Goal: Task Accomplishment & Management: Manage account settings

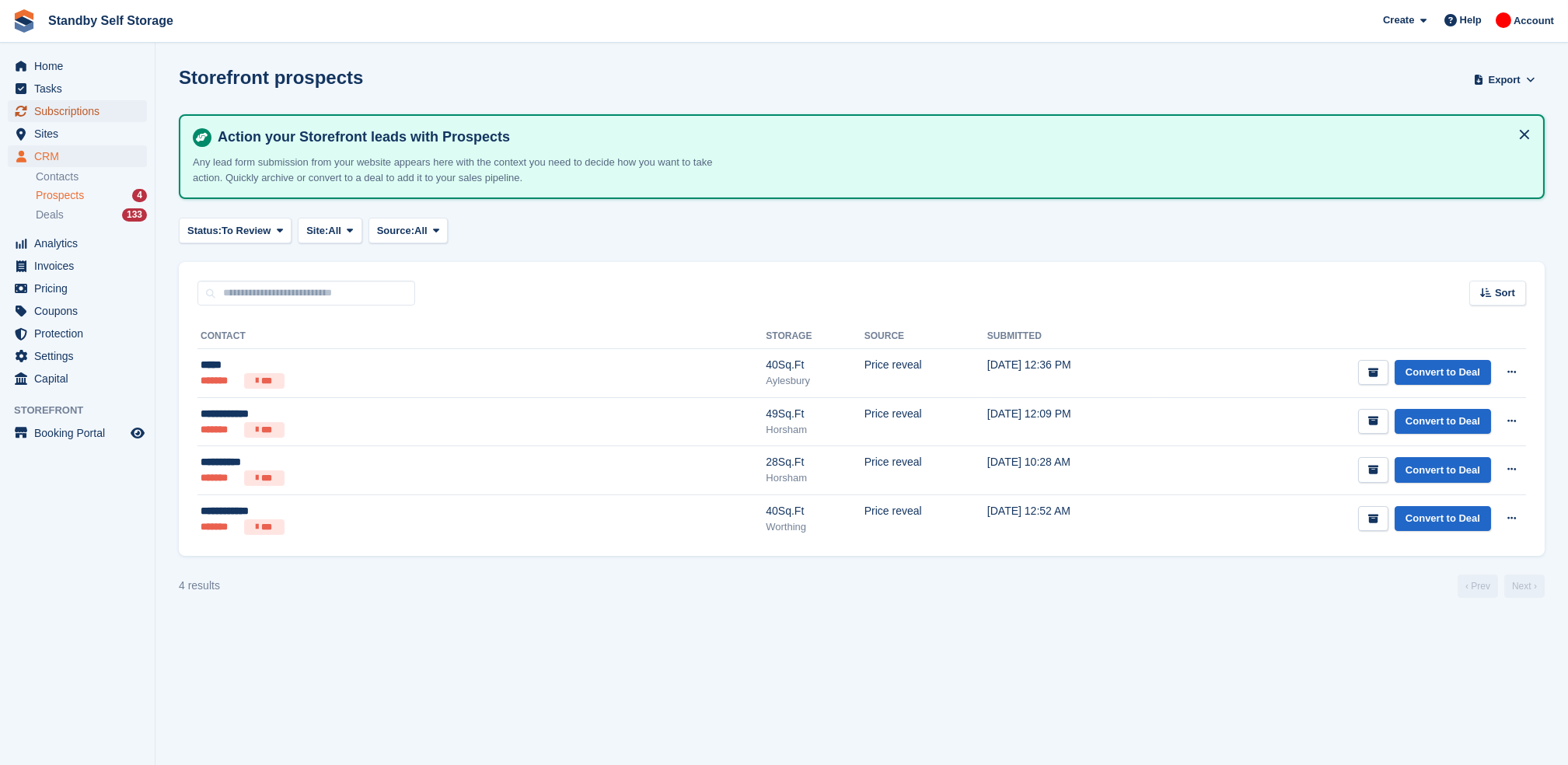
click at [58, 111] on span "Subscriptions" at bounding box center [80, 111] width 93 height 22
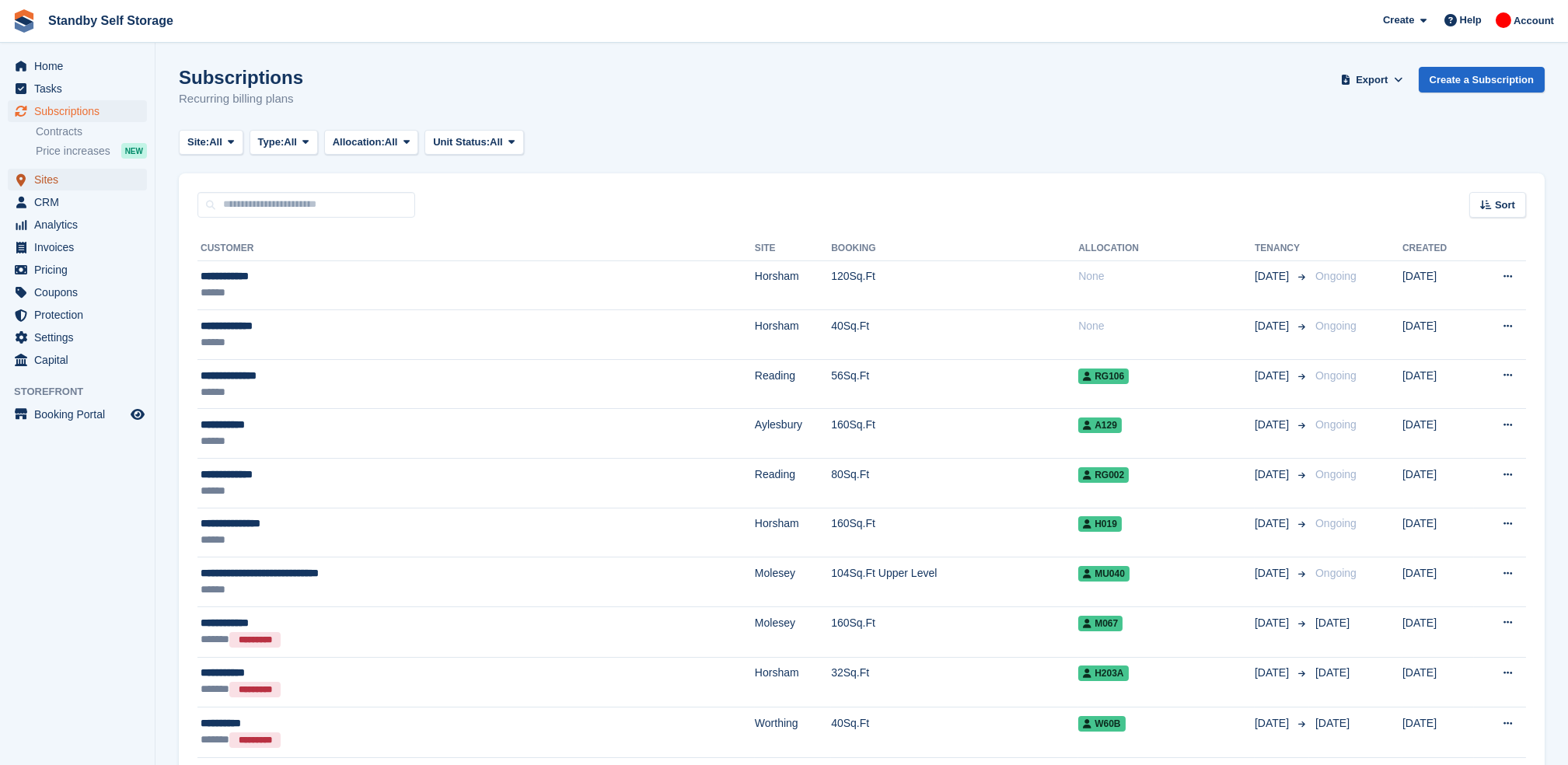
click at [58, 181] on span "Sites" at bounding box center [80, 179] width 93 height 22
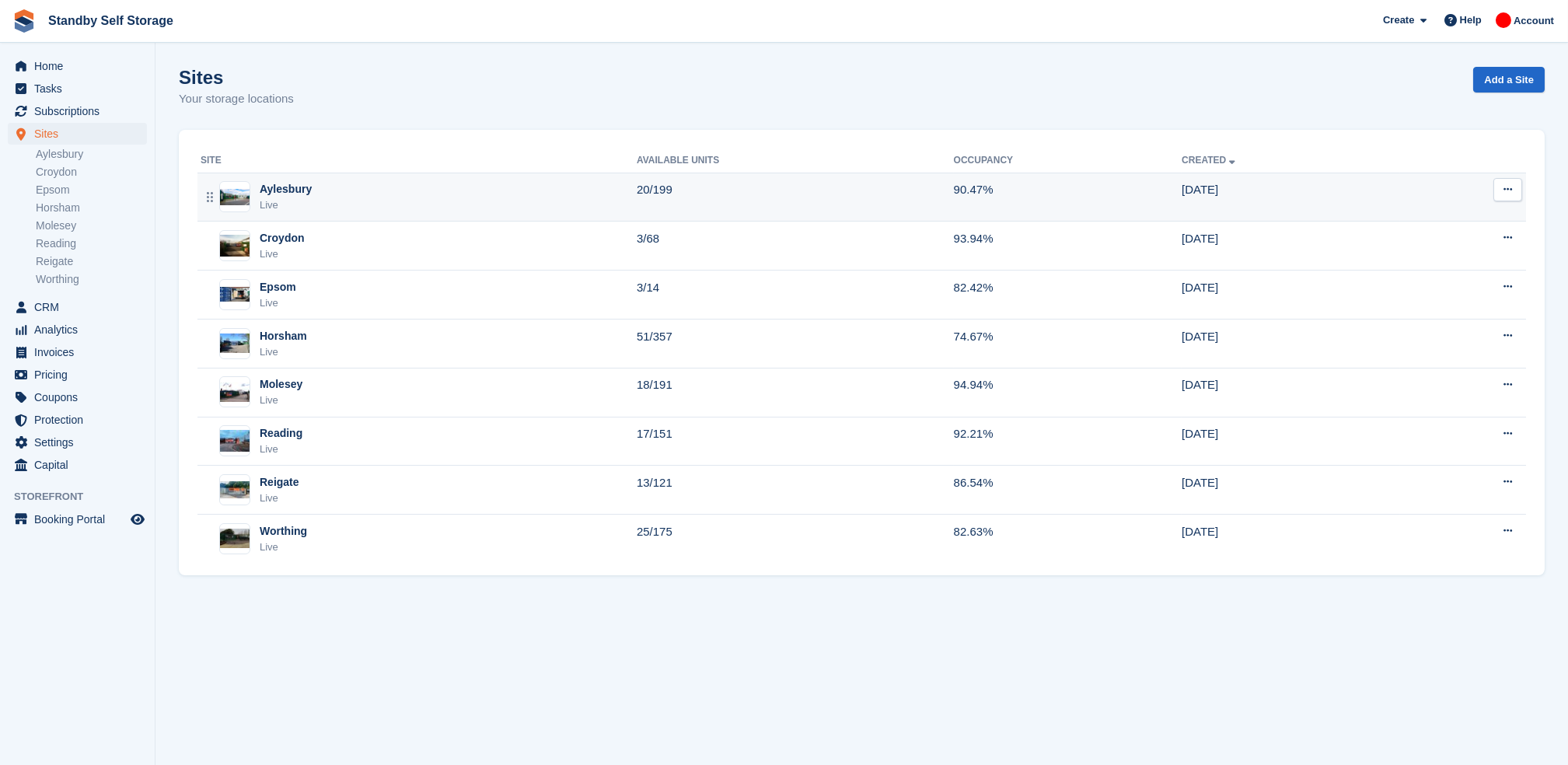
click at [332, 200] on div "Aylesbury Live" at bounding box center [419, 197] width 436 height 32
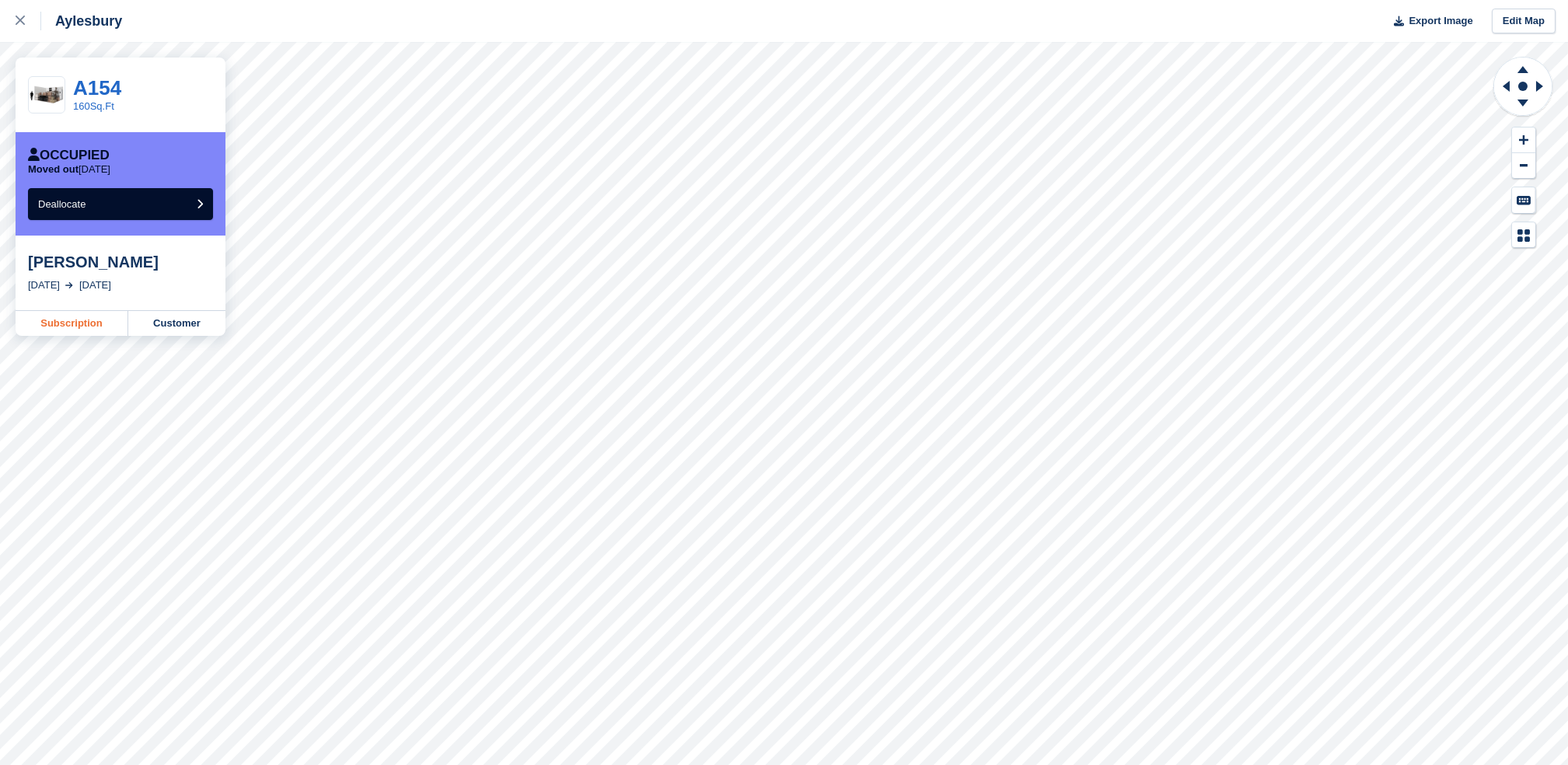
click at [63, 323] on link "Subscription" at bounding box center [72, 324] width 113 height 25
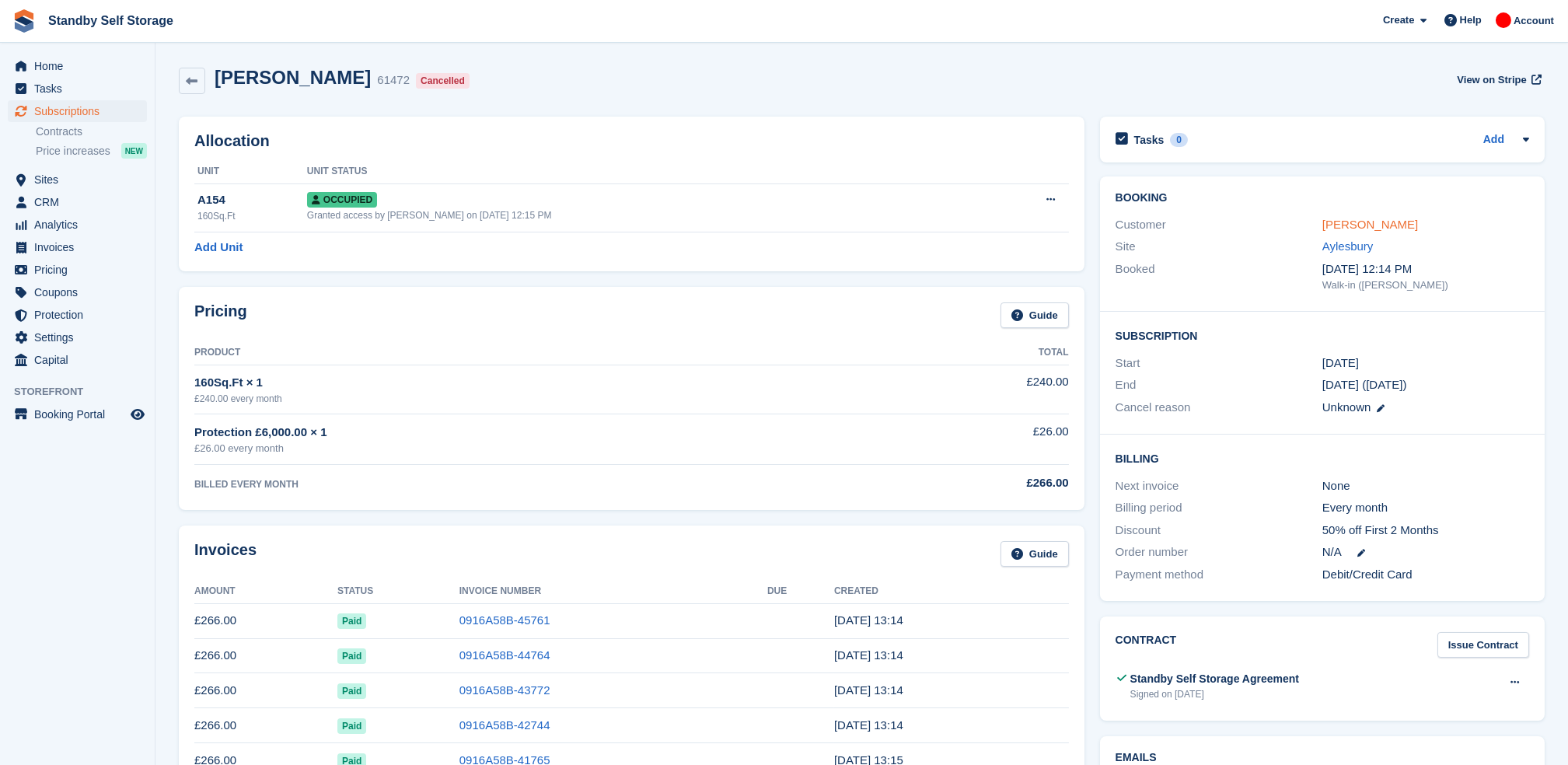
click at [1342, 224] on link "[PERSON_NAME]" at bounding box center [1370, 224] width 95 height 13
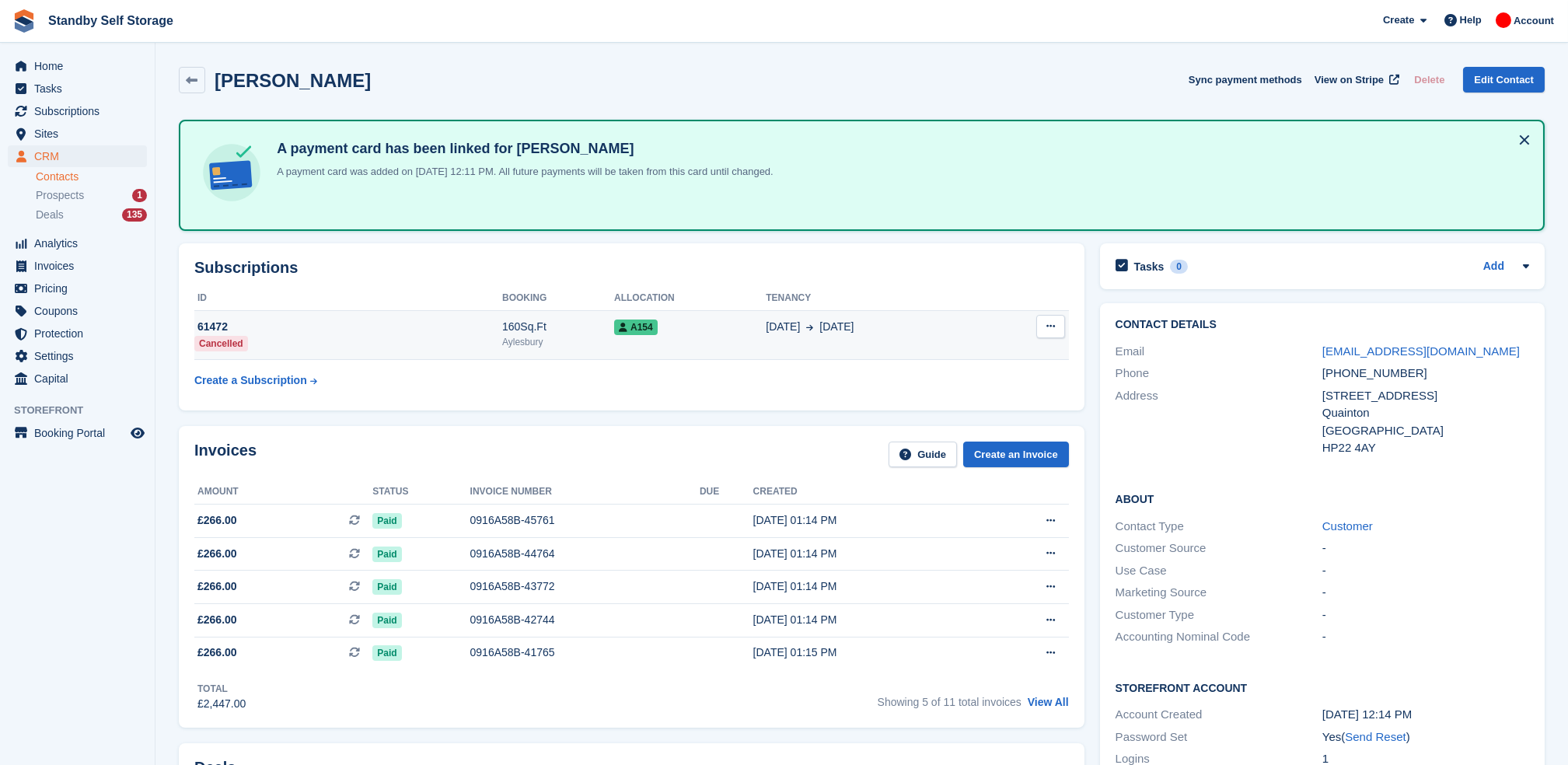
click at [718, 344] on td "A154" at bounding box center [689, 335] width 152 height 50
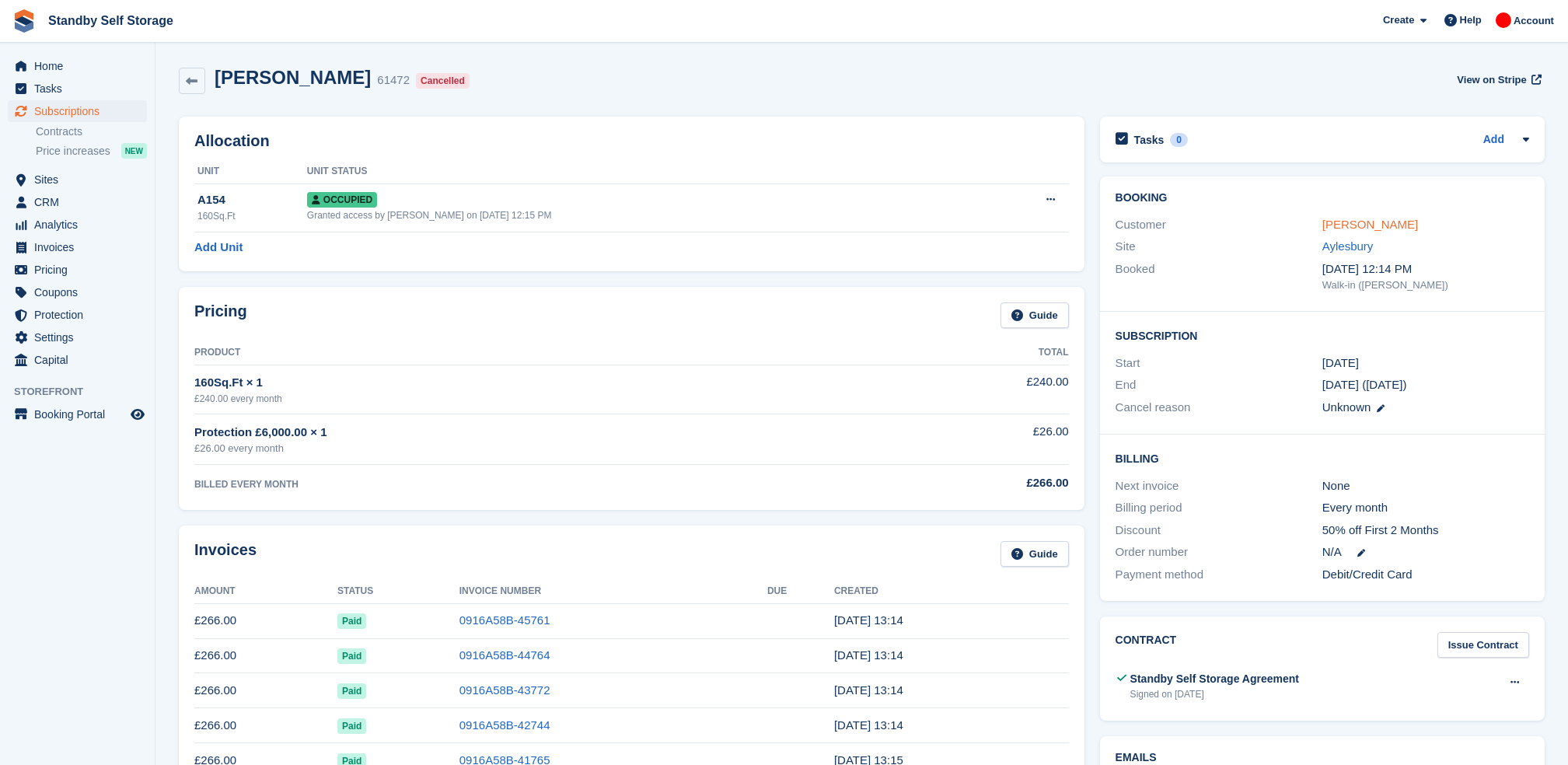
click at [1356, 220] on link "[PERSON_NAME]" at bounding box center [1370, 224] width 95 height 13
click at [46, 62] on span "Home" at bounding box center [80, 66] width 93 height 22
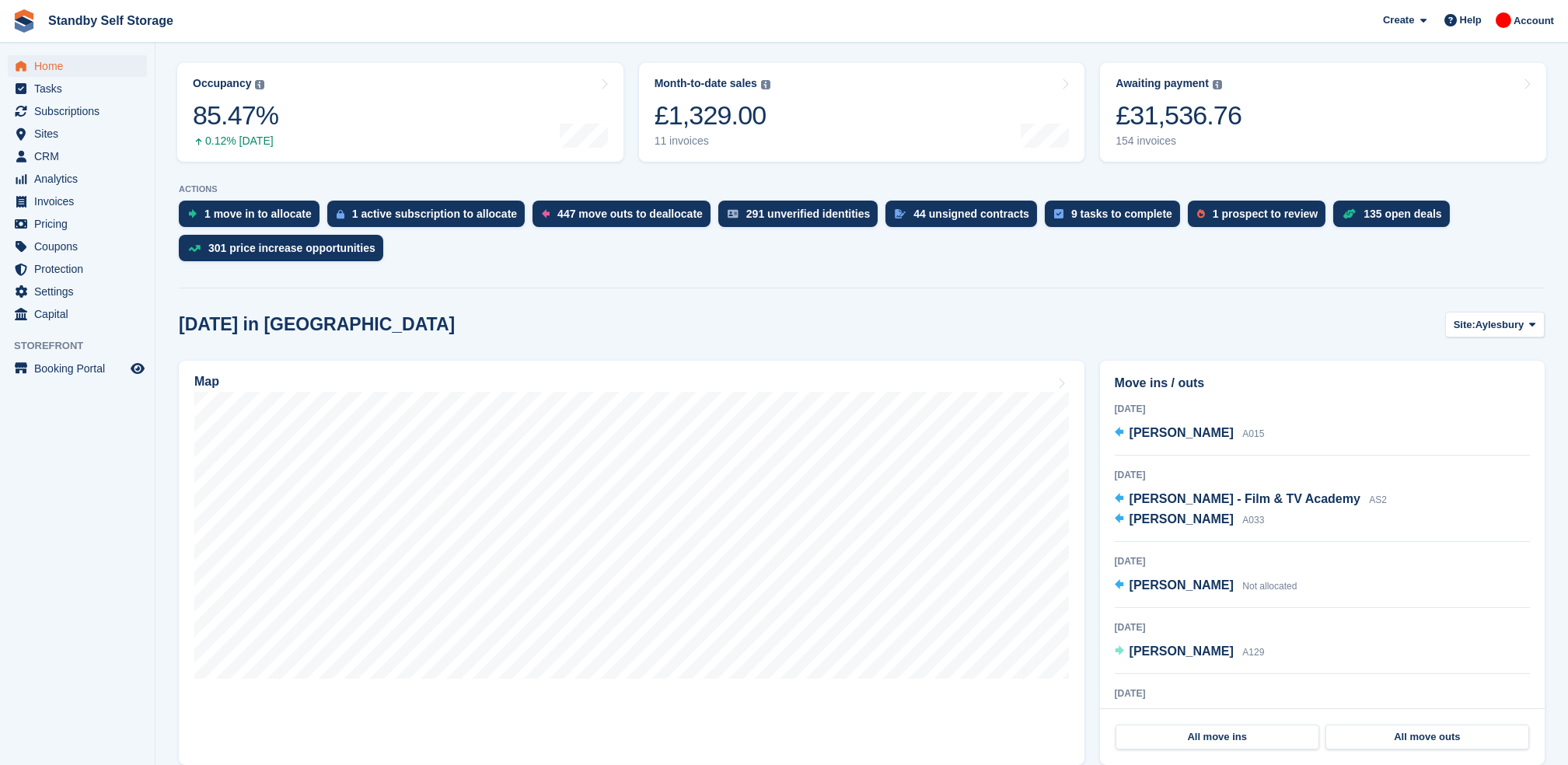
scroll to position [305, 0]
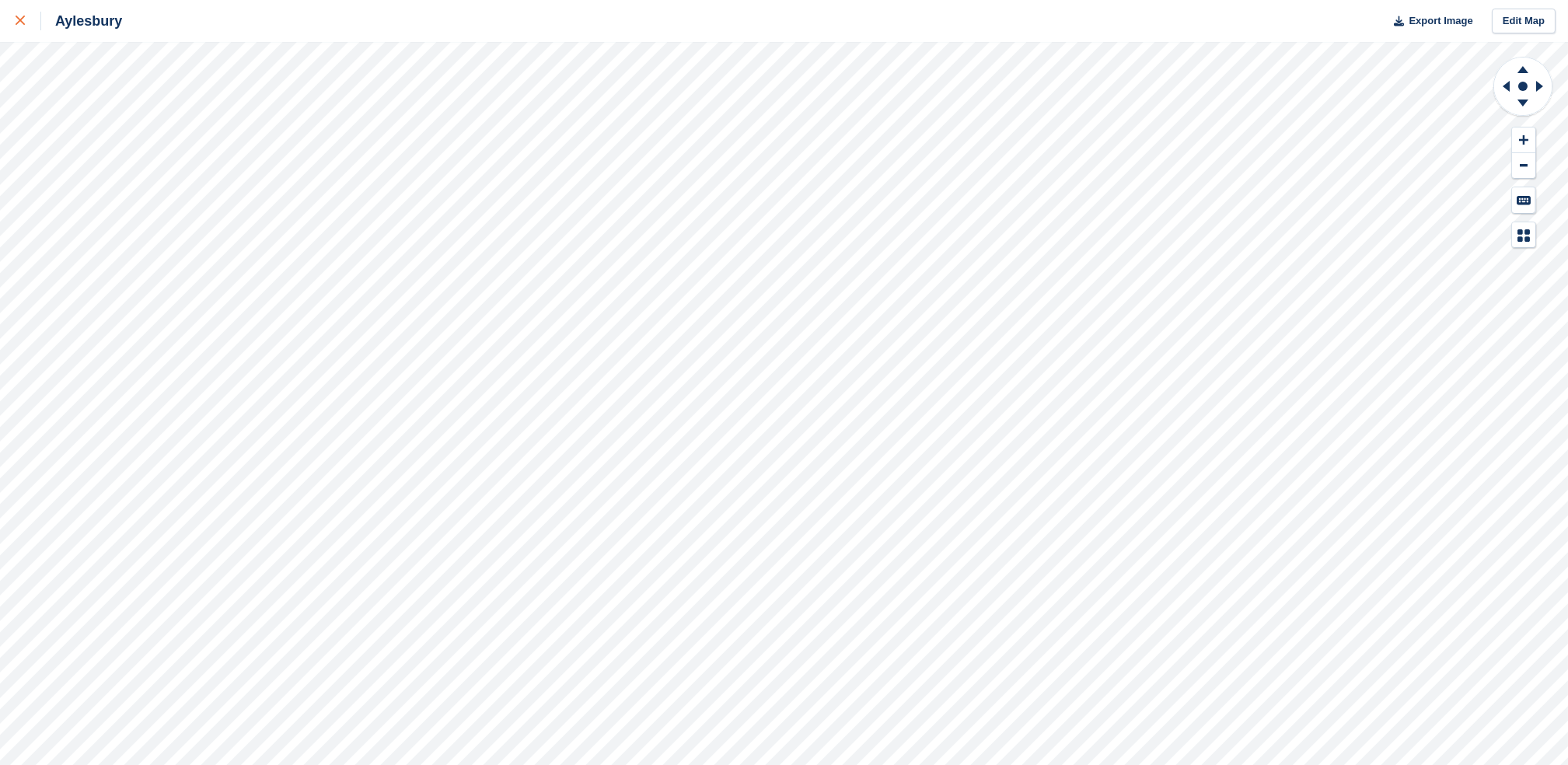
click at [27, 31] on link at bounding box center [21, 21] width 41 height 42
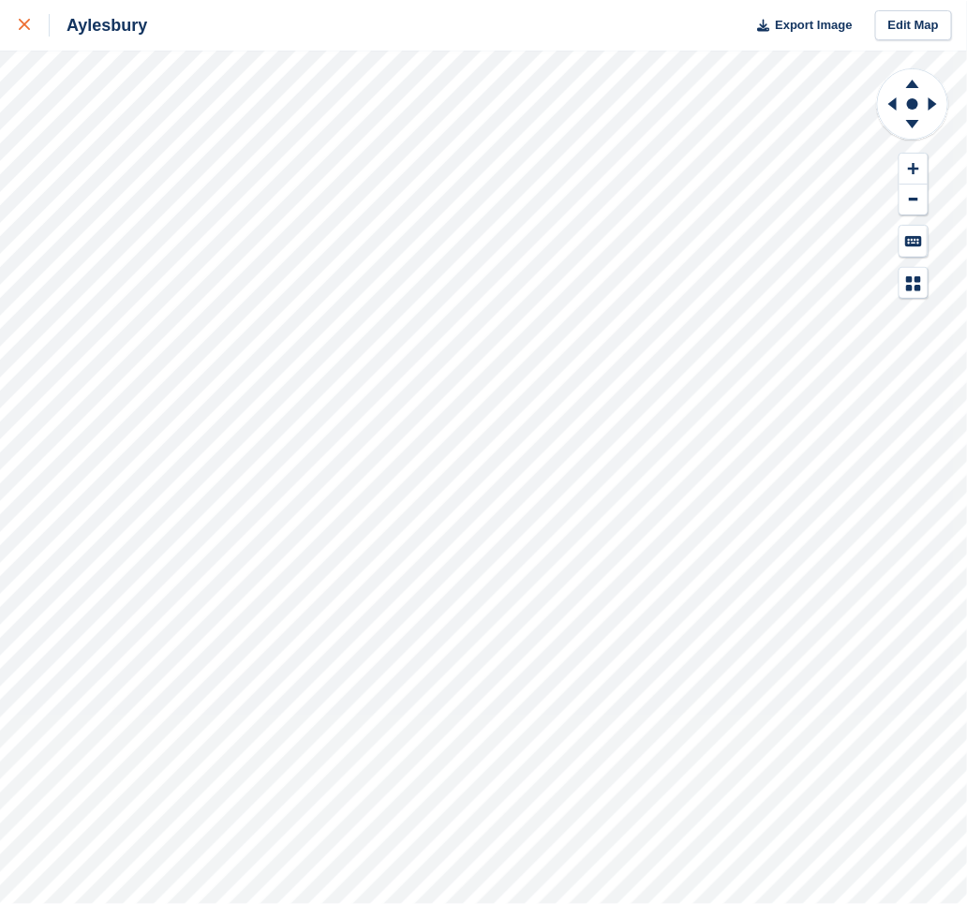
click at [23, 32] on div at bounding box center [34, 25] width 31 height 22
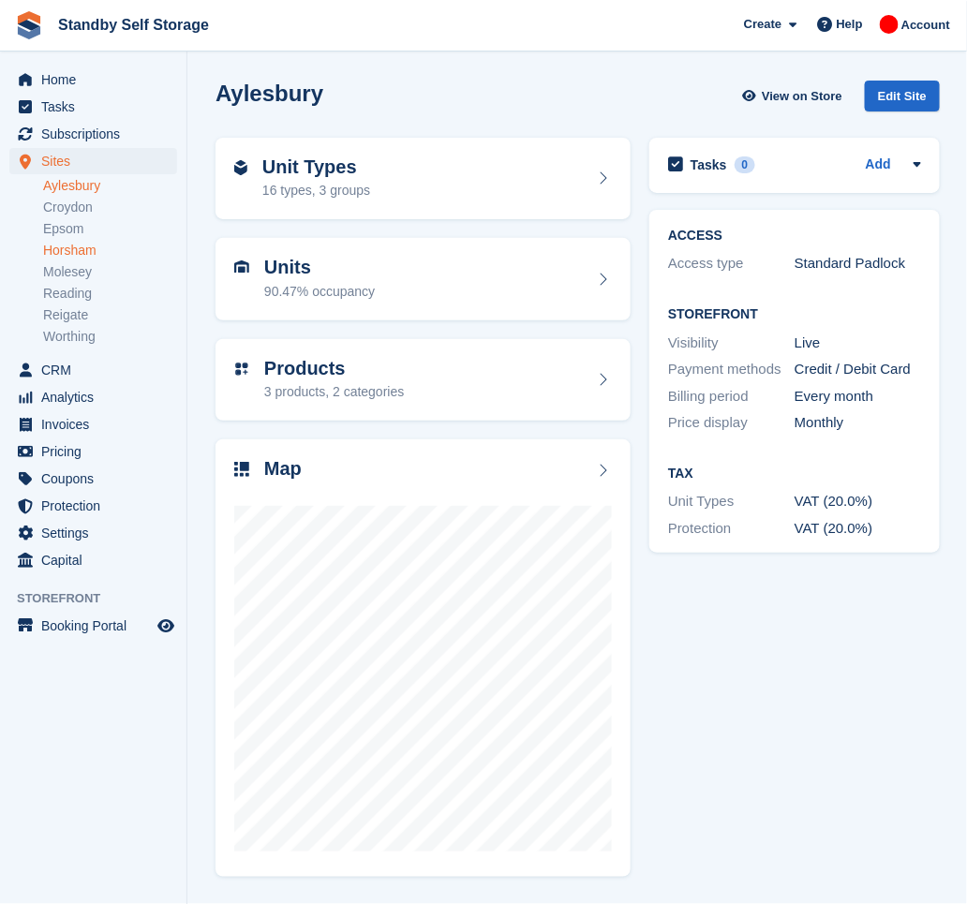
click at [93, 246] on link "Horsham" at bounding box center [110, 251] width 134 height 18
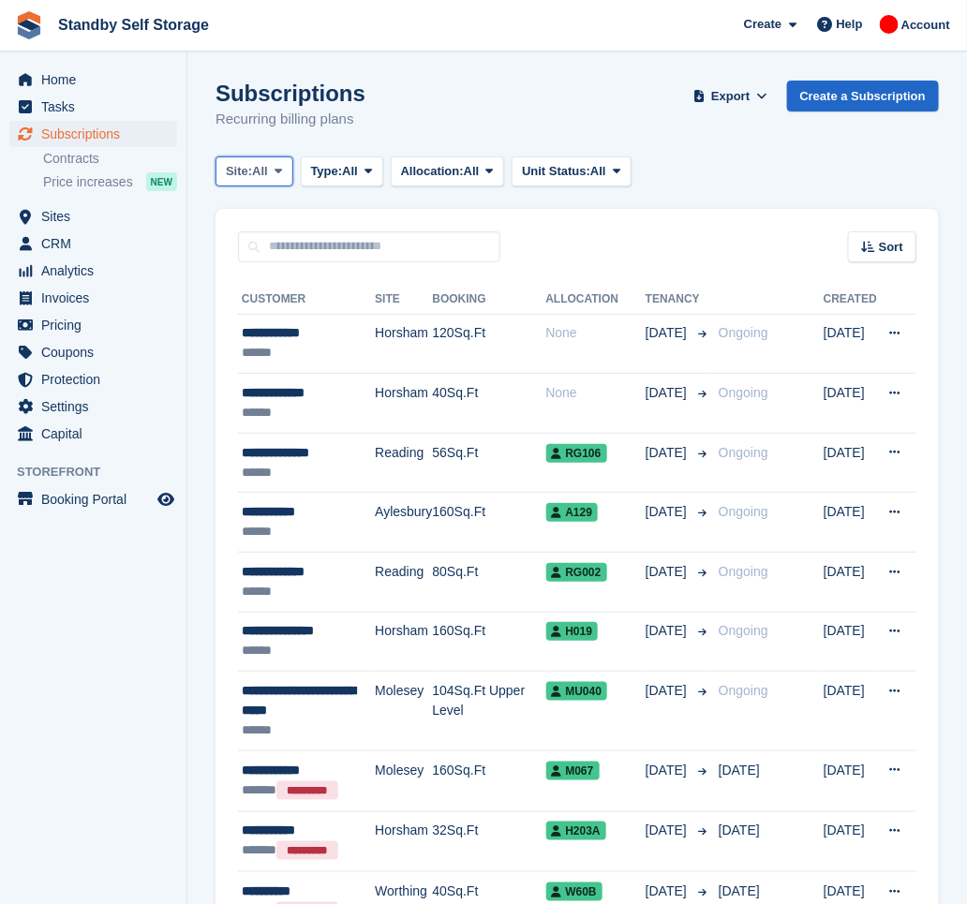
click at [252, 169] on span "Site:" at bounding box center [239, 171] width 26 height 19
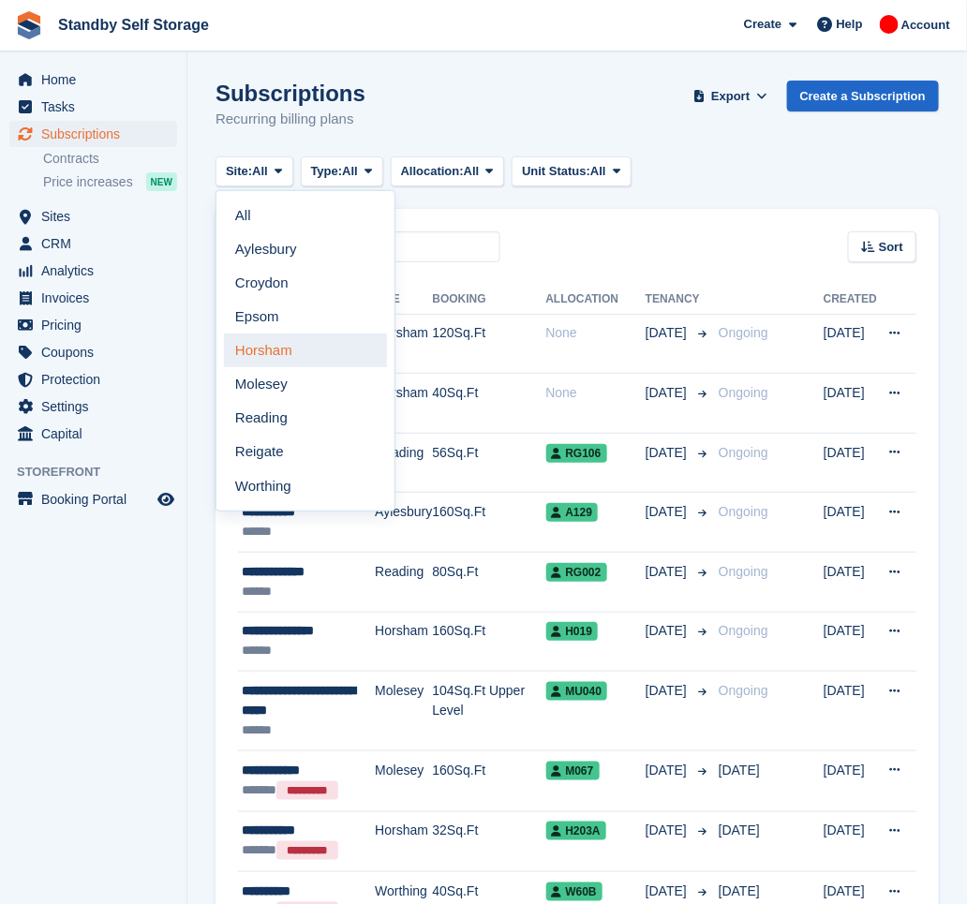
click at [279, 343] on link "Horsham" at bounding box center [305, 351] width 163 height 34
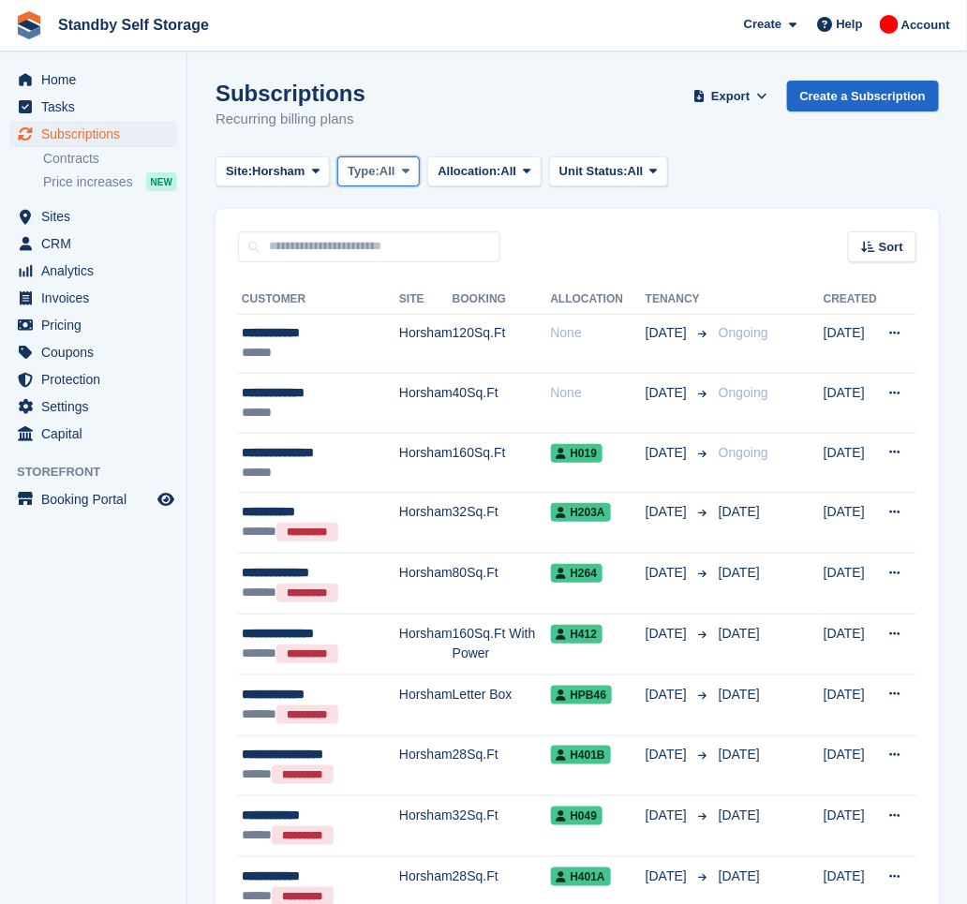
click at [371, 174] on span "Type:" at bounding box center [364, 171] width 32 height 19
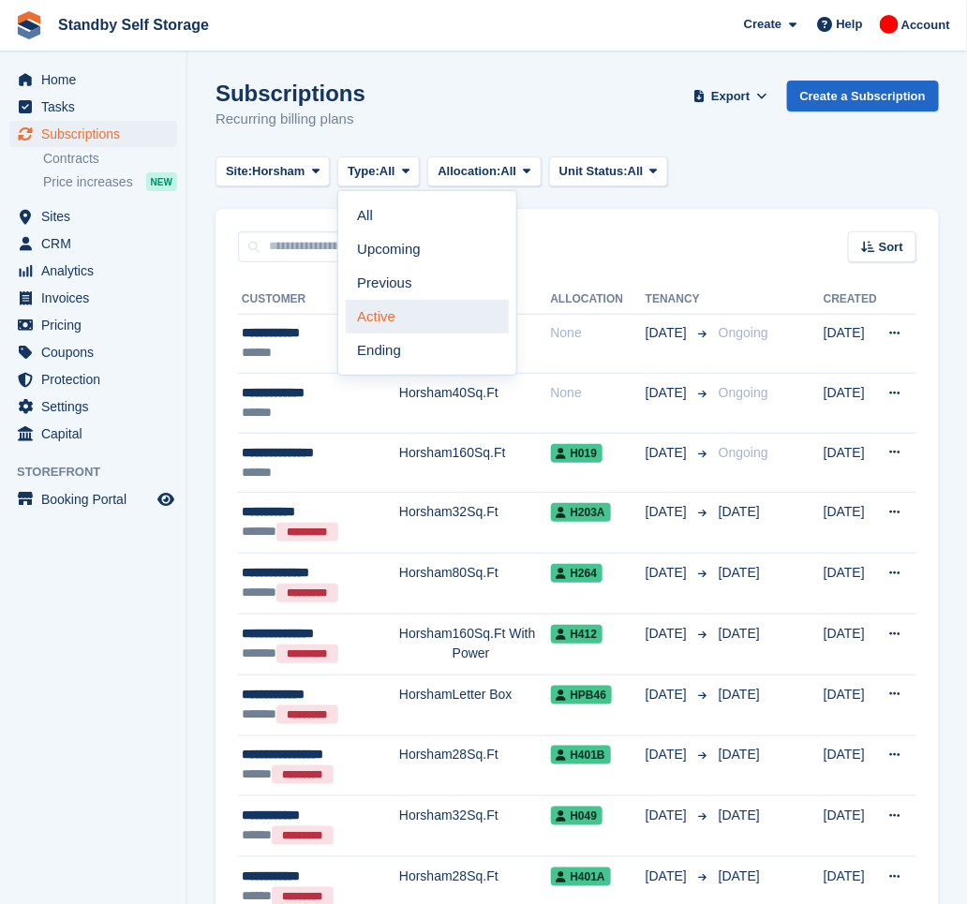
click at [412, 315] on link "Active" at bounding box center [427, 317] width 163 height 34
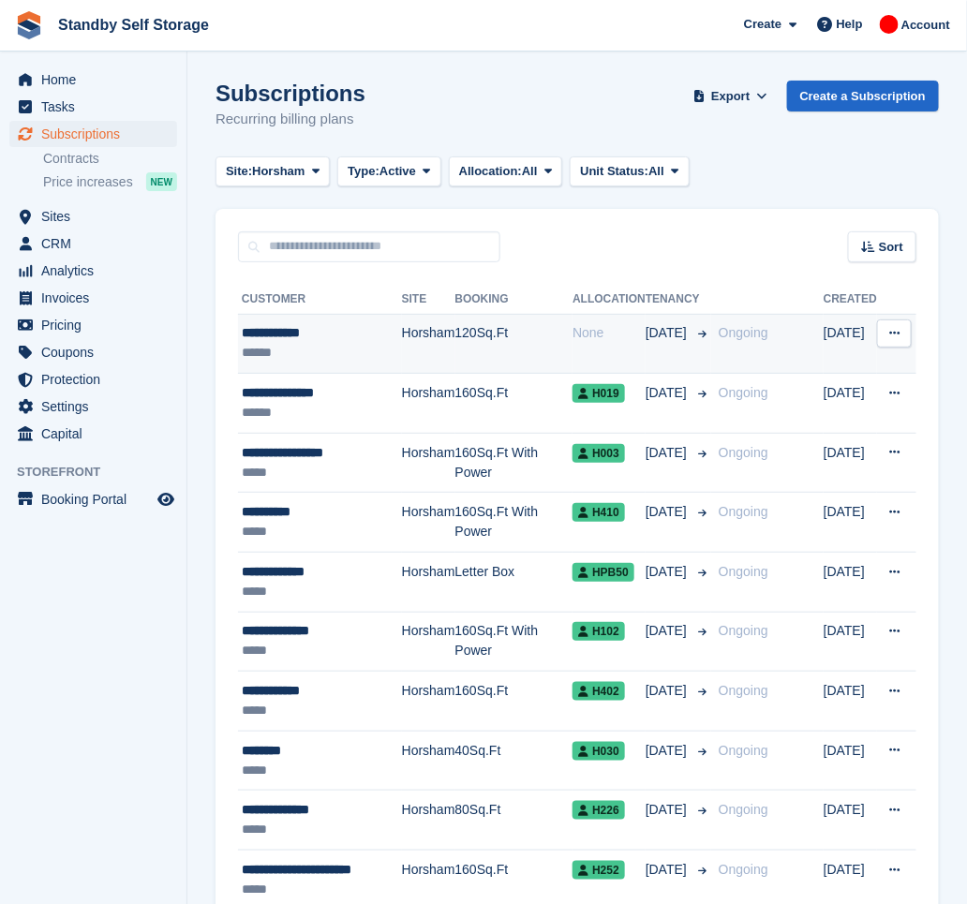
click at [521, 343] on td "120Sq.Ft" at bounding box center [514, 344] width 118 height 60
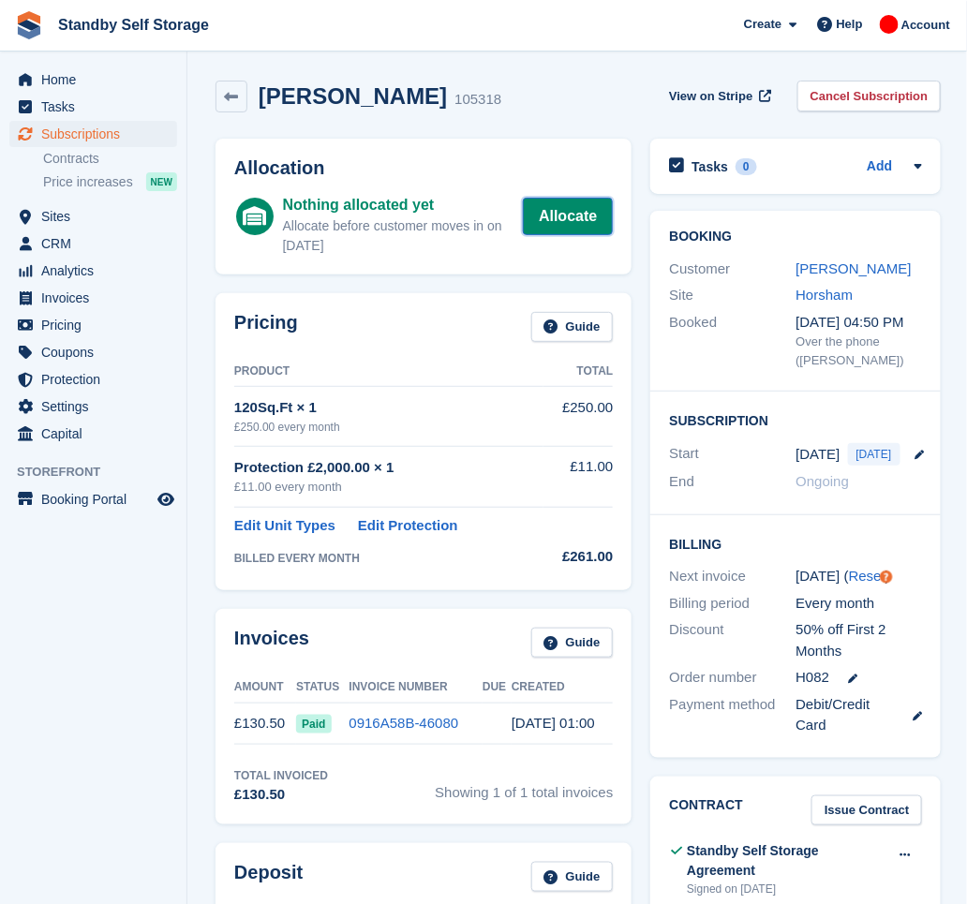
click at [572, 219] on link "Allocate" at bounding box center [568, 216] width 90 height 37
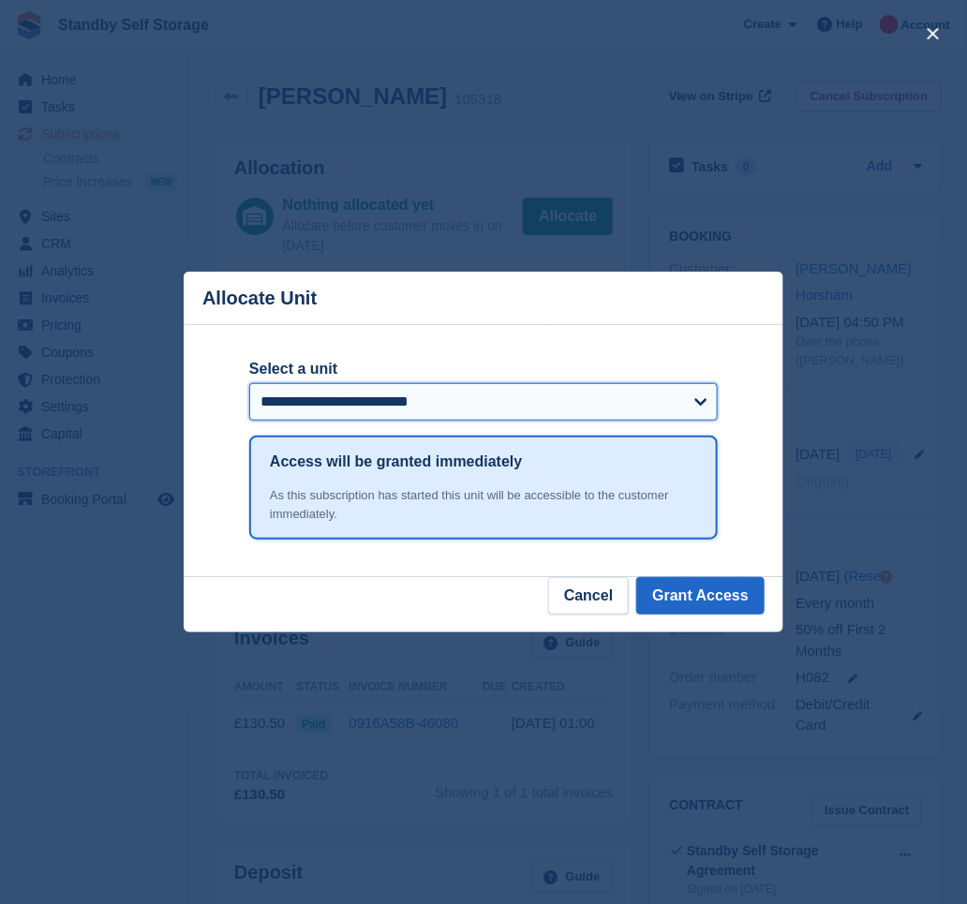
click at [507, 409] on select "**********" at bounding box center [483, 401] width 469 height 37
select select "*****"
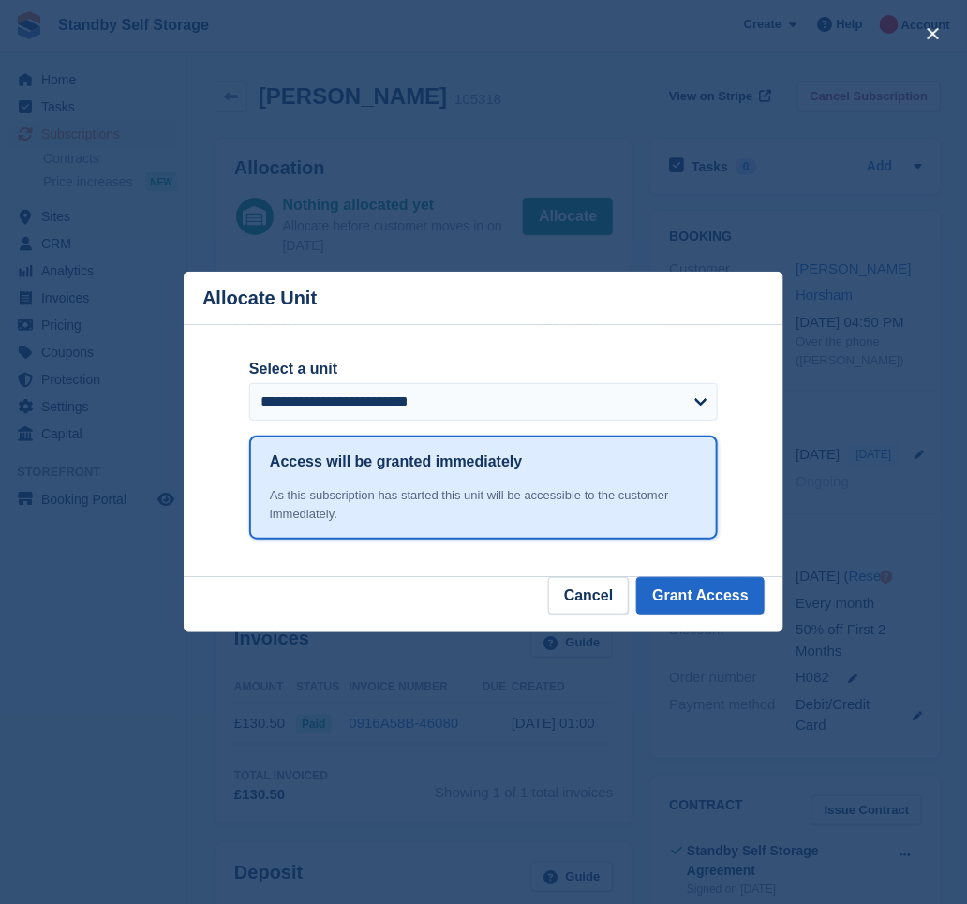
click at [113, 547] on div "close" at bounding box center [483, 452] width 967 height 904
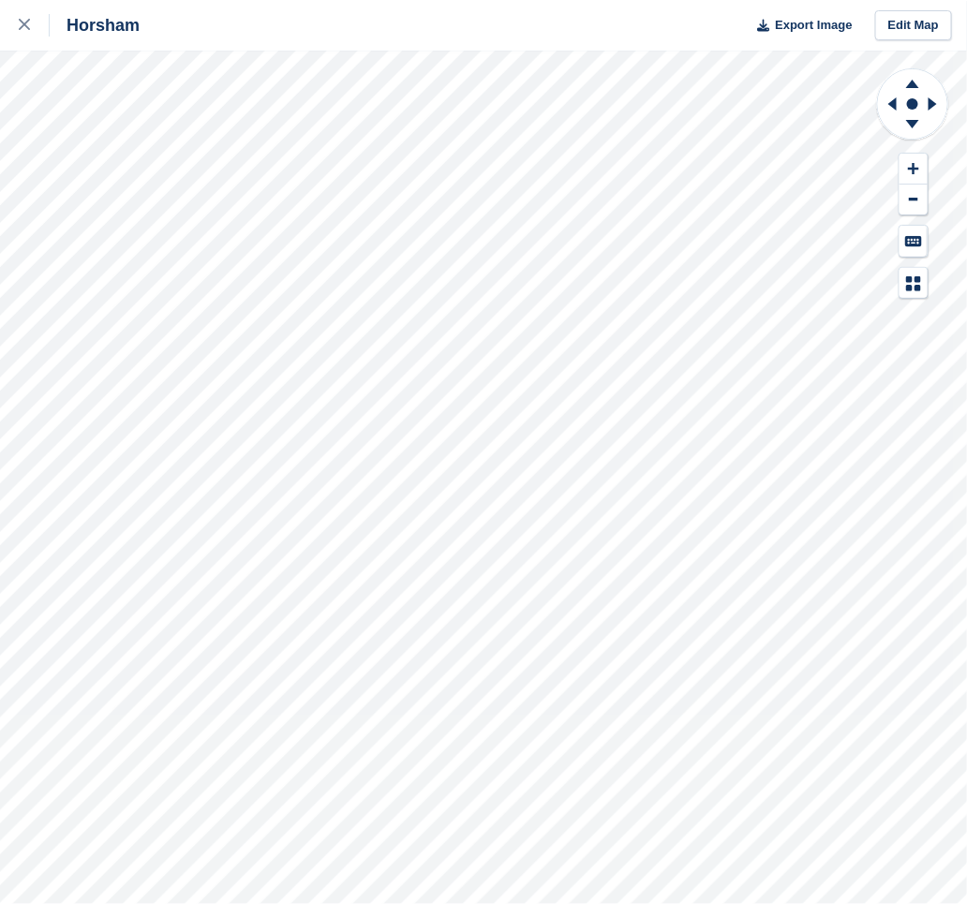
click at [271, 137] on div "Horsham Export Image Edit Map" at bounding box center [483, 452] width 967 height 904
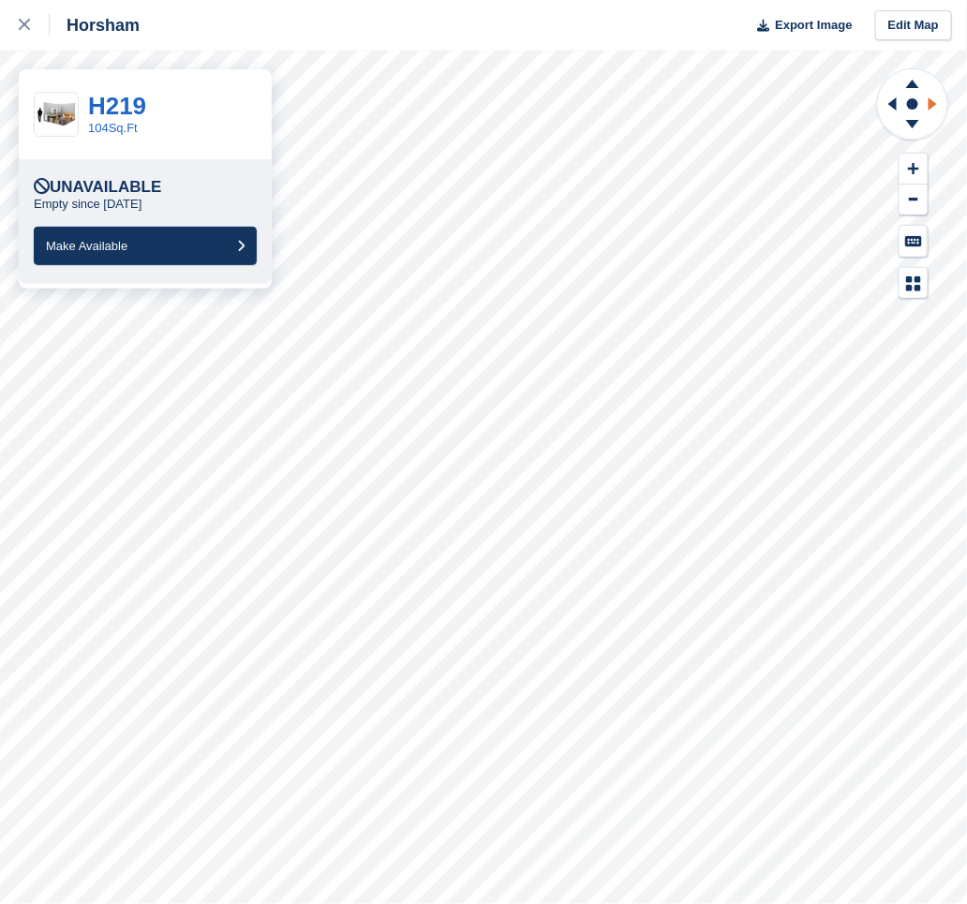
click at [936, 105] on icon at bounding box center [935, 104] width 23 height 49
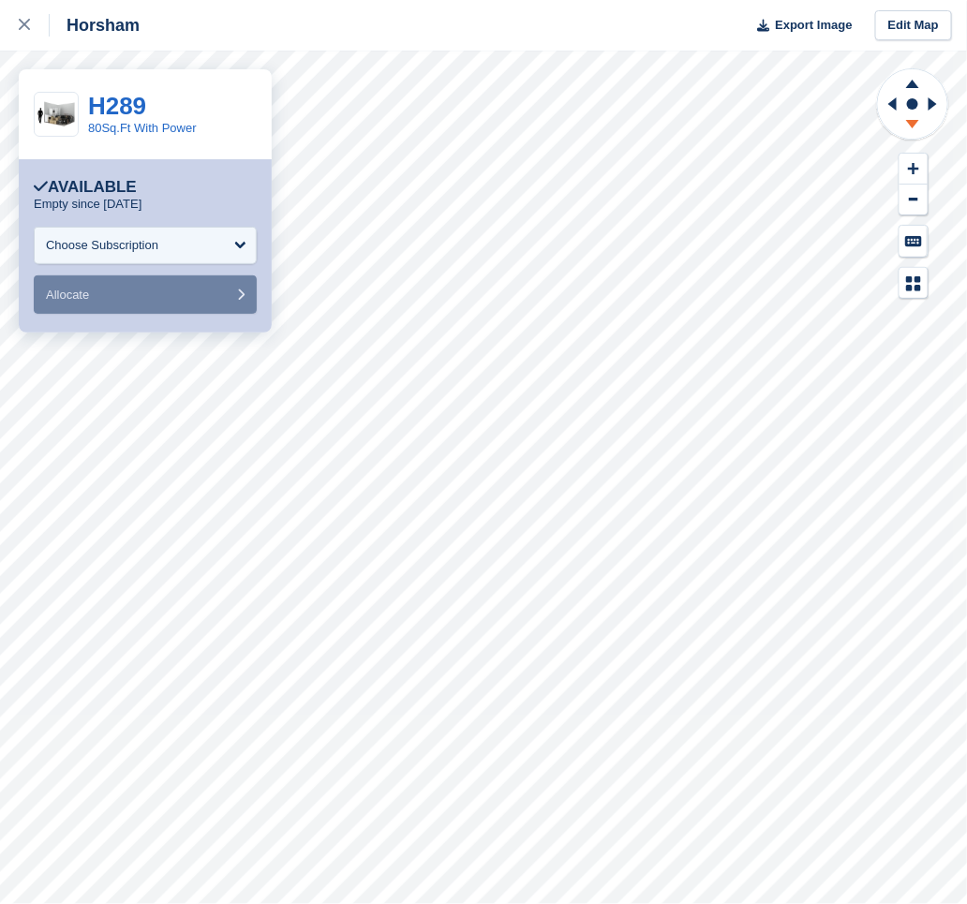
click at [916, 124] on icon at bounding box center [912, 124] width 13 height 8
click at [911, 82] on icon at bounding box center [912, 80] width 49 height 23
click at [913, 86] on icon at bounding box center [912, 84] width 13 height 8
click at [889, 112] on icon at bounding box center [889, 104] width 23 height 49
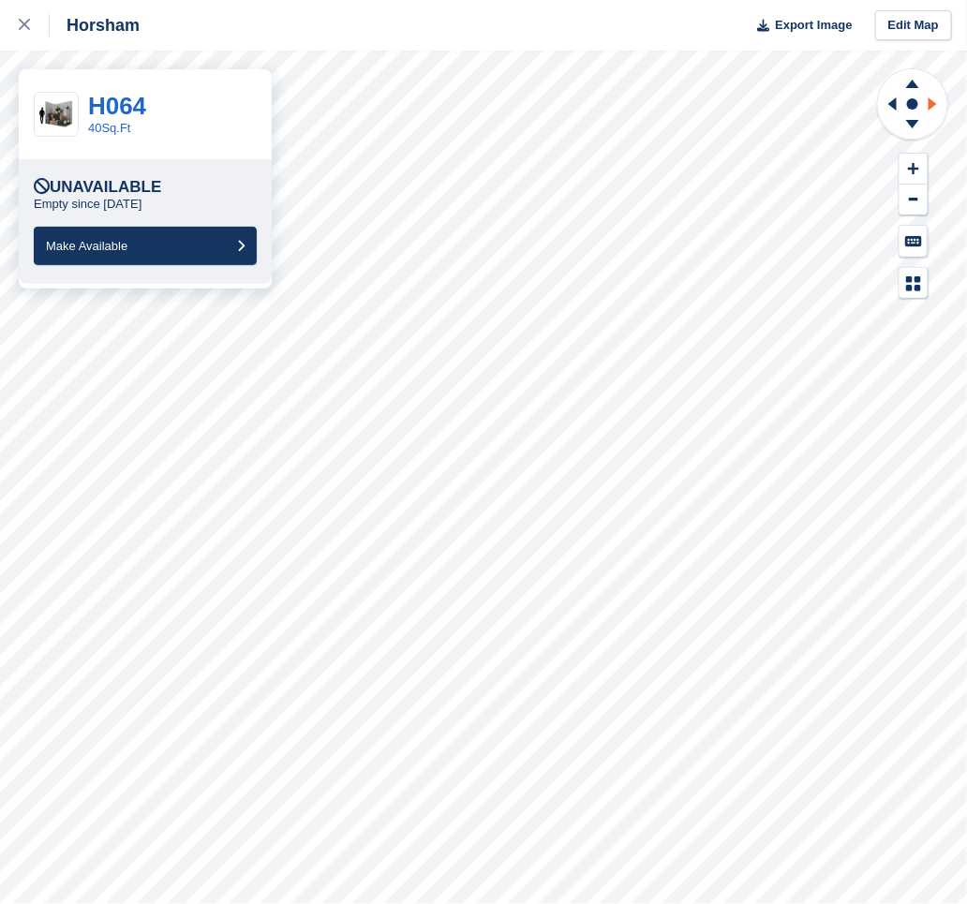
click at [935, 109] on icon at bounding box center [935, 104] width 23 height 49
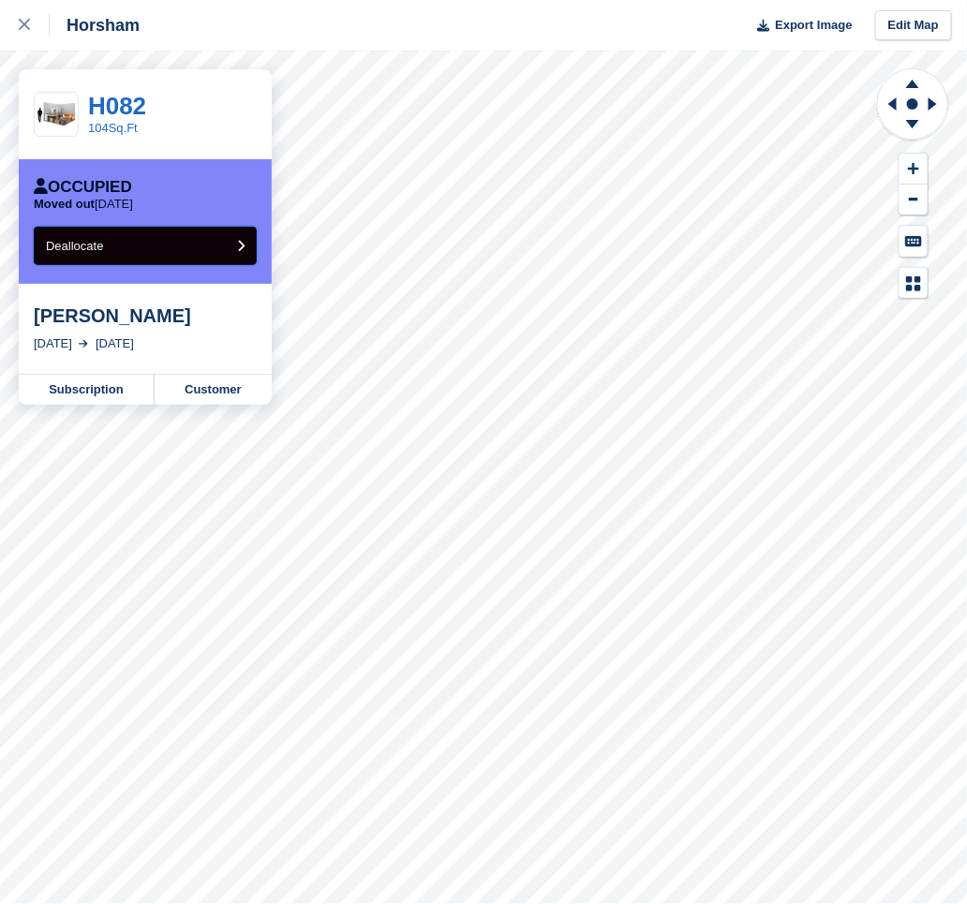
click at [157, 245] on button "Deallocate" at bounding box center [145, 246] width 223 height 38
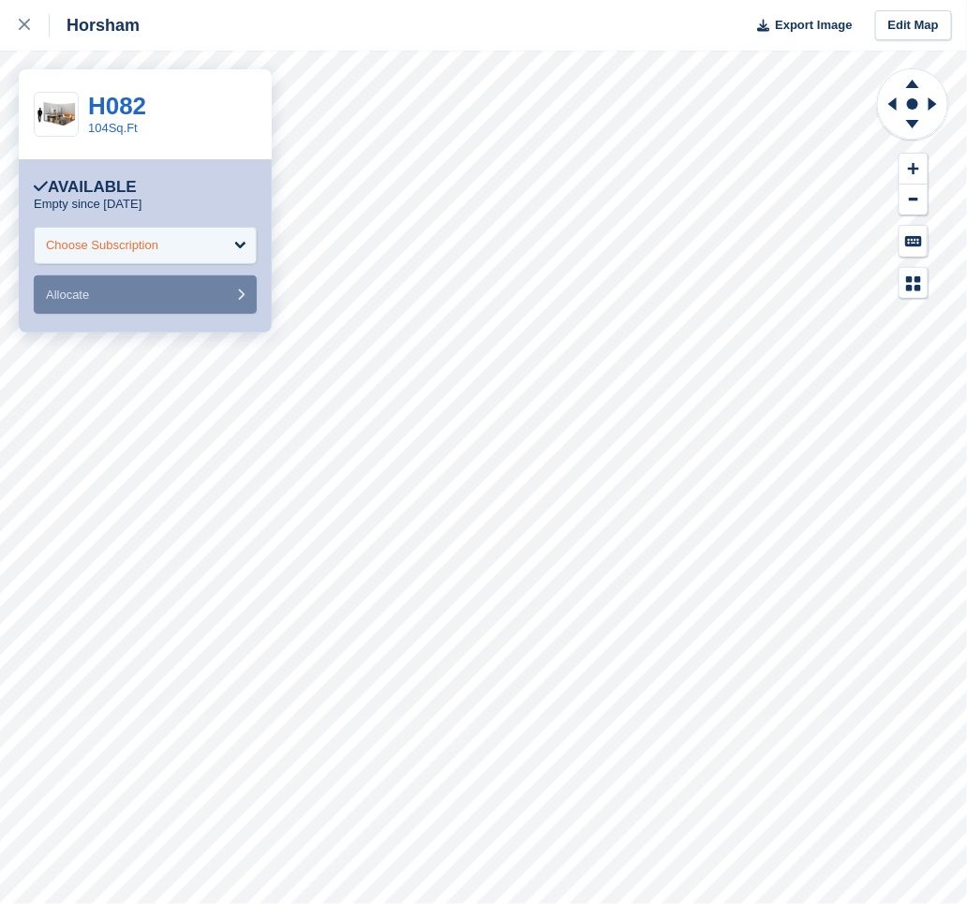
click at [217, 233] on div "Choose Subscription" at bounding box center [145, 245] width 223 height 37
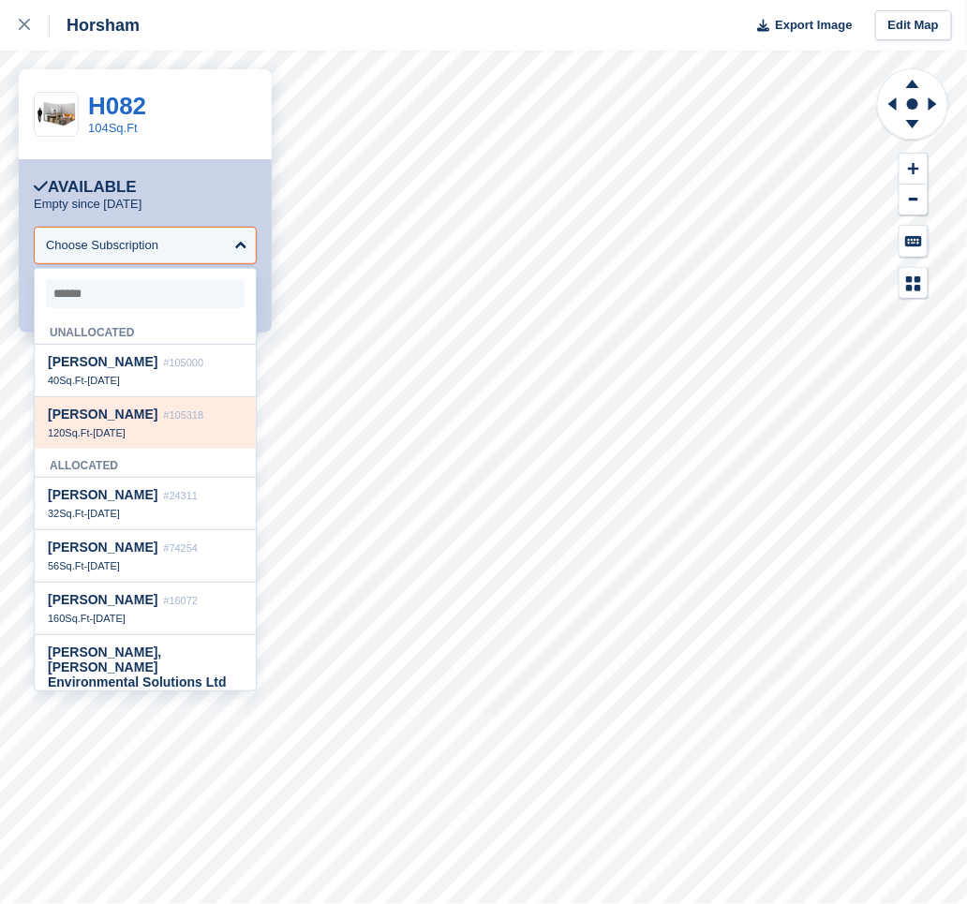
click at [163, 421] on span "#105318" at bounding box center [183, 415] width 40 height 11
select select "******"
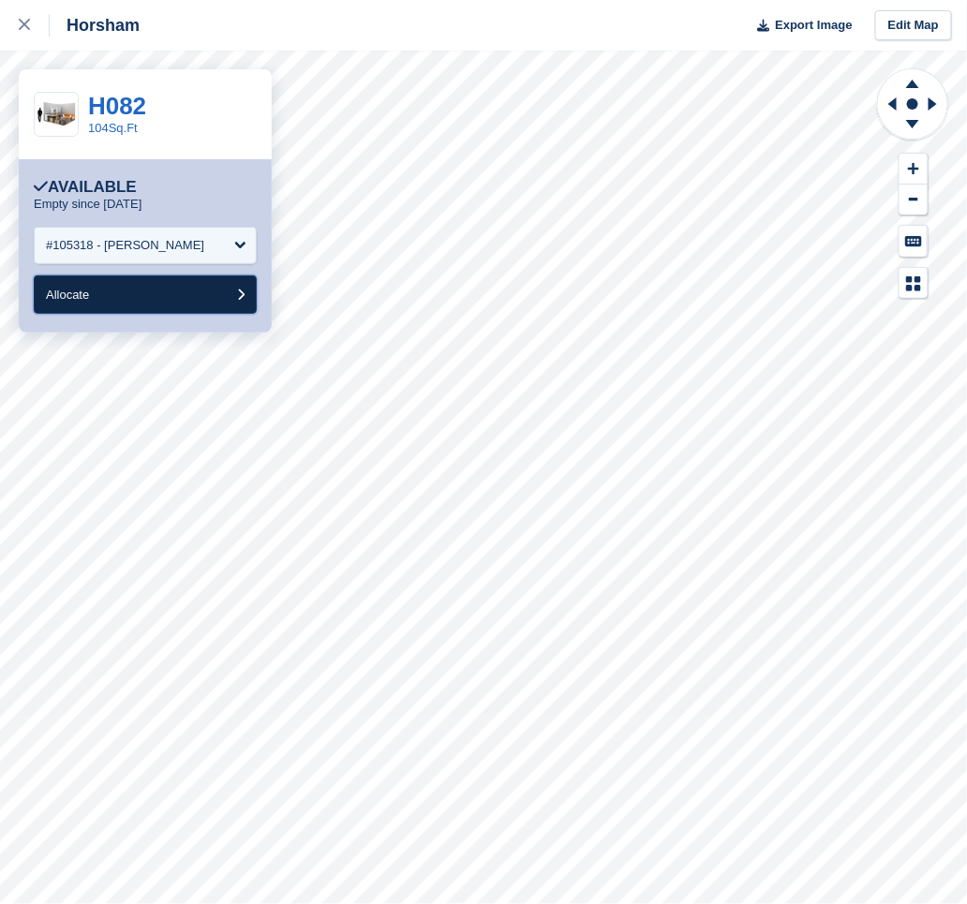
click at [177, 298] on button "Allocate" at bounding box center [145, 295] width 223 height 38
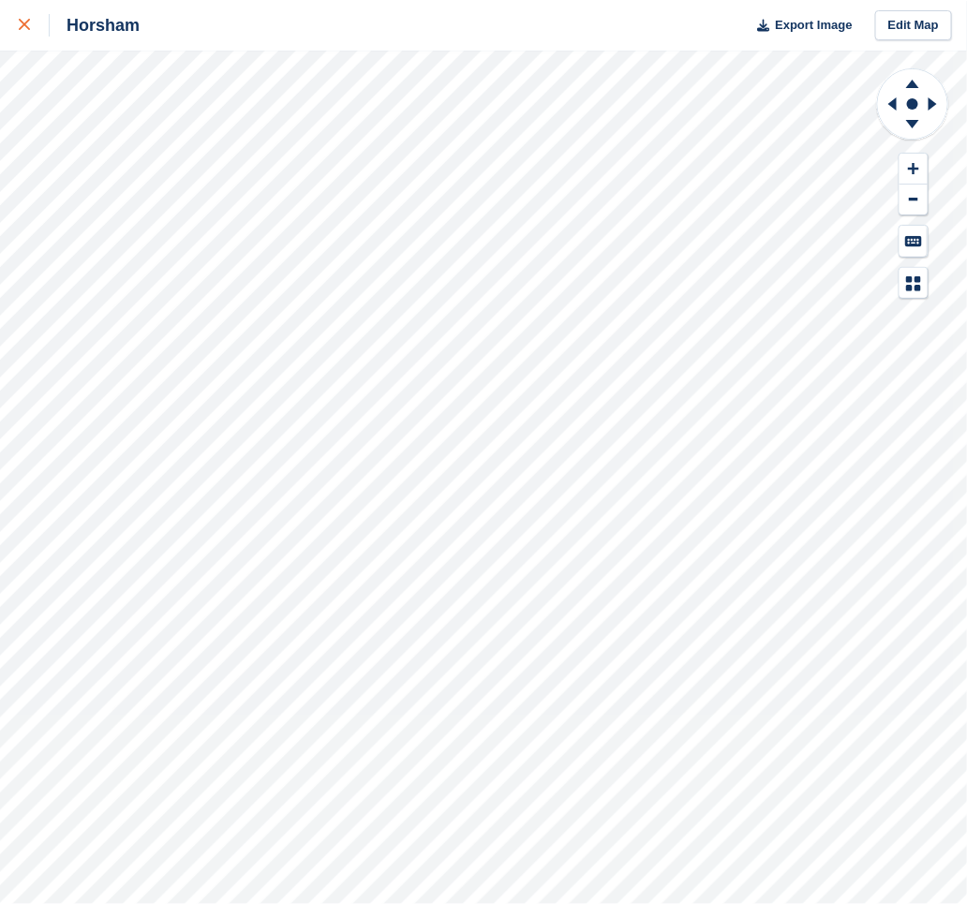
click at [21, 27] on icon at bounding box center [24, 24] width 11 height 11
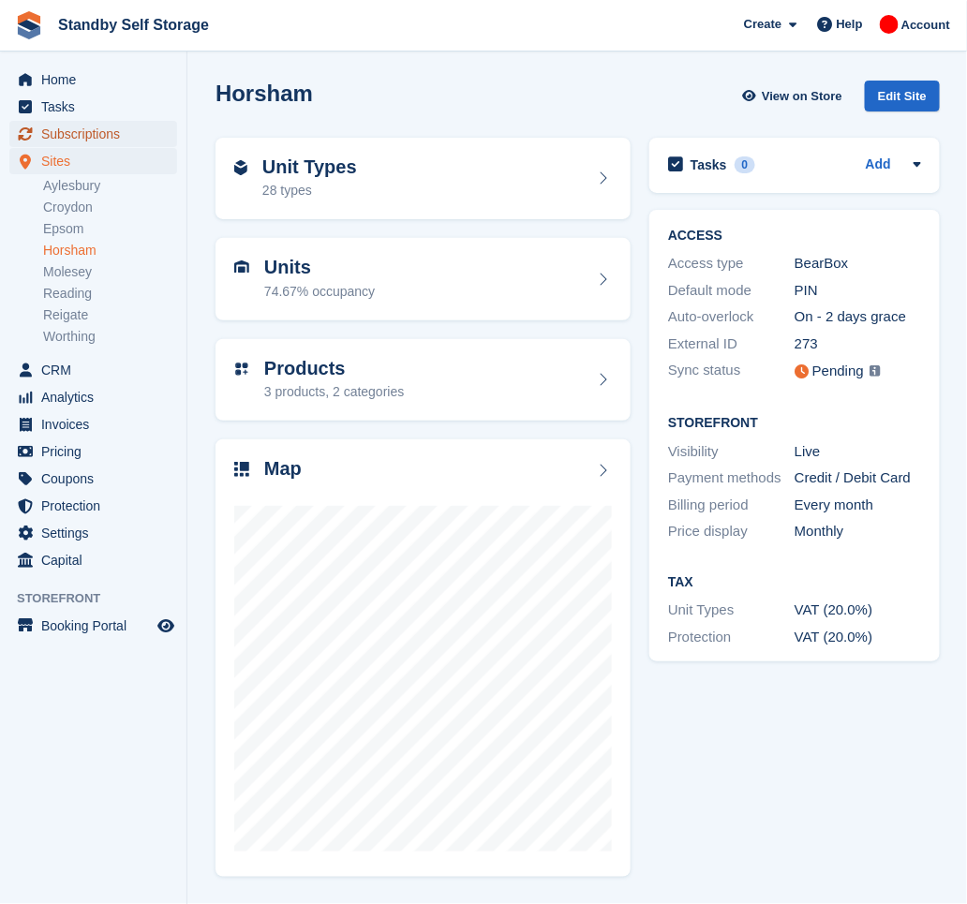
click at [96, 135] on span "Subscriptions" at bounding box center [97, 134] width 112 height 26
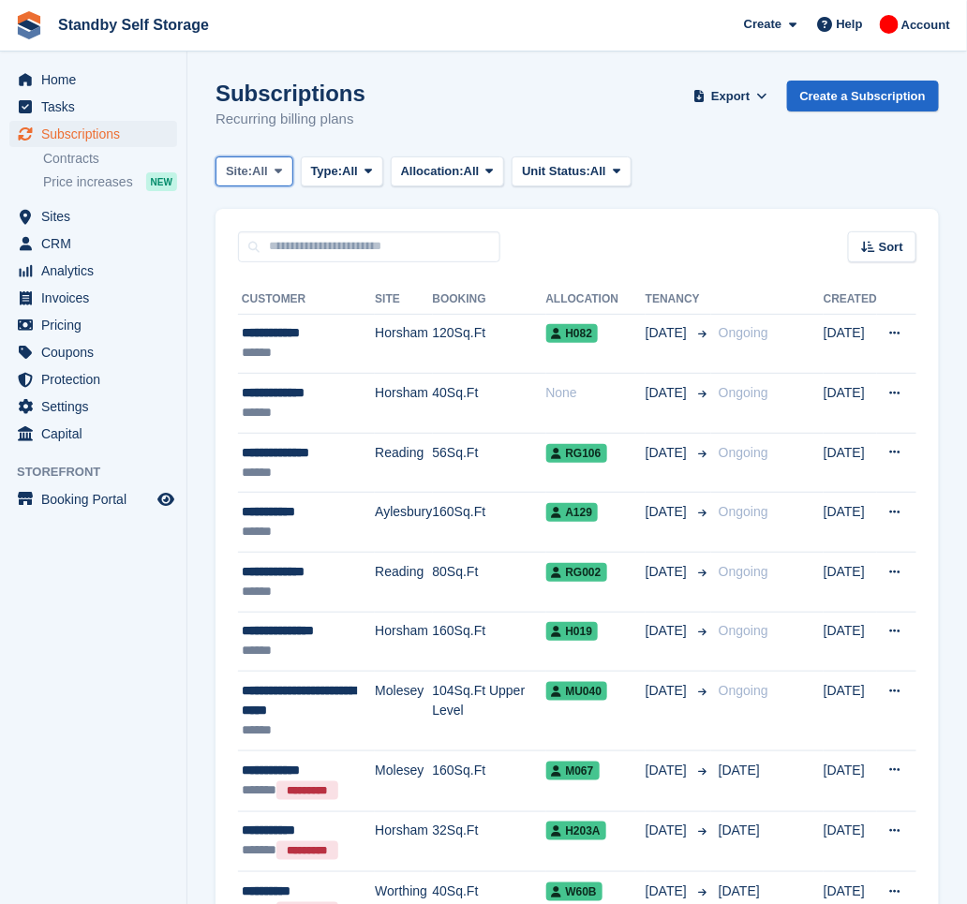
click at [268, 172] on span "All" at bounding box center [260, 171] width 16 height 19
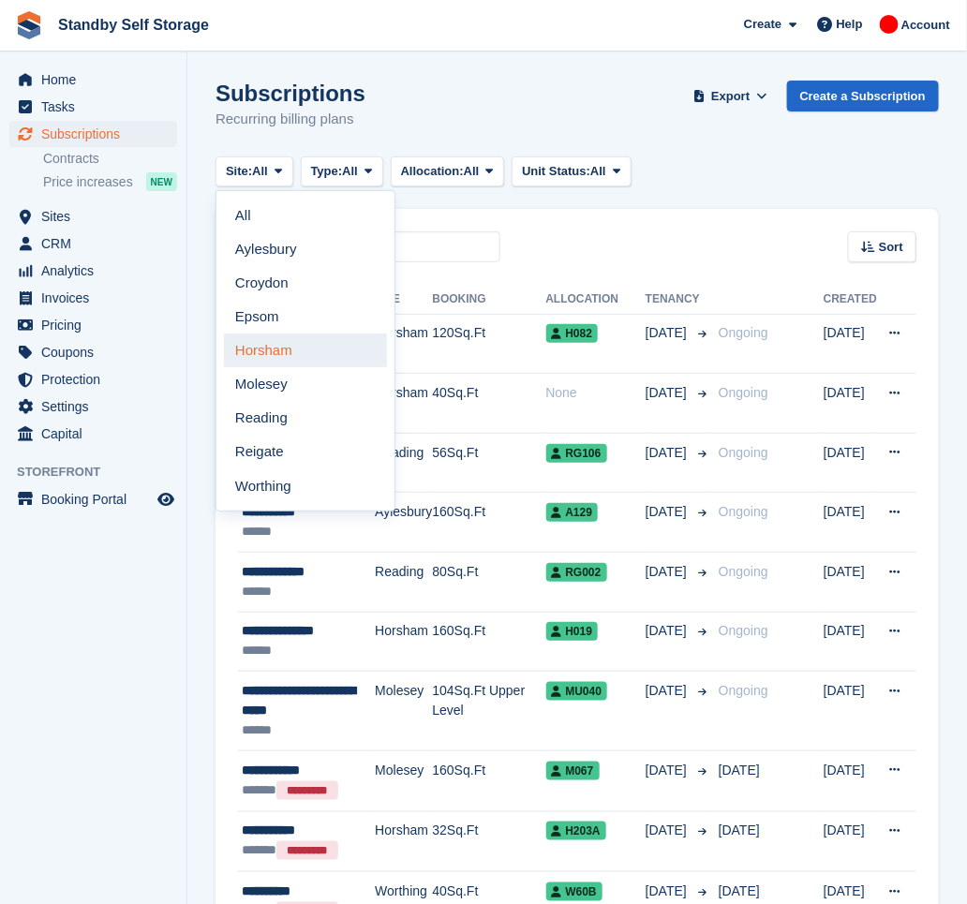
click at [292, 344] on link "Horsham" at bounding box center [305, 351] width 163 height 34
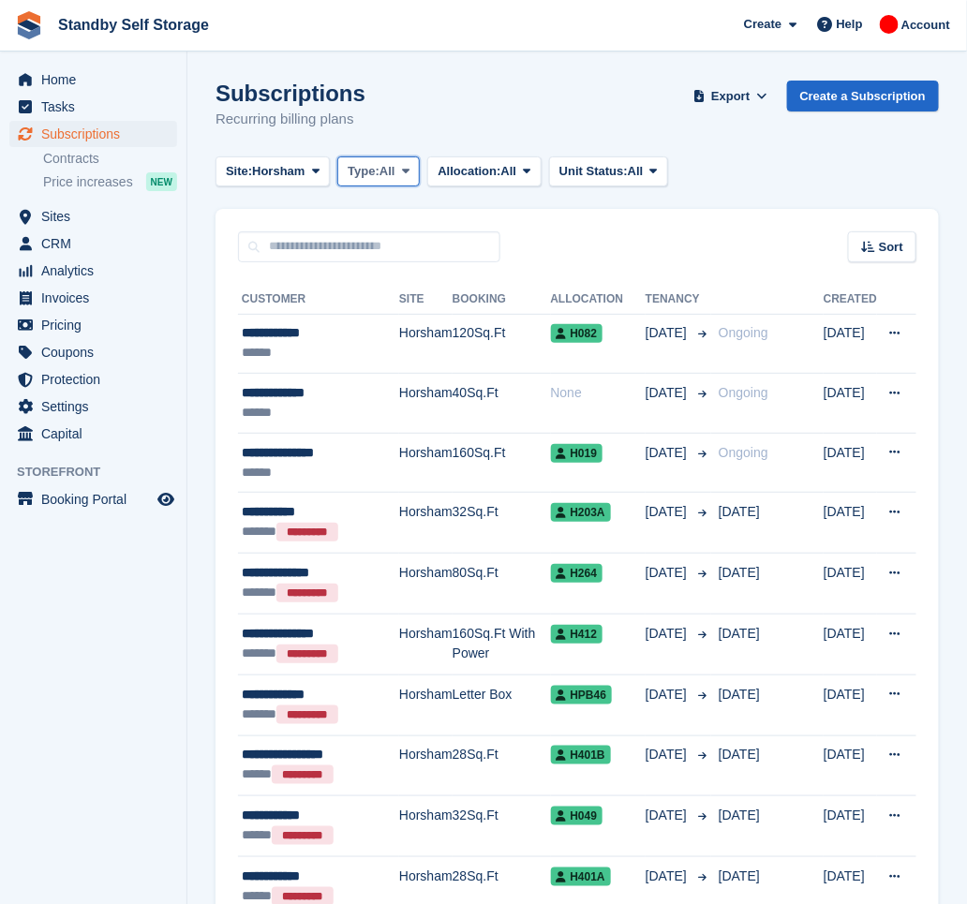
click at [370, 170] on span "Type:" at bounding box center [364, 171] width 32 height 19
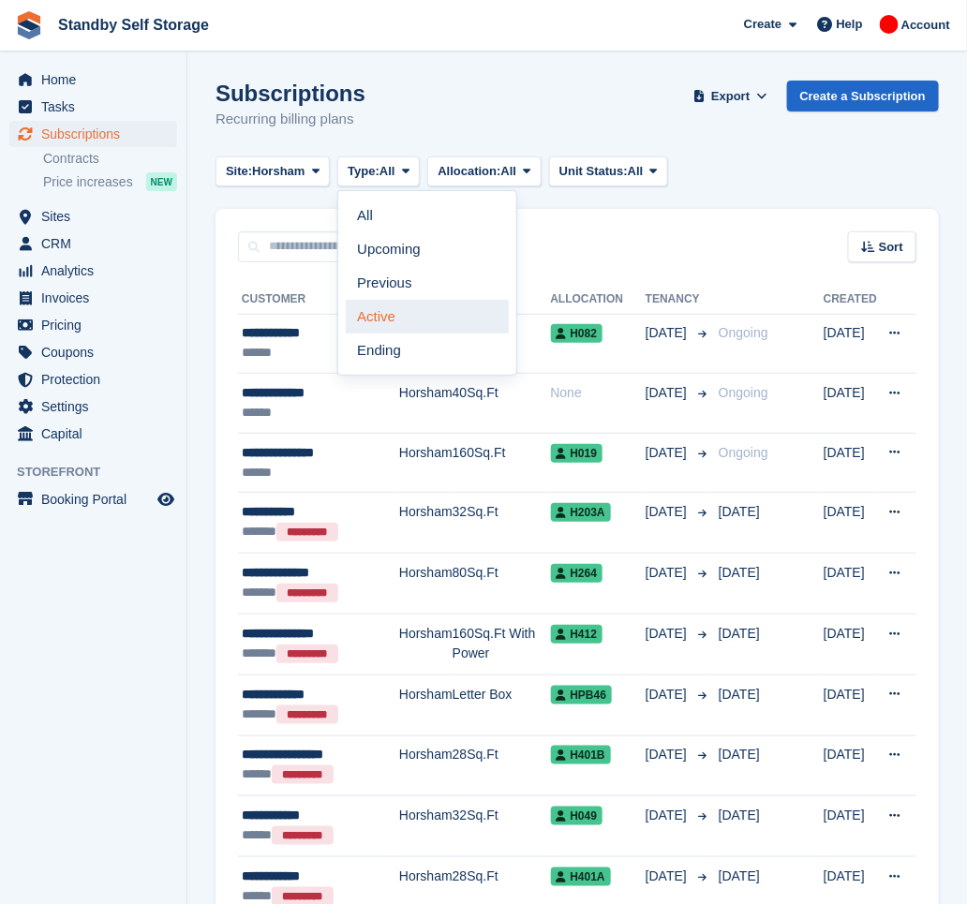
click at [409, 317] on link "Active" at bounding box center [427, 317] width 163 height 34
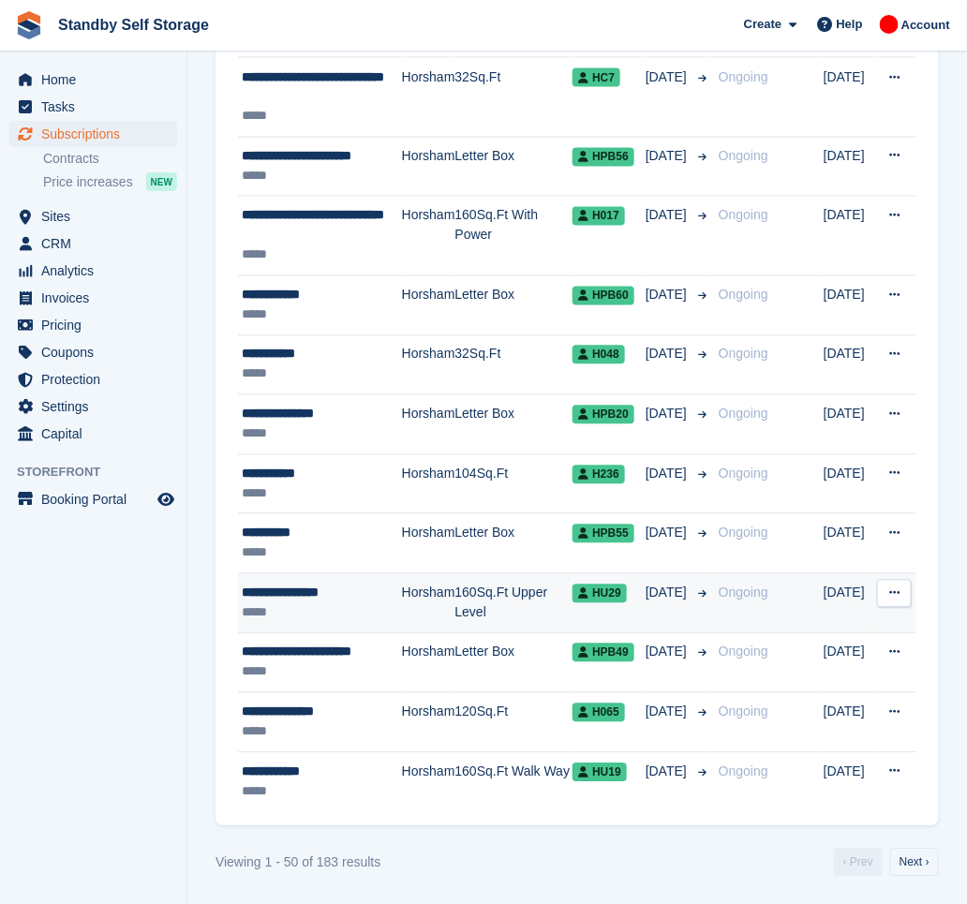
scroll to position [2643, 0]
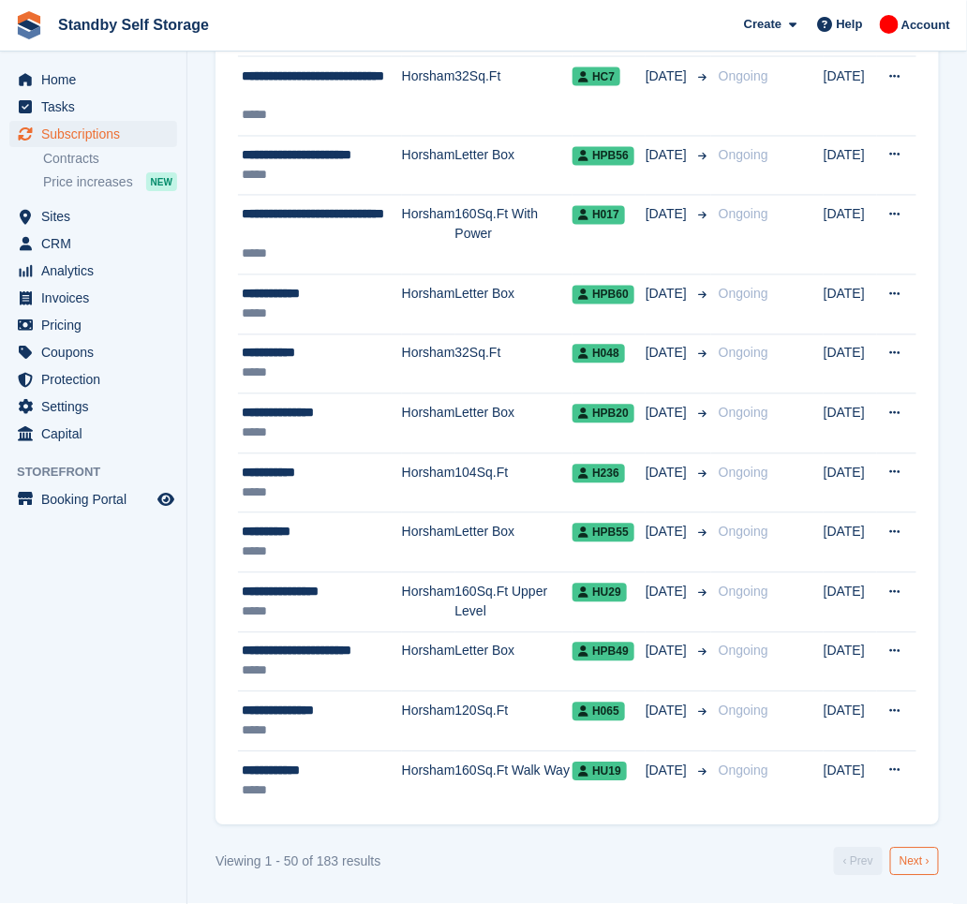
click at [903, 858] on link "Next ›" at bounding box center [914, 862] width 49 height 28
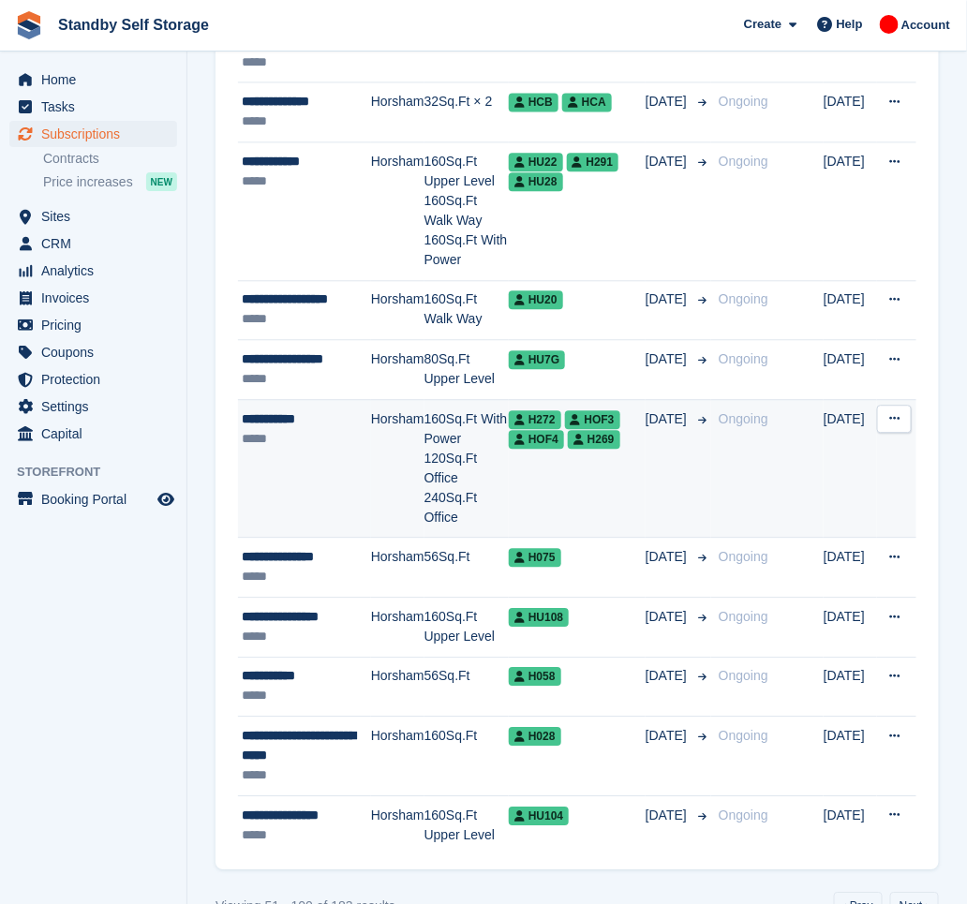
scroll to position [2859, 0]
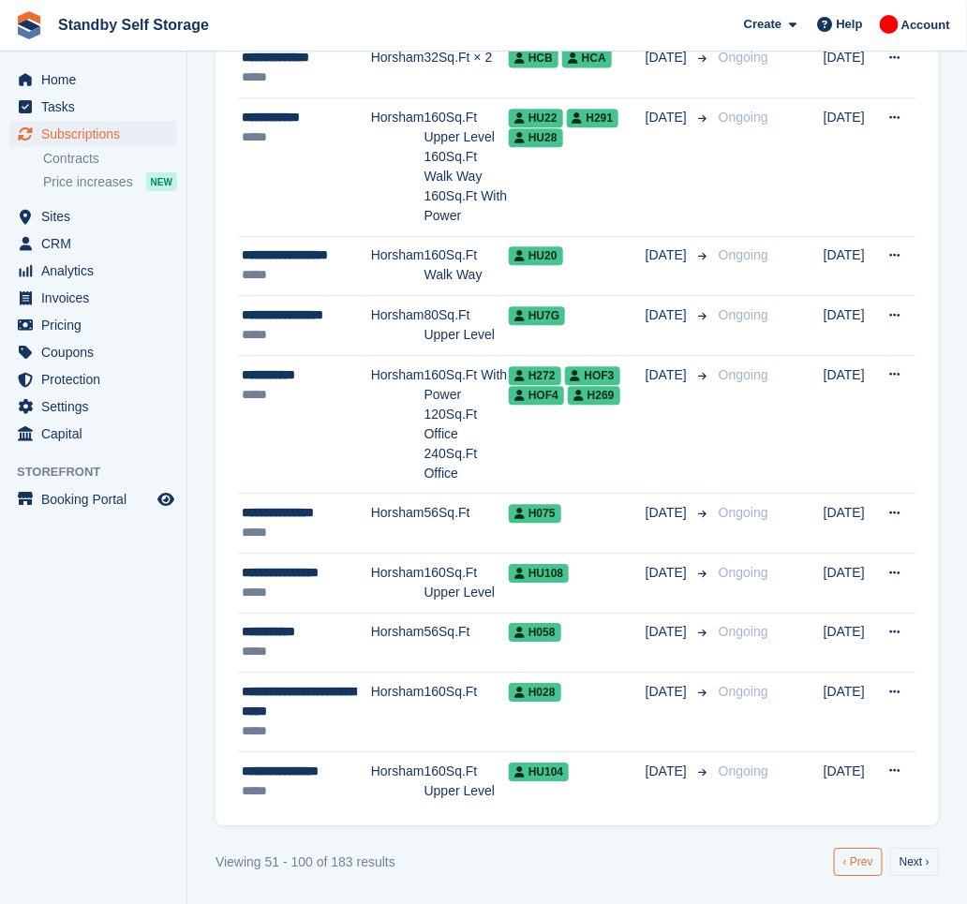
click at [856, 865] on link "‹ Prev" at bounding box center [858, 862] width 49 height 28
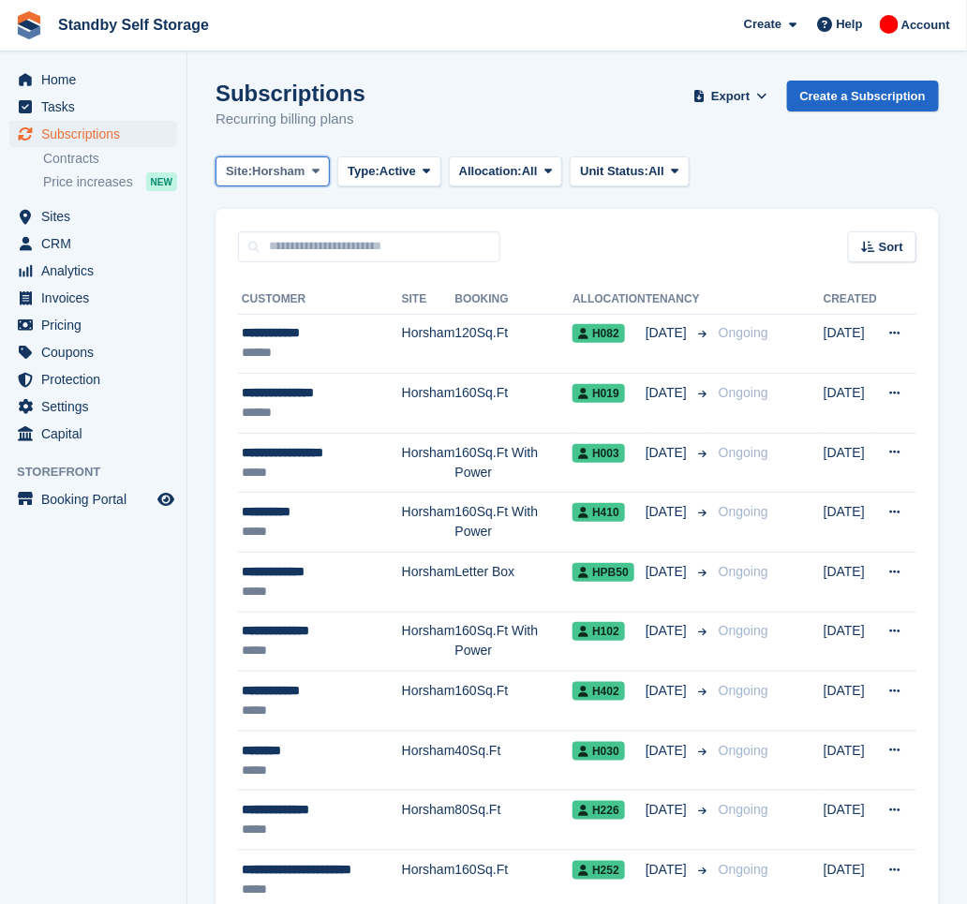
click at [261, 178] on span "Horsham" at bounding box center [278, 171] width 52 height 19
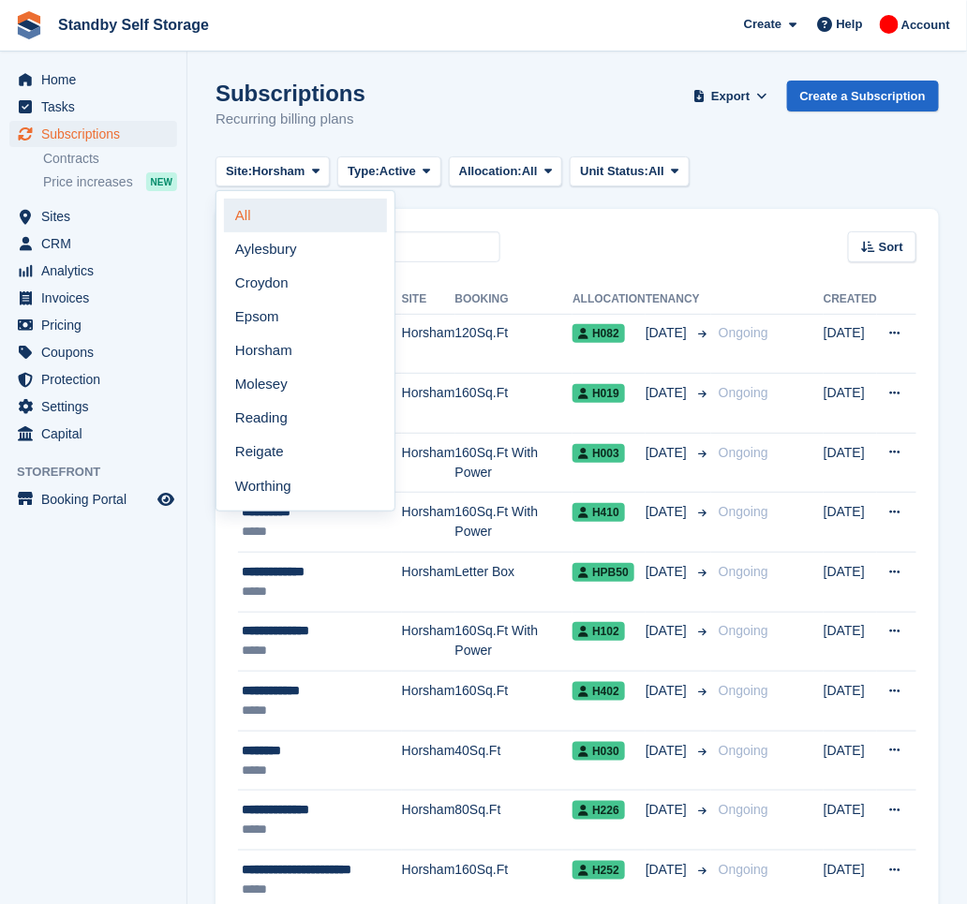
click at [272, 215] on link "All" at bounding box center [305, 216] width 163 height 34
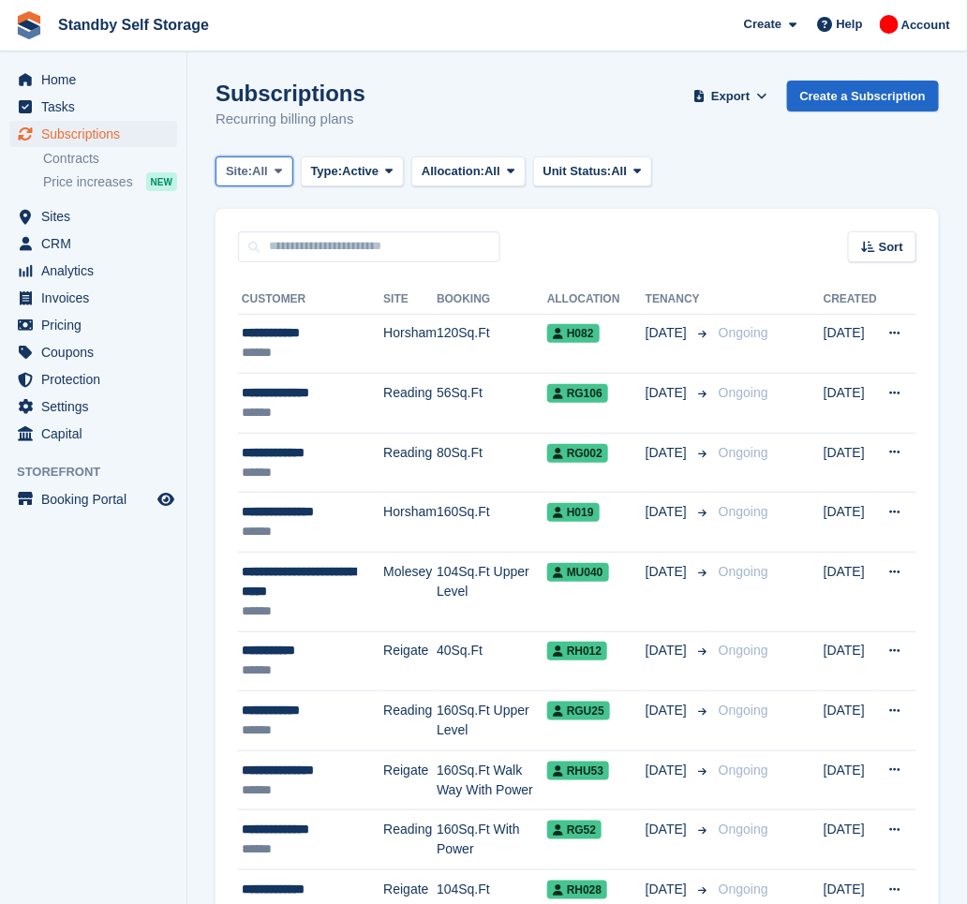
click at [279, 177] on span at bounding box center [278, 171] width 15 height 15
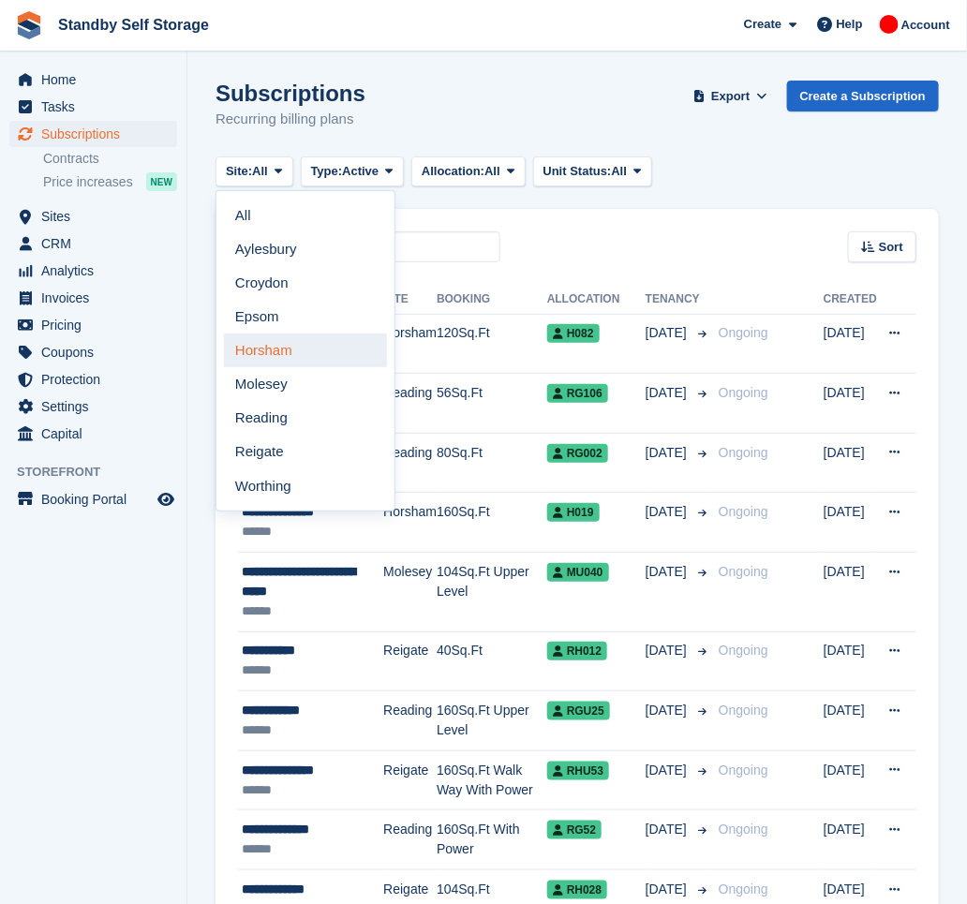
click at [278, 356] on link "Horsham" at bounding box center [305, 351] width 163 height 34
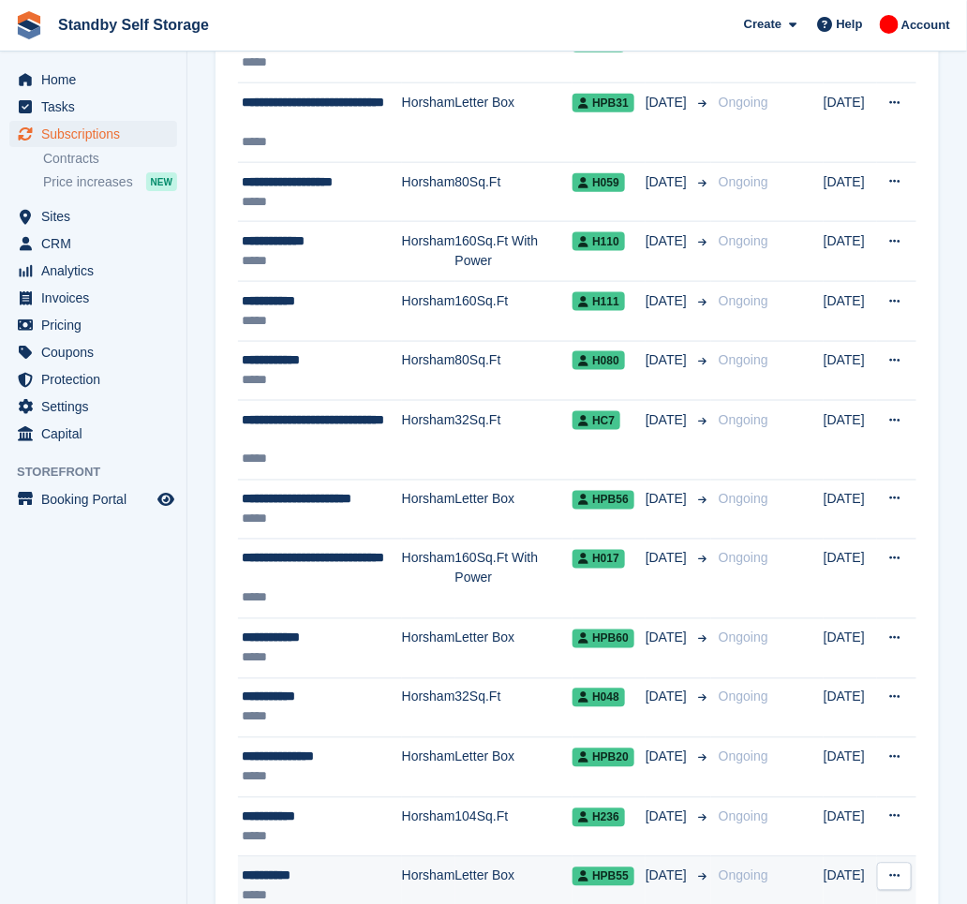
scroll to position [2643, 0]
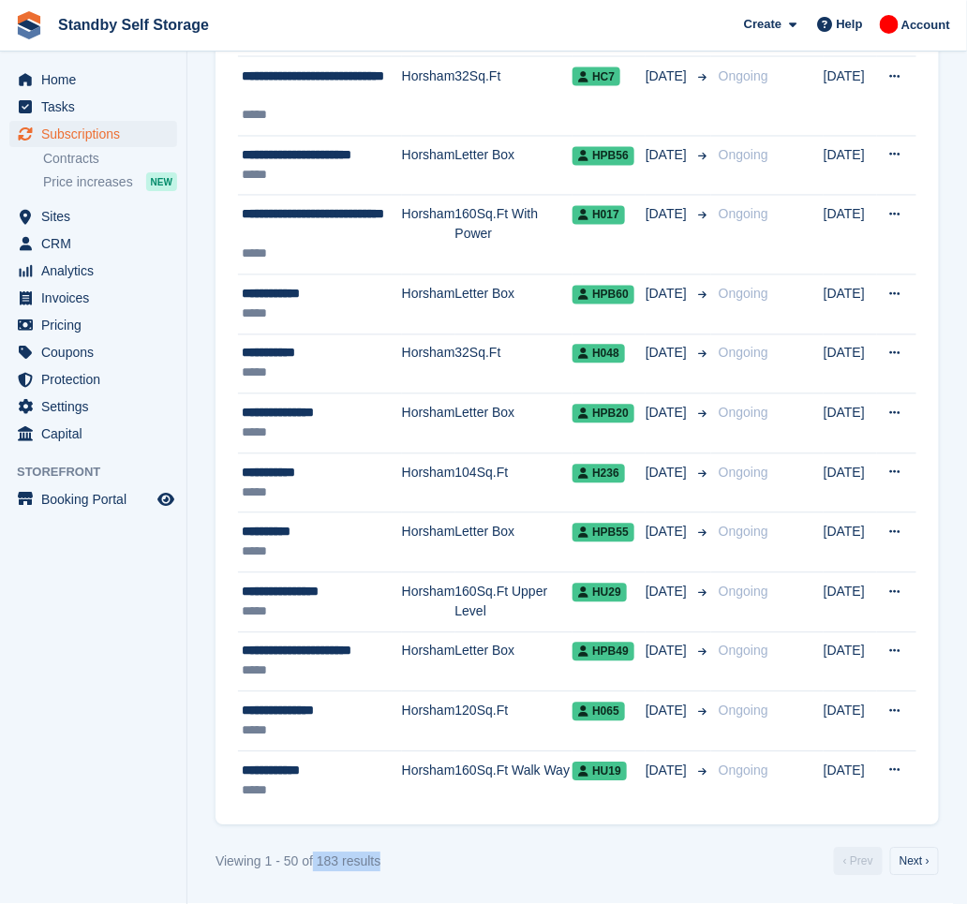
drag, startPoint x: 413, startPoint y: 859, endPoint x: 316, endPoint y: 868, distance: 97.8
click at [316, 868] on div "Viewing 1 - 50 of 183 results ‹ Prev Next ›" at bounding box center [578, 862] width 724 height 28
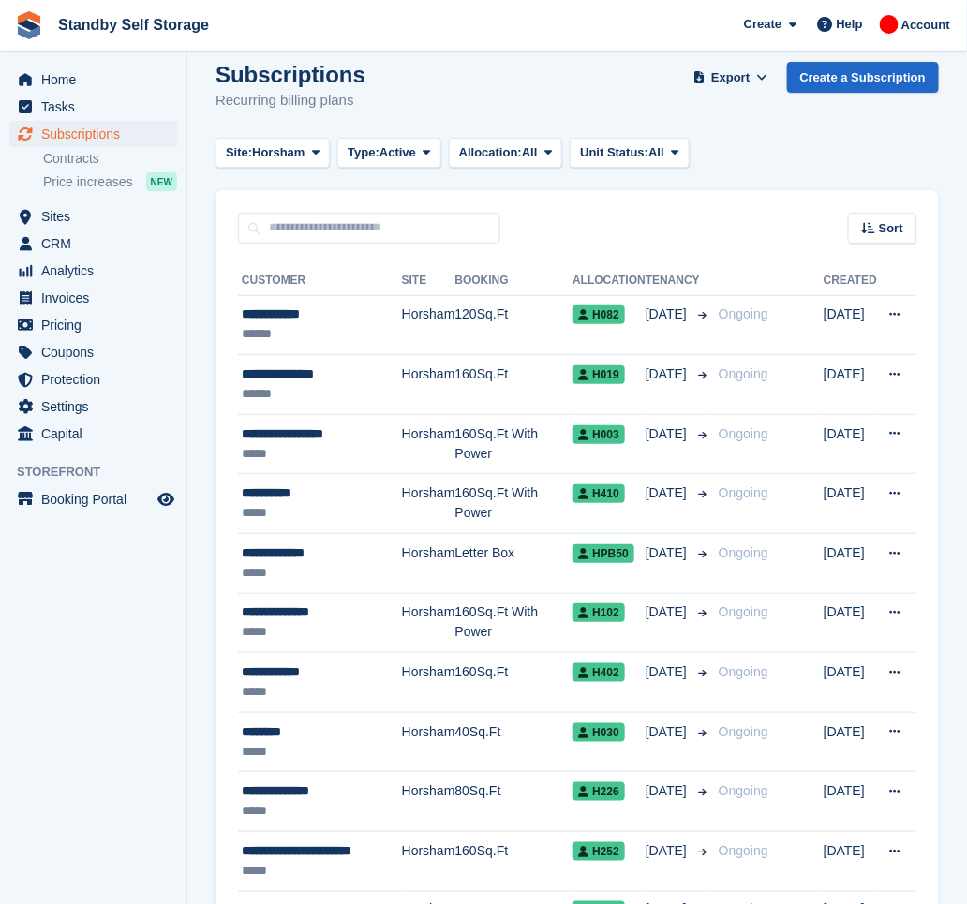
scroll to position [0, 0]
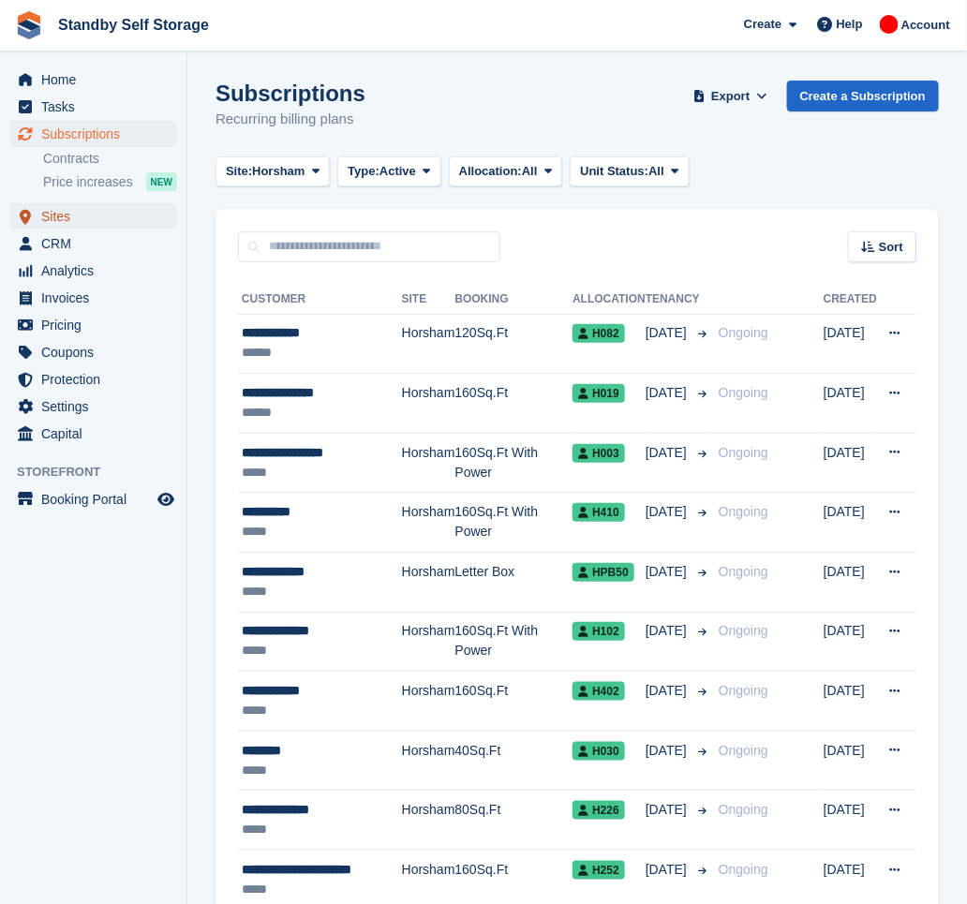
click at [79, 220] on span "Sites" at bounding box center [97, 216] width 112 height 26
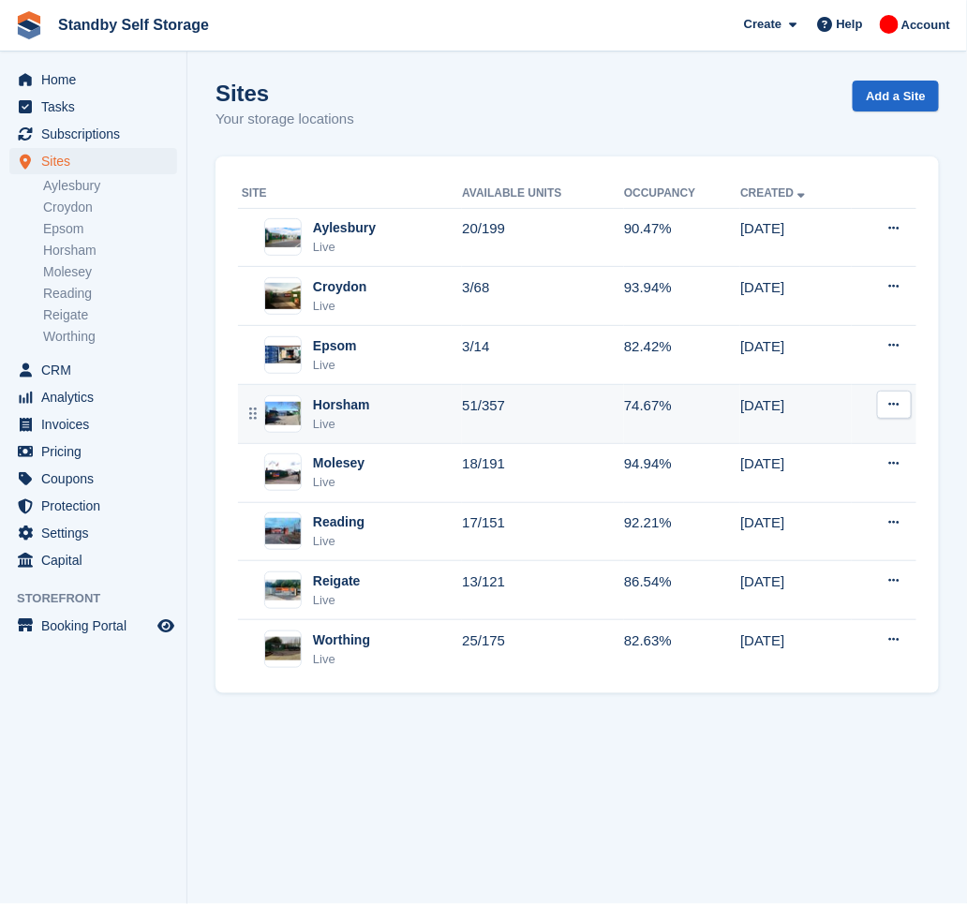
click at [382, 426] on div "Horsham Live" at bounding box center [352, 415] width 220 height 38
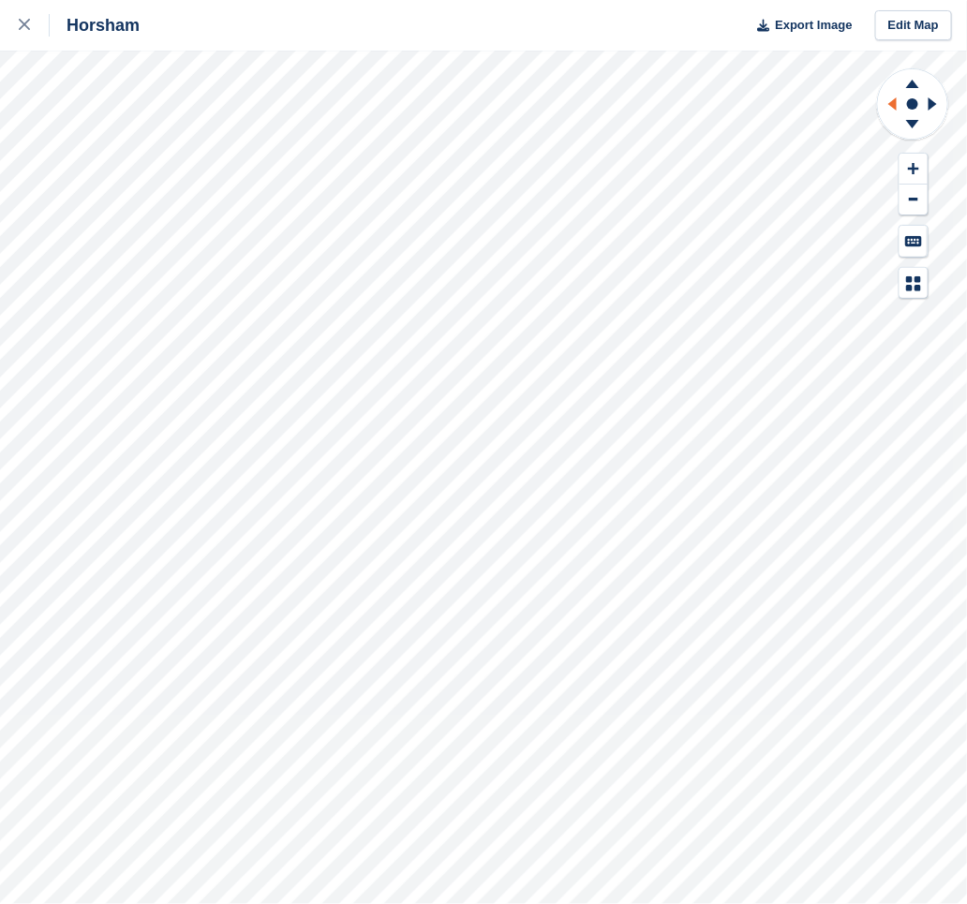
click at [889, 110] on icon at bounding box center [889, 104] width 23 height 49
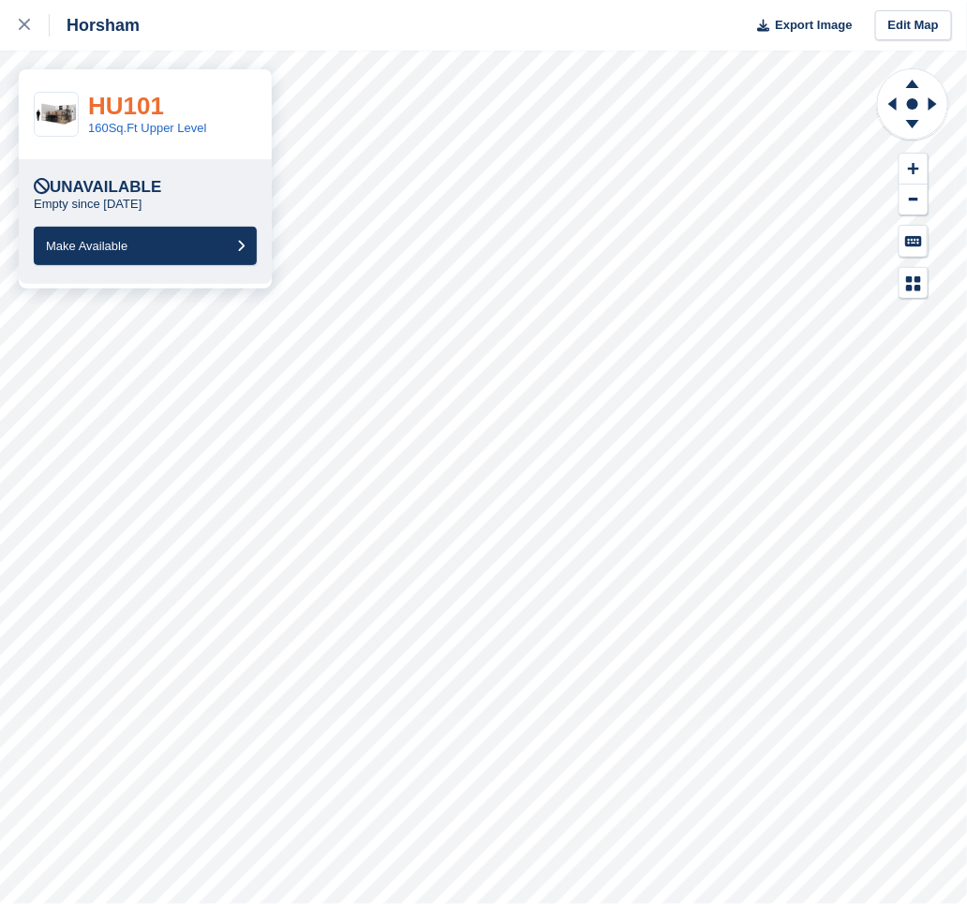
click at [127, 103] on link "HU101" at bounding box center [126, 106] width 76 height 28
click at [129, 106] on link "HU110" at bounding box center [126, 106] width 76 height 28
click at [113, 112] on link "HU7E" at bounding box center [120, 106] width 65 height 28
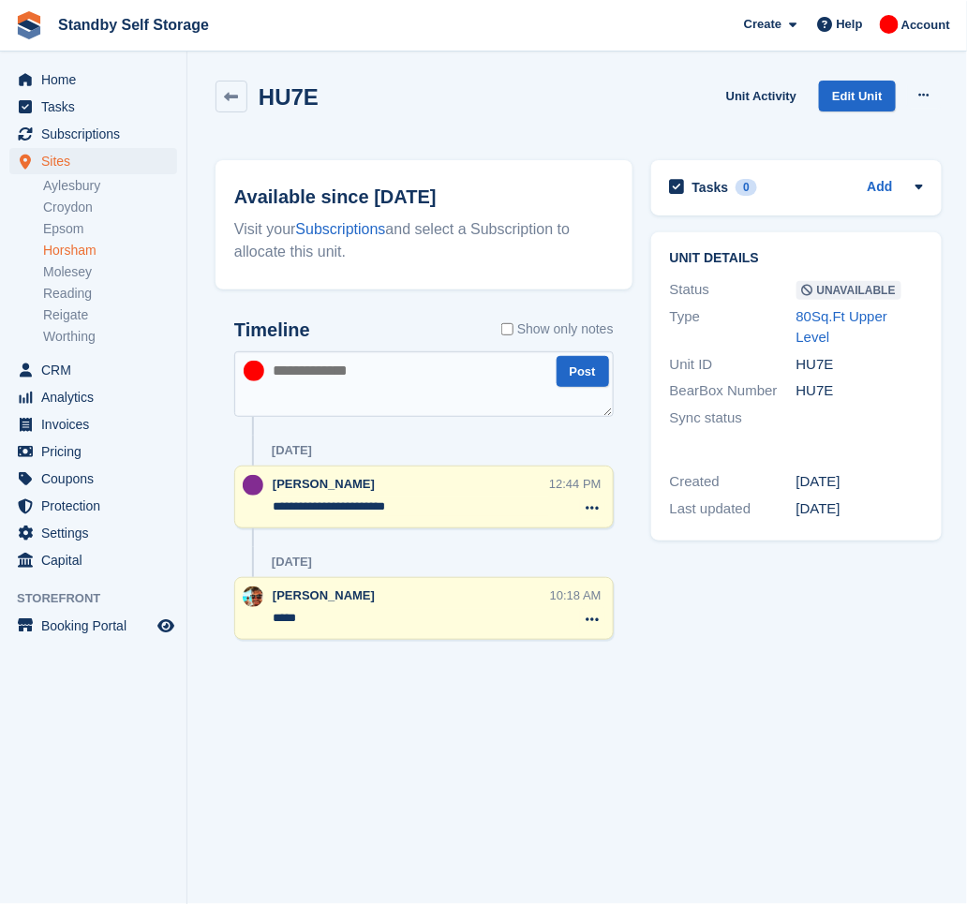
drag, startPoint x: 409, startPoint y: 510, endPoint x: 268, endPoint y: 506, distance: 140.6
click at [268, 506] on div "**********" at bounding box center [424, 497] width 380 height 63
drag, startPoint x: 418, startPoint y: 80, endPoint x: 407, endPoint y: 85, distance: 12.6
click at [417, 81] on div "HU7E Unit Activity Edit Unit Make Available Delete unit" at bounding box center [579, 107] width 726 height 53
click at [90, 254] on link "Horsham" at bounding box center [110, 251] width 134 height 18
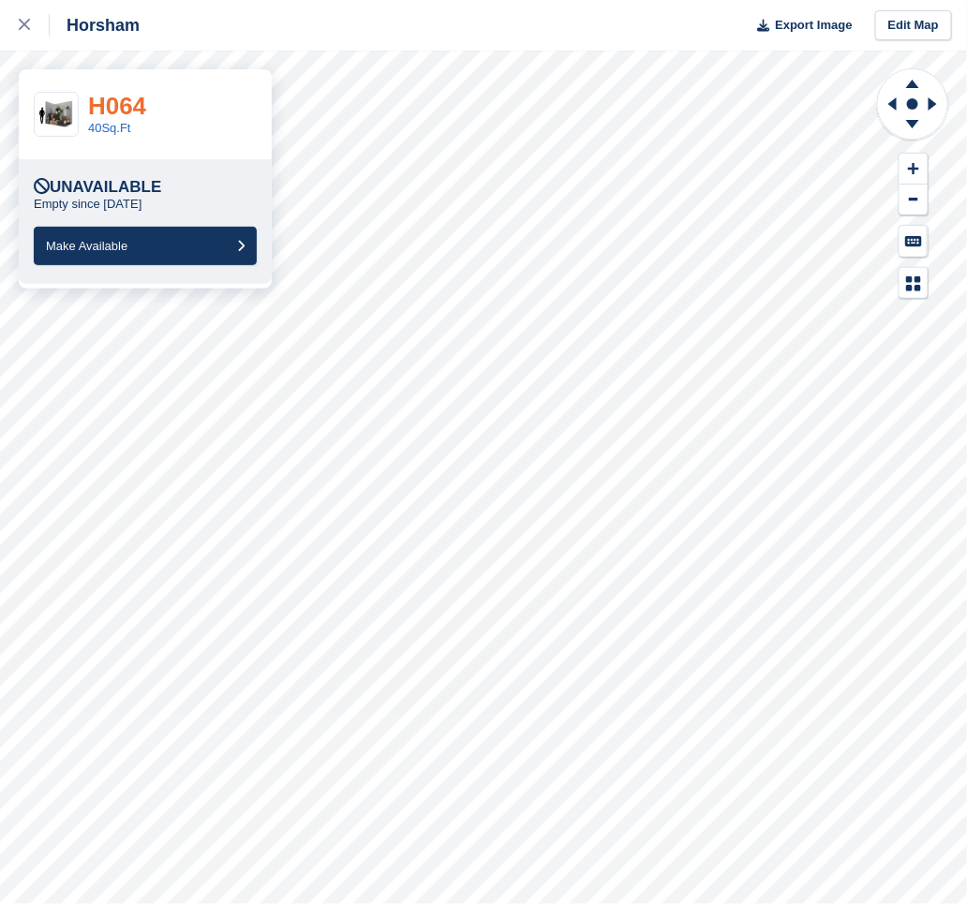
click at [115, 109] on link "H064" at bounding box center [117, 106] width 58 height 28
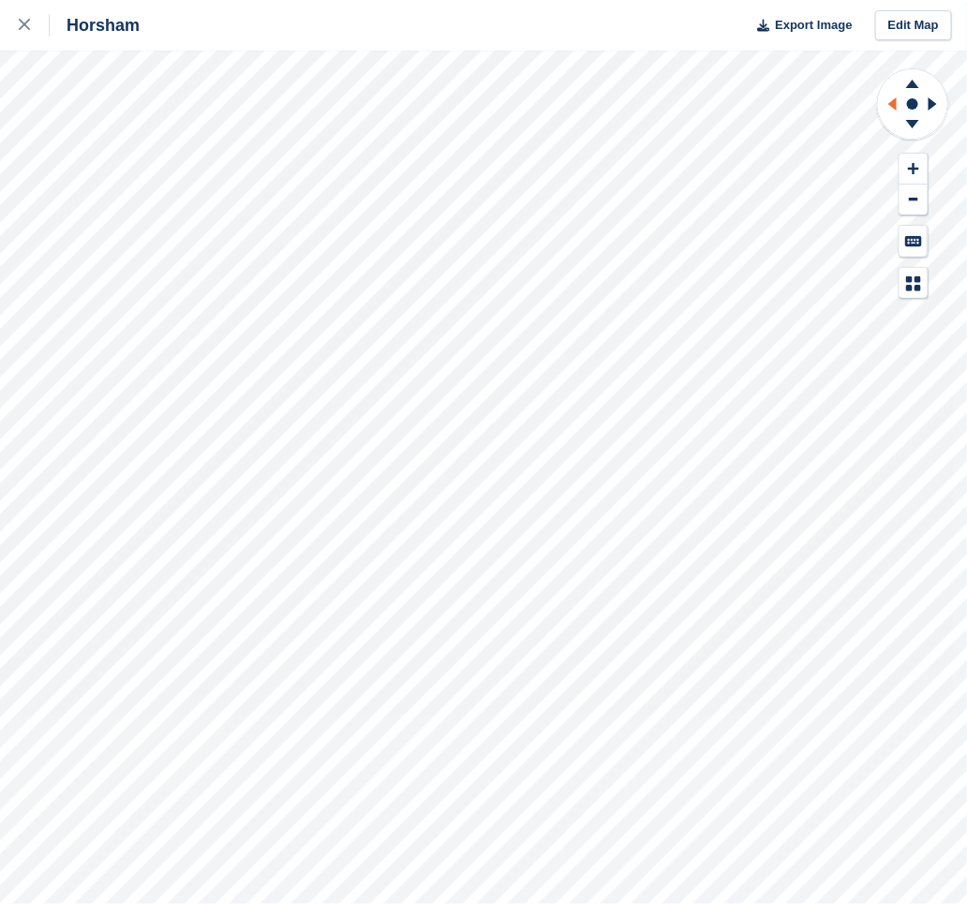
click at [890, 97] on icon at bounding box center [889, 104] width 23 height 49
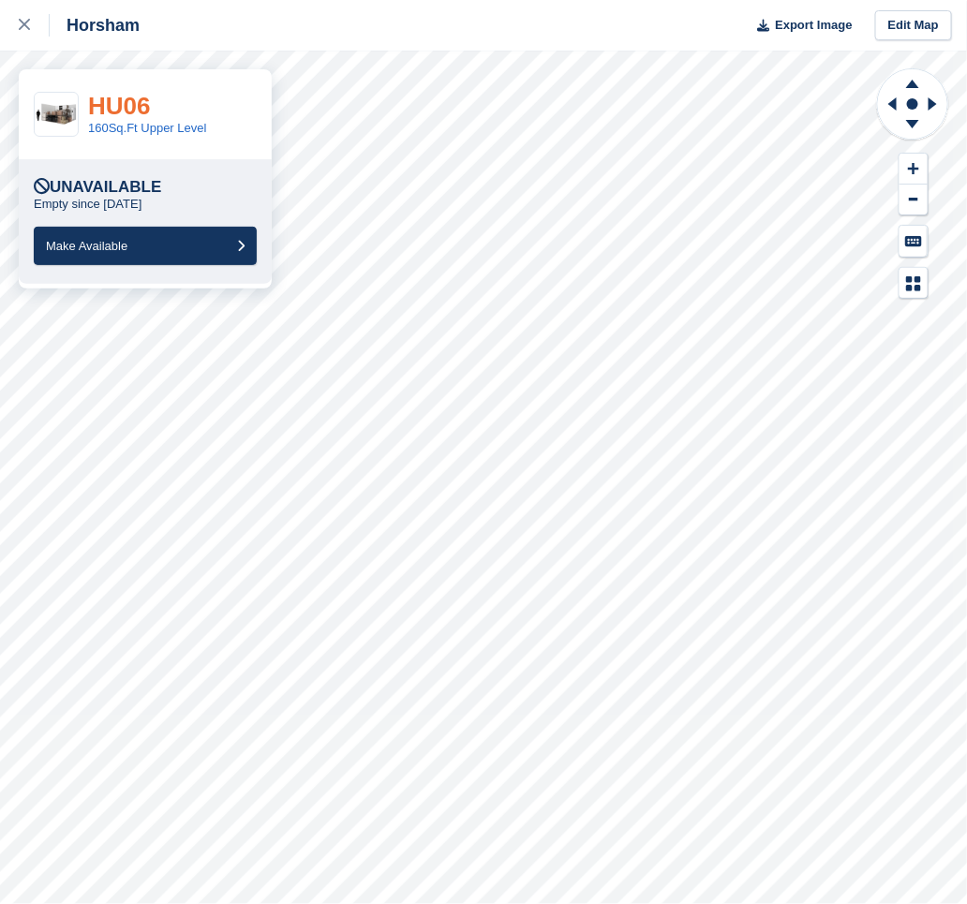
click at [113, 105] on link "HU06" at bounding box center [119, 106] width 62 height 28
click at [130, 102] on link "HU251" at bounding box center [126, 106] width 76 height 28
click at [117, 106] on link "HU238" at bounding box center [126, 106] width 76 height 28
click at [147, 92] on link "HU240" at bounding box center [126, 106] width 76 height 28
click at [140, 110] on link "HOF2" at bounding box center [120, 106] width 65 height 28
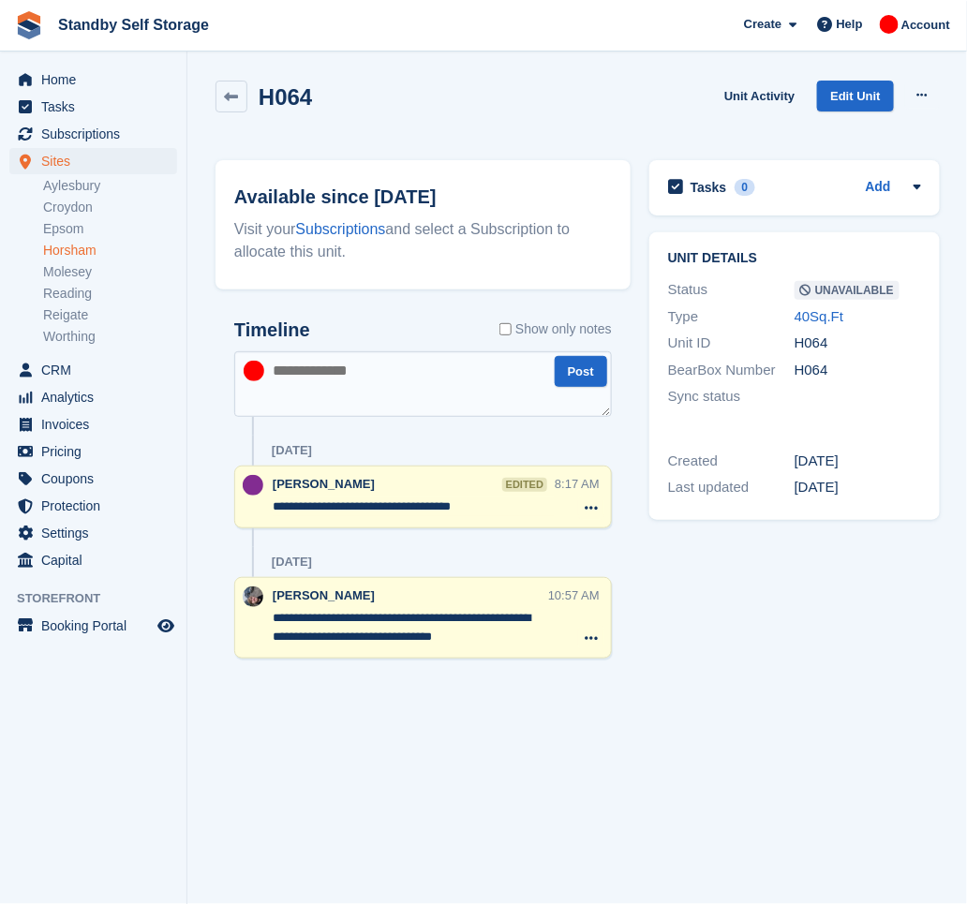
drag, startPoint x: 488, startPoint y: 508, endPoint x: 323, endPoint y: 519, distance: 165.3
click at [323, 519] on div "**********" at bounding box center [414, 497] width 282 height 45
click at [211, 361] on div "**********" at bounding box center [423, 431] width 434 height 560
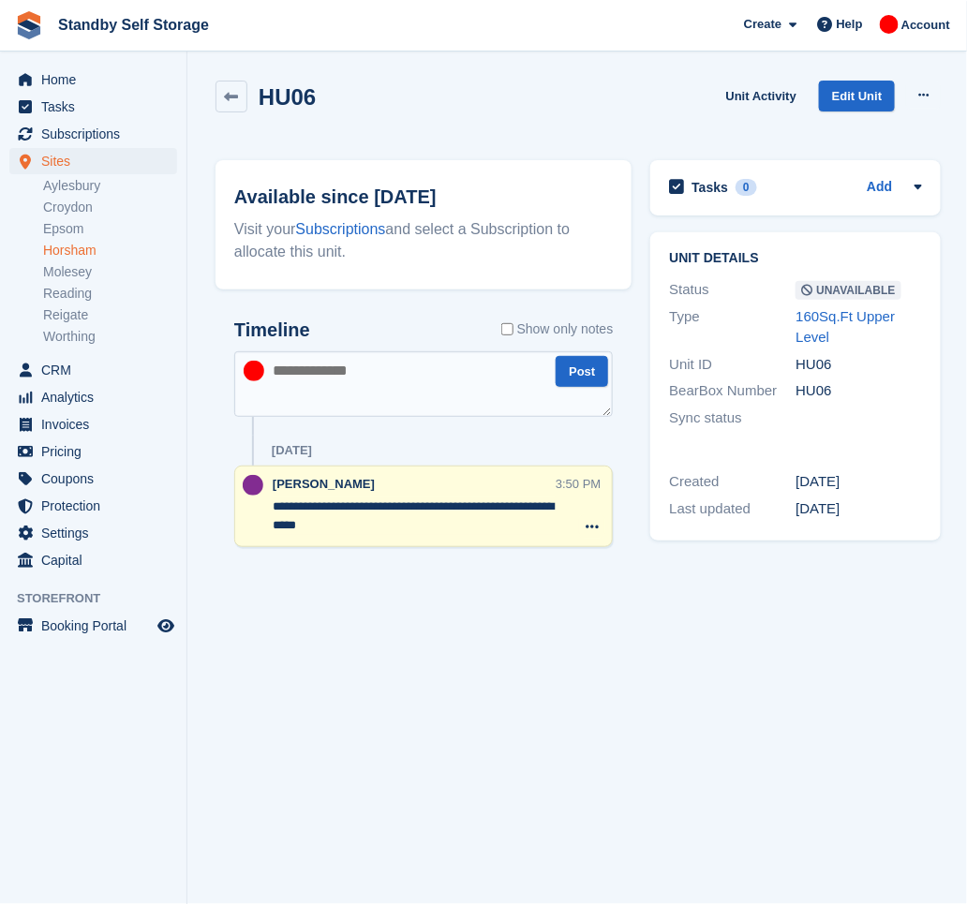
drag, startPoint x: 335, startPoint y: 530, endPoint x: 261, endPoint y: 514, distance: 75.9
click at [261, 514] on div "**********" at bounding box center [423, 507] width 379 height 82
click at [375, 601] on section "HU06 Unit Activity Edit Unit Make Available Delete unit Available since 16 Jun …" at bounding box center [578, 452] width 782 height 904
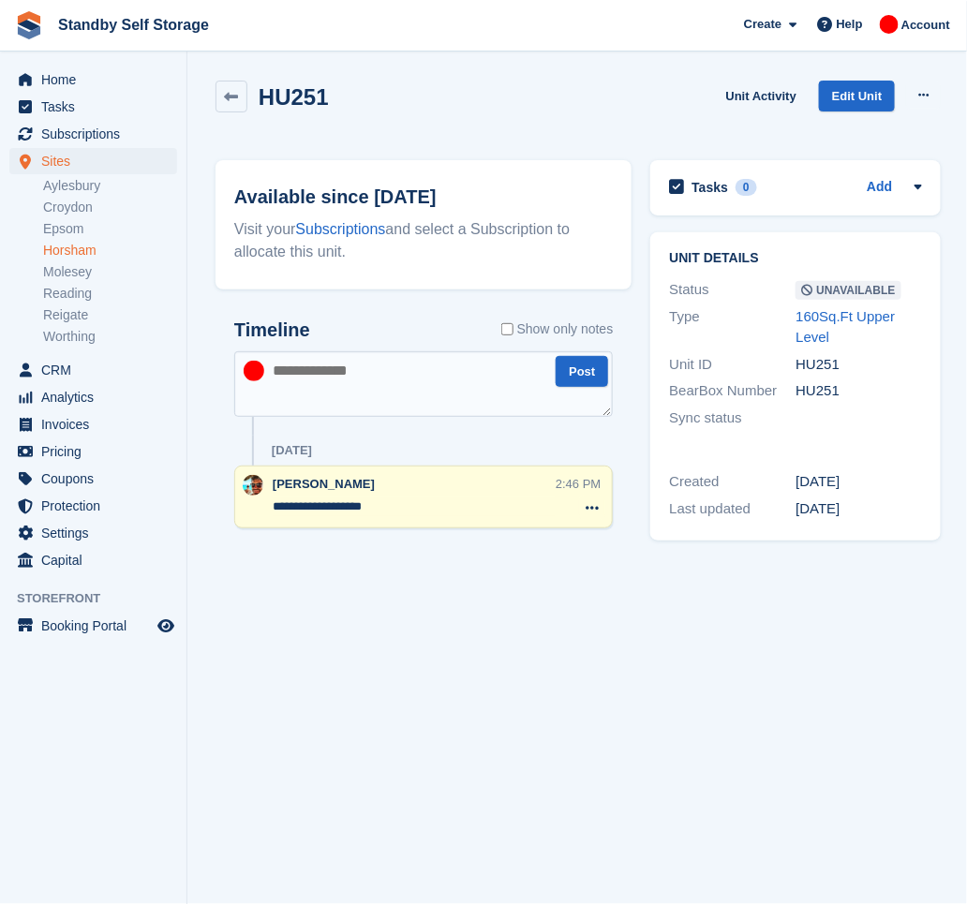
drag, startPoint x: 417, startPoint y: 511, endPoint x: 247, endPoint y: 509, distance: 169.6
click at [247, 509] on div "**********" at bounding box center [423, 497] width 379 height 63
drag, startPoint x: 340, startPoint y: 515, endPoint x: 252, endPoint y: 485, distance: 92.8
click at [252, 485] on div "Michael Walker ***** 1:12 PM Delete note" at bounding box center [423, 497] width 379 height 63
drag, startPoint x: 376, startPoint y: 506, endPoint x: 268, endPoint y: 515, distance: 108.1
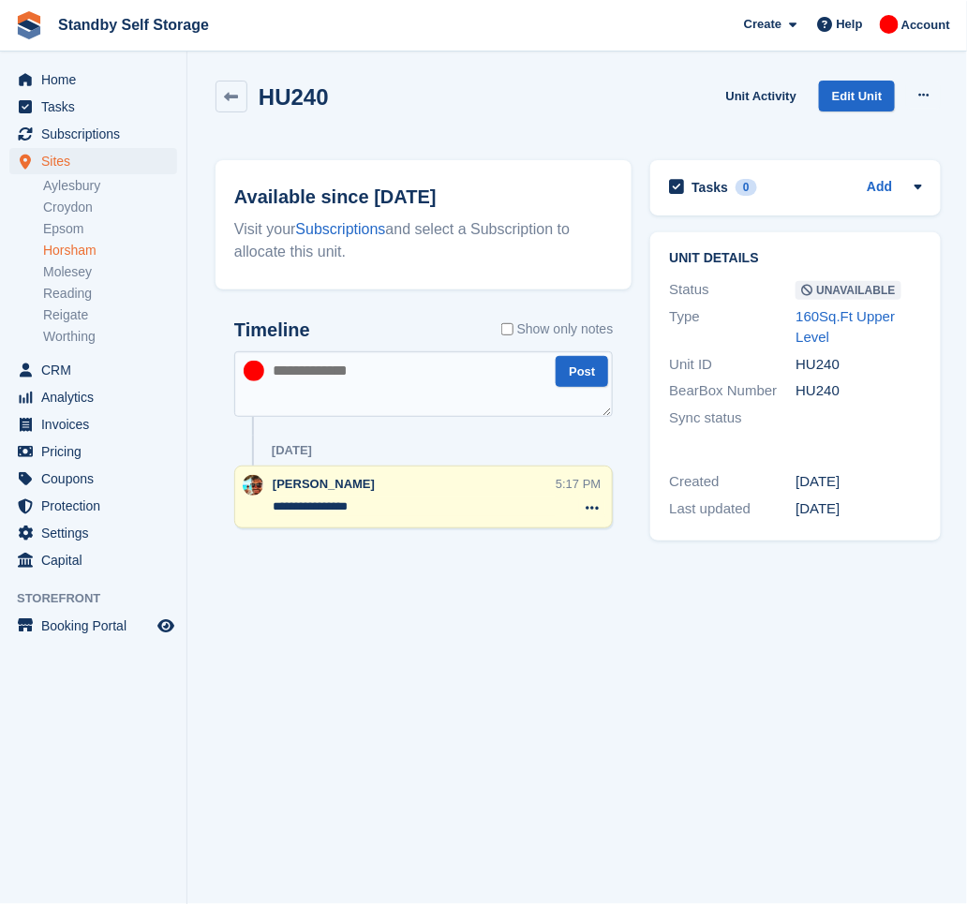
click at [268, 515] on div "**********" at bounding box center [423, 497] width 379 height 63
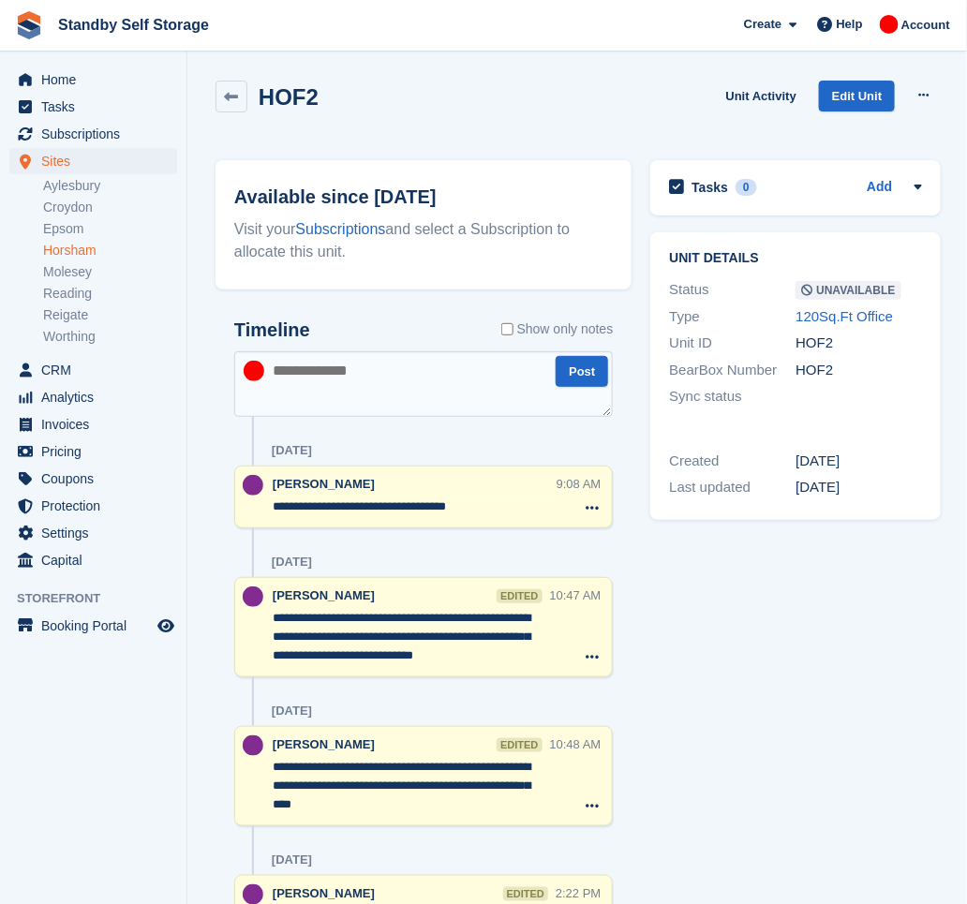
drag, startPoint x: 478, startPoint y: 505, endPoint x: 250, endPoint y: 497, distance: 227.9
click at [250, 497] on div "**********" at bounding box center [423, 497] width 379 height 63
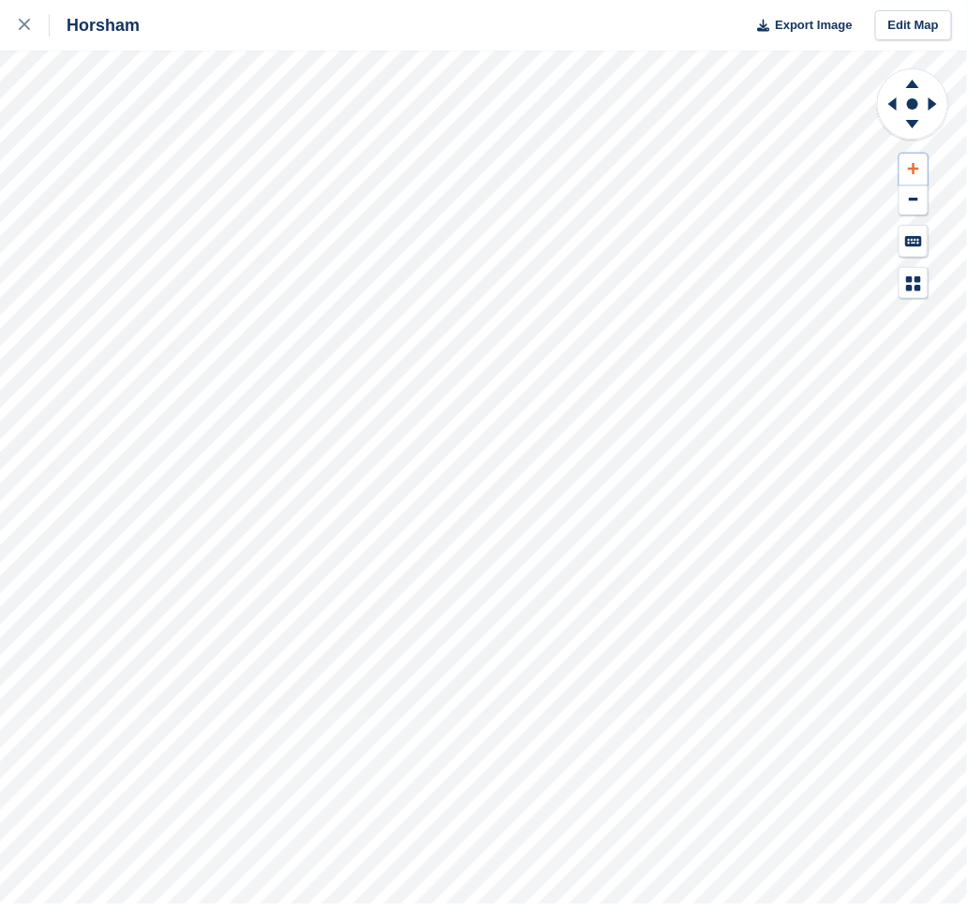
click at [912, 166] on icon at bounding box center [913, 168] width 11 height 11
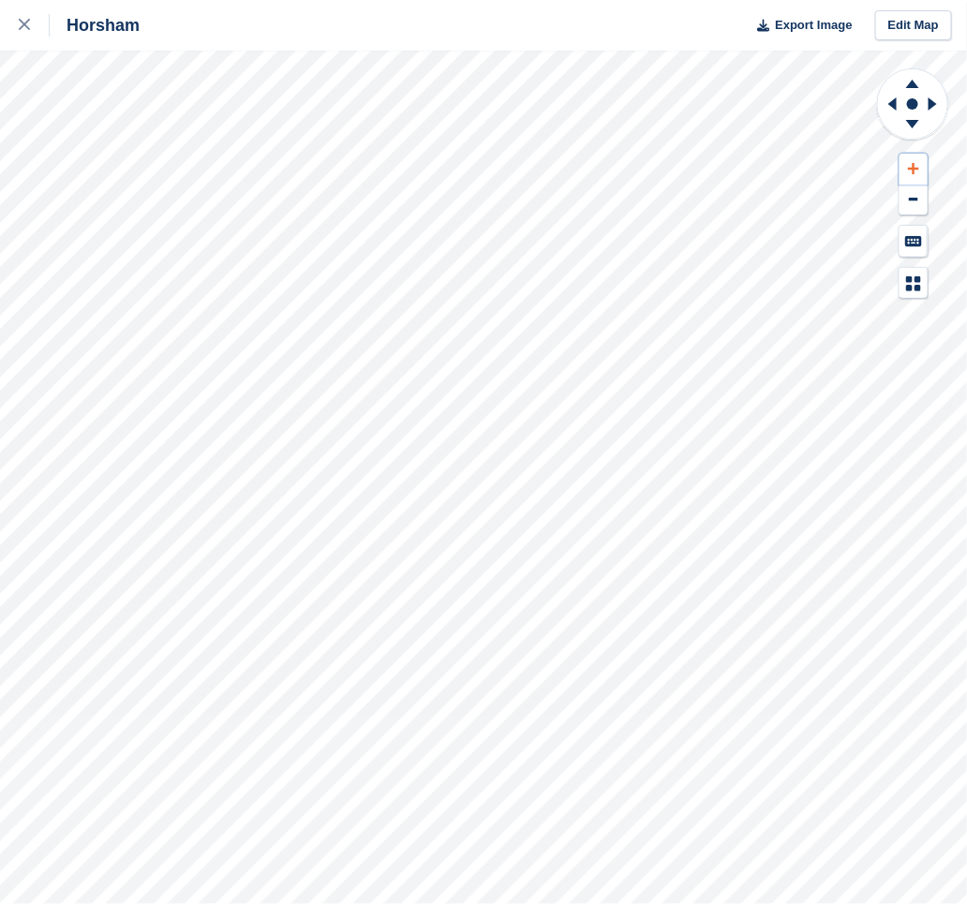
click at [912, 166] on icon at bounding box center [913, 168] width 11 height 11
click at [912, 85] on icon at bounding box center [912, 84] width 13 height 8
click at [917, 122] on icon at bounding box center [912, 124] width 13 height 8
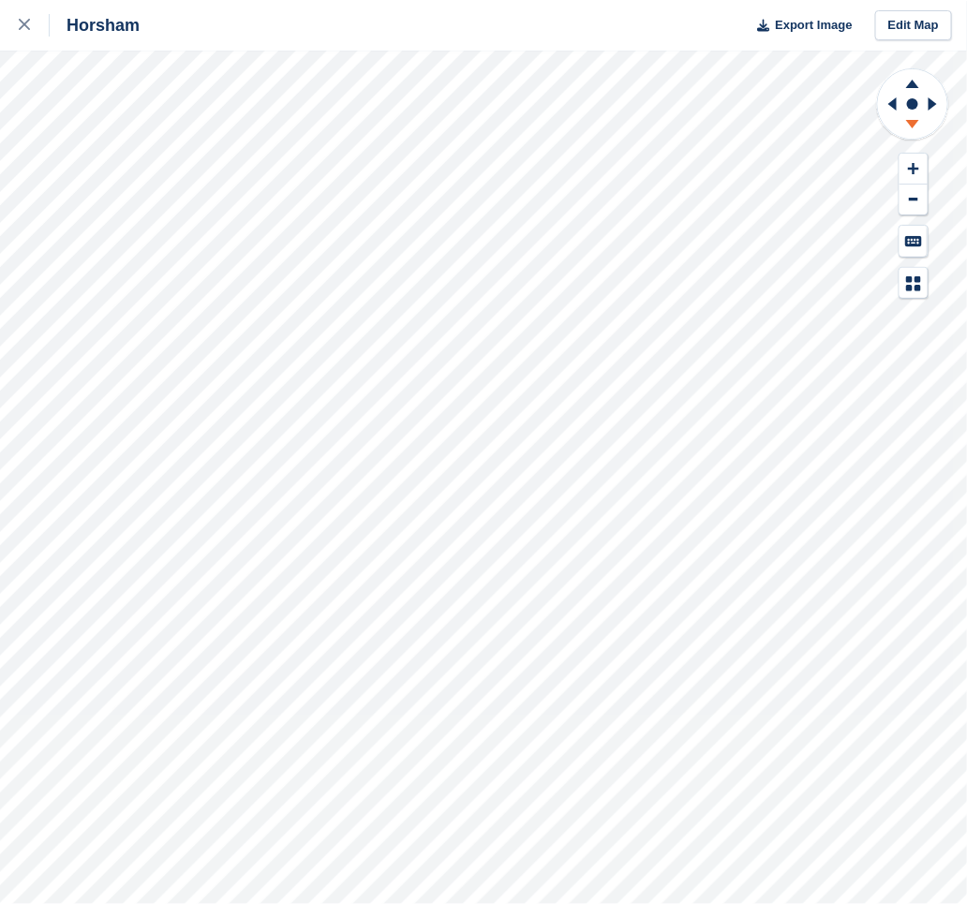
click at [917, 122] on icon at bounding box center [912, 124] width 13 height 8
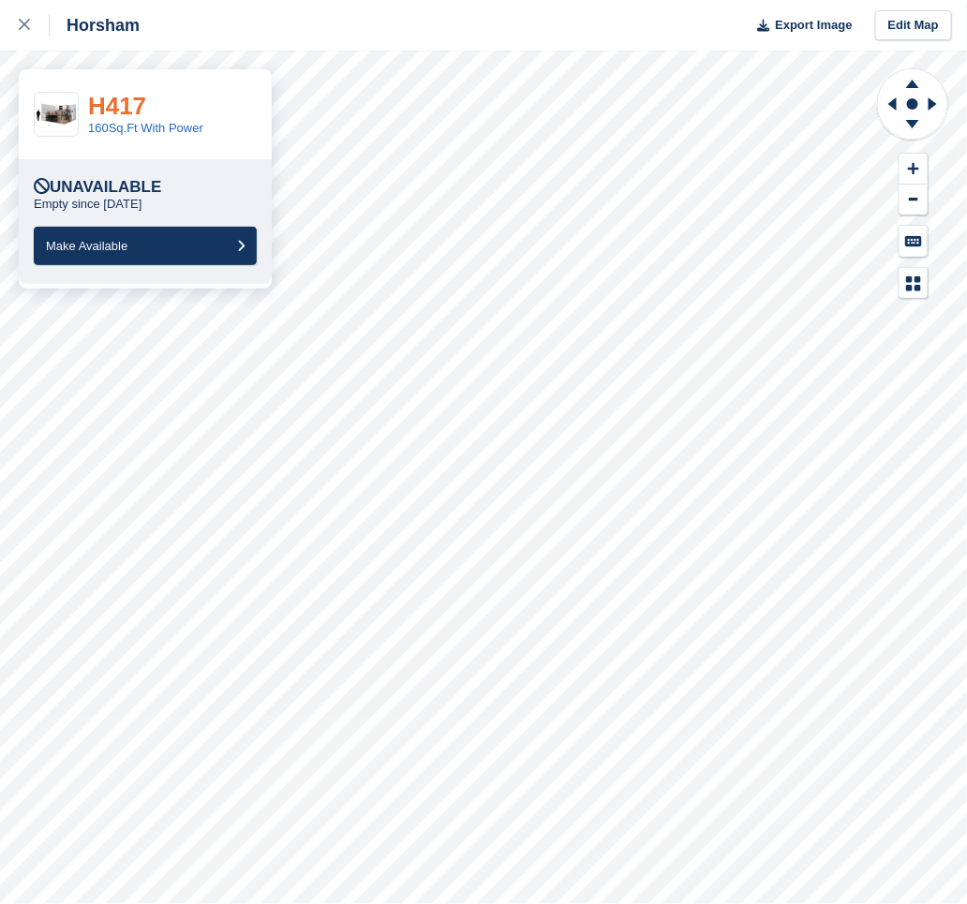
click at [128, 97] on link "H417" at bounding box center [117, 106] width 58 height 28
click at [915, 85] on icon at bounding box center [912, 84] width 13 height 8
click at [120, 107] on link "H293" at bounding box center [117, 106] width 58 height 28
click at [118, 99] on link "H218" at bounding box center [117, 106] width 58 height 28
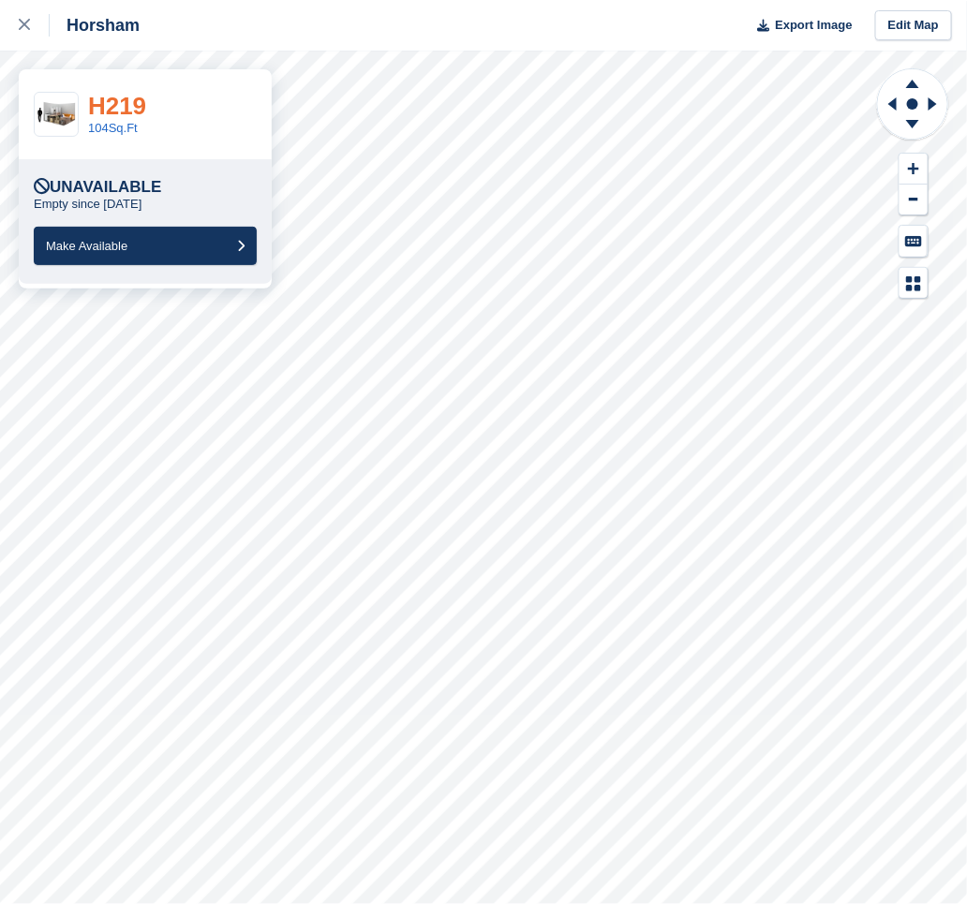
click at [127, 110] on link "H219" at bounding box center [117, 106] width 58 height 28
click at [112, 102] on link "H211" at bounding box center [117, 106] width 58 height 28
click at [26, 16] on div at bounding box center [34, 25] width 31 height 22
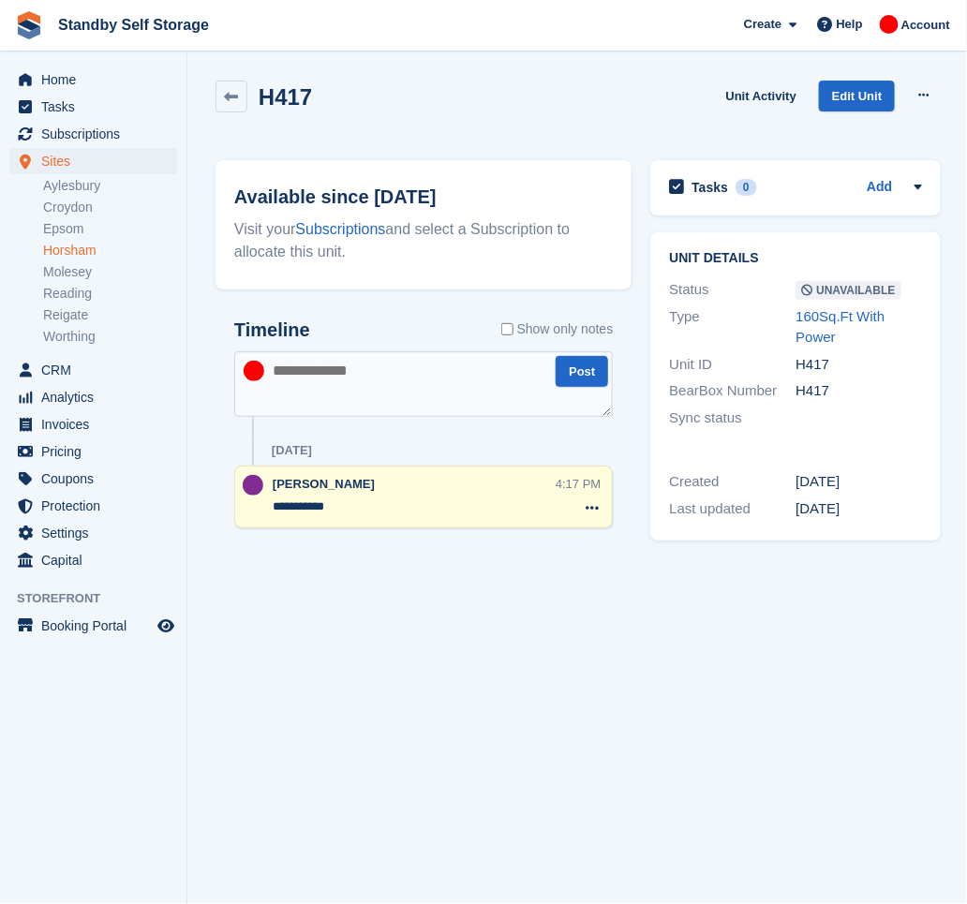
drag, startPoint x: 340, startPoint y: 510, endPoint x: 242, endPoint y: 514, distance: 98.5
click at [242, 514] on div "**********" at bounding box center [423, 497] width 379 height 63
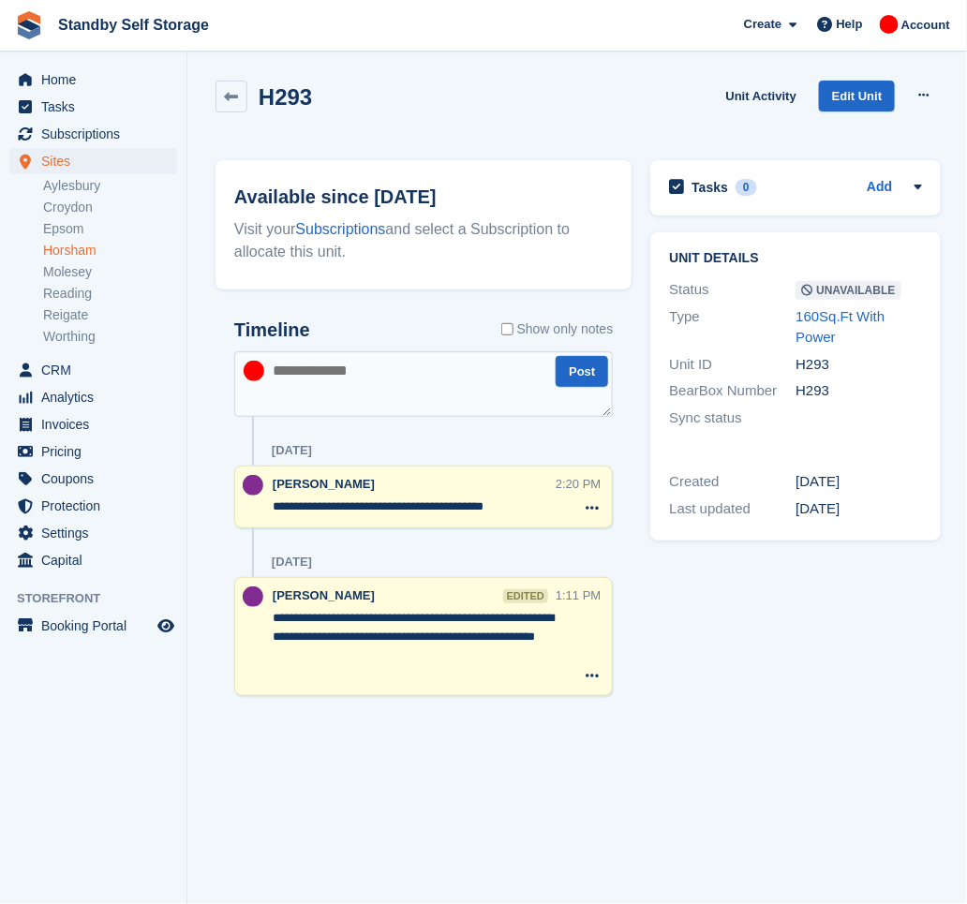
drag, startPoint x: 525, startPoint y: 510, endPoint x: 177, endPoint y: 495, distance: 348.0
click at [177, 495] on div "Home Tasks Subscriptions Subscriptions Subscriptions Contracts Price increases …" at bounding box center [483, 452] width 967 height 904
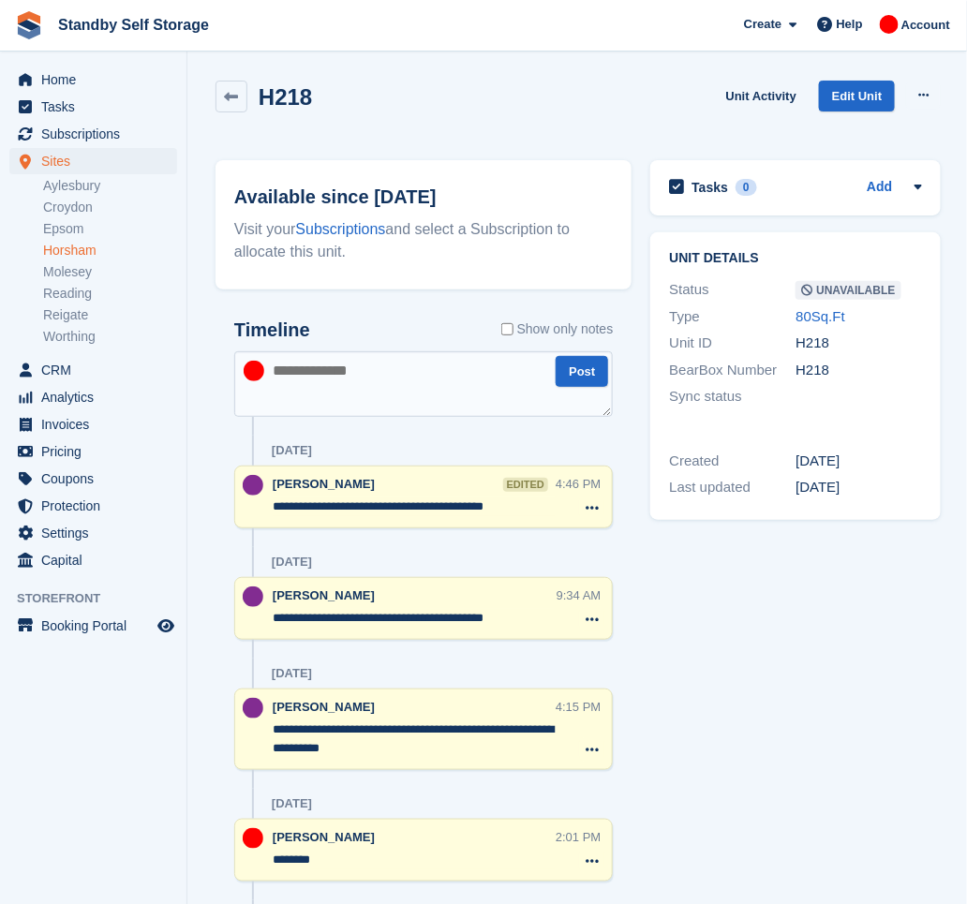
drag, startPoint x: 514, startPoint y: 509, endPoint x: 270, endPoint y: 514, distance: 243.7
click at [270, 514] on div "**********" at bounding box center [423, 497] width 379 height 63
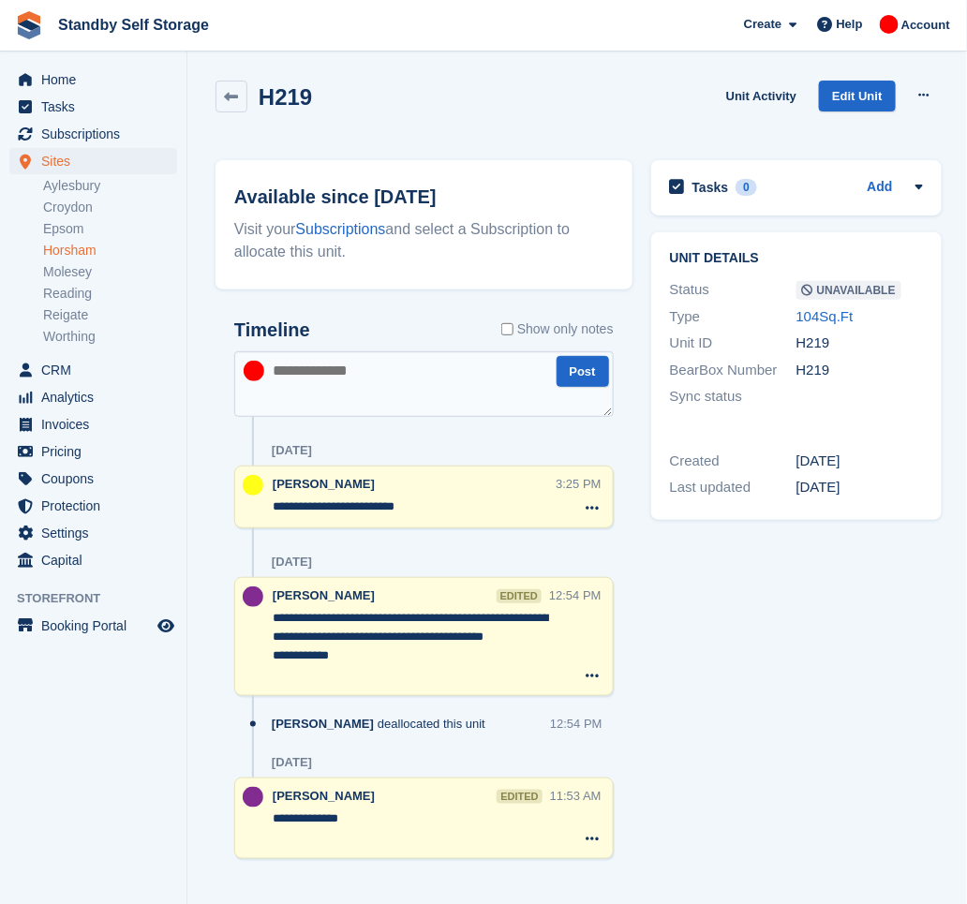
drag, startPoint x: 413, startPoint y: 510, endPoint x: 271, endPoint y: 515, distance: 142.6
click at [271, 515] on div "**********" at bounding box center [424, 497] width 380 height 63
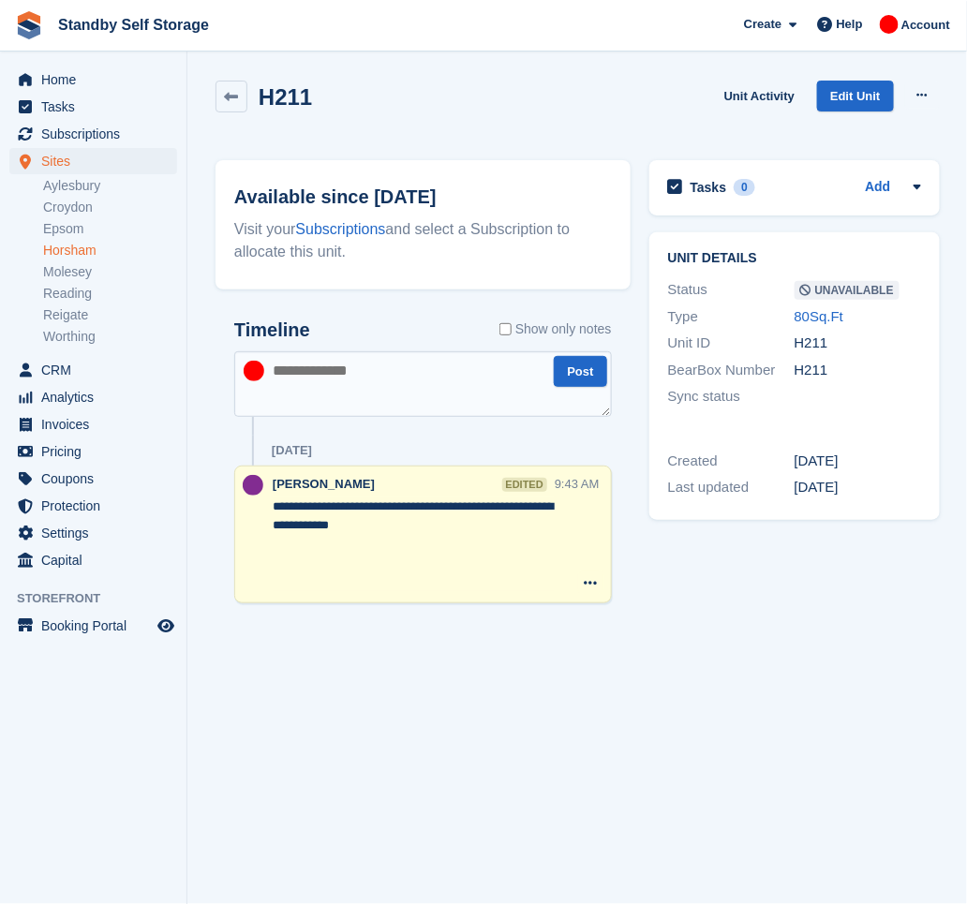
drag, startPoint x: 395, startPoint y: 529, endPoint x: 273, endPoint y: 506, distance: 123.9
click at [273, 506] on textarea "**********" at bounding box center [414, 545] width 282 height 94
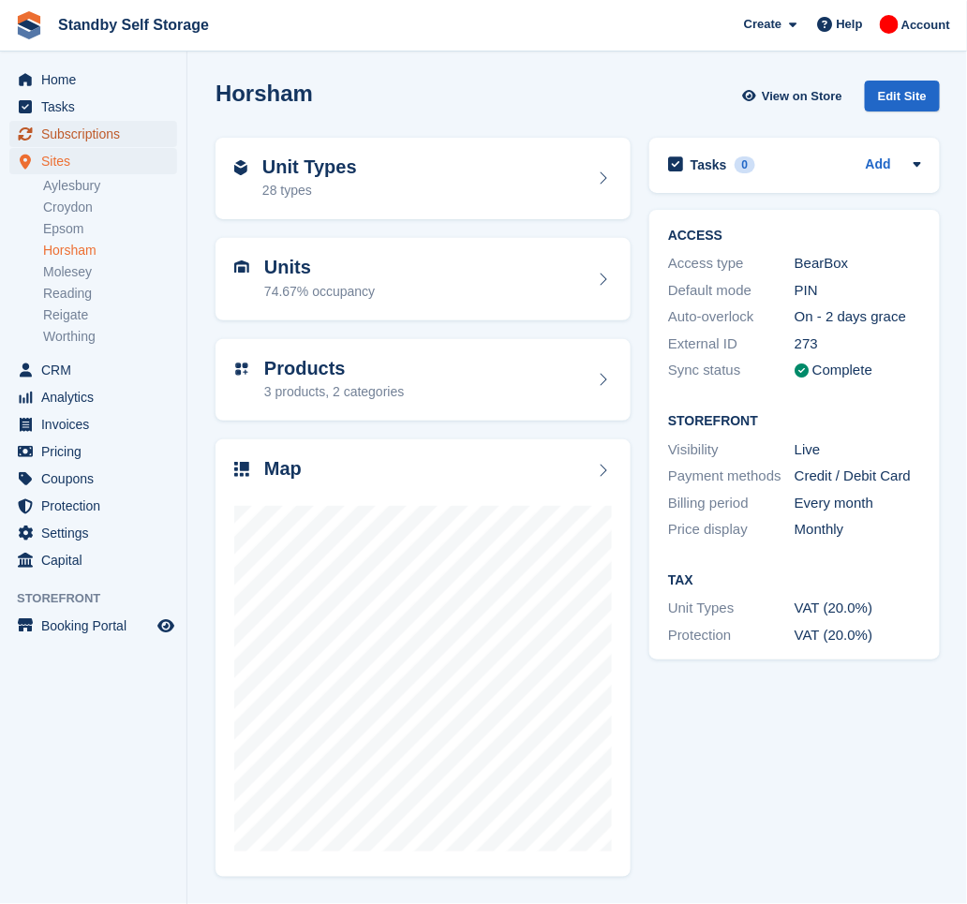
click at [91, 142] on span "Subscriptions" at bounding box center [97, 134] width 112 height 26
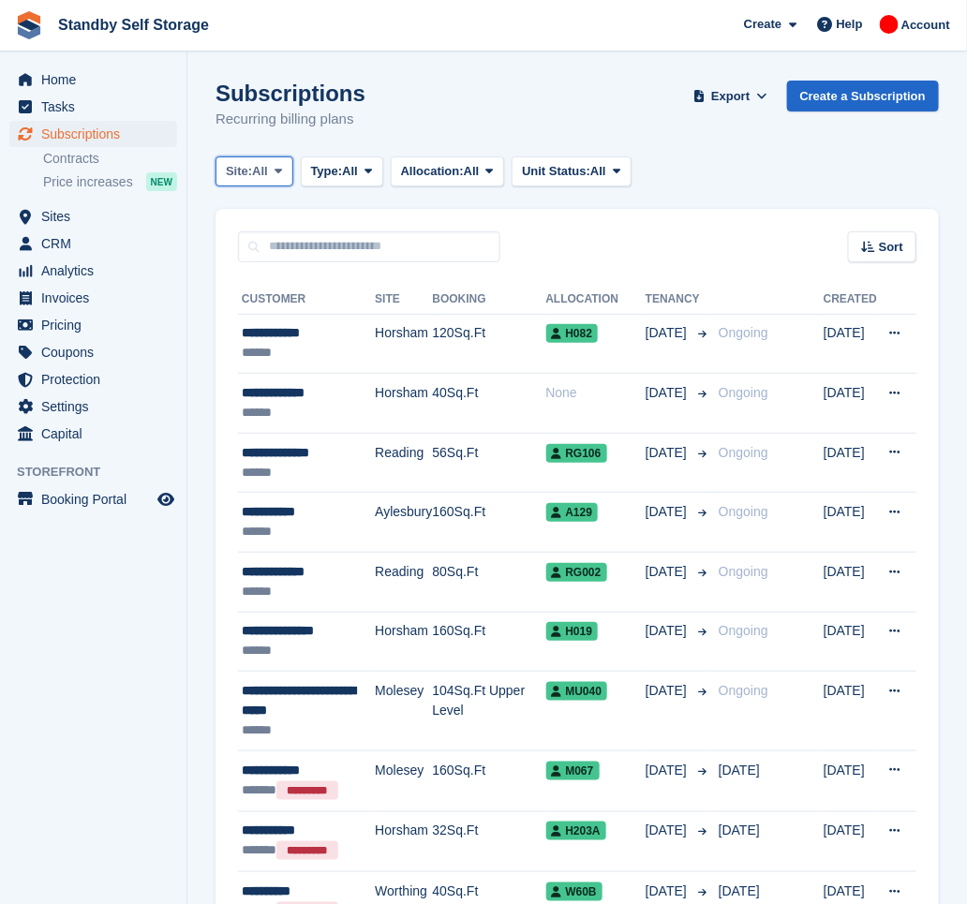
click at [273, 177] on span at bounding box center [278, 171] width 15 height 15
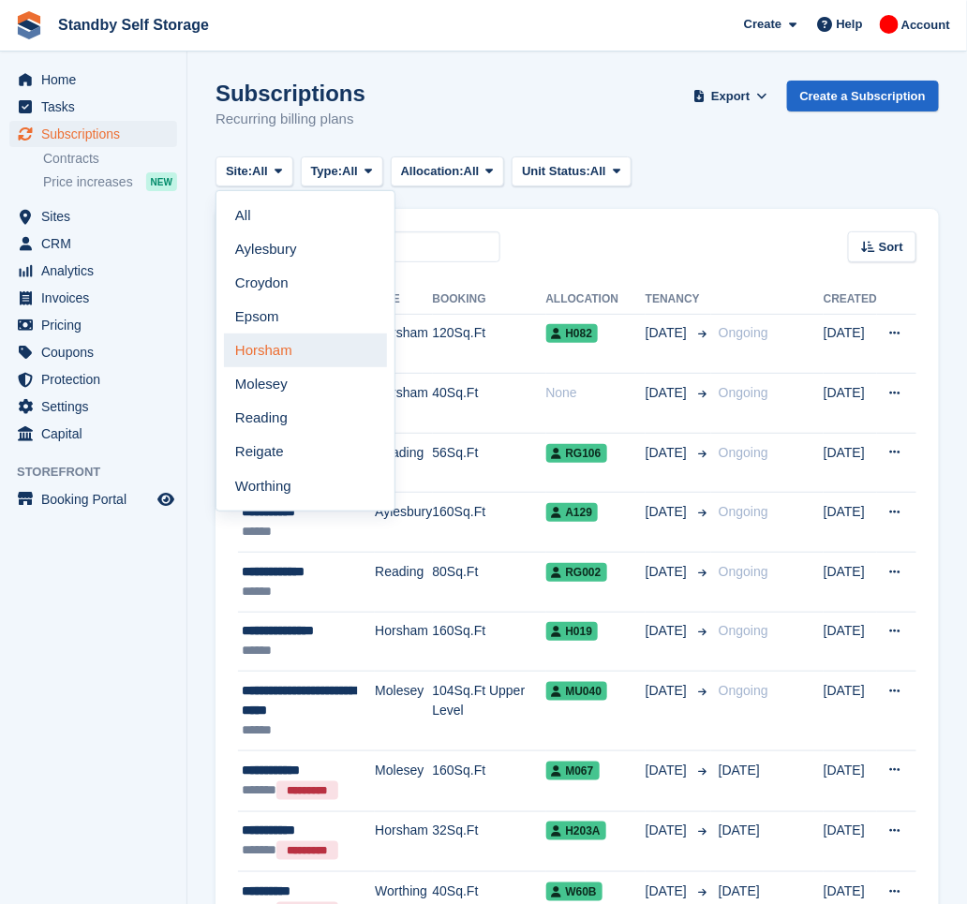
click at [283, 347] on link "Horsham" at bounding box center [305, 351] width 163 height 34
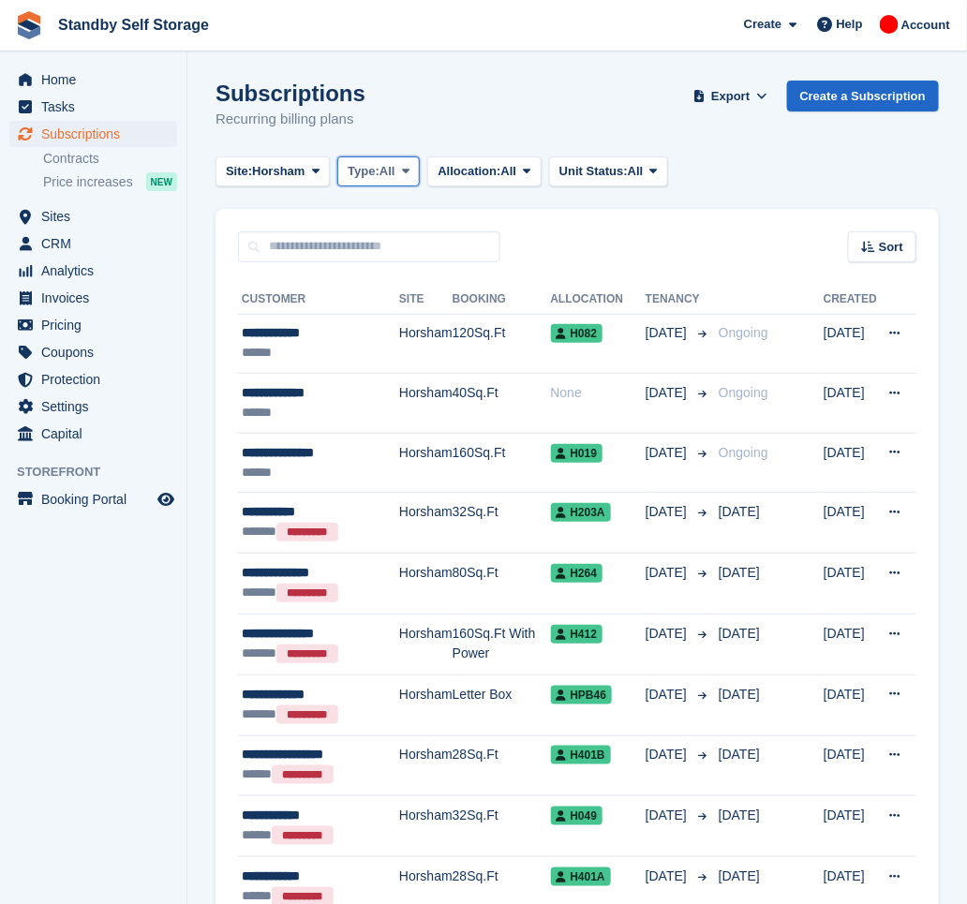
click at [360, 170] on span "Type:" at bounding box center [364, 171] width 32 height 19
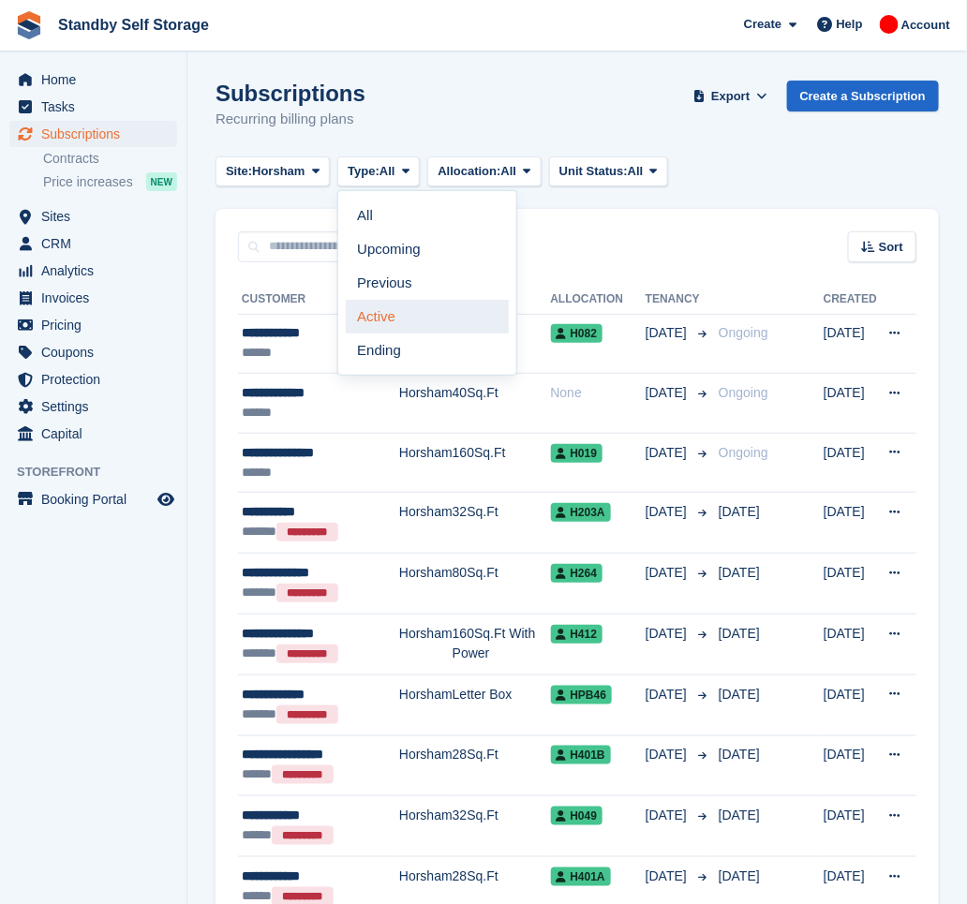
click at [433, 313] on link "Active" at bounding box center [427, 317] width 163 height 34
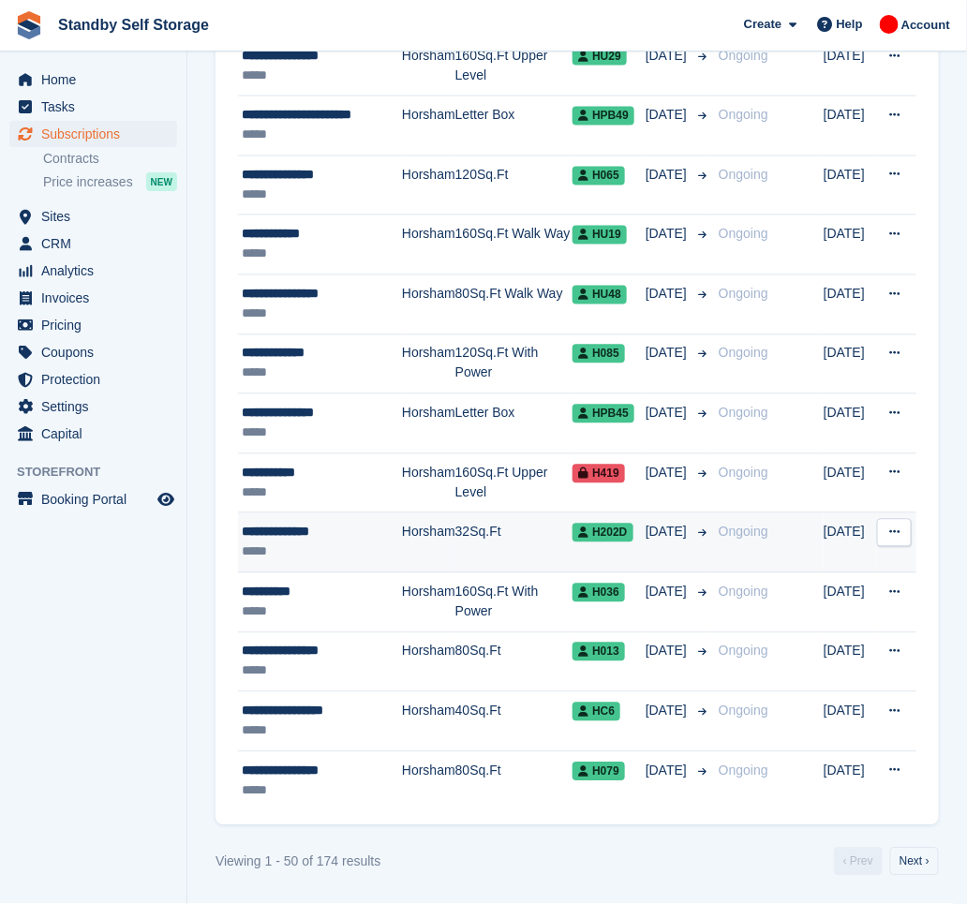
scroll to position [2643, 0]
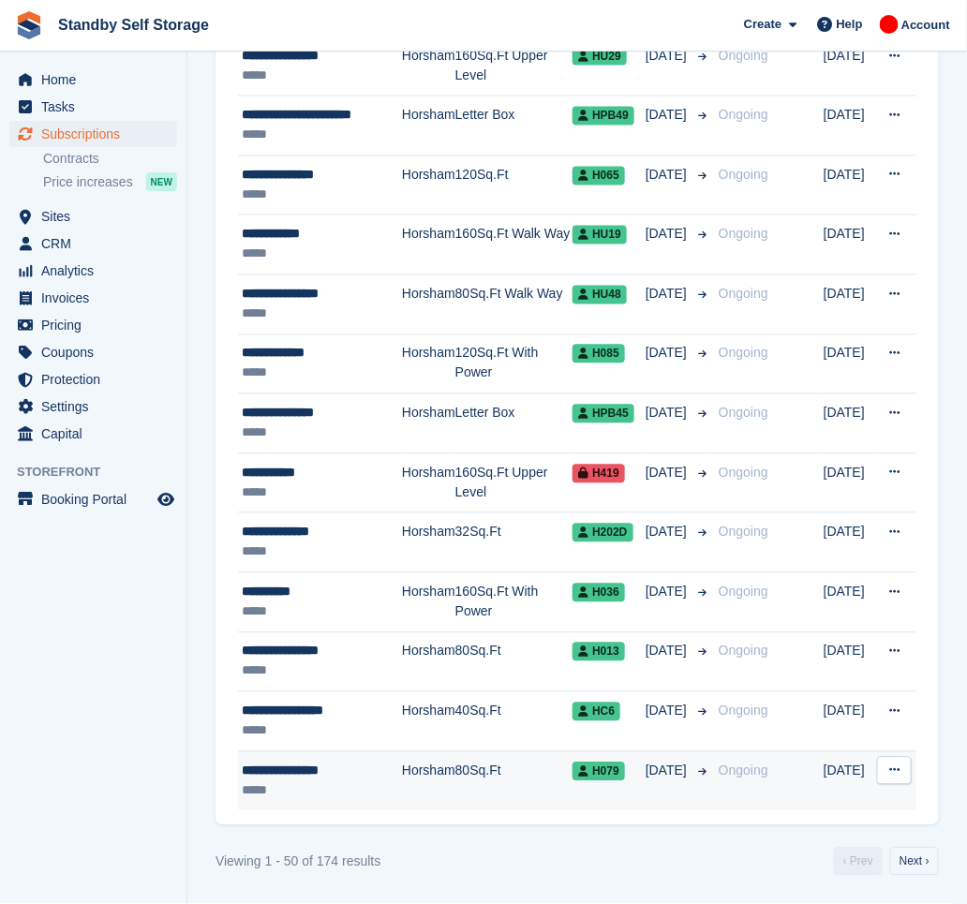
click at [406, 789] on td "Horsham" at bounding box center [428, 781] width 53 height 59
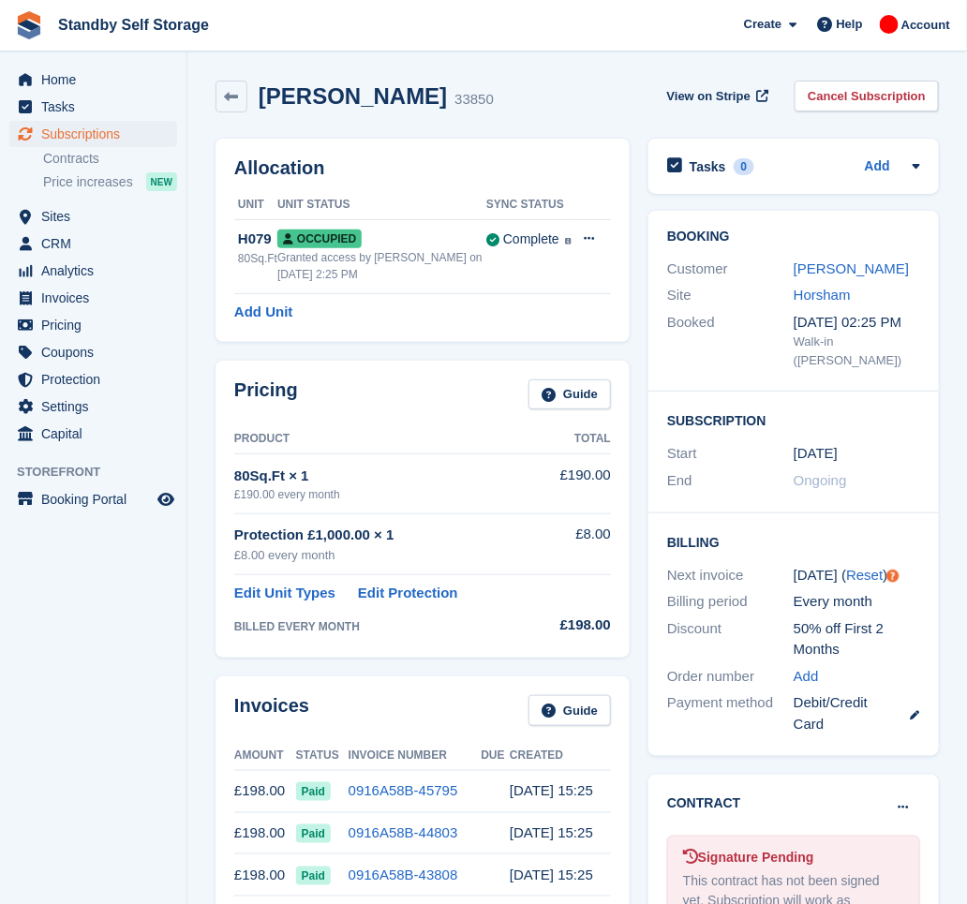
drag, startPoint x: 436, startPoint y: 97, endPoint x: 270, endPoint y: 98, distance: 165.9
click at [270, 98] on h2 "David Mcloughlin" at bounding box center [353, 95] width 188 height 25
copy h2 "avid Mcloughlin"
click at [877, 96] on link "Cancel Subscription" at bounding box center [867, 96] width 144 height 31
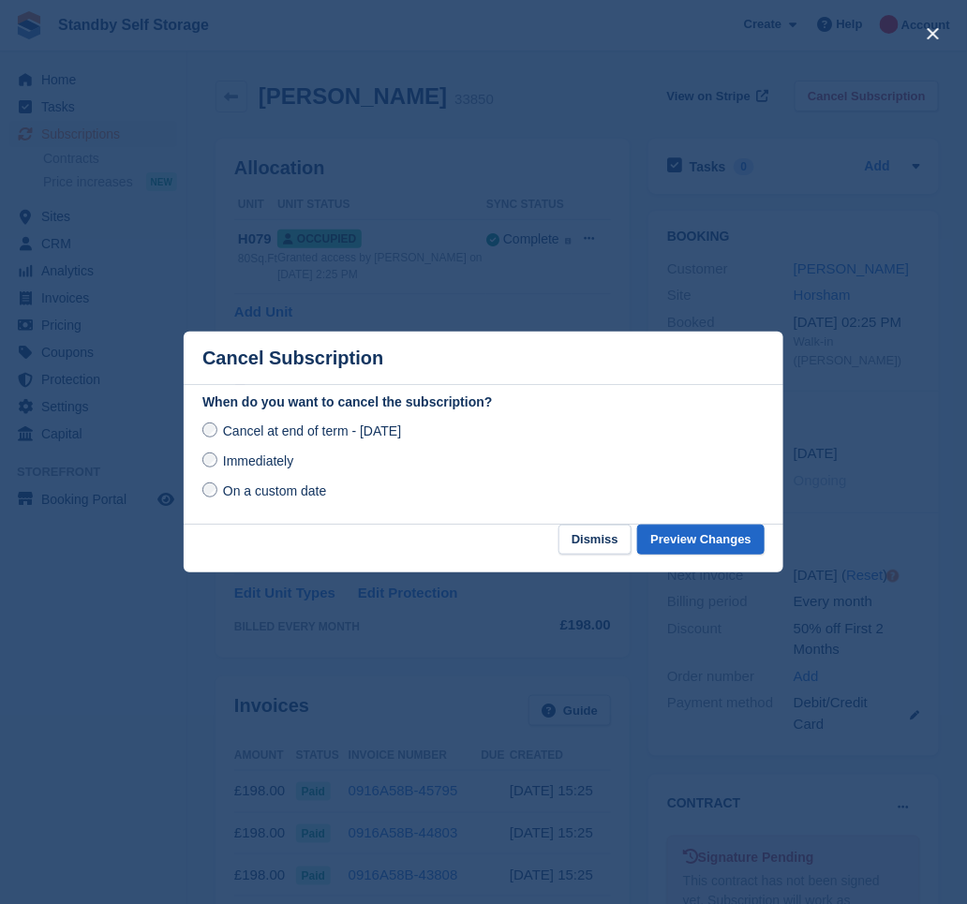
click at [242, 460] on span "Immediately" at bounding box center [258, 461] width 70 height 15
click at [685, 545] on button "Preview Changes" at bounding box center [700, 540] width 127 height 31
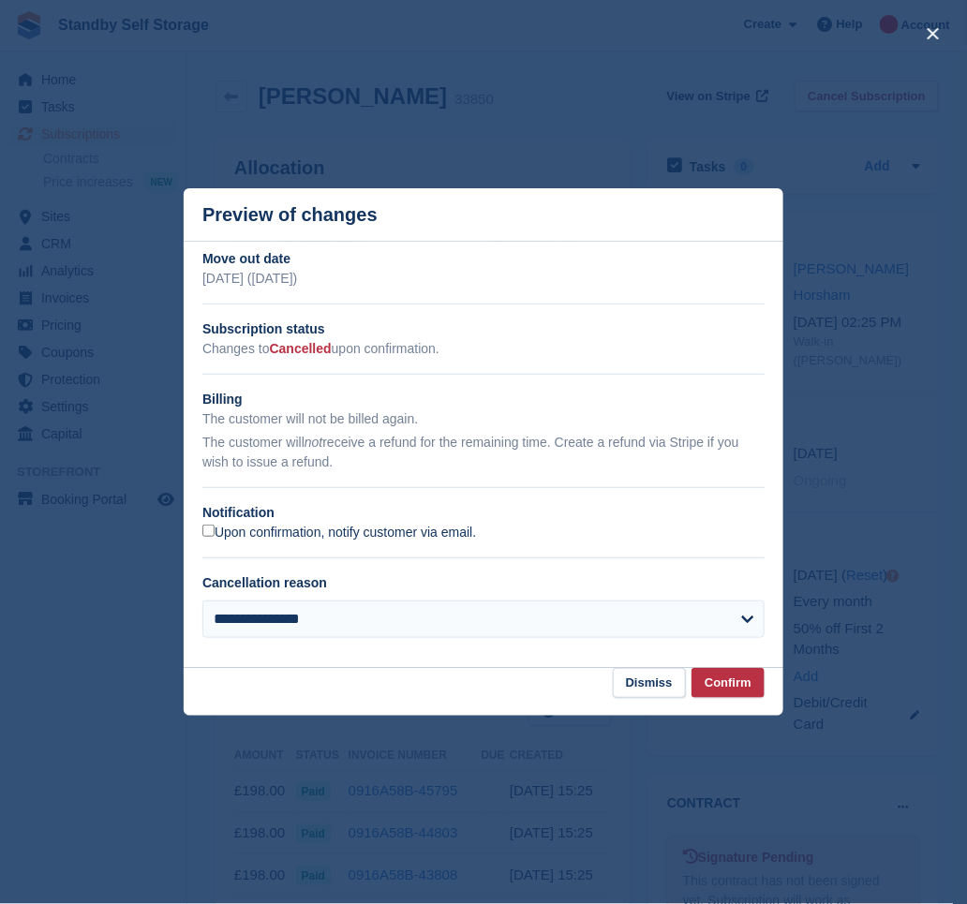
click at [300, 534] on label "Upon confirmation, notify customer via email." at bounding box center [339, 533] width 274 height 17
click at [728, 689] on button "Confirm" at bounding box center [728, 683] width 73 height 31
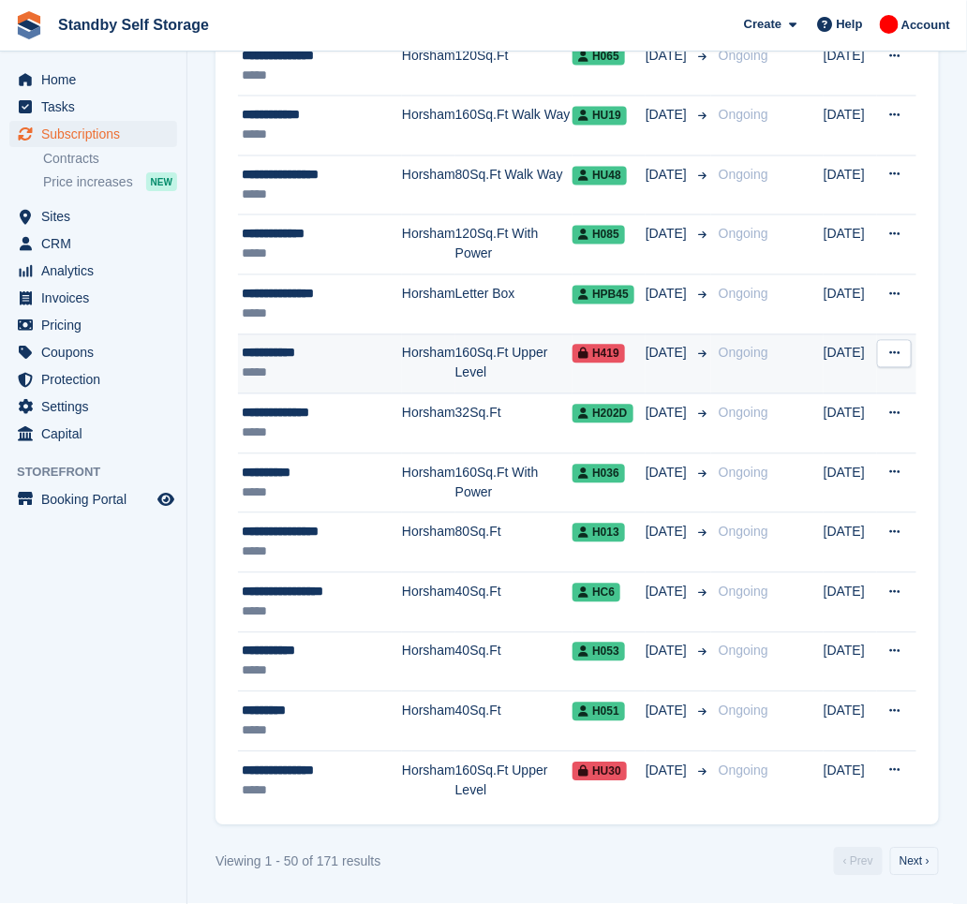
scroll to position [2642, 0]
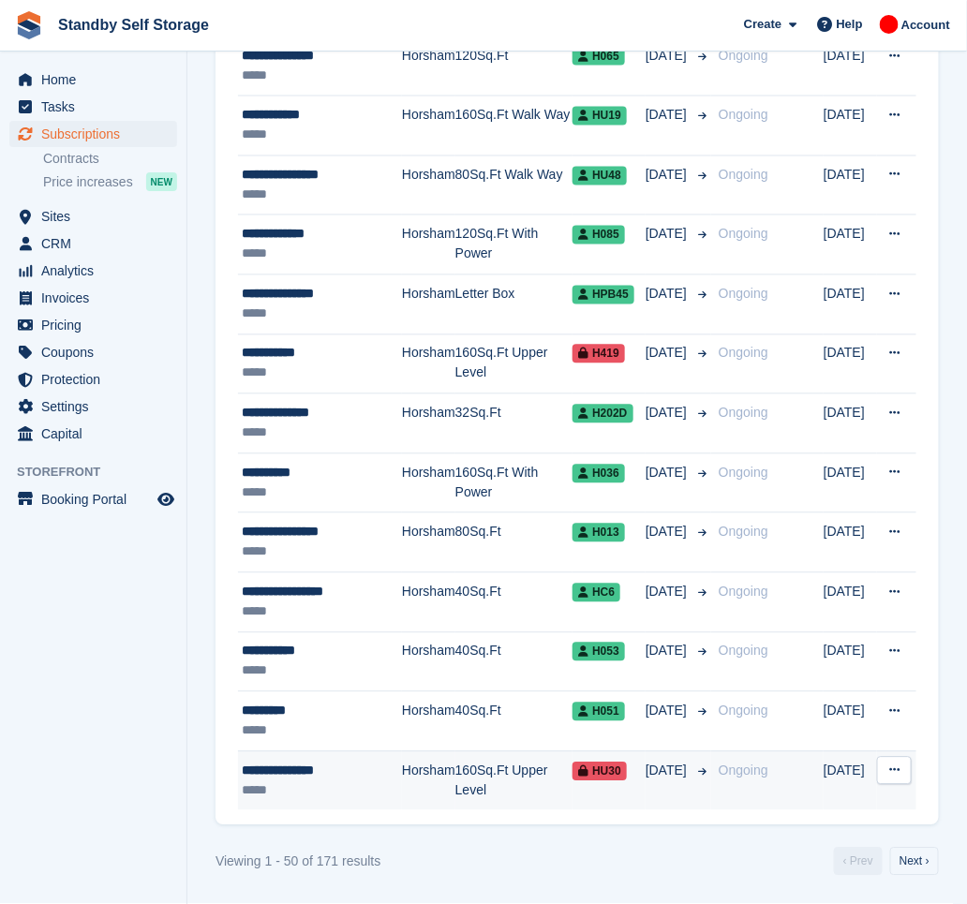
click at [442, 776] on td "Horsham" at bounding box center [428, 781] width 53 height 59
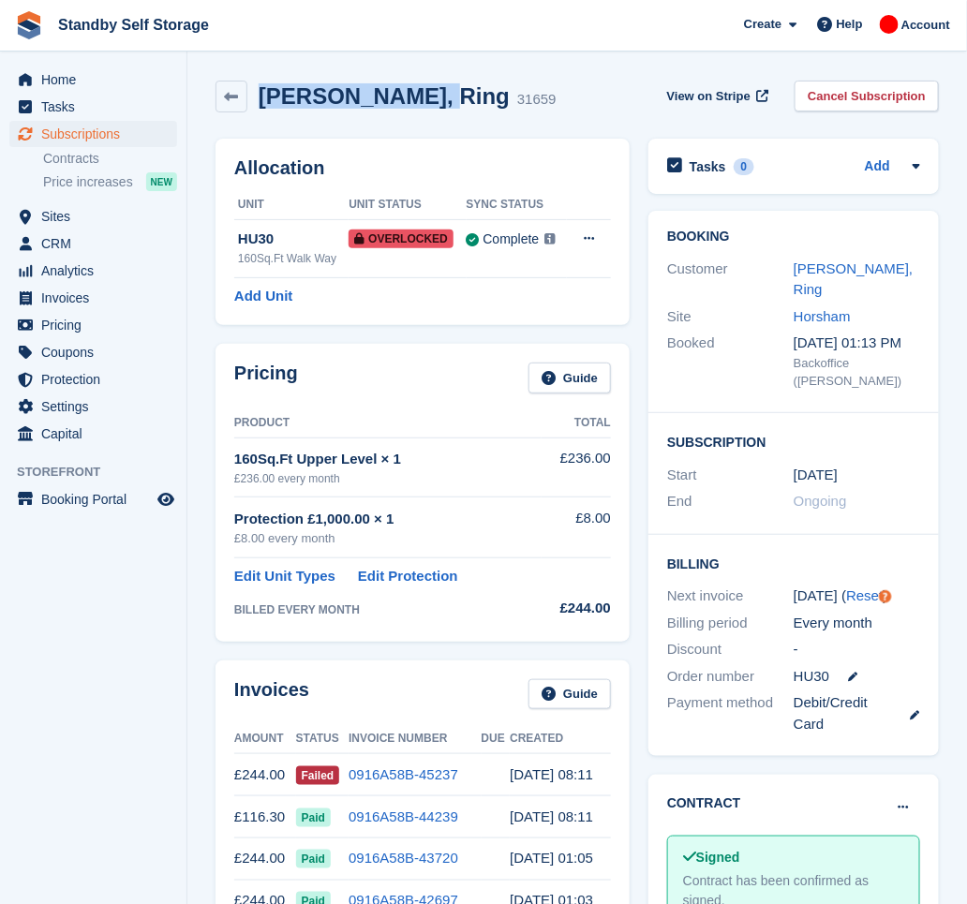
drag, startPoint x: 414, startPoint y: 95, endPoint x: 241, endPoint y: 76, distance: 174.4
click at [241, 76] on div "Catherine, Ring 31659 View on Stripe Cancel Subscription" at bounding box center [577, 100] width 742 height 58
copy div "Catherine, Ring"
click at [879, 94] on link "Cancel Subscription" at bounding box center [867, 96] width 144 height 31
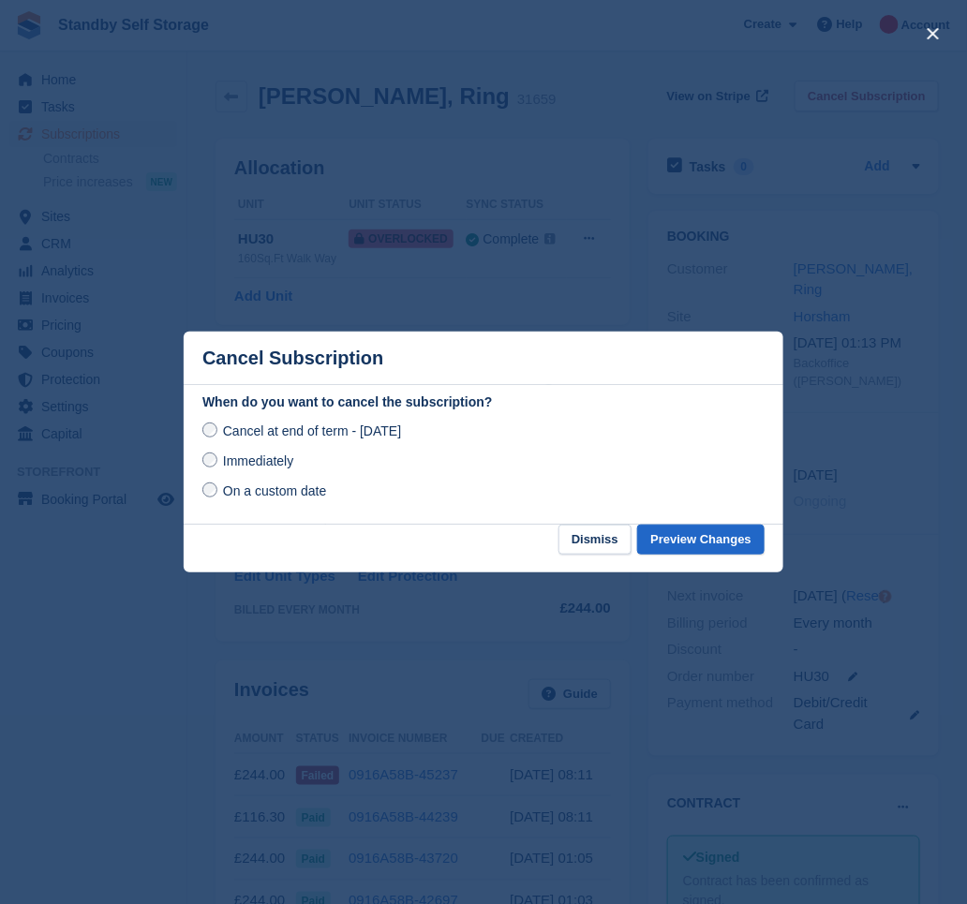
click at [241, 461] on span "Immediately" at bounding box center [258, 461] width 70 height 15
click at [712, 537] on button "Preview Changes" at bounding box center [700, 540] width 127 height 31
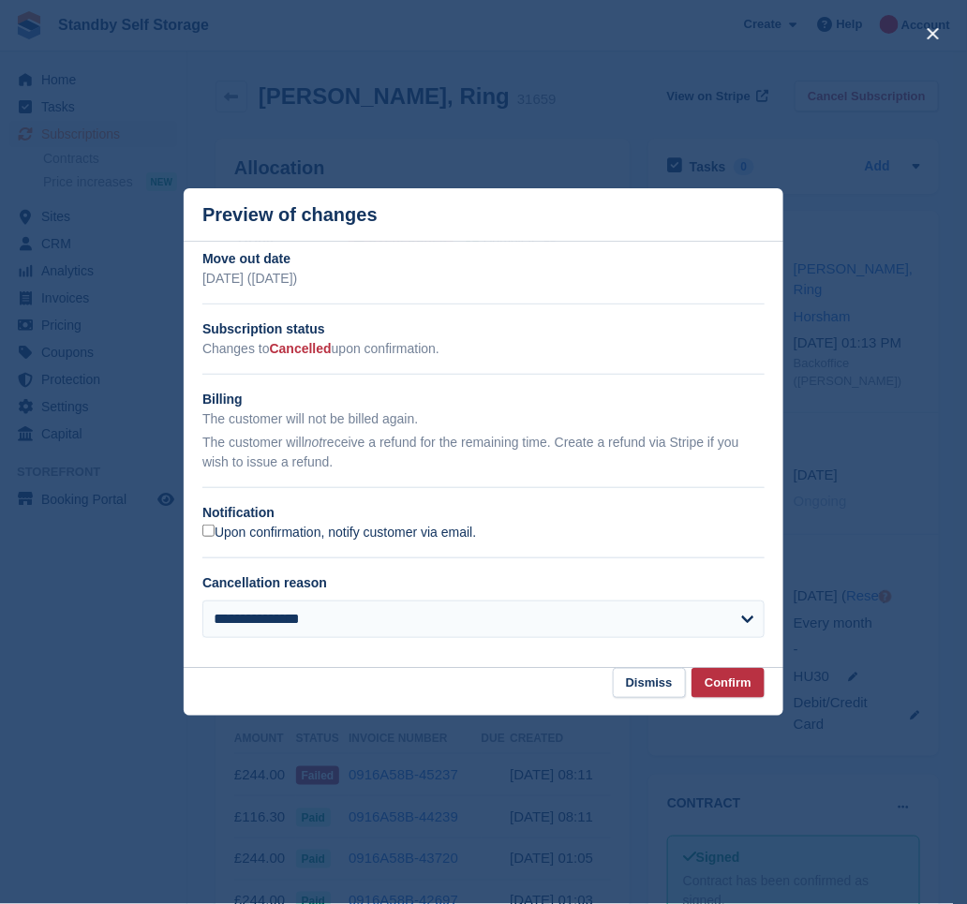
click at [241, 533] on label "Upon confirmation, notify customer via email." at bounding box center [339, 533] width 274 height 17
click at [733, 682] on button "Confirm" at bounding box center [728, 683] width 73 height 31
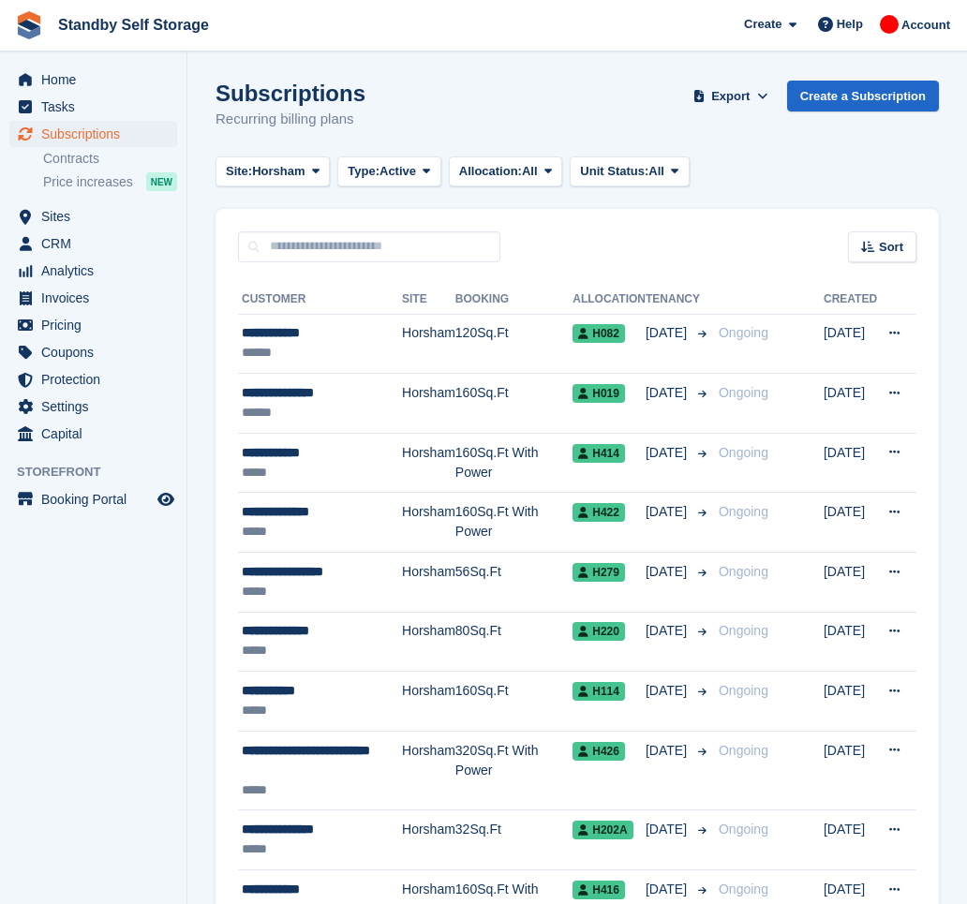
scroll to position [2642, 0]
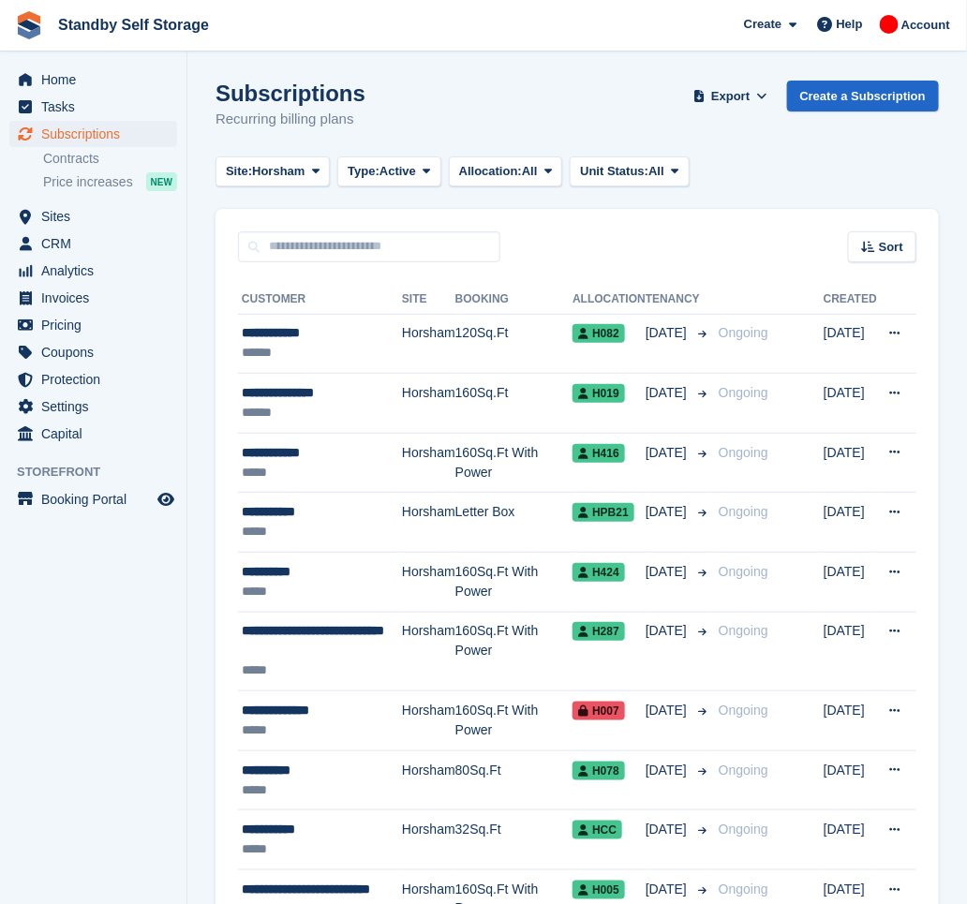
scroll to position [2620, 0]
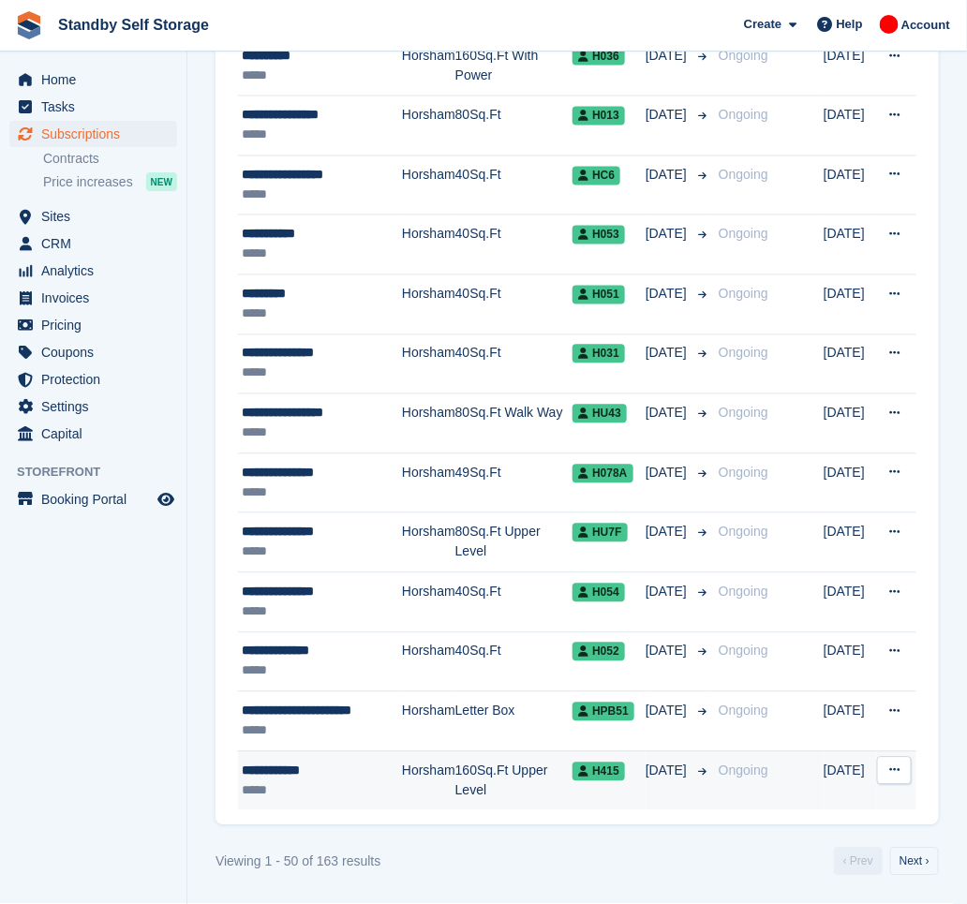
click at [411, 789] on td "Horsham" at bounding box center [428, 781] width 53 height 59
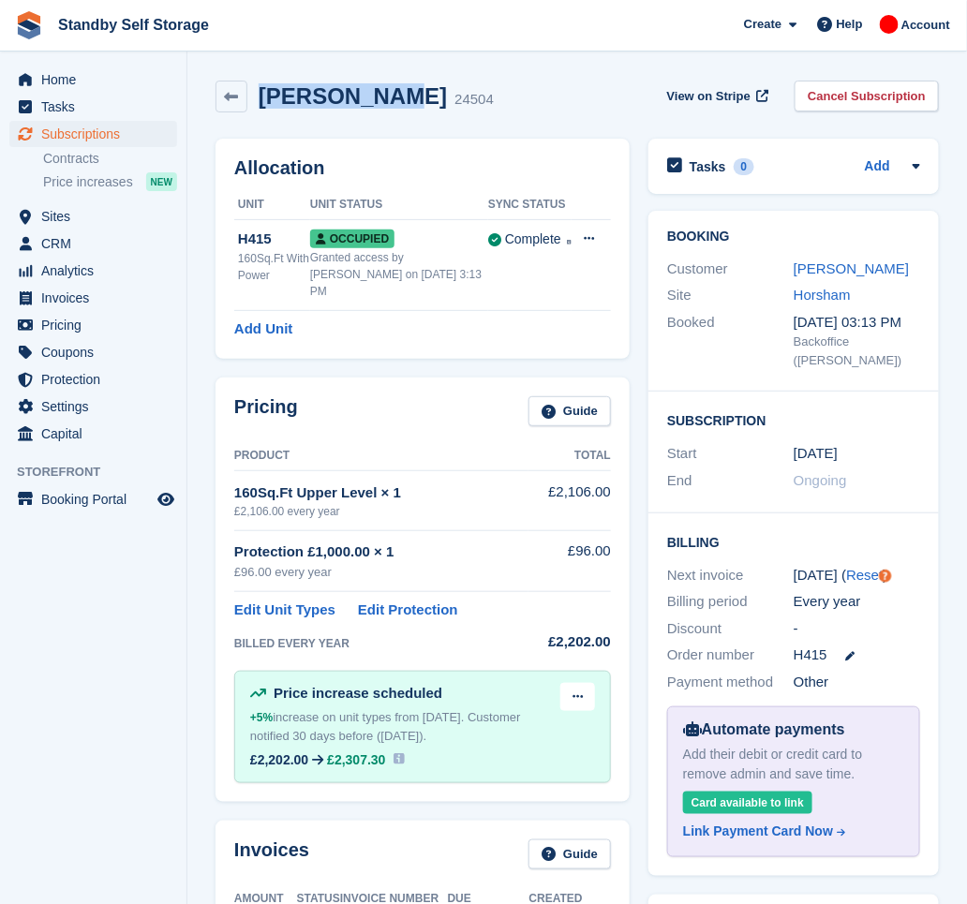
drag, startPoint x: 378, startPoint y: 95, endPoint x: 258, endPoint y: 110, distance: 120.9
click at [258, 110] on div "[PERSON_NAME] 24504" at bounding box center [355, 97] width 278 height 32
copy h2 "[PERSON_NAME]"
click at [575, 691] on icon at bounding box center [578, 697] width 10 height 12
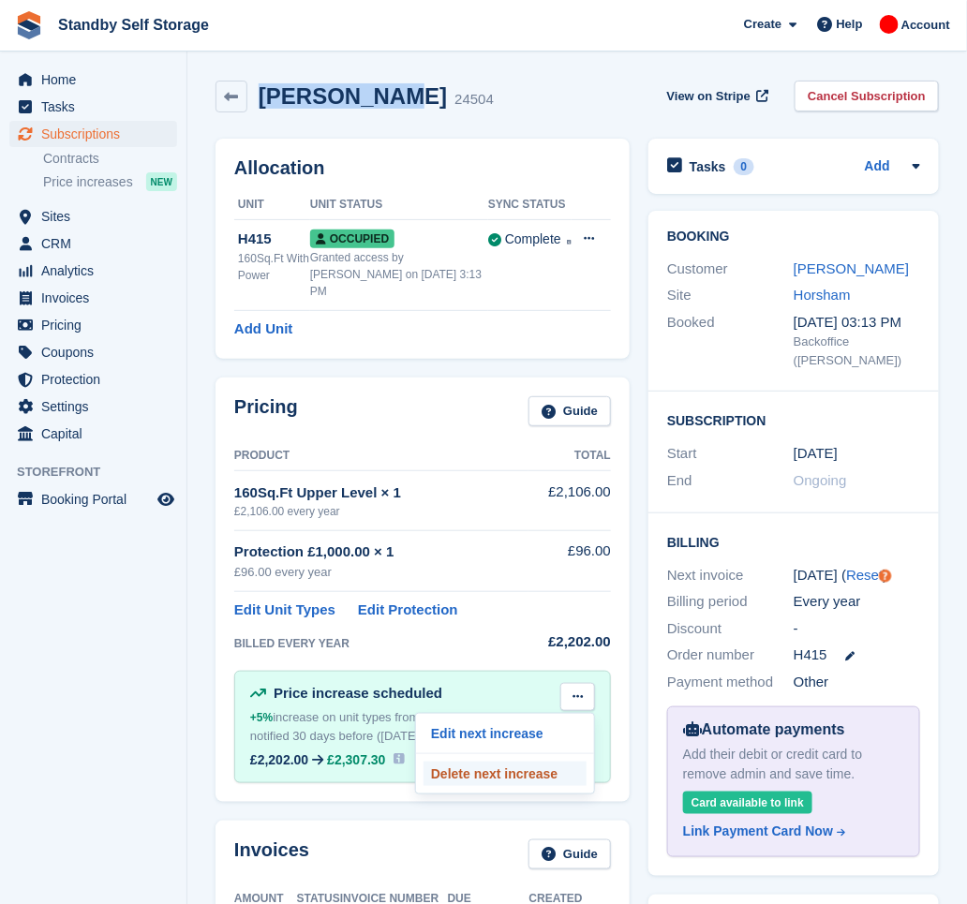
click at [510, 766] on p "Delete next increase" at bounding box center [505, 774] width 163 height 24
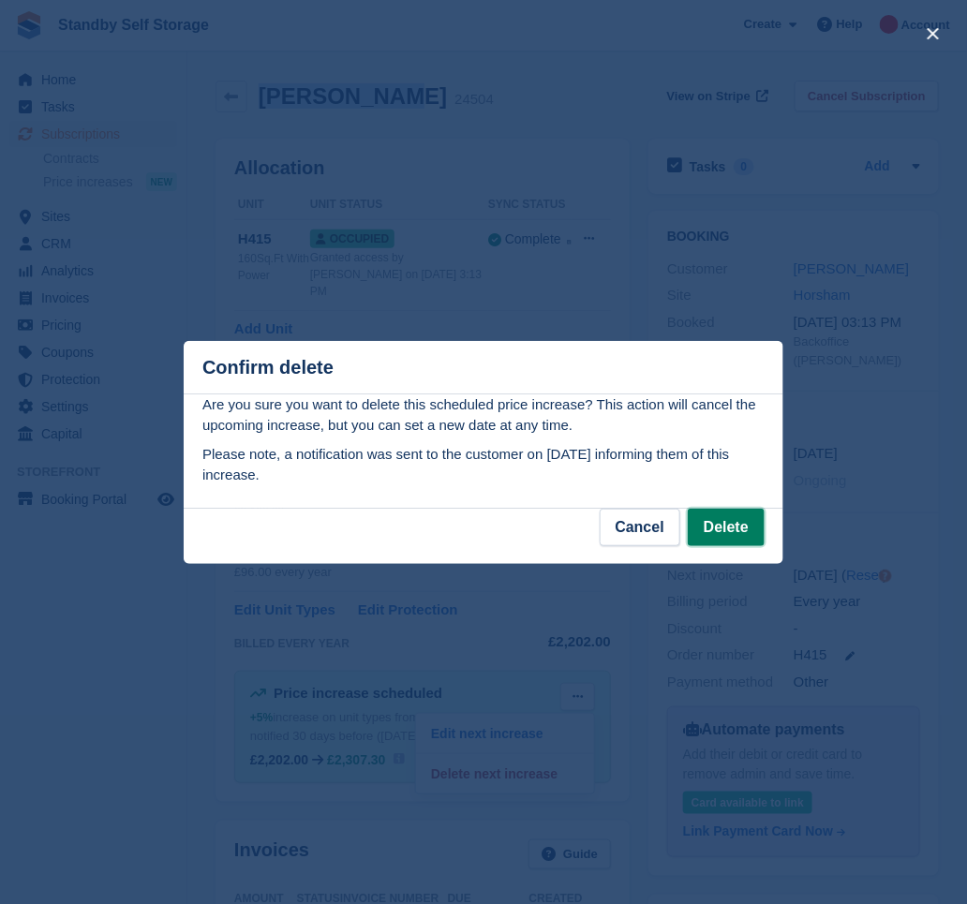
click at [709, 530] on button "Delete" at bounding box center [726, 527] width 77 height 37
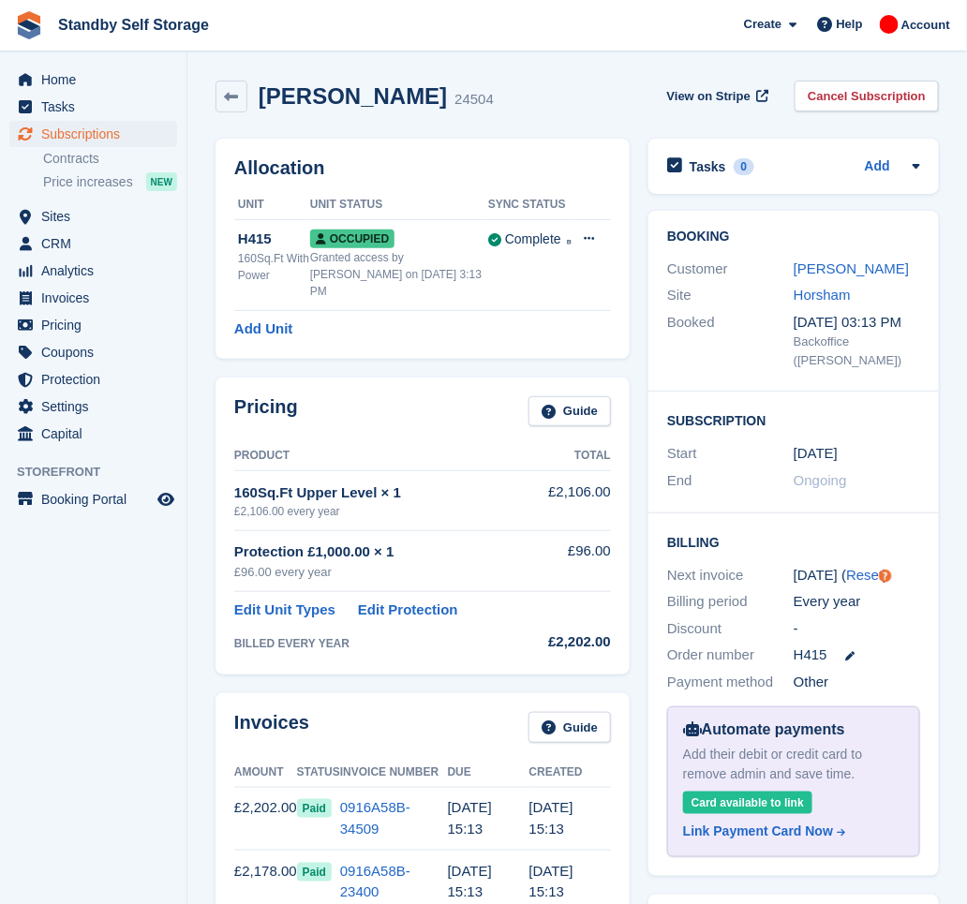
click at [390, 103] on div "Shakir Razak 24504" at bounding box center [370, 96] width 246 height 27
drag, startPoint x: 386, startPoint y: 97, endPoint x: 259, endPoint y: 114, distance: 128.6
click at [259, 114] on div "Shakir Razak 24504 View on Stripe Cancel Subscription" at bounding box center [577, 100] width 742 height 58
copy h2 "Shakir Razak"
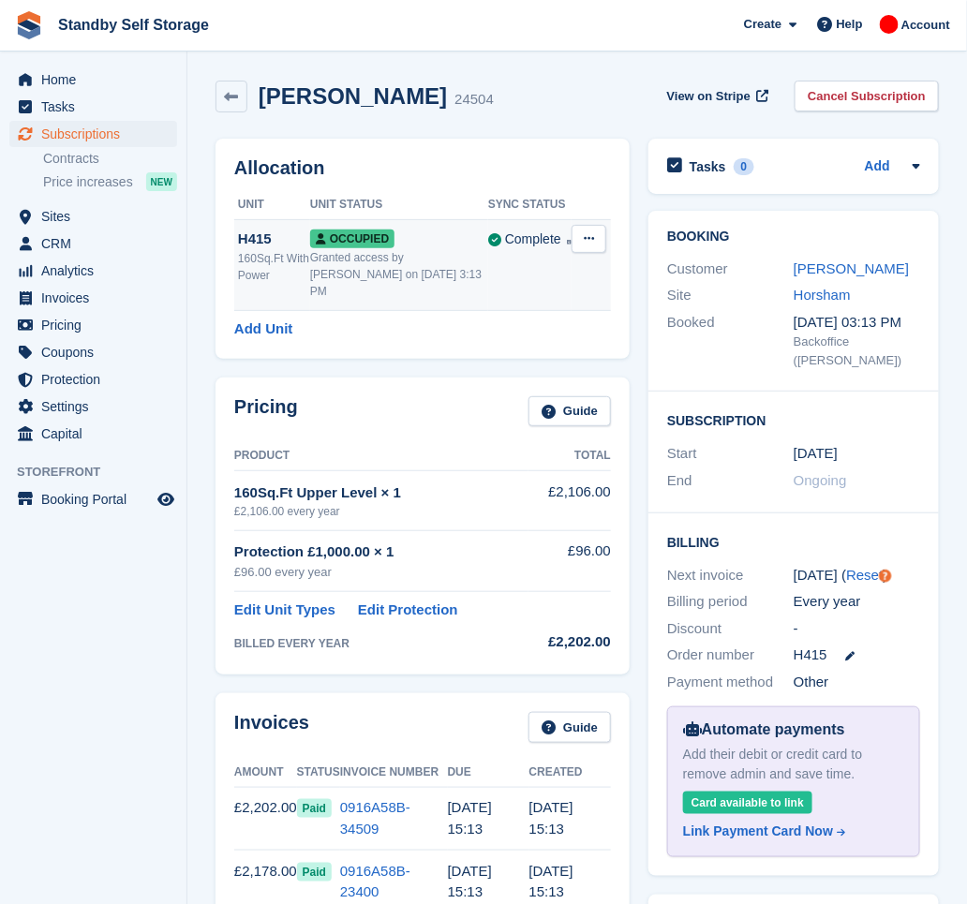
click at [293, 261] on div "160Sq.Ft With Power" at bounding box center [274, 267] width 72 height 34
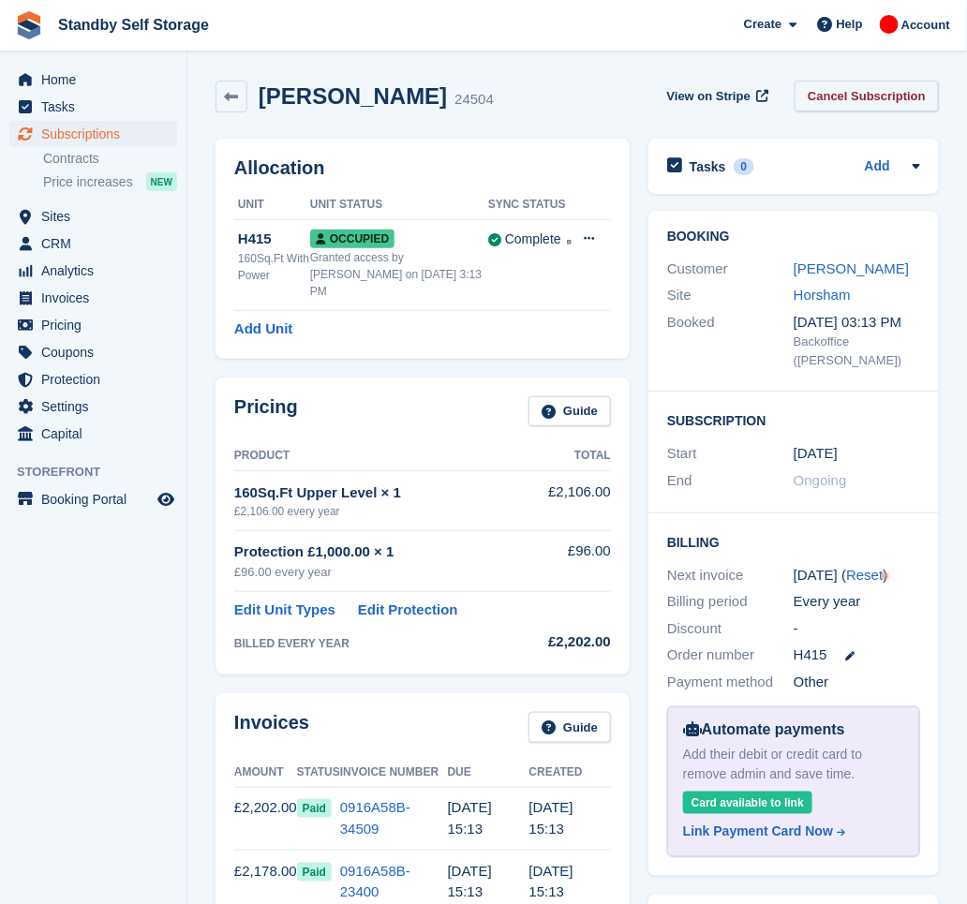
click at [888, 86] on link "Cancel Subscription" at bounding box center [867, 96] width 144 height 31
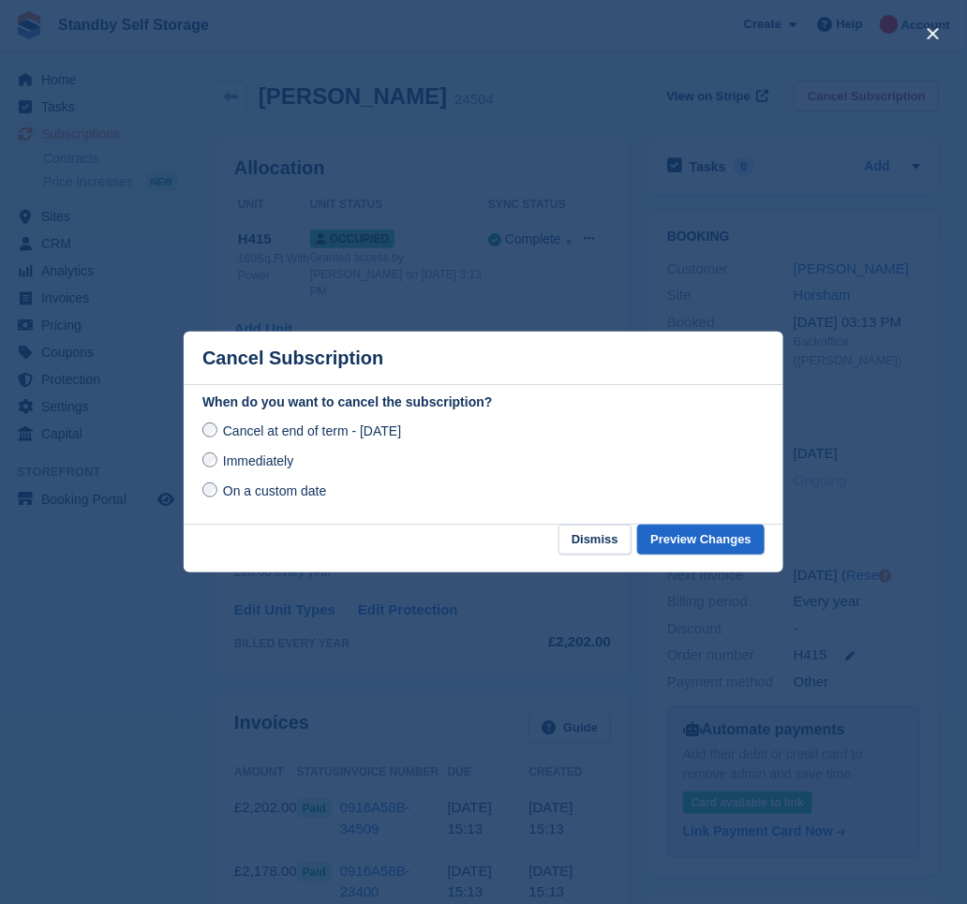
click at [277, 467] on span "Immediately" at bounding box center [258, 461] width 70 height 15
click at [710, 540] on button "Preview Changes" at bounding box center [700, 540] width 127 height 31
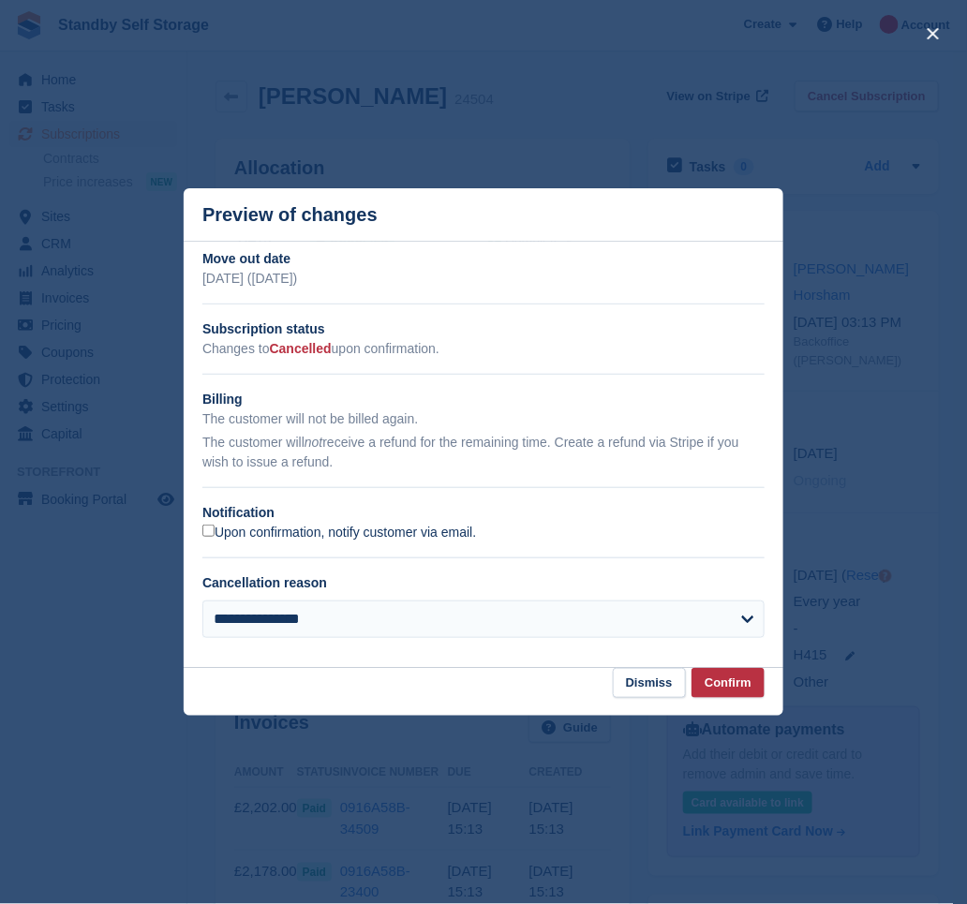
click at [221, 536] on label "Upon confirmation, notify customer via email." at bounding box center [339, 533] width 274 height 17
click at [720, 685] on button "Confirm" at bounding box center [728, 683] width 73 height 31
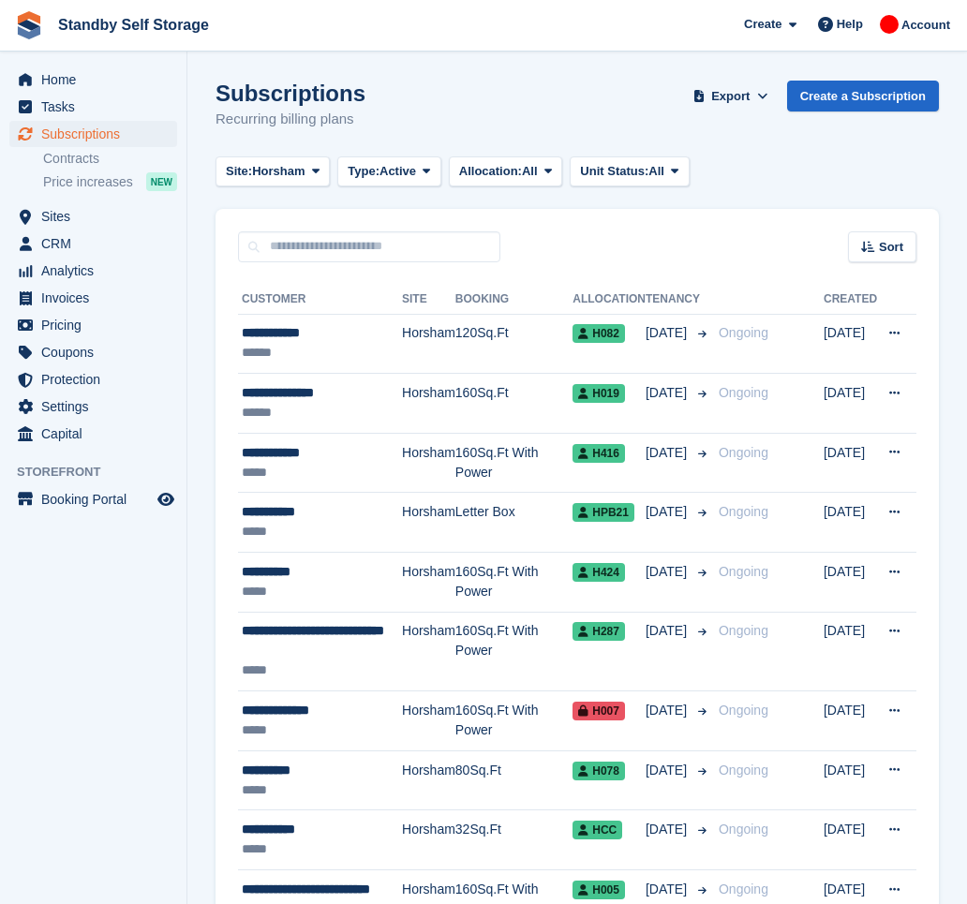
scroll to position [2620, 0]
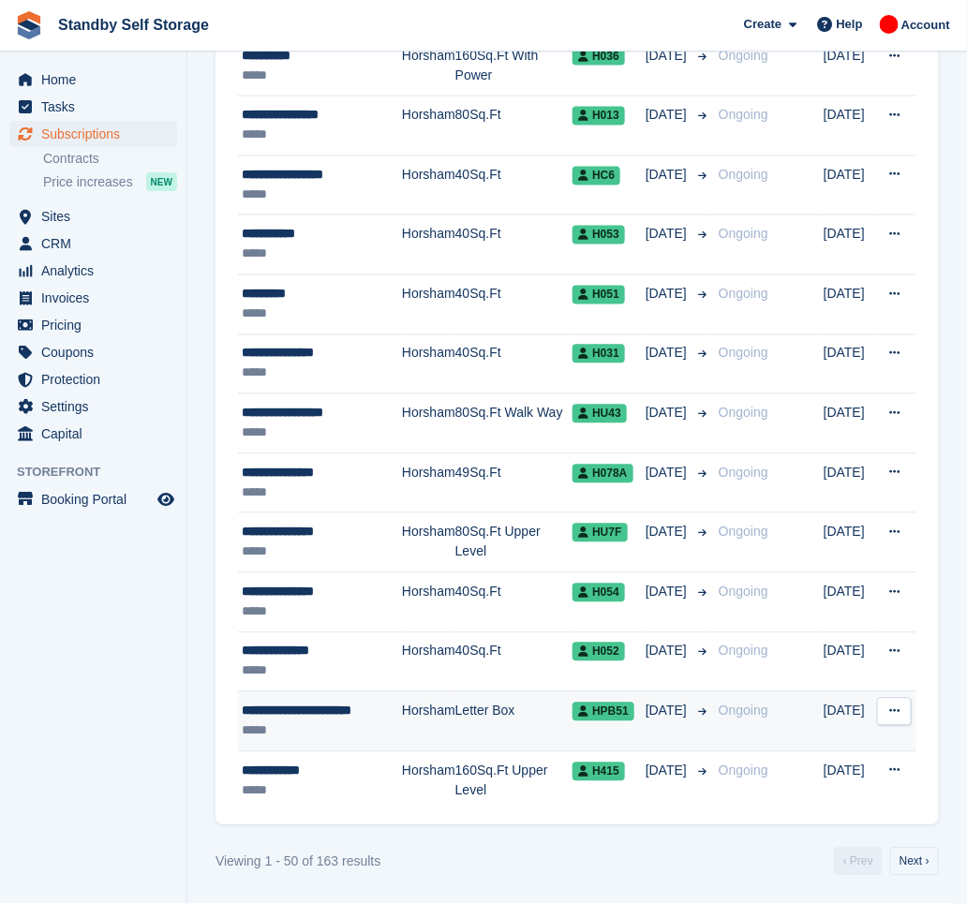
click at [367, 699] on td "**********" at bounding box center [320, 723] width 164 height 60
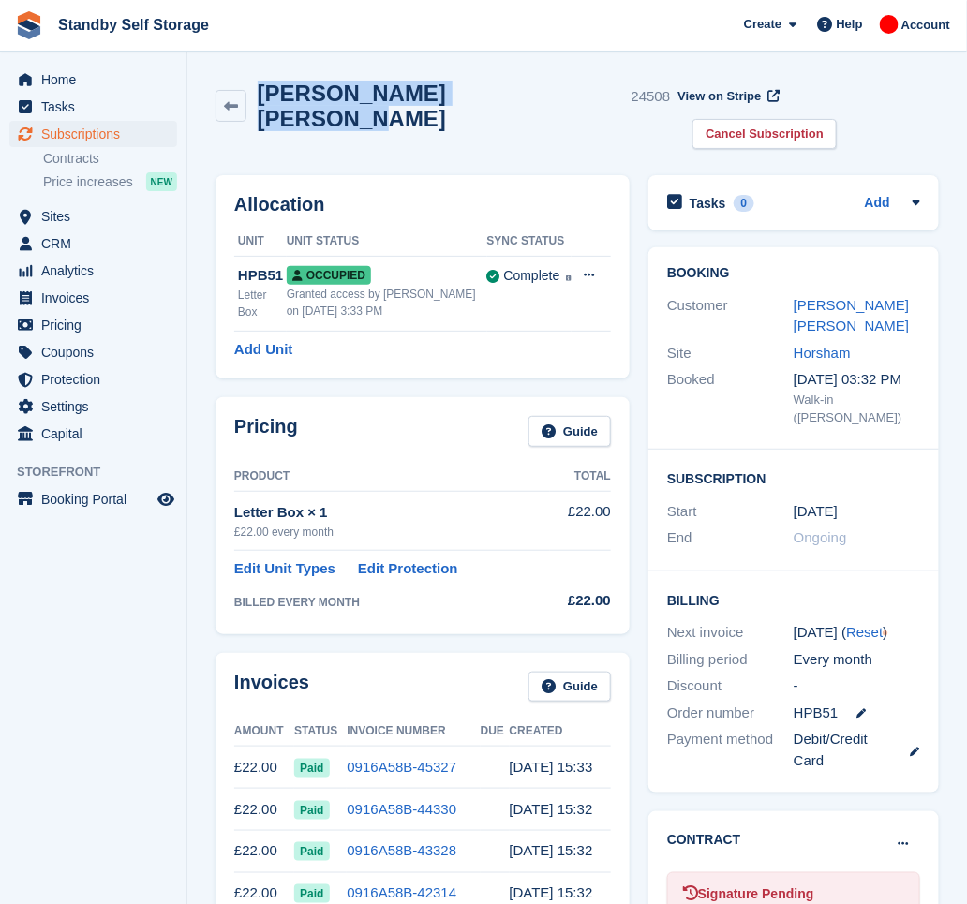
drag, startPoint x: 493, startPoint y: 92, endPoint x: 259, endPoint y: 117, distance: 235.7
click at [259, 117] on div "Alejandro Brito Tabares 24508 View on Stripe Cancel Subscription" at bounding box center [577, 118] width 742 height 95
copy h2 "Alejandro Brito Tabares"
drag, startPoint x: 850, startPoint y: 95, endPoint x: 721, endPoint y: 192, distance: 161.9
click at [837, 119] on link "Cancel Subscription" at bounding box center [765, 134] width 144 height 31
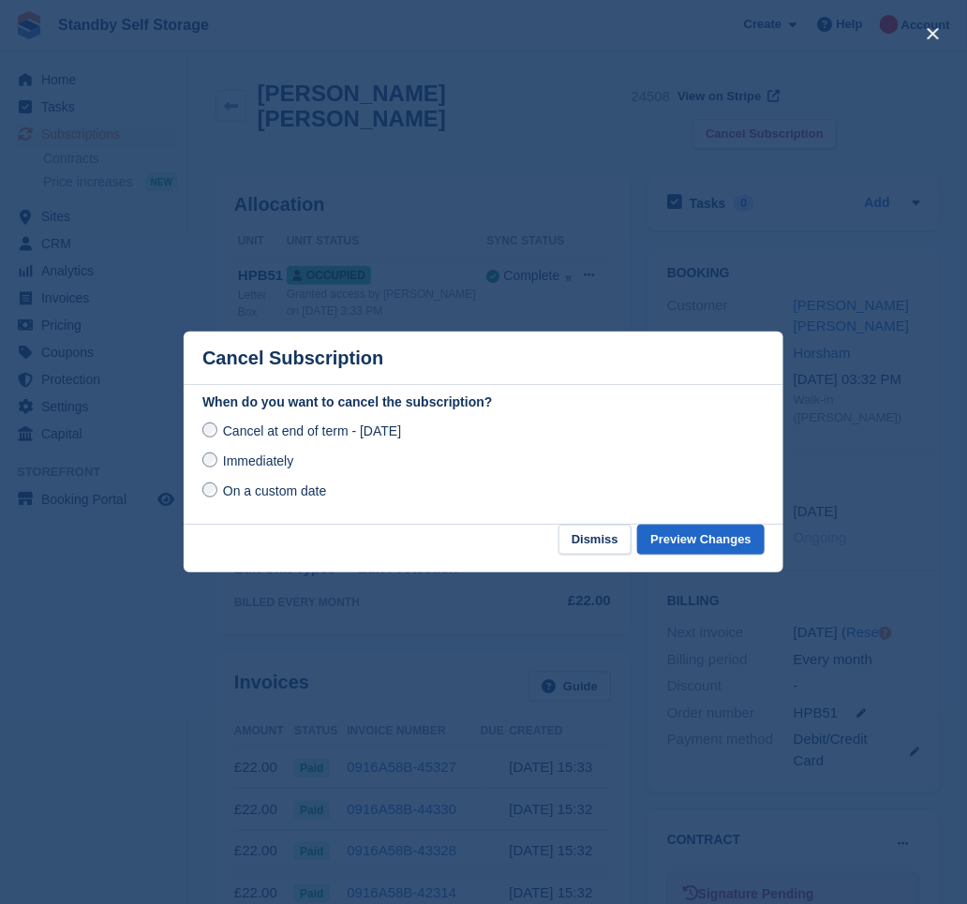
click at [286, 466] on span "Immediately" at bounding box center [258, 461] width 70 height 15
click at [692, 542] on button "Preview Changes" at bounding box center [700, 540] width 127 height 31
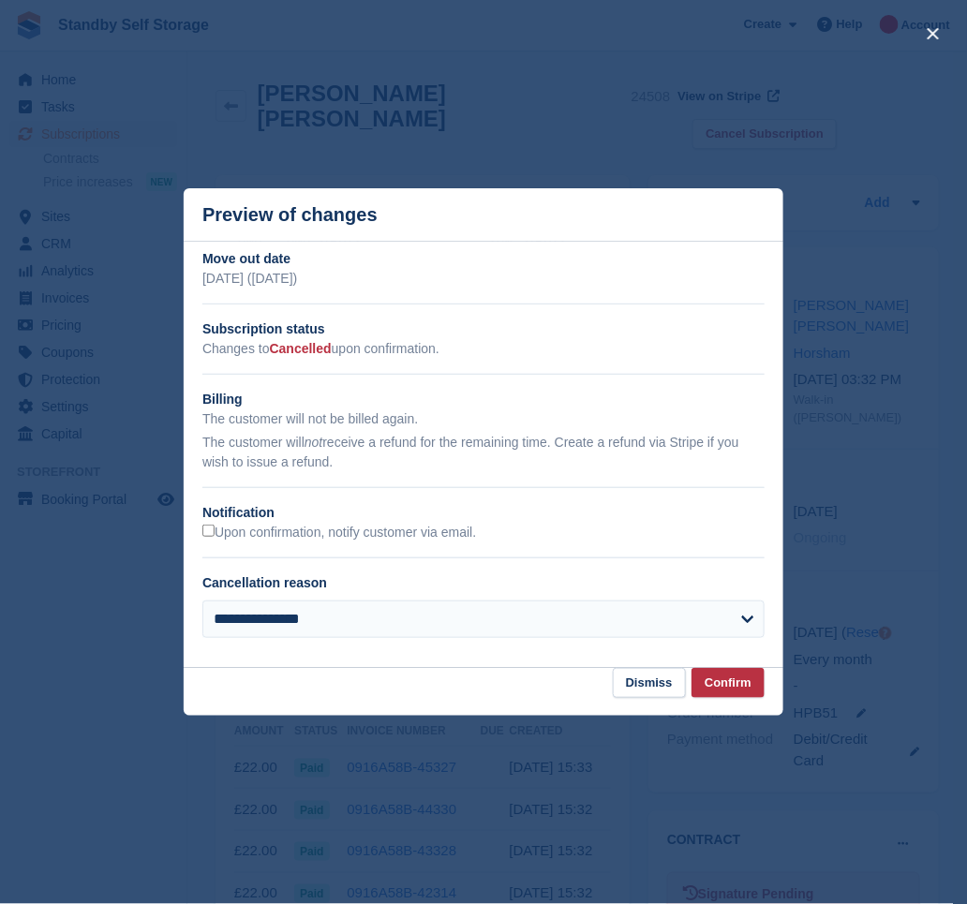
click at [267, 523] on h2 "Notification" at bounding box center [483, 513] width 562 height 20
click at [272, 538] on label "Upon confirmation, notify customer via email." at bounding box center [339, 533] width 274 height 17
click at [713, 694] on button "Confirm" at bounding box center [728, 683] width 73 height 31
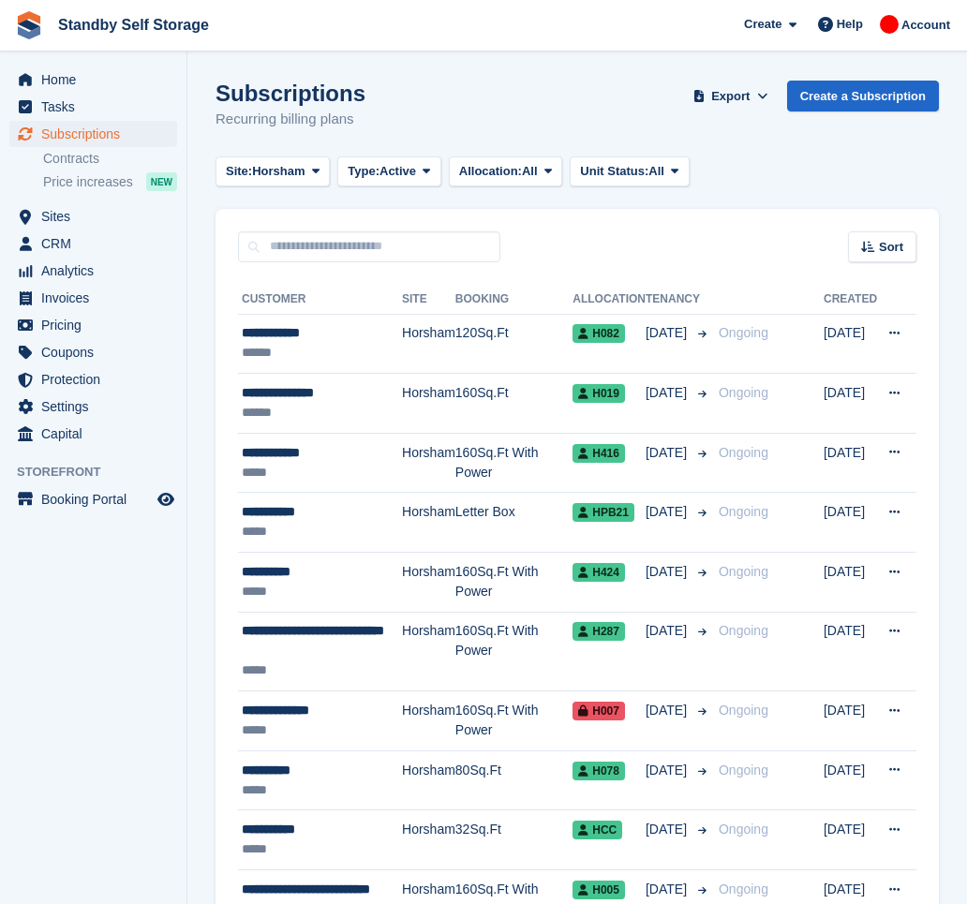
scroll to position [2620, 0]
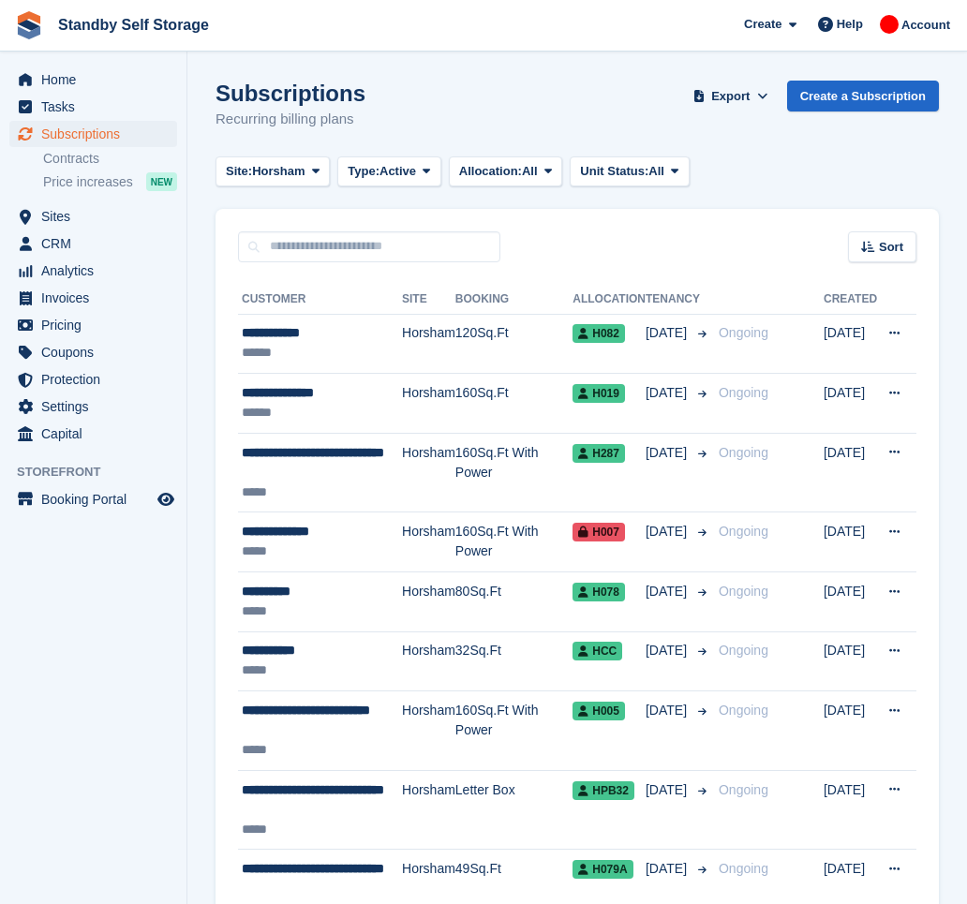
scroll to position [2619, 0]
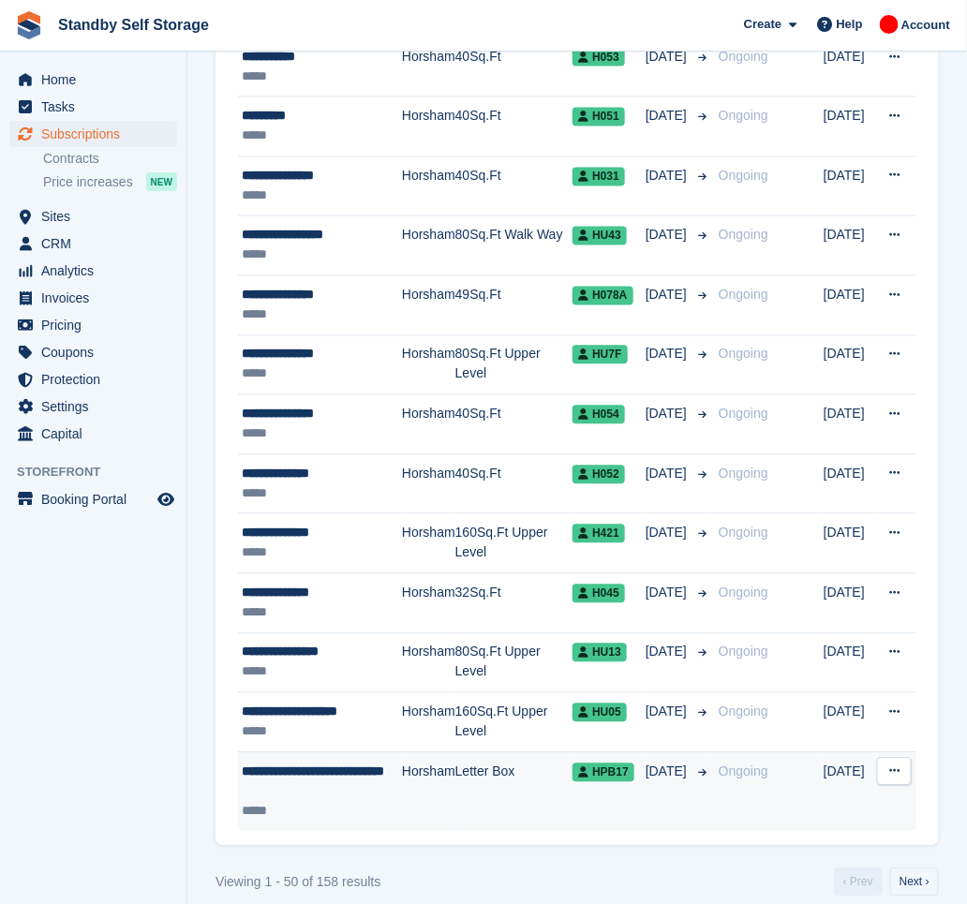
click at [386, 787] on div "**********" at bounding box center [322, 782] width 160 height 39
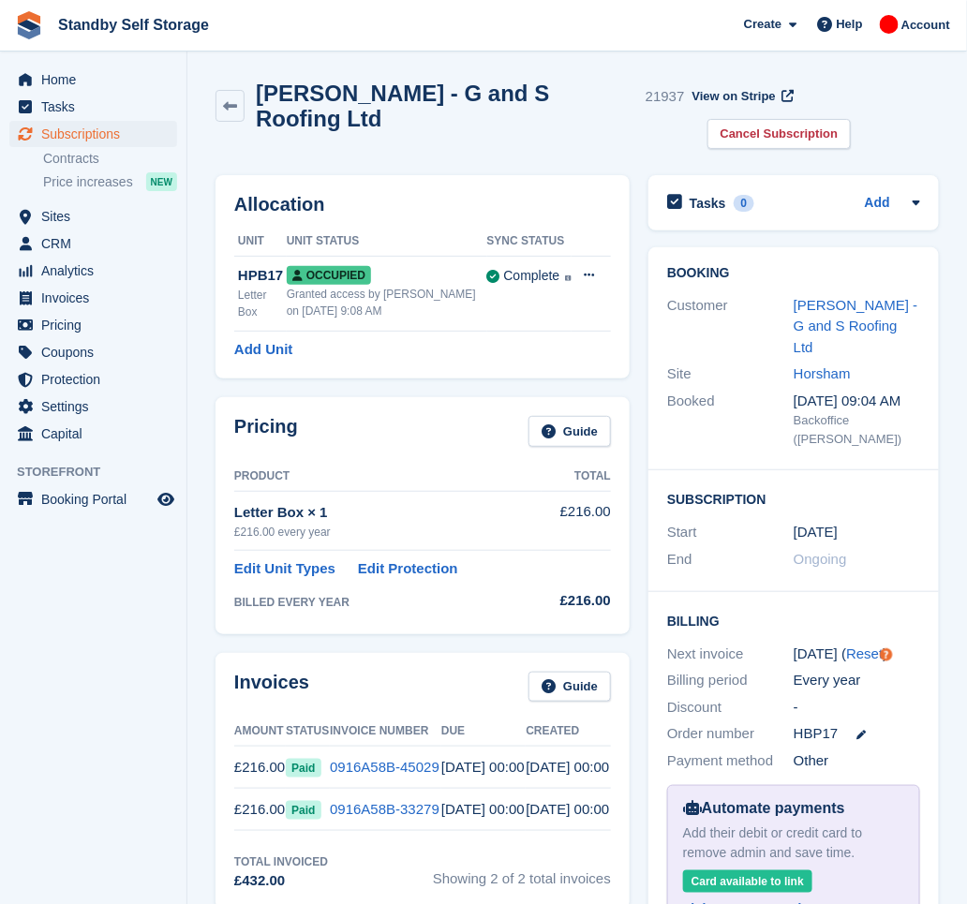
drag, startPoint x: 263, startPoint y: 97, endPoint x: 620, endPoint y: 103, distance: 357.1
click at [620, 103] on h2 "Clifford Smith - G and S Roofing Ltd" at bounding box center [447, 106] width 382 height 51
copy h2 "Clifford Smith - G and S Roofing Ltd"
drag, startPoint x: 866, startPoint y: 91, endPoint x: 826, endPoint y: 117, distance: 48.1
click at [852, 119] on link "Cancel Subscription" at bounding box center [780, 134] width 144 height 31
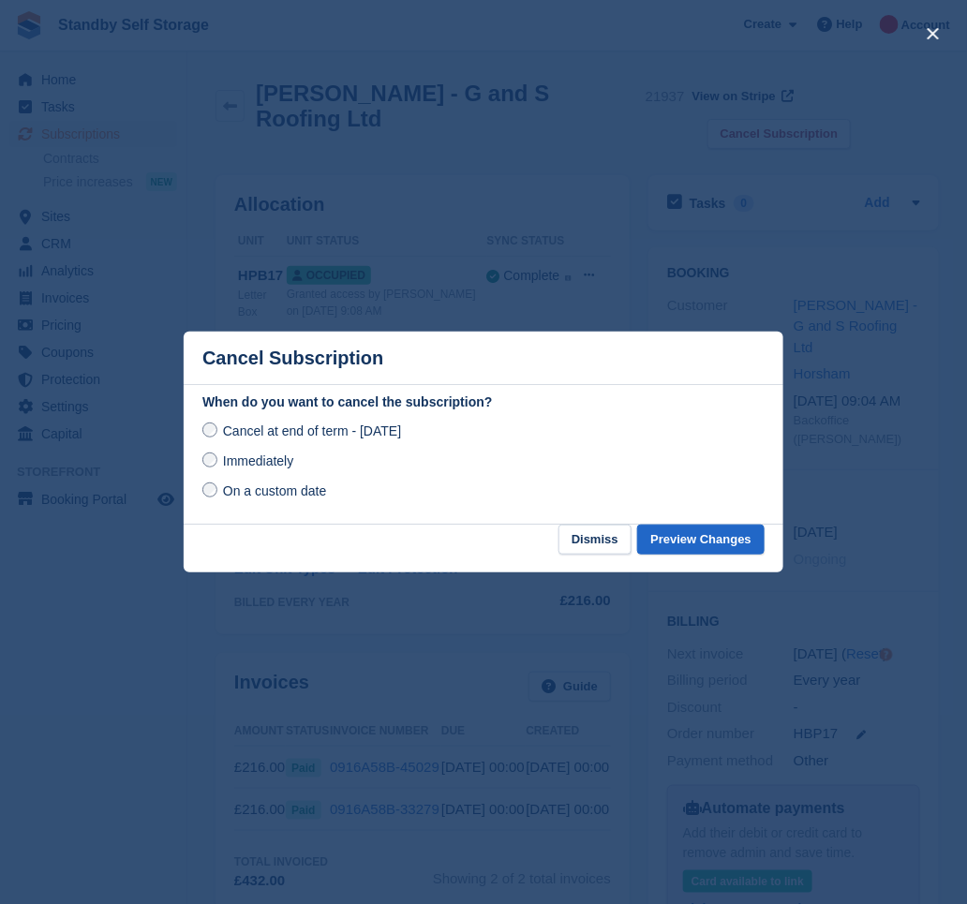
click at [261, 456] on span "Immediately" at bounding box center [258, 461] width 70 height 15
click at [699, 544] on button "Preview Changes" at bounding box center [700, 540] width 127 height 31
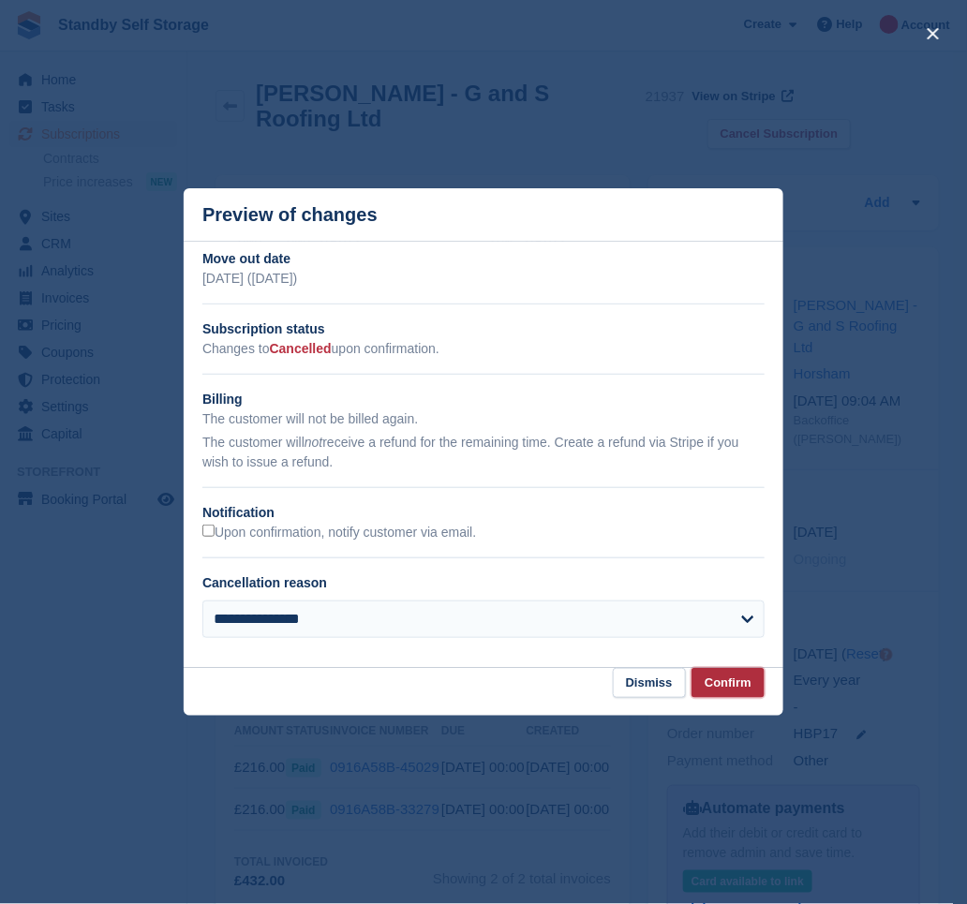
click at [737, 689] on button "Confirm" at bounding box center [728, 683] width 73 height 31
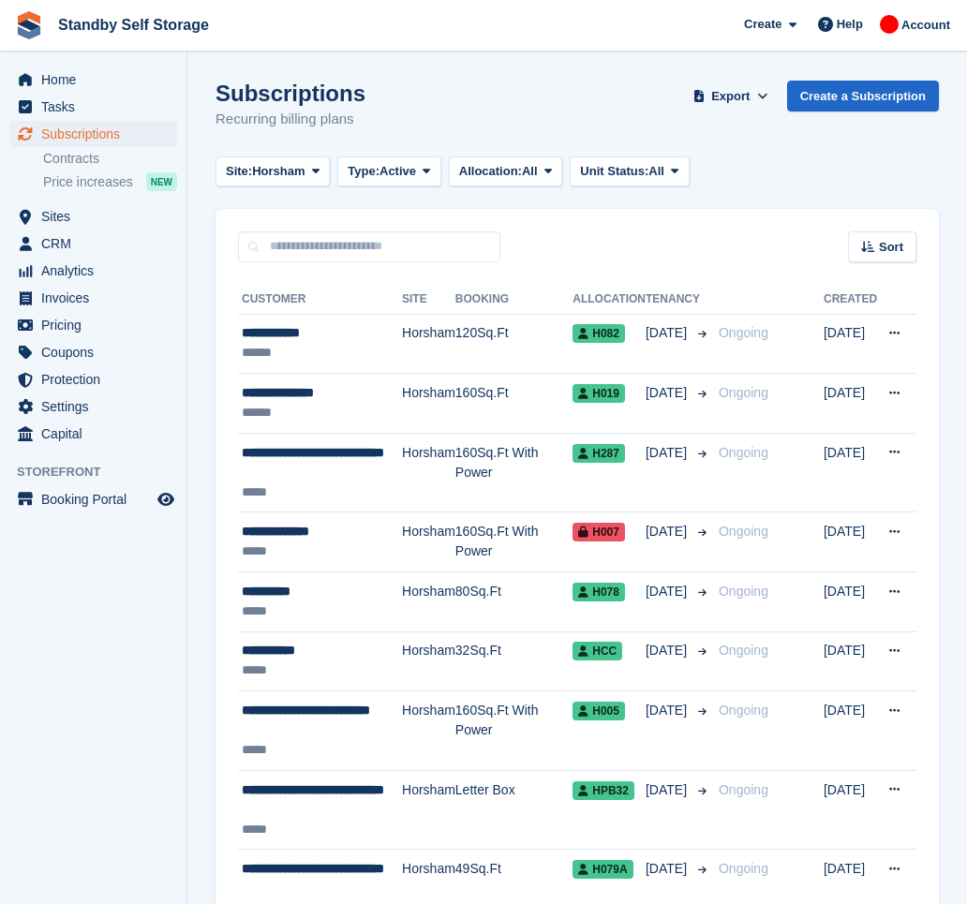
scroll to position [2619, 0]
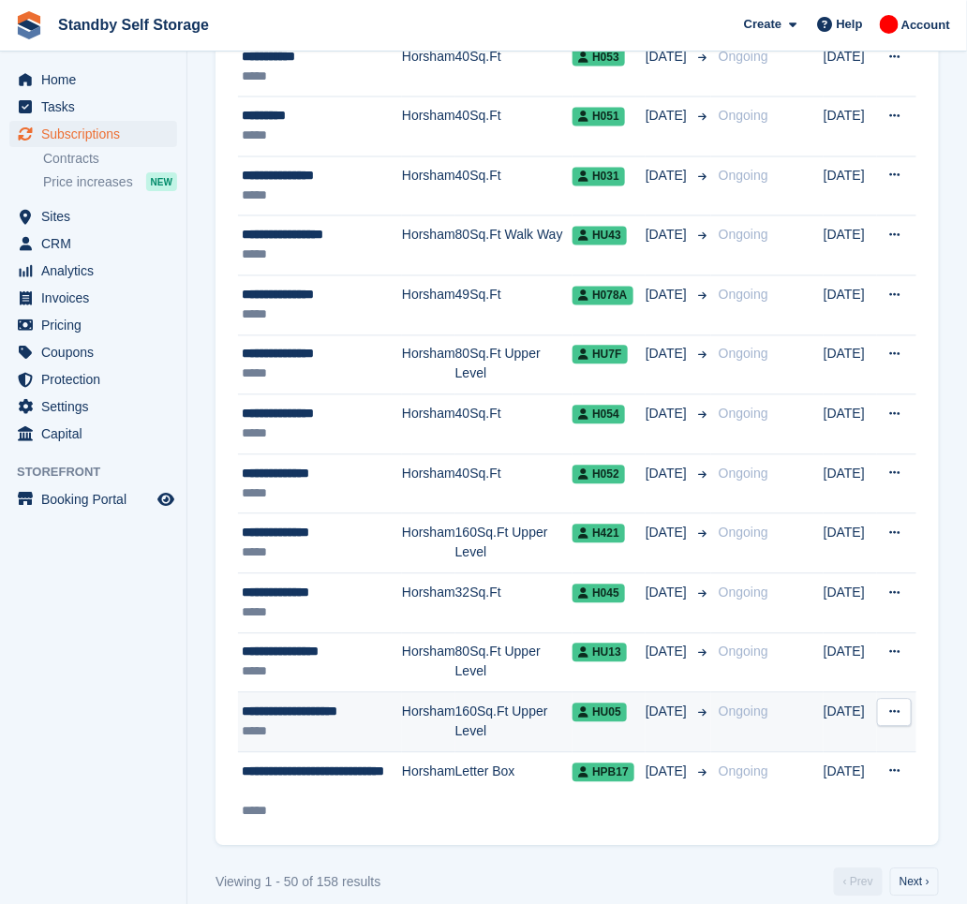
click at [334, 718] on div "**********" at bounding box center [322, 713] width 160 height 20
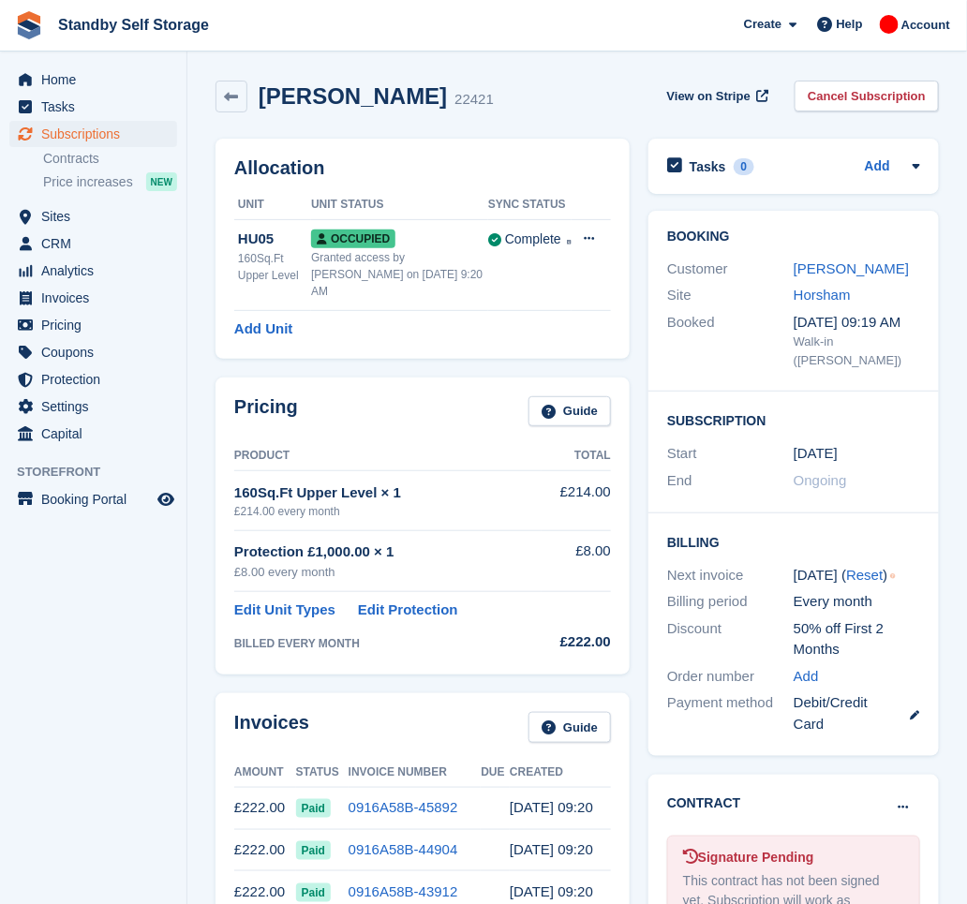
drag, startPoint x: 461, startPoint y: 101, endPoint x: 262, endPoint y: 113, distance: 199.1
click at [262, 113] on div "Andruis Endriukaitis 22421 View on Stripe Cancel Subscription" at bounding box center [577, 100] width 742 height 58
copy h2 "Andruis Endriukaitis"
click at [912, 95] on link "Cancel Subscription" at bounding box center [867, 96] width 144 height 31
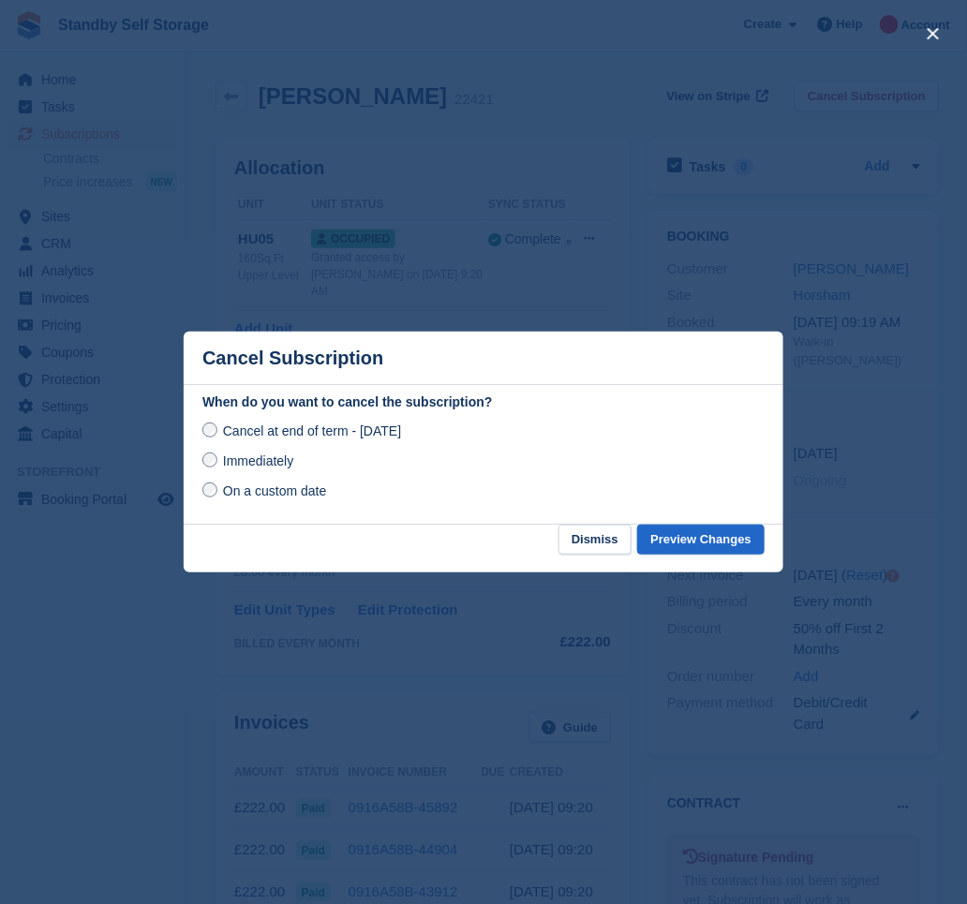
click at [277, 463] on span "Immediately" at bounding box center [258, 461] width 70 height 15
click at [706, 545] on button "Preview Changes" at bounding box center [700, 540] width 127 height 31
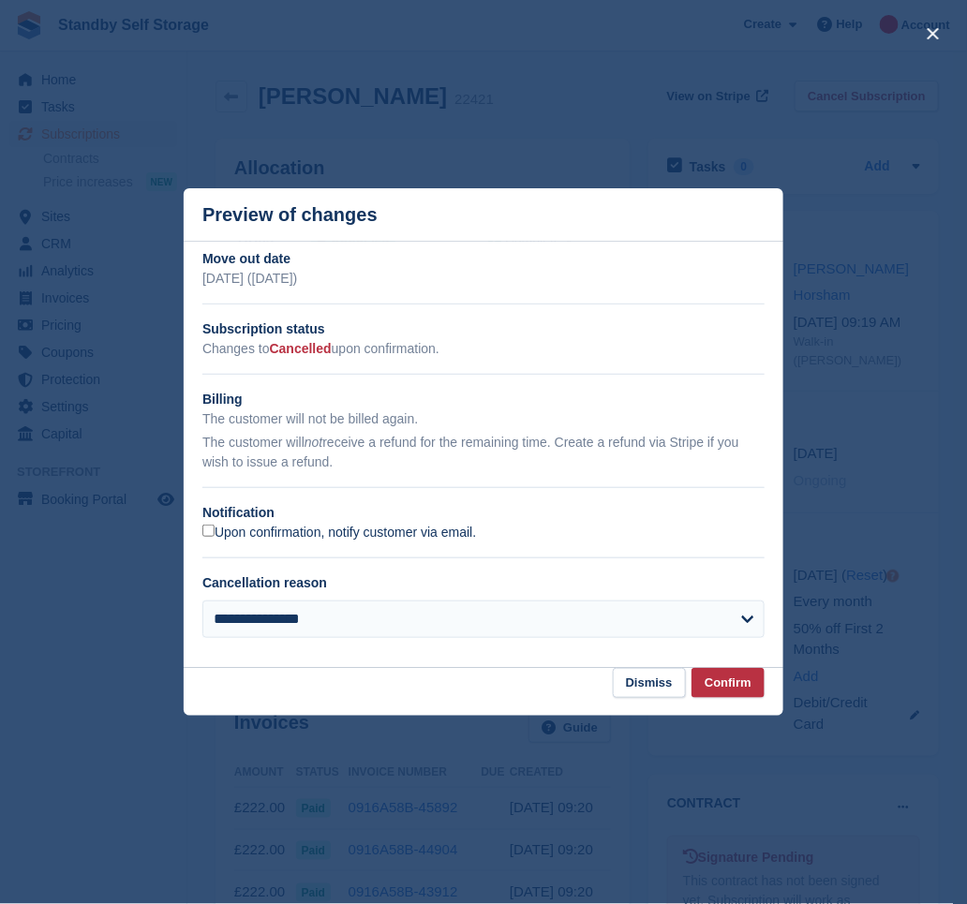
click at [276, 527] on label "Upon confirmation, notify customer via email." at bounding box center [339, 533] width 274 height 17
click at [727, 679] on button "Confirm" at bounding box center [728, 683] width 73 height 31
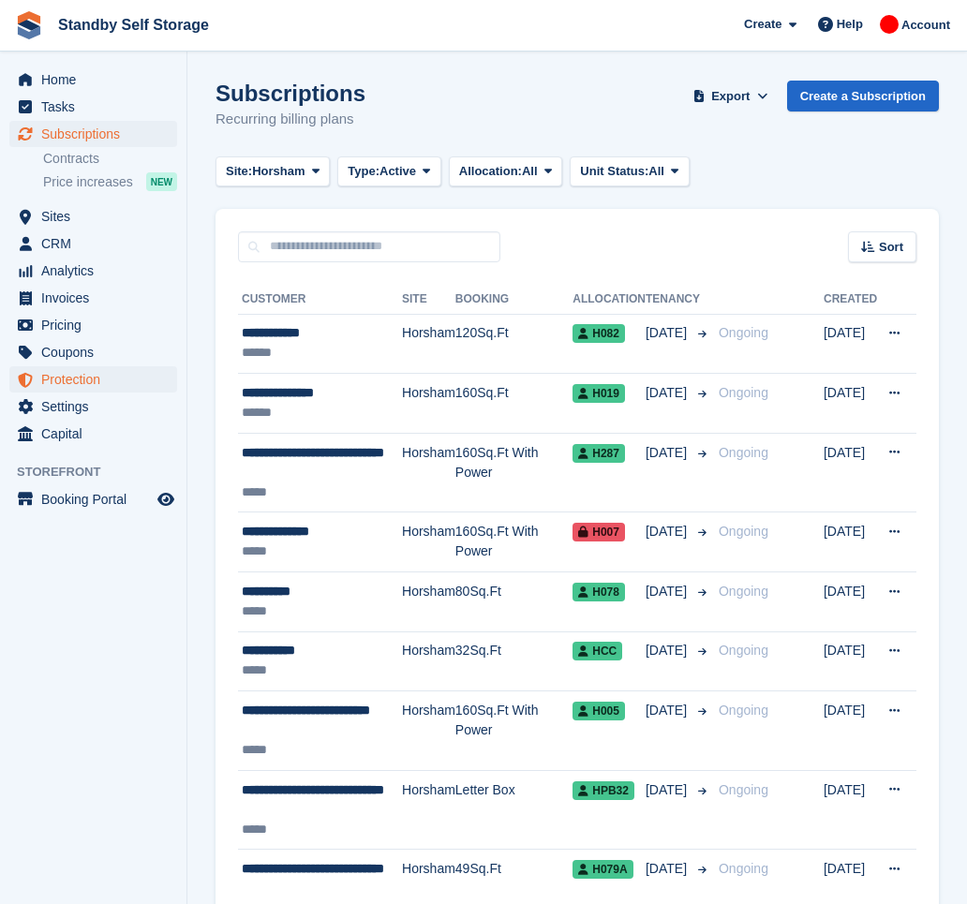
scroll to position [2619, 0]
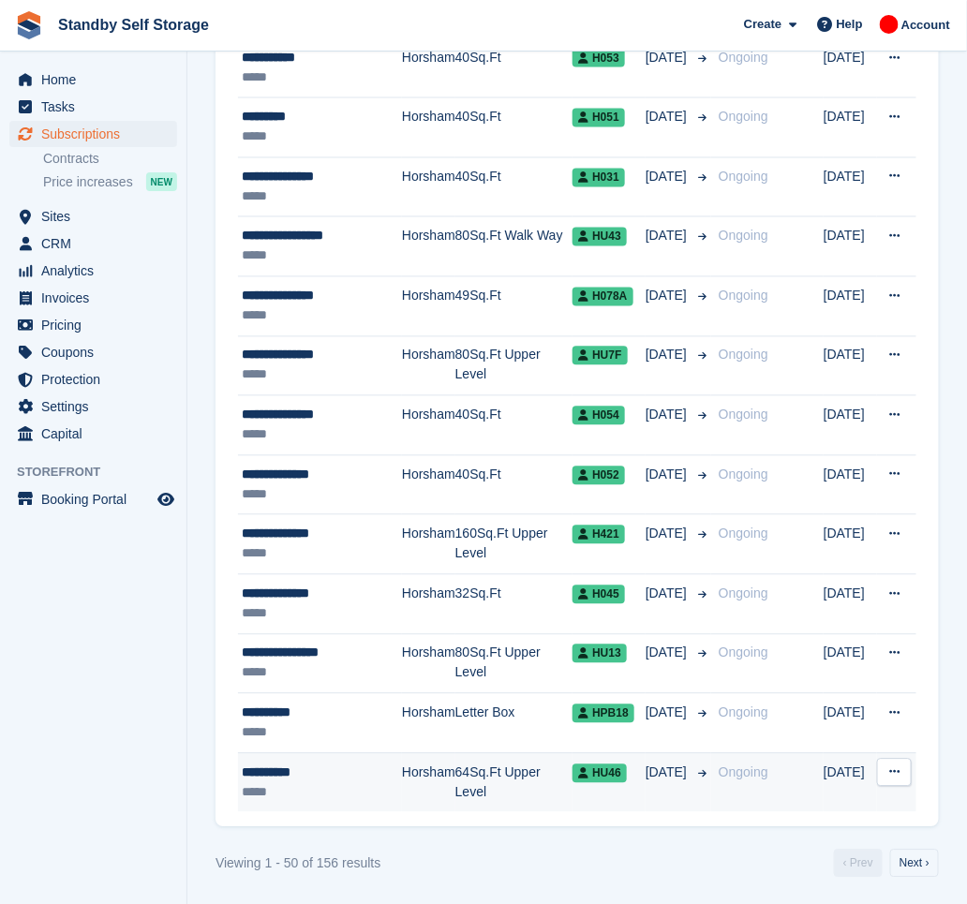
click at [428, 779] on td "Horsham" at bounding box center [428, 783] width 53 height 59
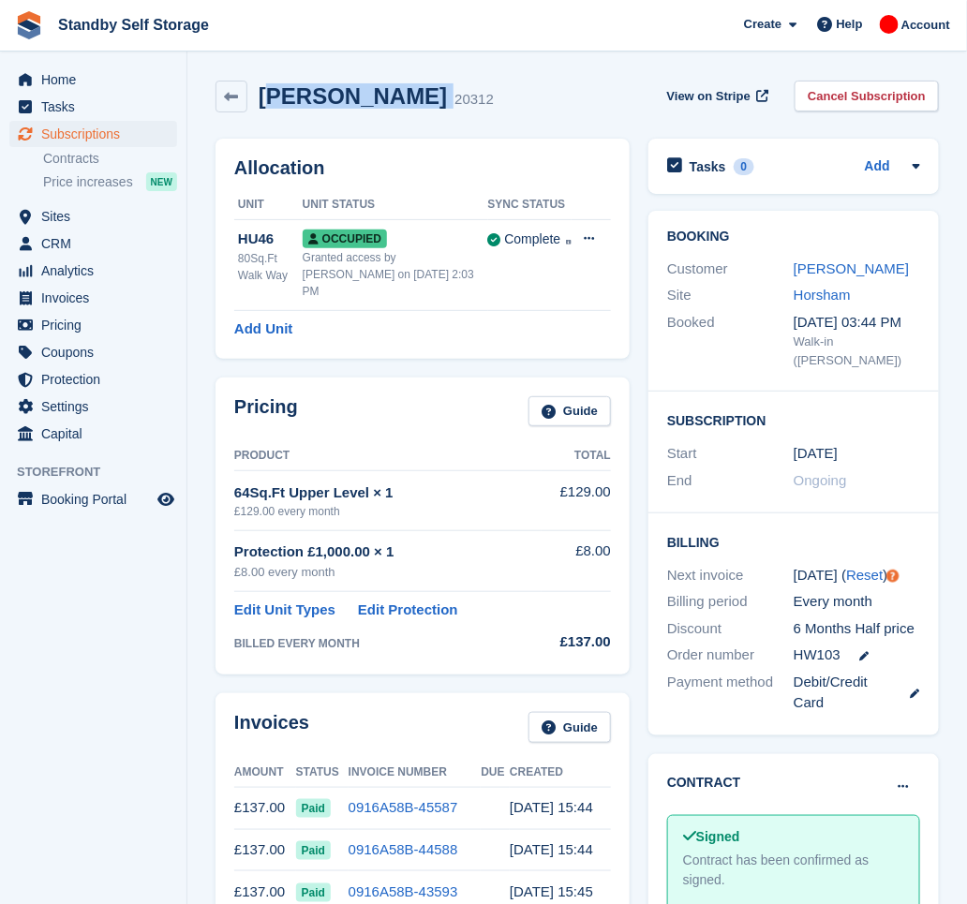
drag, startPoint x: 375, startPoint y: 91, endPoint x: 266, endPoint y: 110, distance: 110.3
click at [266, 110] on div "[PERSON_NAME] 20312" at bounding box center [370, 96] width 246 height 27
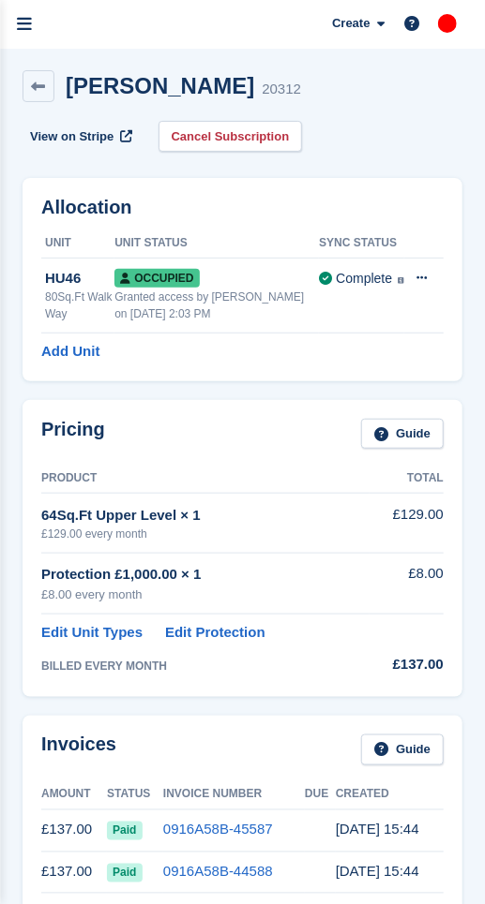
drag, startPoint x: 496, startPoint y: 99, endPoint x: 425, endPoint y: 112, distance: 71.3
click at [425, 112] on div "[PERSON_NAME] 20312 View on Stripe Cancel Subscription" at bounding box center [242, 111] width 440 height 82
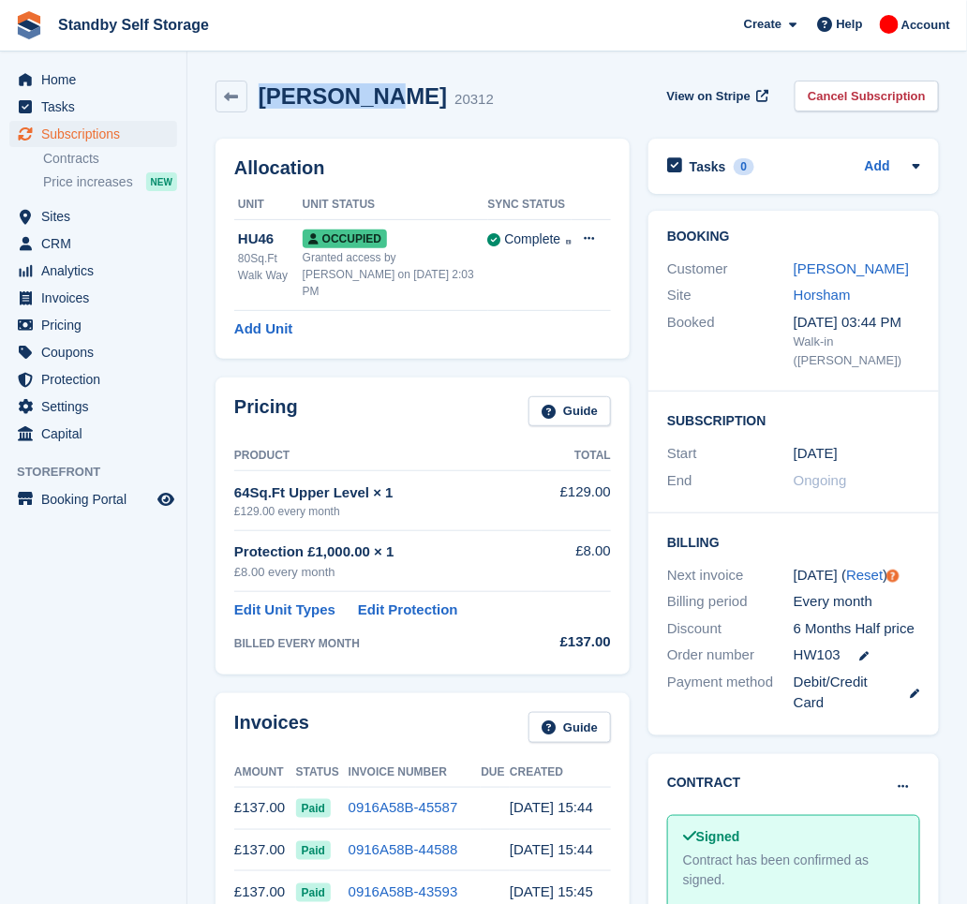
drag, startPoint x: 369, startPoint y: 97, endPoint x: 258, endPoint y: 107, distance: 112.0
click at [259, 107] on h2 "Tom Barley" at bounding box center [353, 95] width 188 height 25
copy h2 "Tom Barley"
click at [876, 97] on link "Cancel Subscription" at bounding box center [867, 96] width 144 height 31
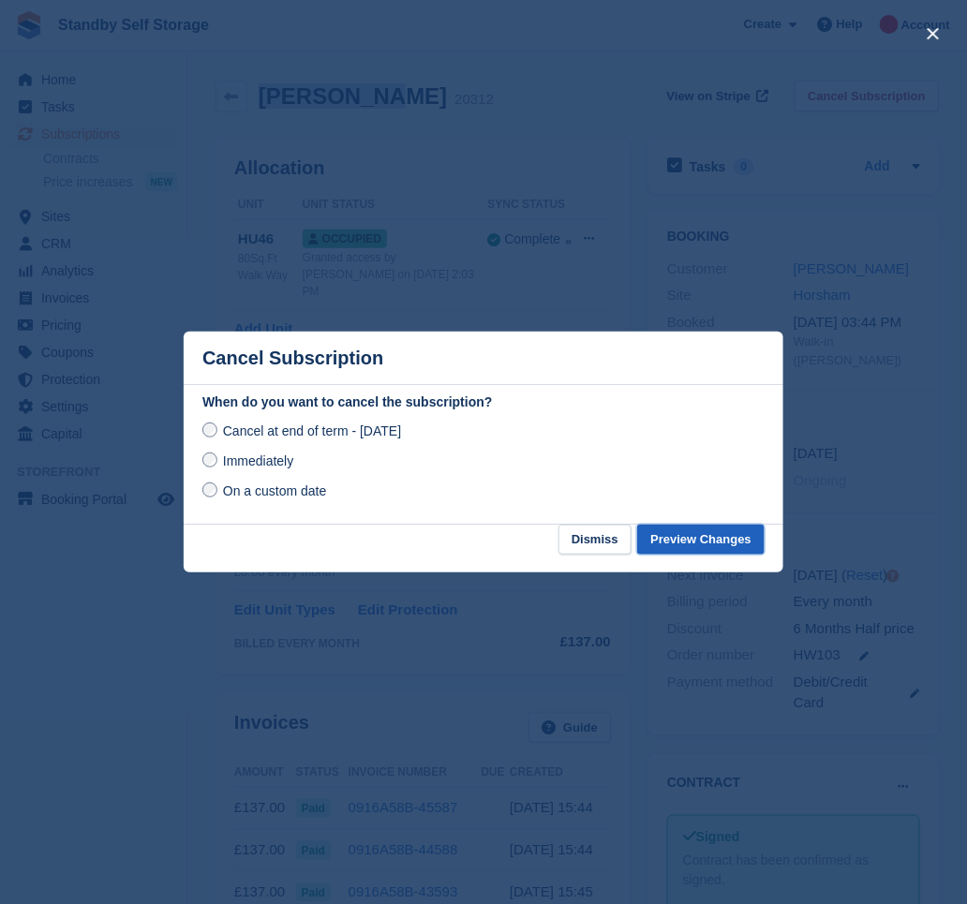
click at [681, 547] on button "Preview Changes" at bounding box center [700, 540] width 127 height 31
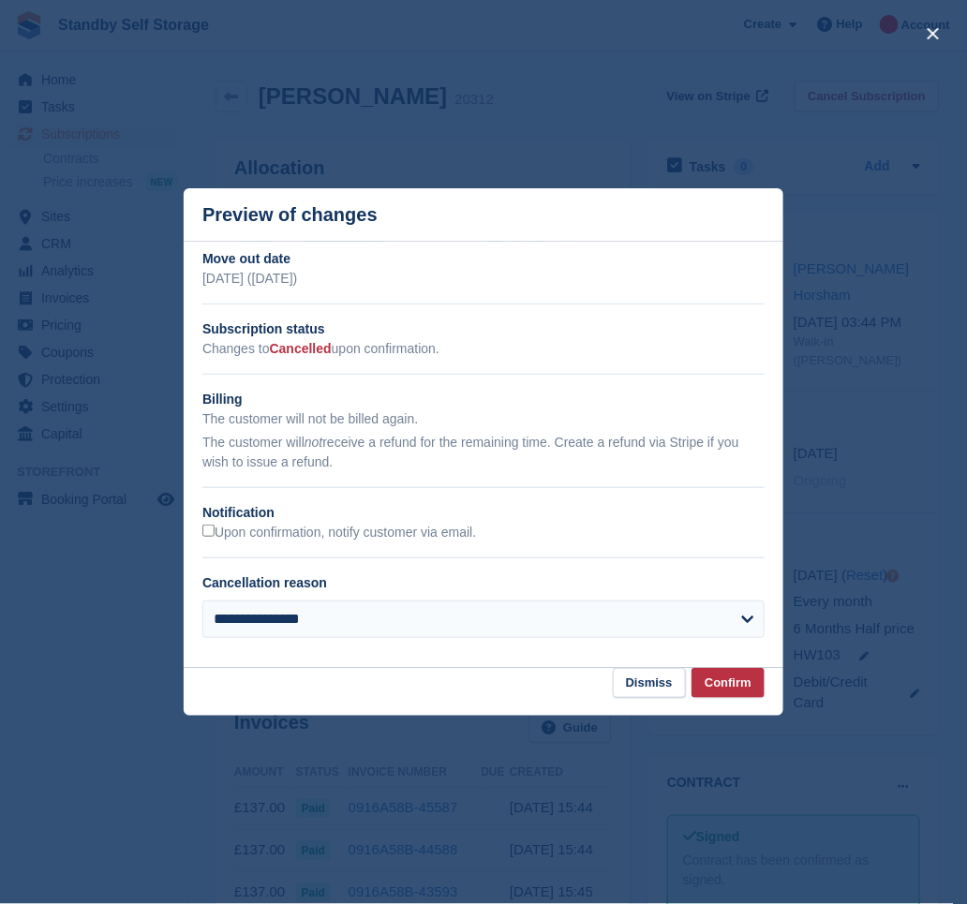
click at [291, 522] on h2 "Notification" at bounding box center [483, 513] width 562 height 20
click at [300, 539] on label "Upon confirmation, notify customer via email." at bounding box center [339, 533] width 274 height 17
click at [722, 683] on button "Confirm" at bounding box center [728, 683] width 73 height 31
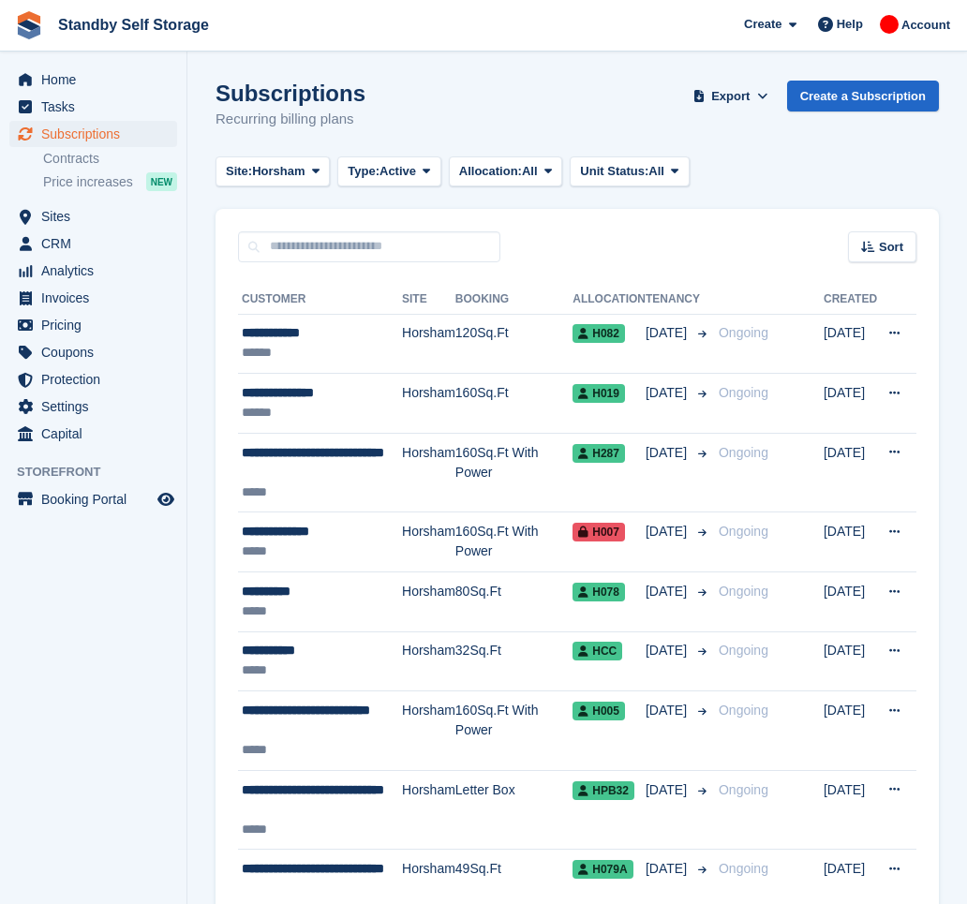
scroll to position [2619, 0]
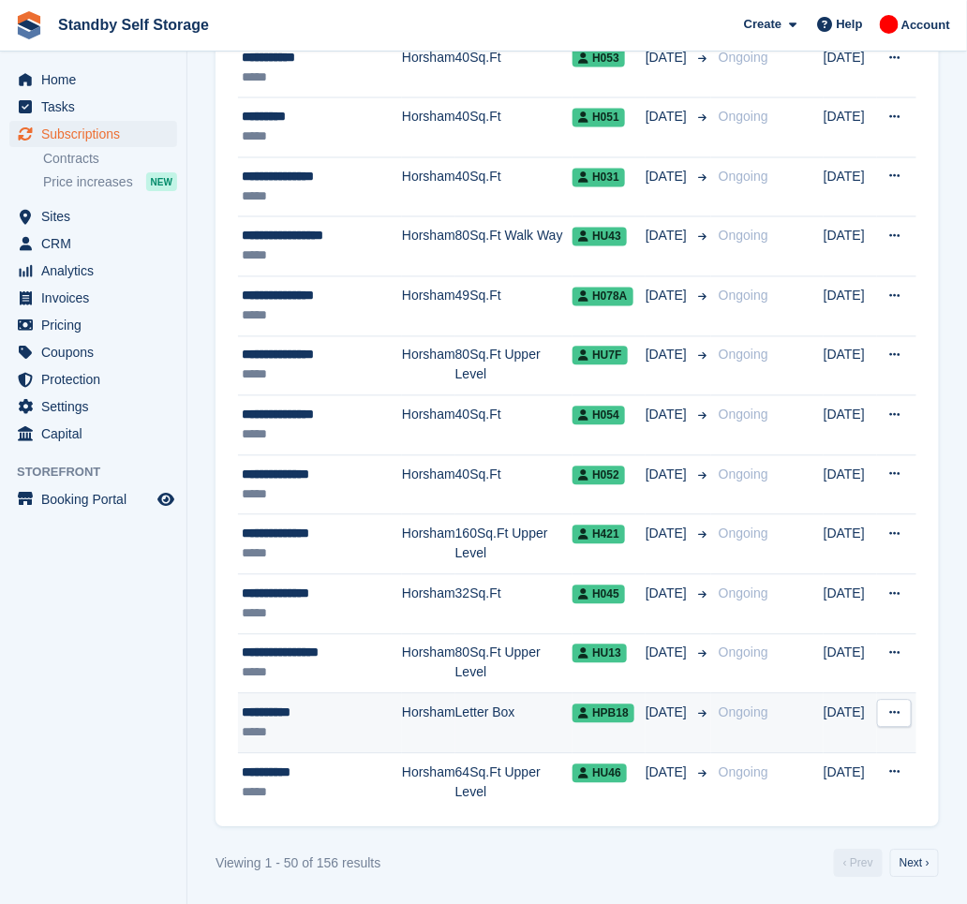
click at [391, 710] on div "**********" at bounding box center [322, 714] width 160 height 20
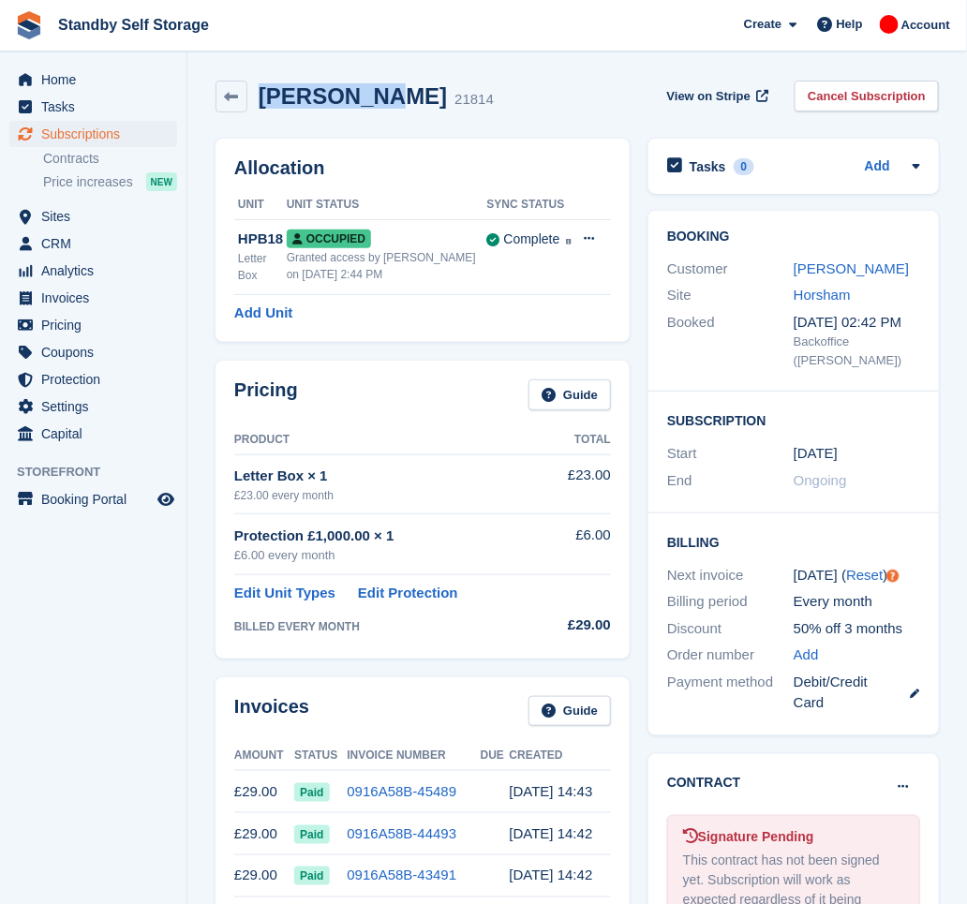
drag, startPoint x: 366, startPoint y: 98, endPoint x: 258, endPoint y: 100, distance: 108.7
click at [259, 100] on h2 "Barry Coor" at bounding box center [353, 95] width 188 height 25
copy h2 "Barry Coor"
drag, startPoint x: 384, startPoint y: 536, endPoint x: 245, endPoint y: 545, distance: 140.0
click at [245, 545] on div "Protection £1,000.00 × 1" at bounding box center [392, 537] width 316 height 22
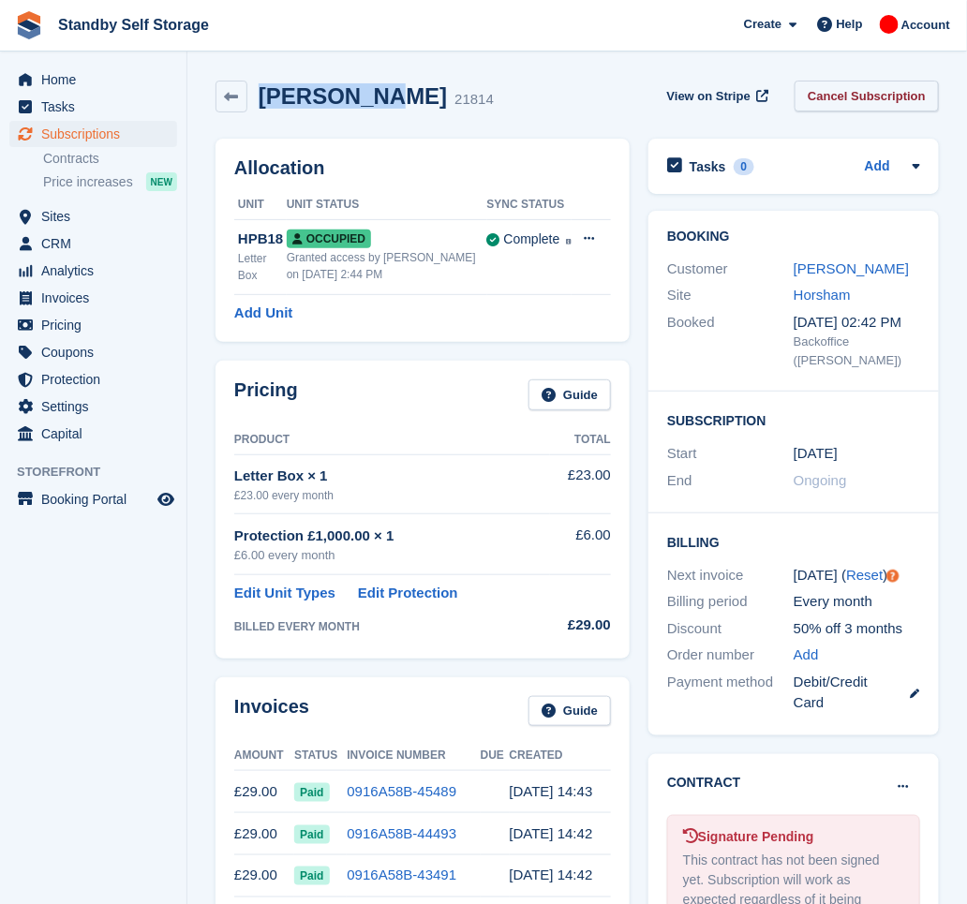
click at [852, 89] on link "Cancel Subscription" at bounding box center [867, 96] width 144 height 31
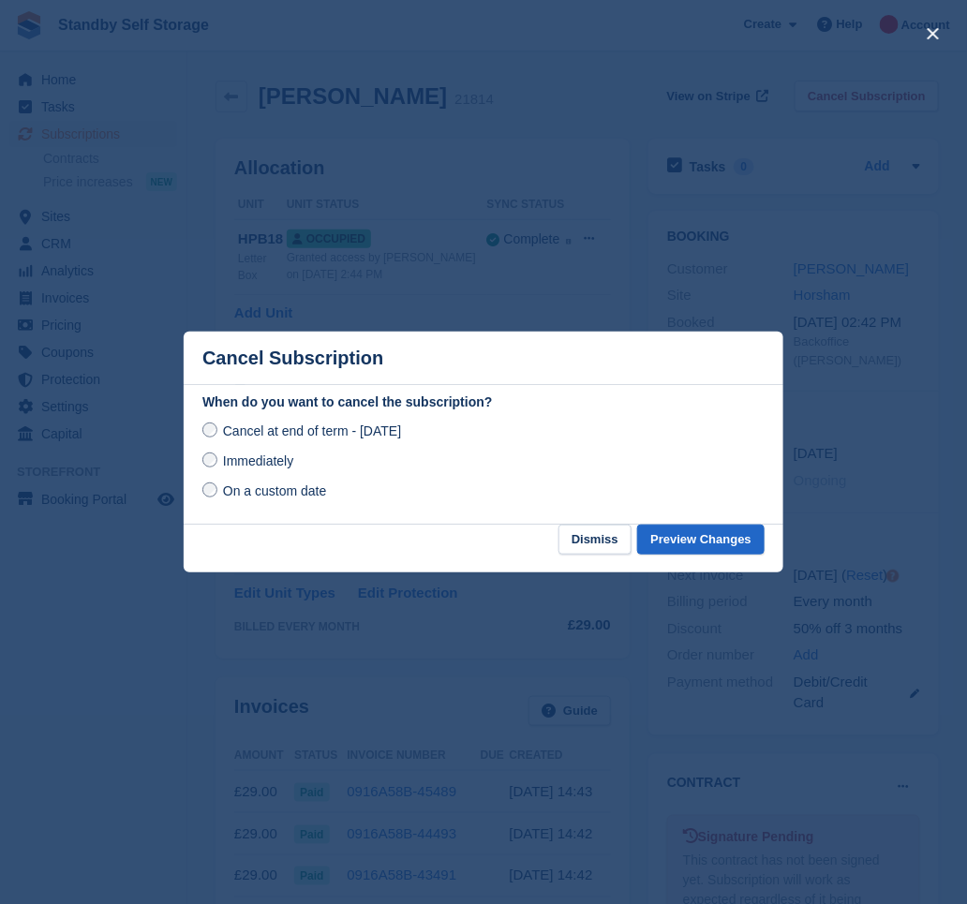
click at [249, 458] on span "Immediately" at bounding box center [258, 461] width 70 height 15
click at [714, 550] on button "Preview Changes" at bounding box center [700, 540] width 127 height 31
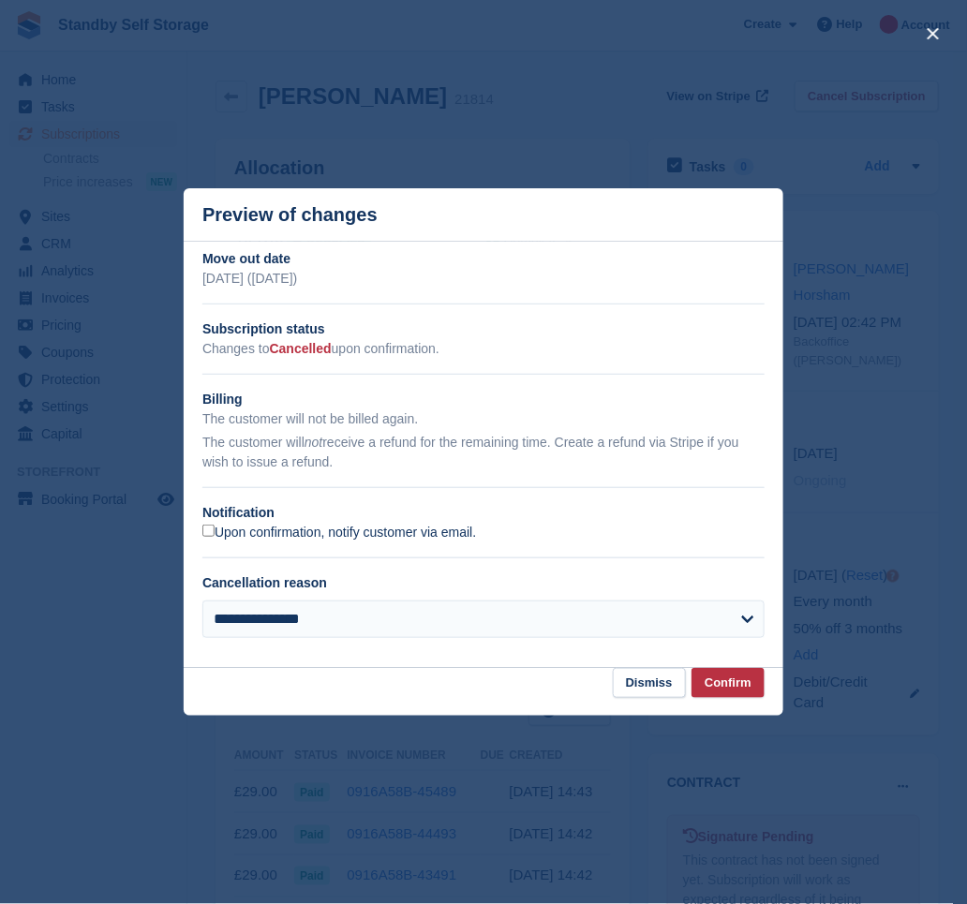
click at [262, 533] on label "Upon confirmation, notify customer via email." at bounding box center [339, 533] width 274 height 17
click at [758, 676] on button "Confirm" at bounding box center [728, 683] width 73 height 31
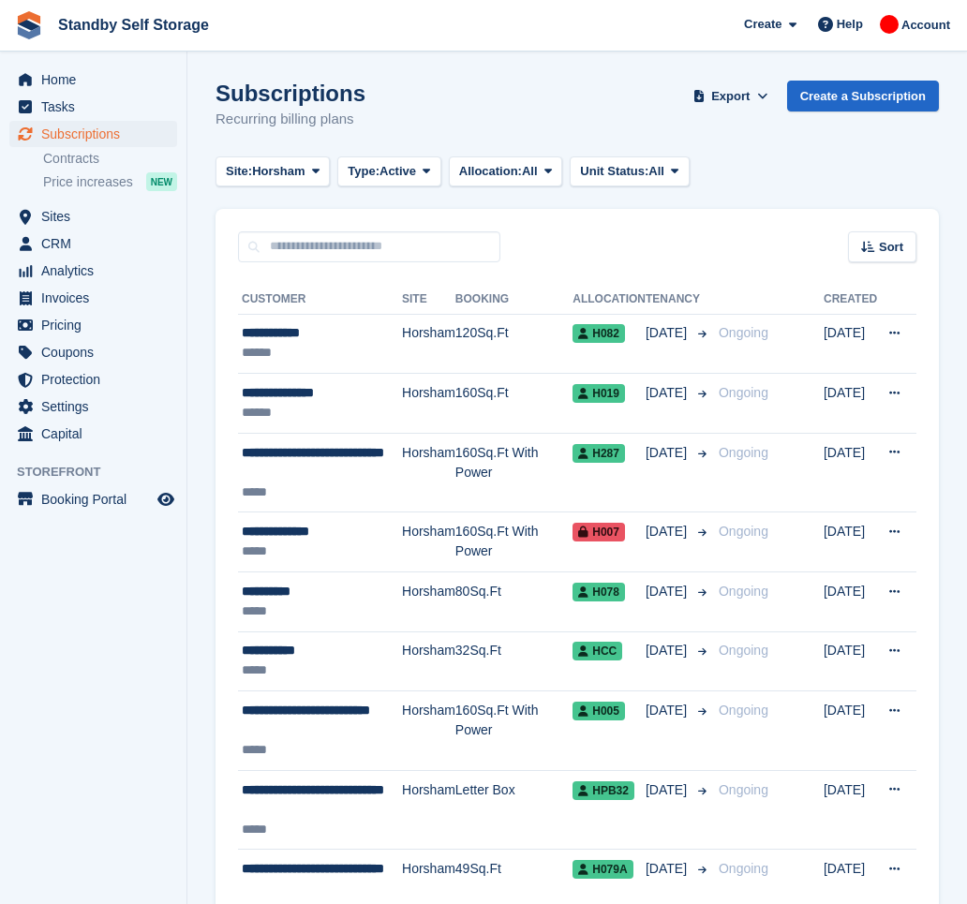
scroll to position [2619, 0]
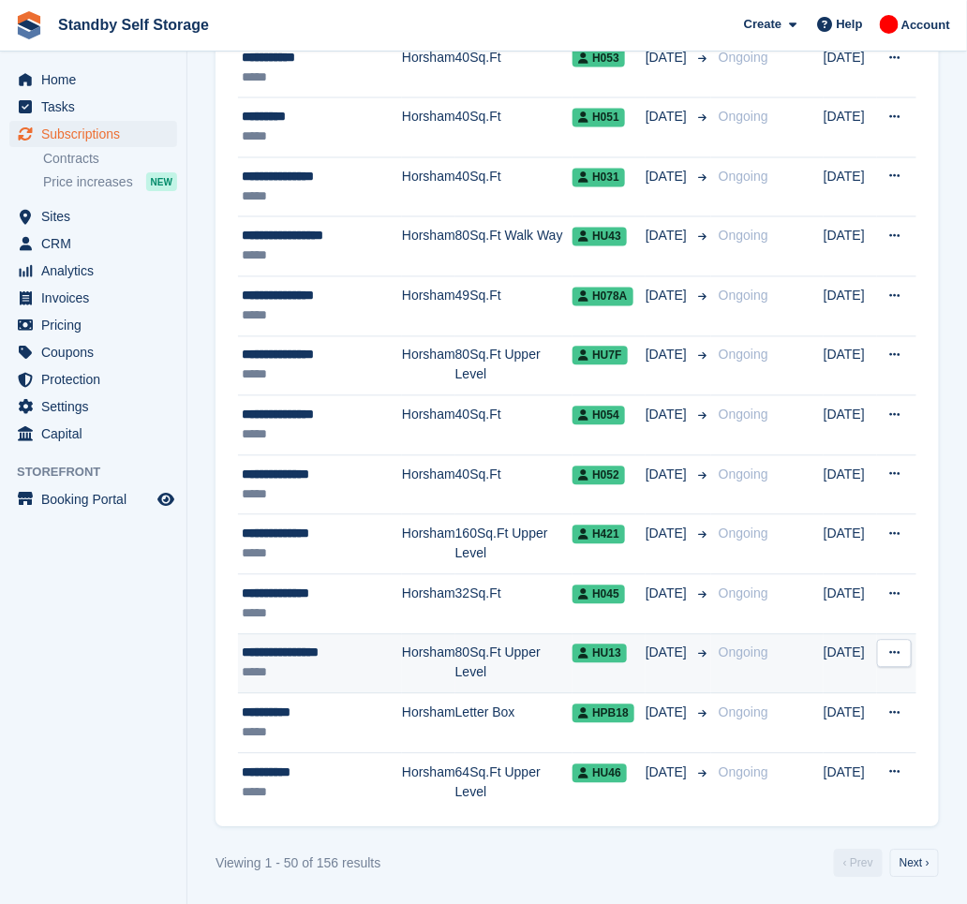
click at [345, 670] on div "*****" at bounding box center [322, 674] width 160 height 20
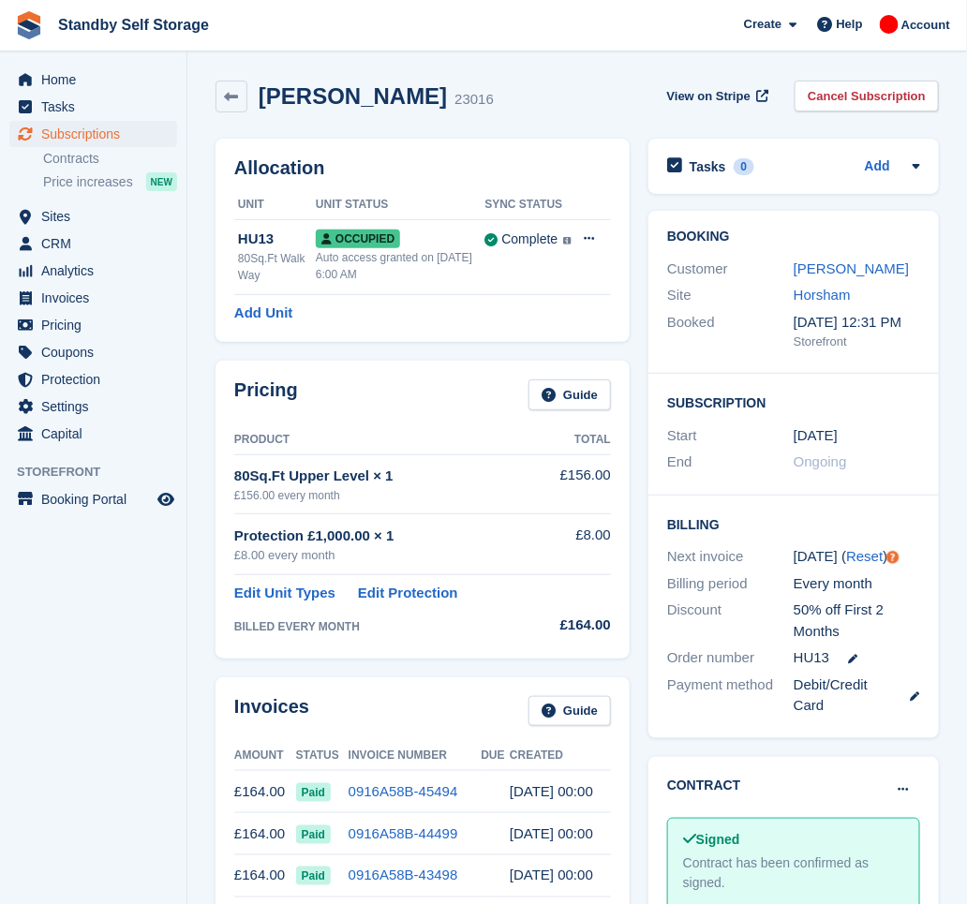
drag, startPoint x: 444, startPoint y: 104, endPoint x: 255, endPoint y: 109, distance: 189.4
click at [255, 109] on div "Bogdan Patroescu 23016" at bounding box center [370, 96] width 246 height 27
copy h2 "Bogdan Patroescu"
click at [857, 100] on link "Cancel Subscription" at bounding box center [867, 96] width 144 height 31
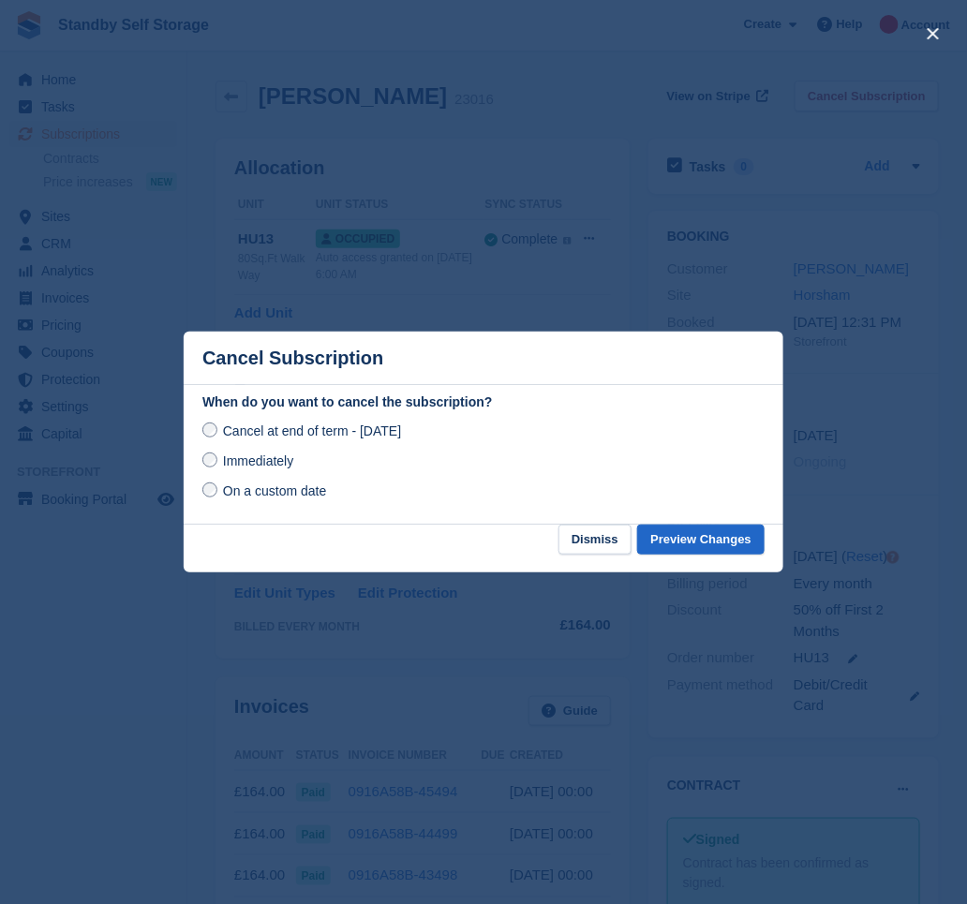
click at [268, 457] on span "Immediately" at bounding box center [258, 461] width 70 height 15
click at [724, 545] on button "Preview Changes" at bounding box center [700, 540] width 127 height 31
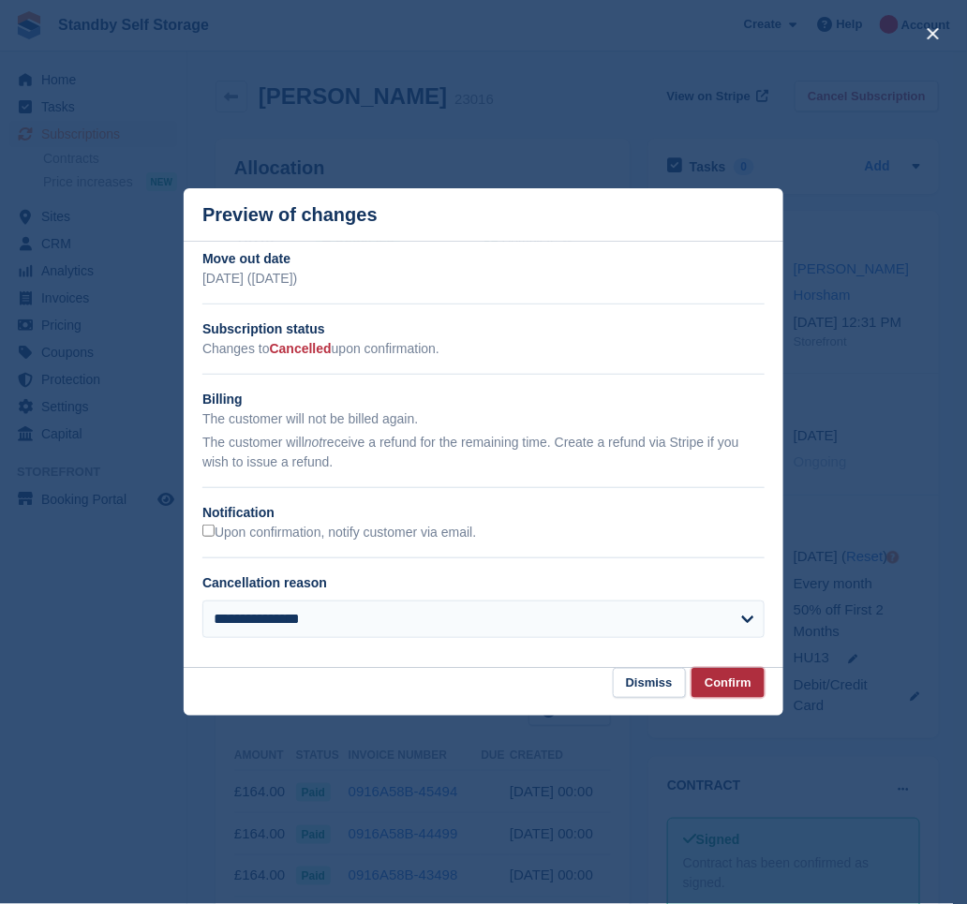
click at [724, 694] on button "Confirm" at bounding box center [728, 683] width 73 height 31
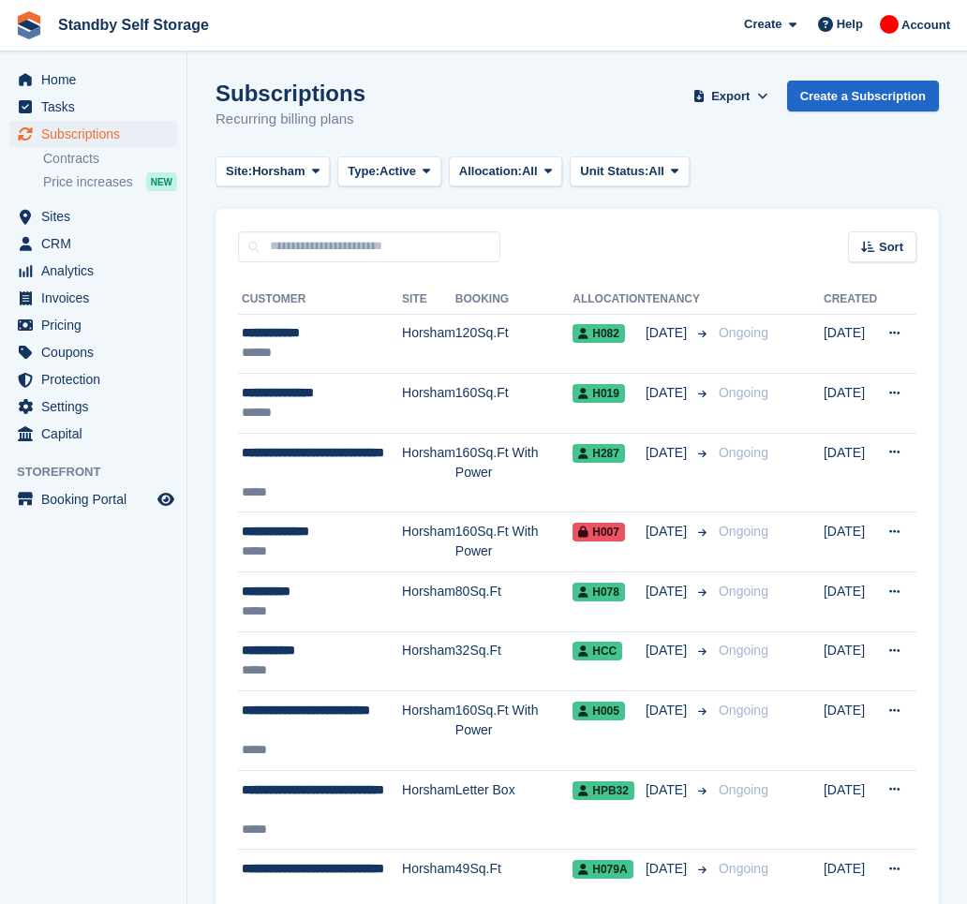
scroll to position [2619, 0]
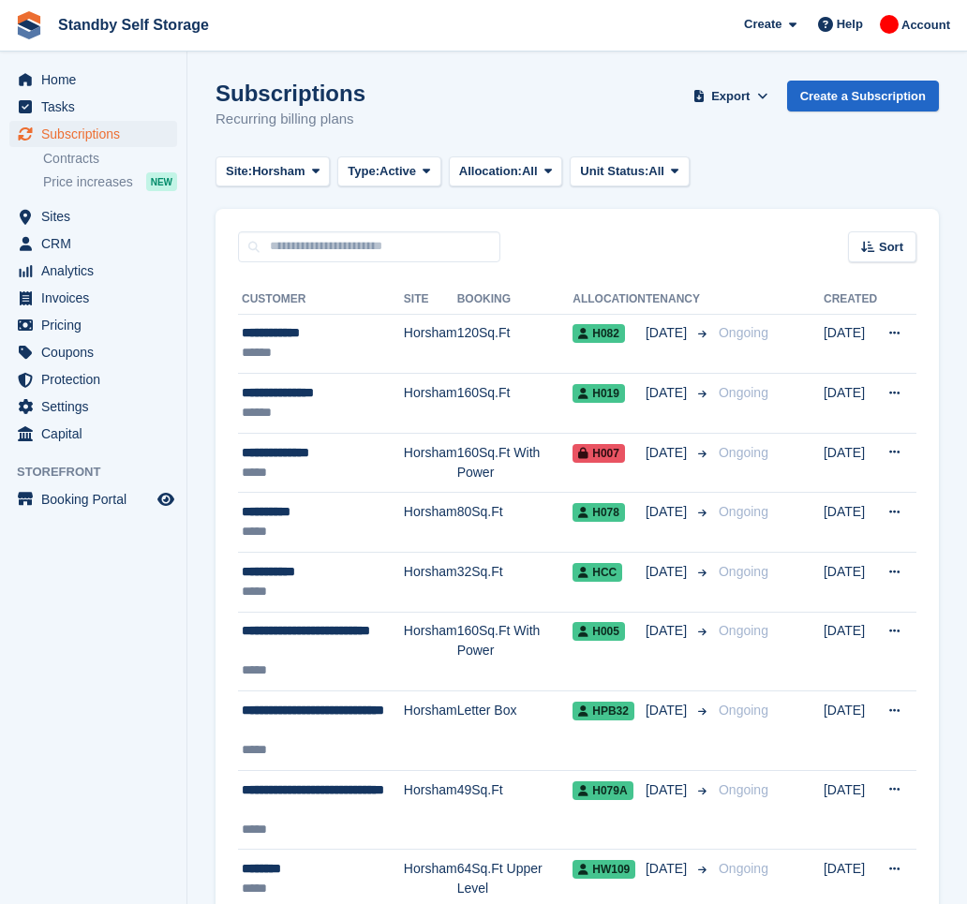
scroll to position [2599, 0]
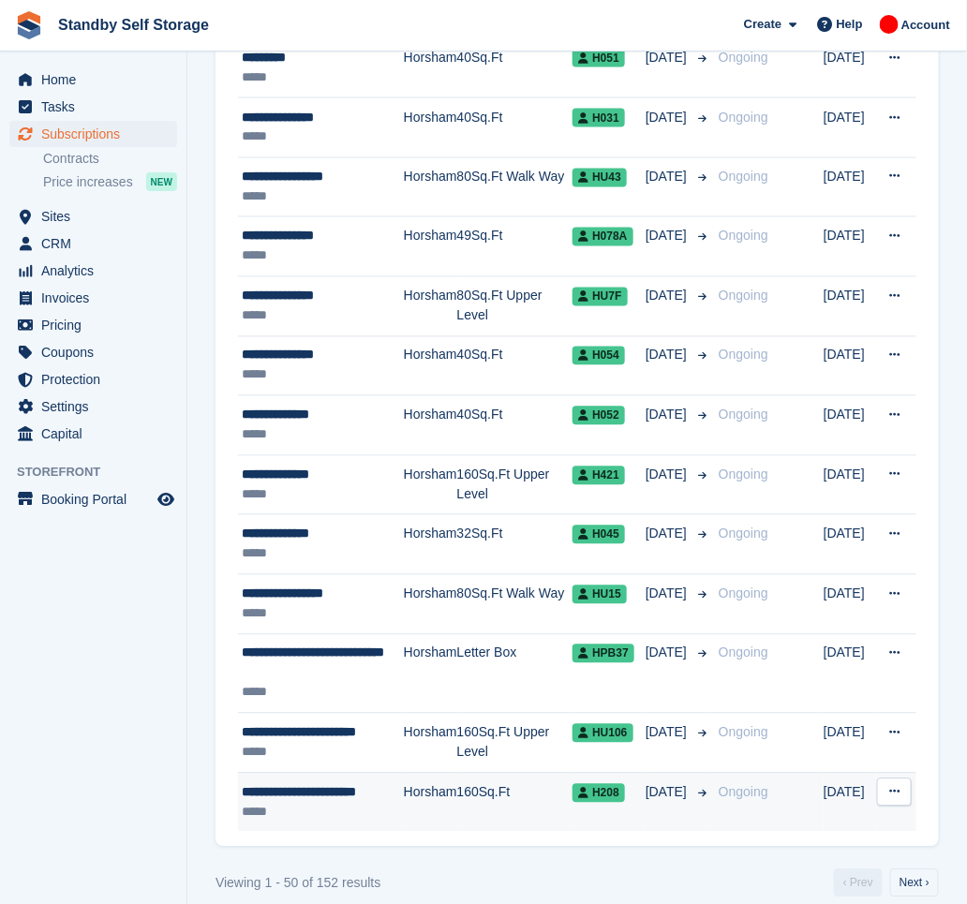
click at [373, 803] on div "**********" at bounding box center [323, 794] width 162 height 20
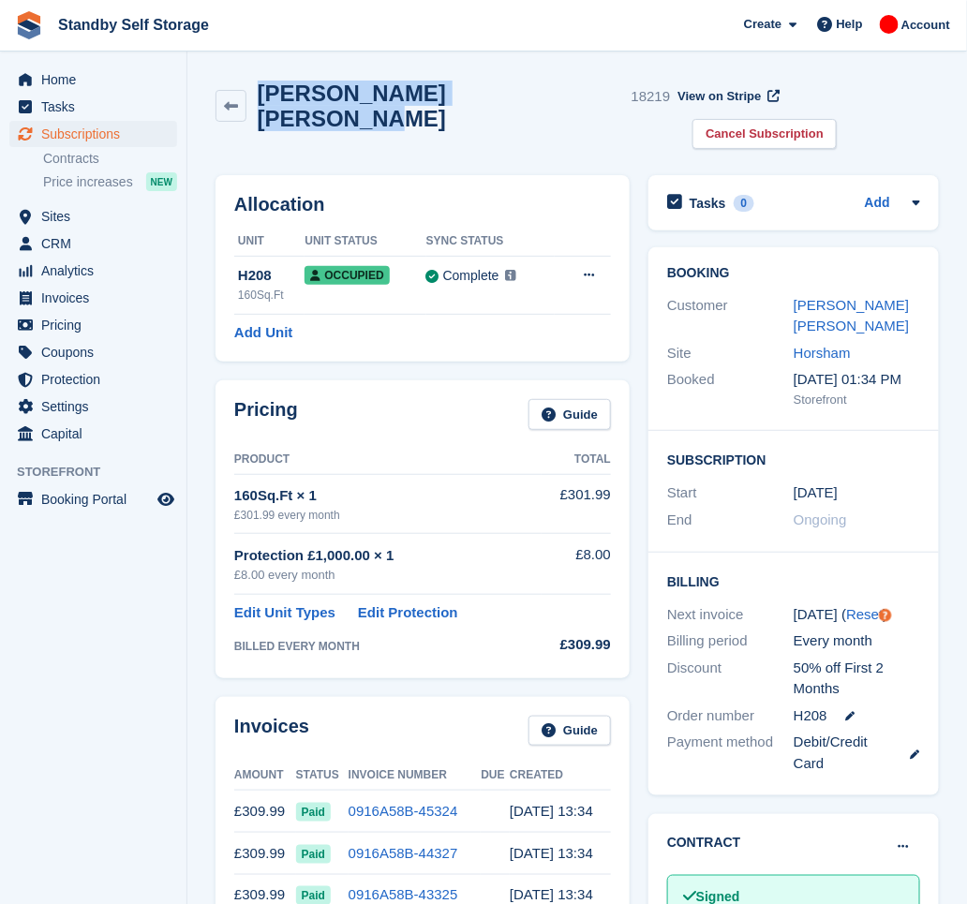
drag, startPoint x: 525, startPoint y: 97, endPoint x: 263, endPoint y: 126, distance: 263.1
click at [263, 126] on div "[PERSON_NAME] [PERSON_NAME] 18219 View on Stripe Cancel Subscription" at bounding box center [577, 118] width 742 height 95
copy h2 "[PERSON_NAME] [PERSON_NAME]"
click at [837, 119] on link "Cancel Subscription" at bounding box center [765, 134] width 144 height 31
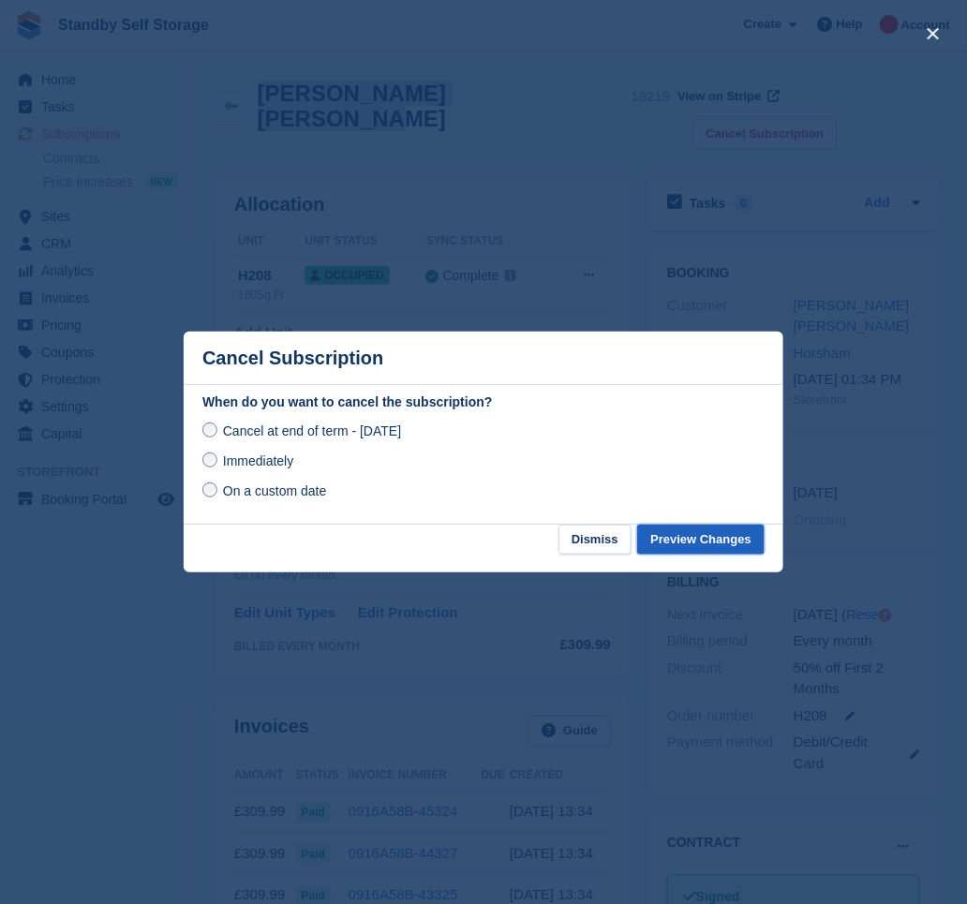
click at [718, 533] on button "Preview Changes" at bounding box center [700, 540] width 127 height 31
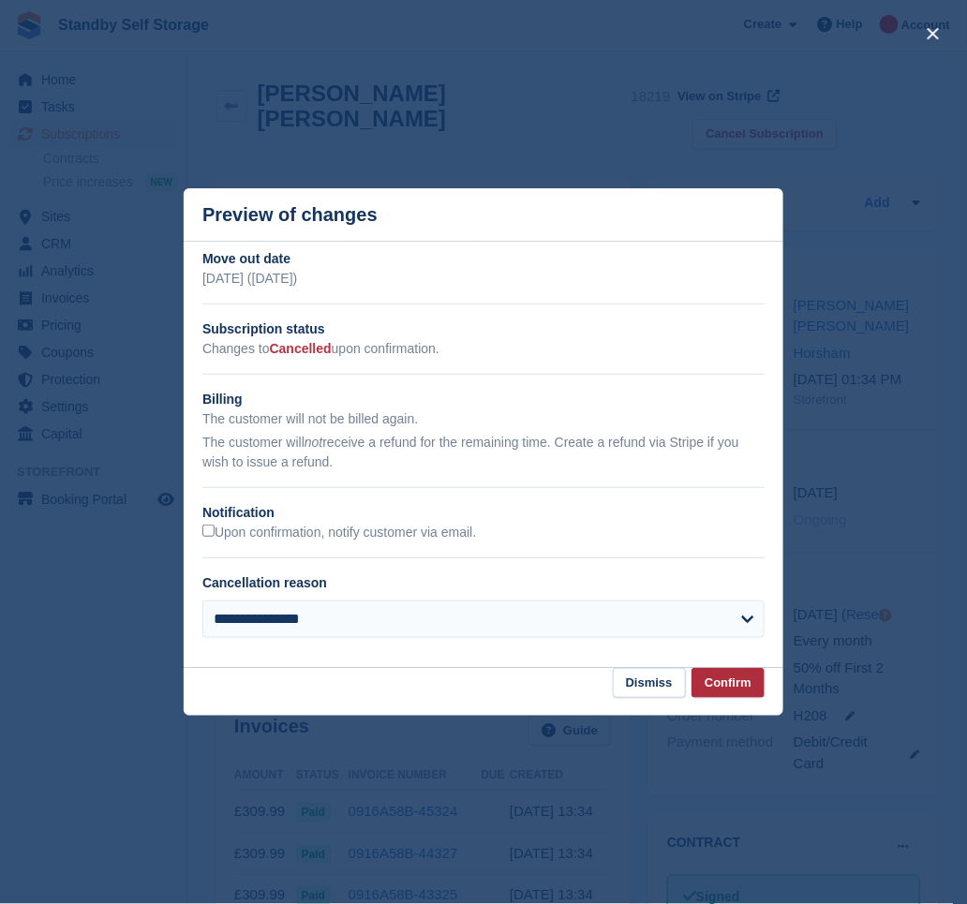
click at [733, 673] on div "**********" at bounding box center [484, 452] width 600 height 529
drag, startPoint x: 733, startPoint y: 673, endPoint x: 736, endPoint y: 684, distance: 11.6
click at [739, 687] on button "Confirm" at bounding box center [728, 683] width 73 height 31
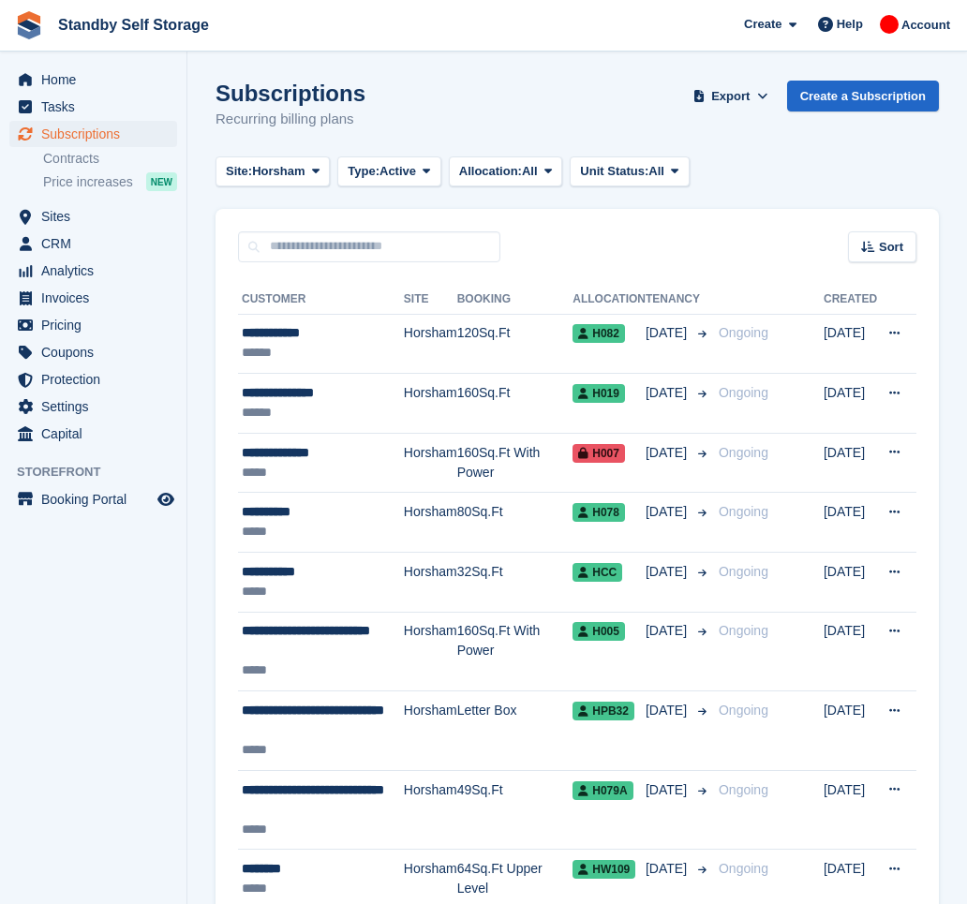
scroll to position [2599, 0]
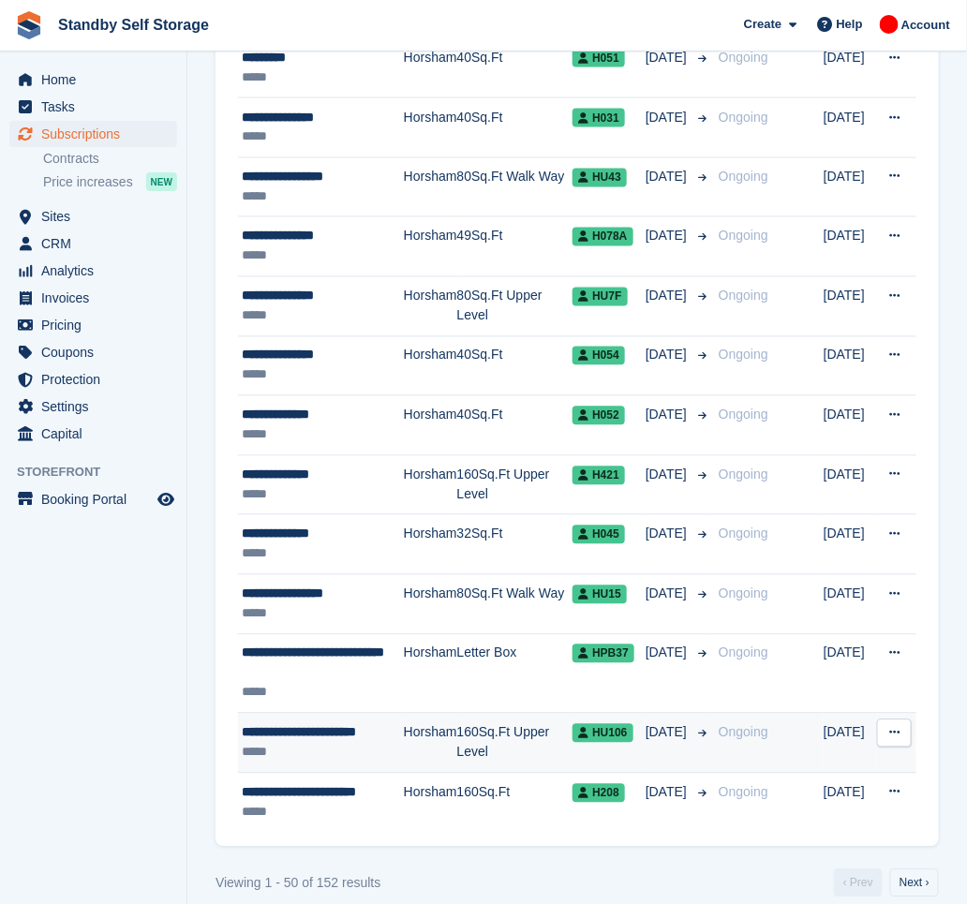
click at [327, 739] on div "**********" at bounding box center [323, 734] width 162 height 20
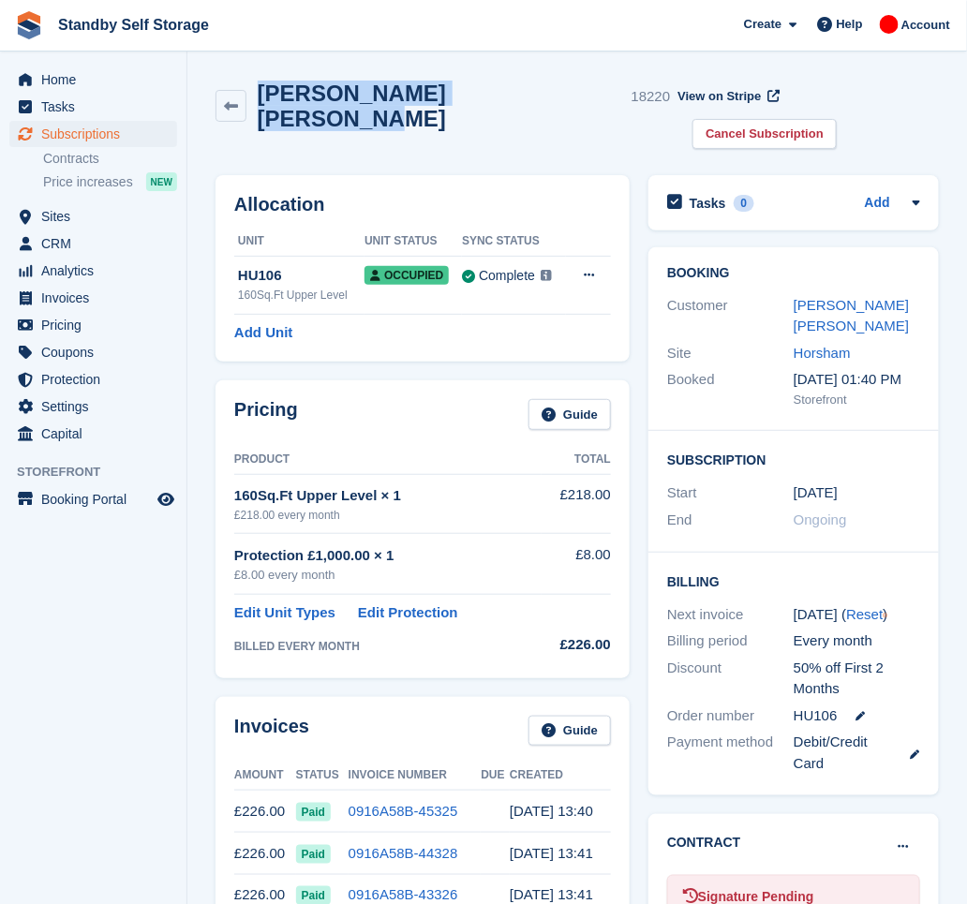
drag, startPoint x: 525, startPoint y: 101, endPoint x: 244, endPoint y: 116, distance: 281.6
click at [244, 116] on div "Dr Michalis Charalambous 18220 View on Stripe Cancel Subscription" at bounding box center [577, 118] width 742 height 95
copy div "Dr Michalis Charalambous"
drag, startPoint x: 840, startPoint y: 100, endPoint x: 763, endPoint y: 120, distance: 79.3
click at [837, 119] on link "Cancel Subscription" at bounding box center [765, 134] width 144 height 31
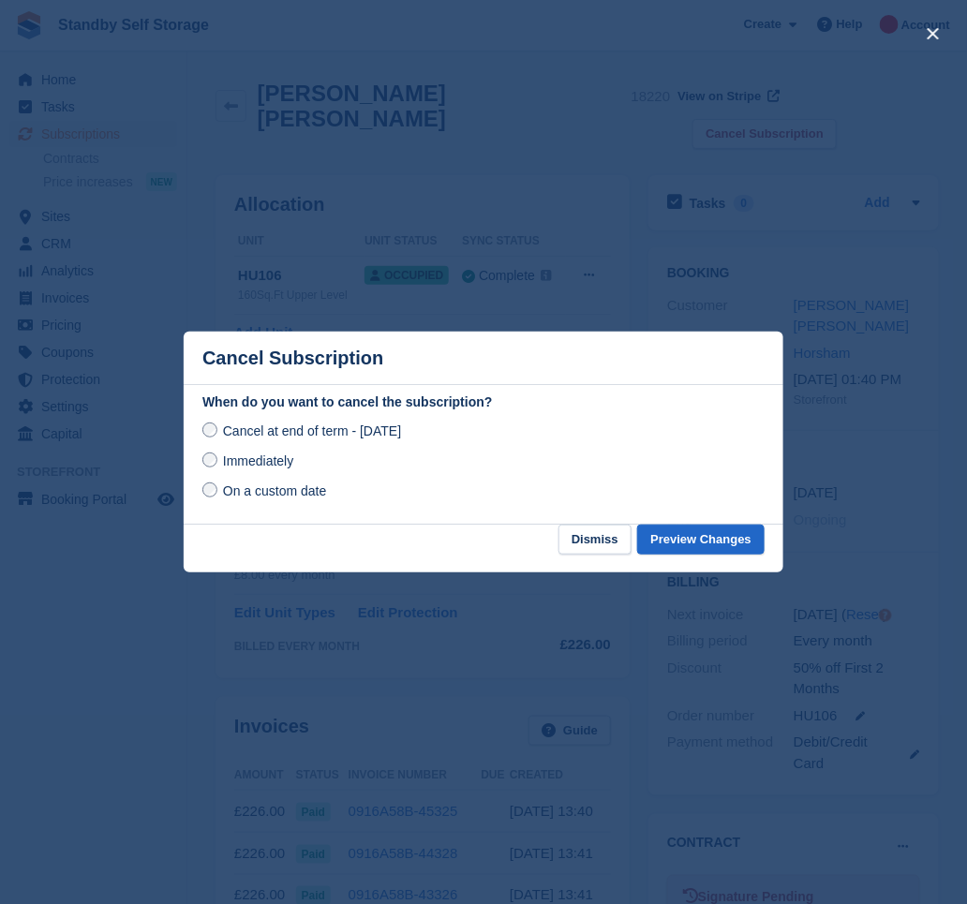
click at [265, 457] on span "Immediately" at bounding box center [258, 461] width 70 height 15
click at [691, 537] on button "Preview Changes" at bounding box center [700, 540] width 127 height 31
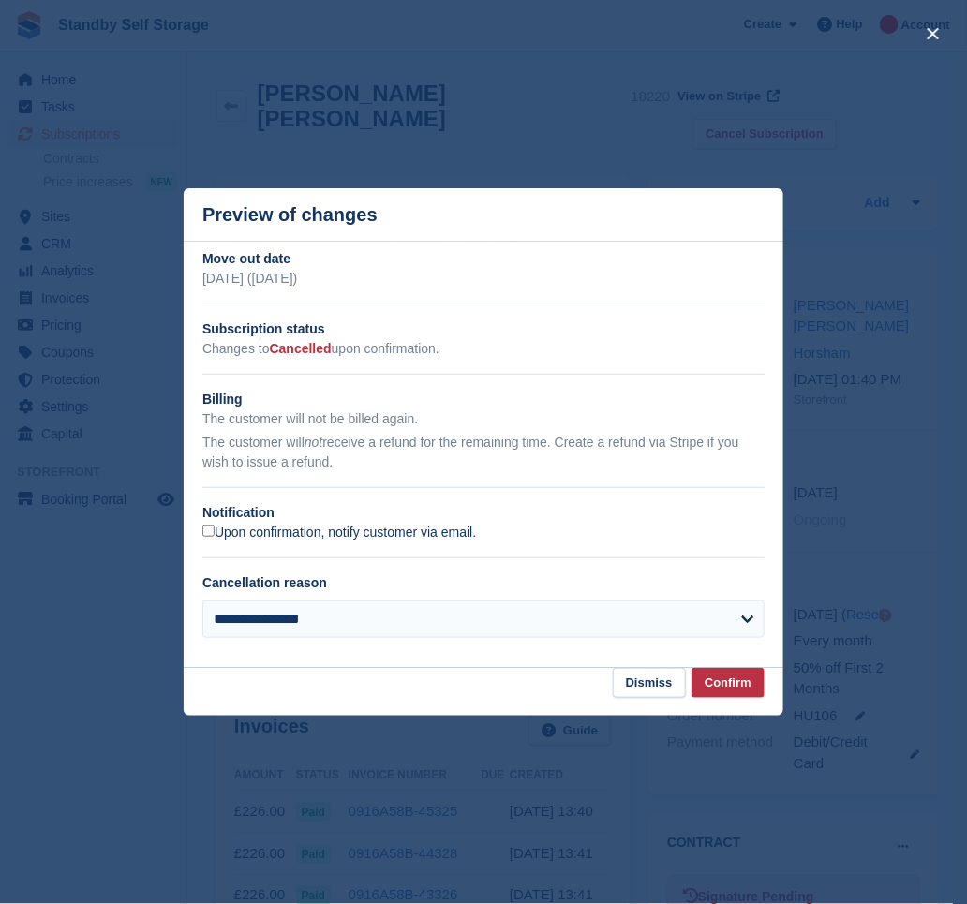
click at [283, 534] on label "Upon confirmation, notify customer via email." at bounding box center [339, 533] width 274 height 17
click at [724, 683] on button "Confirm" at bounding box center [728, 683] width 73 height 31
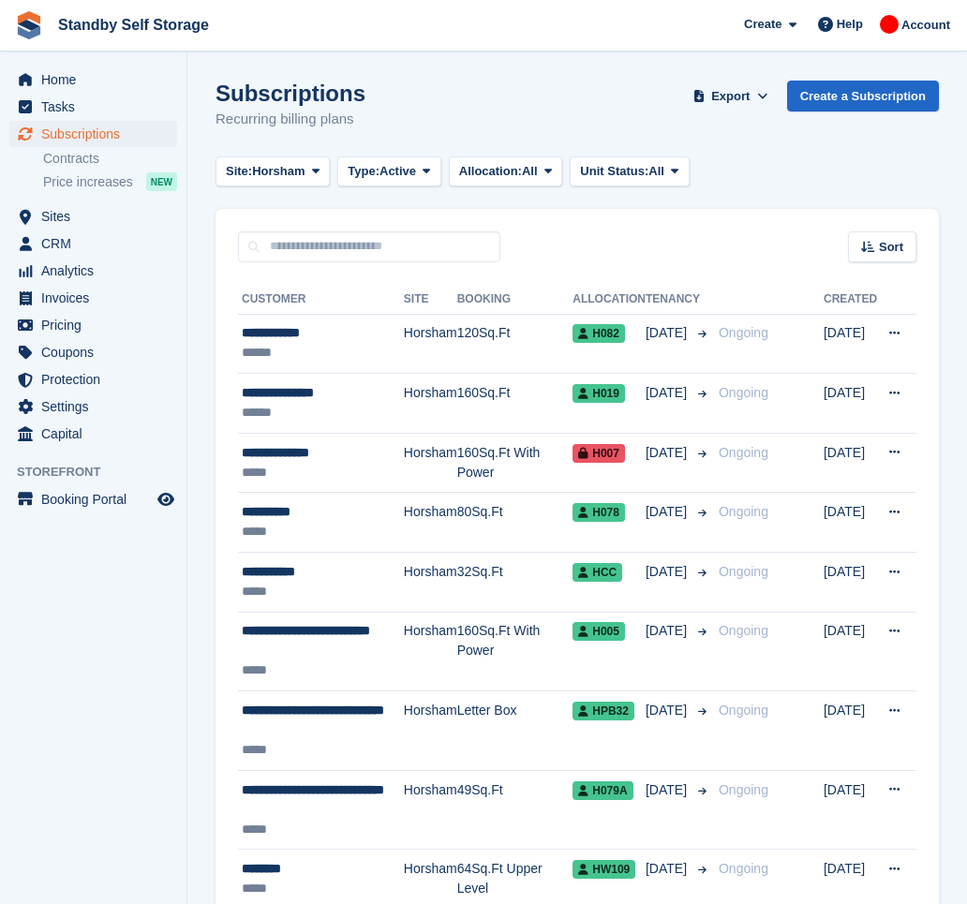
scroll to position [2599, 0]
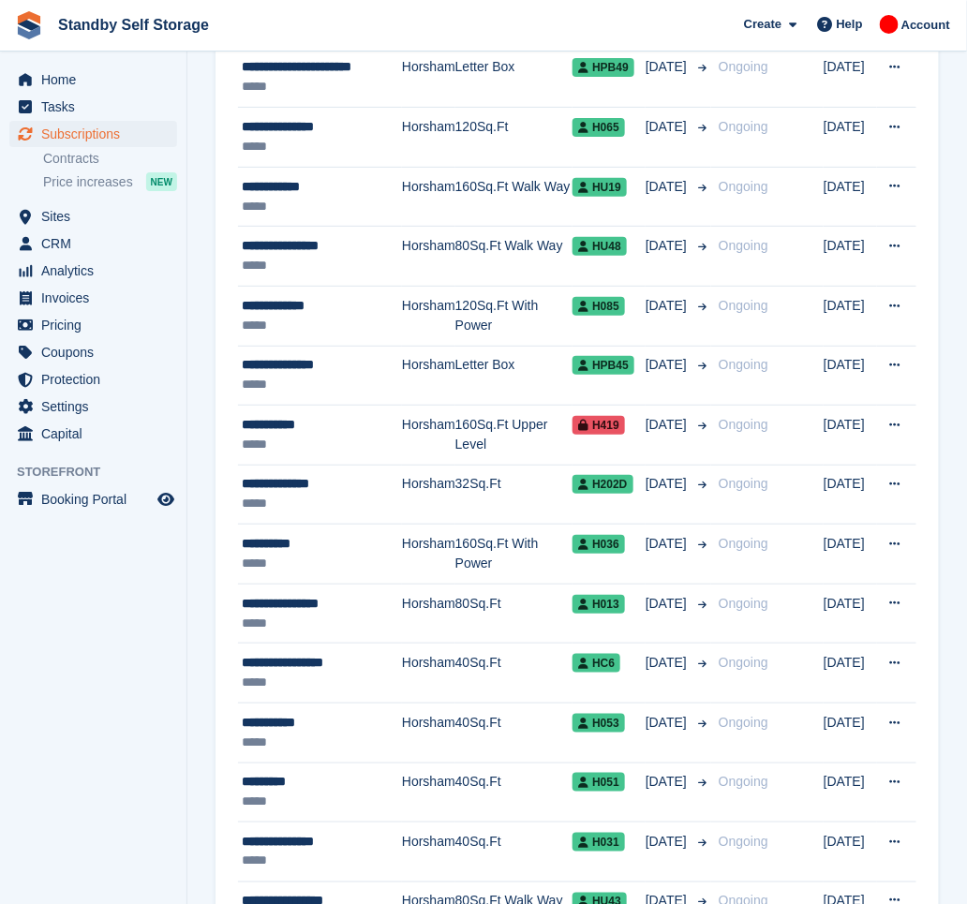
scroll to position [2624, 0]
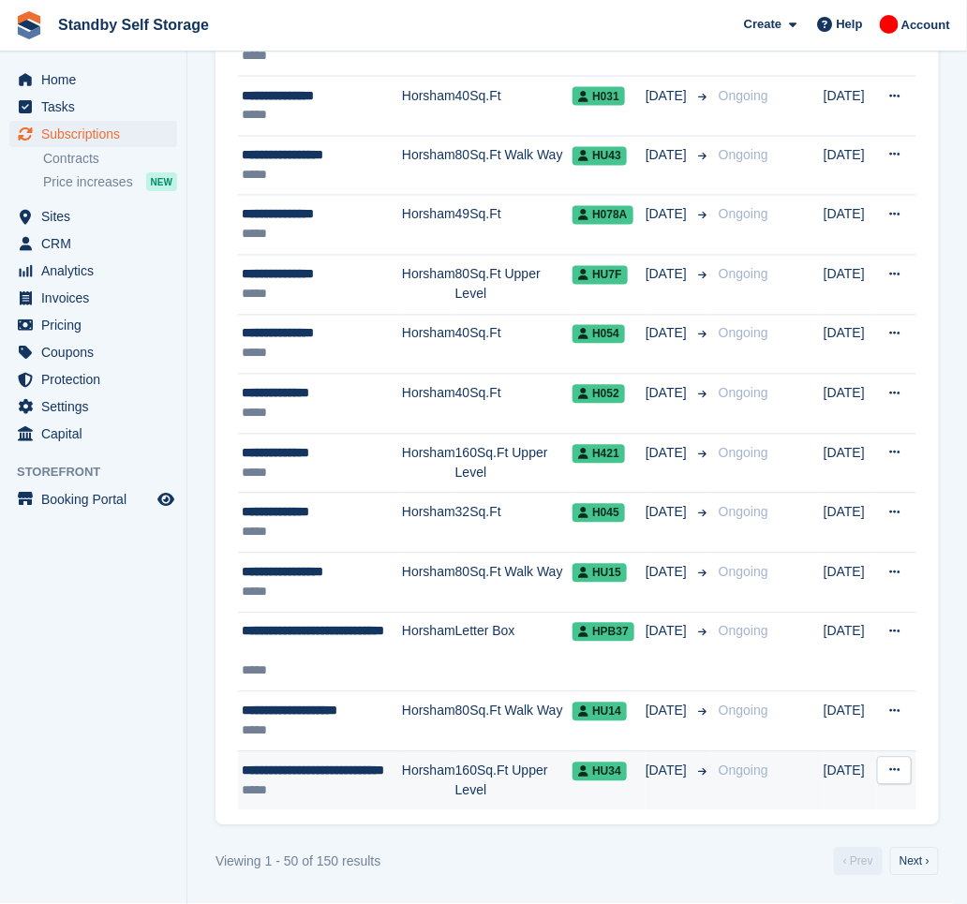
click at [286, 774] on span "**********" at bounding box center [313, 771] width 142 height 13
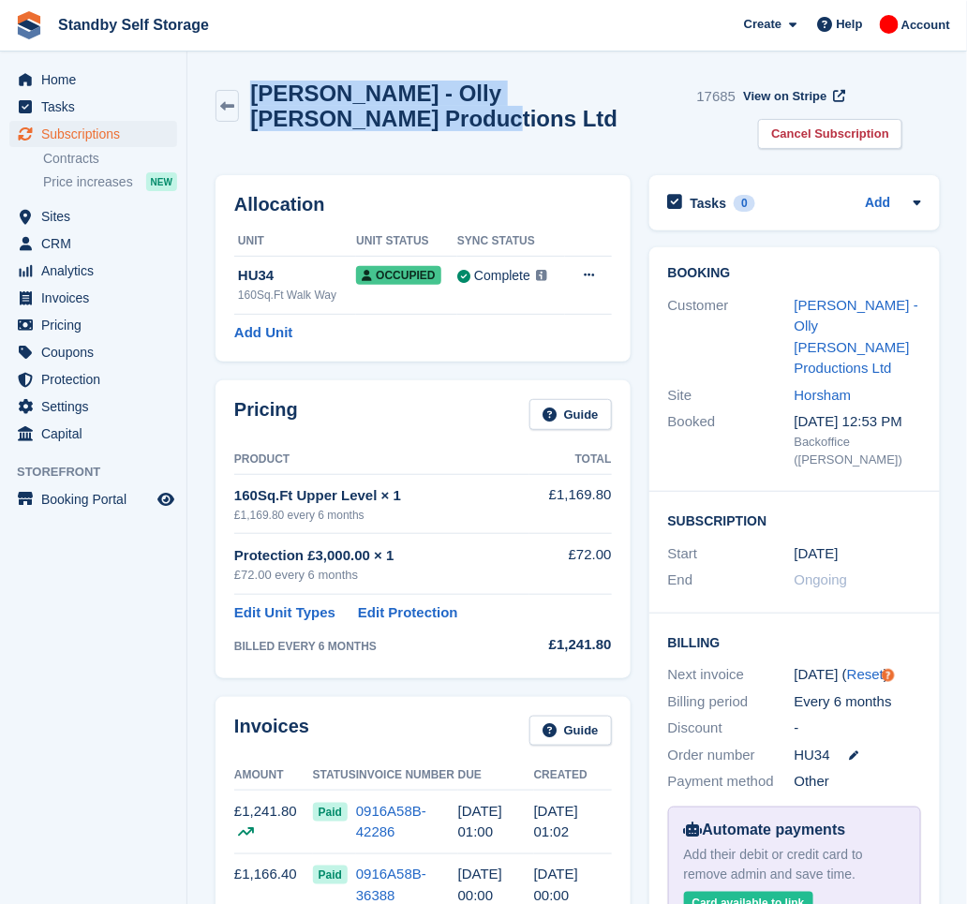
drag, startPoint x: 301, startPoint y: 125, endPoint x: 258, endPoint y: 94, distance: 53.1
click at [258, 94] on h2 "[PERSON_NAME] - Olly [PERSON_NAME] Productions Ltd" at bounding box center [469, 106] width 439 height 51
copy h2 "[PERSON_NAME] - Olly [PERSON_NAME] Productions Ltd"
click at [758, 147] on link "Cancel Subscription" at bounding box center [830, 134] width 144 height 31
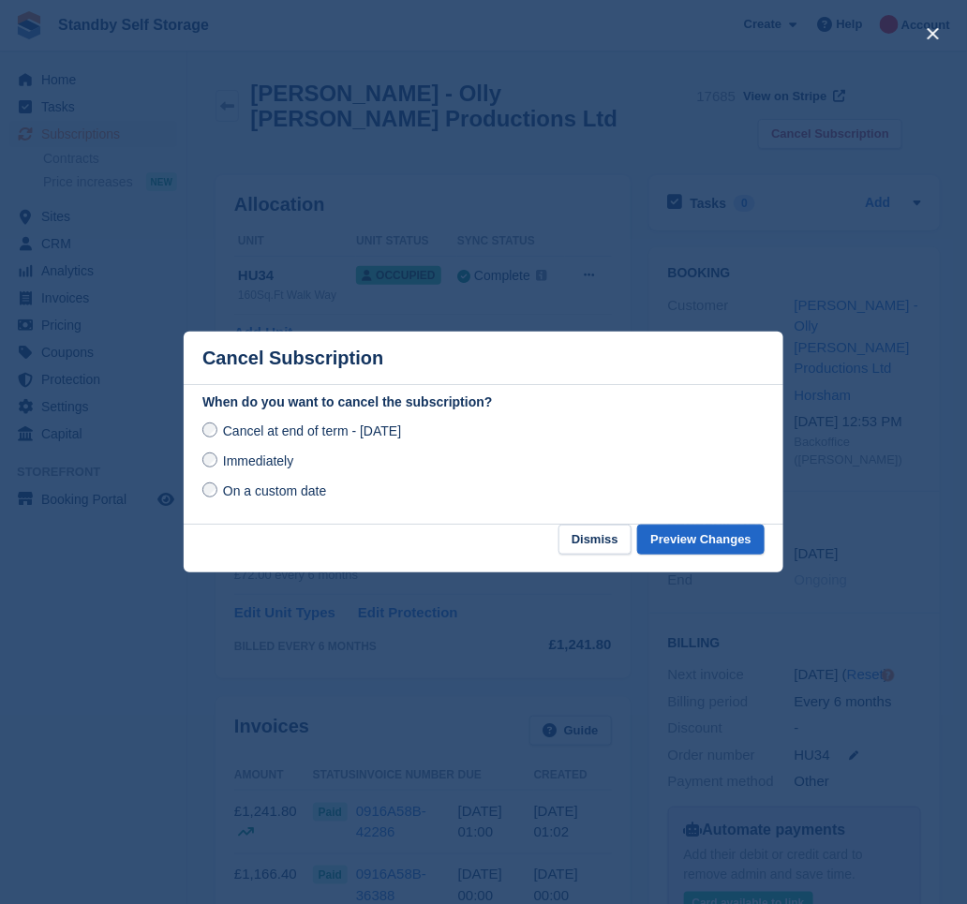
click at [279, 460] on span "Immediately" at bounding box center [258, 461] width 70 height 15
click at [747, 542] on button "Preview Changes" at bounding box center [700, 540] width 127 height 31
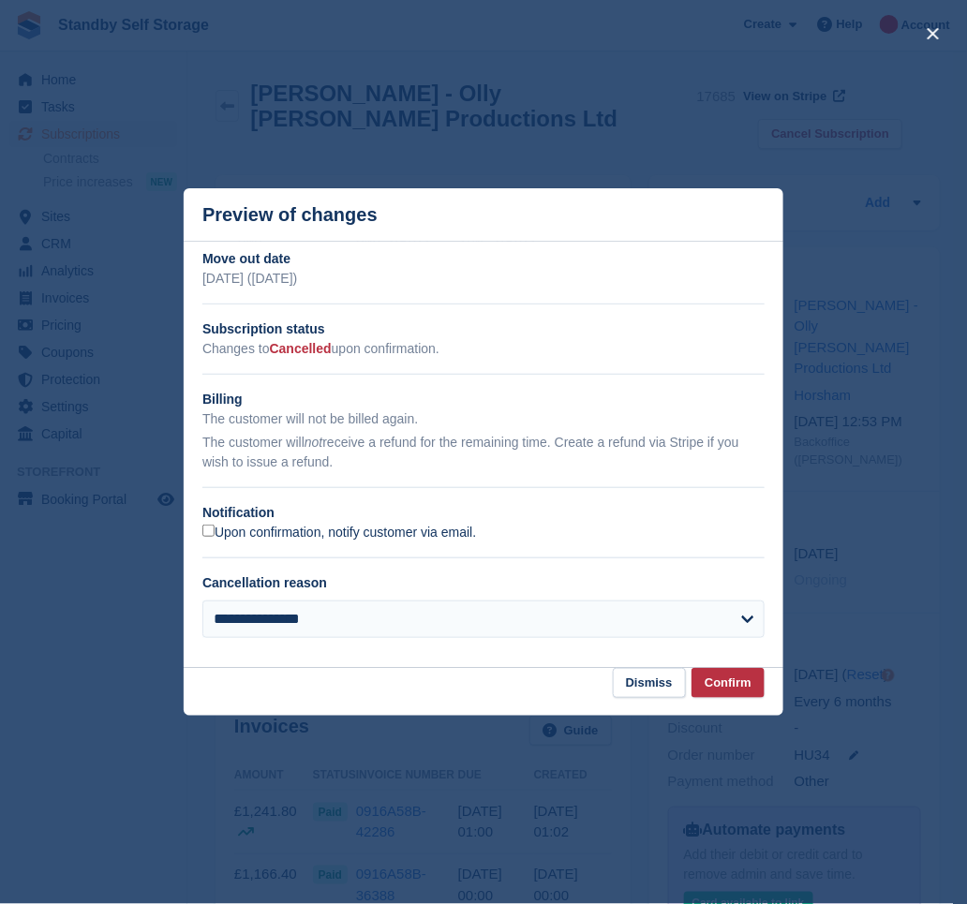
click at [280, 539] on label "Upon confirmation, notify customer via email." at bounding box center [339, 533] width 274 height 17
click at [732, 681] on button "Confirm" at bounding box center [728, 683] width 73 height 31
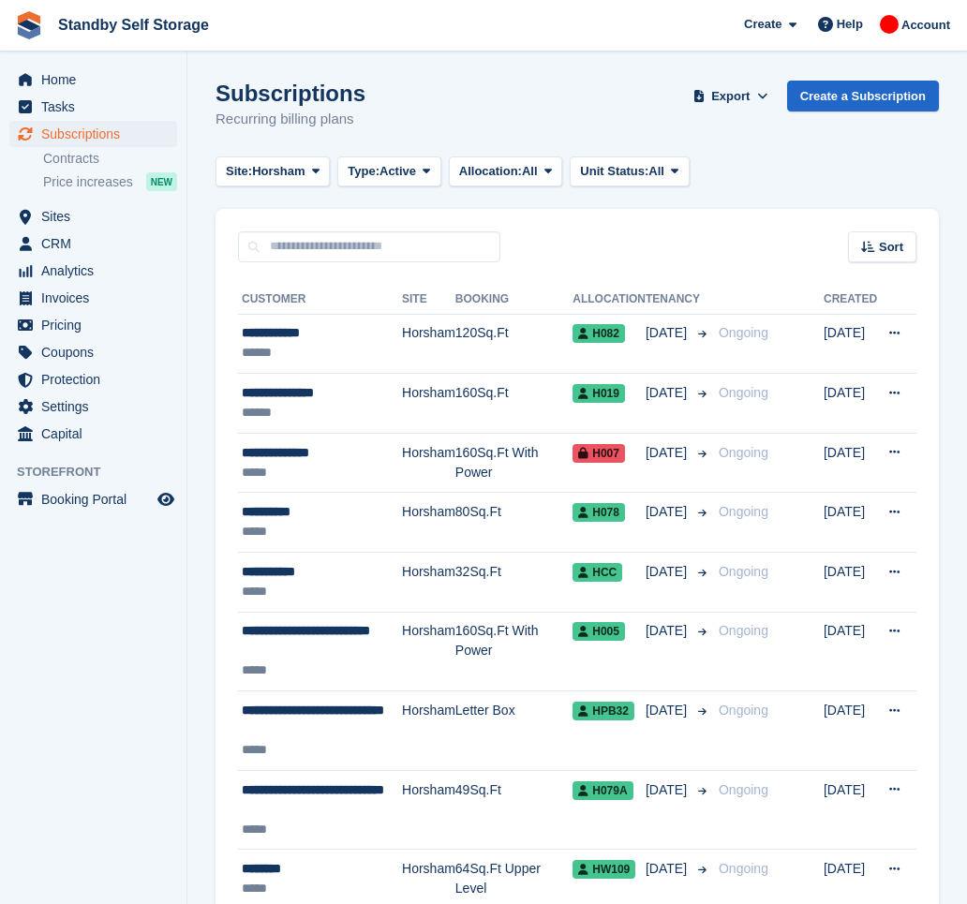
scroll to position [2624, 0]
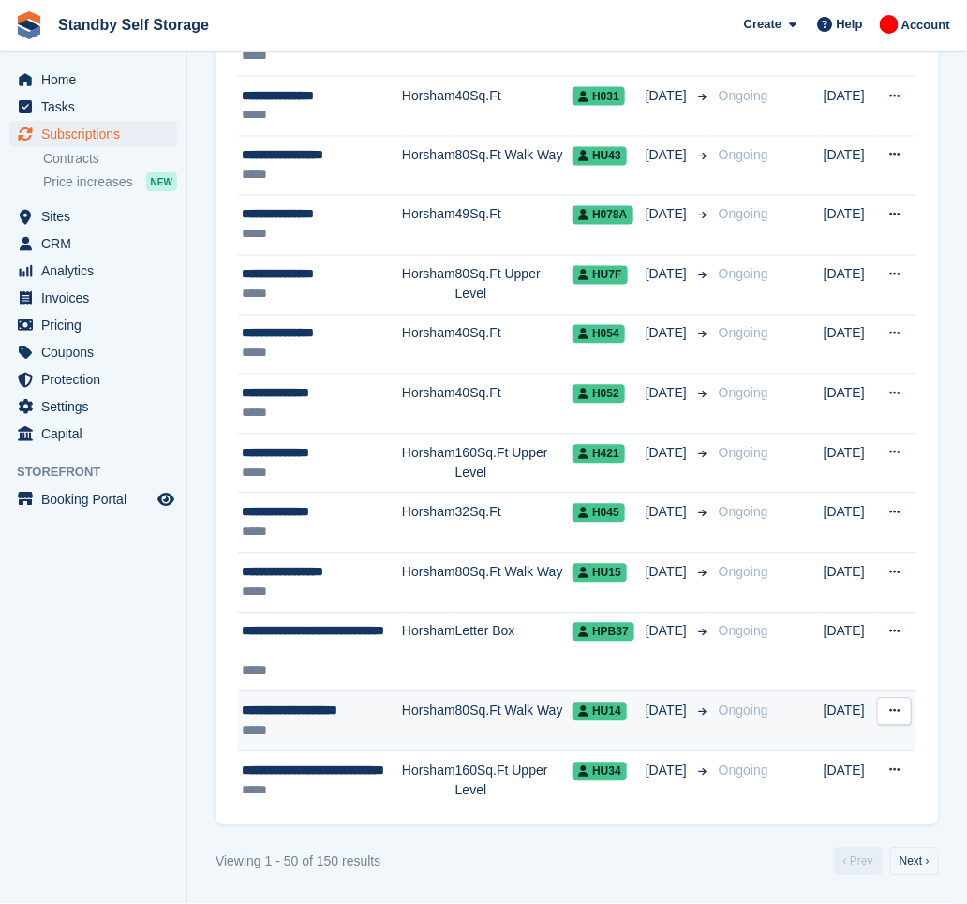
click at [338, 731] on div "*****" at bounding box center [322, 732] width 160 height 20
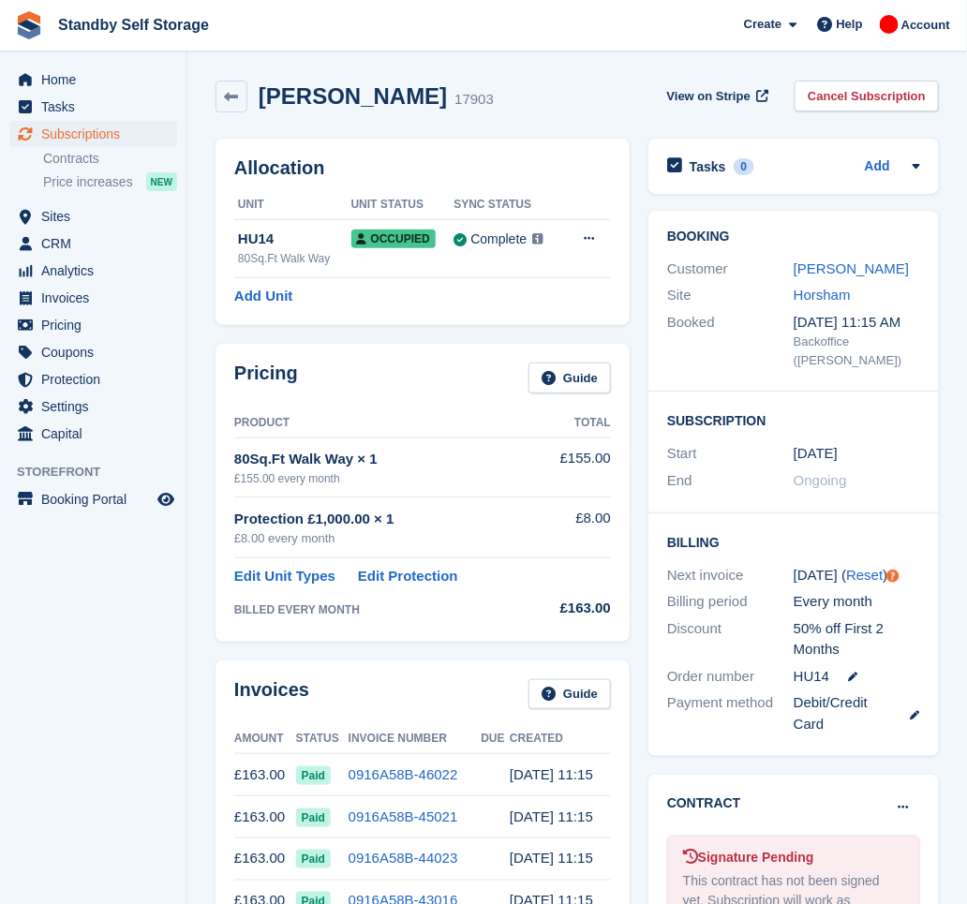
drag, startPoint x: 470, startPoint y: 104, endPoint x: 391, endPoint y: 132, distance: 83.6
click at [391, 132] on div "[PERSON_NAME] 17903 View on Stripe Cancel Subscription Allocation Unit Unit Sta…" at bounding box center [578, 871] width 724 height 1601
click at [522, 127] on div "[PERSON_NAME] 17903 View on Stripe Cancel Subscription" at bounding box center [577, 100] width 742 height 58
drag, startPoint x: 461, startPoint y: 98, endPoint x: 261, endPoint y: 125, distance: 202.3
click at [261, 125] on div "Noa Vazques Barreiro 17903 View on Stripe Cancel Subscription" at bounding box center [577, 100] width 742 height 58
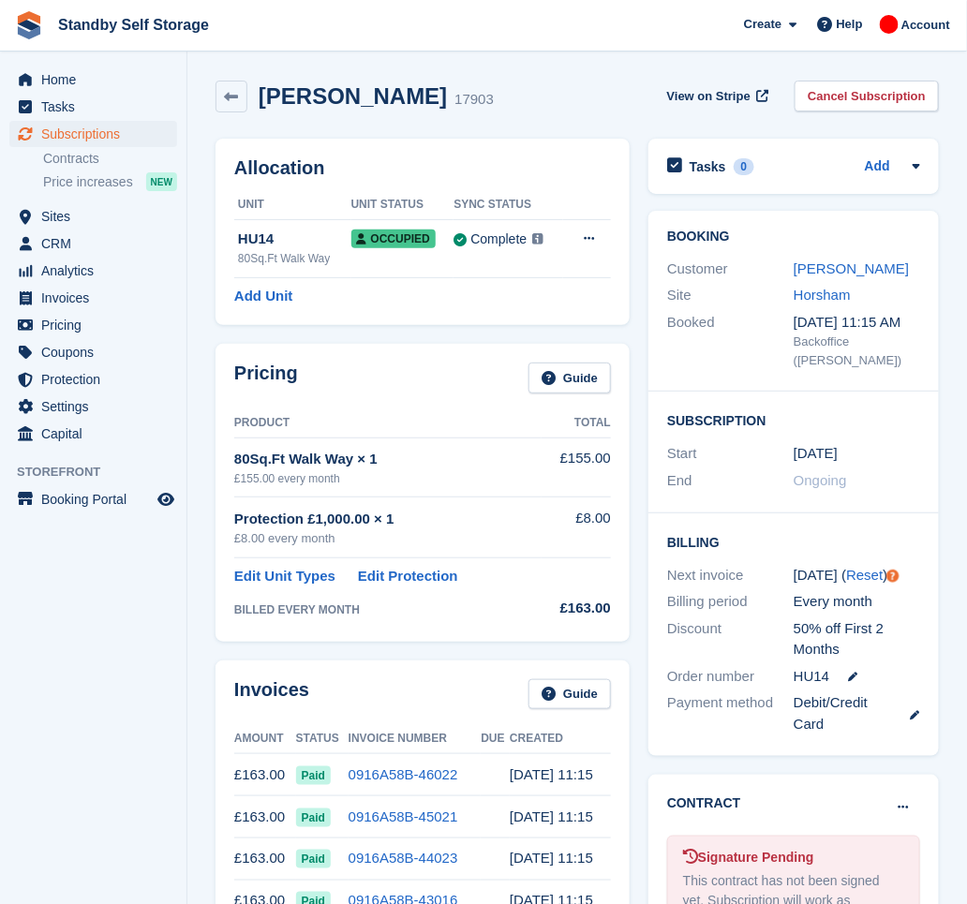
copy h2 "Noa Vazques Barreiro"
click at [897, 87] on link "Cancel Subscription" at bounding box center [867, 96] width 144 height 31
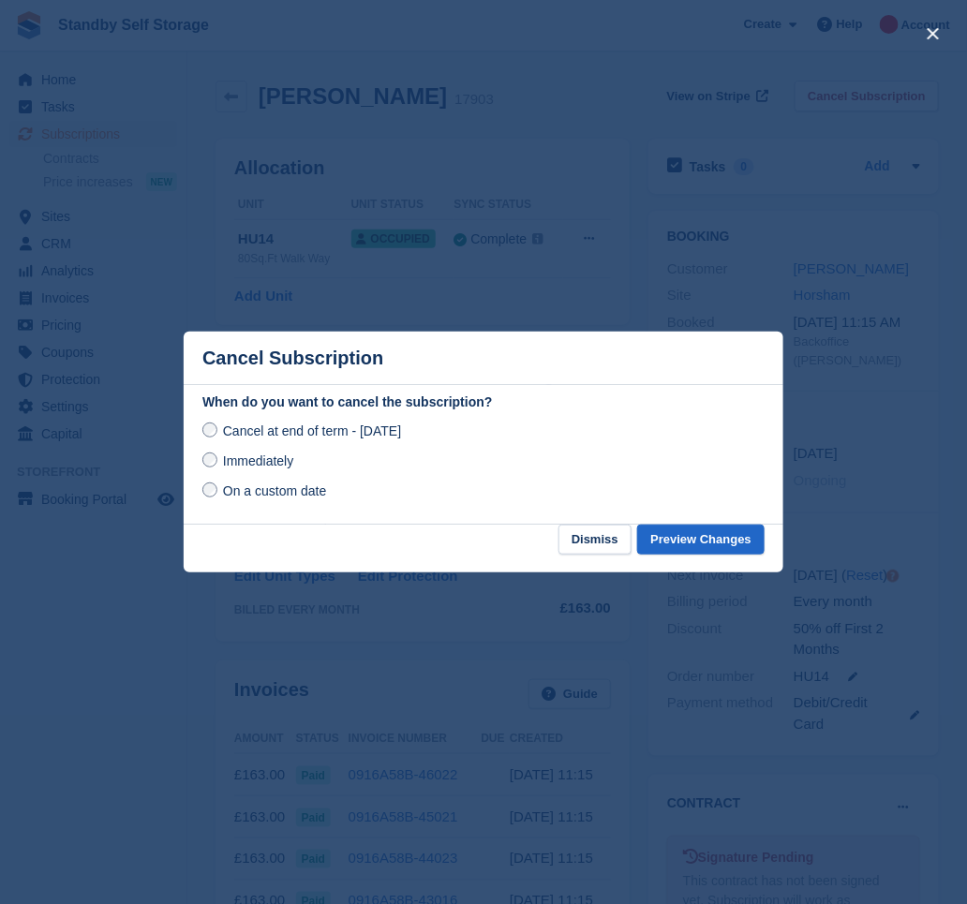
click at [281, 461] on span "Immediately" at bounding box center [258, 461] width 70 height 15
click at [703, 532] on button "Preview Changes" at bounding box center [700, 540] width 127 height 31
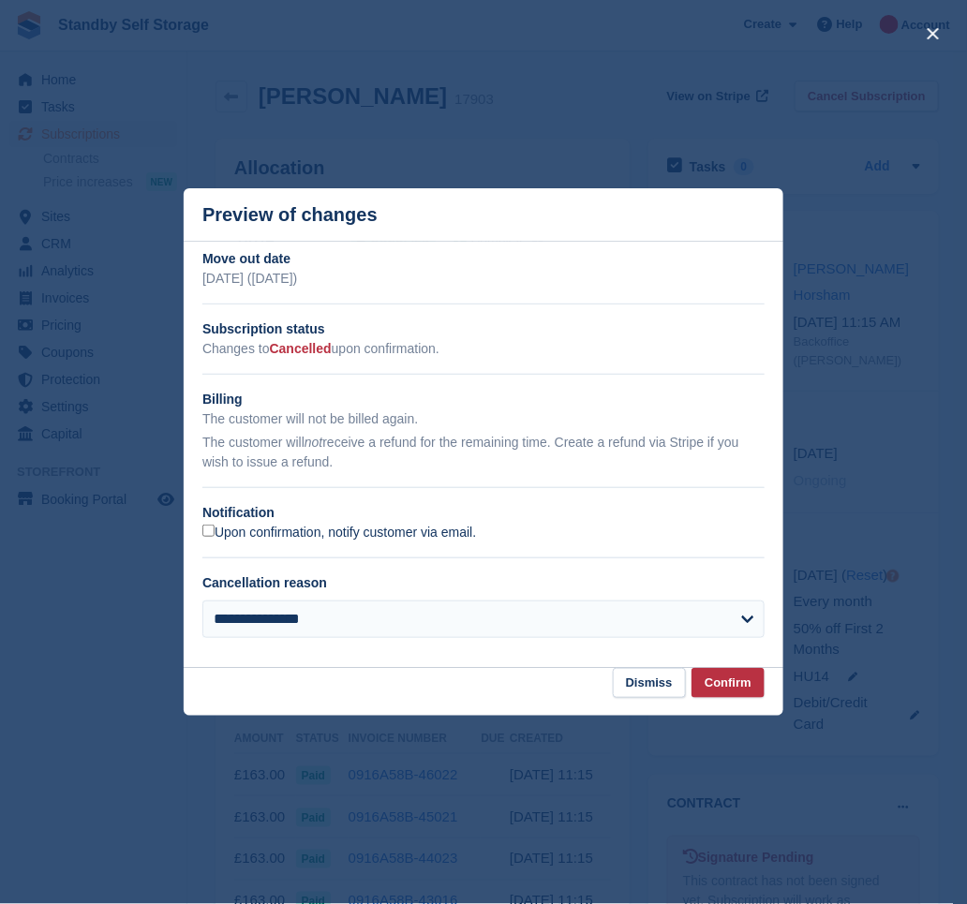
click at [251, 536] on label "Upon confirmation, notify customer via email." at bounding box center [339, 533] width 274 height 17
click at [745, 685] on button "Confirm" at bounding box center [728, 683] width 73 height 31
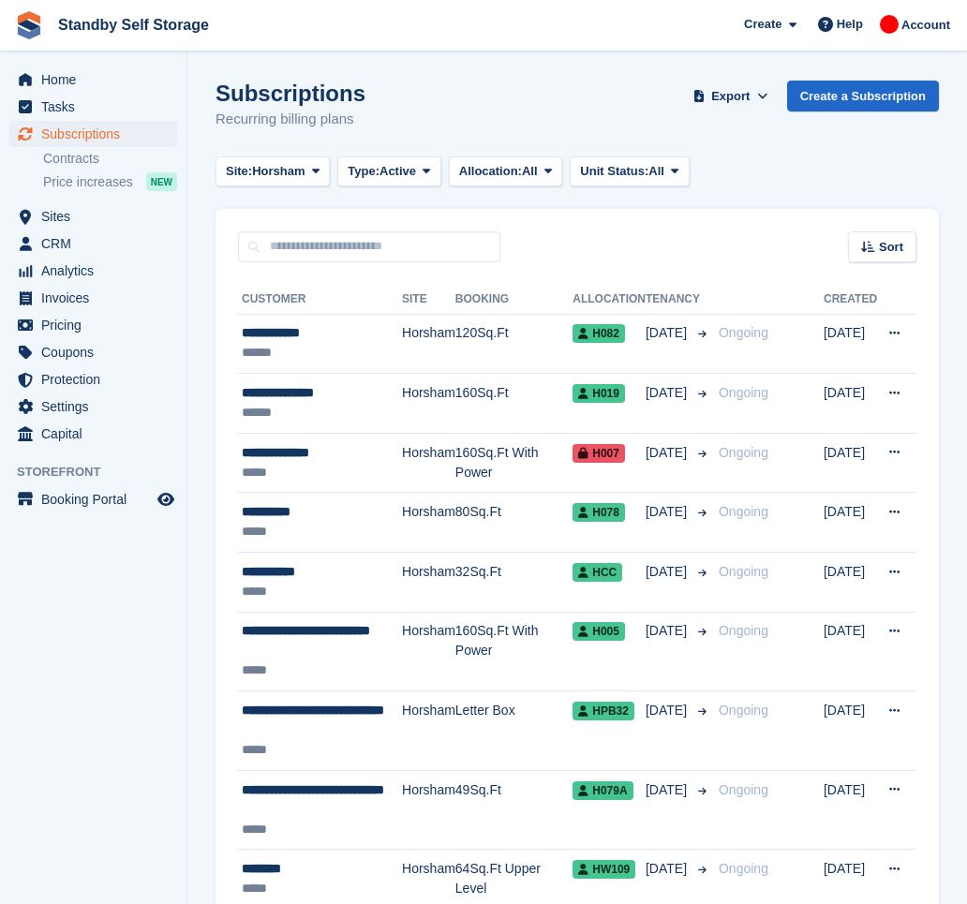
scroll to position [2624, 0]
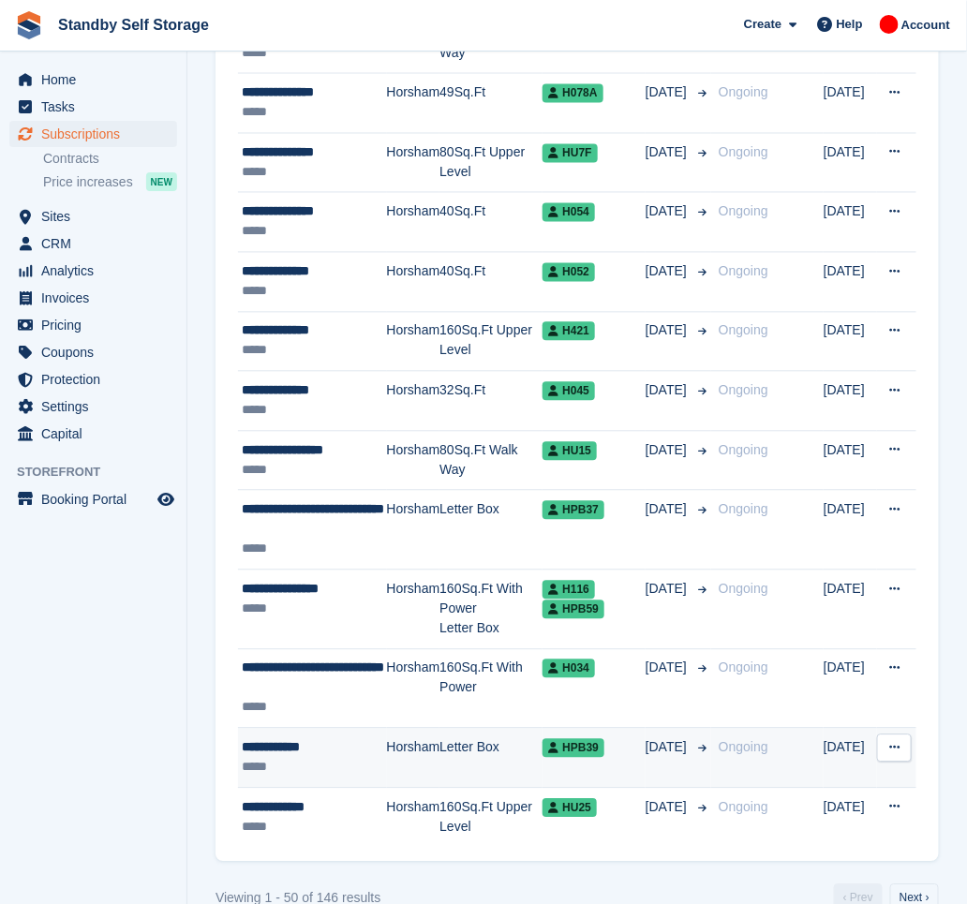
scroll to position [2682, 0]
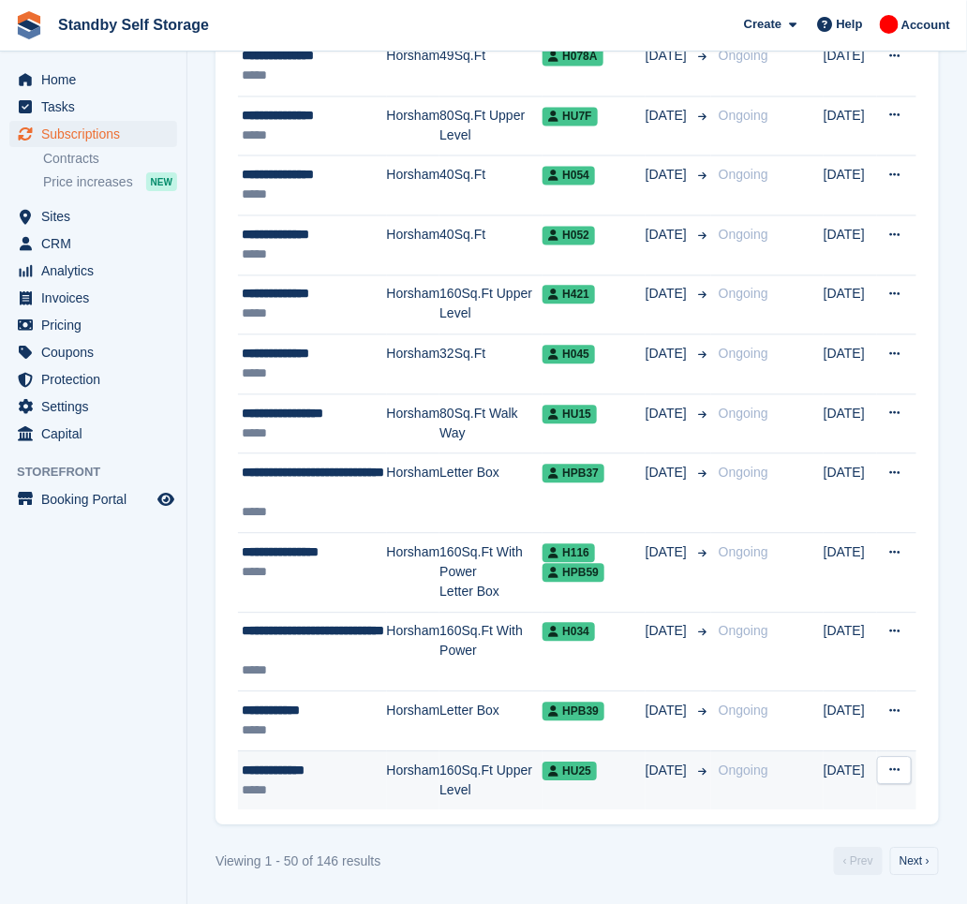
click at [432, 769] on td "Horsham" at bounding box center [413, 781] width 53 height 59
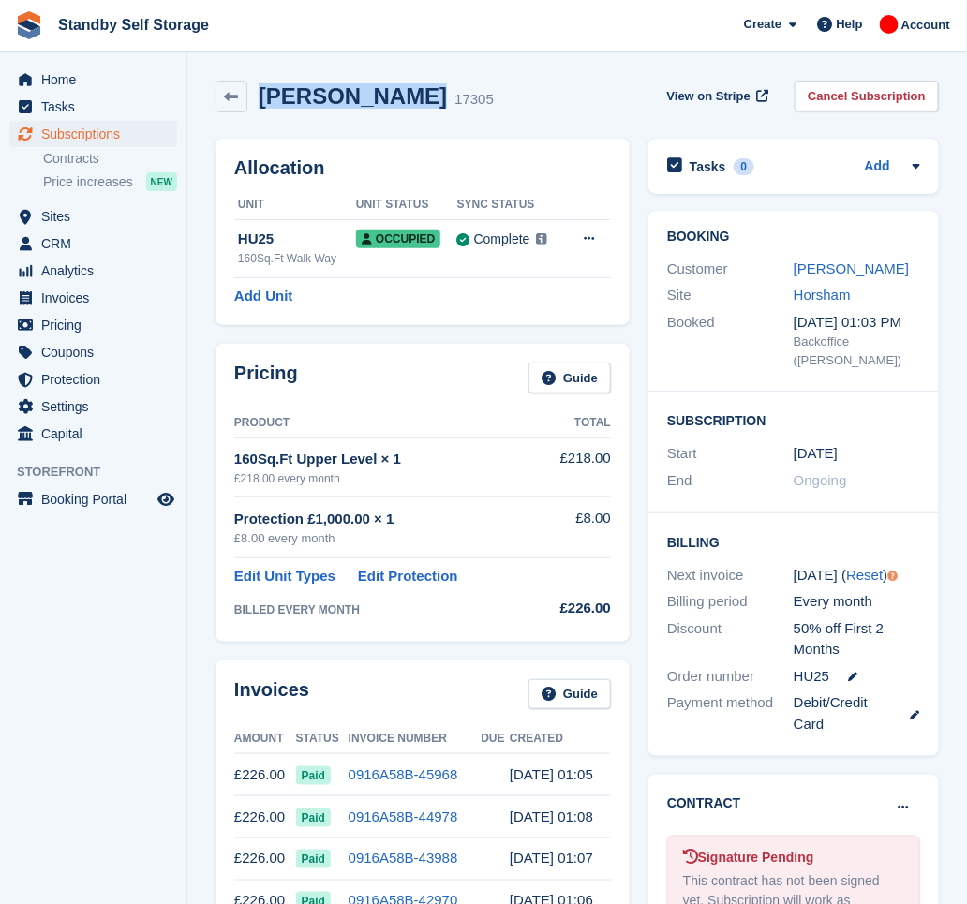
drag, startPoint x: 399, startPoint y: 95, endPoint x: 257, endPoint y: 126, distance: 145.8
click at [257, 126] on div "Colin Bennett 17305 View on Stripe Cancel Subscription" at bounding box center [577, 100] width 742 height 58
copy h2 "Colin Bennett"
click at [889, 92] on link "Cancel Subscription" at bounding box center [867, 96] width 144 height 31
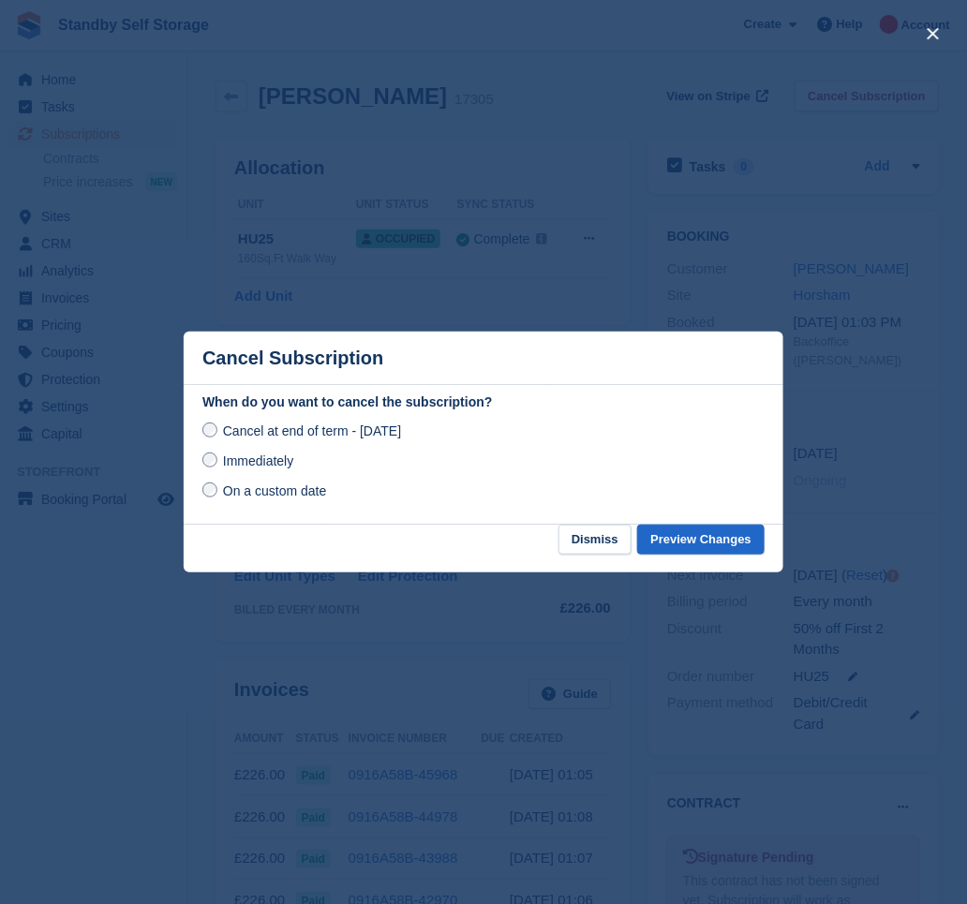
click at [274, 469] on span "Immediately" at bounding box center [258, 461] width 70 height 15
drag, startPoint x: 675, startPoint y: 544, endPoint x: 572, endPoint y: 506, distance: 109.7
click at [676, 544] on button "Preview Changes" at bounding box center [700, 540] width 127 height 31
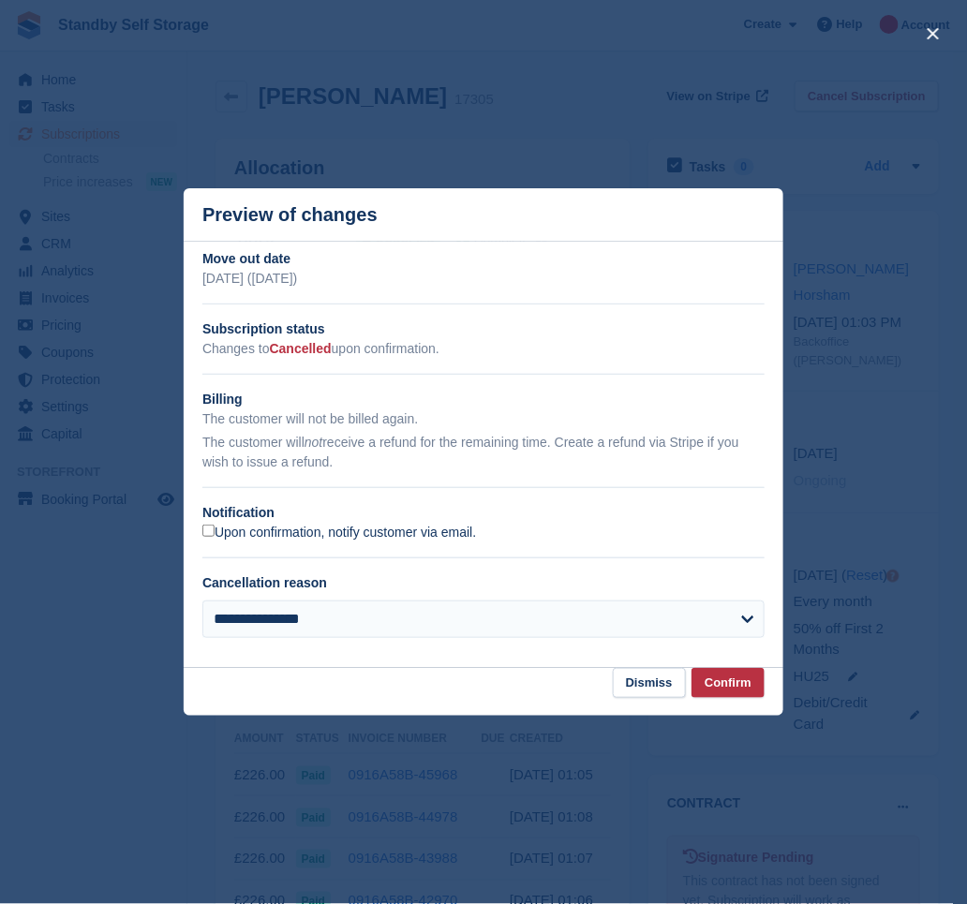
click at [242, 526] on label "Upon confirmation, notify customer via email." at bounding box center [339, 533] width 274 height 17
click at [726, 680] on button "Confirm" at bounding box center [728, 683] width 73 height 31
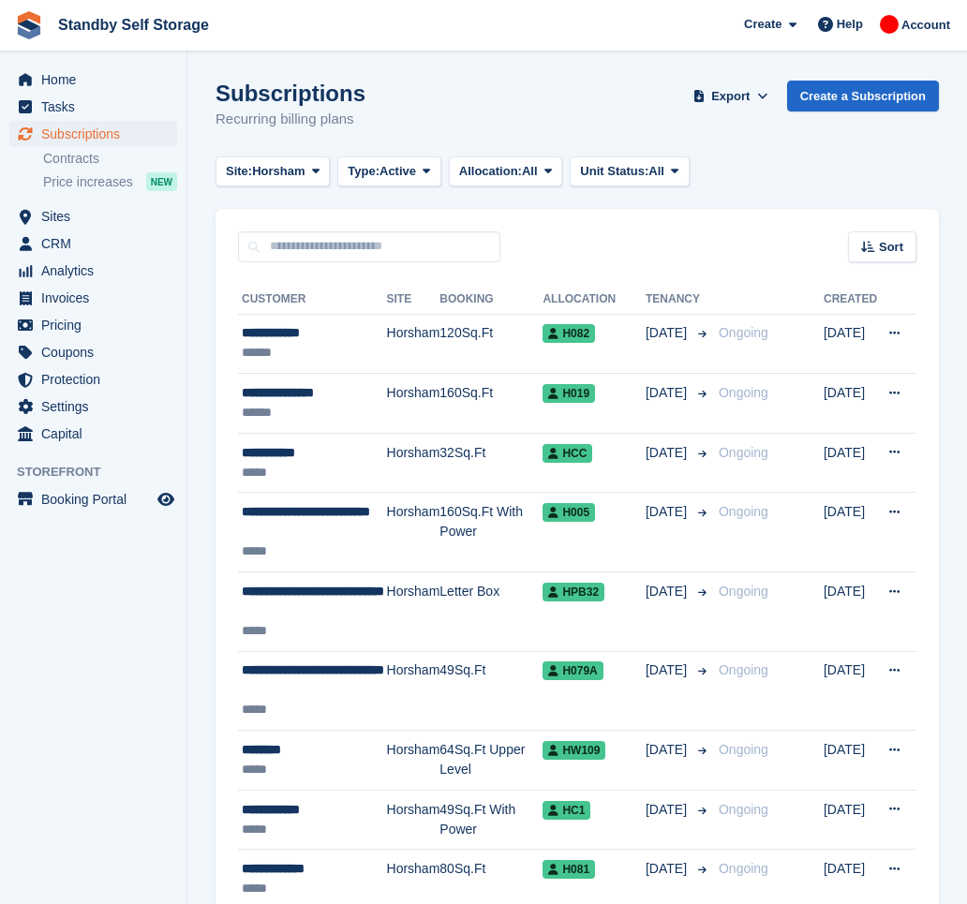
scroll to position [2682, 0]
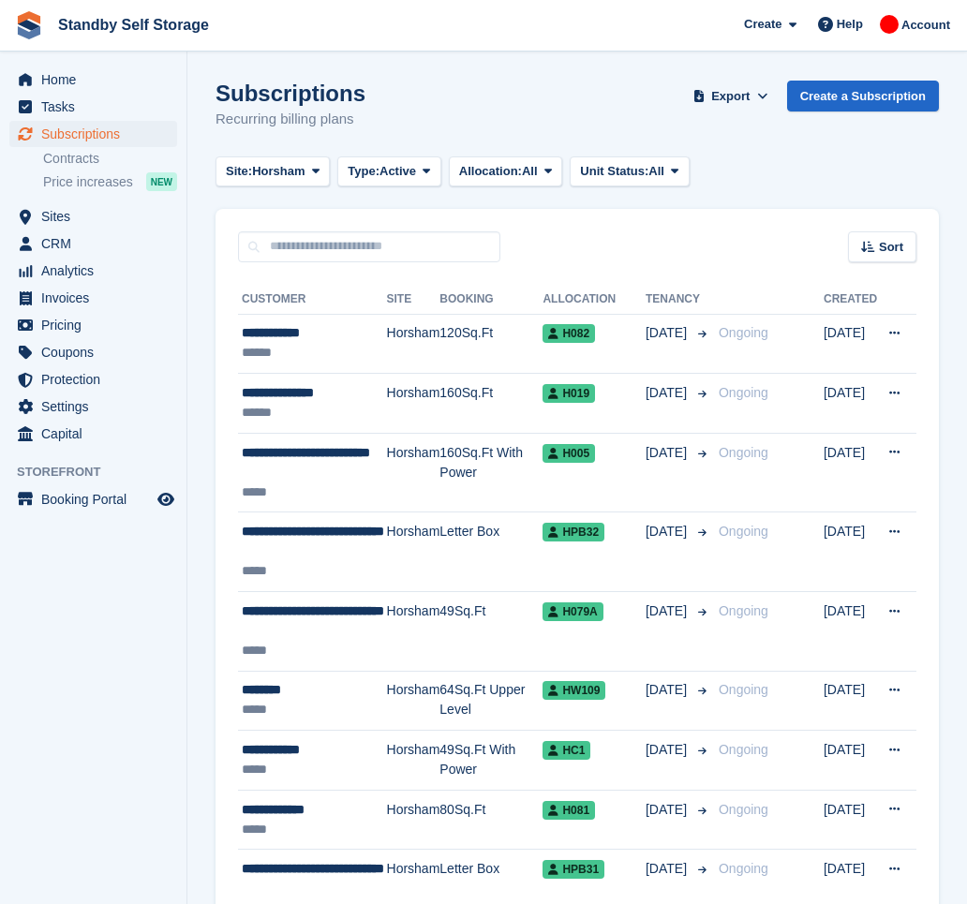
scroll to position [2681, 0]
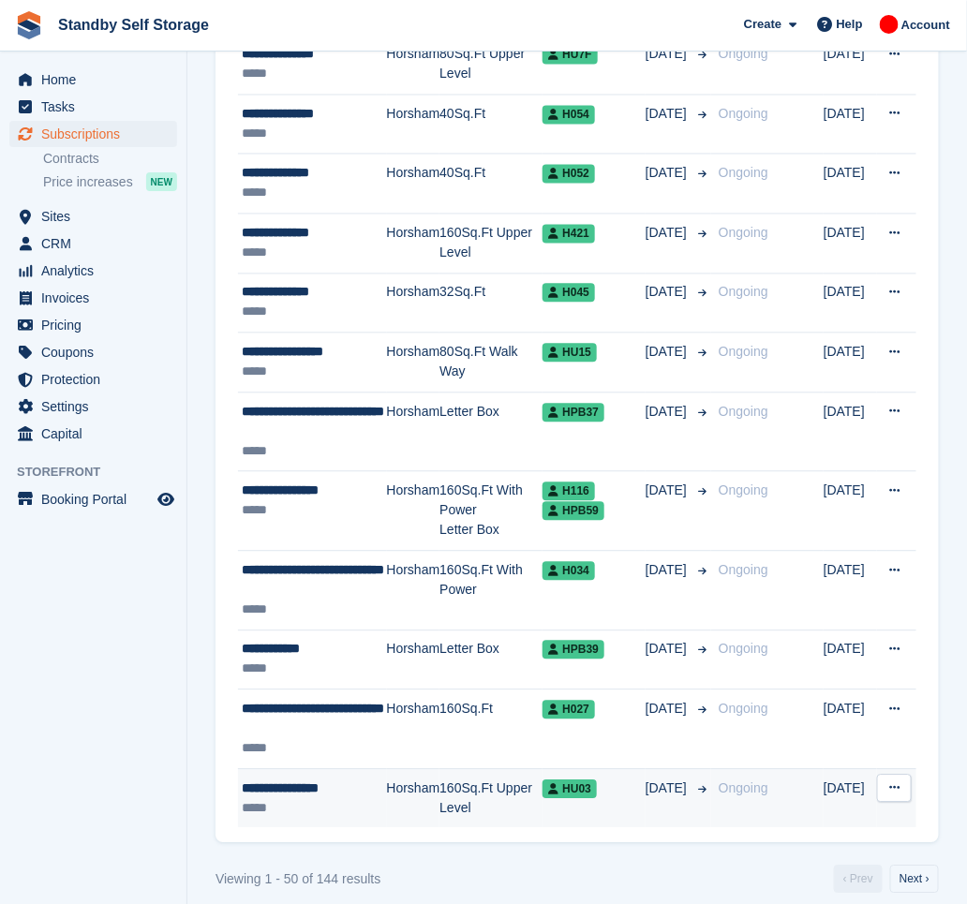
click at [336, 785] on div "**********" at bounding box center [314, 790] width 145 height 20
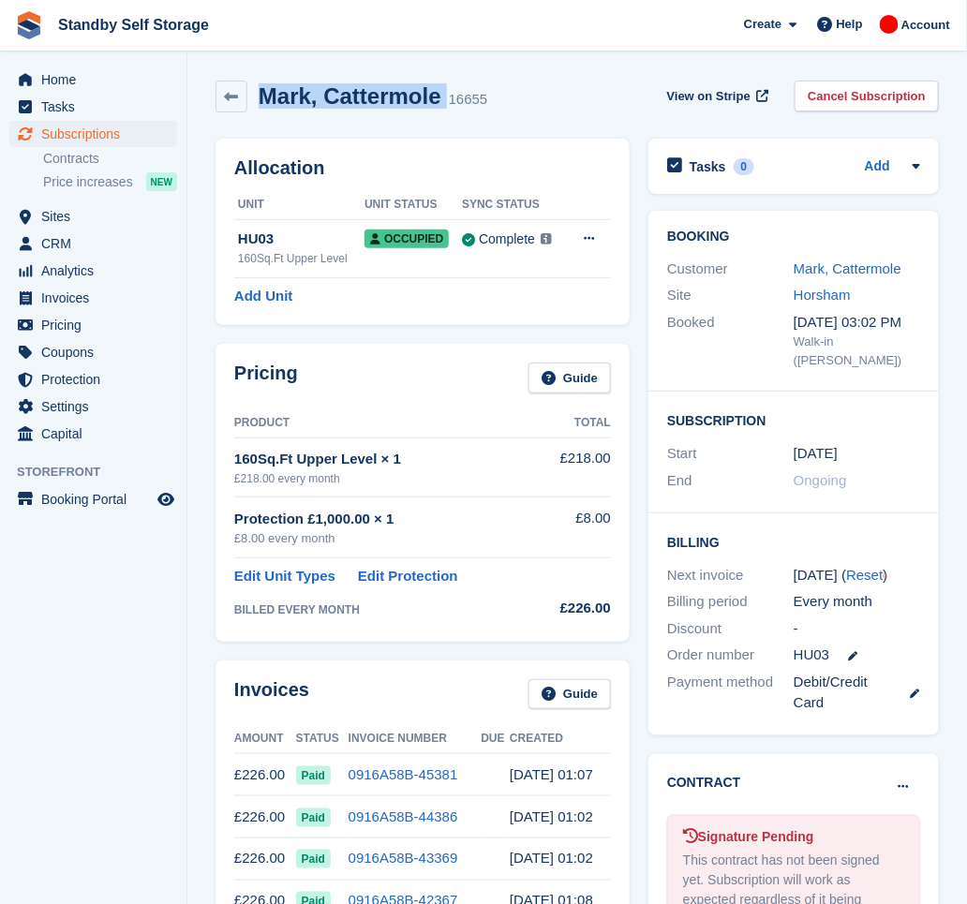
drag, startPoint x: 440, startPoint y: 94, endPoint x: 259, endPoint y: 98, distance: 180.9
click at [259, 98] on div "Mark, Cattermole 16655" at bounding box center [367, 96] width 240 height 27
copy div "Mark, Cattermole"
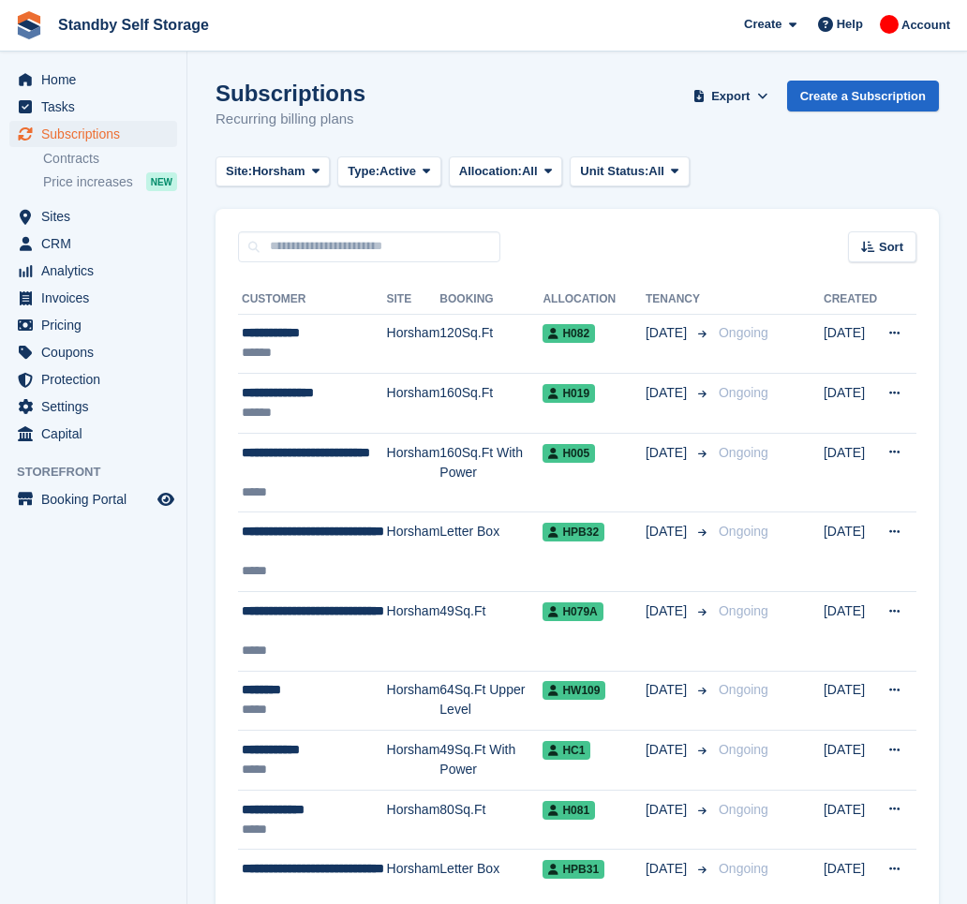
scroll to position [2681, 0]
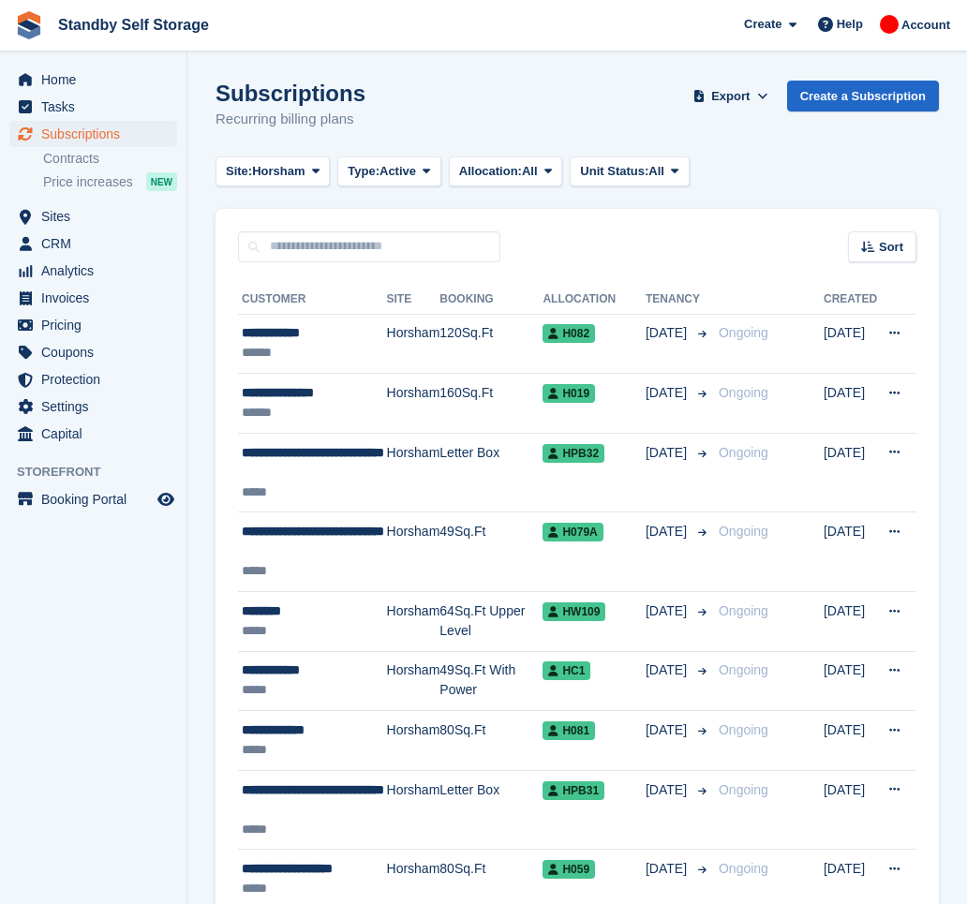
scroll to position [2661, 0]
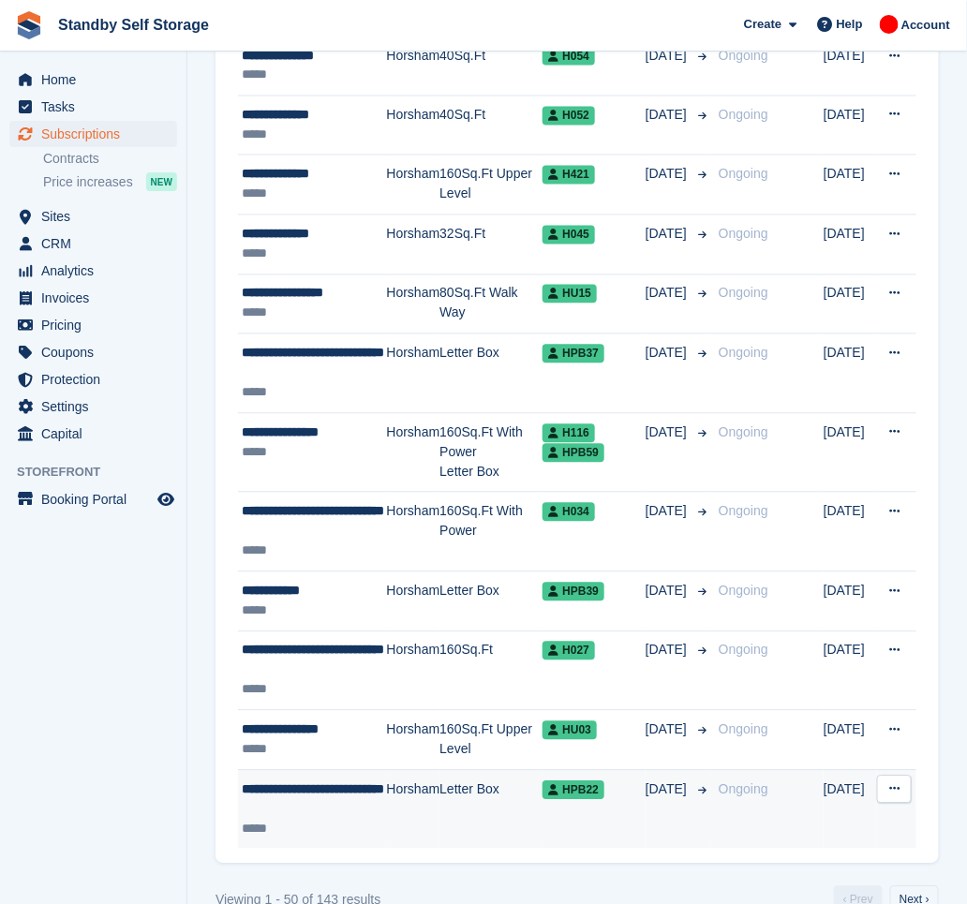
click at [312, 816] on div "**********" at bounding box center [314, 800] width 145 height 39
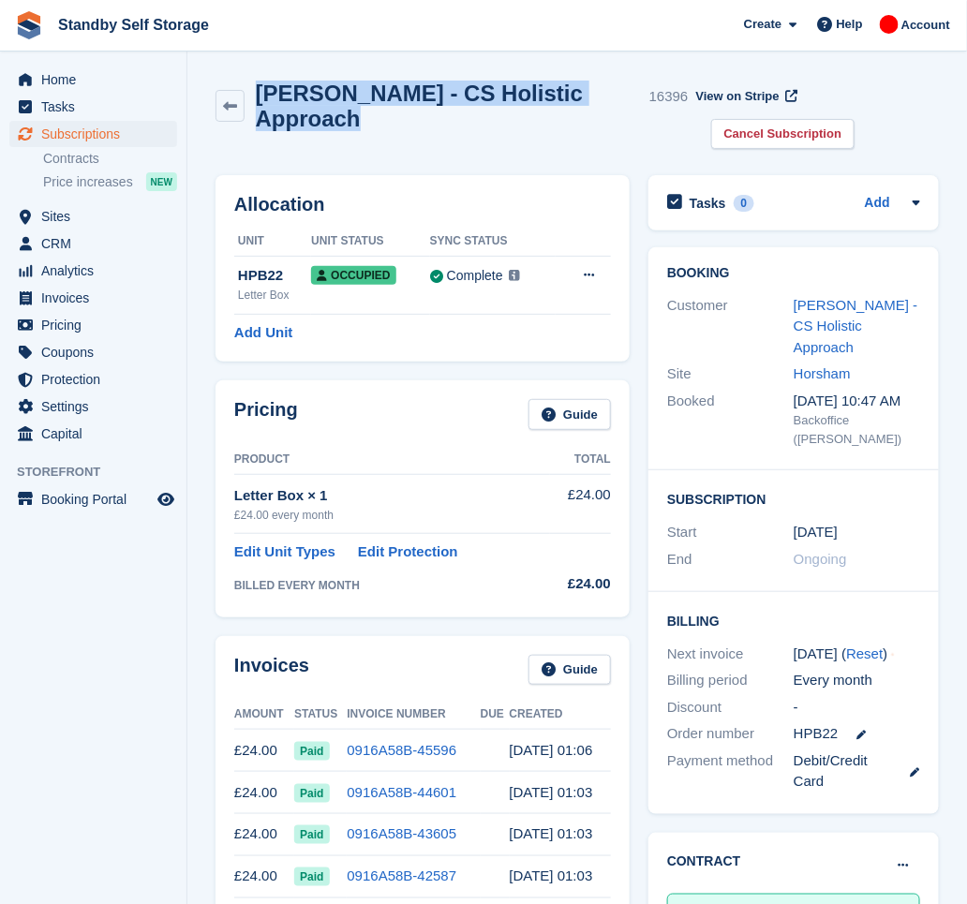
drag, startPoint x: 379, startPoint y: 116, endPoint x: 263, endPoint y: 83, distance: 119.9
click at [263, 83] on h2 "[PERSON_NAME] - CS Holistic Approach" at bounding box center [449, 106] width 386 height 51
copy h2 "[PERSON_NAME] - CS Holistic Approach"
click at [790, 122] on link "Cancel Subscription" at bounding box center [783, 134] width 144 height 31
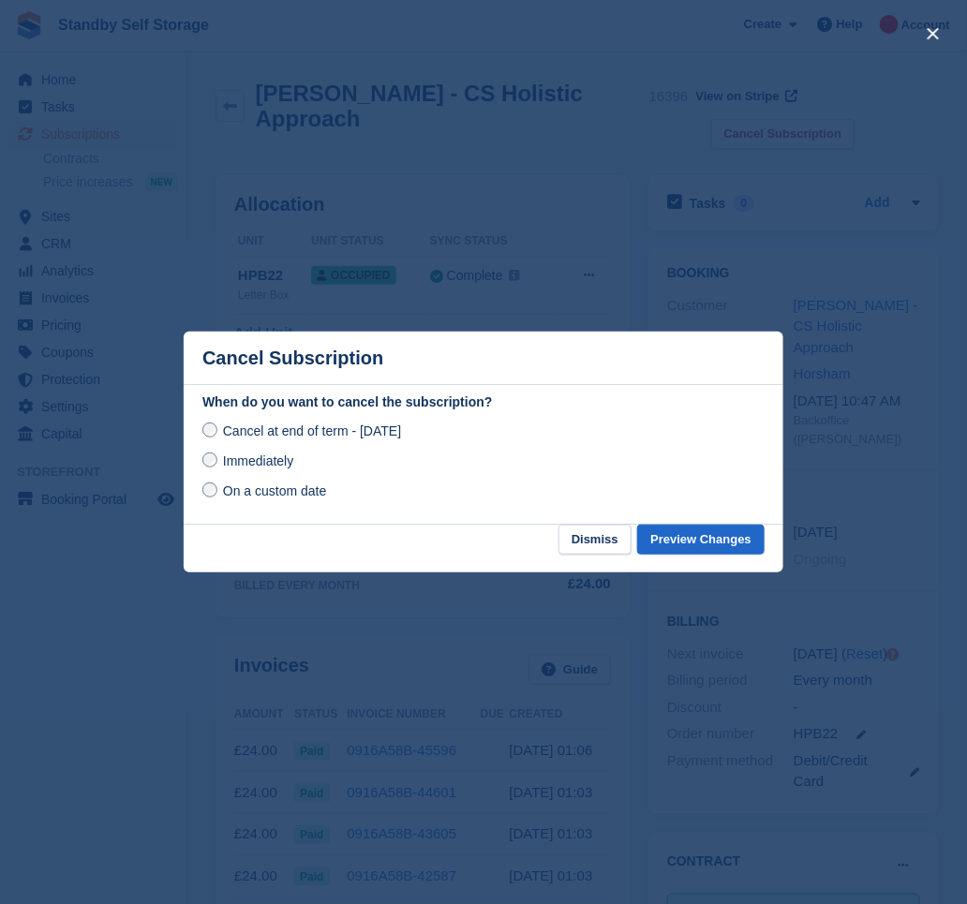
drag, startPoint x: 231, startPoint y: 470, endPoint x: 341, endPoint y: 492, distance: 111.8
click at [231, 469] on span "Immediately" at bounding box center [258, 461] width 70 height 15
click at [700, 537] on button "Preview Changes" at bounding box center [700, 540] width 127 height 31
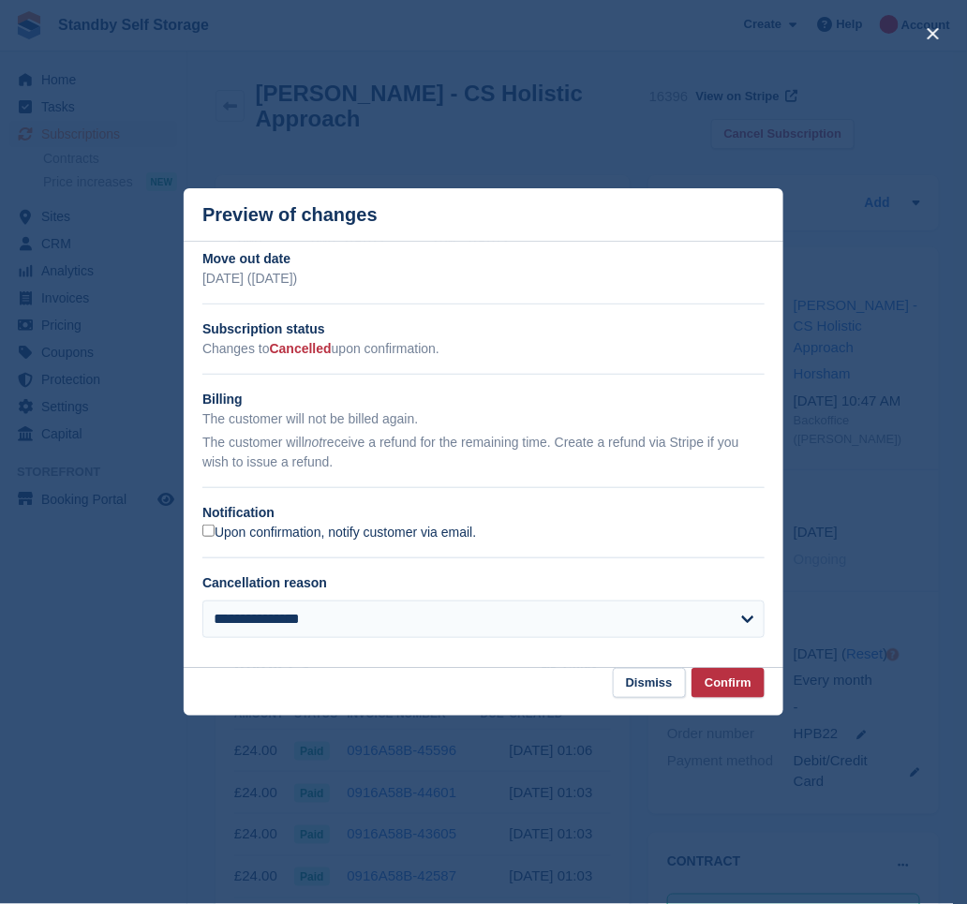
click at [217, 530] on label "Upon confirmation, notify customer via email." at bounding box center [339, 533] width 274 height 17
click at [721, 683] on button "Confirm" at bounding box center [728, 683] width 73 height 31
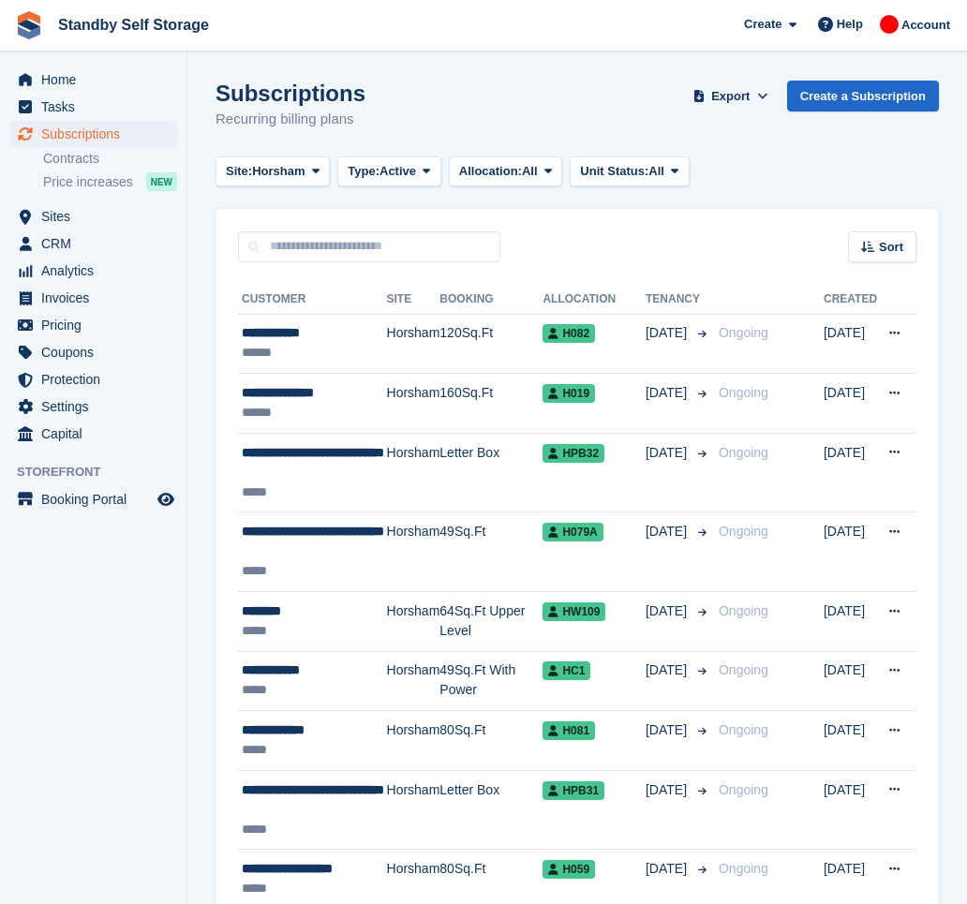
scroll to position [2661, 0]
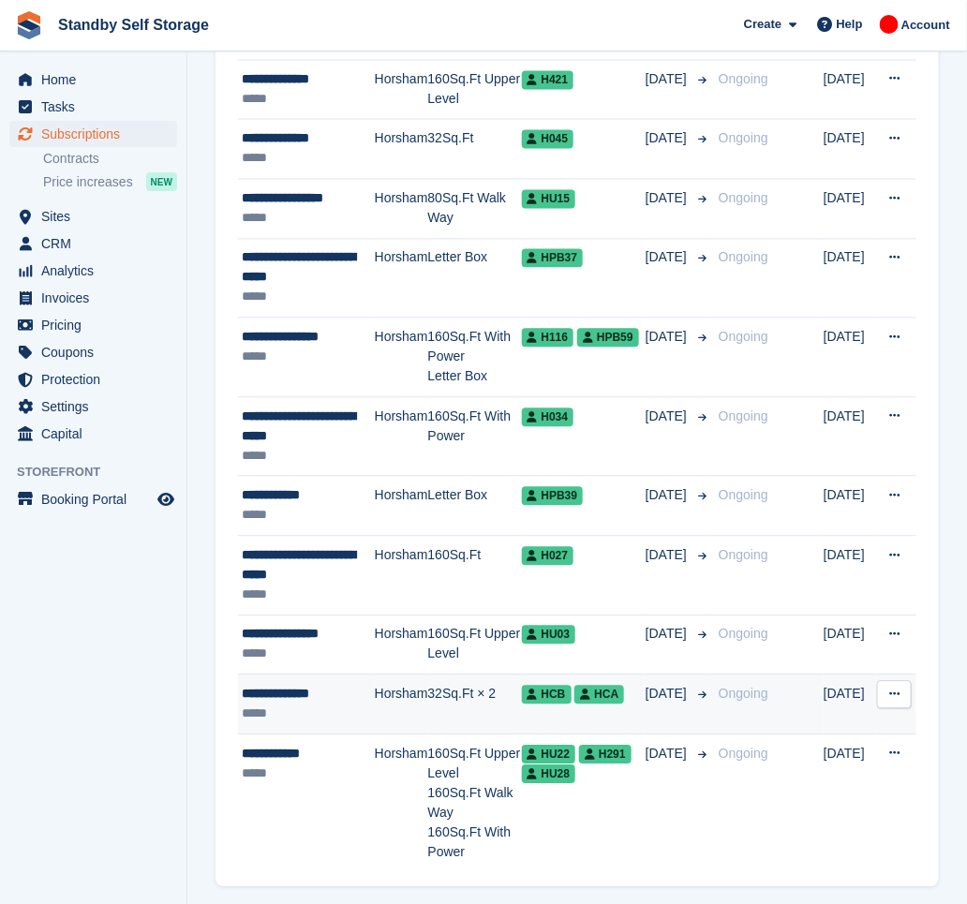
scroll to position [2762, 0]
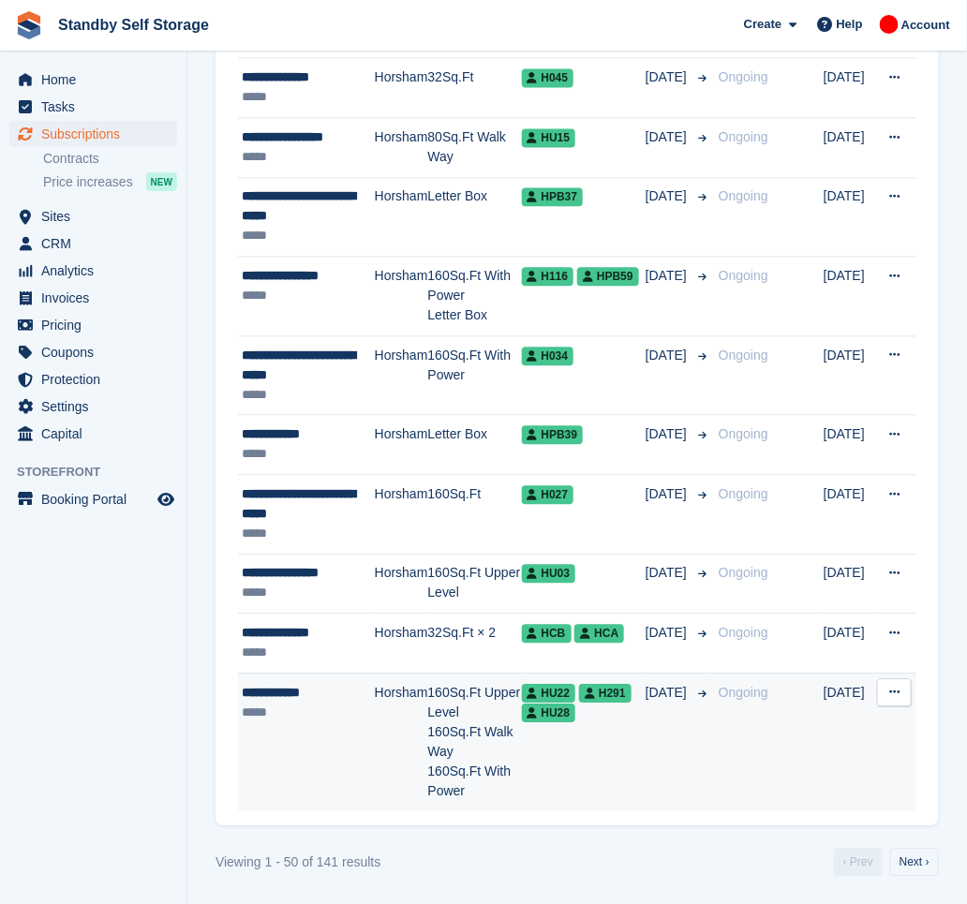
click at [347, 747] on td "**********" at bounding box center [306, 742] width 137 height 138
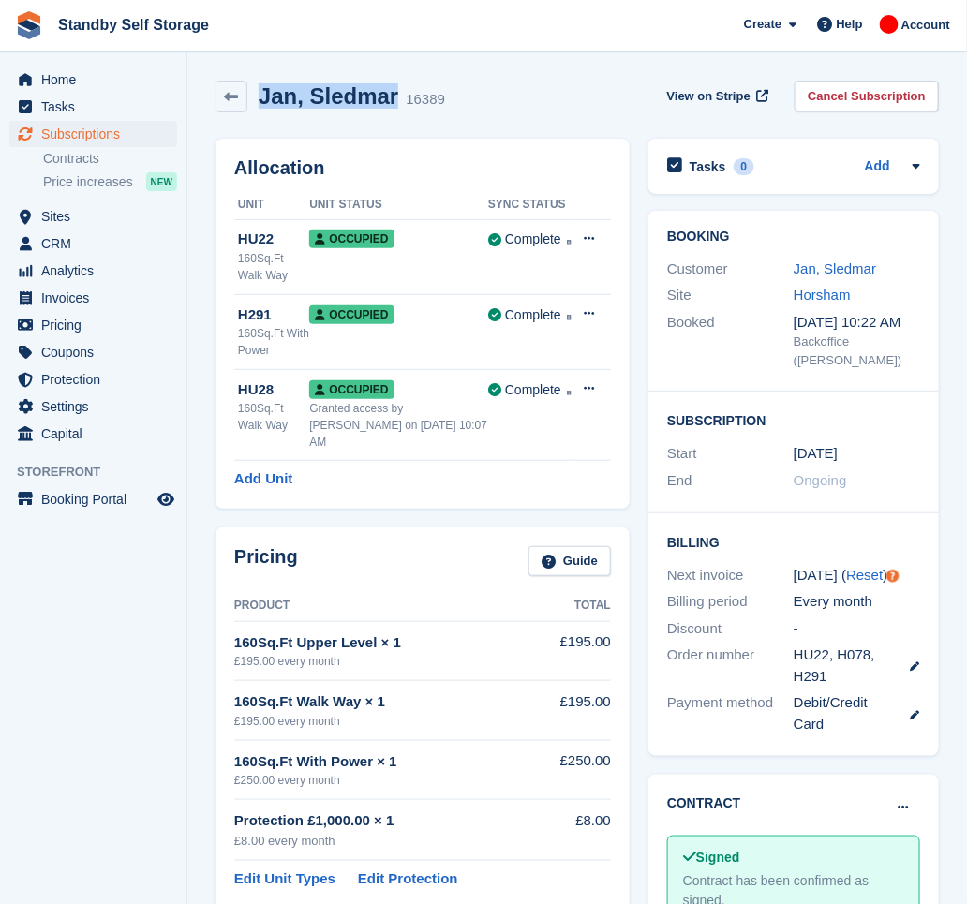
drag, startPoint x: 384, startPoint y: 97, endPoint x: 262, endPoint y: 90, distance: 122.1
click at [262, 90] on h2 "Jan, Sledmar" at bounding box center [329, 95] width 140 height 25
copy h2 "Jan, Sledmar"
click at [126, 650] on aside "Home Tasks Subscriptions Subscriptions Subscriptions Contracts Price increases …" at bounding box center [93, 457] width 187 height 811
drag, startPoint x: 865, startPoint y: 105, endPoint x: 859, endPoint y: 113, distance: 10.1
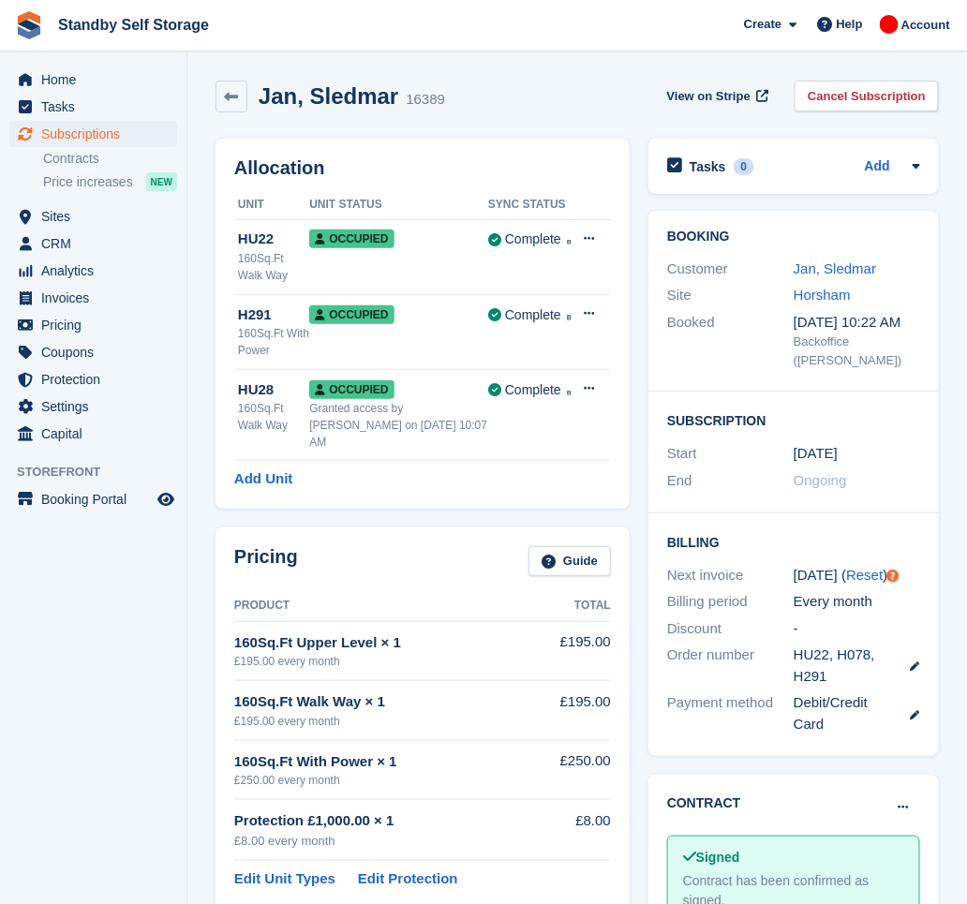
click at [865, 105] on link "Cancel Subscription" at bounding box center [867, 96] width 144 height 31
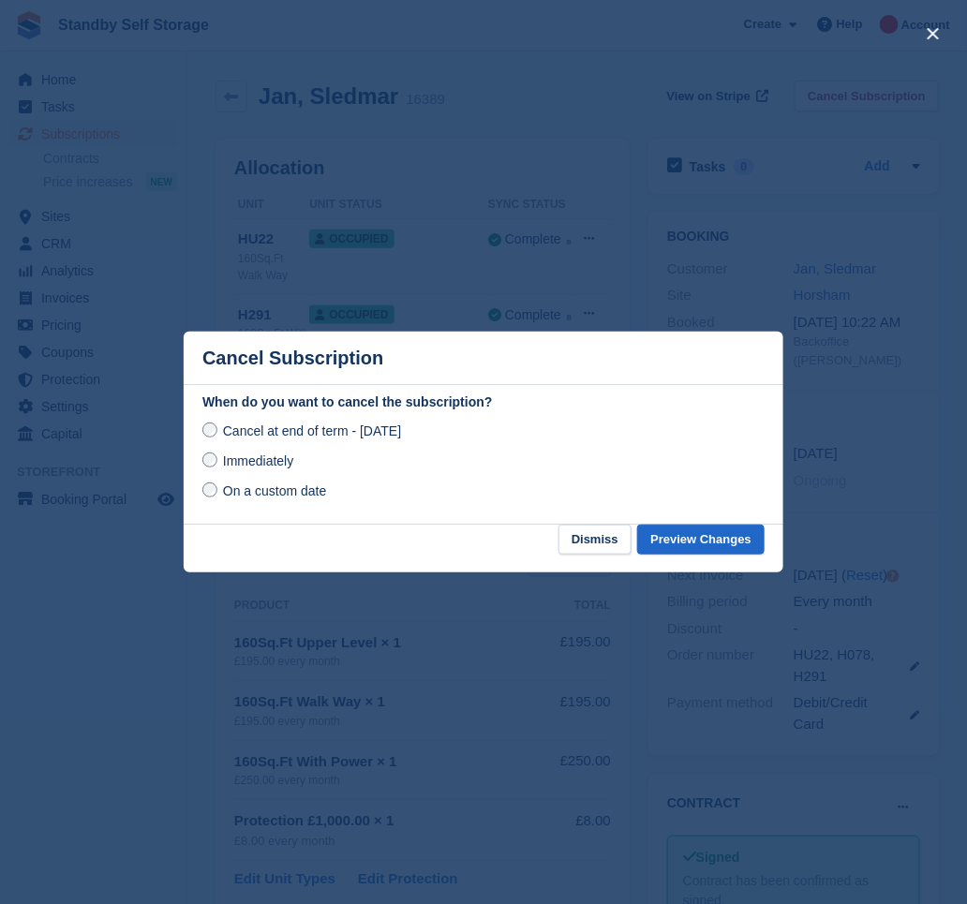
click at [264, 469] on span "Immediately" at bounding box center [258, 461] width 70 height 15
click at [713, 532] on button "Preview Changes" at bounding box center [700, 540] width 127 height 31
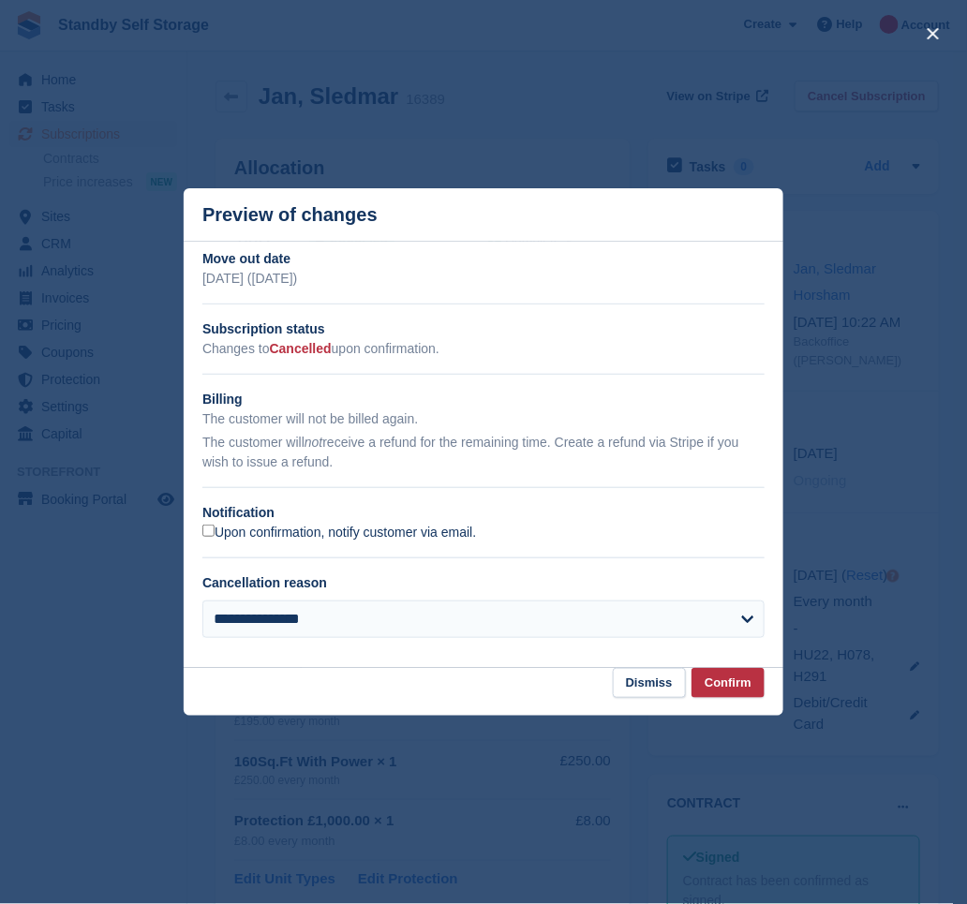
click at [301, 530] on label "Upon confirmation, notify customer via email." at bounding box center [339, 533] width 274 height 17
click at [716, 682] on button "Confirm" at bounding box center [728, 683] width 73 height 31
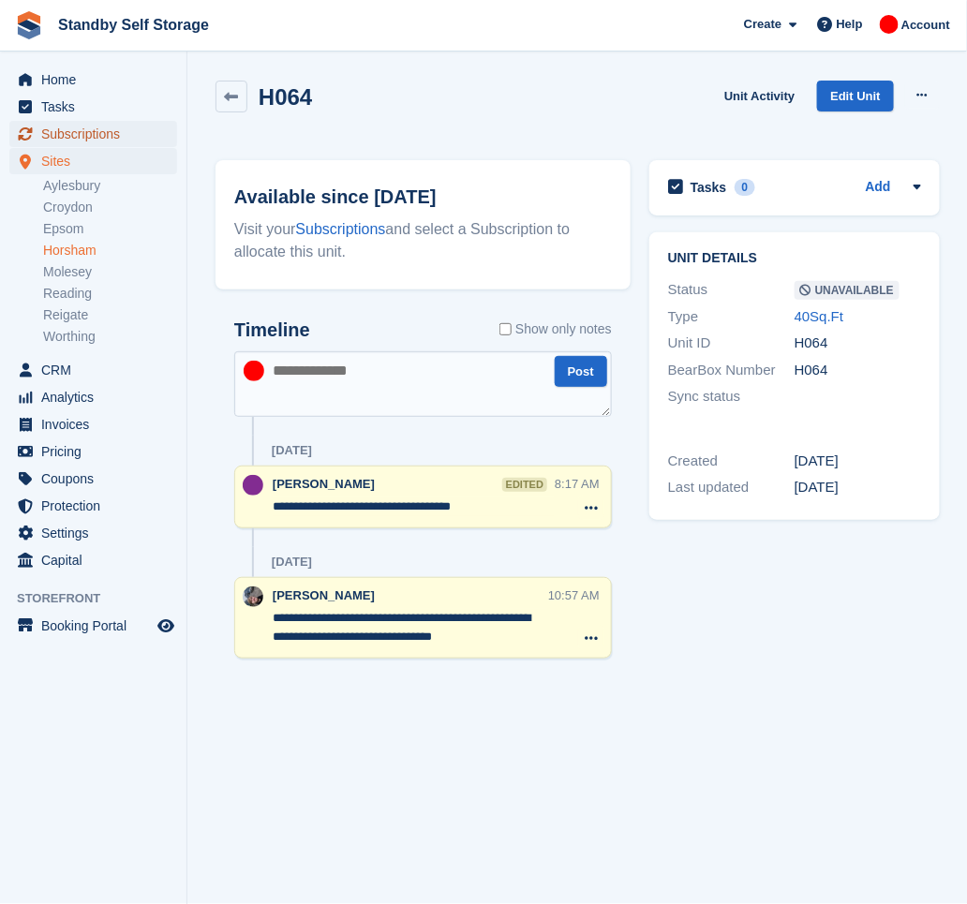
click at [91, 129] on span "Subscriptions" at bounding box center [97, 134] width 112 height 26
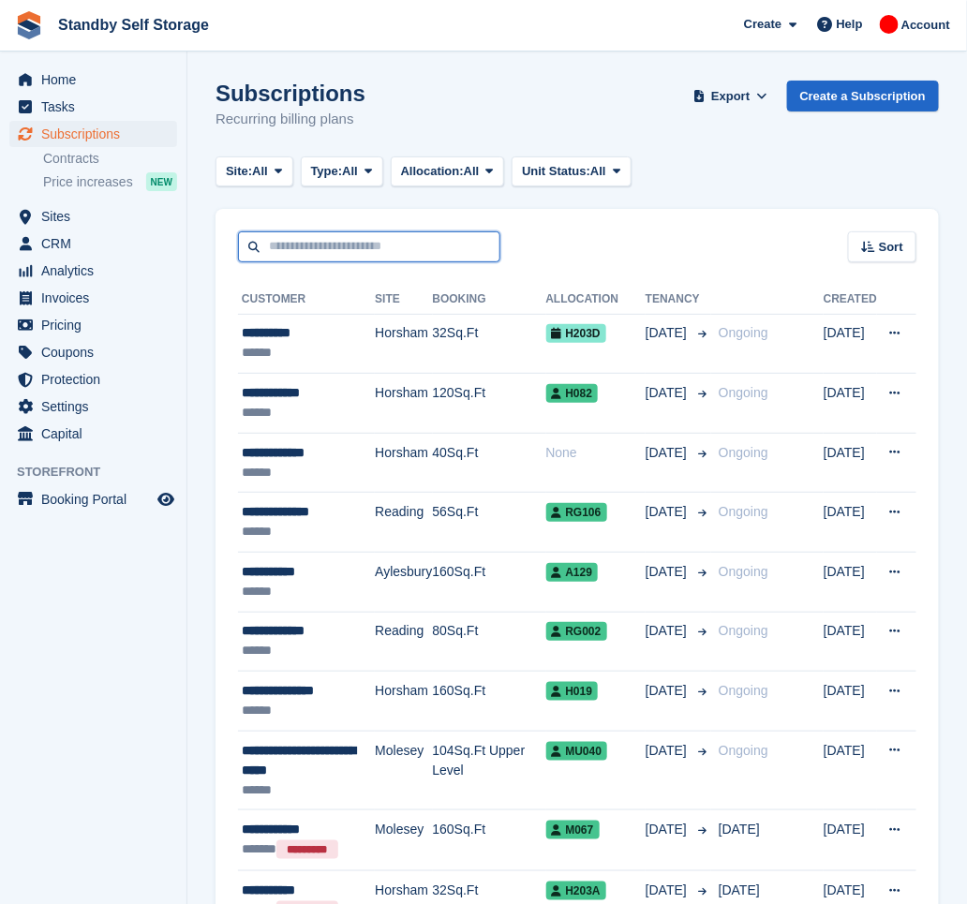
click at [272, 248] on input "text" at bounding box center [369, 246] width 262 height 31
type input "*****"
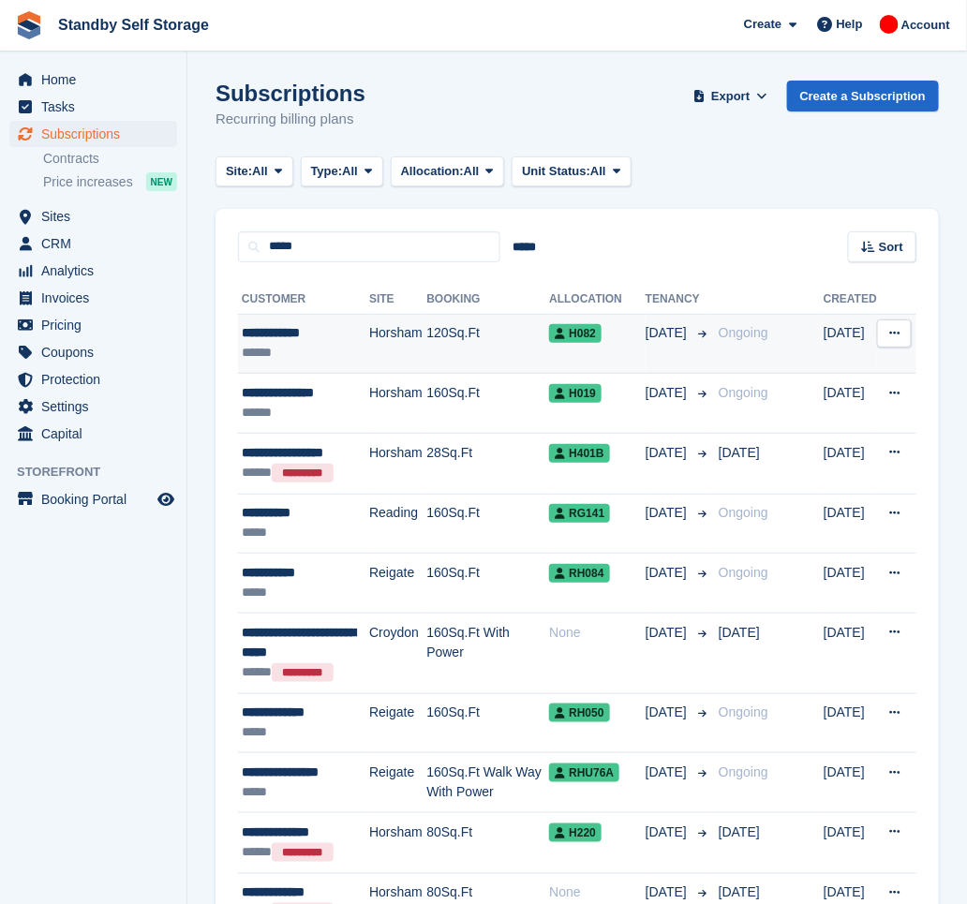
click at [342, 322] on td "**********" at bounding box center [303, 344] width 131 height 60
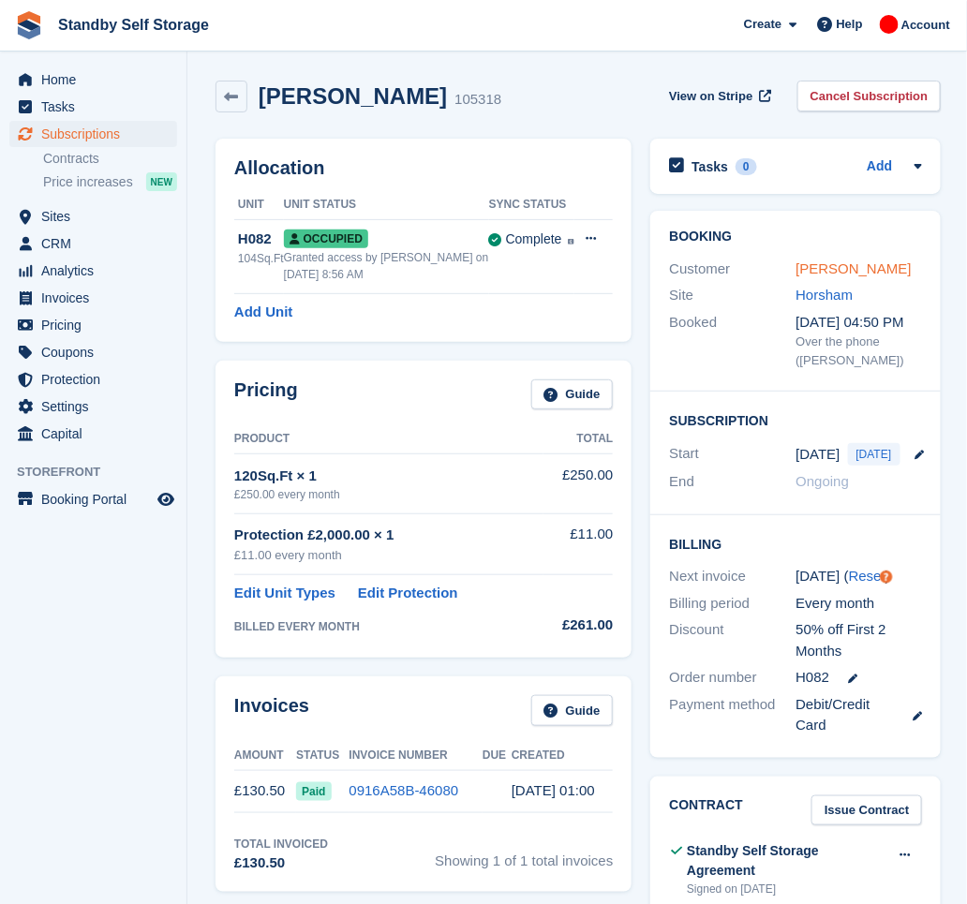
click at [815, 274] on link "[PERSON_NAME]" at bounding box center [853, 269] width 115 height 16
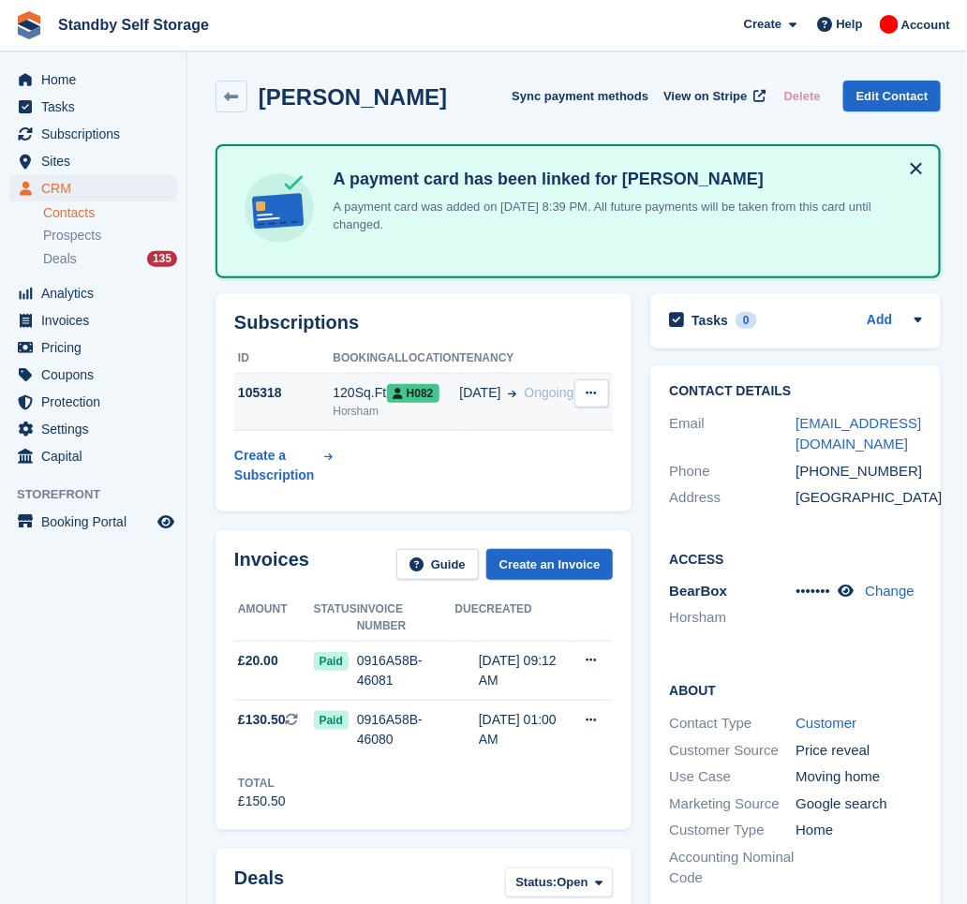
click at [485, 403] on span "[DATE]" at bounding box center [480, 393] width 41 height 20
click at [845, 424] on link "david_bailey13@hotmail.com" at bounding box center [859, 433] width 126 height 37
click at [320, 398] on div "105318" at bounding box center [283, 393] width 98 height 20
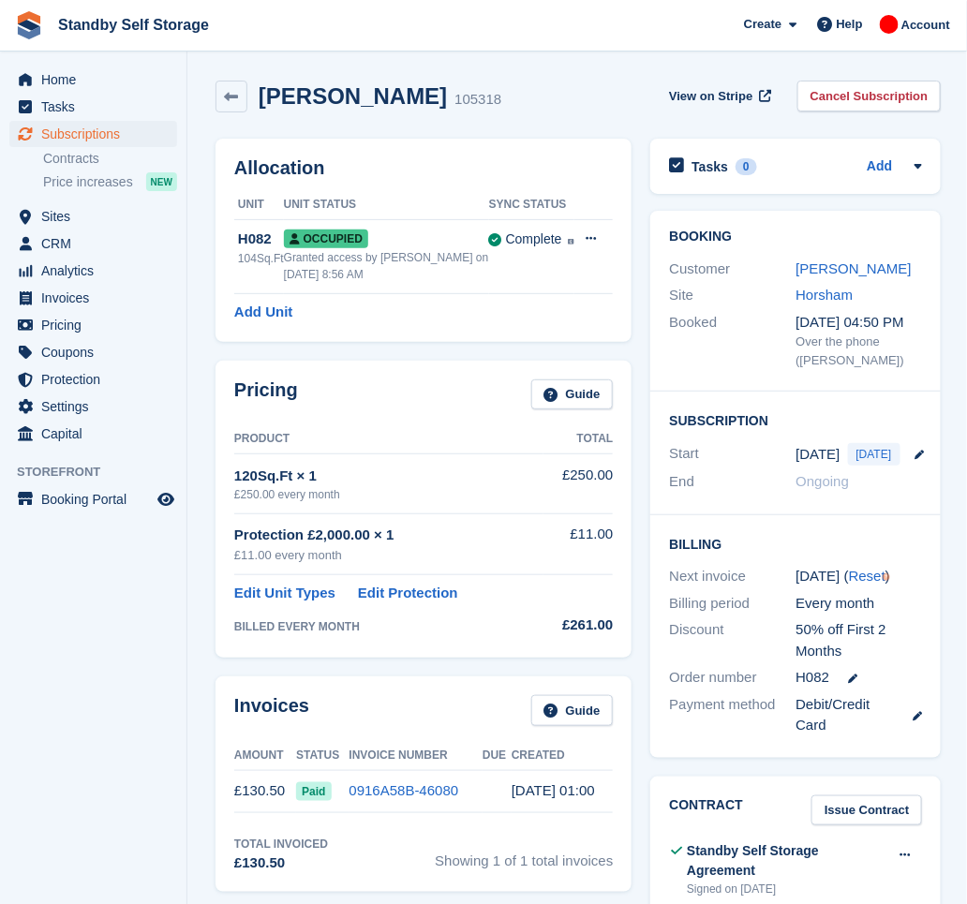
click at [835, 650] on div "50% off First 2 Months" at bounding box center [859, 640] width 127 height 42
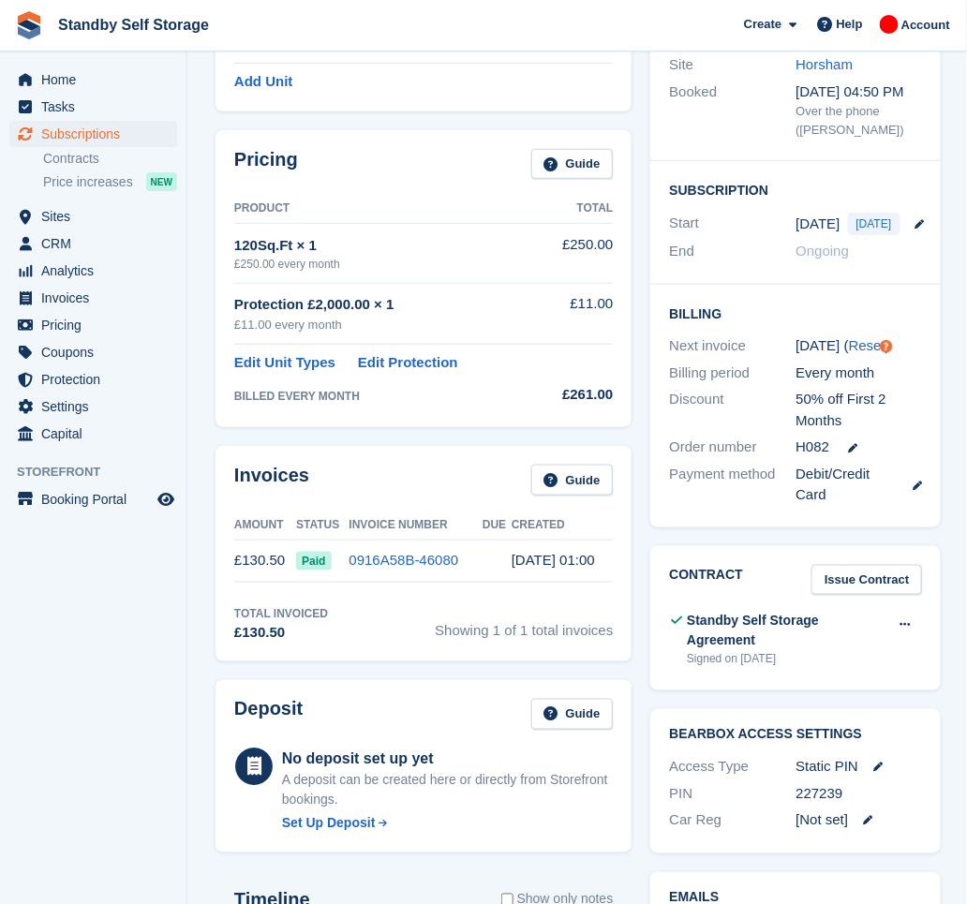
scroll to position [624, 0]
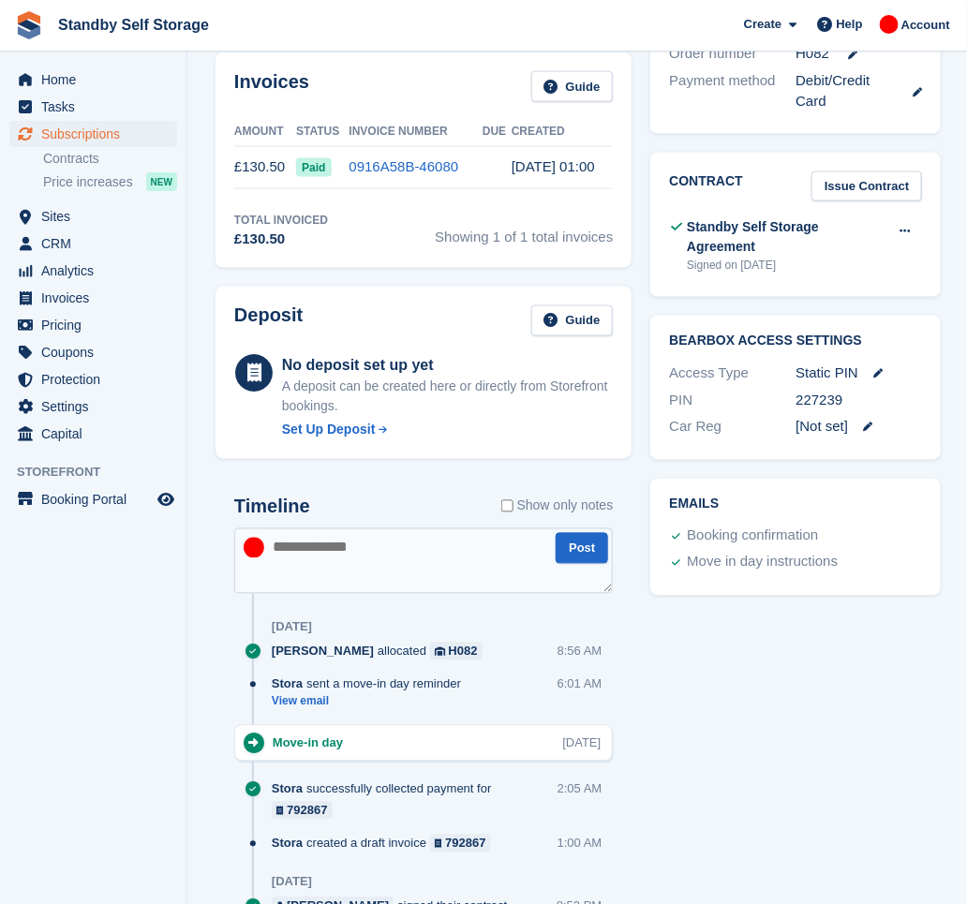
click at [341, 547] on textarea at bounding box center [423, 562] width 379 height 66
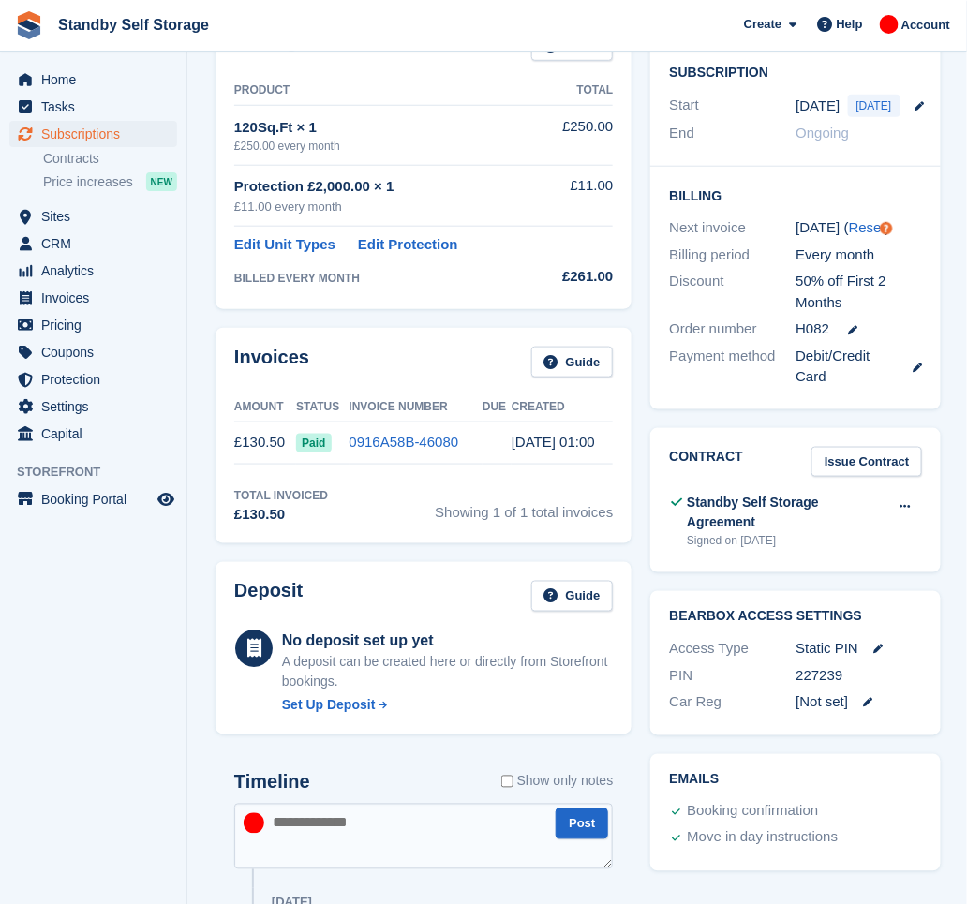
scroll to position [500, 0]
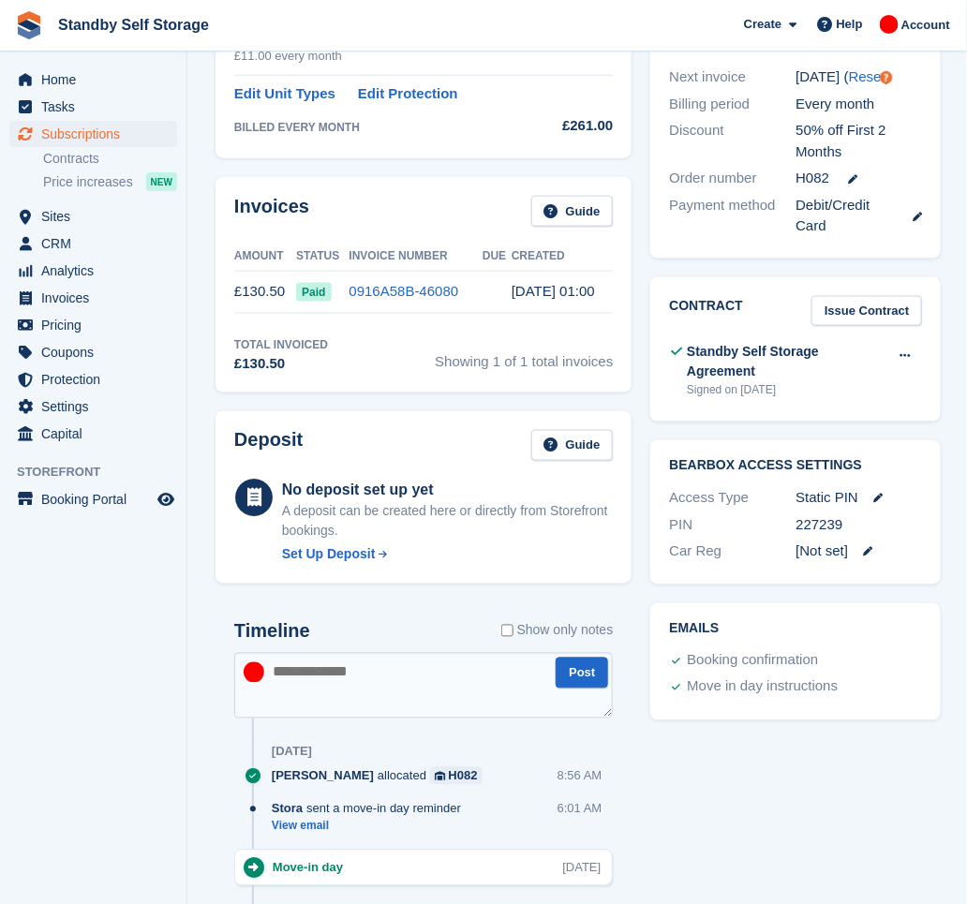
click at [338, 680] on textarea at bounding box center [423, 686] width 379 height 66
type textarea "*"
type textarea "**********"
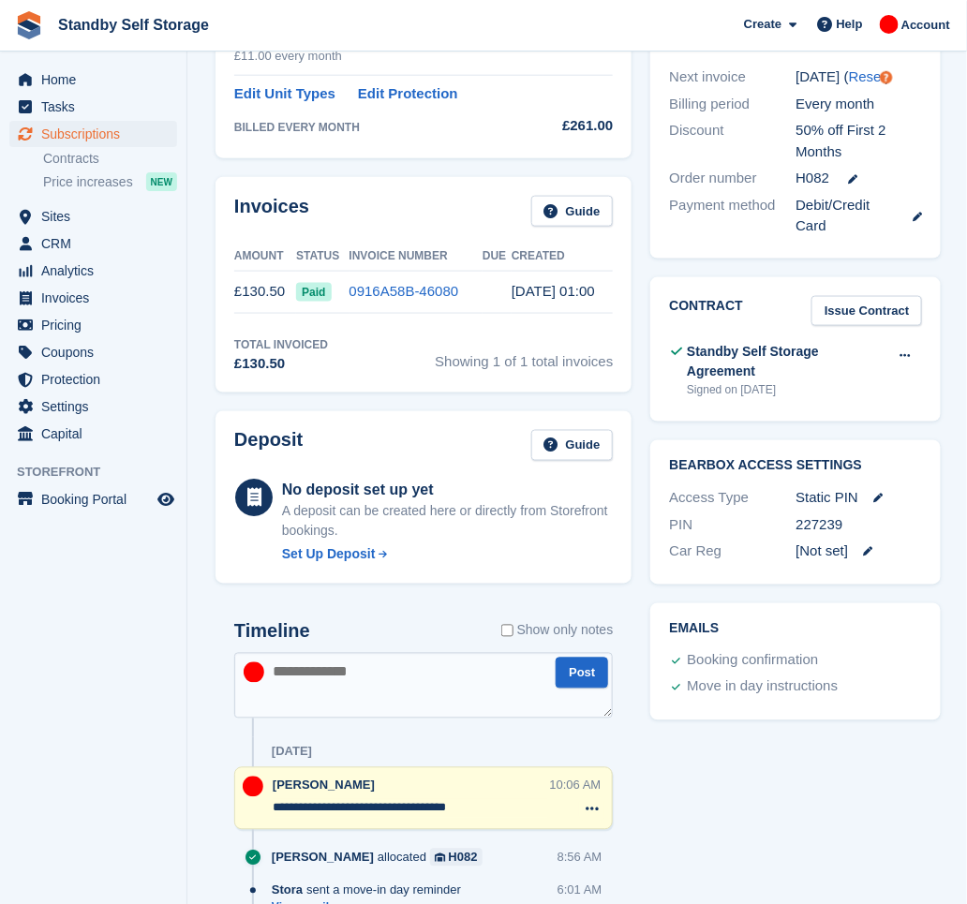
click at [172, 599] on aside "Home Tasks Subscriptions Subscriptions Subscriptions Contracts Price increases …" at bounding box center [93, 457] width 187 height 811
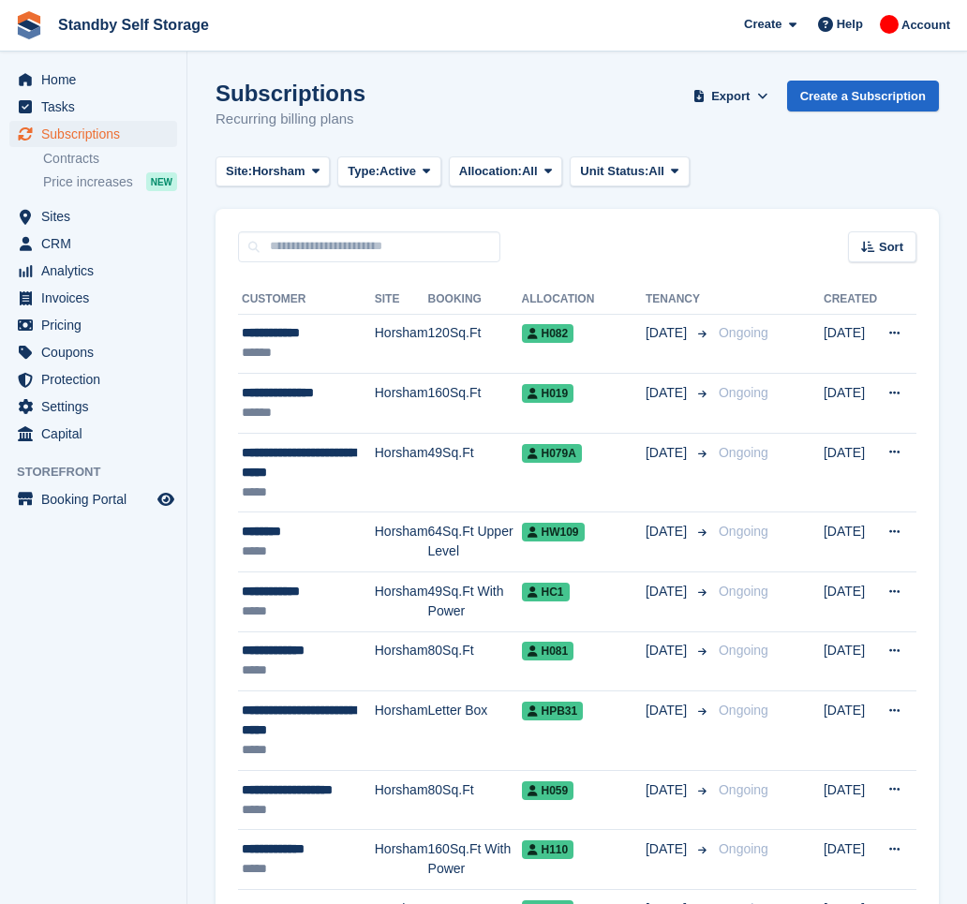
scroll to position [2762, 0]
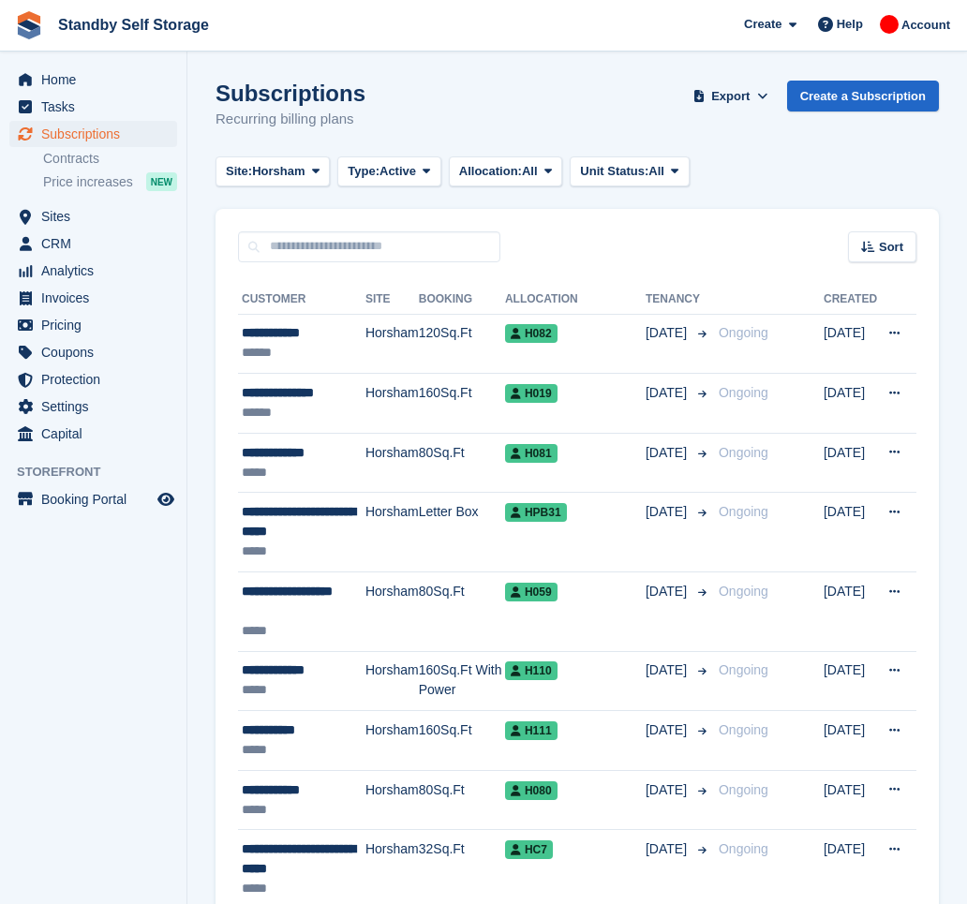
scroll to position [2762, 0]
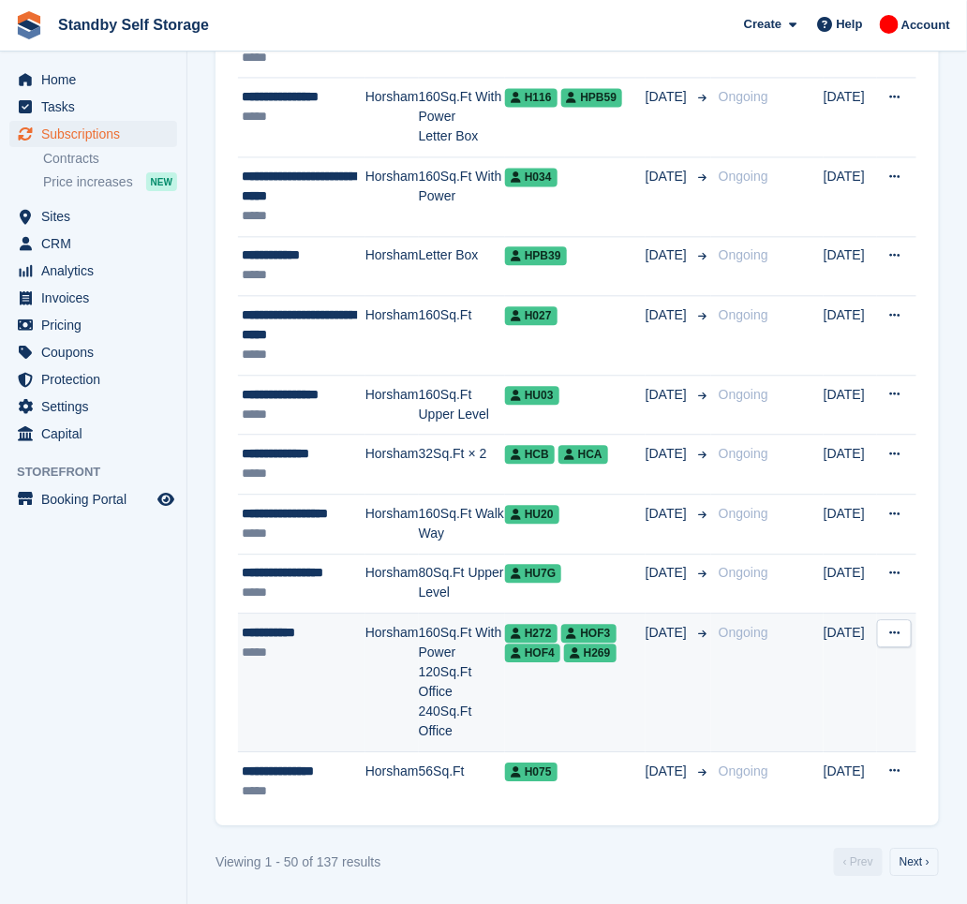
click at [371, 652] on td "Horsham" at bounding box center [392, 683] width 53 height 139
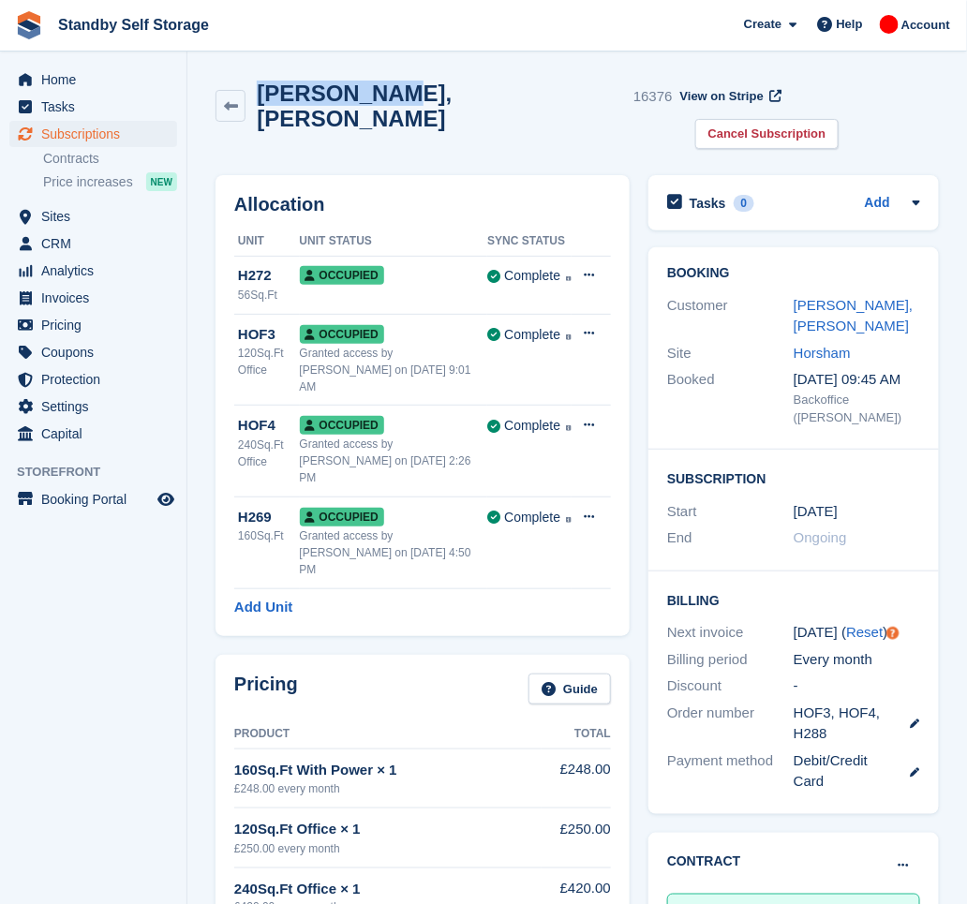
drag, startPoint x: 370, startPoint y: 95, endPoint x: 258, endPoint y: 107, distance: 113.1
click at [258, 107] on h2 "Heidi, Shaw" at bounding box center [441, 106] width 369 height 51
copy h2 "Heidi, Shaw"
drag, startPoint x: 818, startPoint y: 98, endPoint x: 768, endPoint y: 157, distance: 77.1
click at [818, 119] on link "Cancel Subscription" at bounding box center [767, 134] width 144 height 31
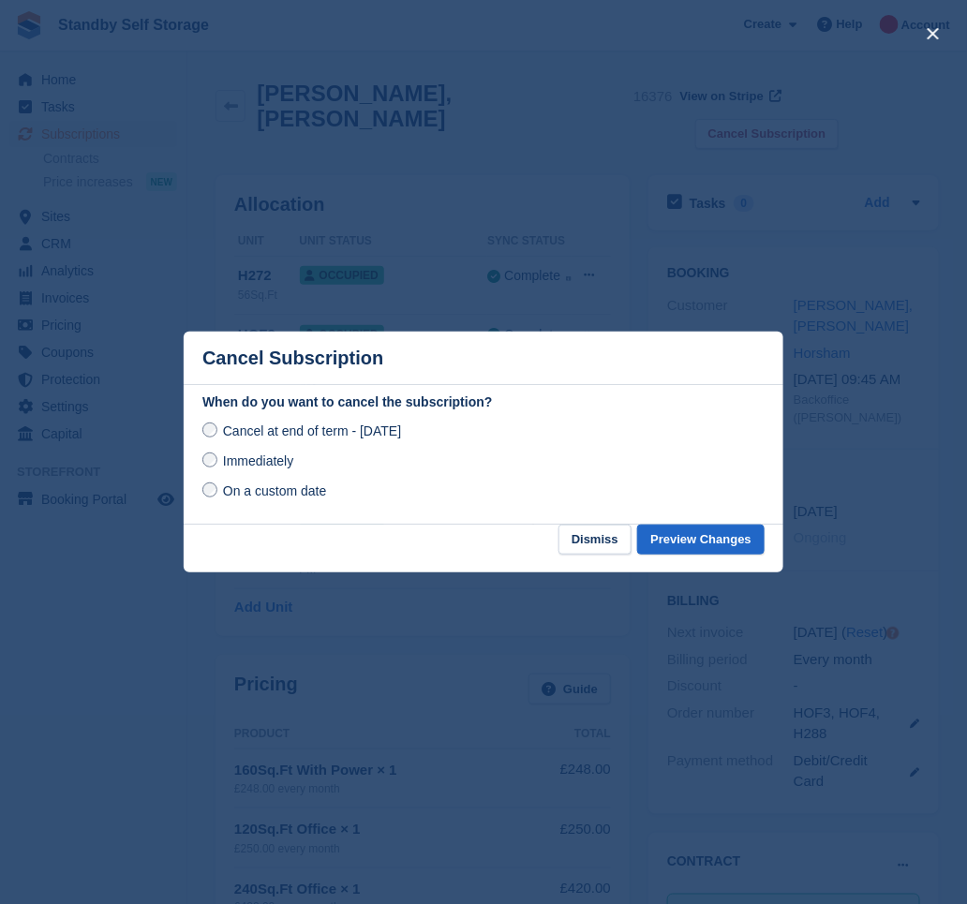
click at [280, 474] on div "Cancel at end of term - Friday, 12th September, 2025 Immediately On a custom da…" at bounding box center [483, 461] width 562 height 82
click at [277, 465] on span "Immediately" at bounding box center [258, 461] width 70 height 15
click at [696, 535] on button "Preview Changes" at bounding box center [700, 540] width 127 height 31
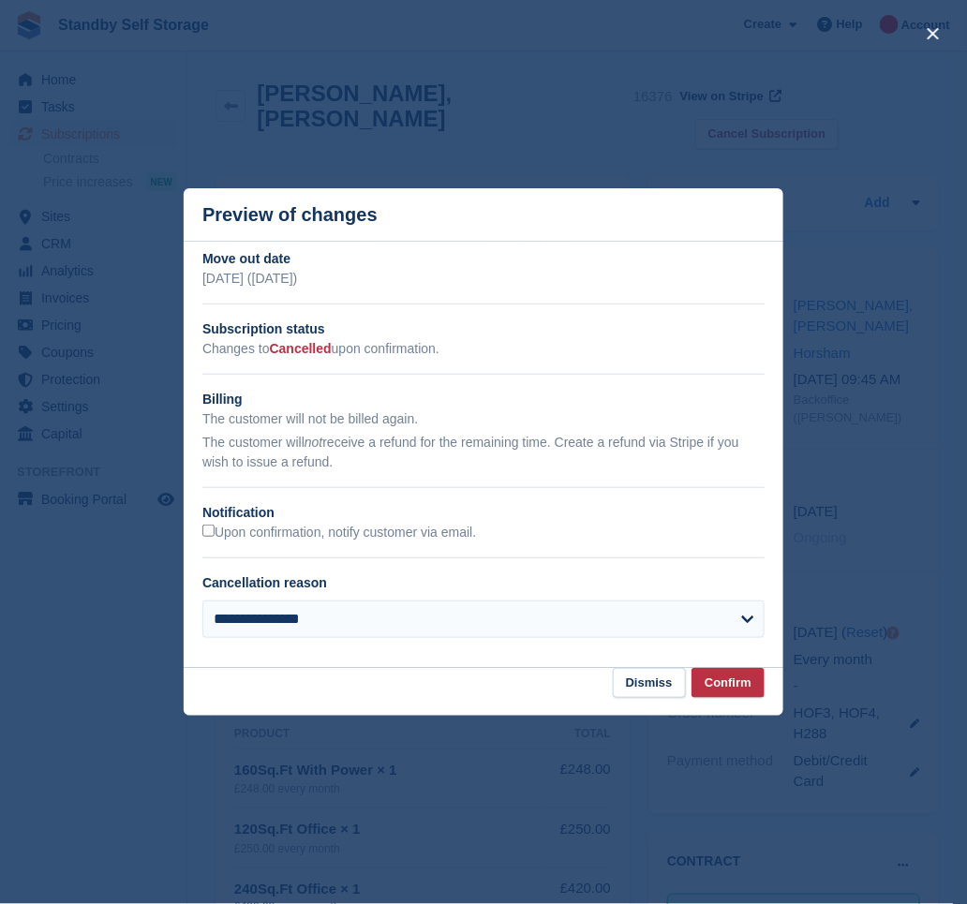
click at [235, 543] on div "Upon confirmation, notify customer via email." at bounding box center [483, 533] width 562 height 20
drag, startPoint x: 246, startPoint y: 530, endPoint x: 470, endPoint y: 593, distance: 231.7
click at [247, 530] on label "Upon confirmation, notify customer via email." at bounding box center [339, 533] width 274 height 17
click at [723, 683] on button "Confirm" at bounding box center [728, 683] width 73 height 31
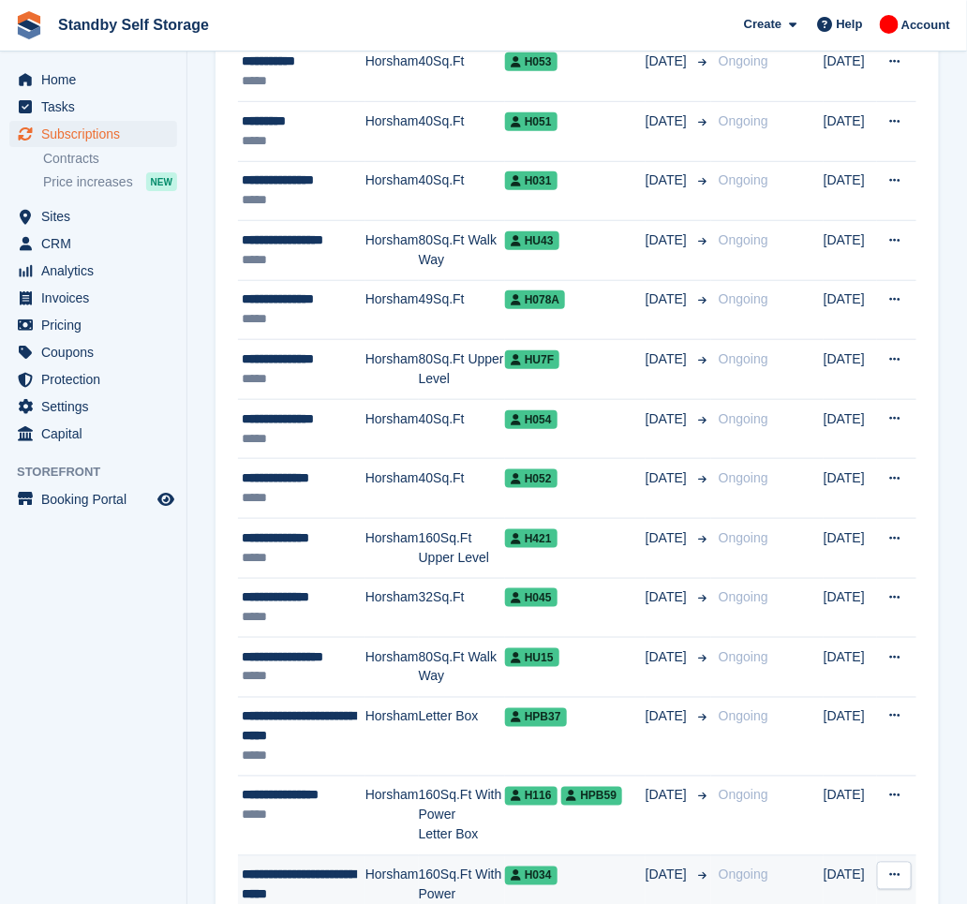
scroll to position [2762, 0]
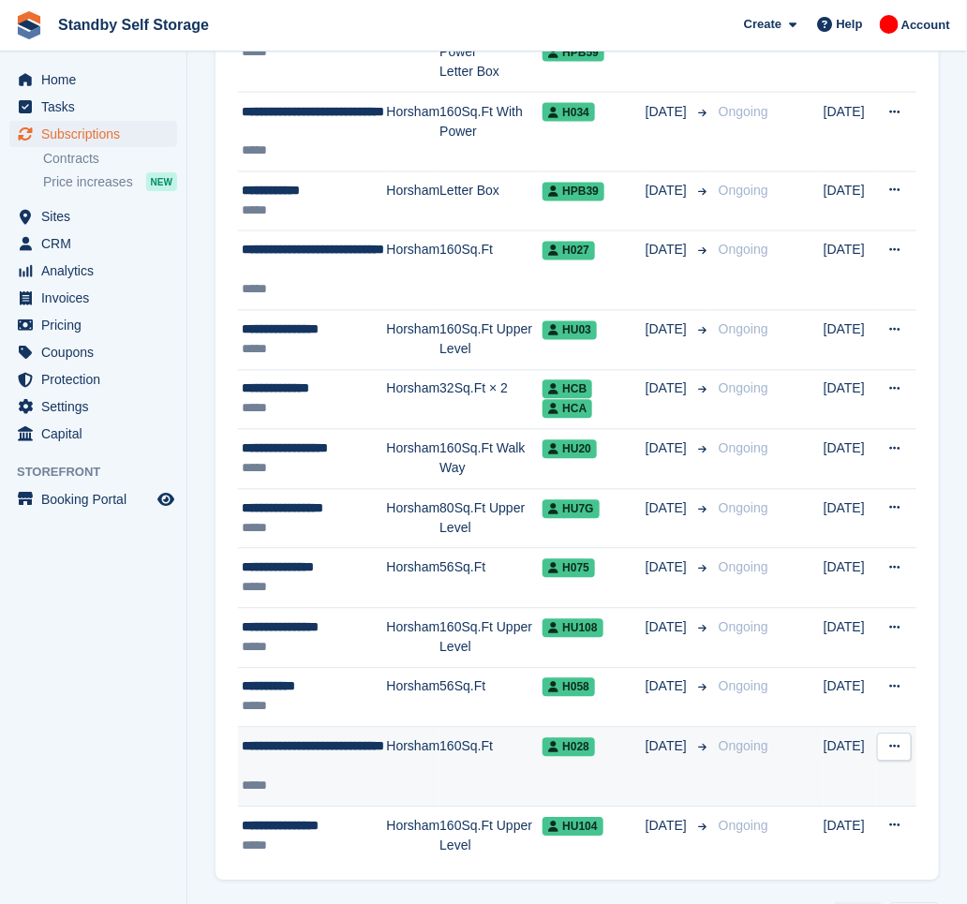
scroll to position [2646, 0]
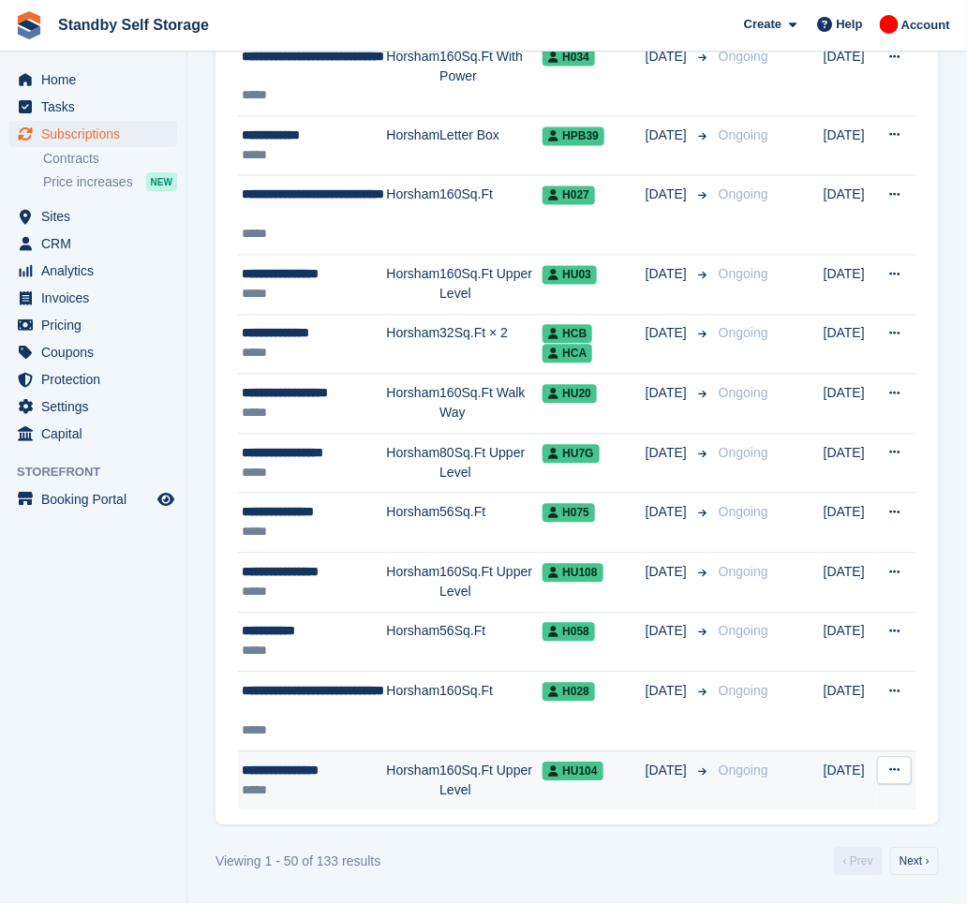
click at [326, 778] on div "**********" at bounding box center [314, 772] width 145 height 20
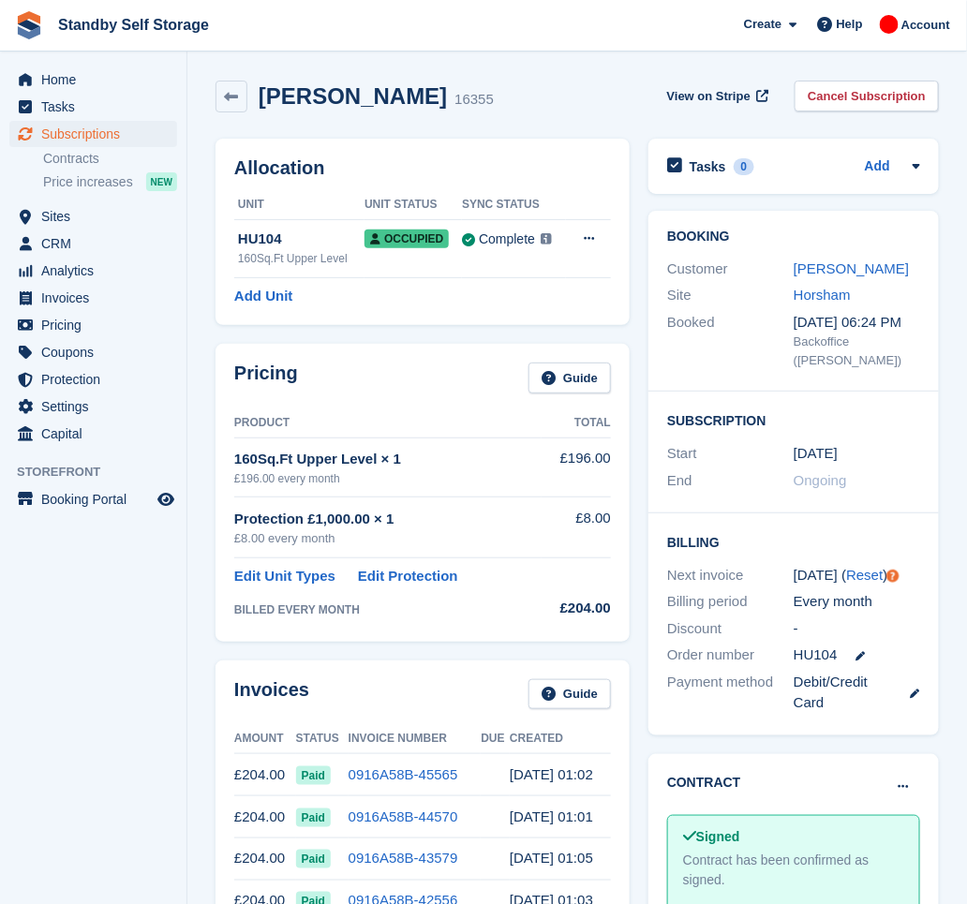
drag, startPoint x: 438, startPoint y: 102, endPoint x: 257, endPoint y: 98, distance: 180.9
click at [257, 98] on div "Matthew, Ridding 16355" at bounding box center [370, 96] width 246 height 27
copy h2 "Matthew, Ridding"
click at [893, 92] on link "Cancel Subscription" at bounding box center [867, 96] width 144 height 31
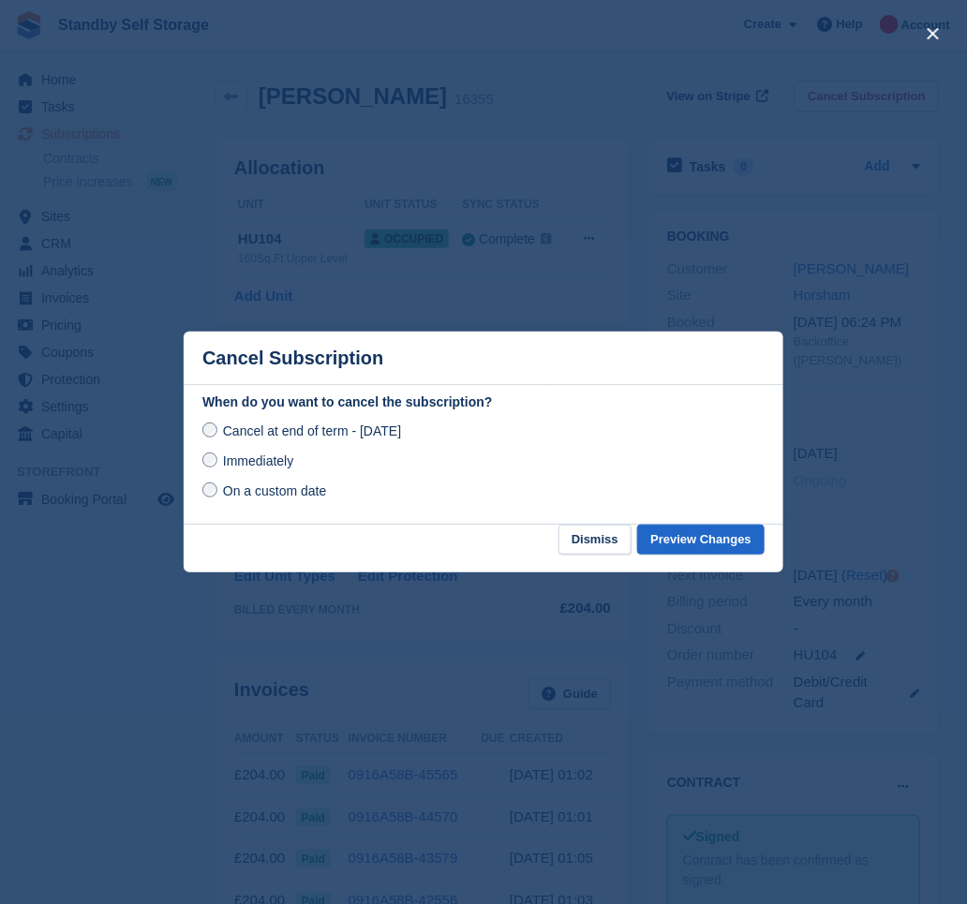
click at [273, 467] on span "Immediately" at bounding box center [258, 461] width 70 height 15
click at [714, 545] on button "Preview Changes" at bounding box center [700, 540] width 127 height 31
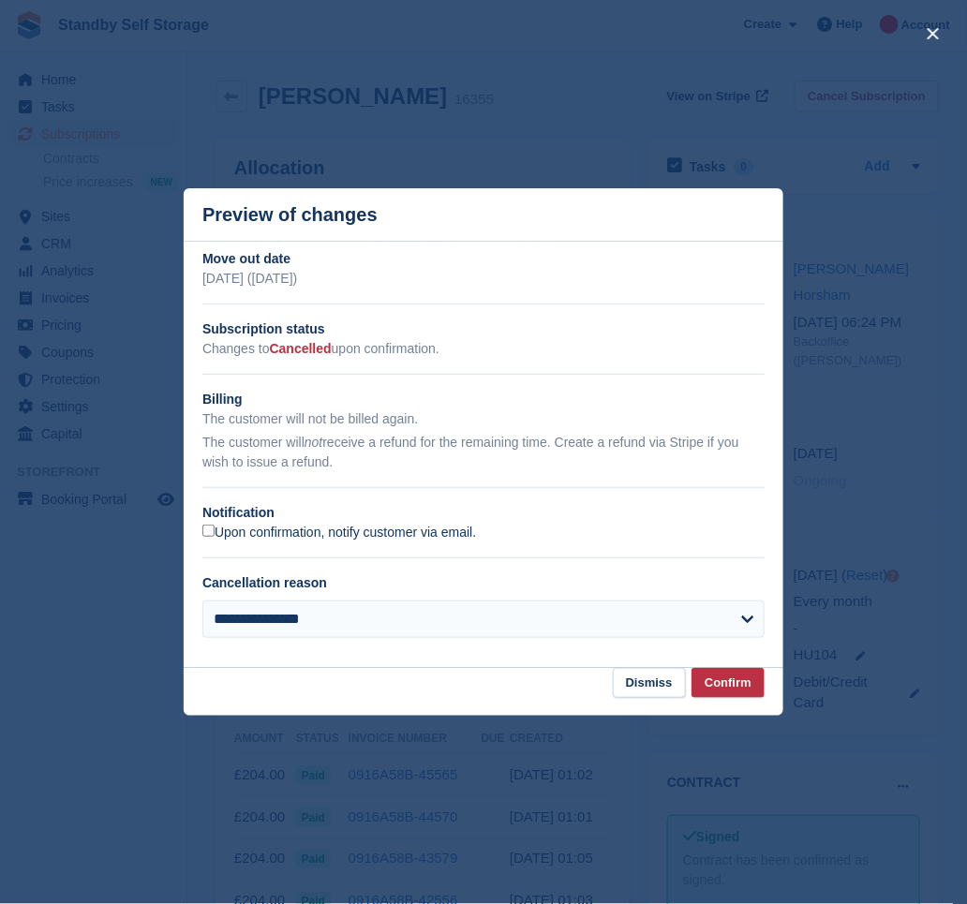
click at [270, 535] on label "Upon confirmation, notify customer via email." at bounding box center [339, 533] width 274 height 17
click at [718, 679] on button "Confirm" at bounding box center [728, 683] width 73 height 31
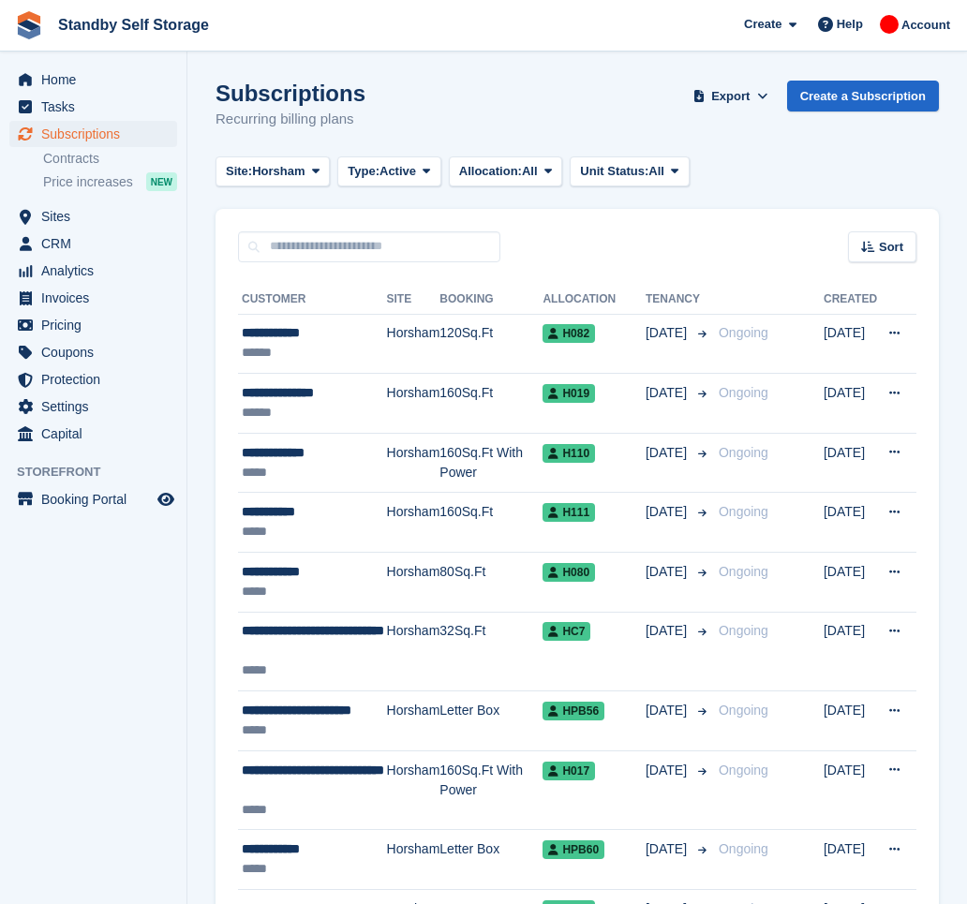
scroll to position [2646, 0]
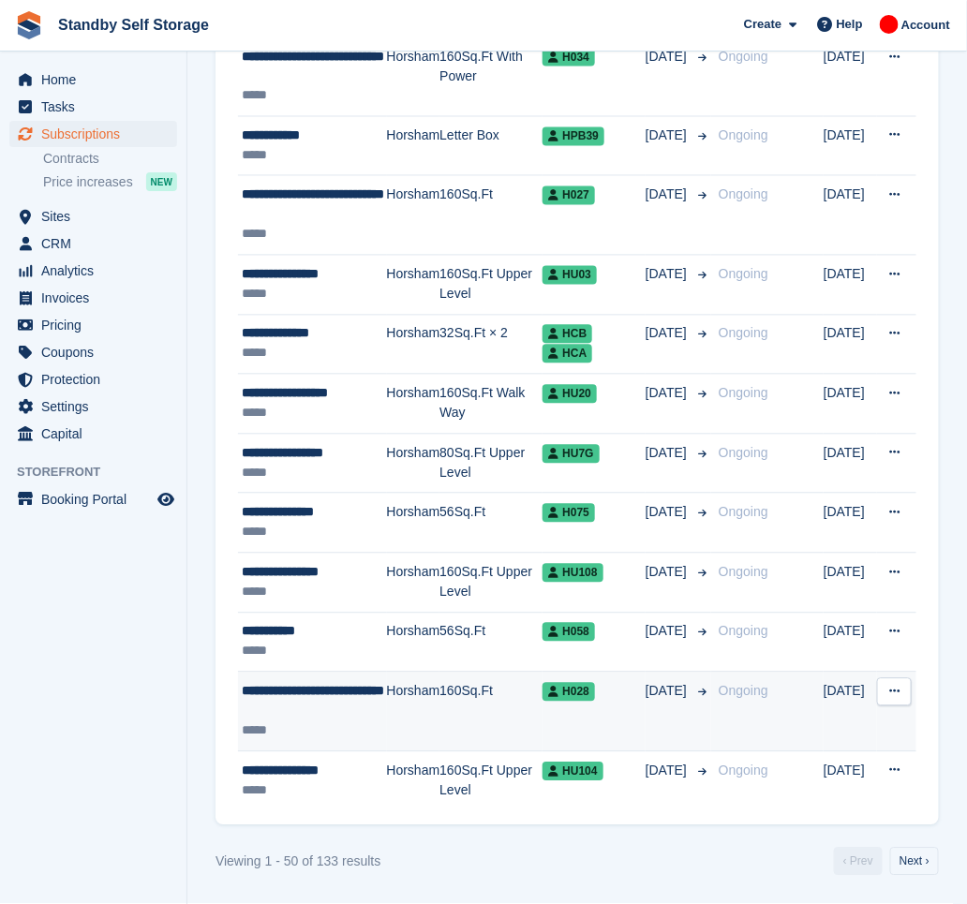
click at [379, 731] on div "*****" at bounding box center [314, 732] width 145 height 20
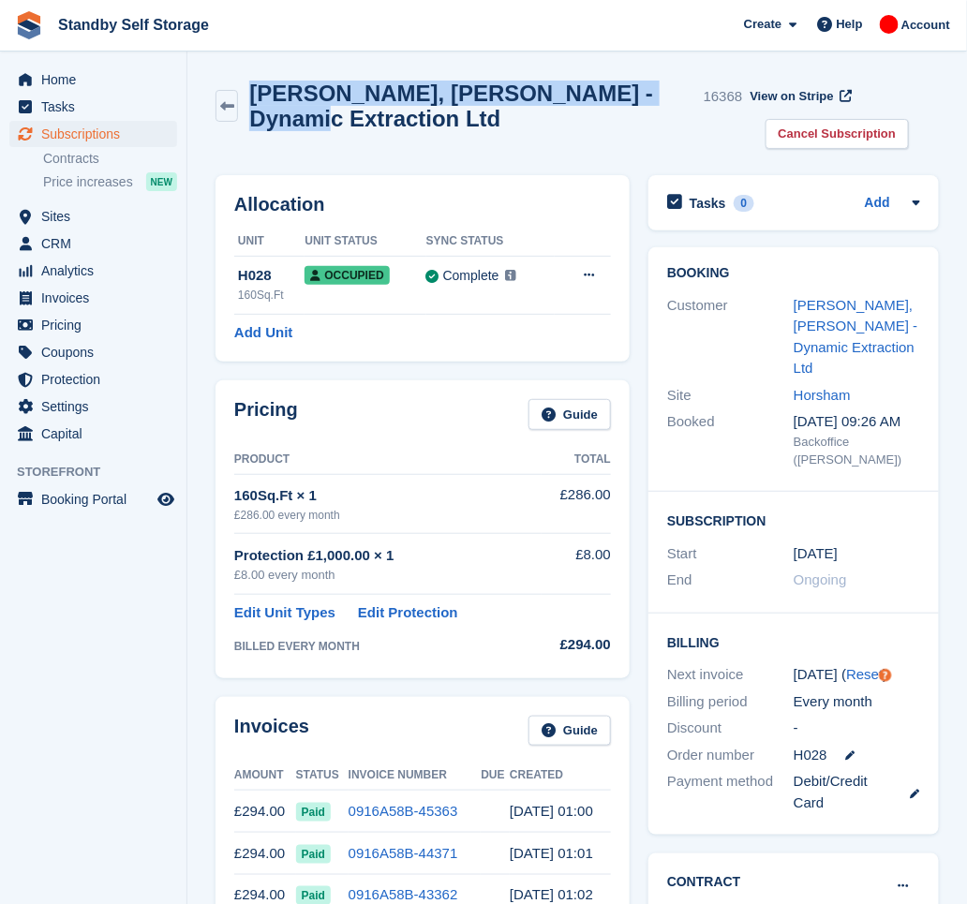
drag, startPoint x: 313, startPoint y: 126, endPoint x: 256, endPoint y: 97, distance: 63.7
click at [256, 97] on div "David, Rooke - Dynamic Extraction Ltd 16368" at bounding box center [490, 106] width 504 height 51
copy h2 "David, Rooke - Dynamic Extraction Ltd"
drag, startPoint x: 767, startPoint y: 135, endPoint x: 754, endPoint y: 140, distance: 13.9
click at [767, 135] on link "Cancel Subscription" at bounding box center [838, 134] width 144 height 31
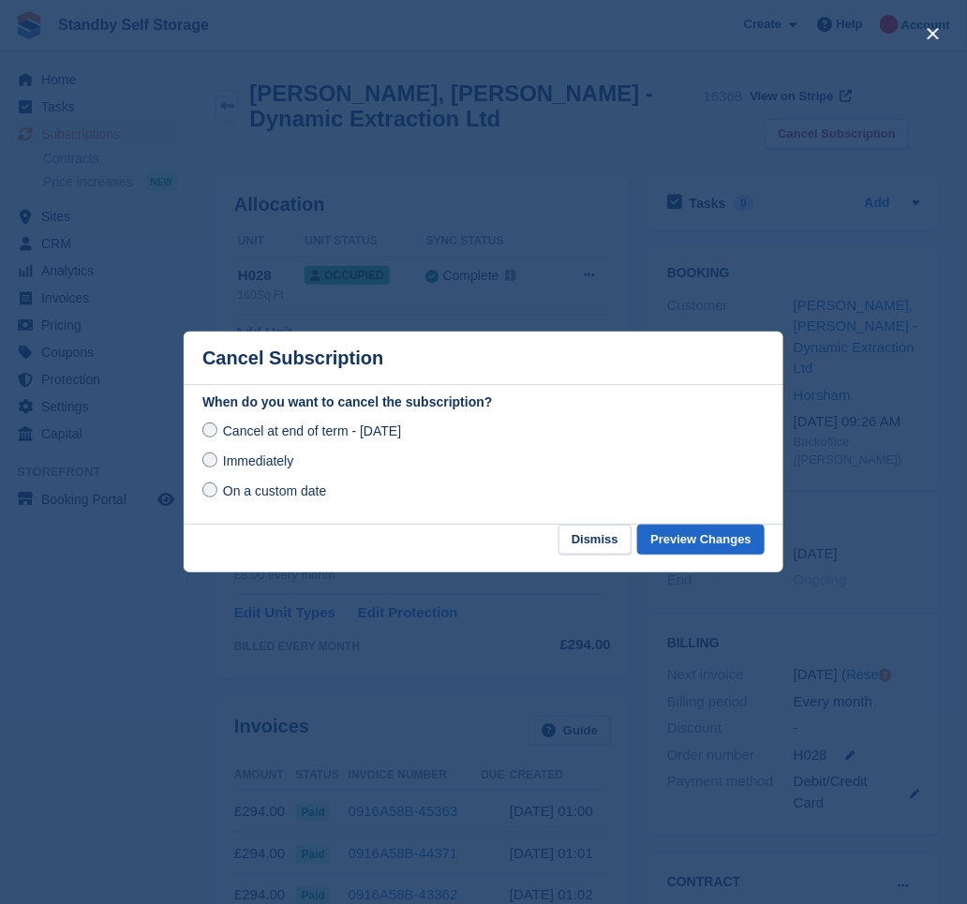
click at [227, 469] on span "Immediately" at bounding box center [258, 461] width 70 height 15
click at [735, 533] on button "Preview Changes" at bounding box center [700, 540] width 127 height 31
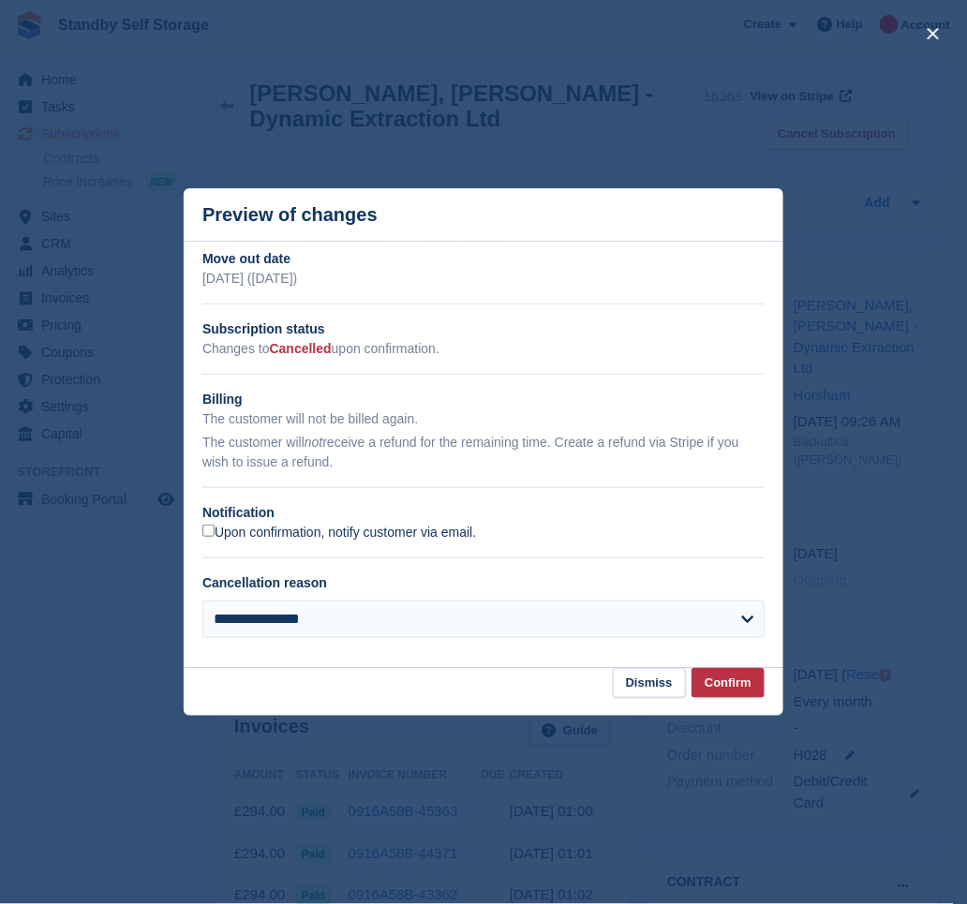
click at [313, 541] on label "Upon confirmation, notify customer via email." at bounding box center [339, 533] width 274 height 17
click at [720, 688] on button "Confirm" at bounding box center [728, 683] width 73 height 31
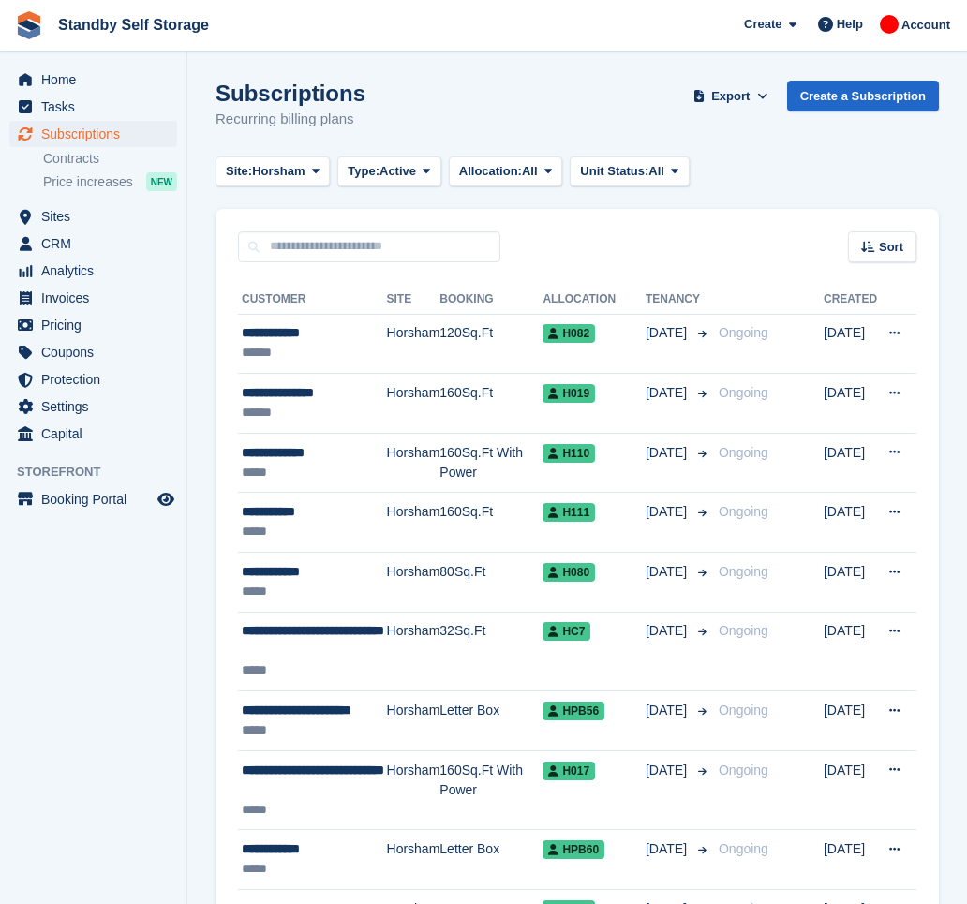
scroll to position [2646, 0]
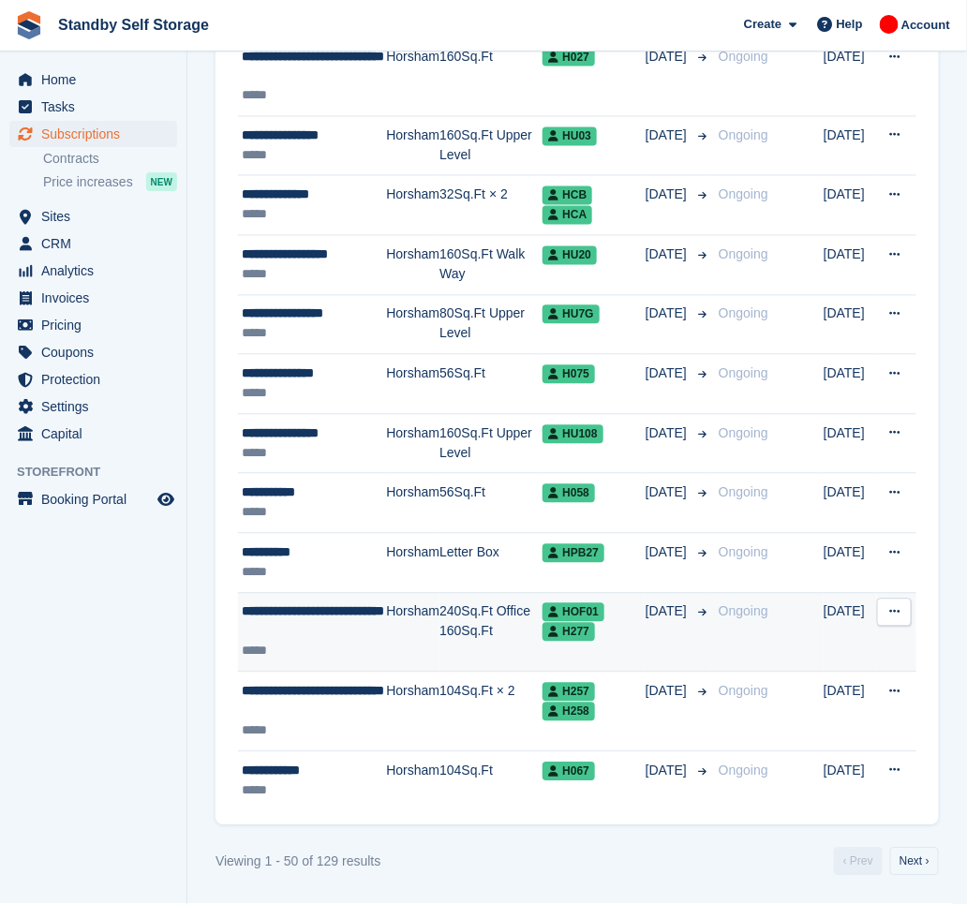
scroll to position [2665, 0]
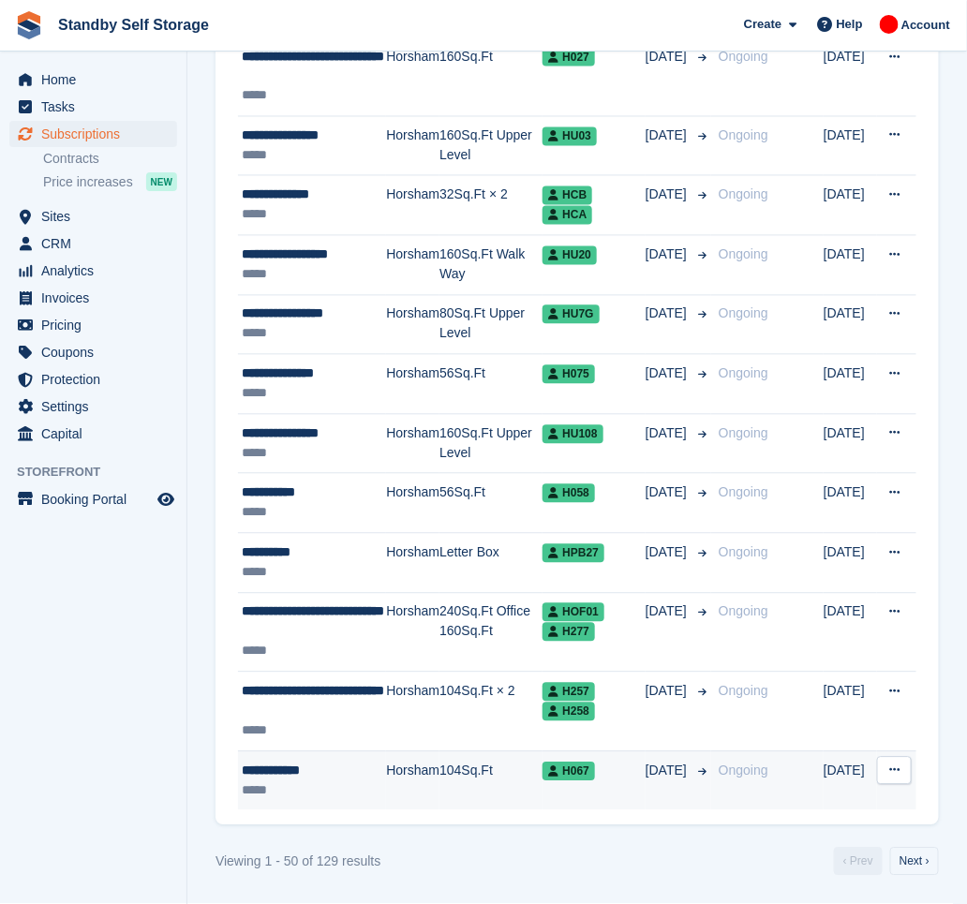
click at [287, 759] on td "**********" at bounding box center [312, 781] width 148 height 59
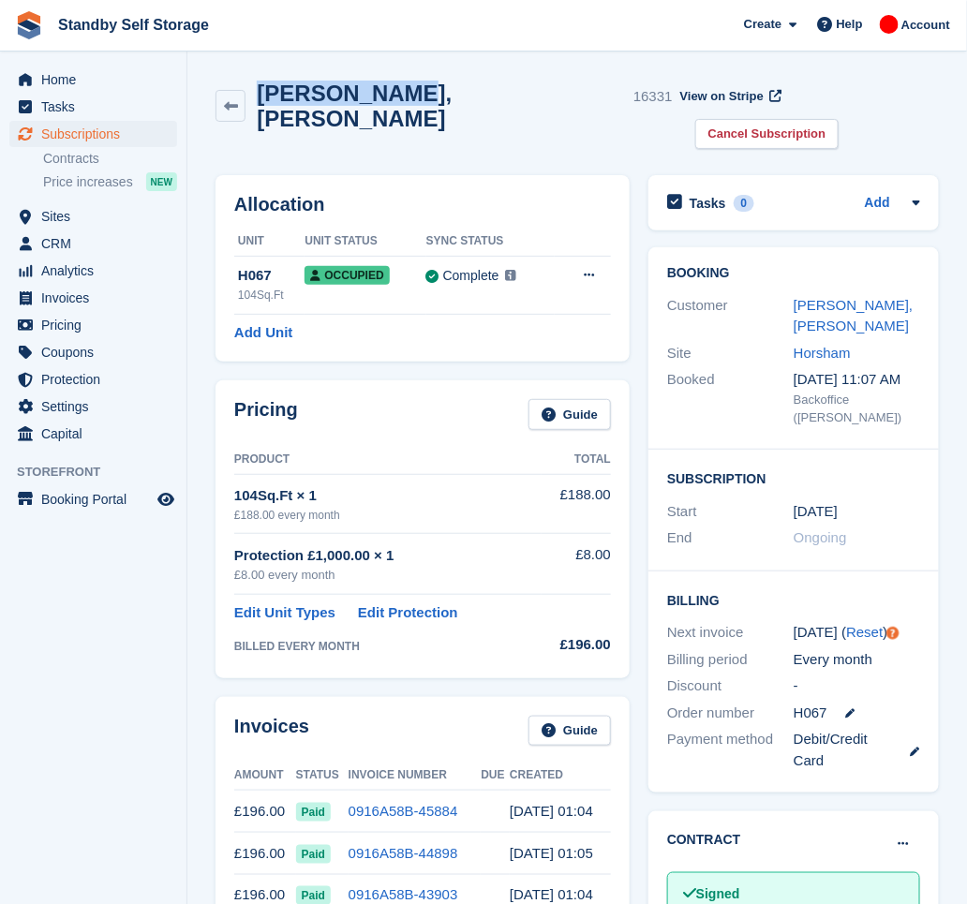
drag, startPoint x: 382, startPoint y: 97, endPoint x: 261, endPoint y: 79, distance: 122.3
click at [261, 79] on div "Nick, Paxton 16331 View on Stripe Cancel Subscription" at bounding box center [577, 118] width 742 height 95
copy h2 "Nick, Paxton"
drag, startPoint x: 844, startPoint y: 96, endPoint x: 753, endPoint y: 126, distance: 96.6
click at [840, 119] on link "Cancel Subscription" at bounding box center [767, 134] width 144 height 31
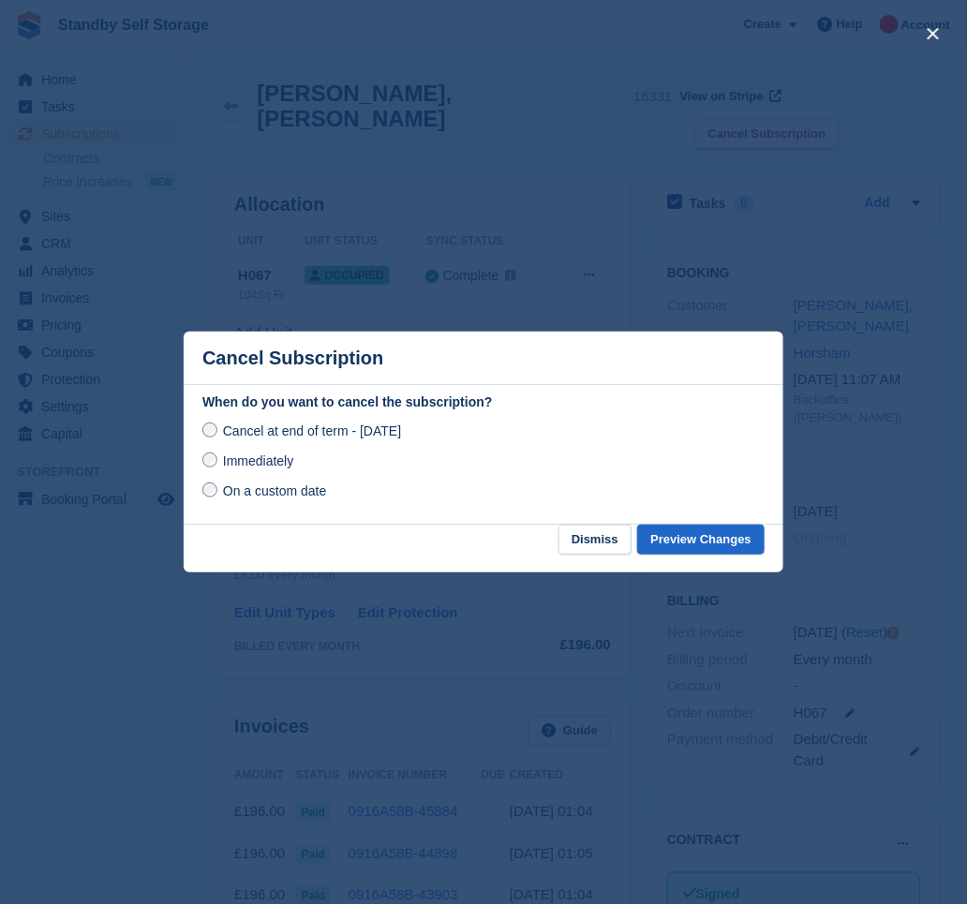
click at [283, 469] on span "Immediately" at bounding box center [258, 461] width 70 height 15
click at [679, 530] on button "Preview Changes" at bounding box center [700, 540] width 127 height 31
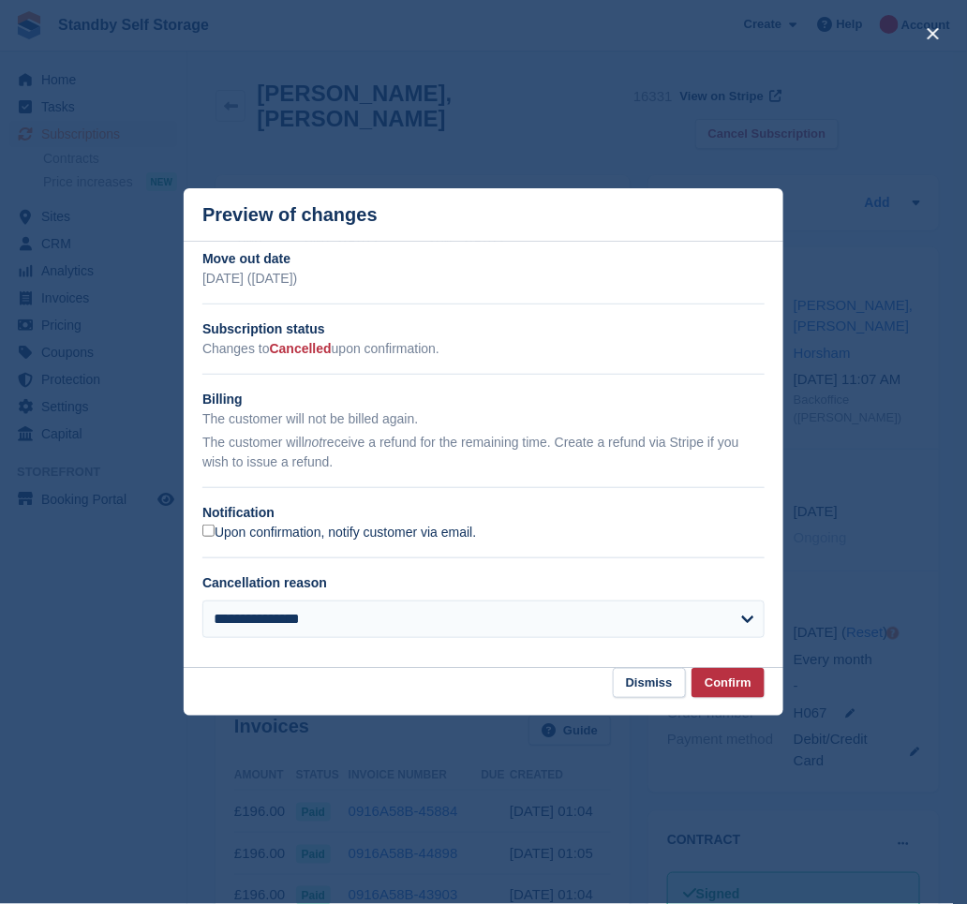
click at [324, 535] on label "Upon confirmation, notify customer via email." at bounding box center [339, 533] width 274 height 17
click at [741, 688] on button "Confirm" at bounding box center [728, 683] width 73 height 31
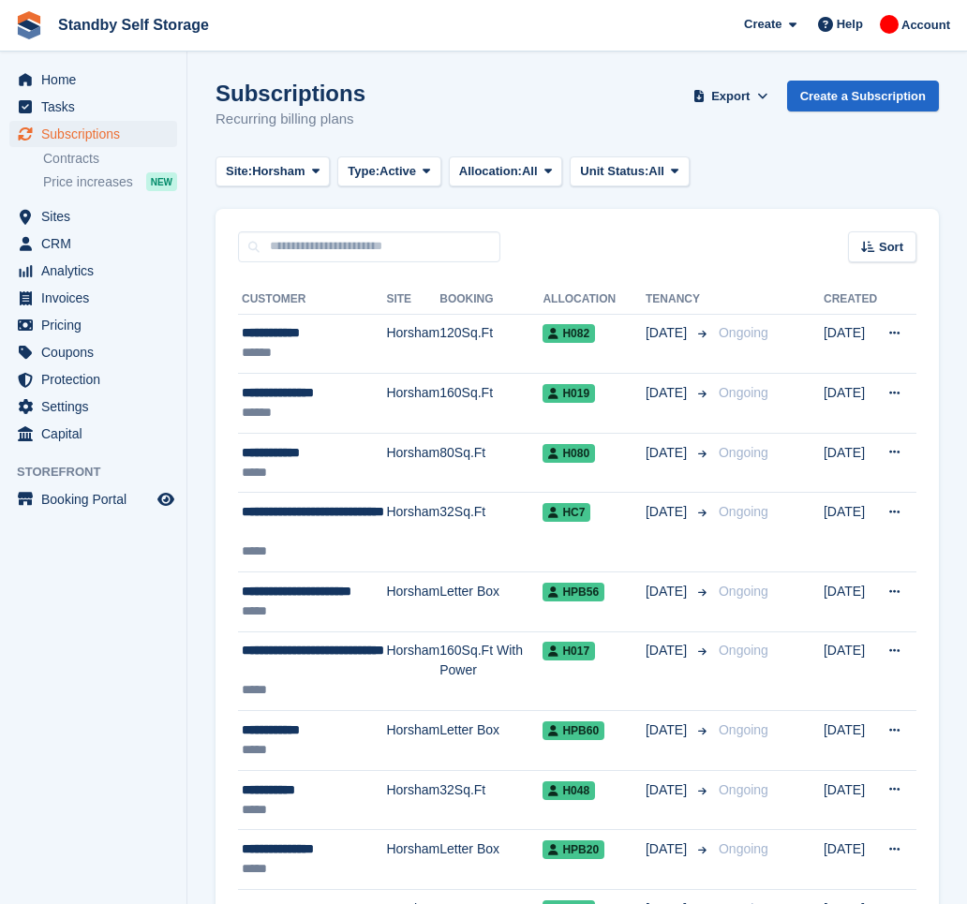
scroll to position [2665, 0]
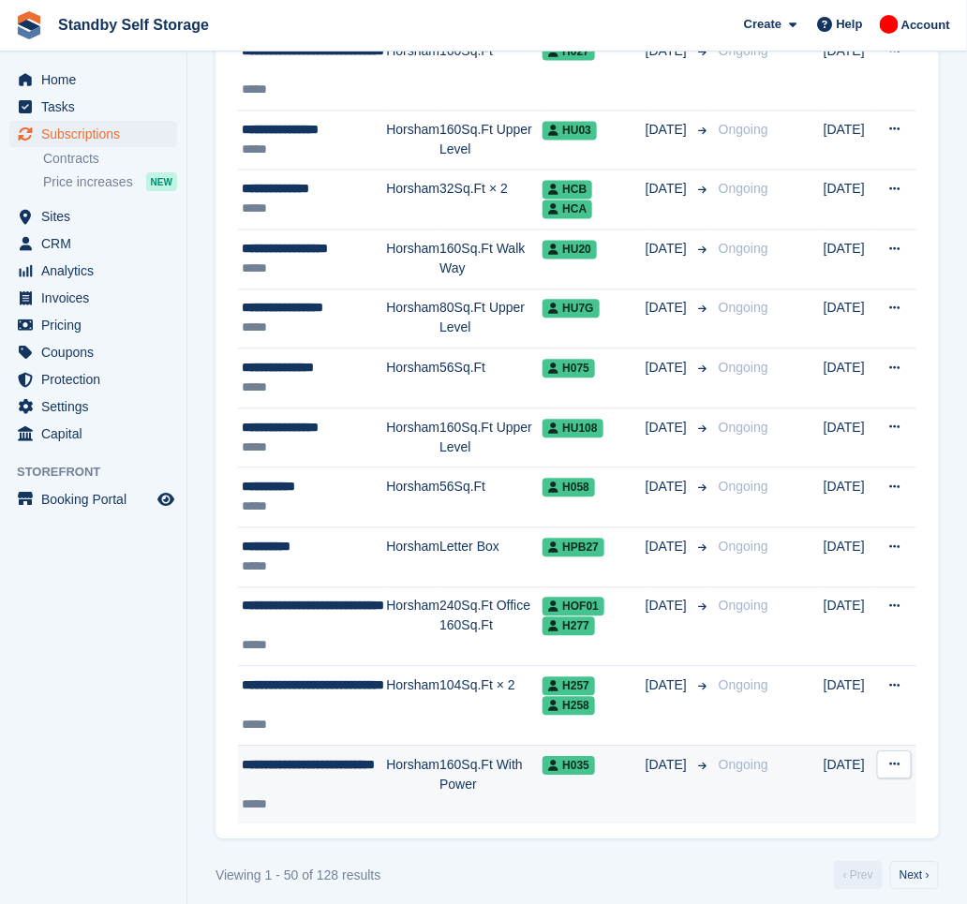
click at [308, 780] on div "**********" at bounding box center [314, 775] width 144 height 39
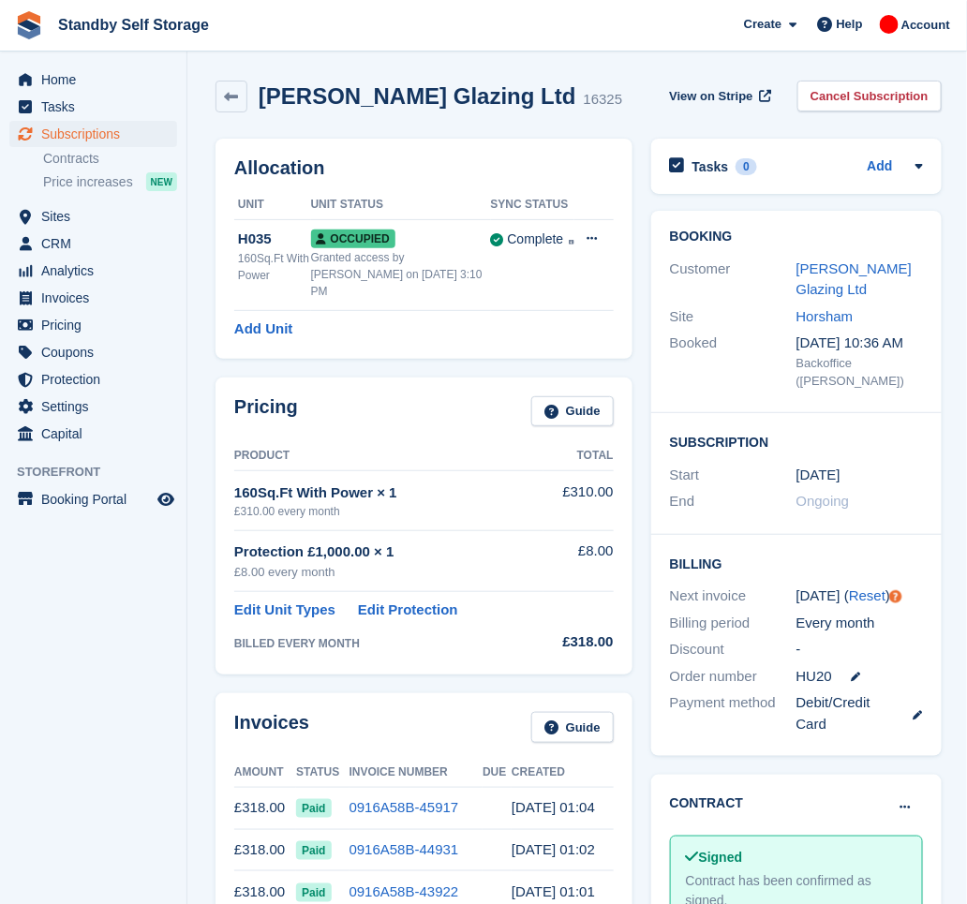
drag, startPoint x: 519, startPoint y: 101, endPoint x: 259, endPoint y: 110, distance: 260.7
click at [259, 109] on h2 "[PERSON_NAME] Glazing Ltd" at bounding box center [418, 95] width 318 height 25
copy h2 "[PERSON_NAME] Glazing Ltd"
click at [906, 90] on link "Cancel Subscription" at bounding box center [870, 96] width 144 height 31
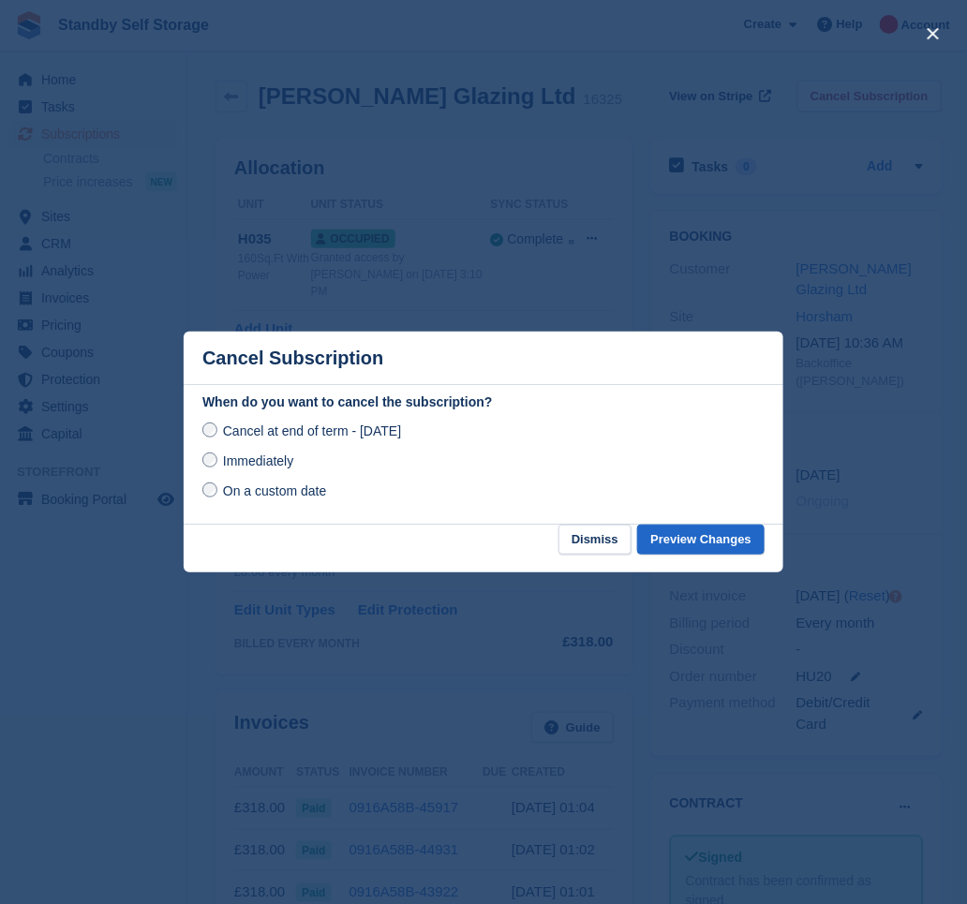
click at [271, 472] on div "Immediately" at bounding box center [483, 461] width 562 height 22
click at [266, 463] on span "Immediately" at bounding box center [258, 461] width 70 height 15
click at [702, 536] on button "Preview Changes" at bounding box center [700, 540] width 127 height 31
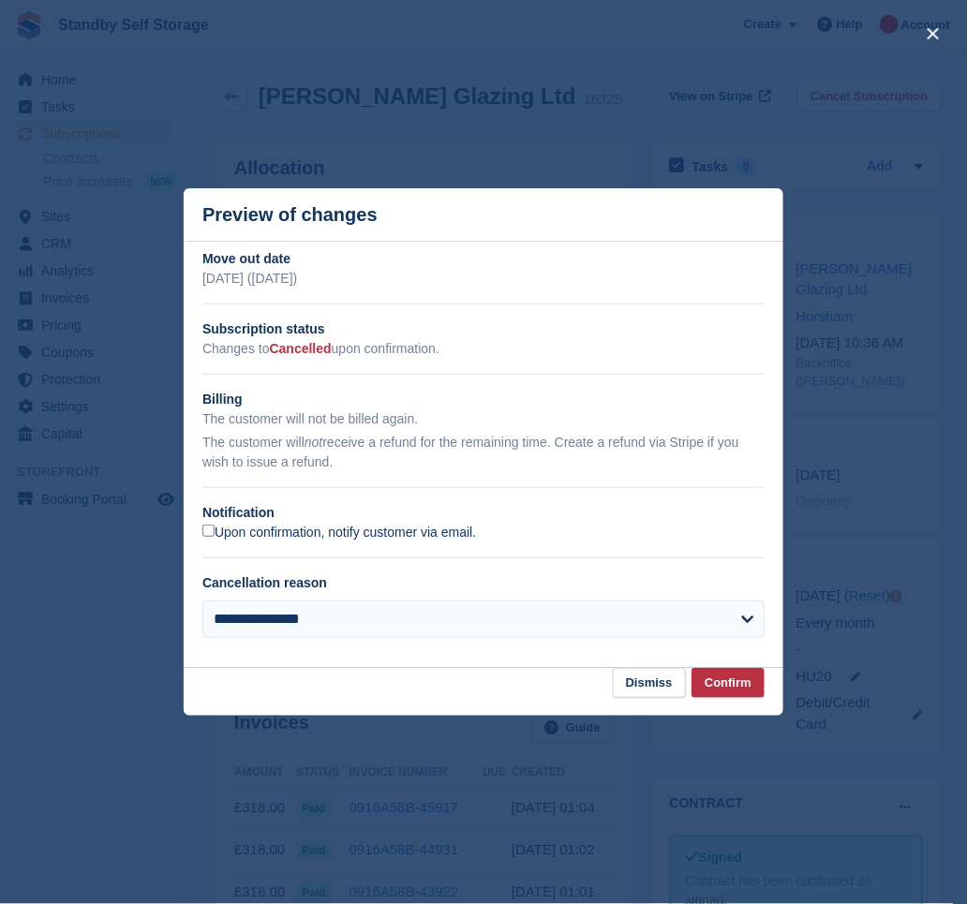
click at [303, 535] on label "Upon confirmation, notify customer via email." at bounding box center [339, 533] width 274 height 17
click at [718, 679] on button "Confirm" at bounding box center [728, 683] width 73 height 31
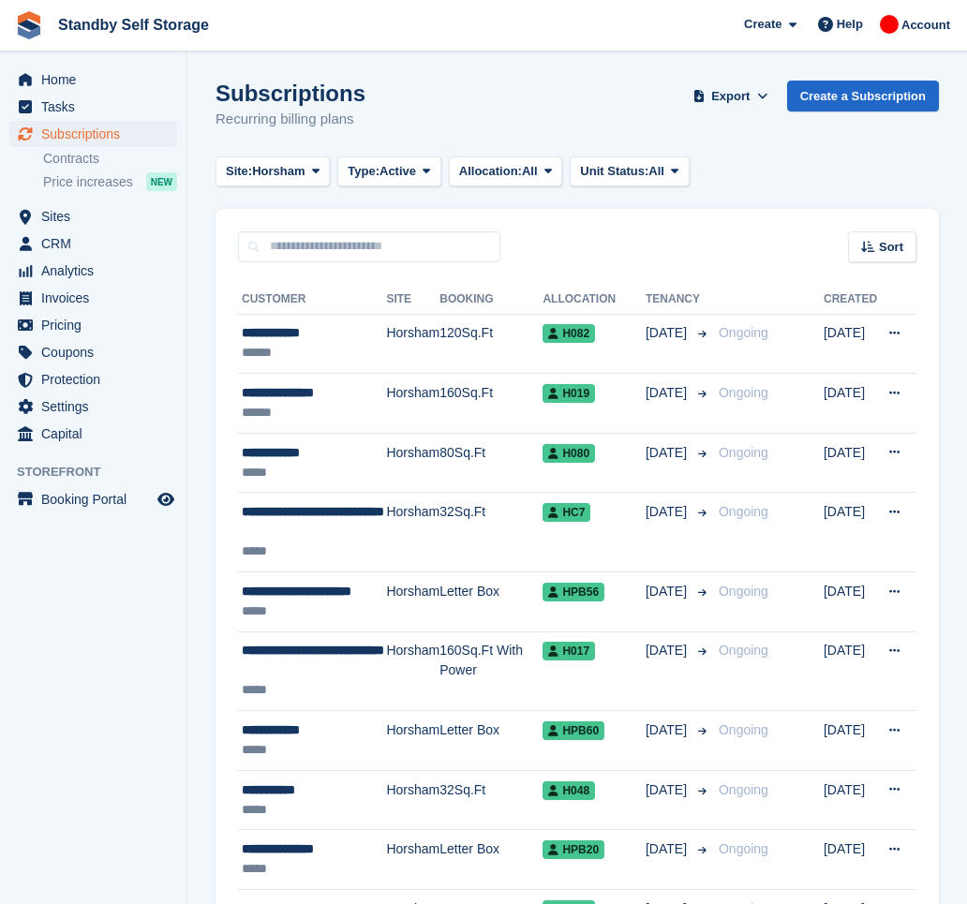
scroll to position [2665, 0]
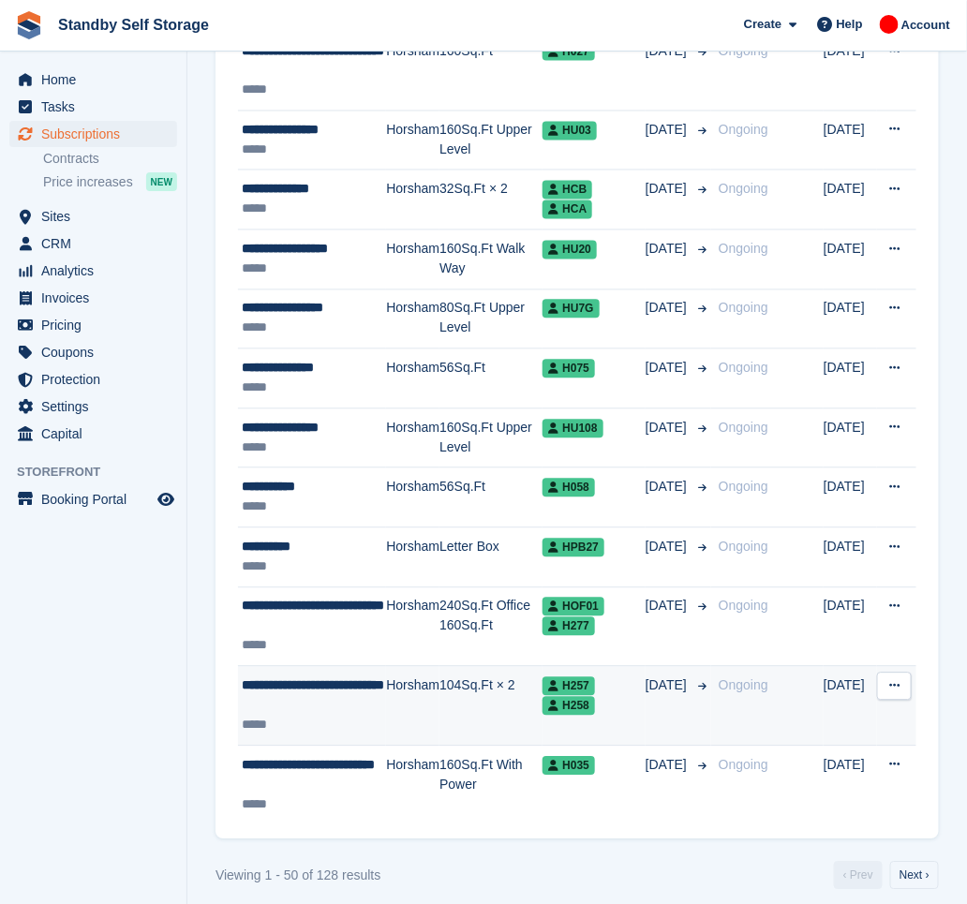
click at [340, 716] on div "**********" at bounding box center [314, 696] width 144 height 39
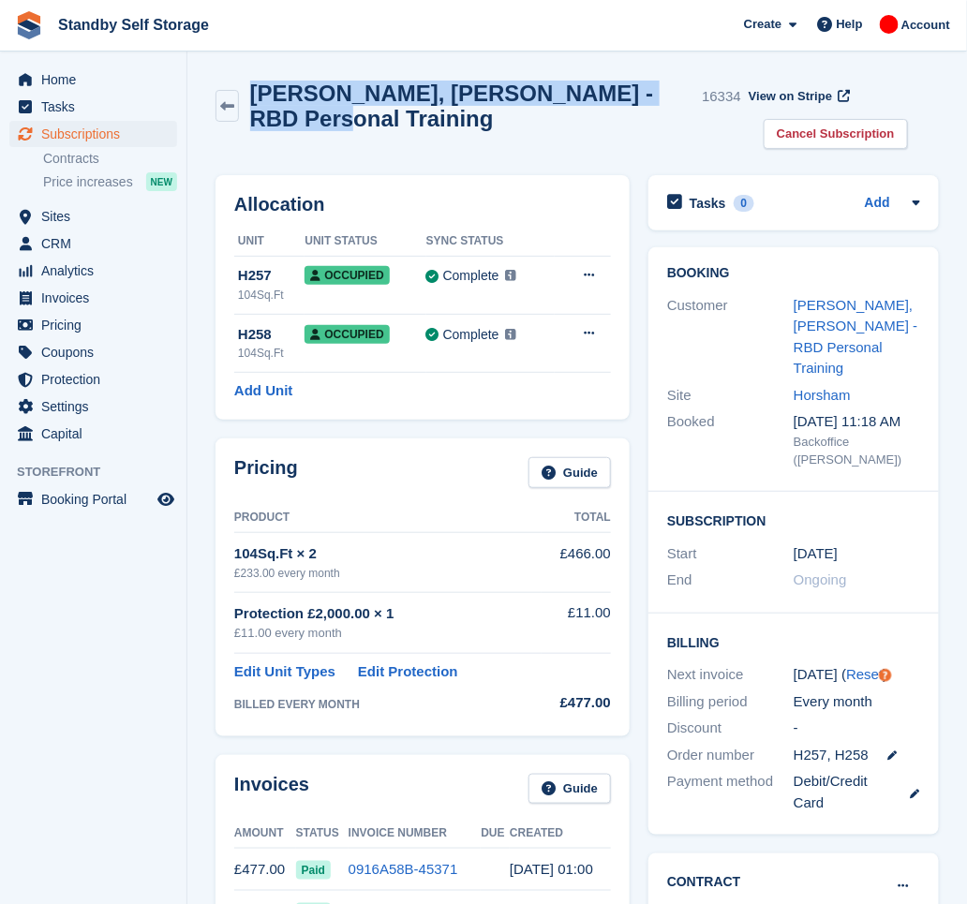
drag, startPoint x: 355, startPoint y: 117, endPoint x: 253, endPoint y: 88, distance: 106.2
click at [253, 88] on div "Carol, Peterson - RBD Personal Training 16334" at bounding box center [490, 106] width 502 height 51
copy h2 "Carol, Peterson - RBD Personal Training"
click at [768, 128] on link "Cancel Subscription" at bounding box center [836, 134] width 144 height 31
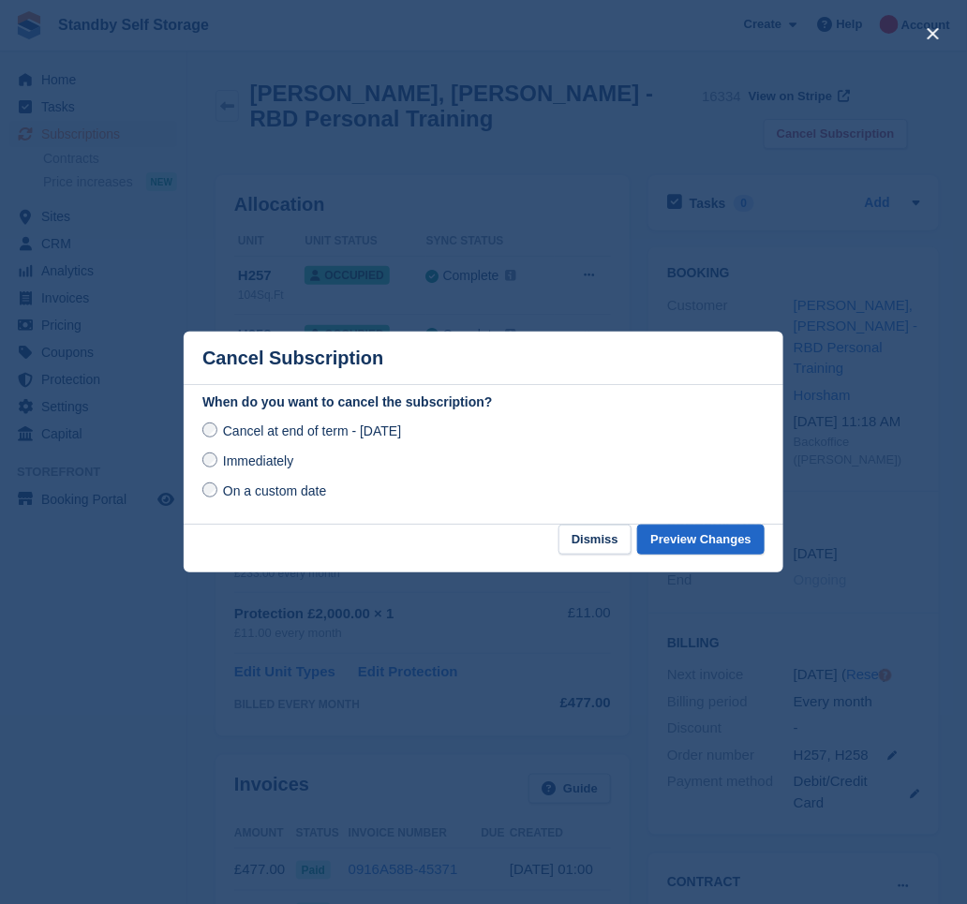
click at [291, 469] on span "Immediately" at bounding box center [258, 461] width 70 height 15
click at [679, 542] on button "Preview Changes" at bounding box center [700, 540] width 127 height 31
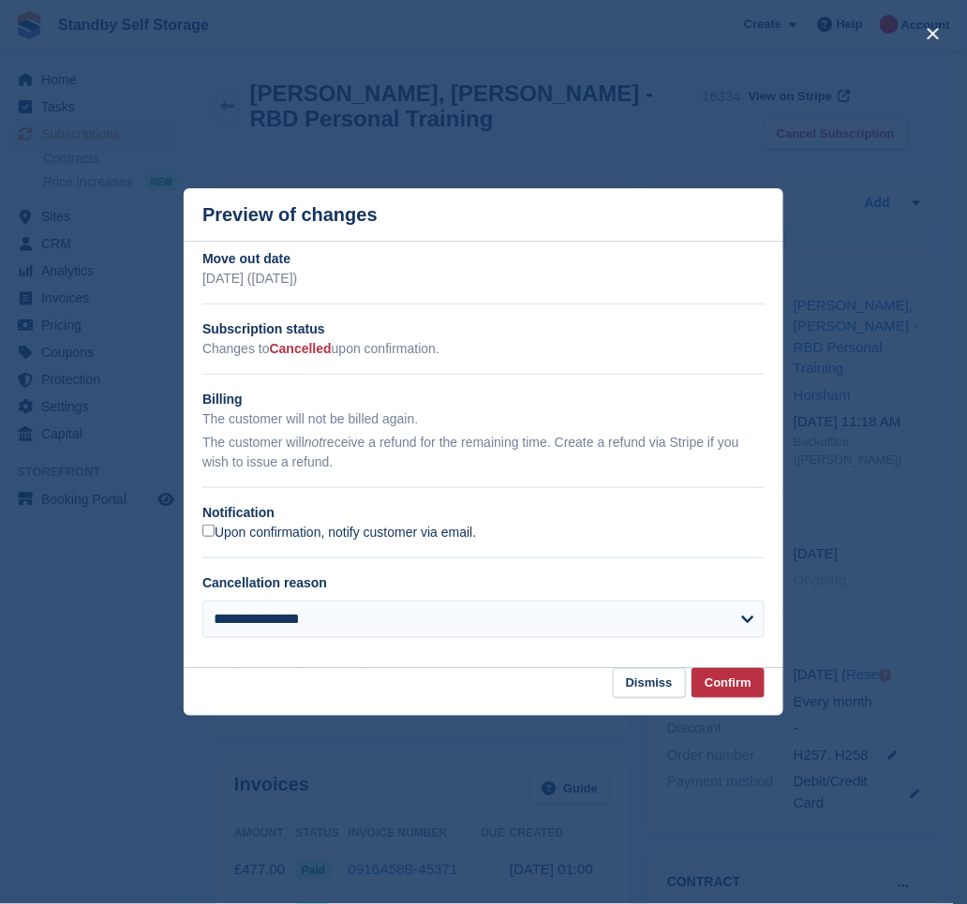
click at [247, 536] on label "Upon confirmation, notify customer via email." at bounding box center [339, 533] width 274 height 17
click at [724, 687] on button "Confirm" at bounding box center [728, 683] width 73 height 31
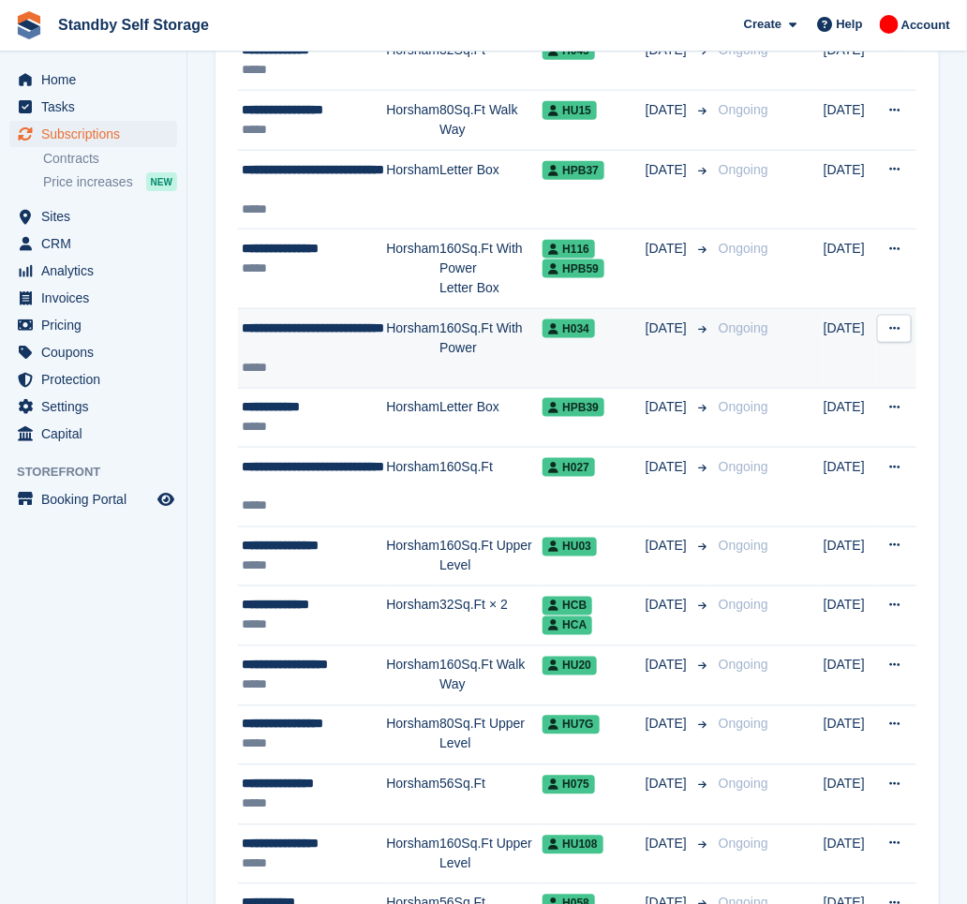
scroll to position [2685, 0]
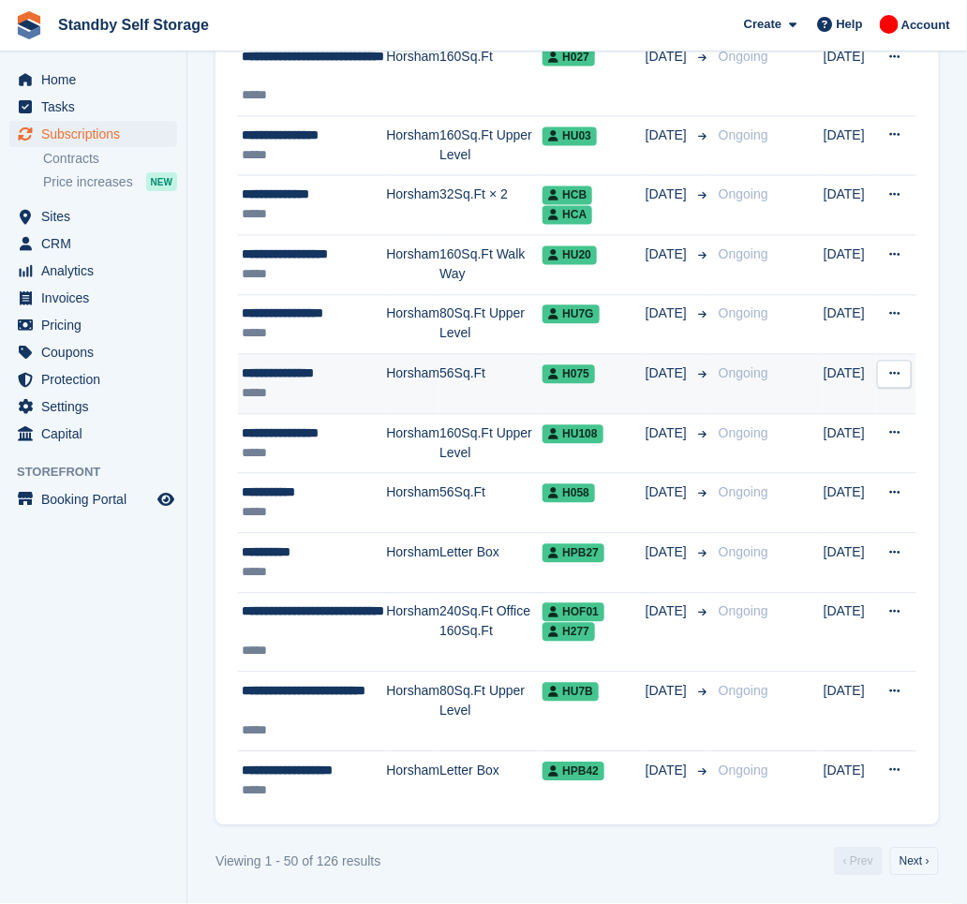
scroll to position [2665, 0]
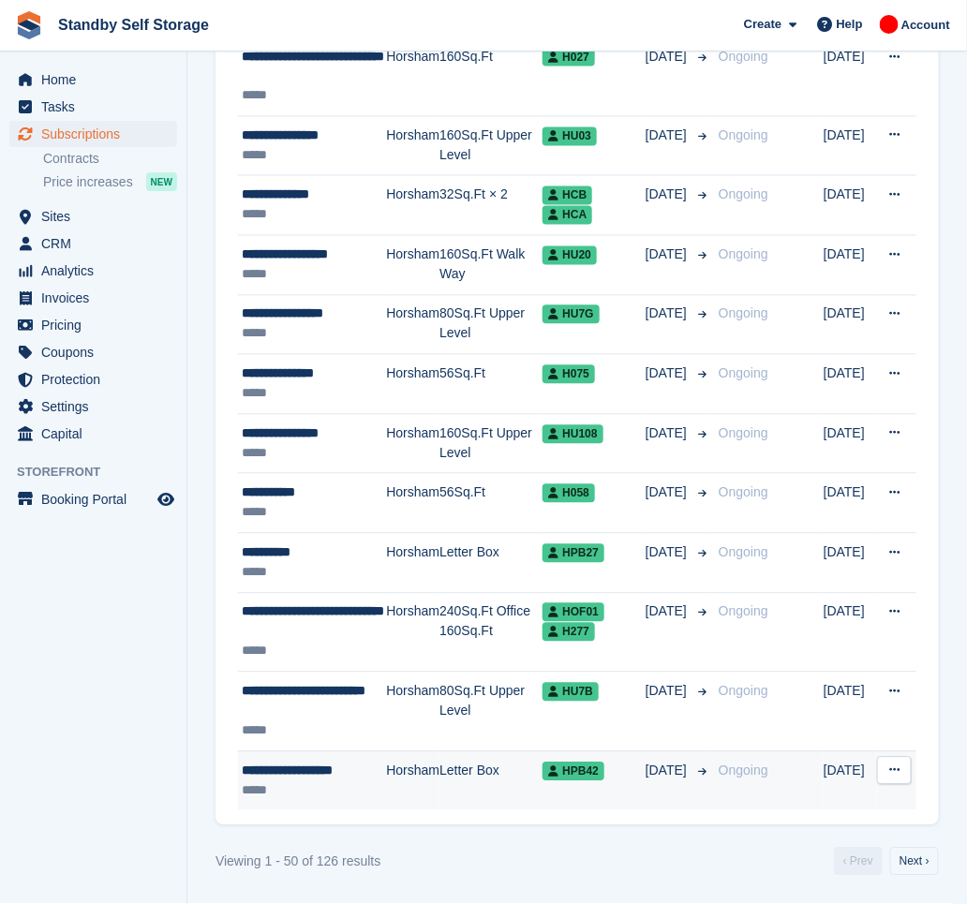
click at [392, 781] on td "Horsham" at bounding box center [412, 781] width 53 height 59
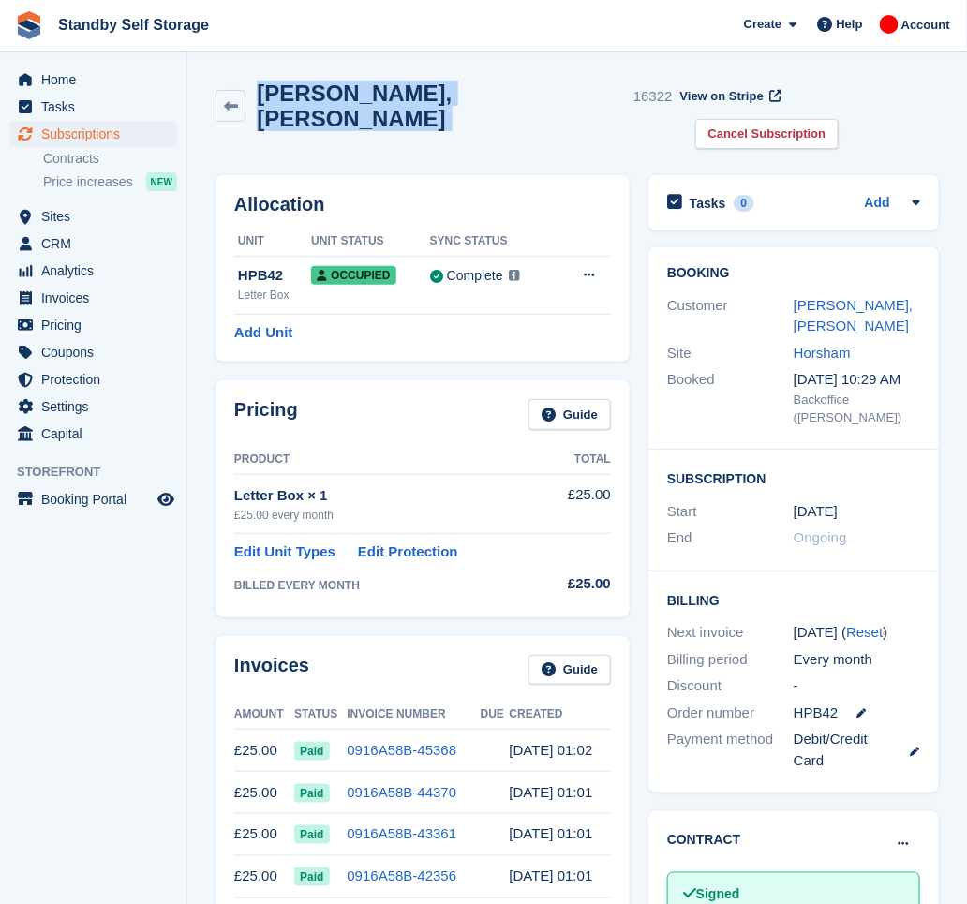
drag, startPoint x: 467, startPoint y: 83, endPoint x: 261, endPoint y: 73, distance: 205.5
click at [261, 73] on div "[PERSON_NAME], [PERSON_NAME] 16322 View on Stripe Cancel Subscription" at bounding box center [577, 118] width 742 height 95
copy div "[PERSON_NAME], [PERSON_NAME]"
click at [828, 119] on link "Cancel Subscription" at bounding box center [767, 134] width 144 height 31
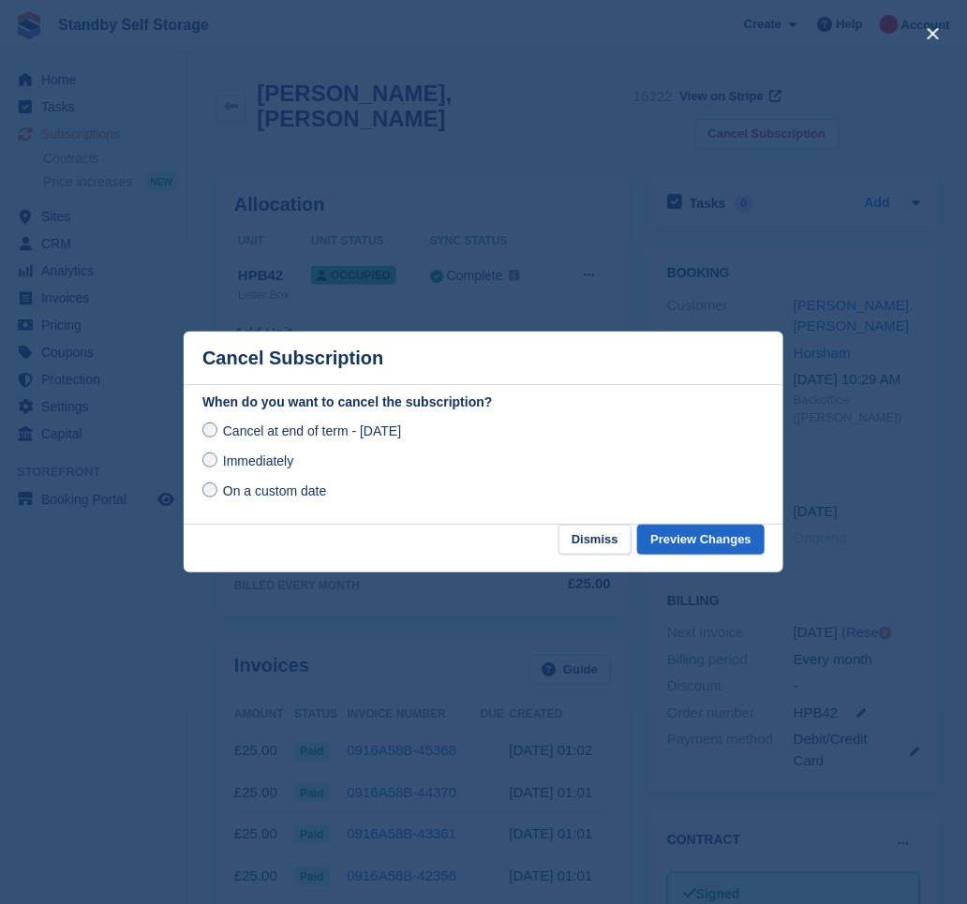
click at [249, 460] on span "Immediately" at bounding box center [258, 461] width 70 height 15
click at [686, 542] on button "Preview Changes" at bounding box center [700, 540] width 127 height 31
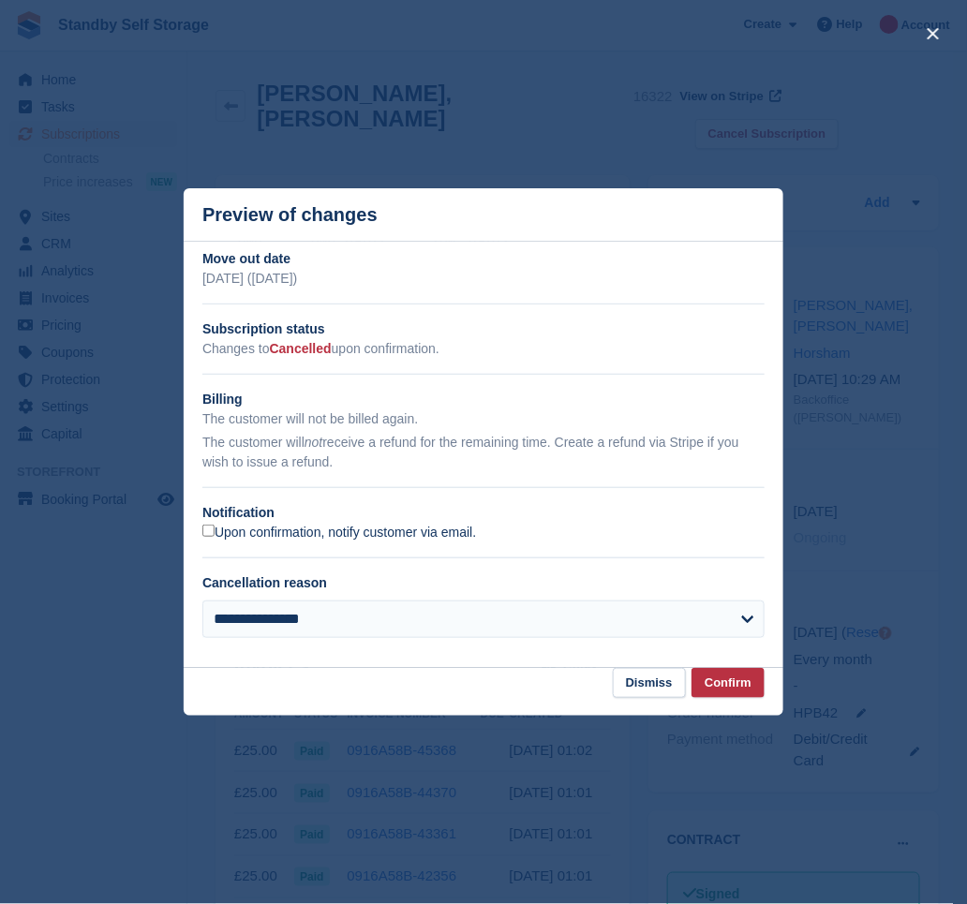
click at [262, 539] on label "Upon confirmation, notify customer via email." at bounding box center [339, 533] width 274 height 17
click at [721, 689] on button "Confirm" at bounding box center [728, 683] width 73 height 31
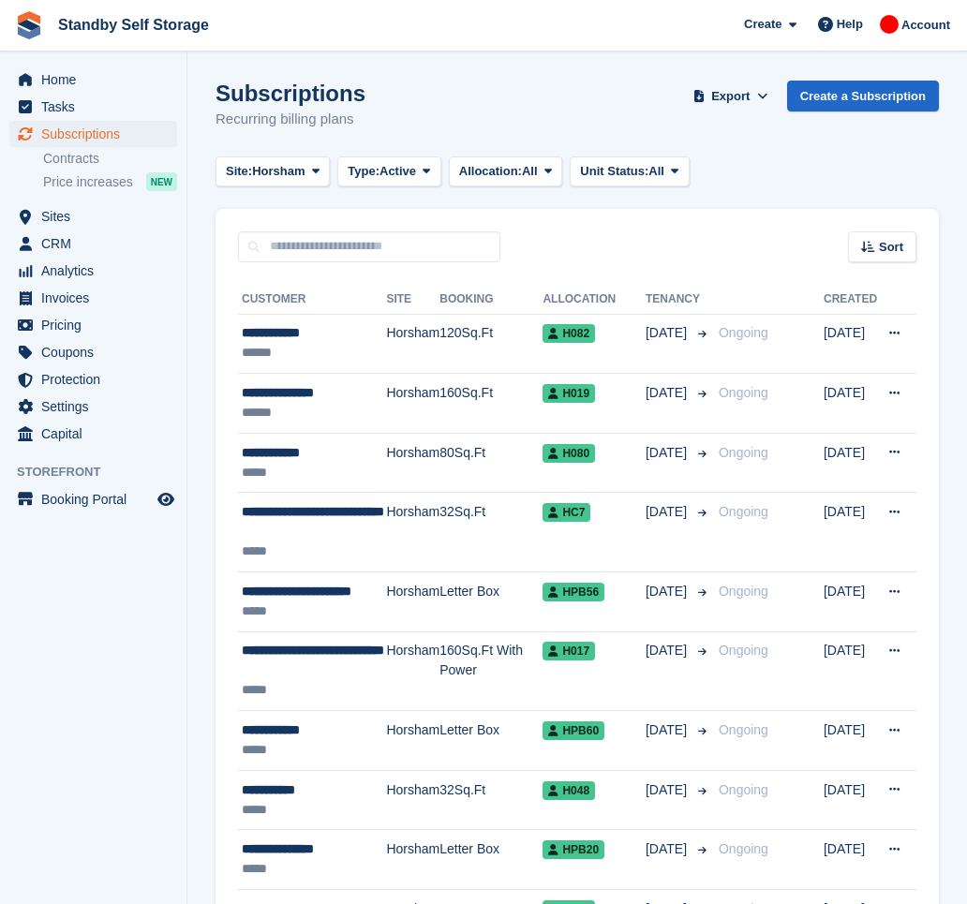
scroll to position [2665, 0]
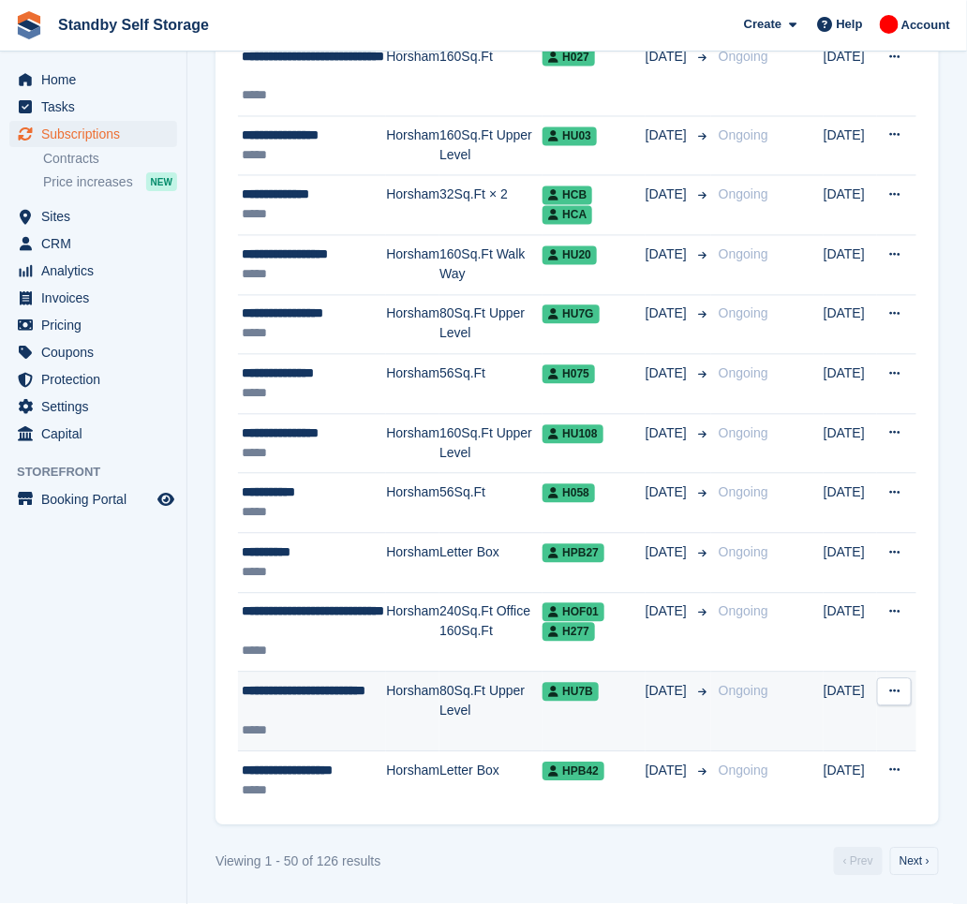
click at [338, 709] on div "**********" at bounding box center [314, 701] width 144 height 39
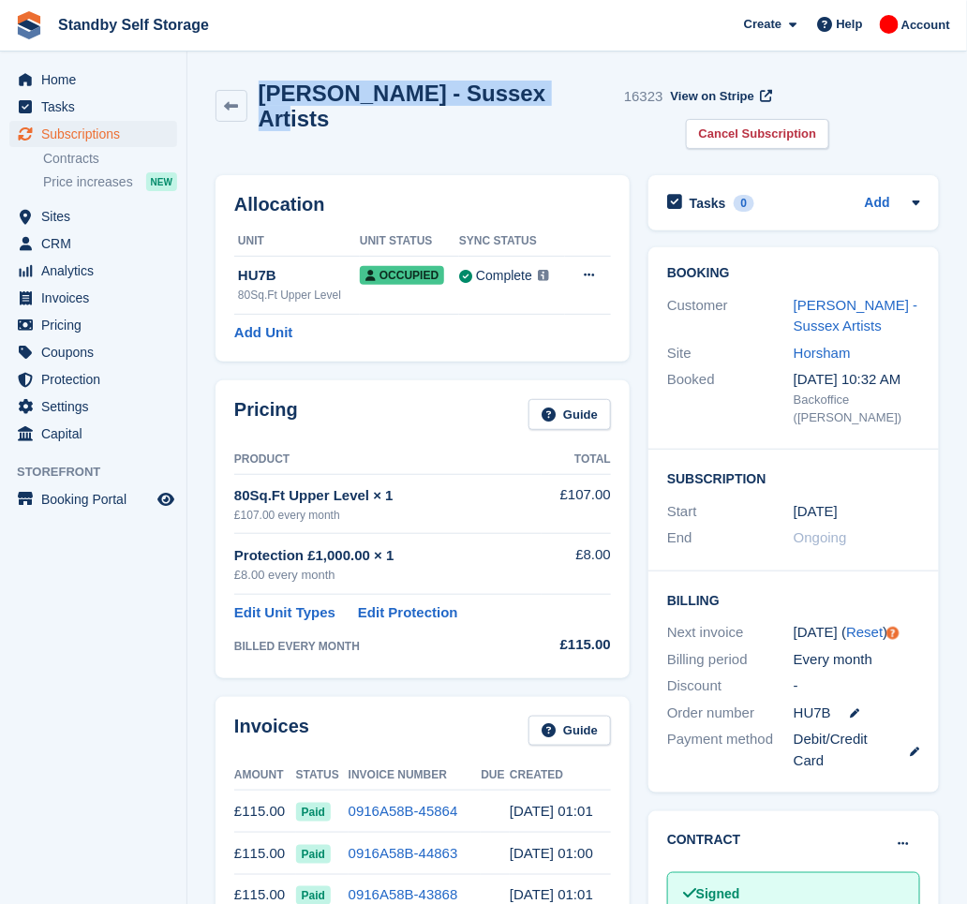
drag, startPoint x: 519, startPoint y: 94, endPoint x: 261, endPoint y: 113, distance: 258.5
click at [261, 113] on div "[PERSON_NAME] - Sussex Artists 16323 View on Stripe Cancel Subscription" at bounding box center [577, 118] width 742 height 95
copy h2 "[PERSON_NAME] - Sussex Artists"
click at [830, 119] on link "Cancel Subscription" at bounding box center [758, 134] width 144 height 31
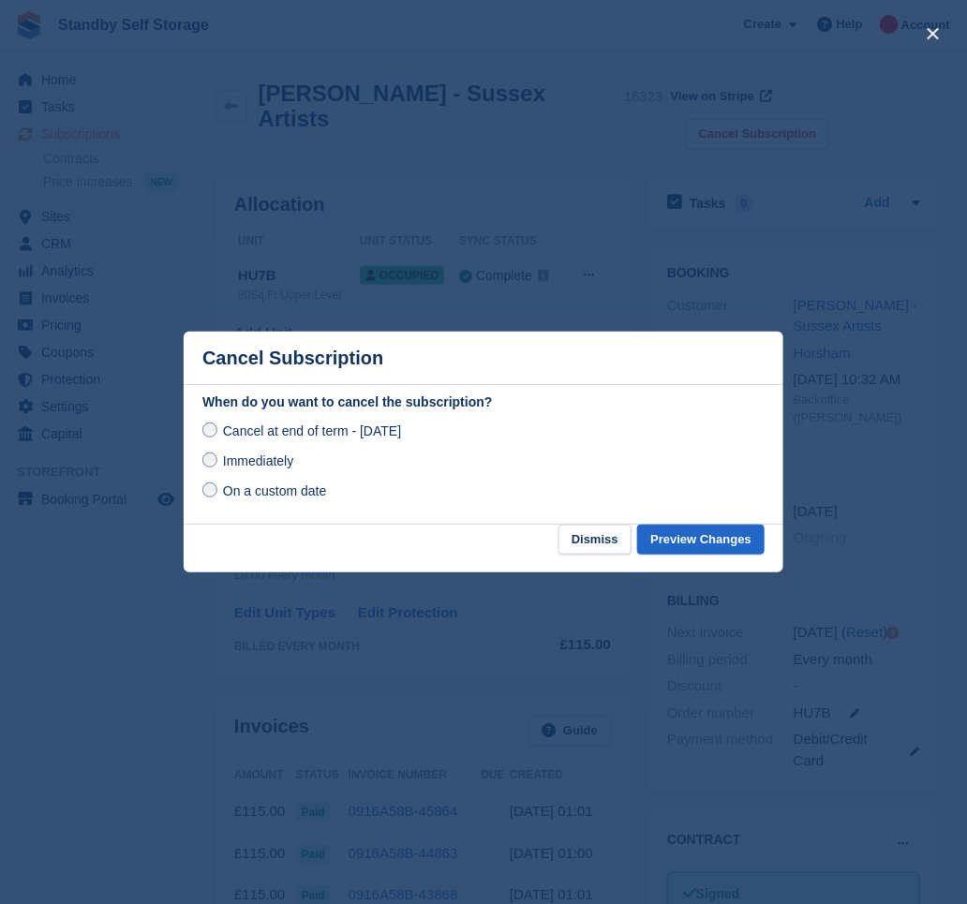
click at [257, 464] on span "Immediately" at bounding box center [258, 461] width 70 height 15
click at [722, 539] on button "Preview Changes" at bounding box center [700, 540] width 127 height 31
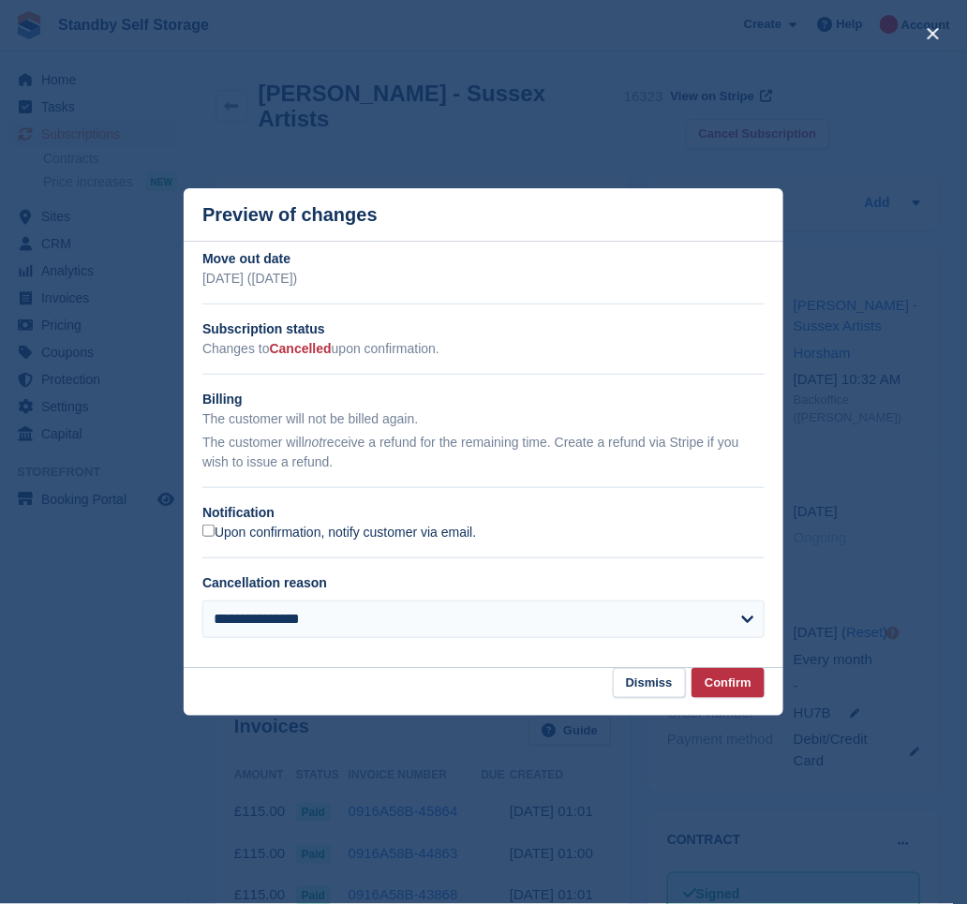
click at [238, 536] on label "Upon confirmation, notify customer via email." at bounding box center [339, 533] width 274 height 17
click at [730, 682] on button "Confirm" at bounding box center [728, 683] width 73 height 31
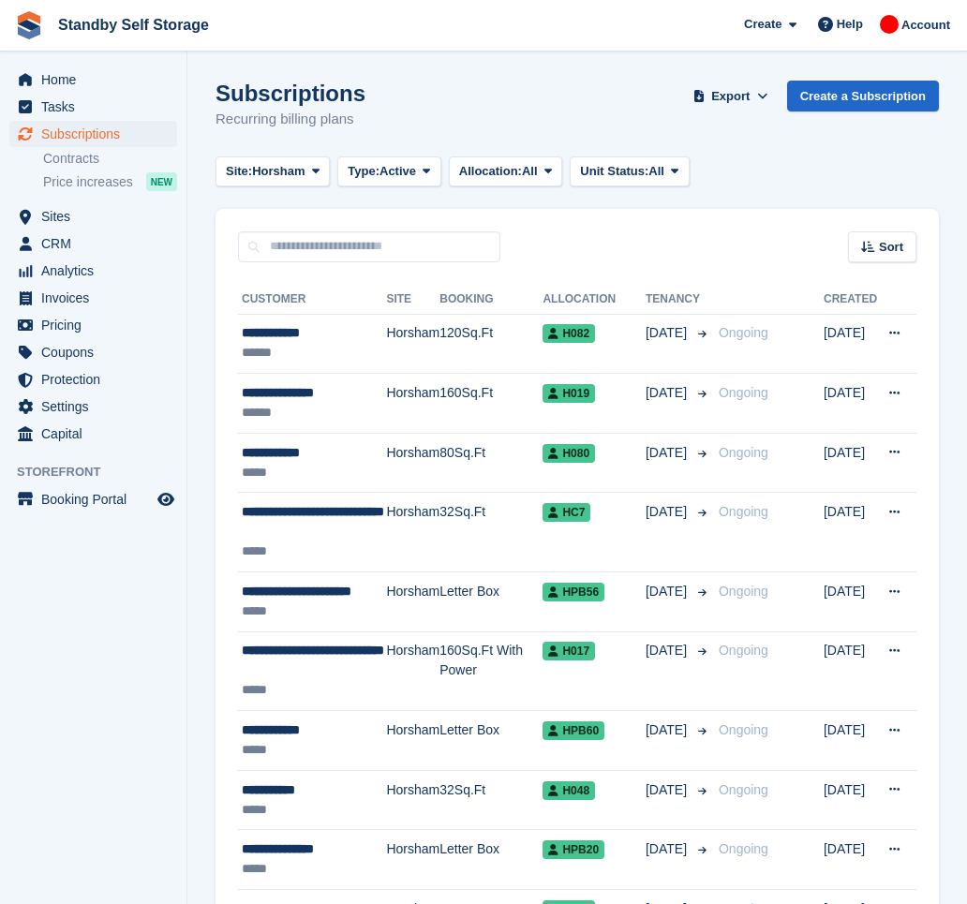
scroll to position [2665, 0]
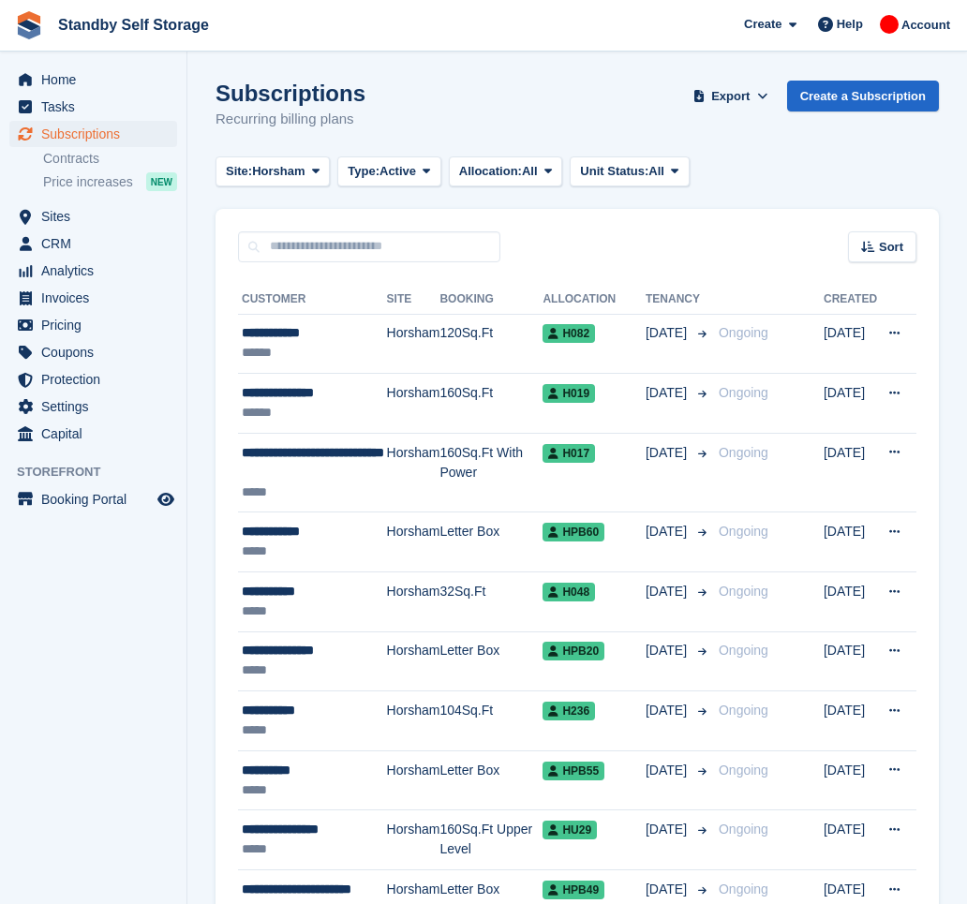
scroll to position [2665, 0]
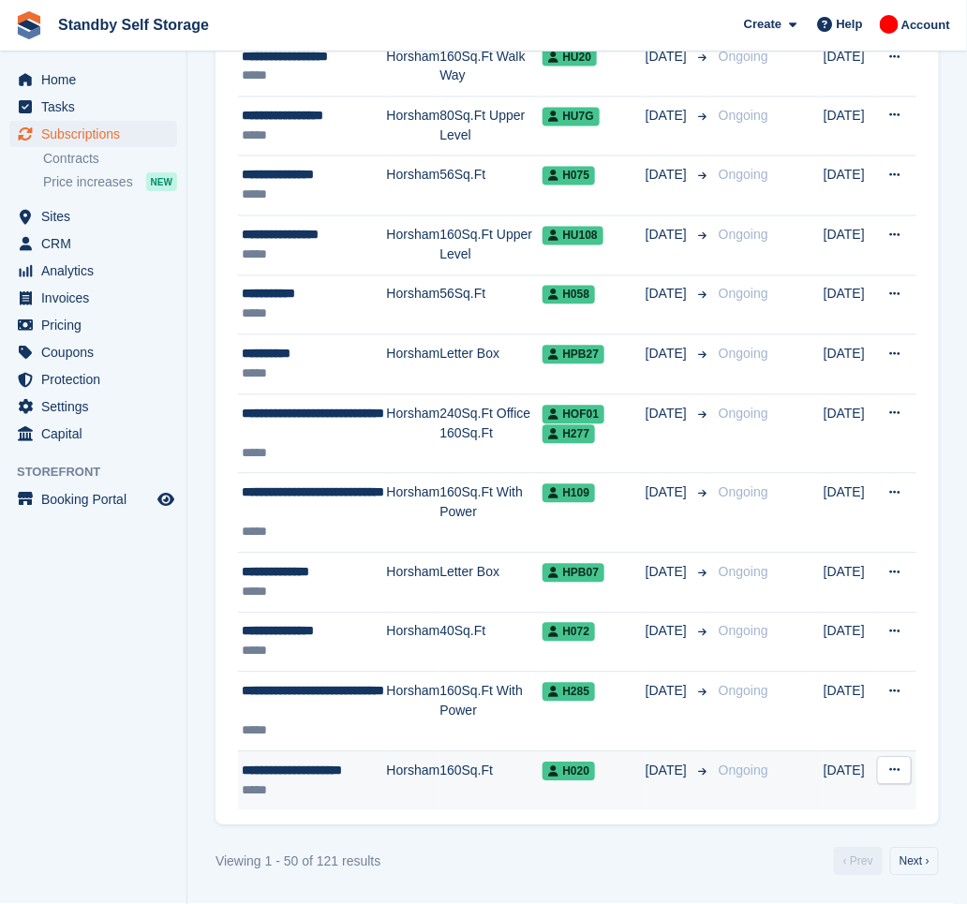
click at [407, 785] on td "Horsham" at bounding box center [413, 781] width 53 height 59
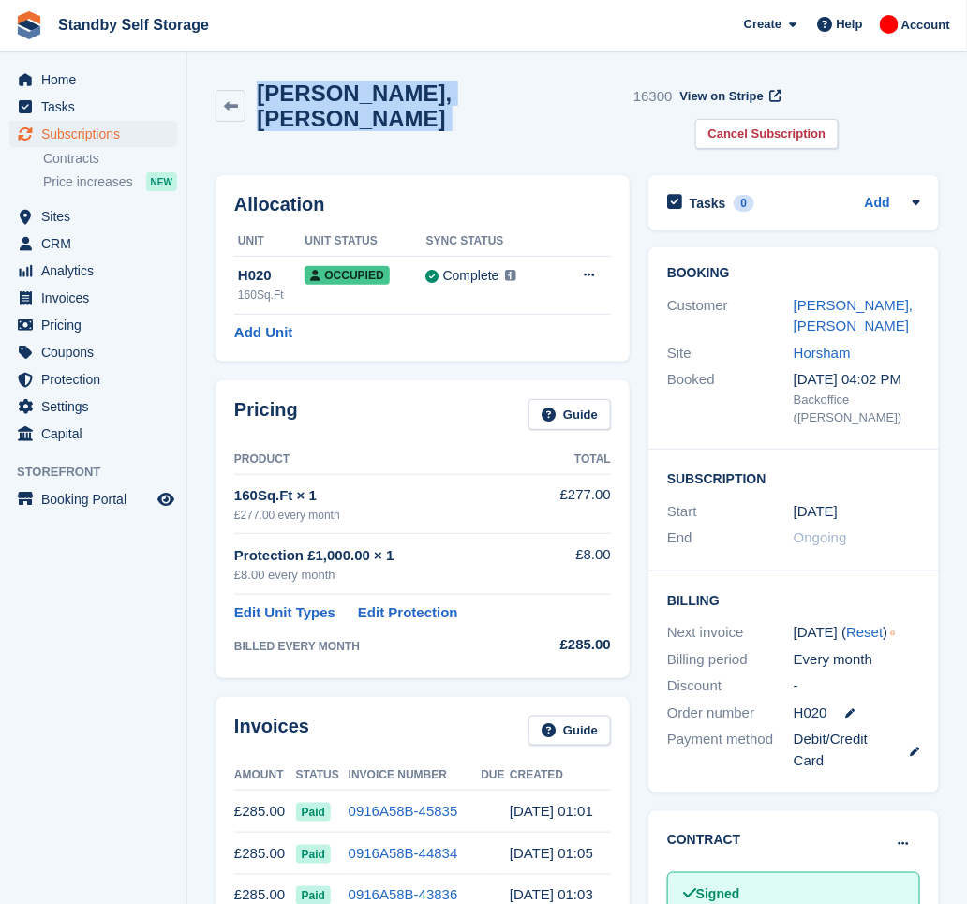
drag, startPoint x: 498, startPoint y: 99, endPoint x: 255, endPoint y: 105, distance: 242.8
click at [255, 105] on div "Christopher, McGovern 16300" at bounding box center [459, 106] width 426 height 51
copy div "Christopher, McGovern"
click at [840, 119] on link "Cancel Subscription" at bounding box center [767, 134] width 144 height 31
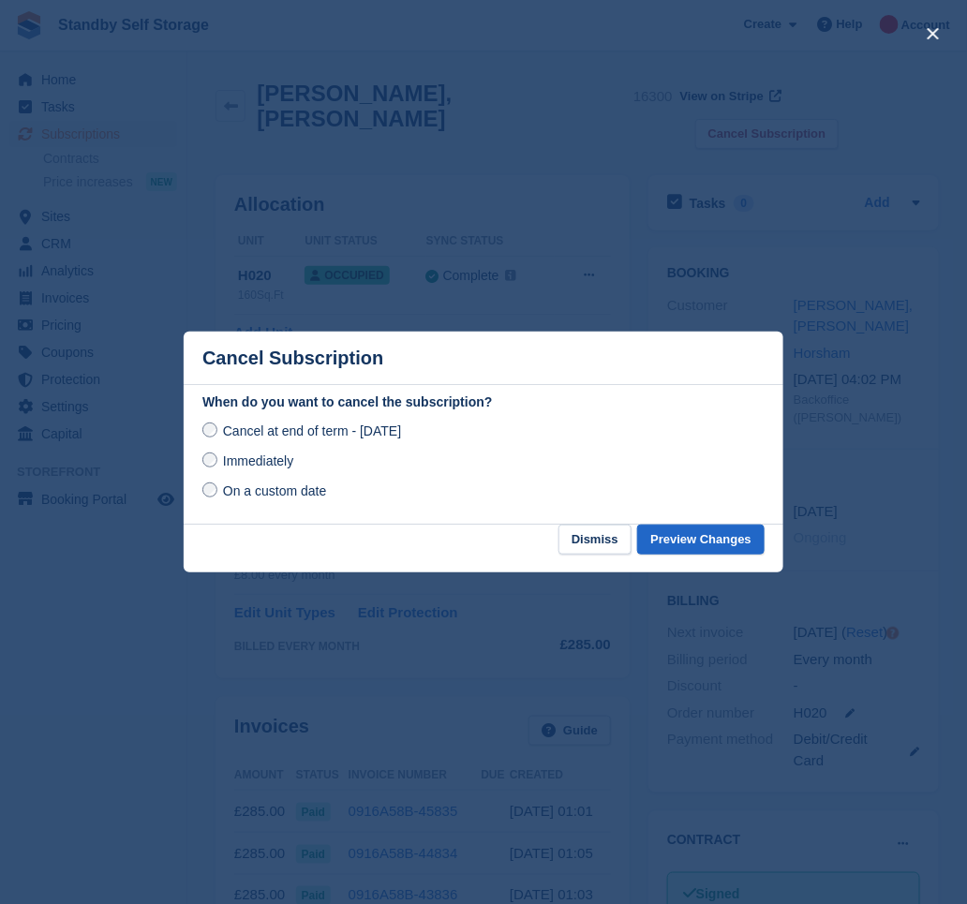
click at [231, 462] on span "Immediately" at bounding box center [258, 461] width 70 height 15
click at [694, 545] on button "Preview Changes" at bounding box center [700, 540] width 127 height 31
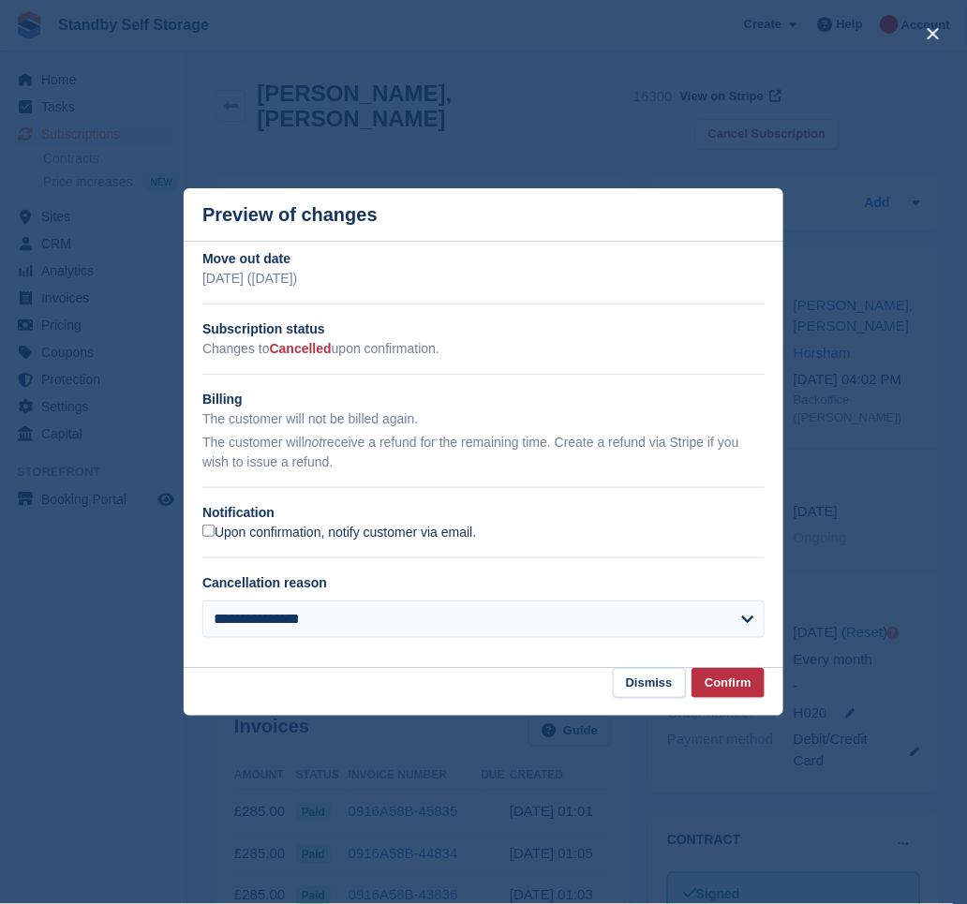
click at [297, 541] on label "Upon confirmation, notify customer via email." at bounding box center [339, 533] width 274 height 17
click at [728, 682] on button "Confirm" at bounding box center [728, 683] width 73 height 31
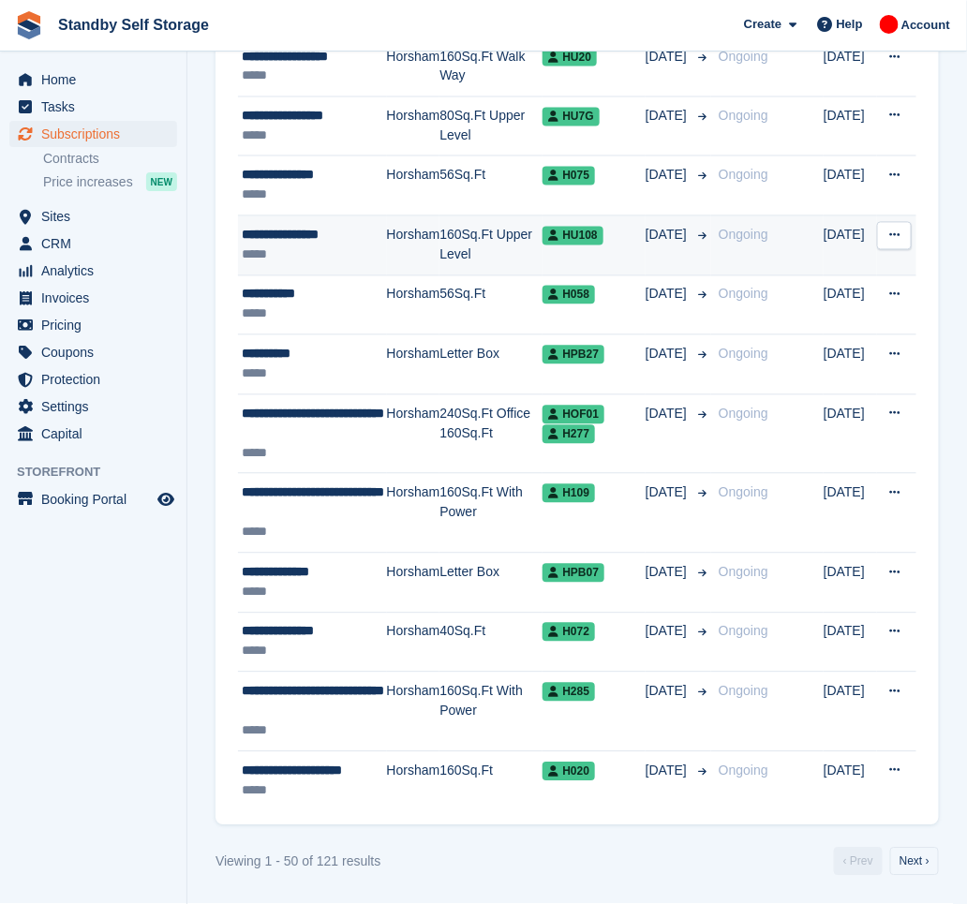
scroll to position [2665, 0]
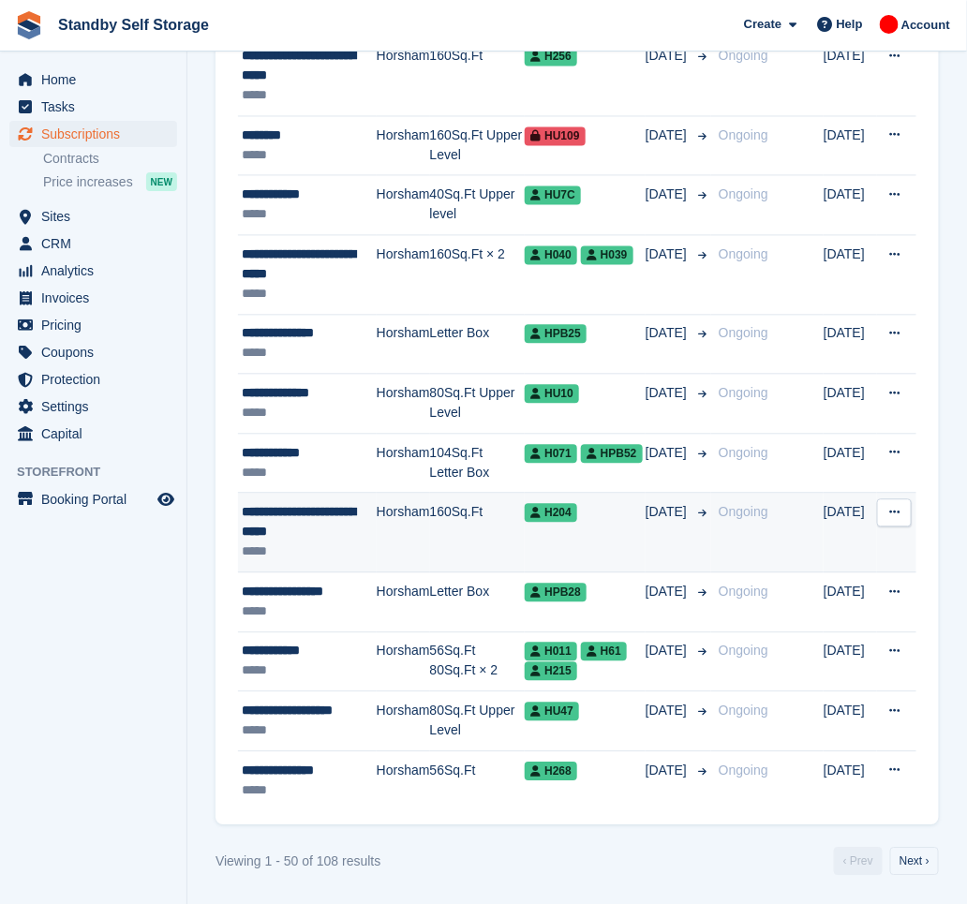
scroll to position [2685, 0]
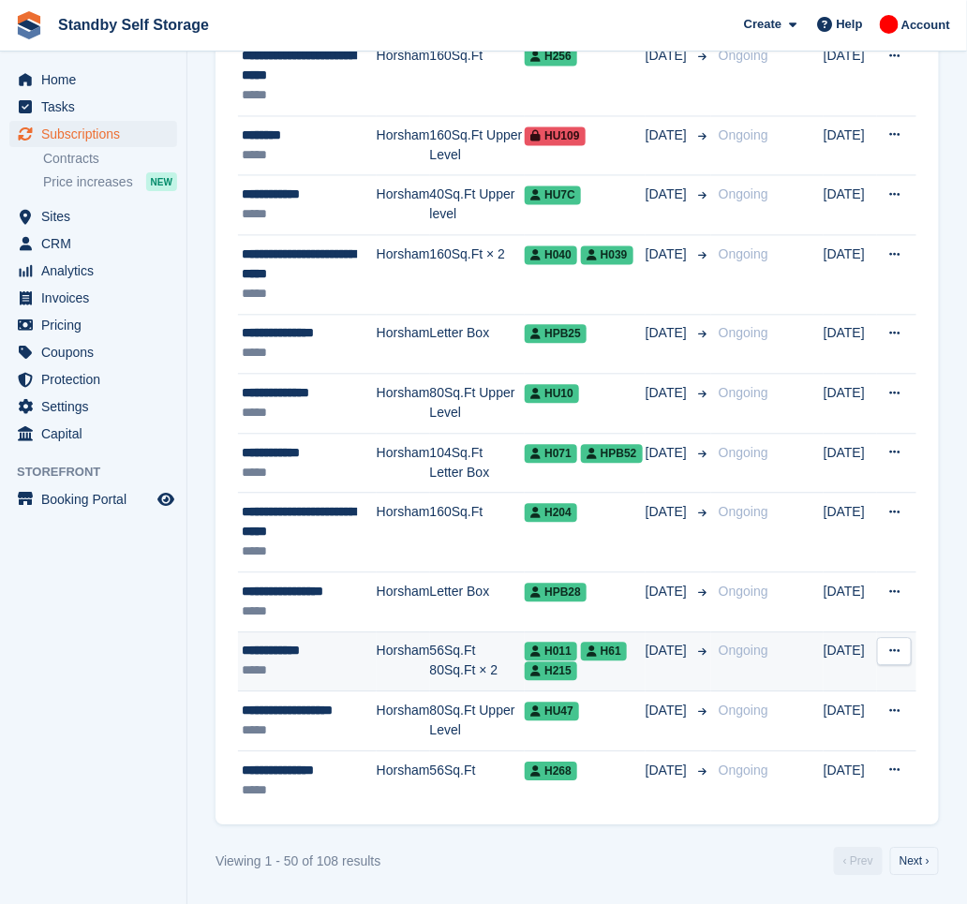
click at [357, 662] on div "*****" at bounding box center [309, 672] width 135 height 20
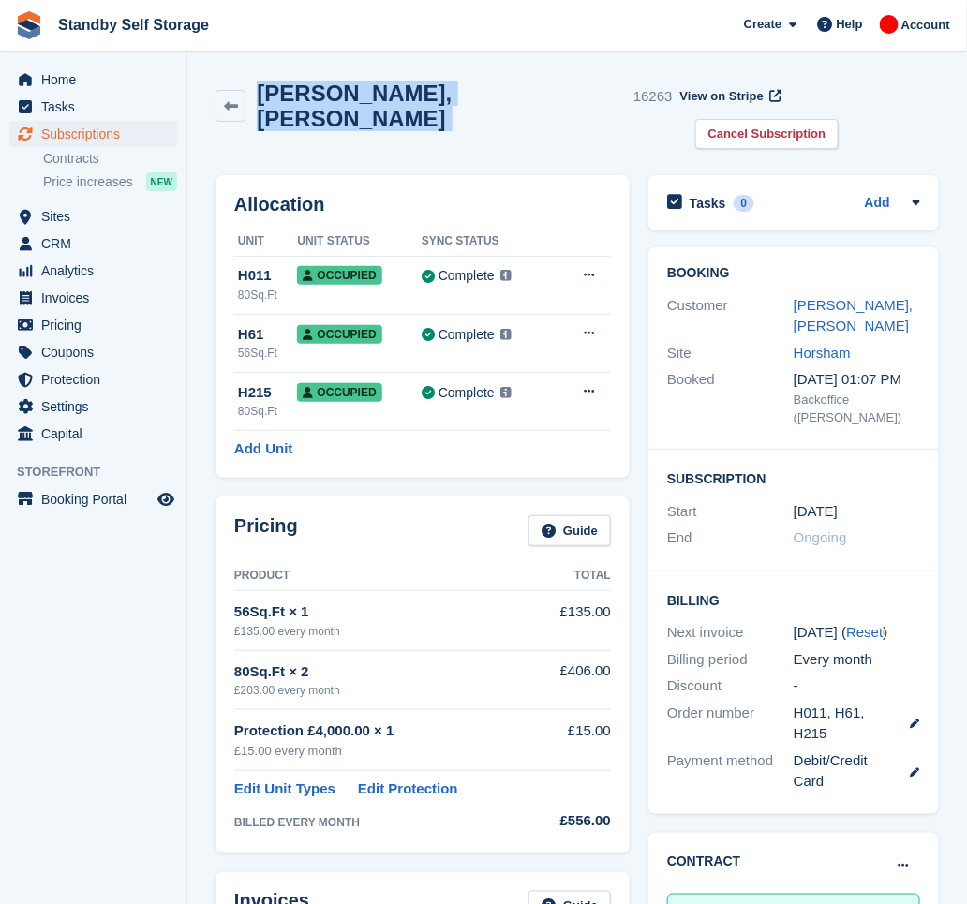
drag, startPoint x: 377, startPoint y: 99, endPoint x: 258, endPoint y: 107, distance: 119.3
click at [258, 107] on div "Ian, Roberts 16263" at bounding box center [459, 106] width 426 height 51
copy div "Ian, Roberts"
click at [840, 119] on link "Cancel Subscription" at bounding box center [767, 134] width 144 height 31
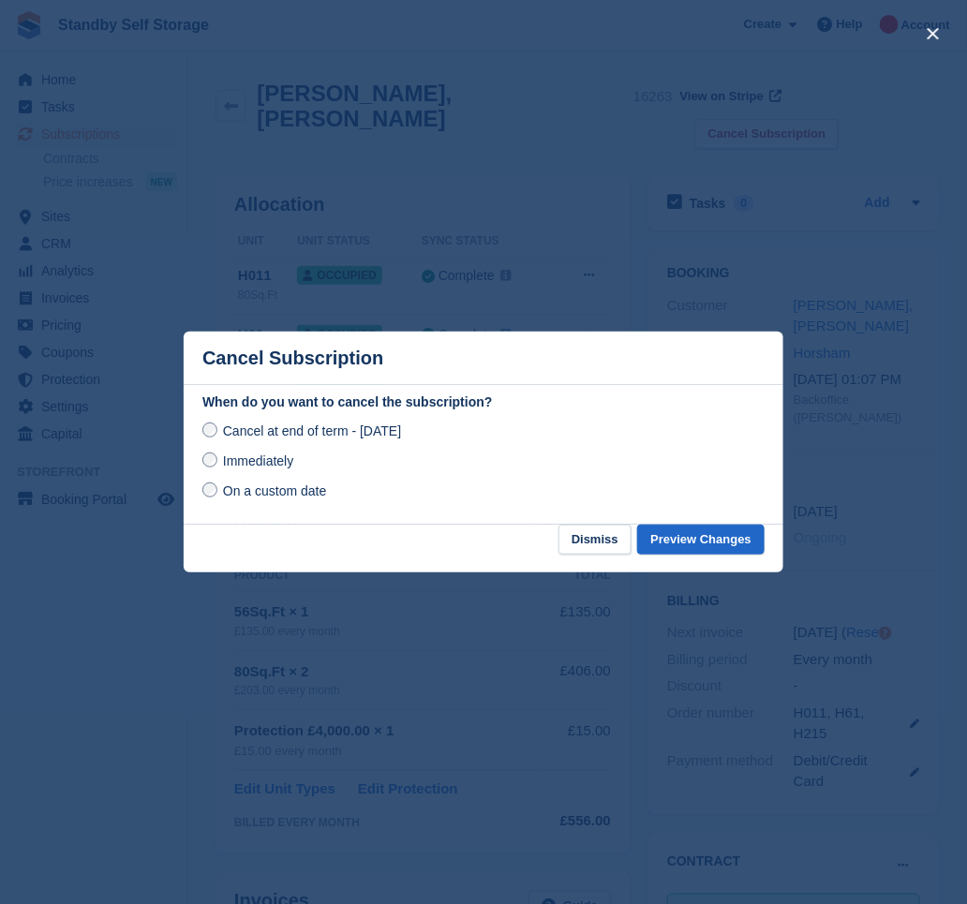
click at [249, 463] on span "Immediately" at bounding box center [258, 461] width 70 height 15
click at [680, 533] on button "Preview Changes" at bounding box center [700, 540] width 127 height 31
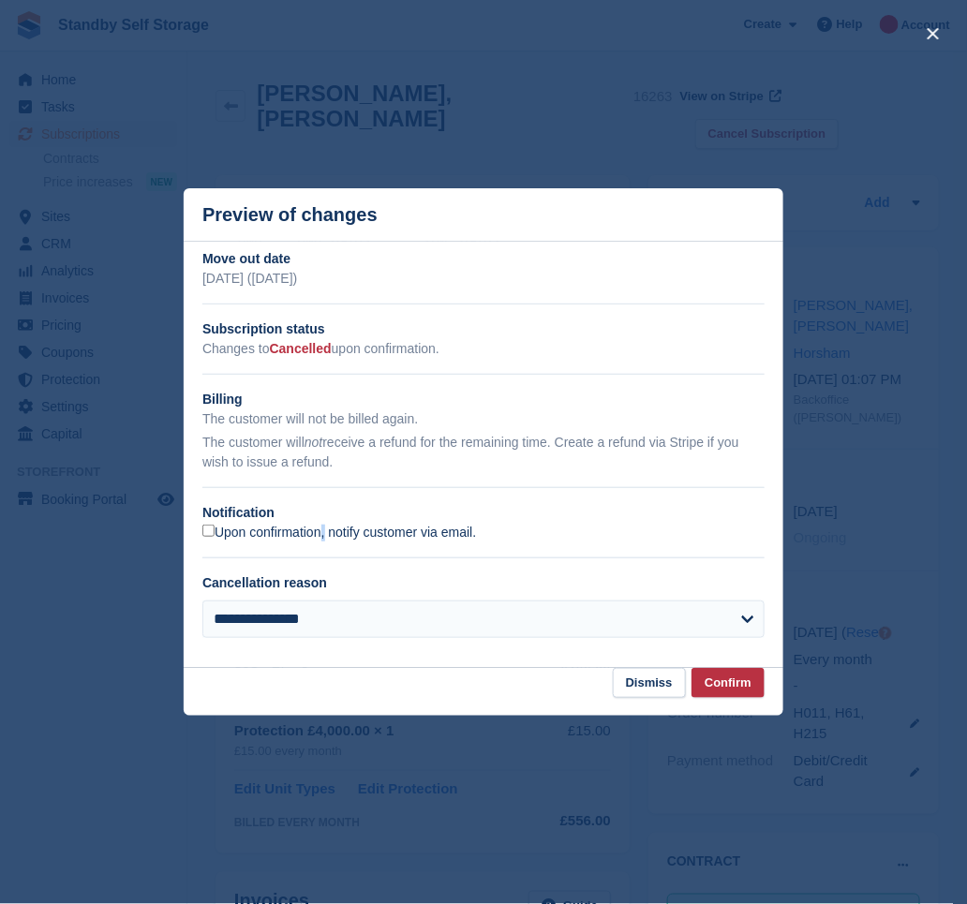
click at [263, 539] on label "Upon confirmation, notify customer via email." at bounding box center [339, 533] width 274 height 17
click at [426, 539] on label "Upon confirmation, notify customer via email." at bounding box center [339, 533] width 274 height 17
click at [706, 682] on button "Confirm" at bounding box center [728, 683] width 73 height 31
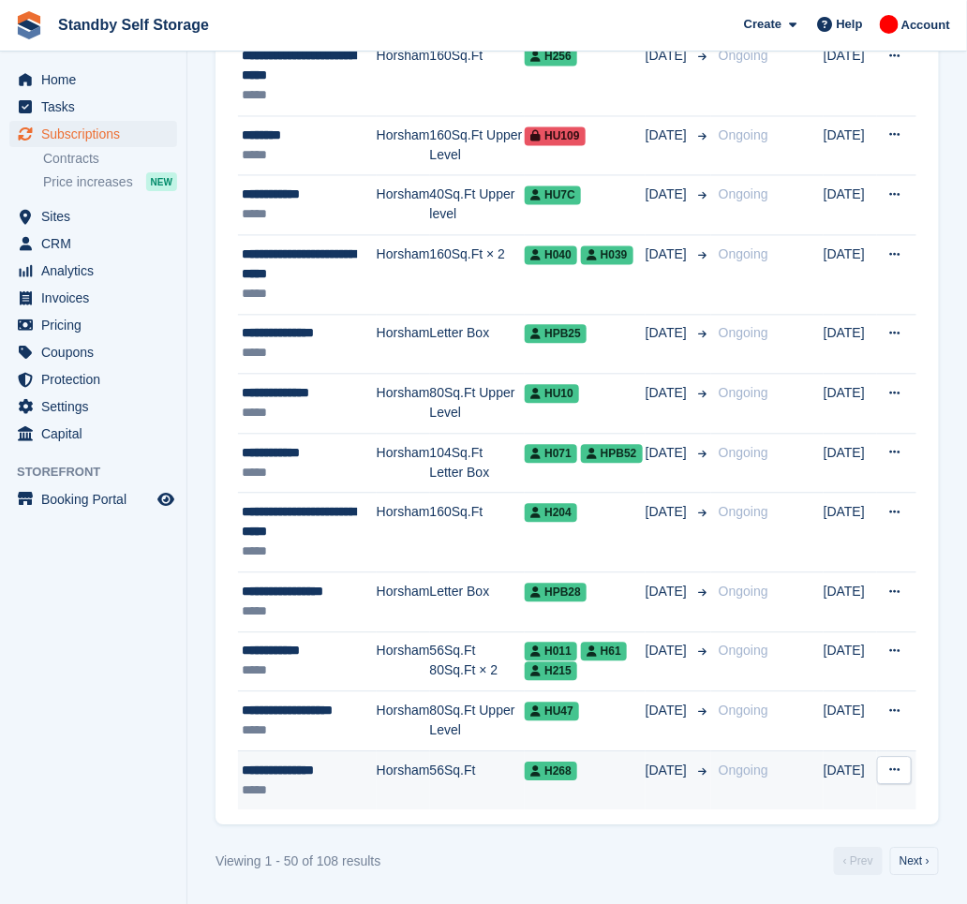
scroll to position [2685, 0]
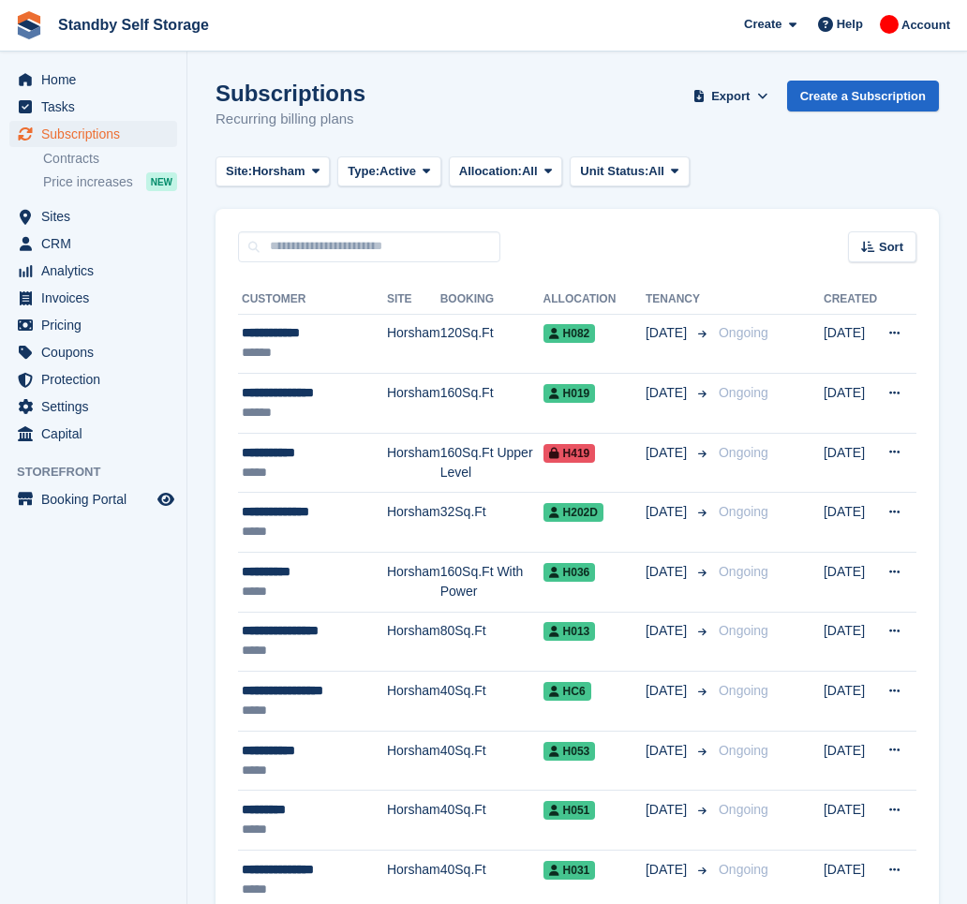
scroll to position [2685, 0]
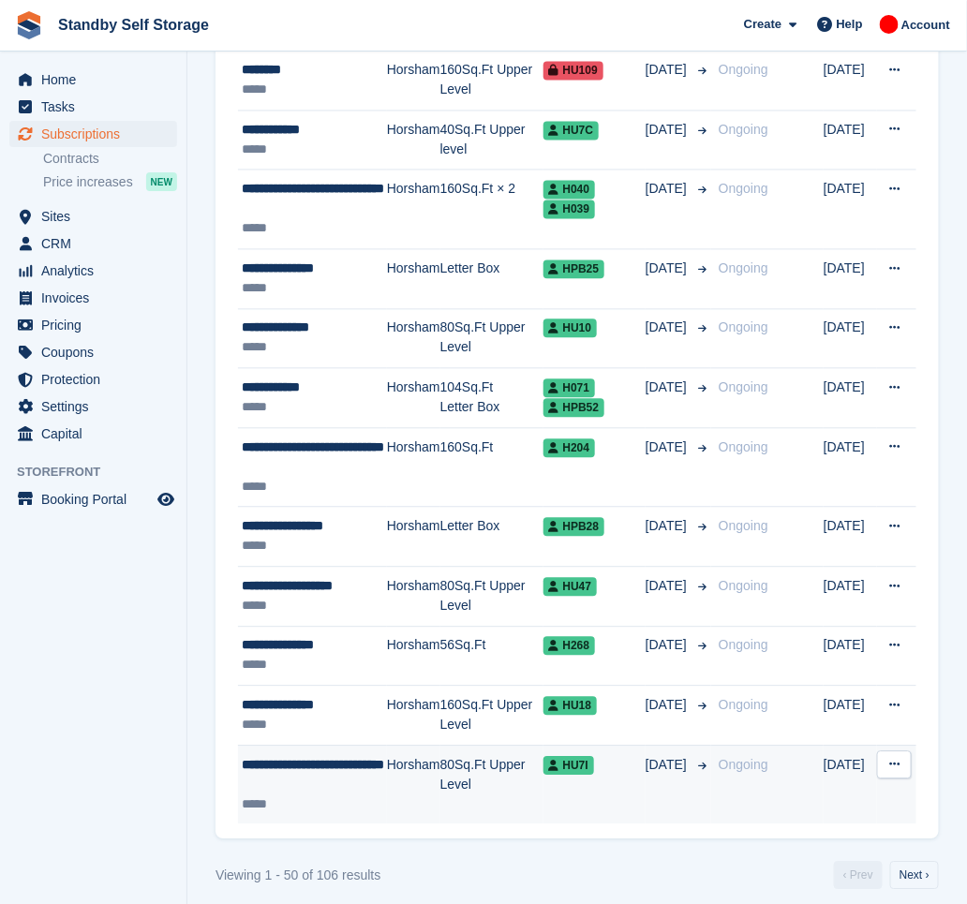
click at [387, 800] on td "Horsham" at bounding box center [413, 785] width 53 height 79
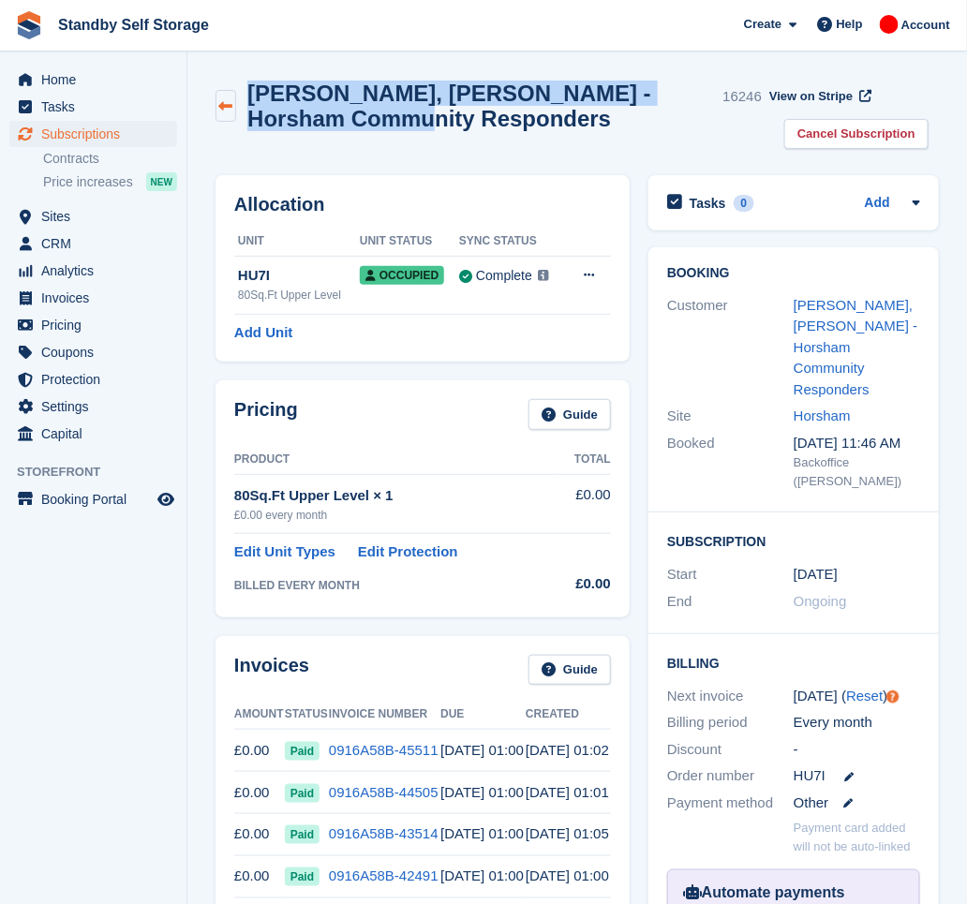
drag, startPoint x: 380, startPoint y: 122, endPoint x: 237, endPoint y: 100, distance: 144.1
click at [237, 100] on div "[PERSON_NAME], [PERSON_NAME] - Horsham Community Responders 16246" at bounding box center [489, 106] width 546 height 51
copy div "[PERSON_NAME], [PERSON_NAME] - Horsham Community Responders"
click at [784, 136] on link "Cancel Subscription" at bounding box center [856, 134] width 144 height 31
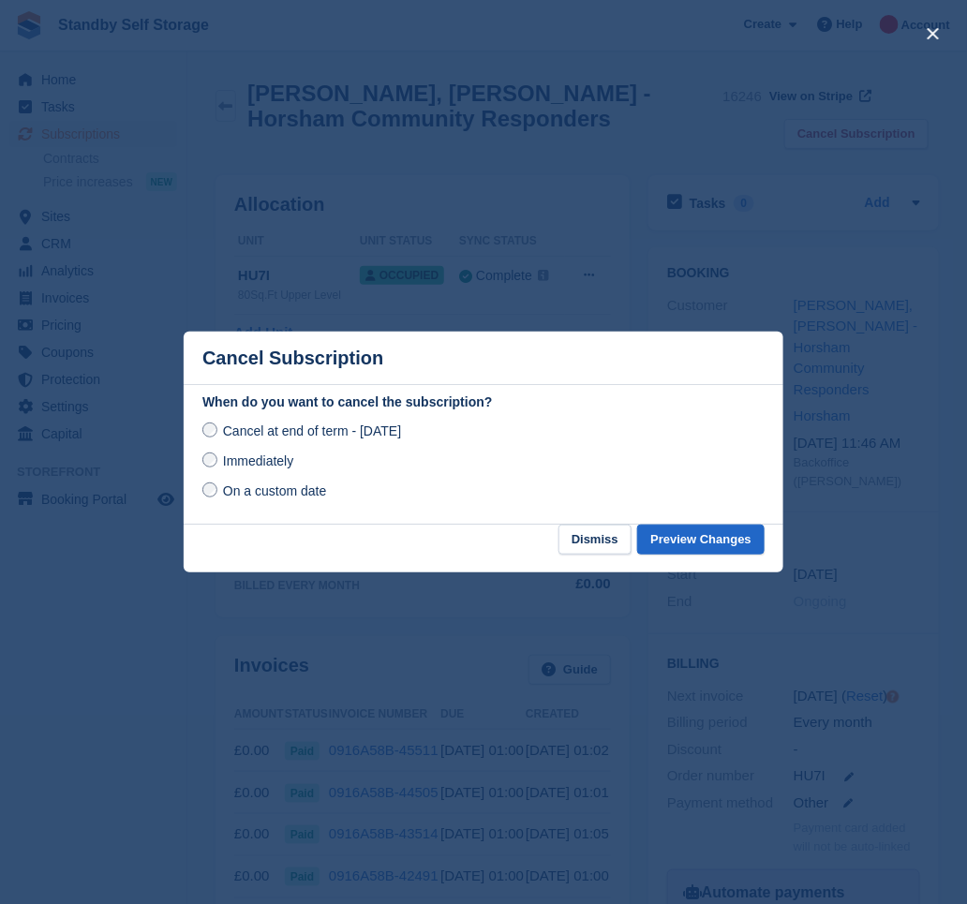
click at [283, 462] on span "Immediately" at bounding box center [258, 461] width 70 height 15
click at [690, 540] on button "Preview Changes" at bounding box center [700, 540] width 127 height 31
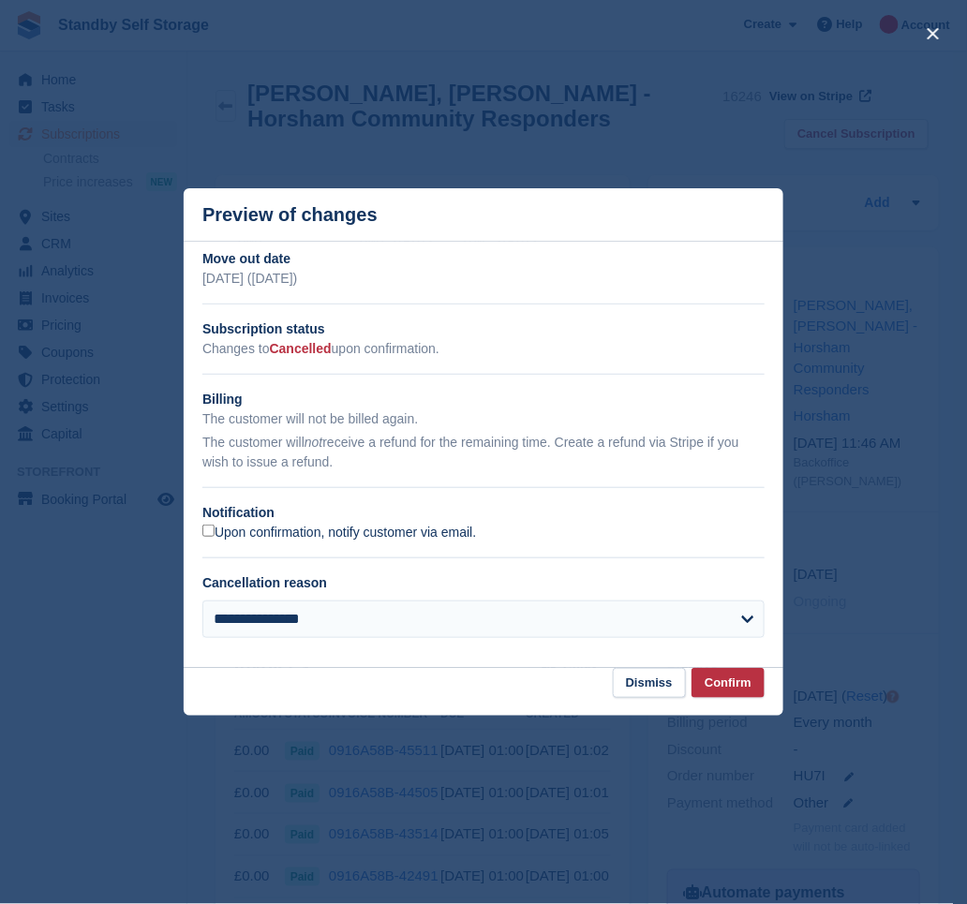
click at [279, 527] on label "Upon confirmation, notify customer via email." at bounding box center [339, 533] width 274 height 17
click at [741, 684] on button "Confirm" at bounding box center [728, 683] width 73 height 31
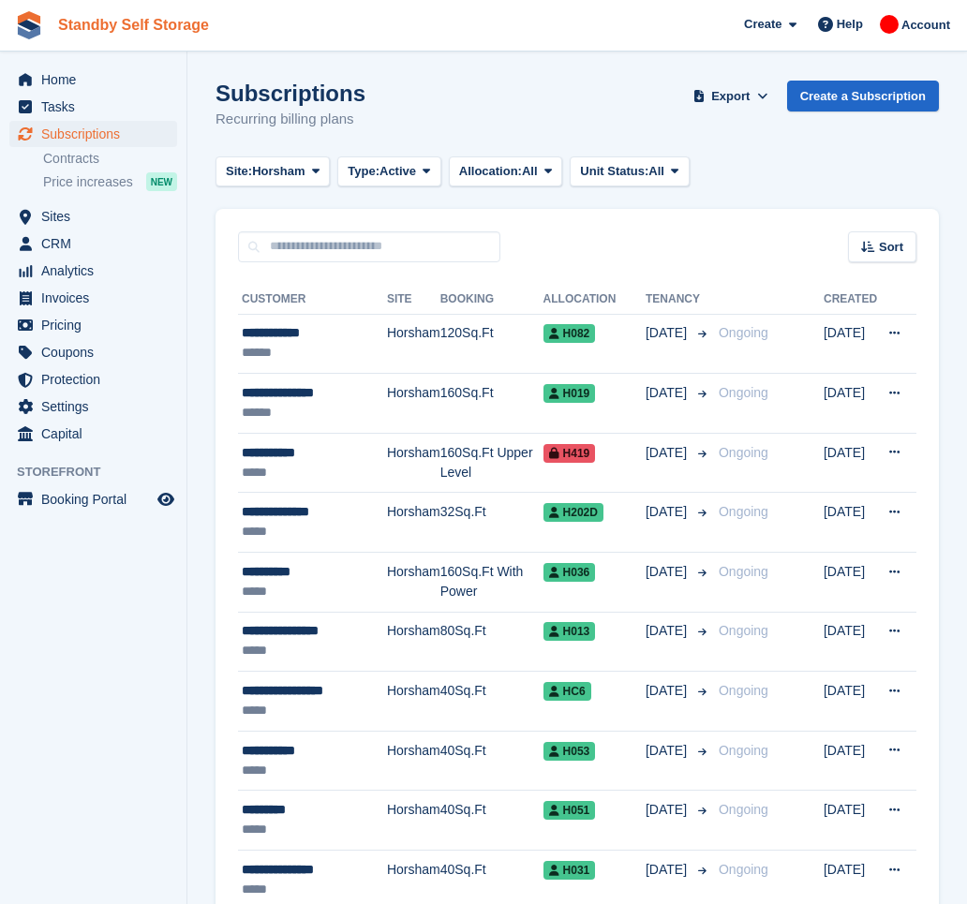
scroll to position [2685, 0]
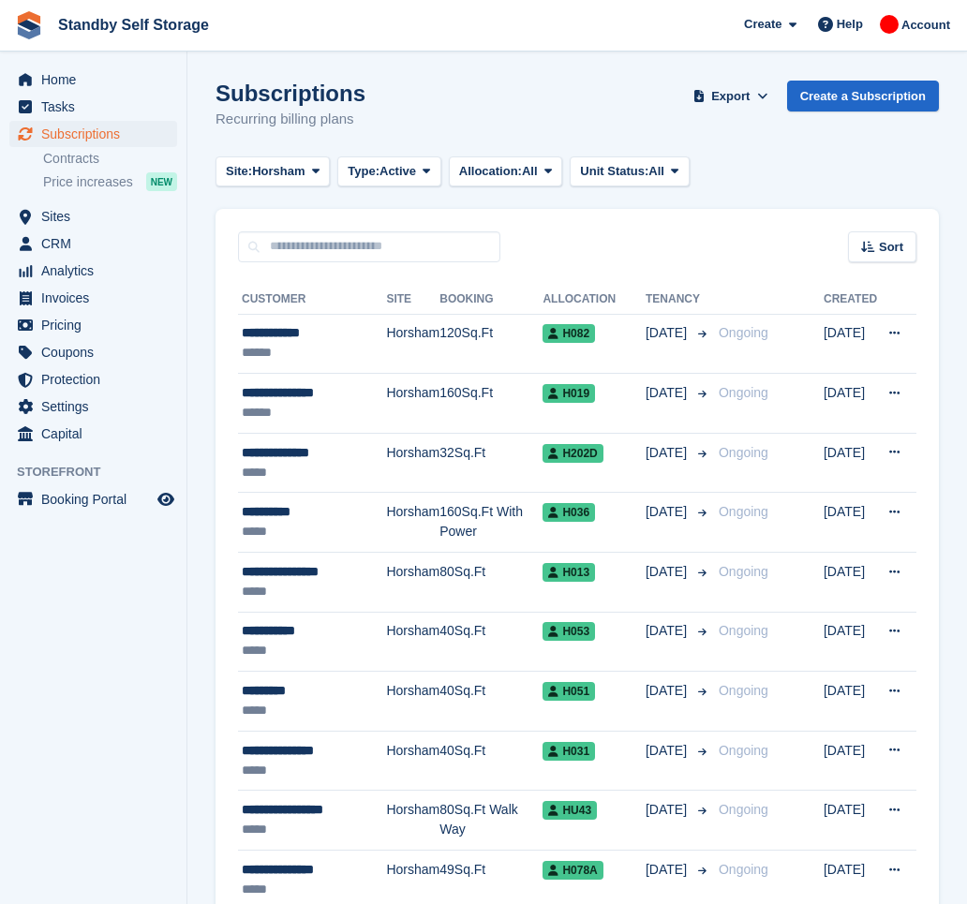
scroll to position [2688, 0]
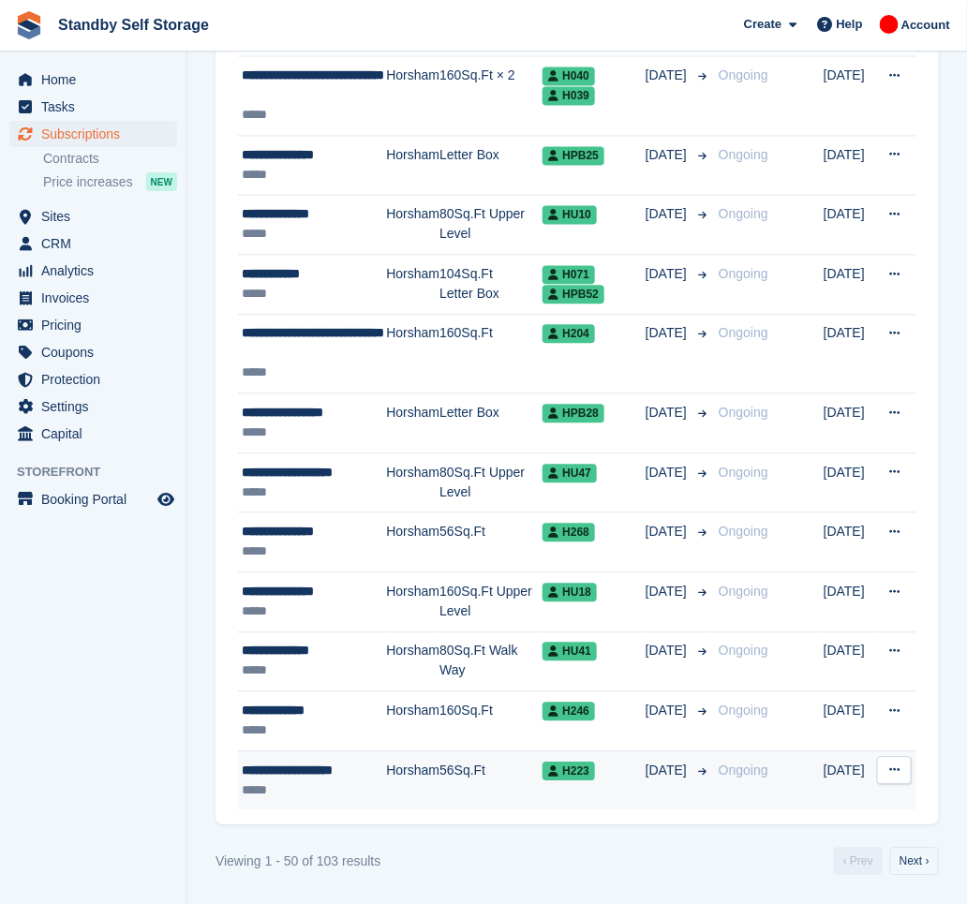
click at [388, 784] on td "Horsham" at bounding box center [412, 781] width 53 height 59
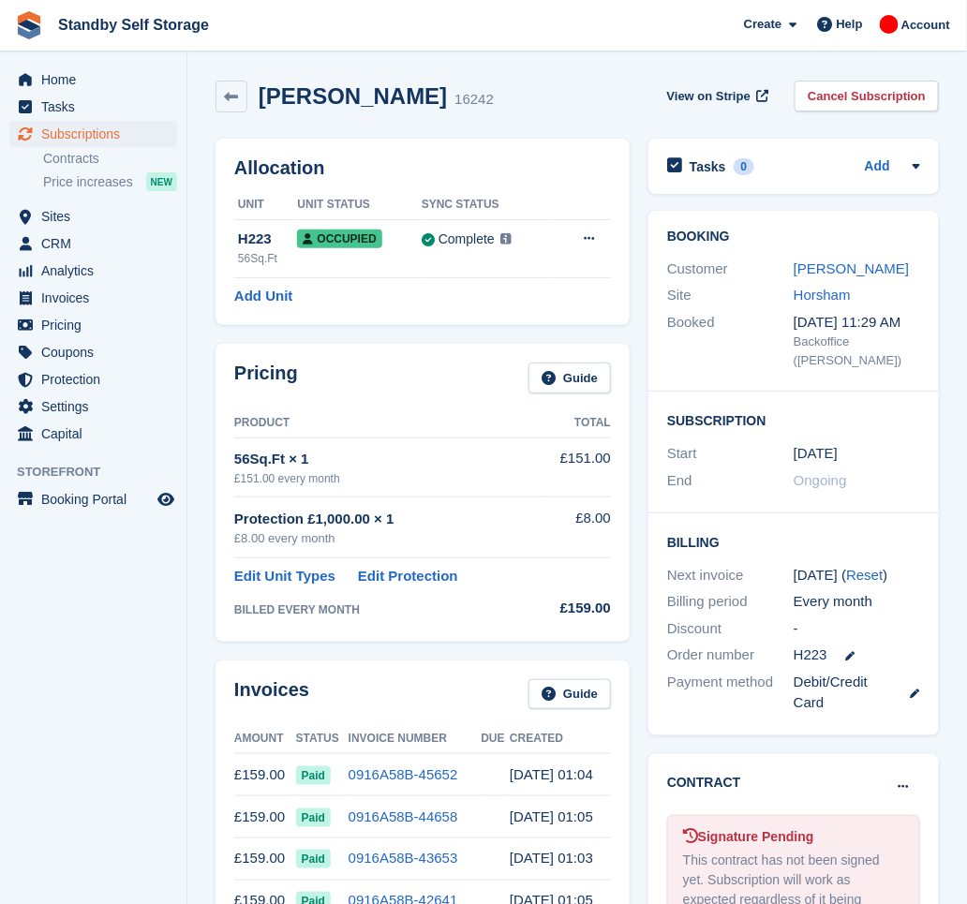
drag, startPoint x: 469, startPoint y: 104, endPoint x: 253, endPoint y: 111, distance: 215.7
click at [253, 111] on div "Natasha, Gustavsson 16242" at bounding box center [355, 97] width 278 height 32
copy h2 "Natasha, Gustavsson"
click at [876, 82] on link "Cancel Subscription" at bounding box center [867, 96] width 144 height 31
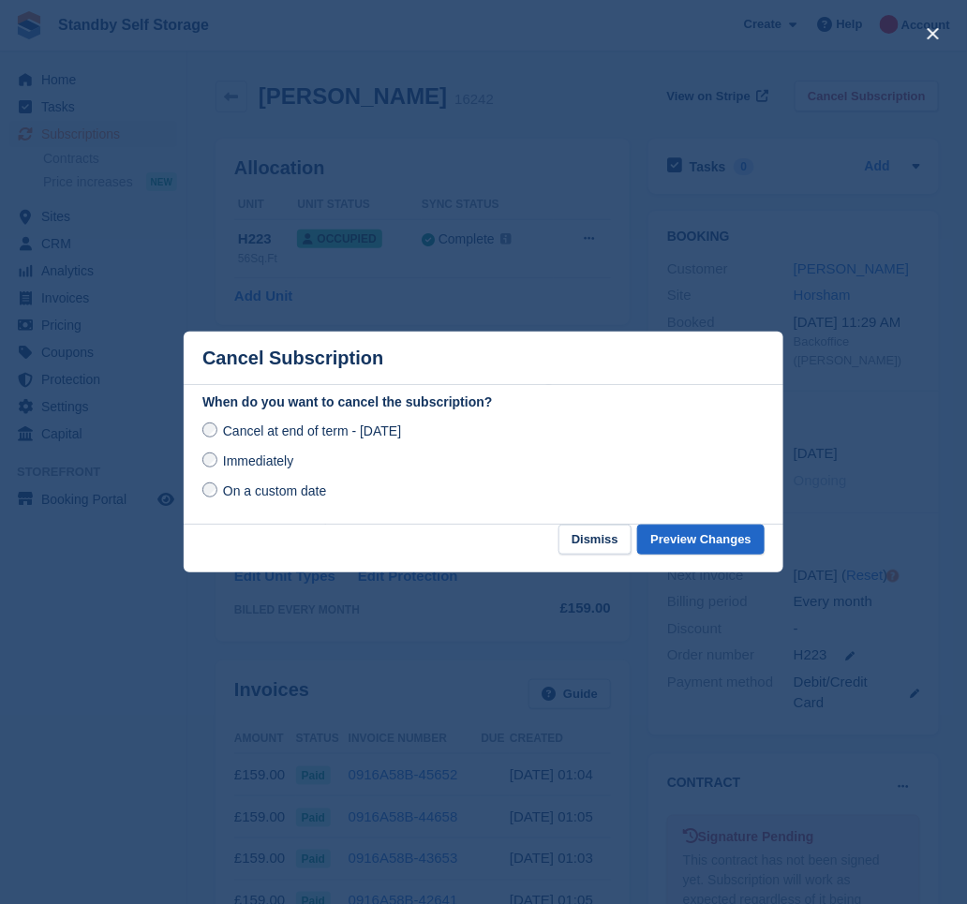
click at [220, 454] on label "Immediately" at bounding box center [247, 461] width 91 height 20
click at [688, 538] on button "Preview Changes" at bounding box center [700, 540] width 127 height 31
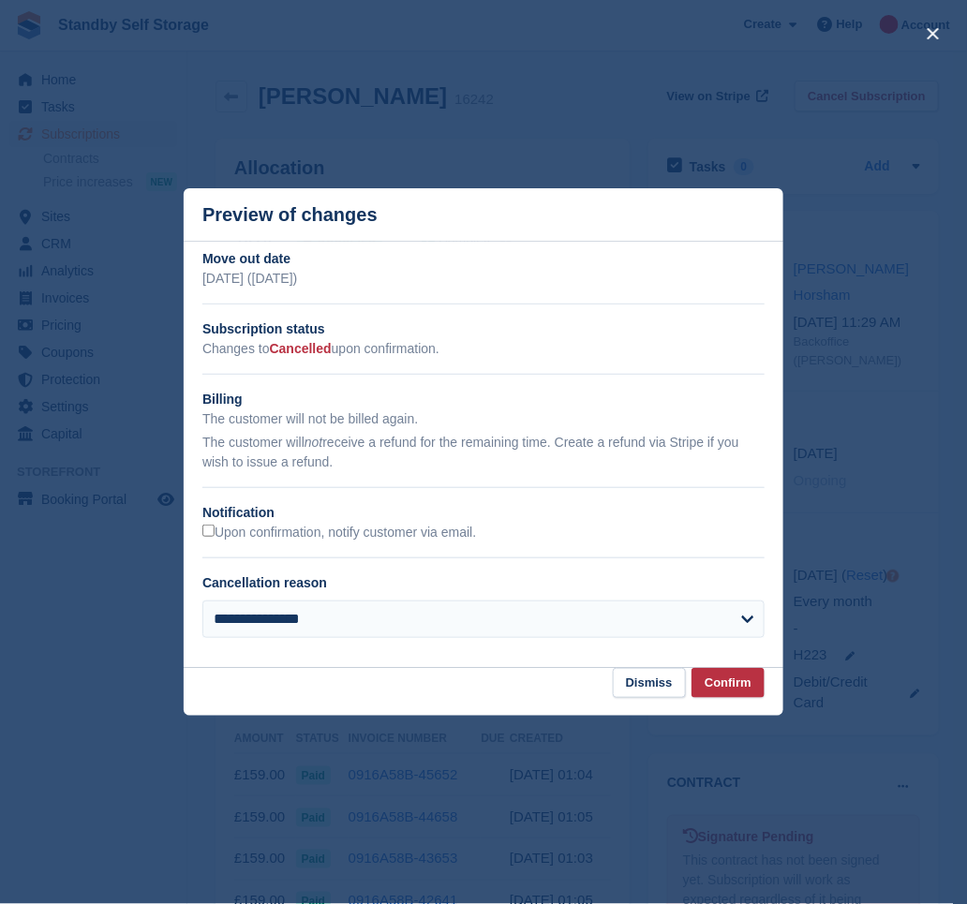
click at [278, 522] on h2 "Notification" at bounding box center [483, 513] width 562 height 20
click at [282, 533] on label "Upon confirmation, notify customer via email." at bounding box center [339, 533] width 274 height 17
click at [703, 680] on button "Confirm" at bounding box center [728, 683] width 73 height 31
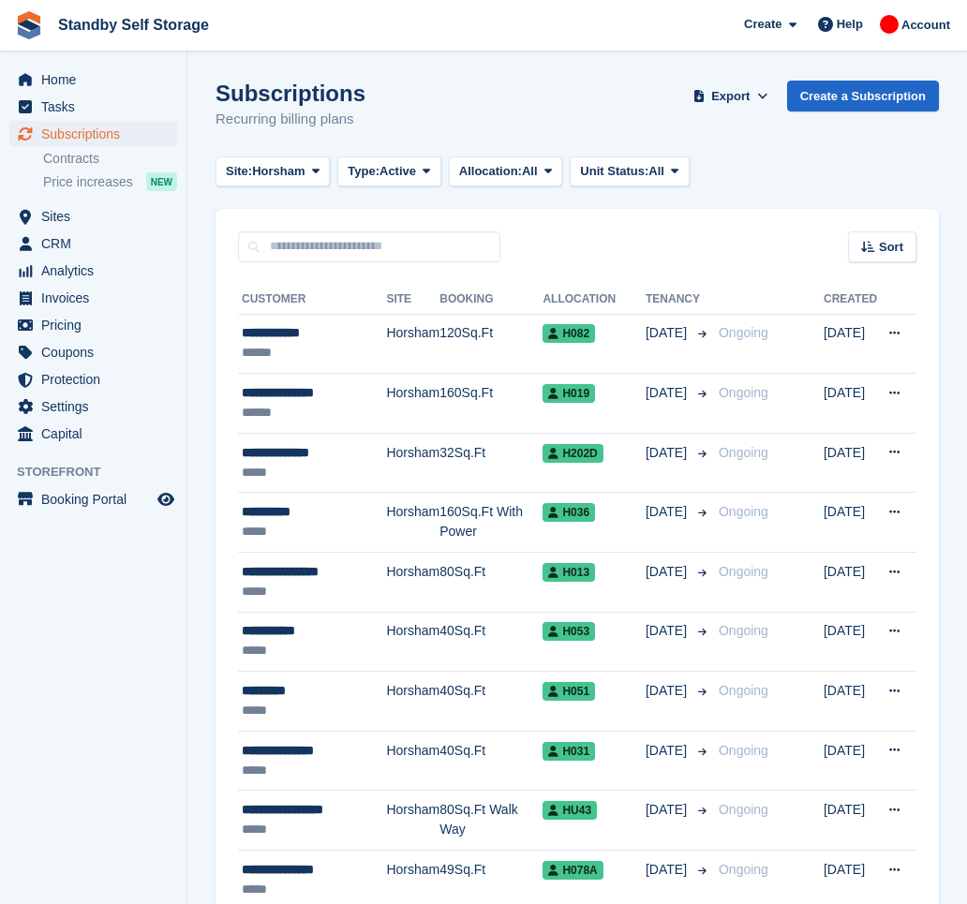
scroll to position [2688, 0]
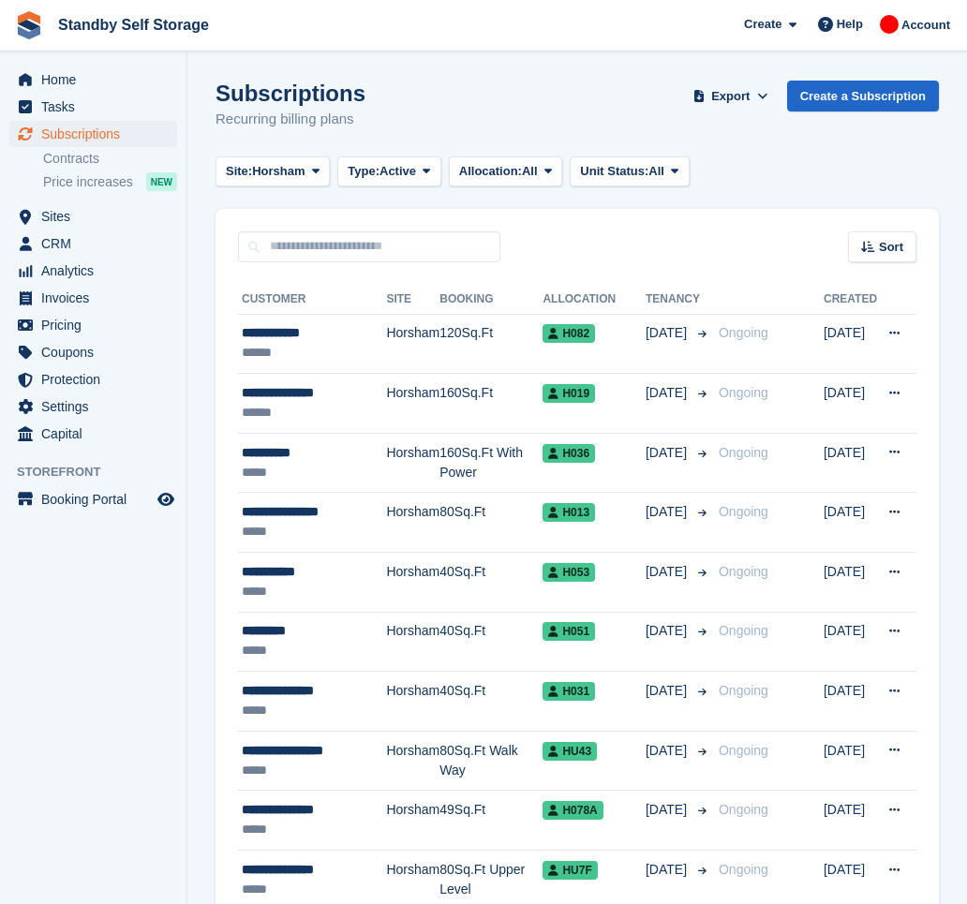
scroll to position [2688, 0]
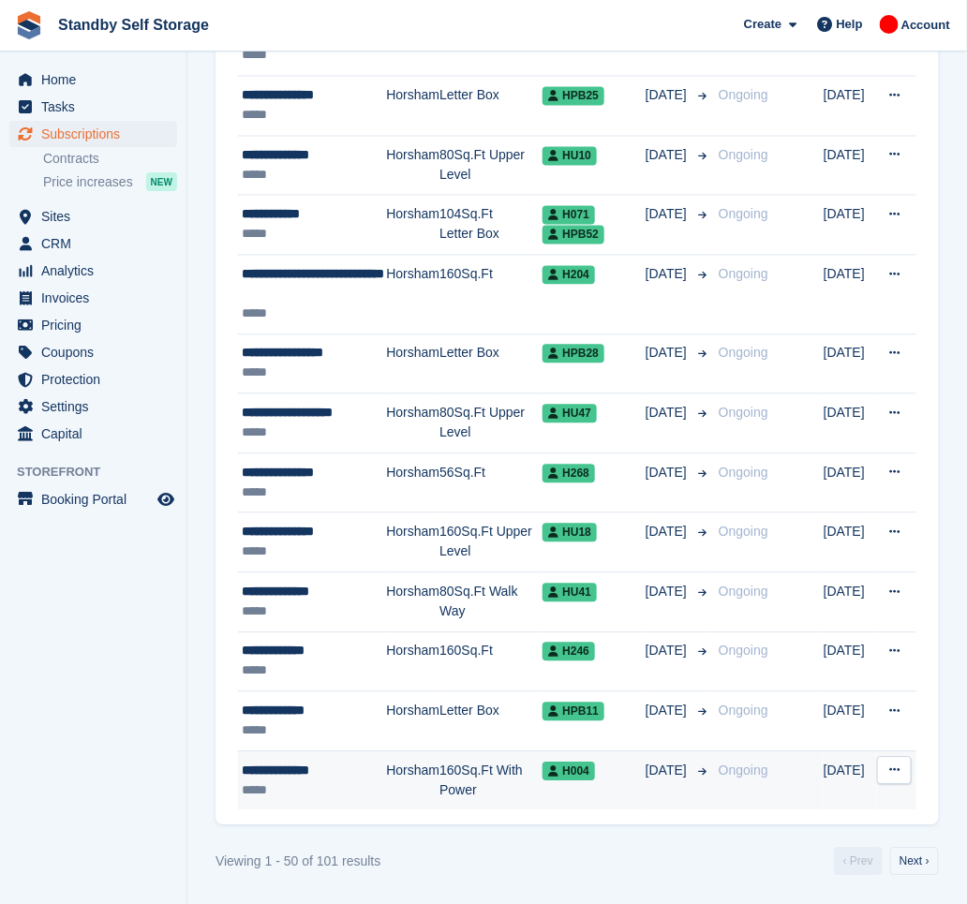
click at [427, 789] on td "Horsham" at bounding box center [412, 781] width 53 height 59
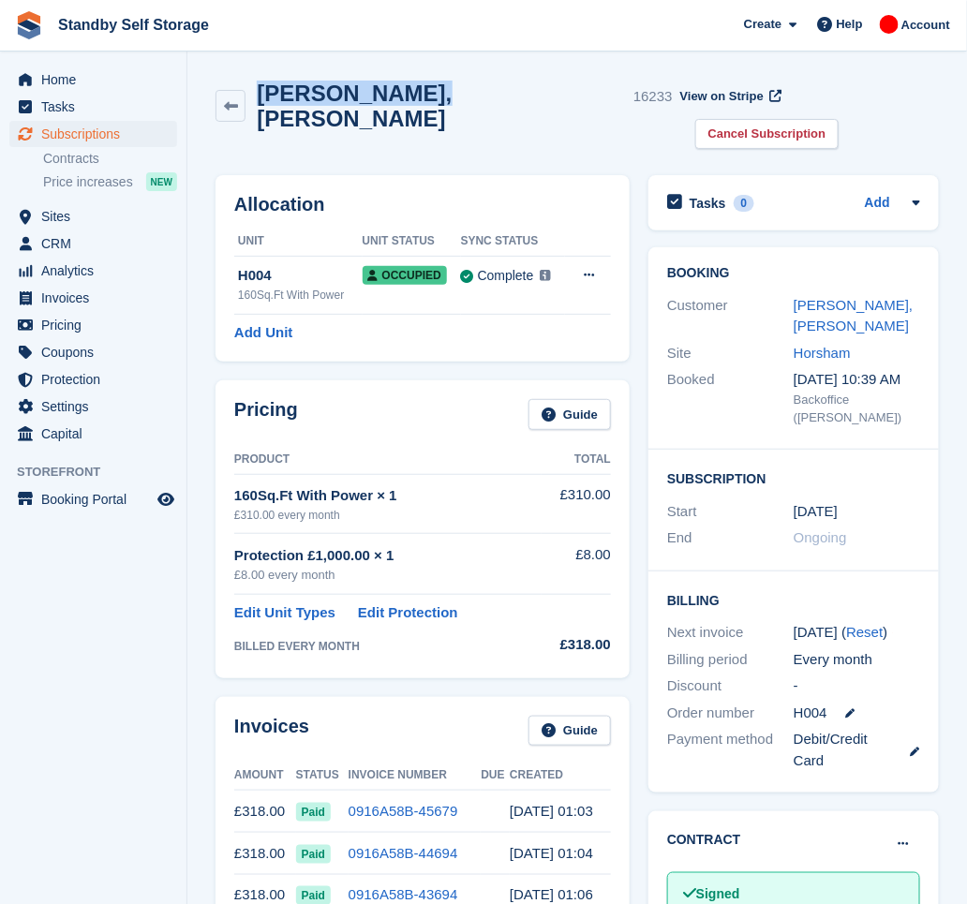
drag, startPoint x: 410, startPoint y: 87, endPoint x: 261, endPoint y: 103, distance: 150.8
click at [261, 103] on h2 "Steve, Goodwin" at bounding box center [441, 106] width 369 height 51
copy h2 "Steve, Goodwin"
click at [840, 119] on link "Cancel Subscription" at bounding box center [767, 134] width 144 height 31
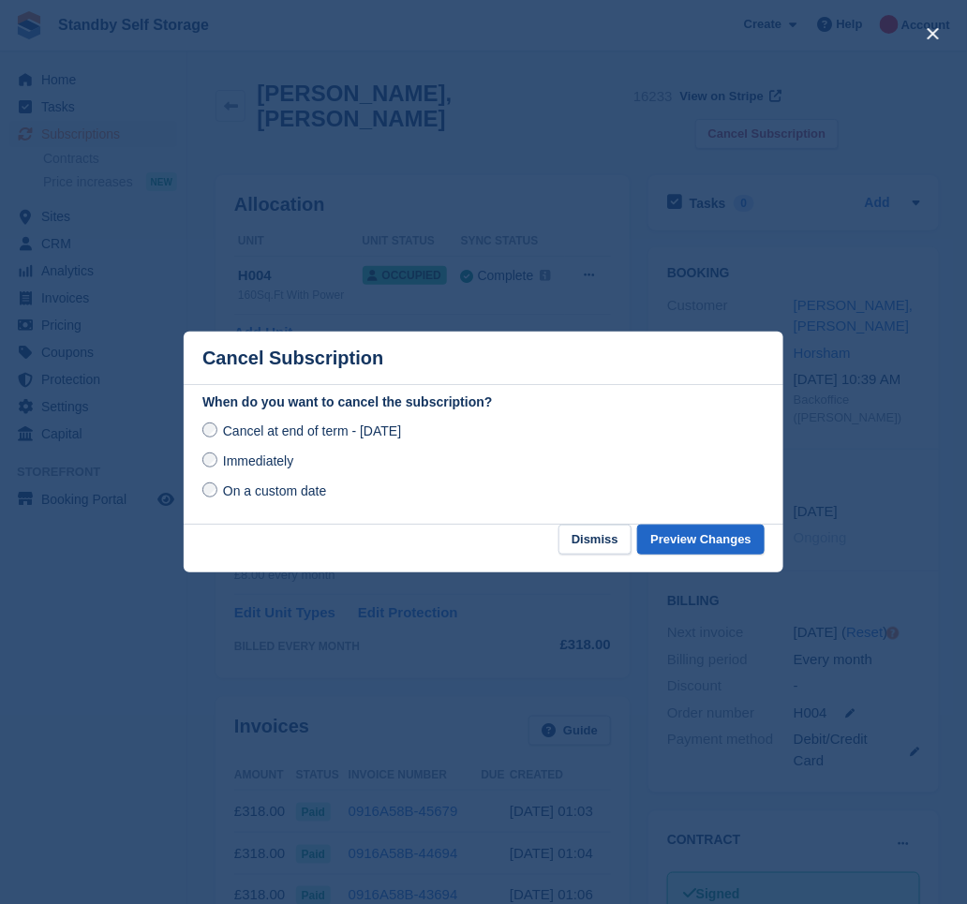
click at [223, 462] on span "Immediately" at bounding box center [258, 461] width 70 height 15
click at [673, 531] on button "Preview Changes" at bounding box center [700, 540] width 127 height 31
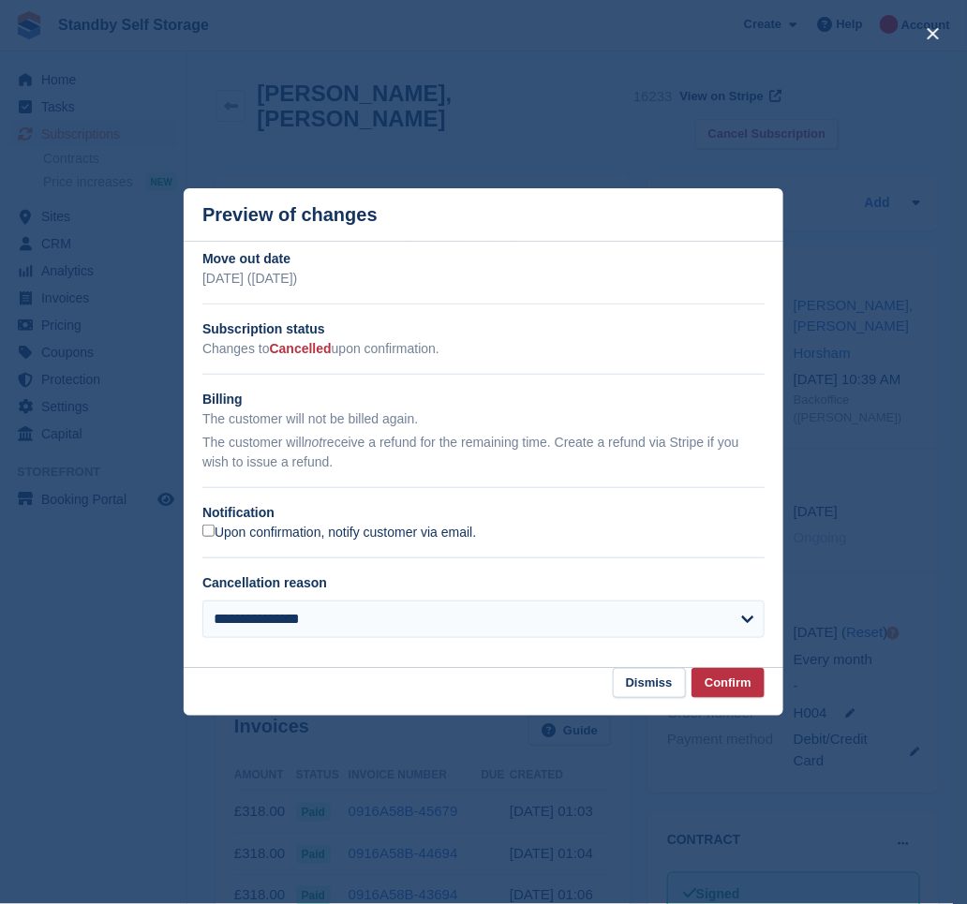
click at [261, 536] on label "Upon confirmation, notify customer via email." at bounding box center [339, 533] width 274 height 17
click at [721, 694] on button "Confirm" at bounding box center [728, 683] width 73 height 31
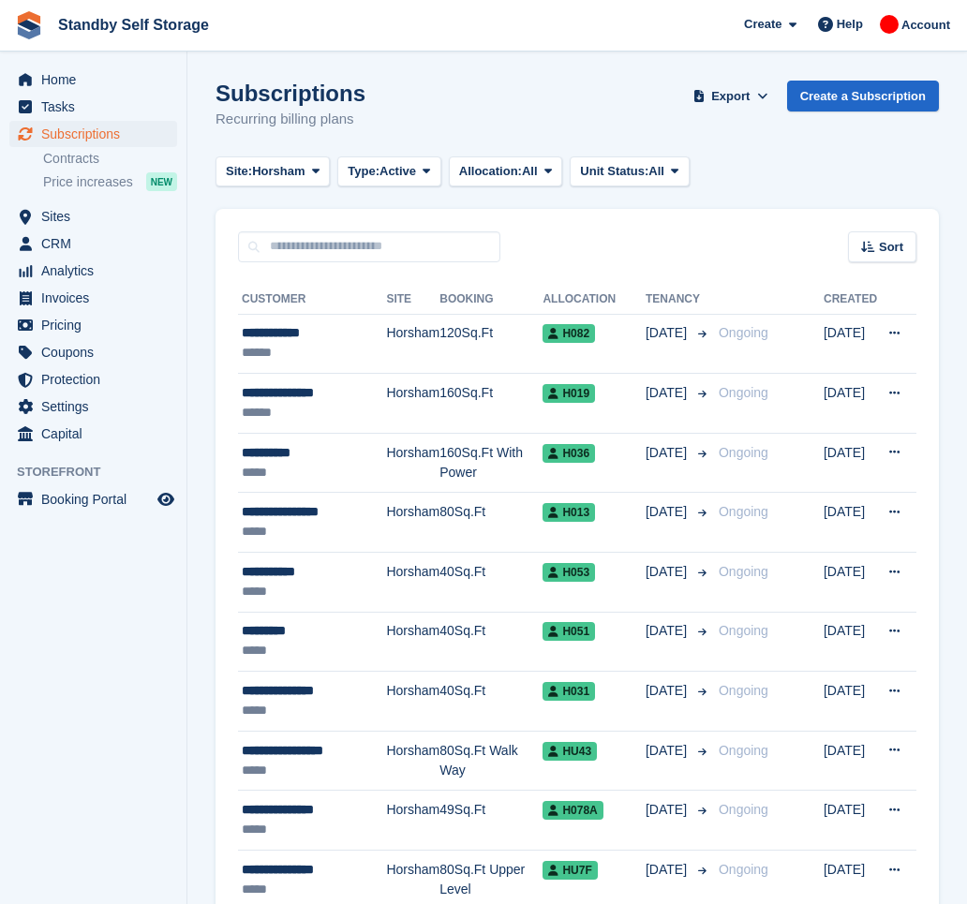
scroll to position [2688, 0]
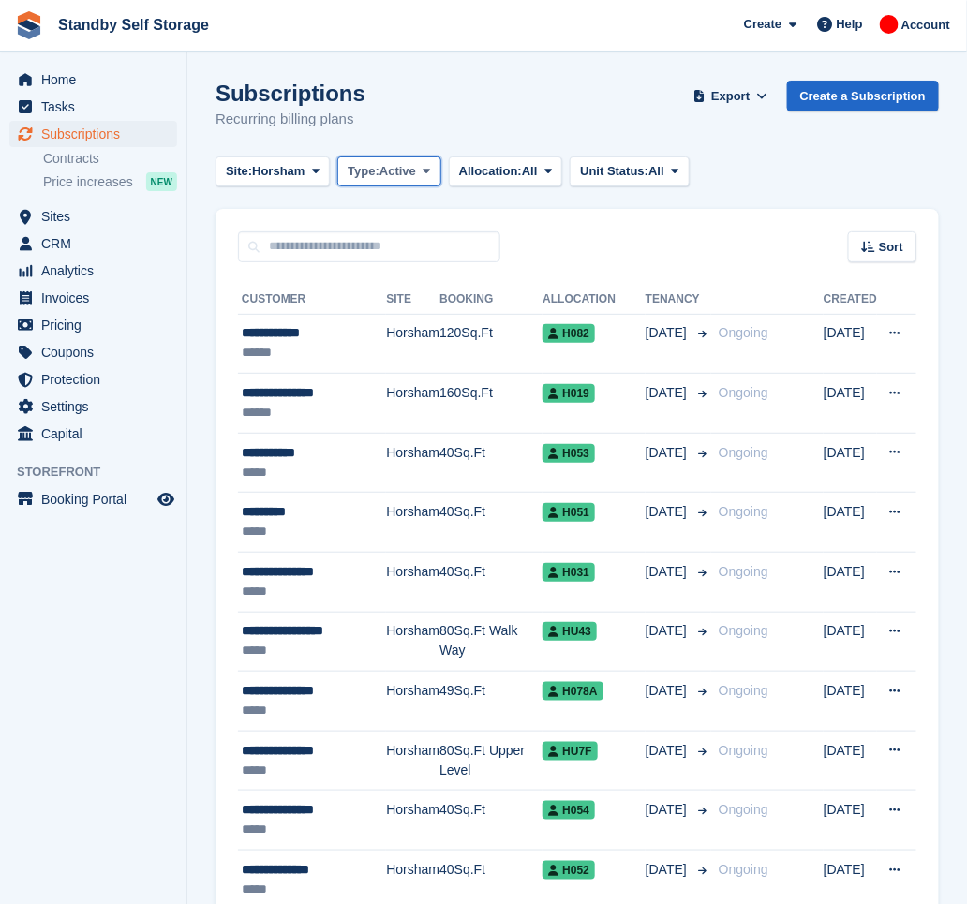
click at [384, 169] on span "Active" at bounding box center [398, 171] width 37 height 19
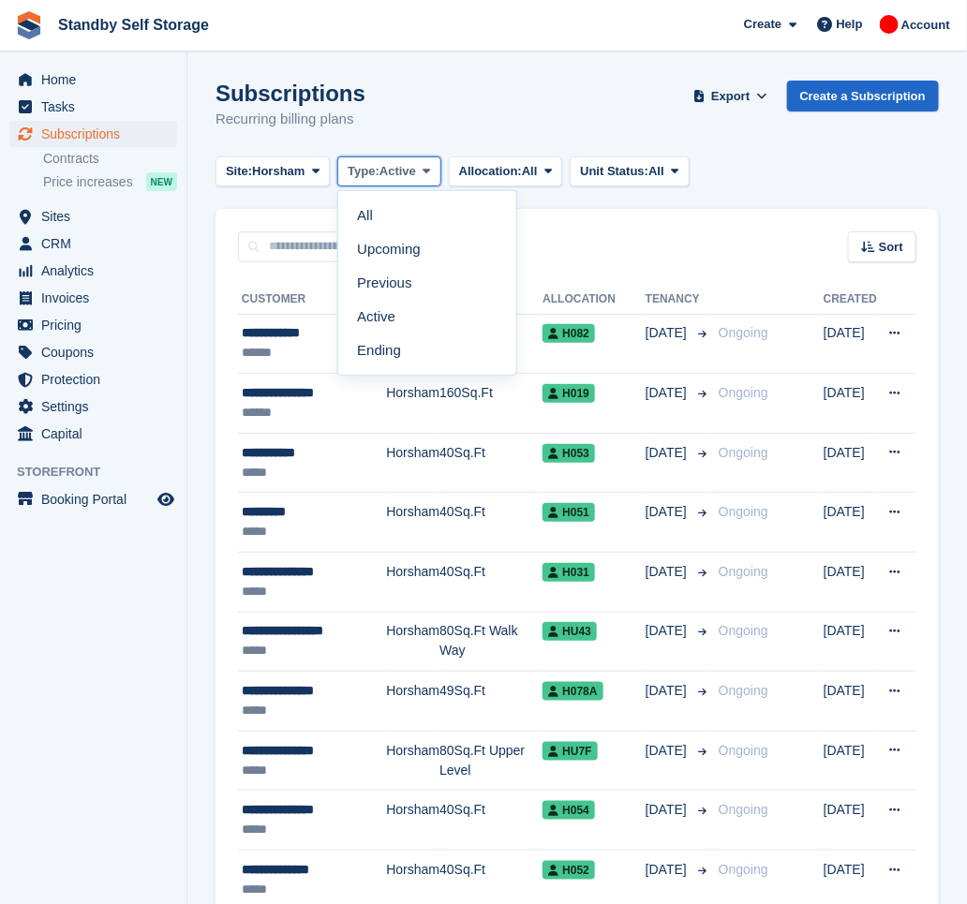
click at [380, 169] on span "Type:" at bounding box center [364, 171] width 32 height 19
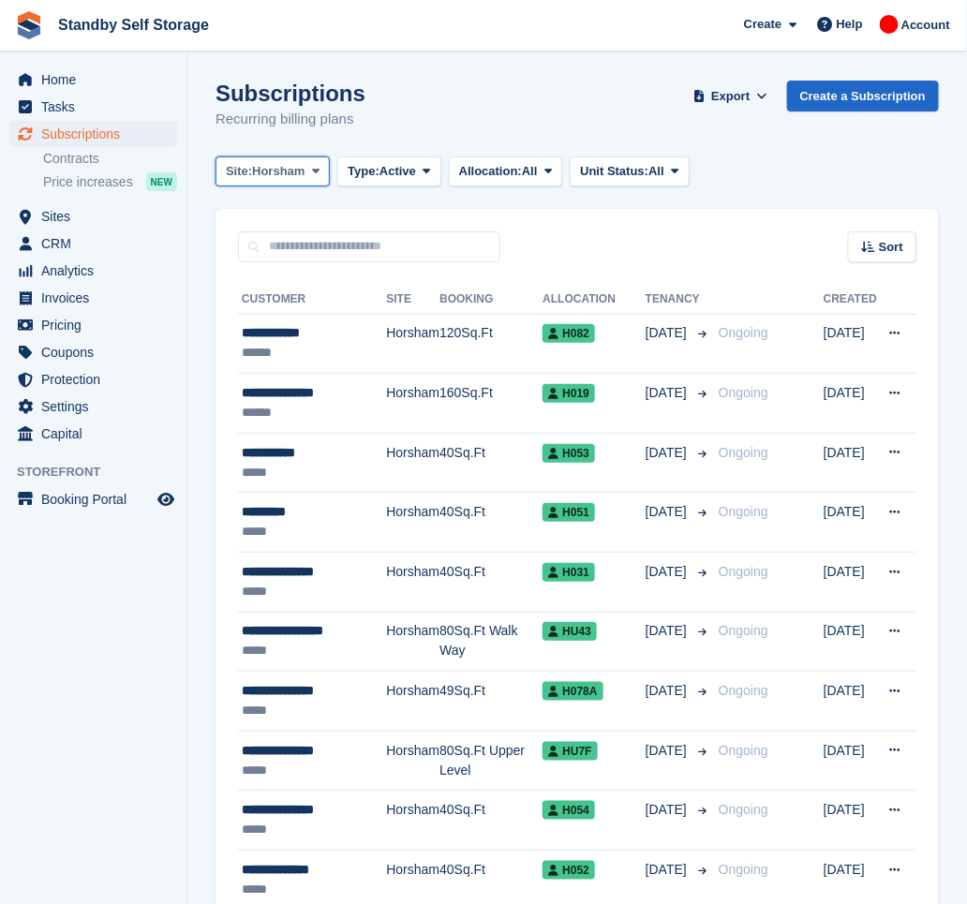
click at [301, 163] on span "Horsham" at bounding box center [278, 171] width 52 height 19
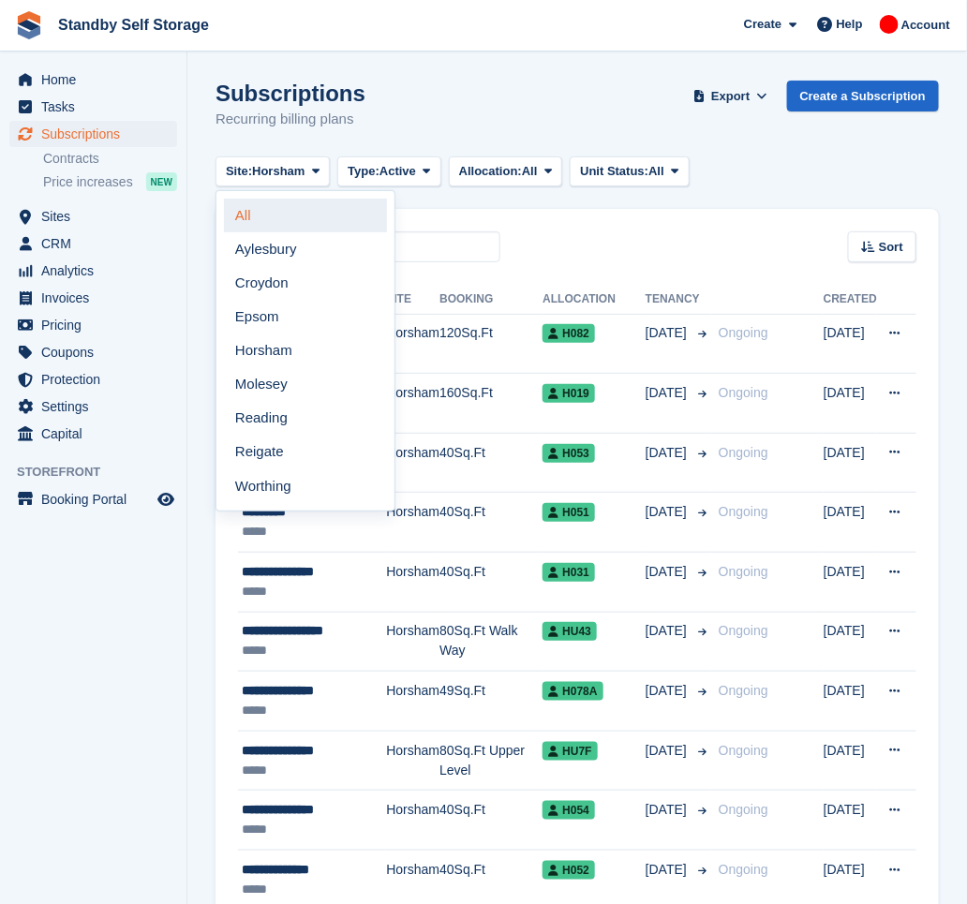
click at [309, 203] on link "All" at bounding box center [305, 216] width 163 height 34
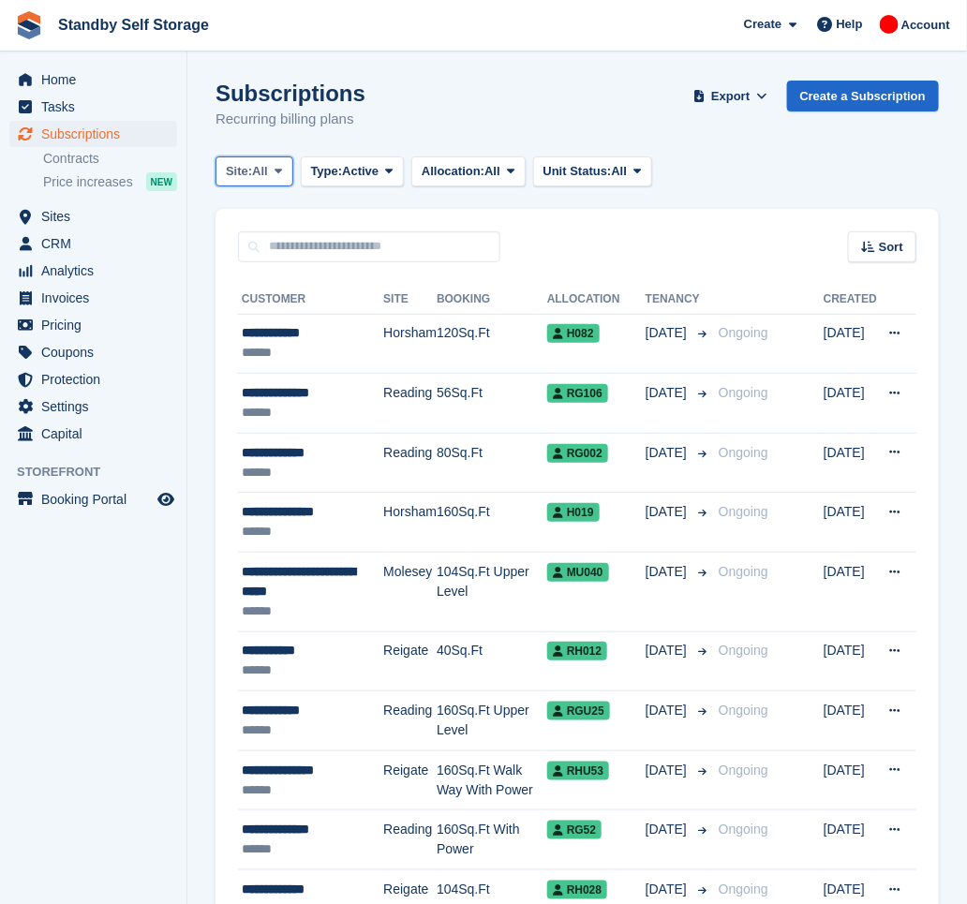
click at [277, 179] on button "Site: All" at bounding box center [255, 172] width 78 height 31
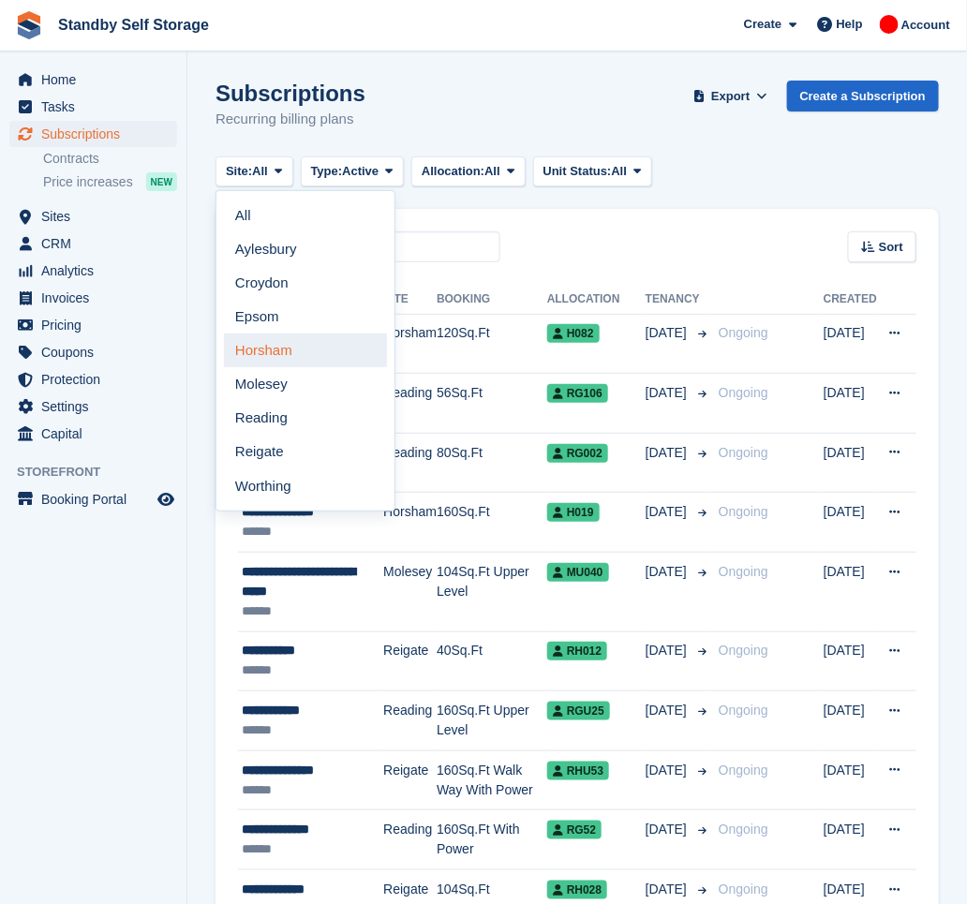
click at [295, 351] on link "Horsham" at bounding box center [305, 351] width 163 height 34
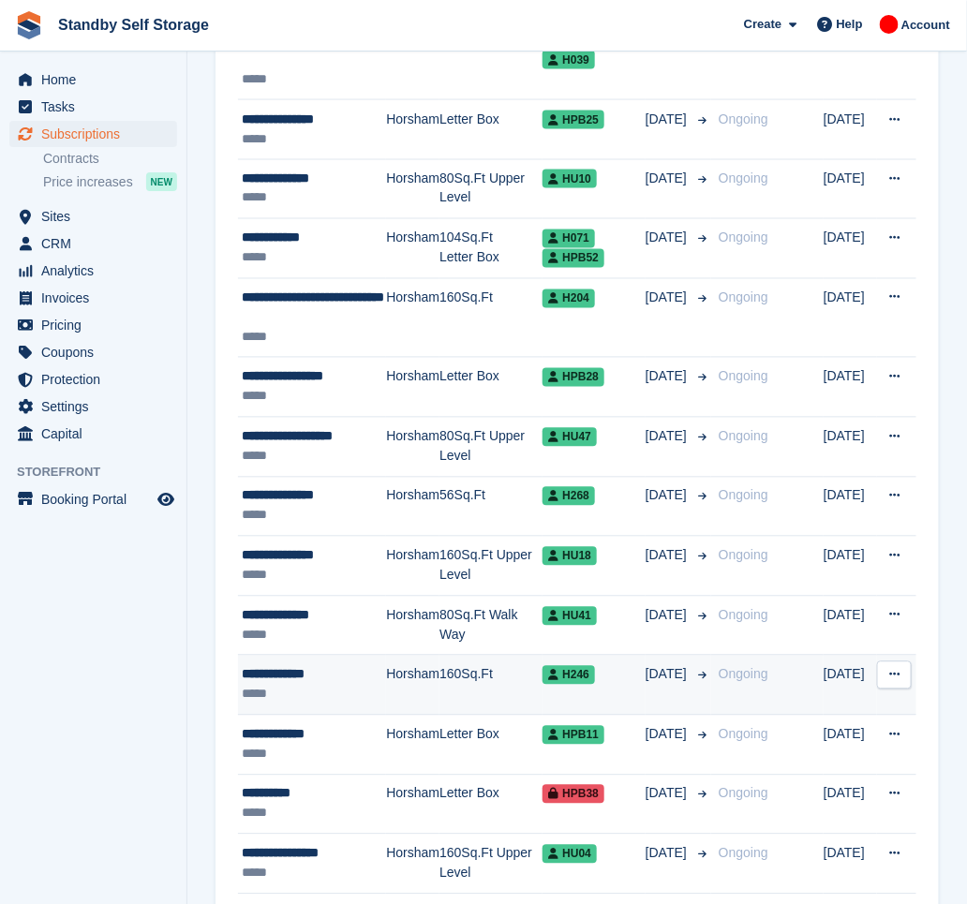
scroll to position [2688, 0]
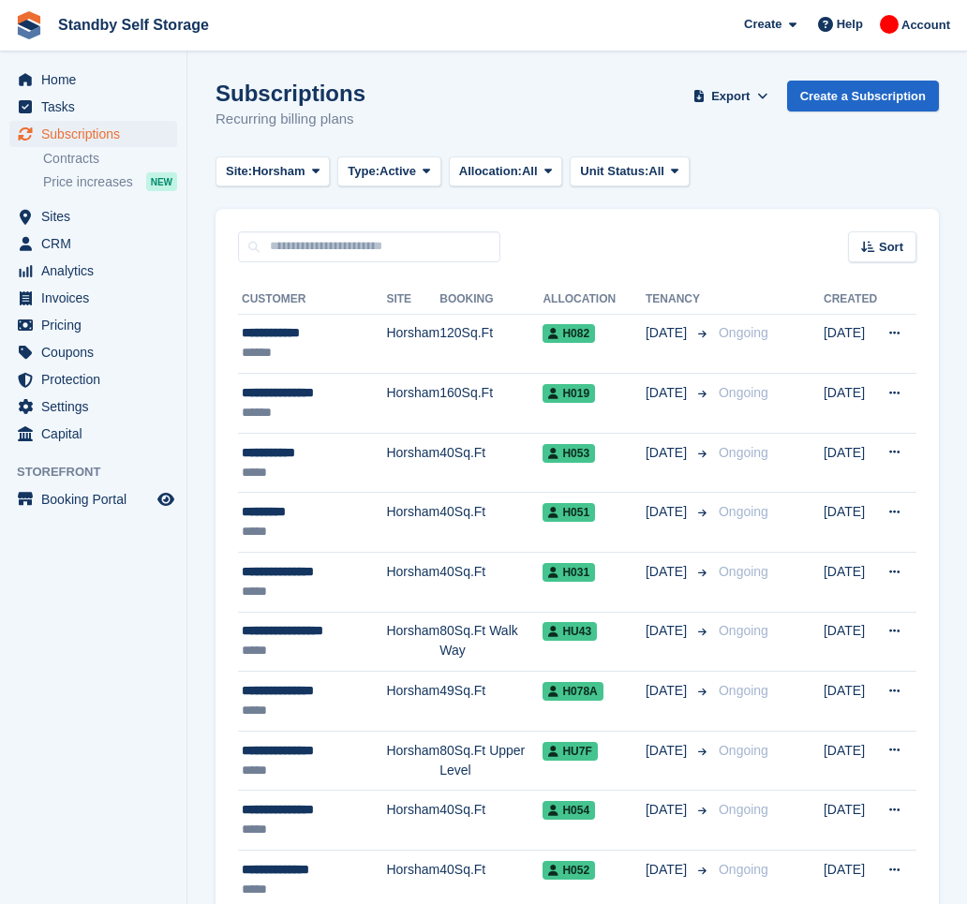
scroll to position [2687, 0]
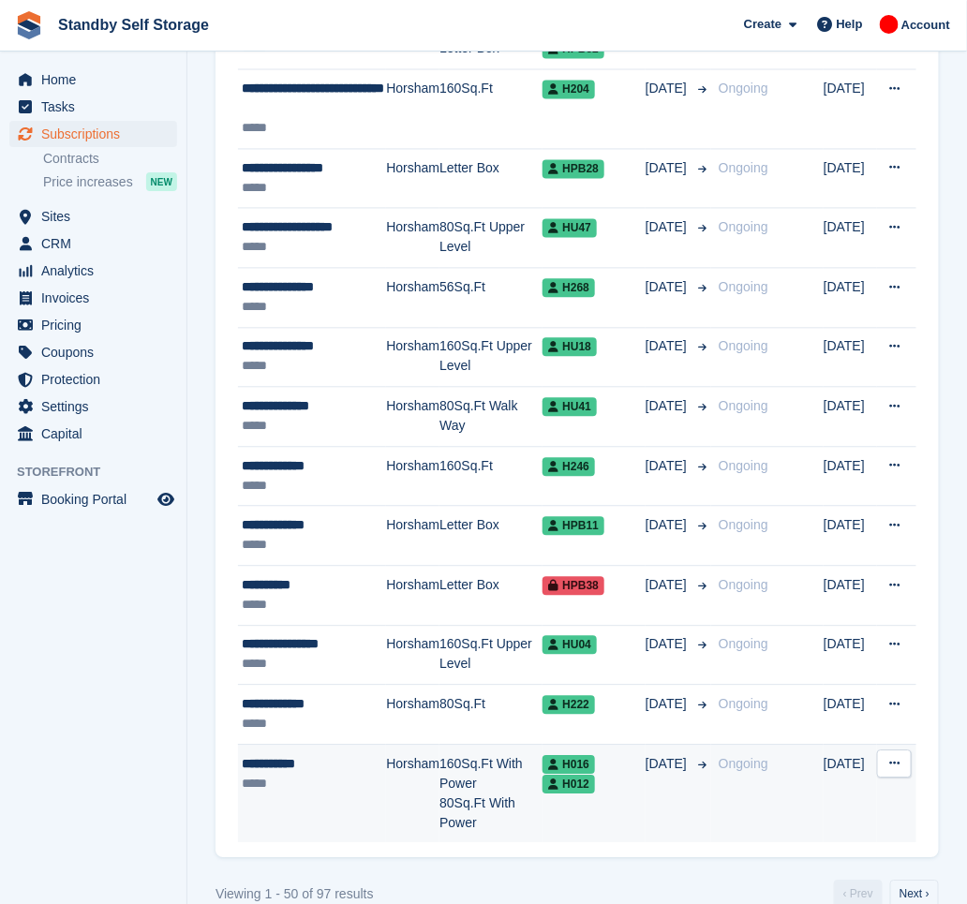
scroll to position [2726, 0]
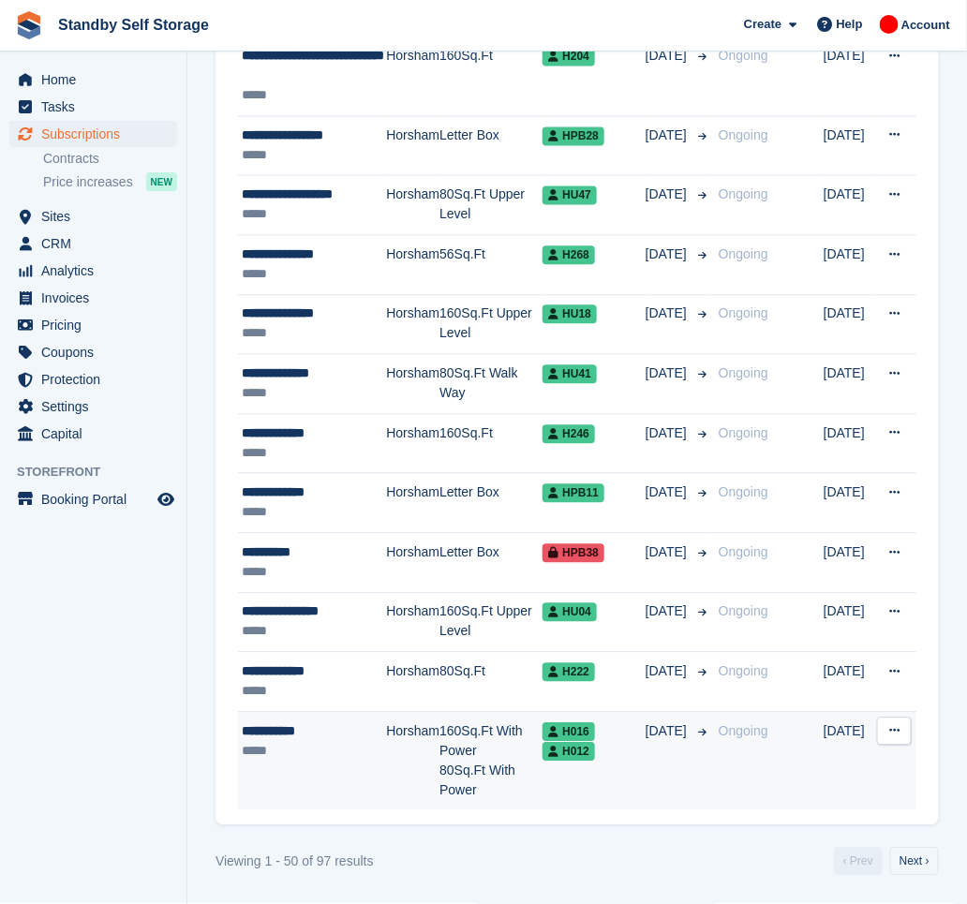
click at [345, 742] on div "*****" at bounding box center [314, 752] width 144 height 20
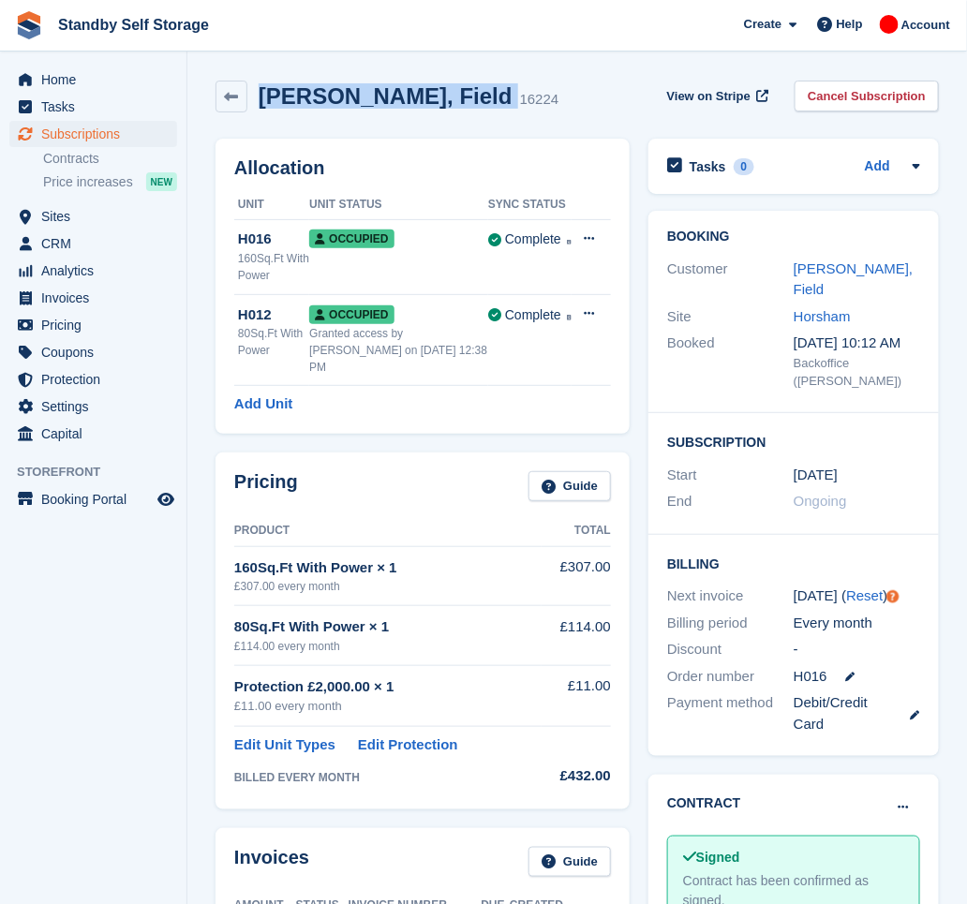
drag, startPoint x: 367, startPoint y: 97, endPoint x: 261, endPoint y: 112, distance: 106.8
click at [261, 112] on div "Paul, Field 16224" at bounding box center [387, 97] width 343 height 32
copy div "Paul, Field"
drag, startPoint x: 846, startPoint y: 104, endPoint x: 783, endPoint y: 141, distance: 73.5
click at [846, 103] on link "Cancel Subscription" at bounding box center [867, 96] width 144 height 31
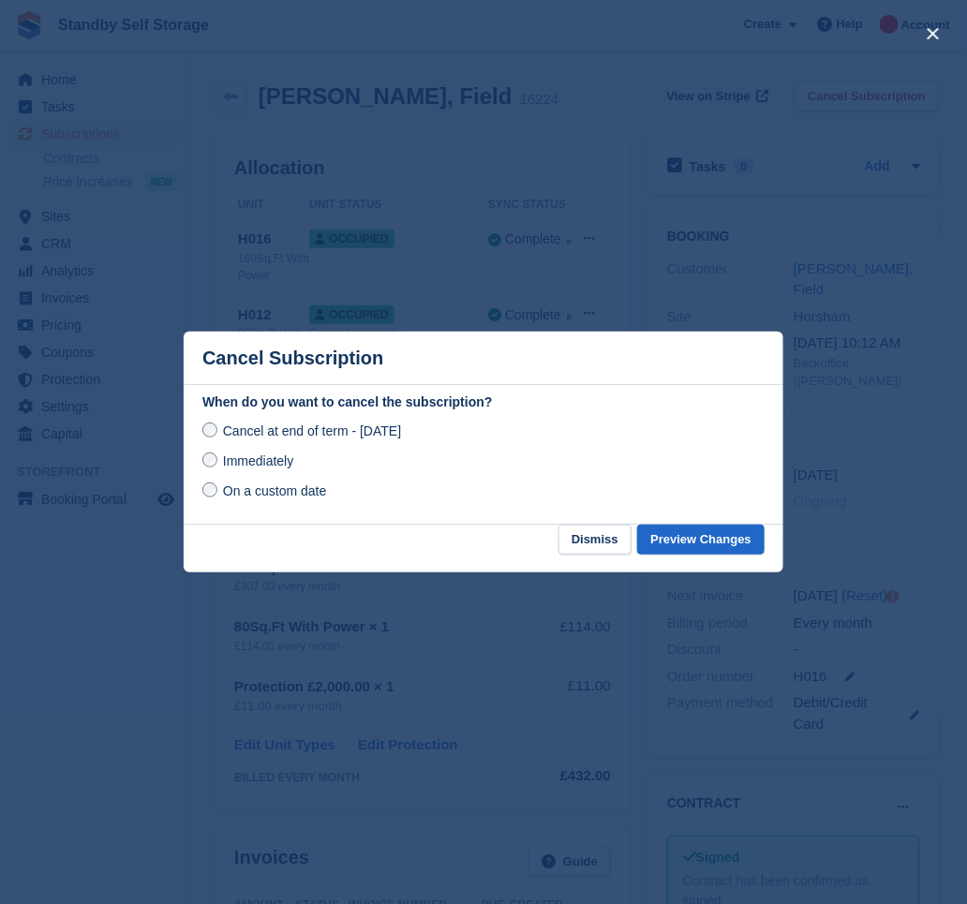
click at [265, 452] on label "Immediately" at bounding box center [247, 461] width 91 height 20
click at [731, 539] on button "Preview Changes" at bounding box center [700, 540] width 127 height 31
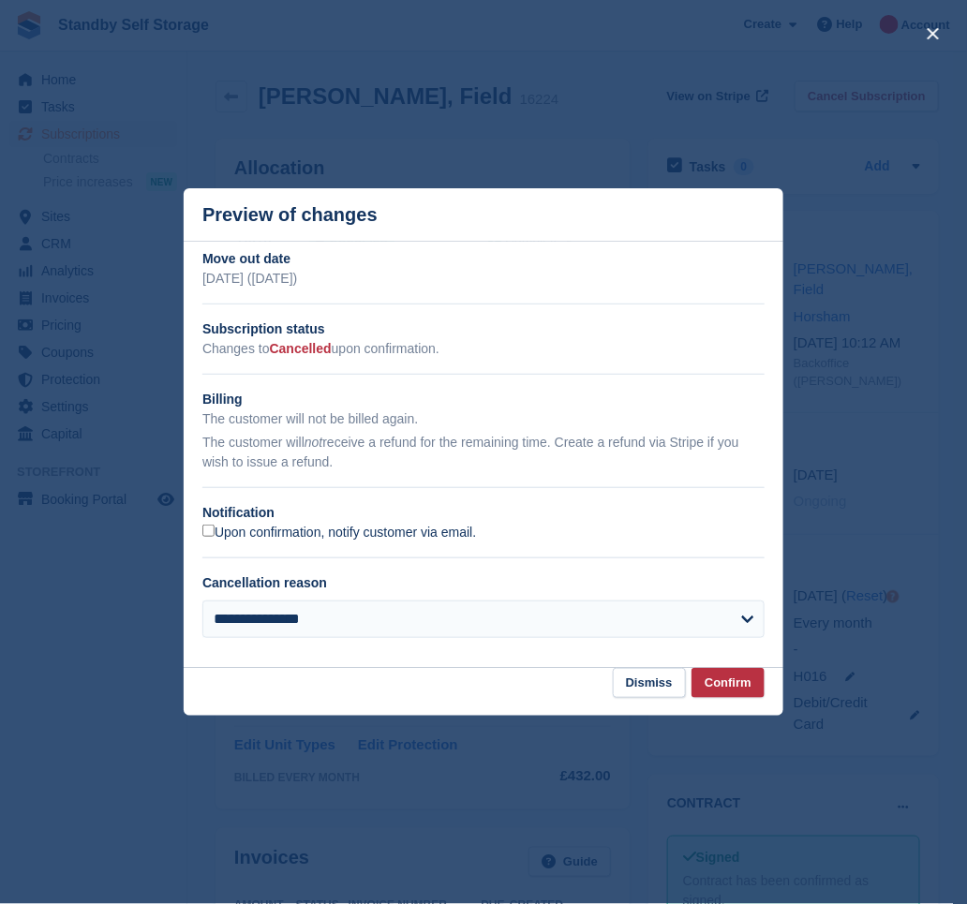
click at [242, 536] on label "Upon confirmation, notify customer via email." at bounding box center [339, 533] width 274 height 17
click at [731, 675] on button "Confirm" at bounding box center [728, 683] width 73 height 31
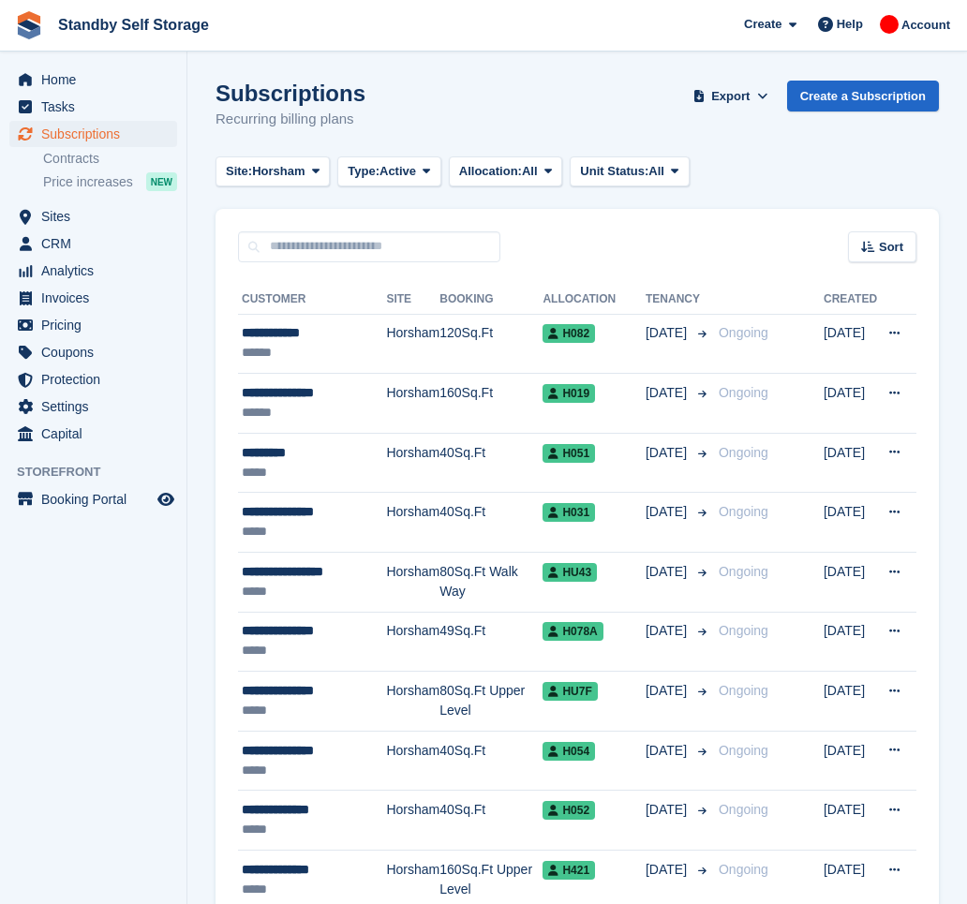
scroll to position [2726, 0]
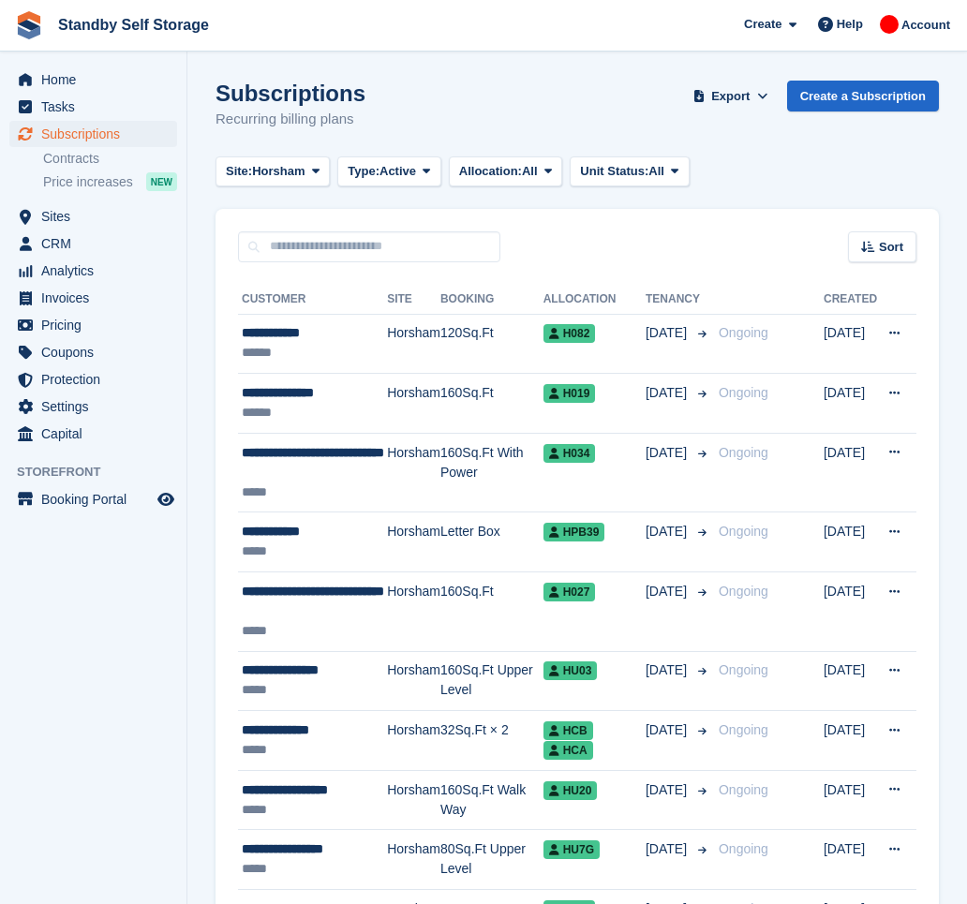
scroll to position [2708, 0]
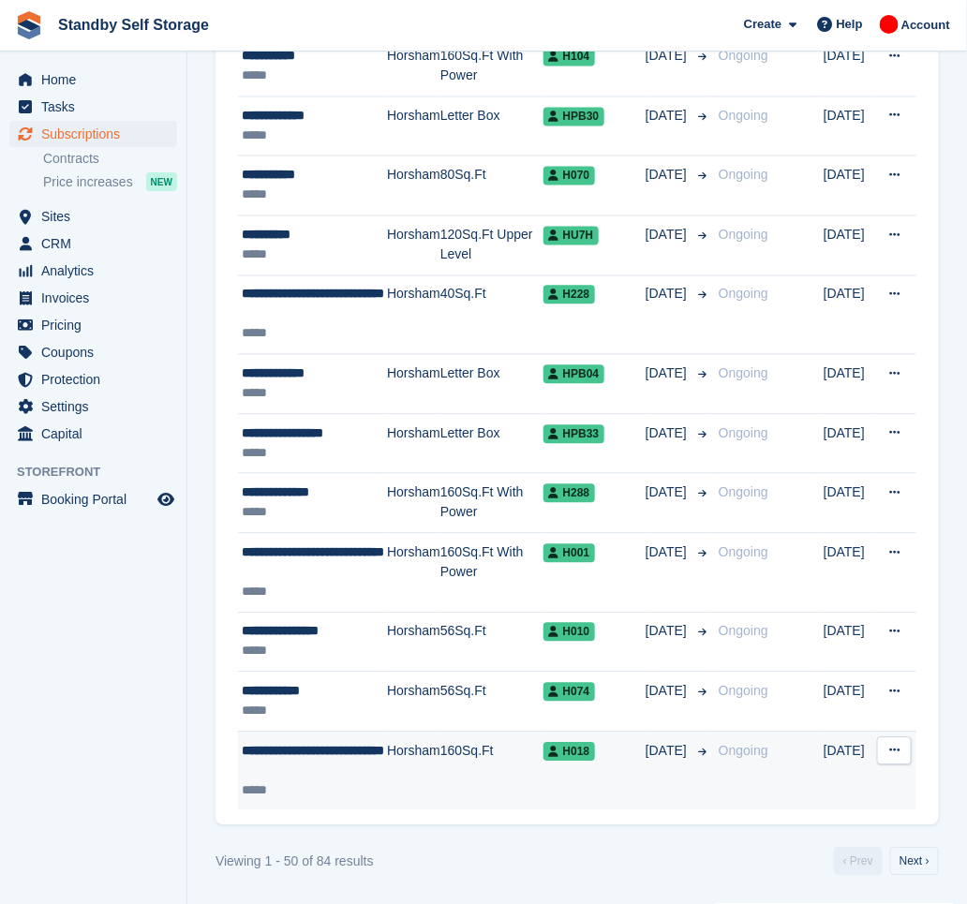
click at [410, 773] on td "Horsham" at bounding box center [413, 771] width 53 height 79
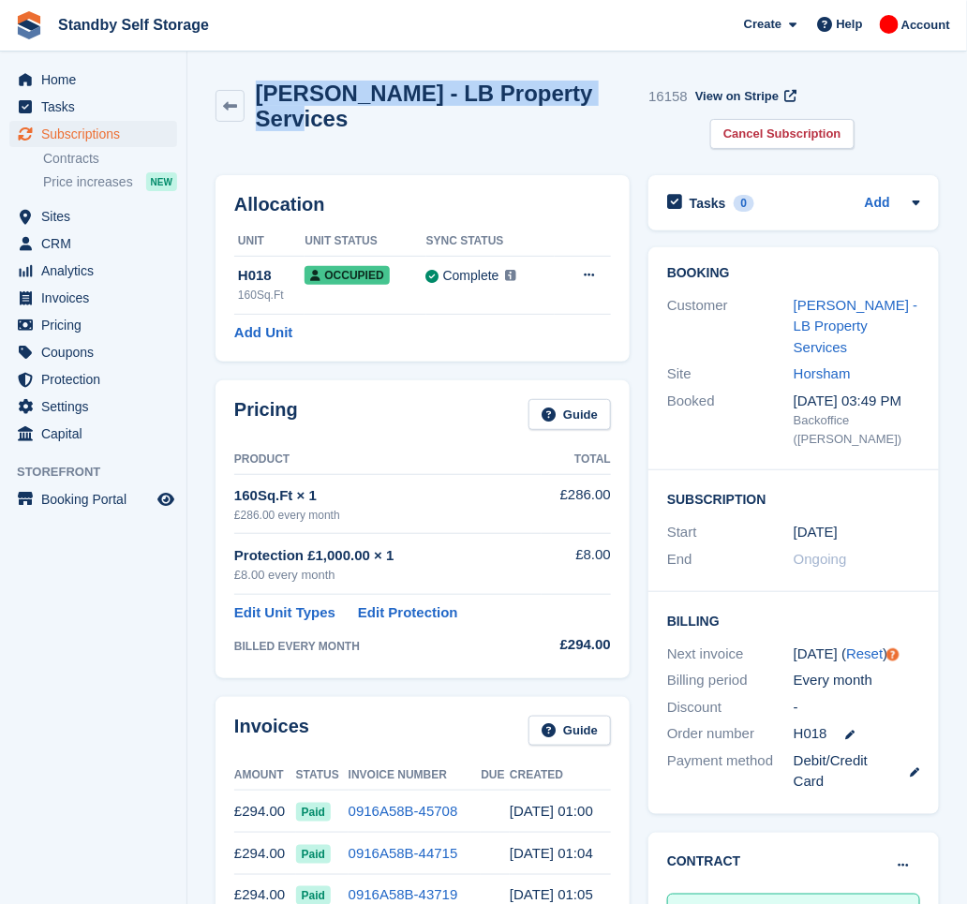
drag, startPoint x: 591, startPoint y: 88, endPoint x: 259, endPoint y: 104, distance: 333.1
click at [259, 104] on div "[PERSON_NAME] - LB Property Services 16158" at bounding box center [466, 106] width 443 height 51
copy h2 "[PERSON_NAME] - LB Property Services"
click at [855, 119] on link "Cancel Subscription" at bounding box center [782, 134] width 144 height 31
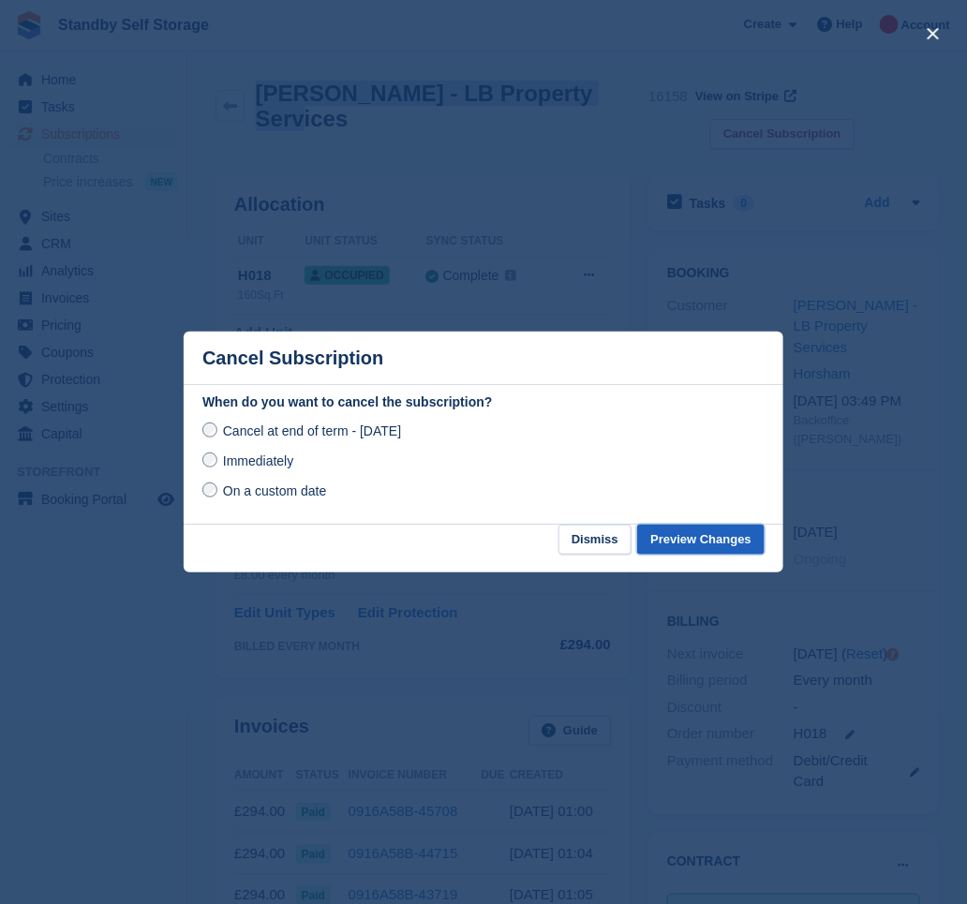
click at [721, 527] on button "Preview Changes" at bounding box center [700, 540] width 127 height 31
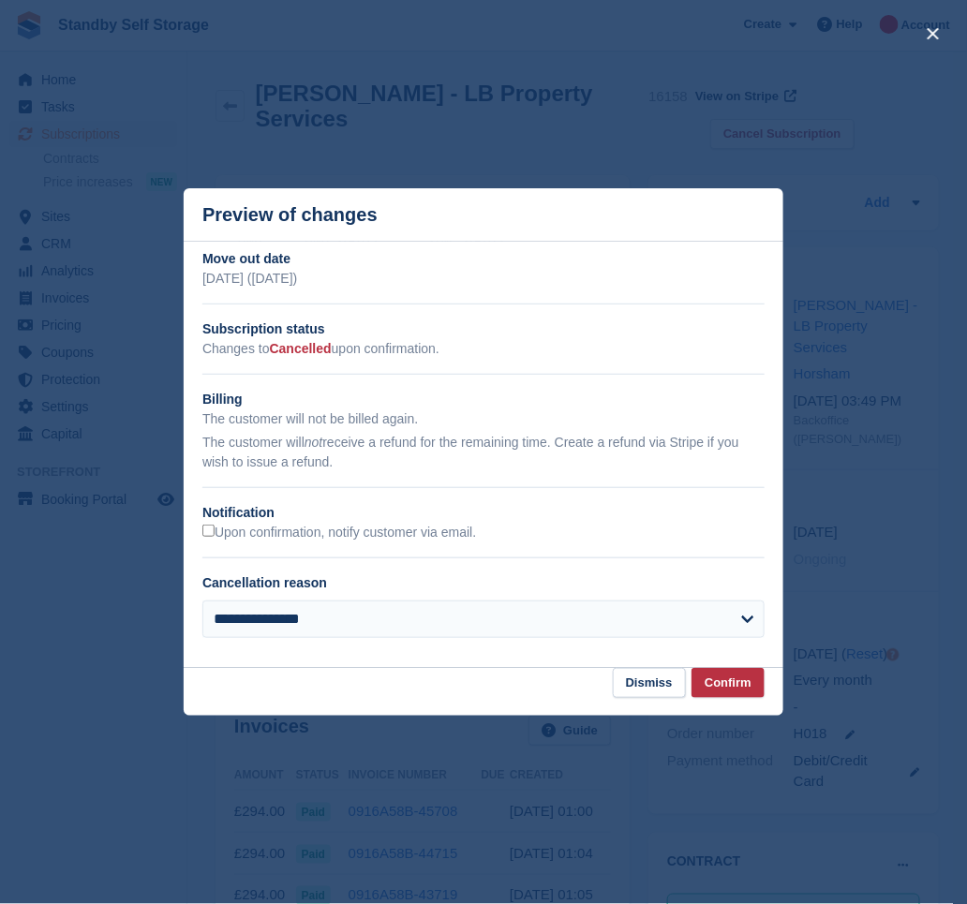
drag, startPoint x: 276, startPoint y: 534, endPoint x: 325, endPoint y: 552, distance: 52.8
click at [276, 532] on label "Upon confirmation, notify customer via email." at bounding box center [339, 533] width 274 height 17
drag, startPoint x: 714, startPoint y: 685, endPoint x: 697, endPoint y: 676, distance: 19.3
click at [716, 685] on button "Confirm" at bounding box center [728, 683] width 73 height 31
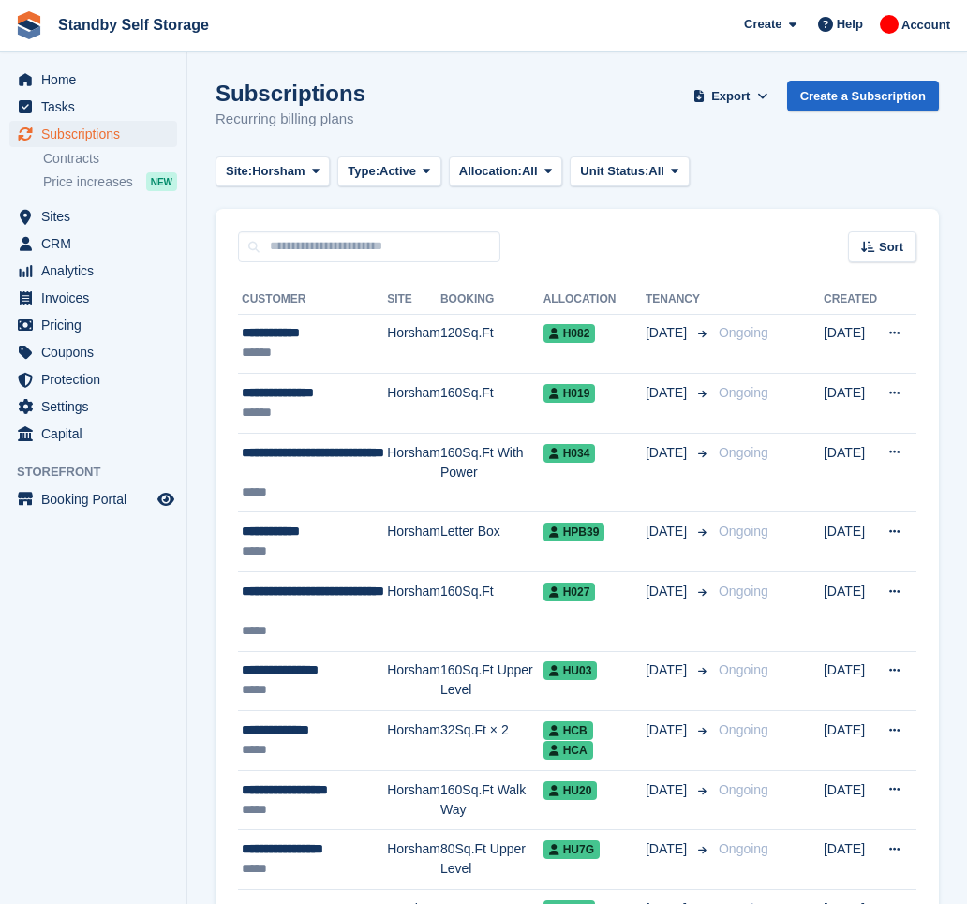
scroll to position [2708, 0]
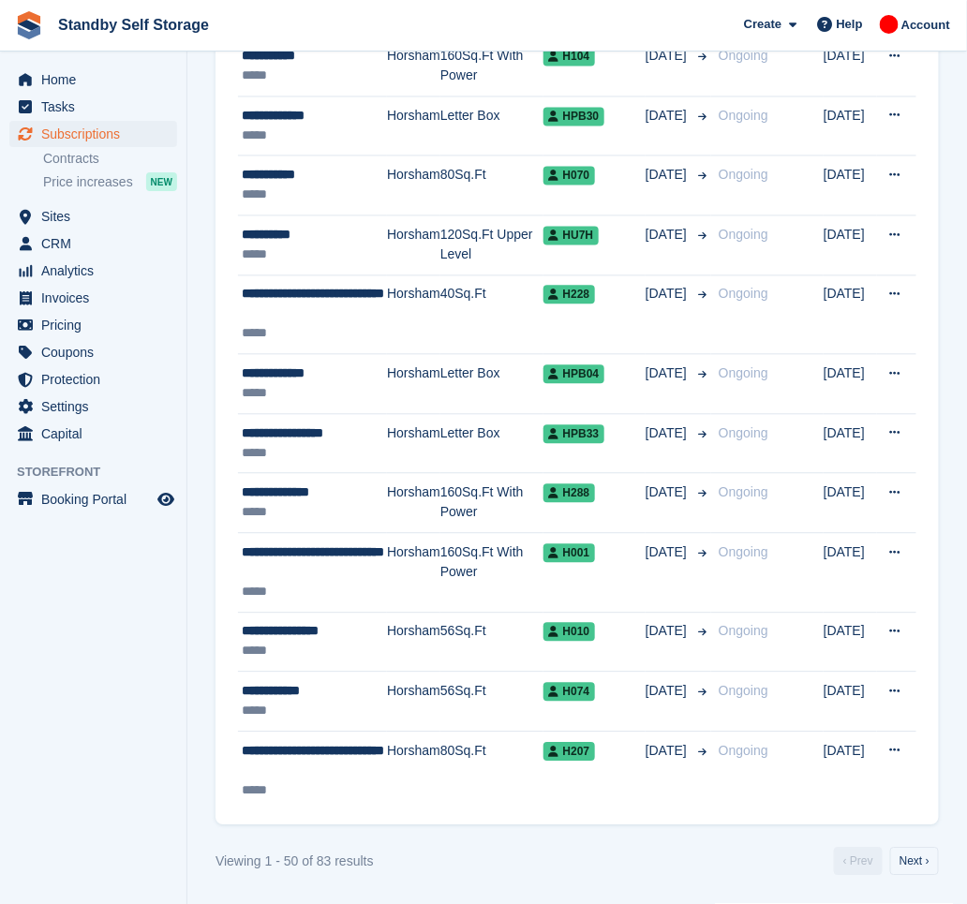
click at [337, 764] on div "**********" at bounding box center [314, 761] width 145 height 39
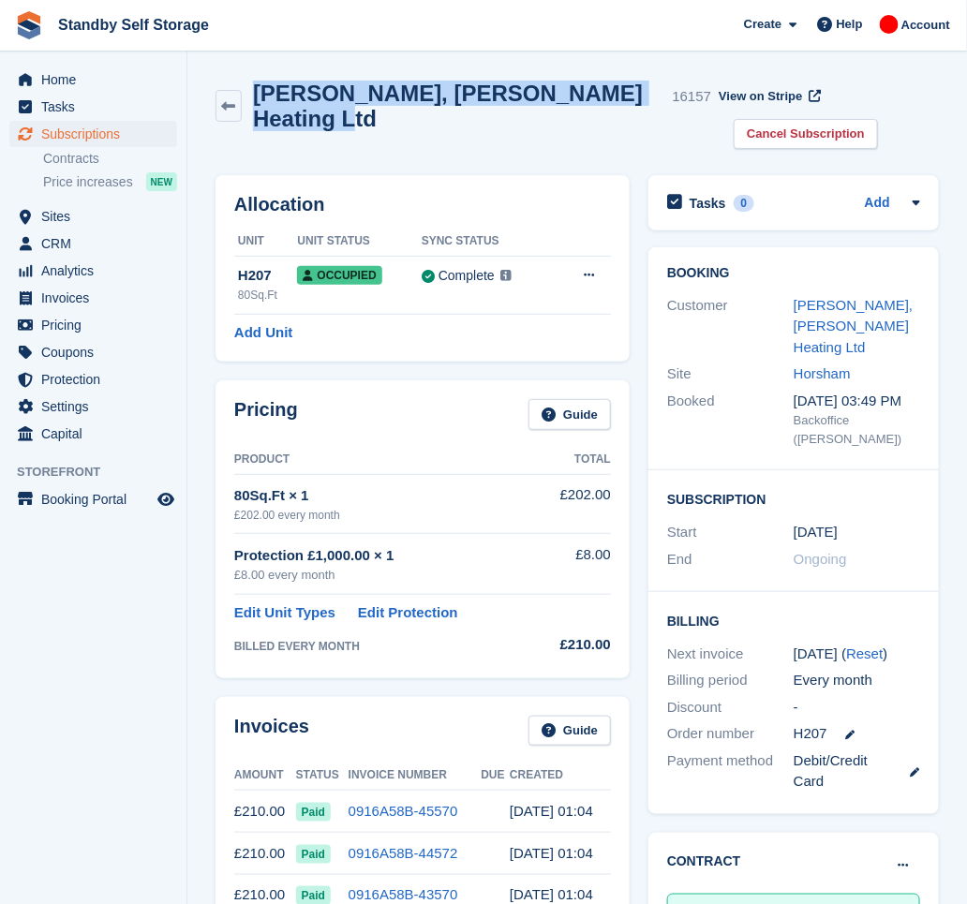
drag, startPoint x: 309, startPoint y: 128, endPoint x: 255, endPoint y: 87, distance: 68.2
click at [255, 87] on div "[PERSON_NAME], [PERSON_NAME] Heating Ltd 16157" at bounding box center [477, 106] width 470 height 51
copy h2 "[PERSON_NAME], [PERSON_NAME] Heating Ltd"
click at [765, 135] on link "Cancel Subscription" at bounding box center [806, 134] width 144 height 31
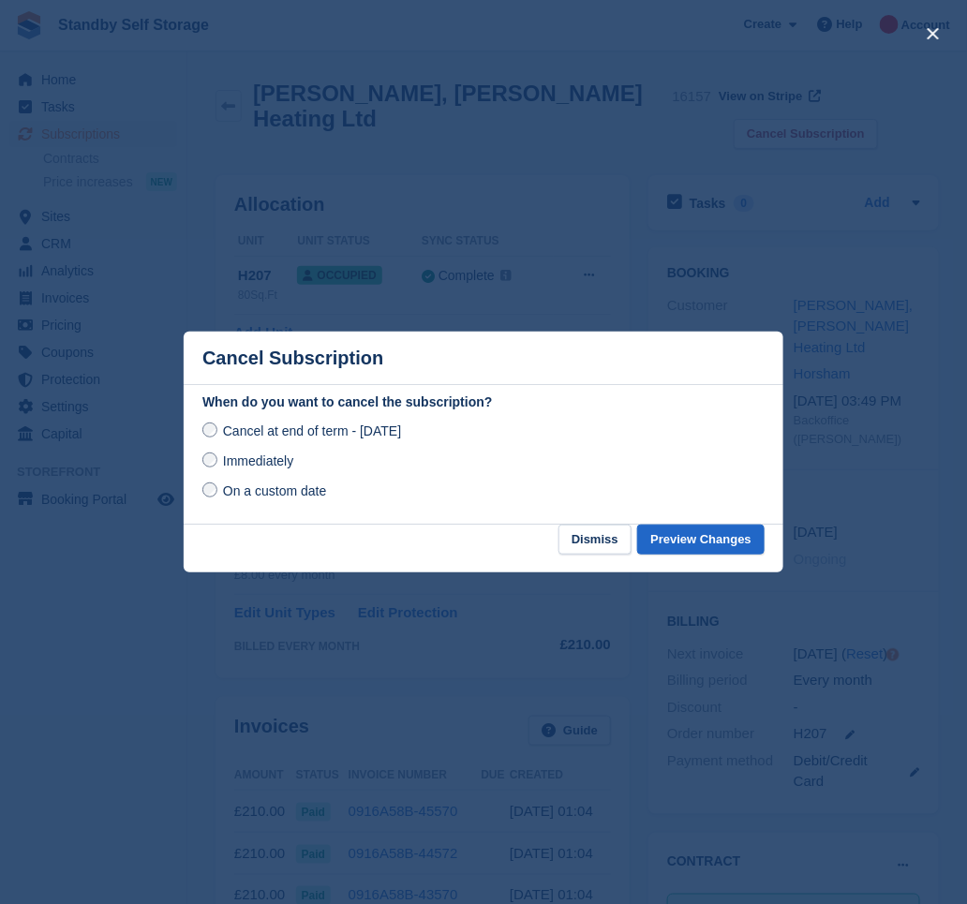
click at [276, 464] on span "Immediately" at bounding box center [258, 461] width 70 height 15
click at [708, 541] on button "Preview Changes" at bounding box center [700, 540] width 127 height 31
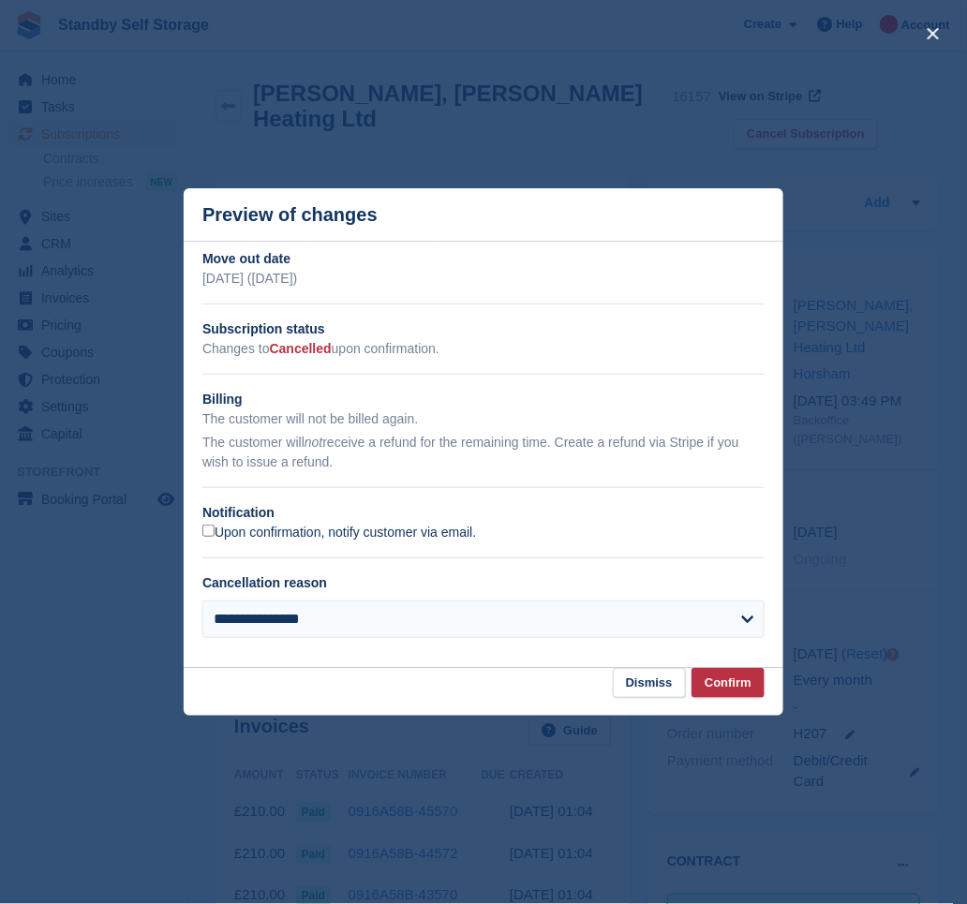
click at [242, 533] on label "Upon confirmation, notify customer via email." at bounding box center [339, 533] width 274 height 17
click at [718, 681] on button "Confirm" at bounding box center [728, 683] width 73 height 31
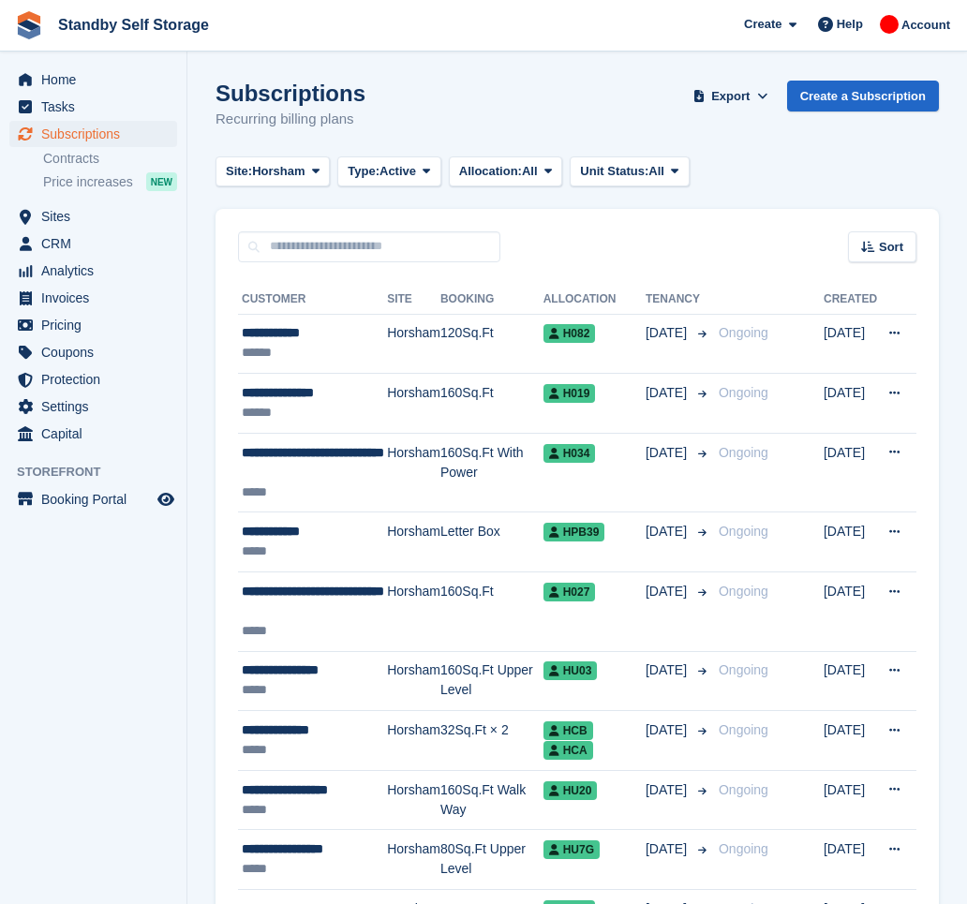
scroll to position [2706, 0]
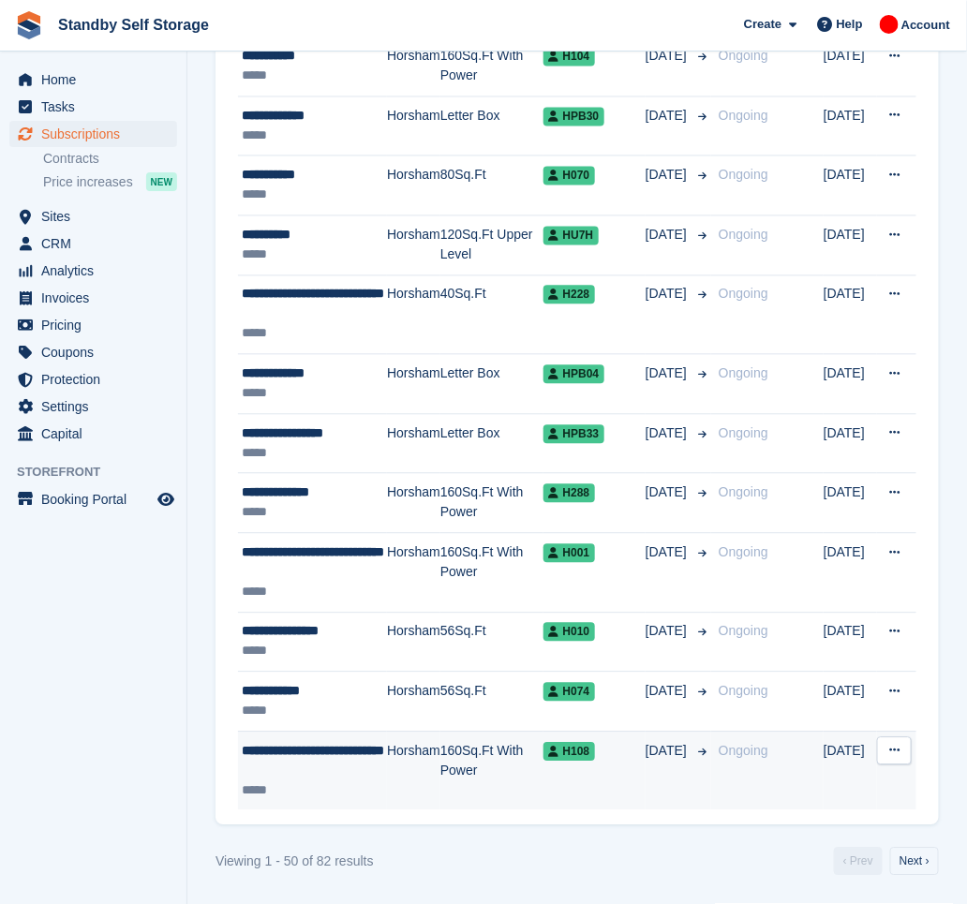
click at [353, 763] on div "**********" at bounding box center [314, 761] width 145 height 39
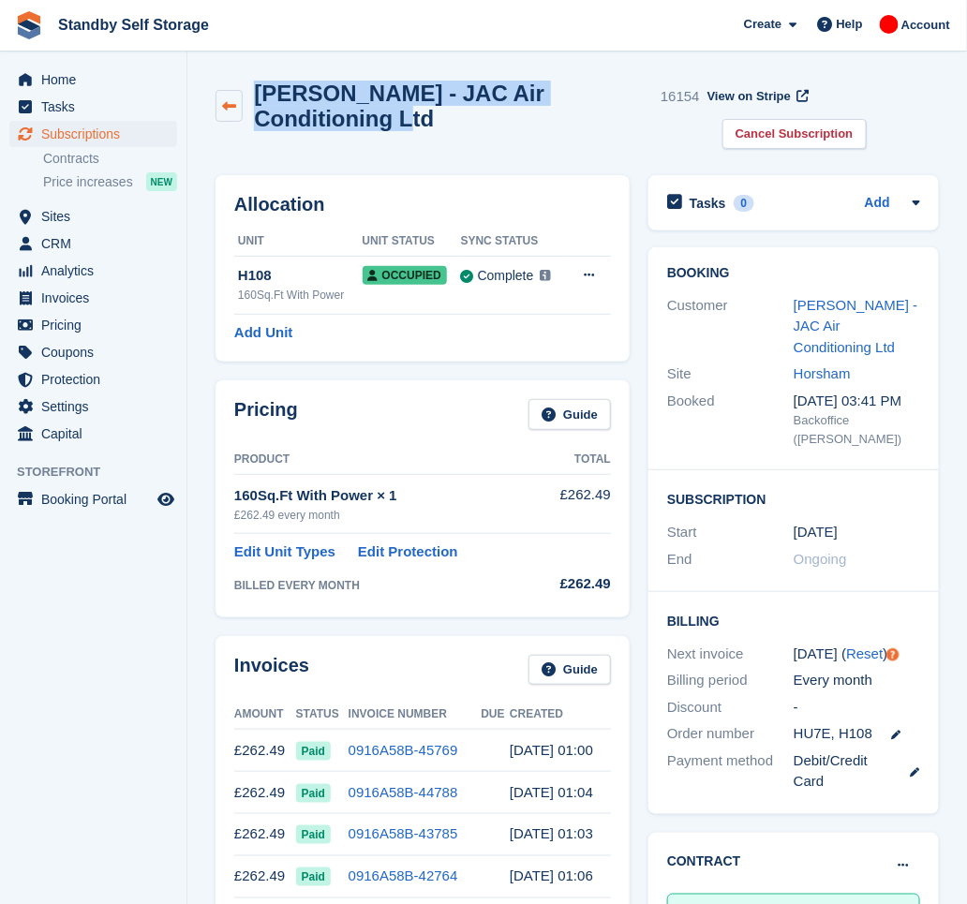
drag, startPoint x: 321, startPoint y: 130, endPoint x: 246, endPoint y: 91, distance: 84.7
click at [246, 91] on div "Jay Collyer - JAC Air Conditioning Ltd 16154" at bounding box center [458, 106] width 485 height 51
copy div "Jay Collyer - JAC Air Conditioning Ltd"
click at [787, 130] on link "Cancel Subscription" at bounding box center [795, 134] width 144 height 31
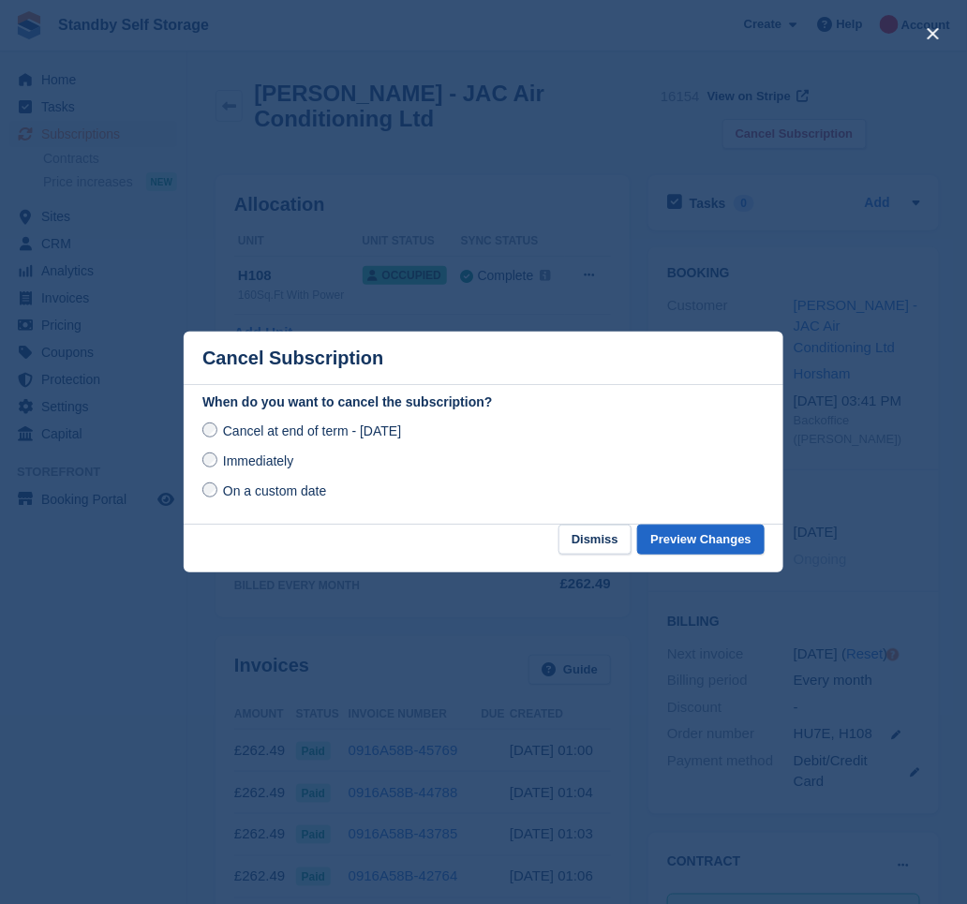
click at [257, 457] on span "Immediately" at bounding box center [258, 461] width 70 height 15
click at [720, 539] on button "Preview Changes" at bounding box center [700, 540] width 127 height 31
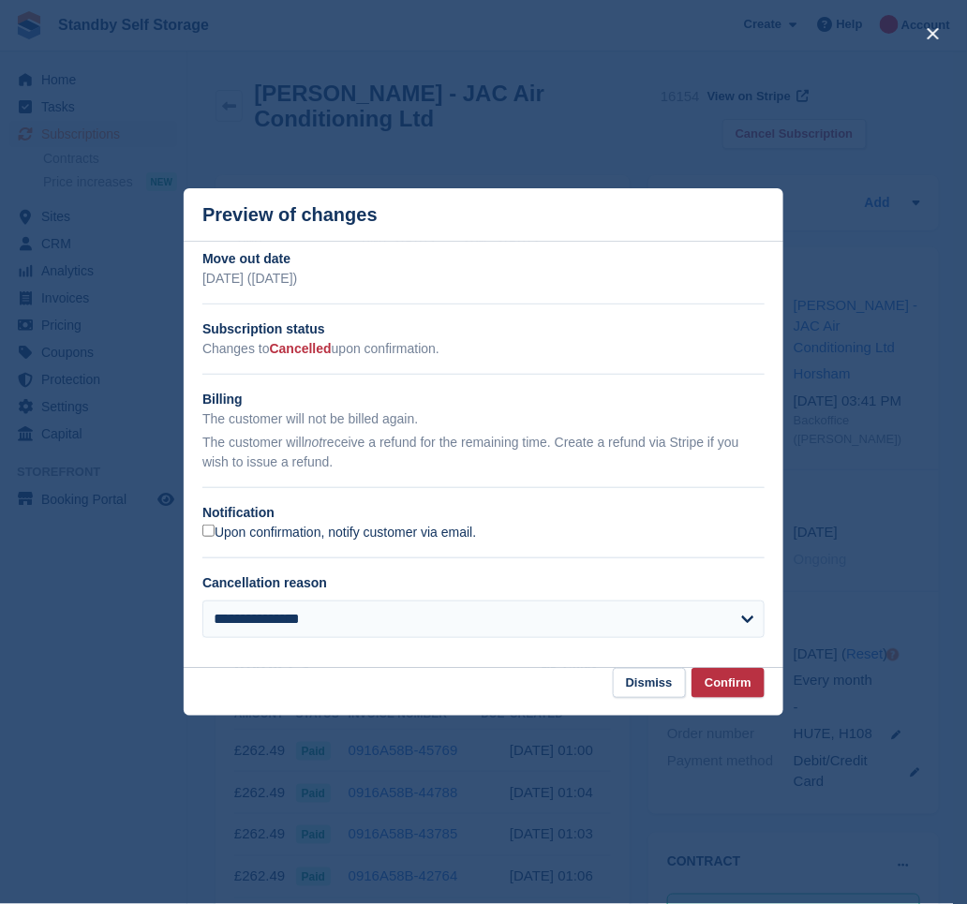
click at [311, 534] on label "Upon confirmation, notify customer via email." at bounding box center [339, 533] width 274 height 17
click at [725, 686] on button "Confirm" at bounding box center [728, 683] width 73 height 31
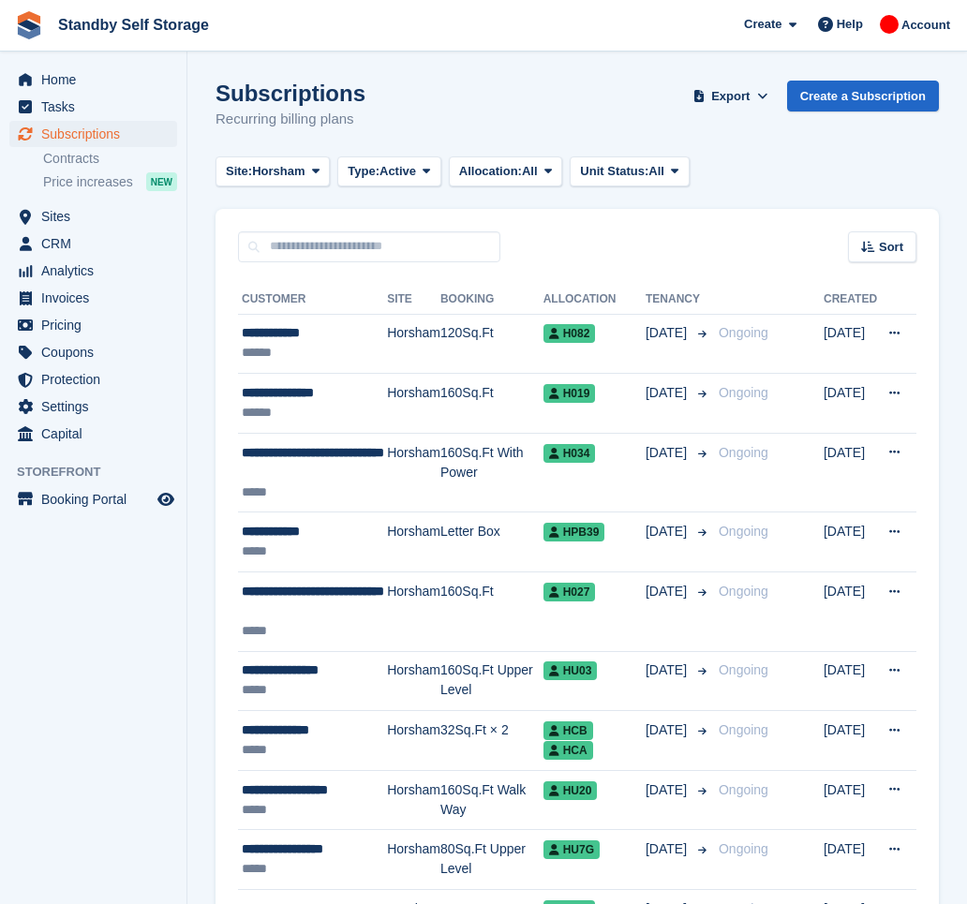
scroll to position [2706, 0]
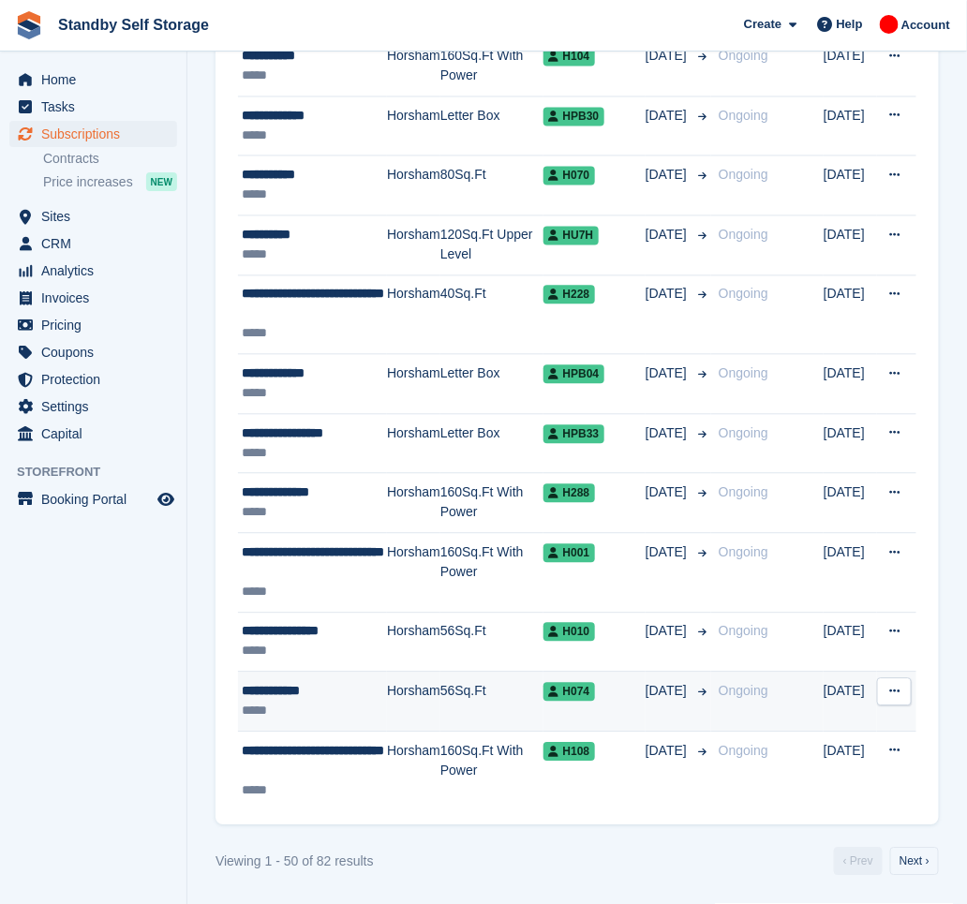
click at [375, 695] on div "**********" at bounding box center [314, 692] width 145 height 20
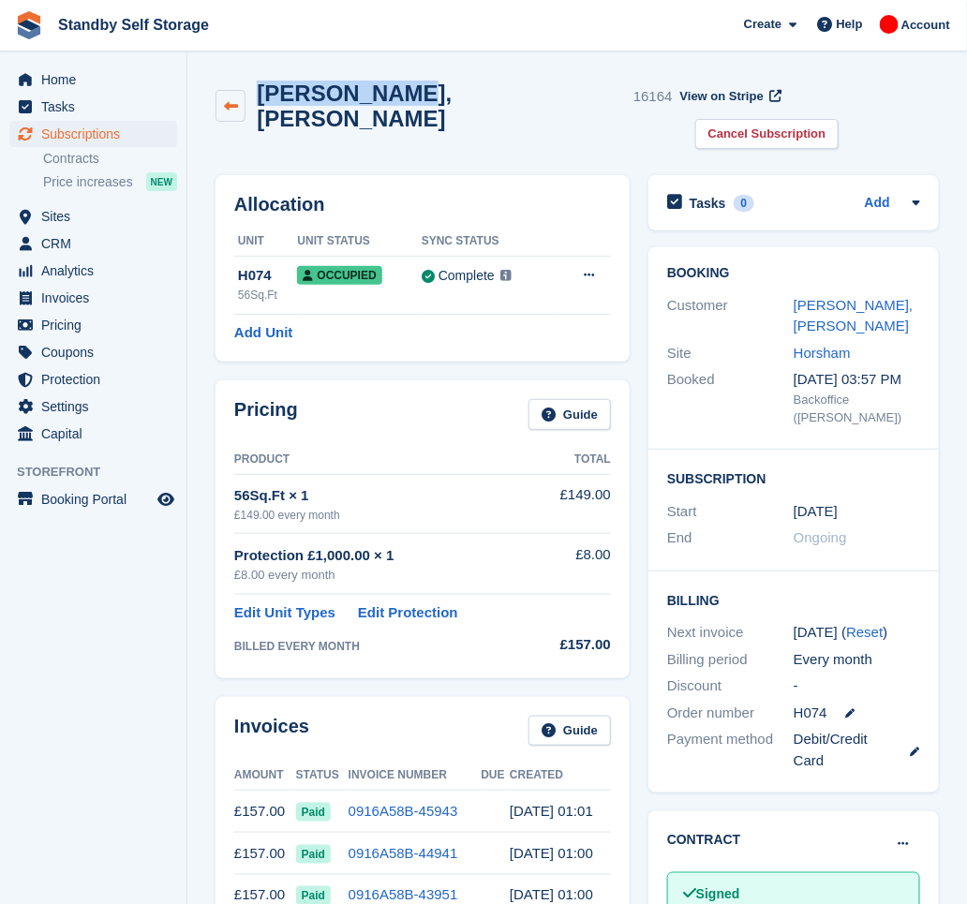
drag, startPoint x: 387, startPoint y: 96, endPoint x: 246, endPoint y: 110, distance: 142.2
click at [246, 110] on div "John, Teague 16164" at bounding box center [444, 106] width 457 height 51
copy div "John, Teague"
drag, startPoint x: 862, startPoint y: 96, endPoint x: 815, endPoint y: 106, distance: 48.0
click at [840, 119] on link "Cancel Subscription" at bounding box center [767, 134] width 144 height 31
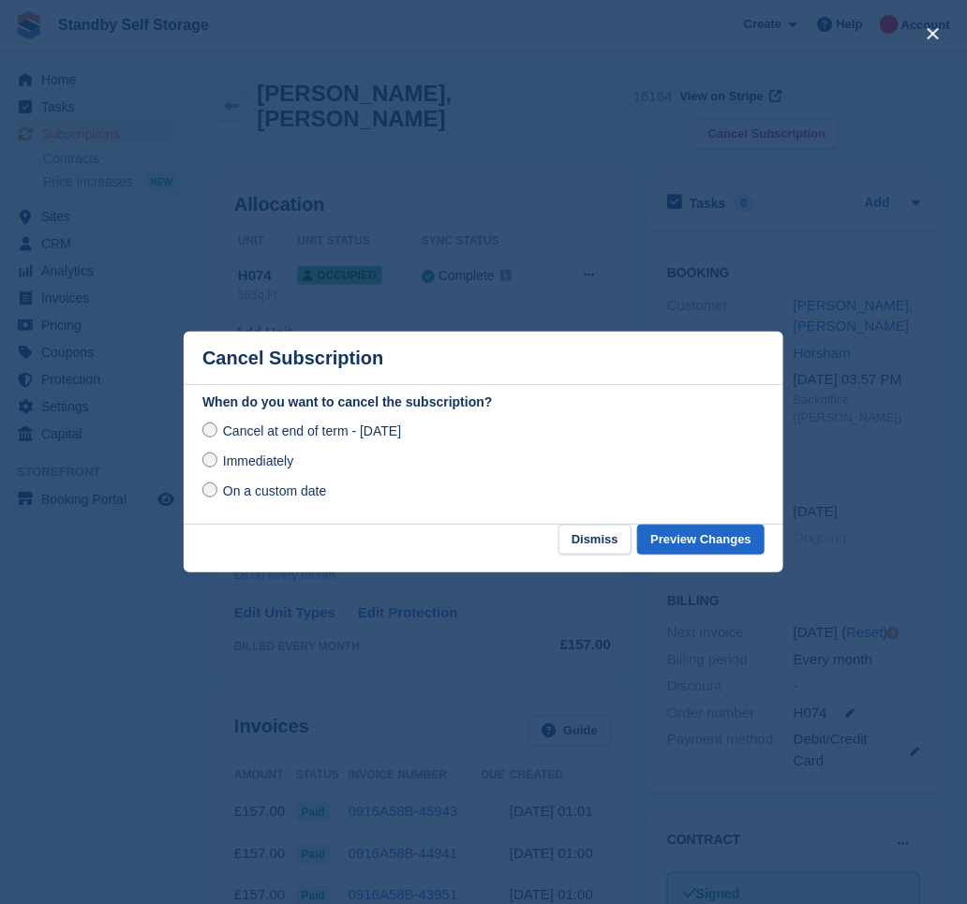
click at [287, 461] on span "Immediately" at bounding box center [258, 461] width 70 height 15
click at [751, 540] on button "Preview Changes" at bounding box center [700, 540] width 127 height 31
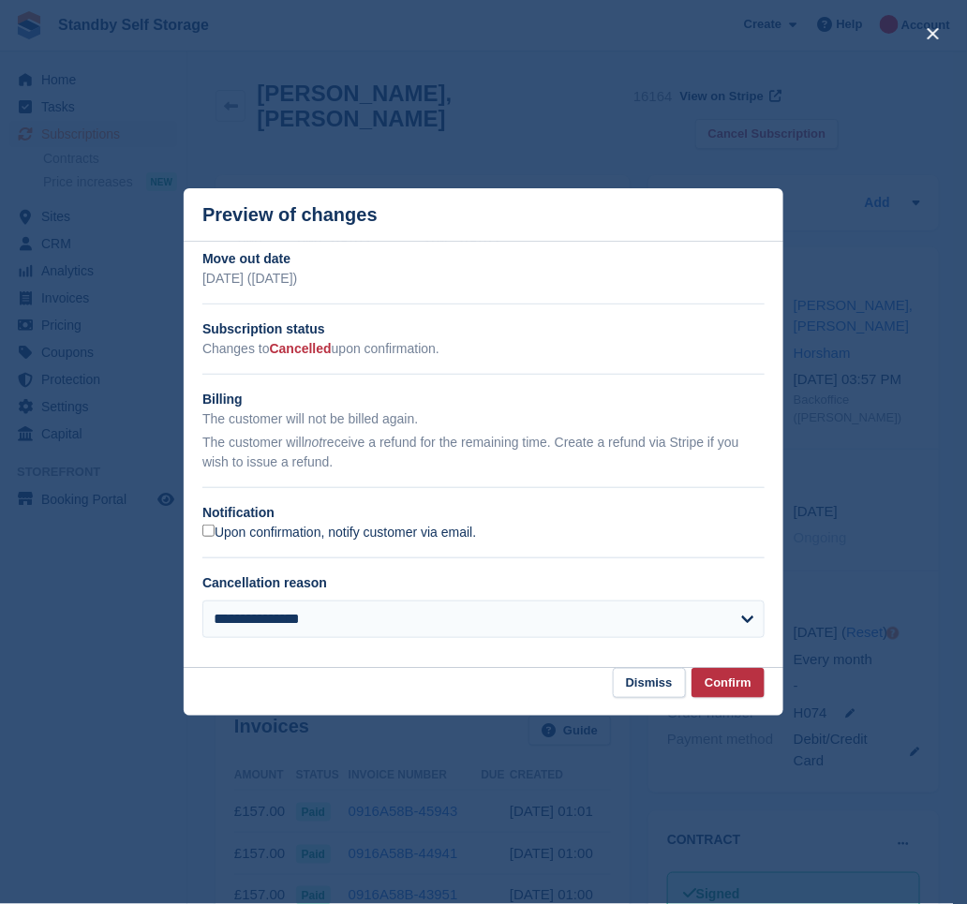
click at [252, 536] on label "Upon confirmation, notify customer via email." at bounding box center [339, 533] width 274 height 17
click at [714, 686] on button "Confirm" at bounding box center [728, 683] width 73 height 31
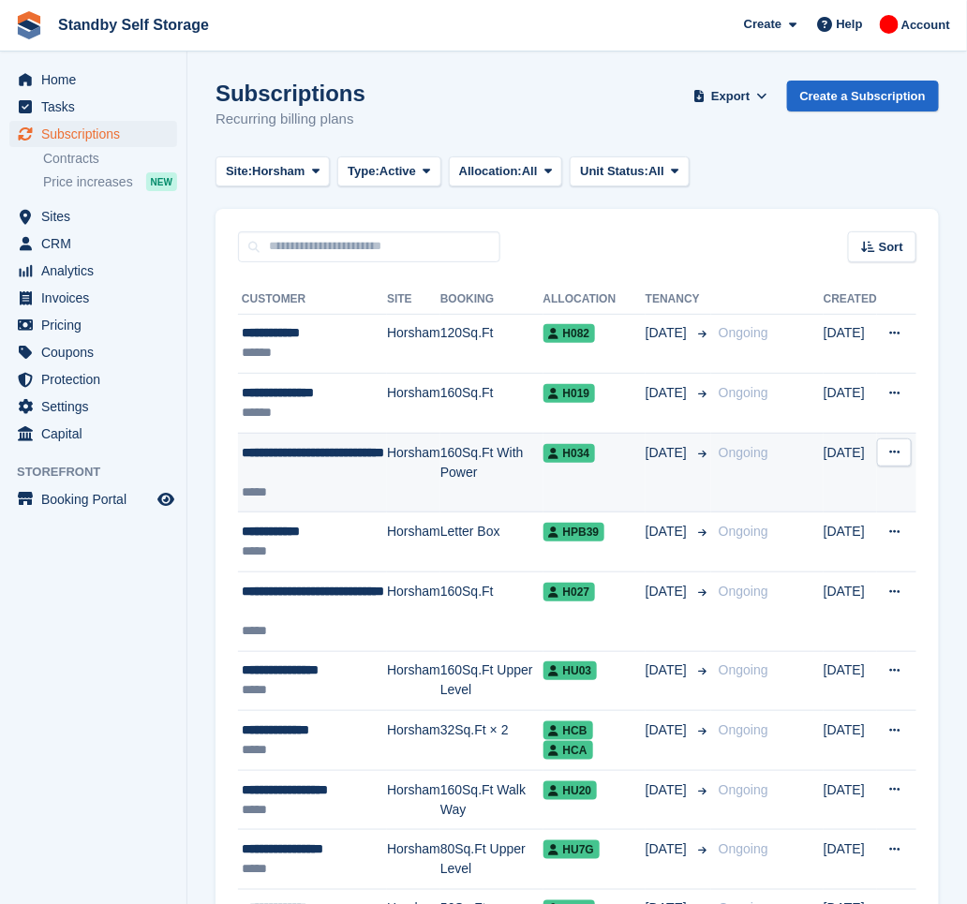
click at [414, 484] on td "Horsham" at bounding box center [413, 473] width 53 height 80
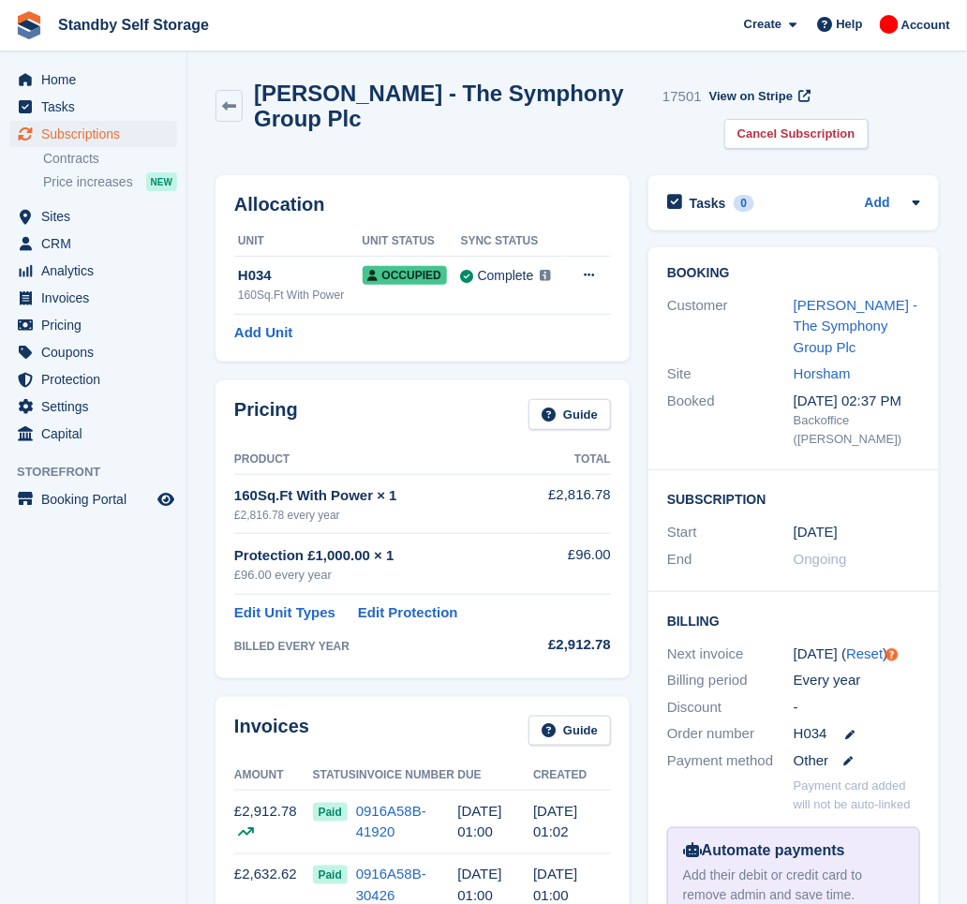
drag, startPoint x: 368, startPoint y: 122, endPoint x: 256, endPoint y: 82, distance: 119.5
click at [256, 82] on h2 "[PERSON_NAME] - The Symphony Group Plc" at bounding box center [454, 106] width 401 height 51
copy h2 "[PERSON_NAME] - The Symphony Group Plc"
click at [795, 127] on link "Cancel Subscription" at bounding box center [796, 134] width 144 height 31
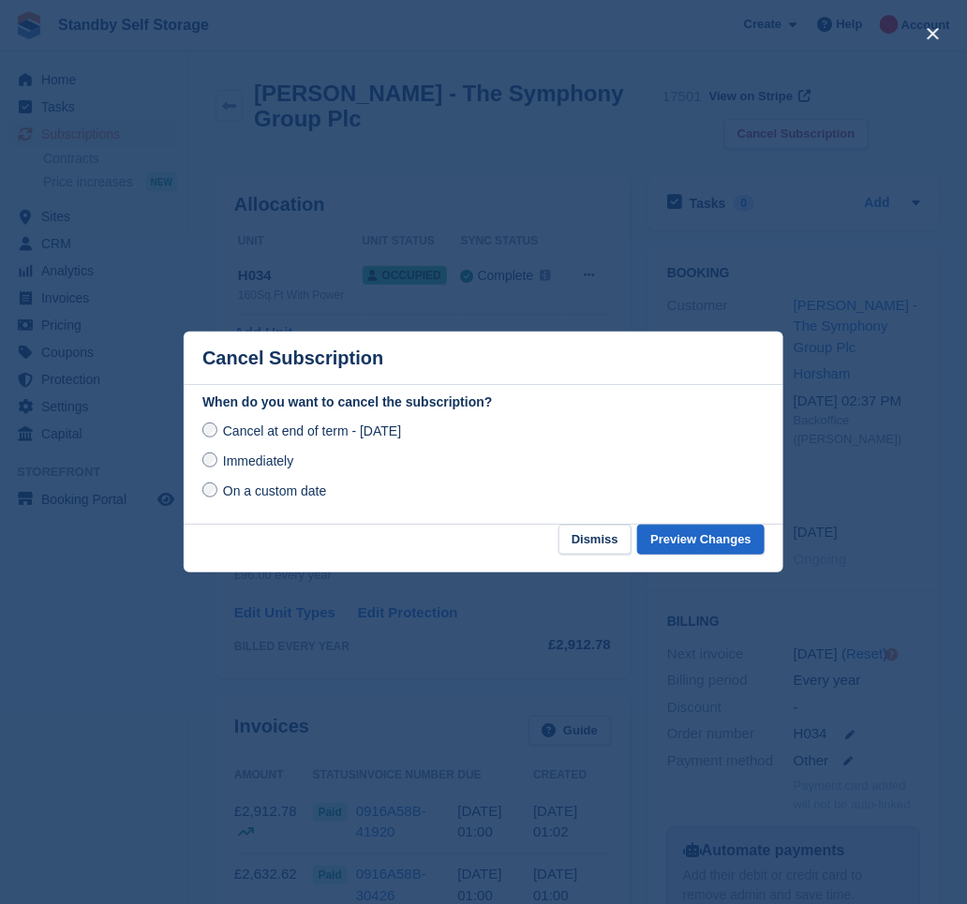
click at [255, 458] on span "Immediately" at bounding box center [258, 461] width 70 height 15
click at [680, 536] on button "Preview Changes" at bounding box center [700, 540] width 127 height 31
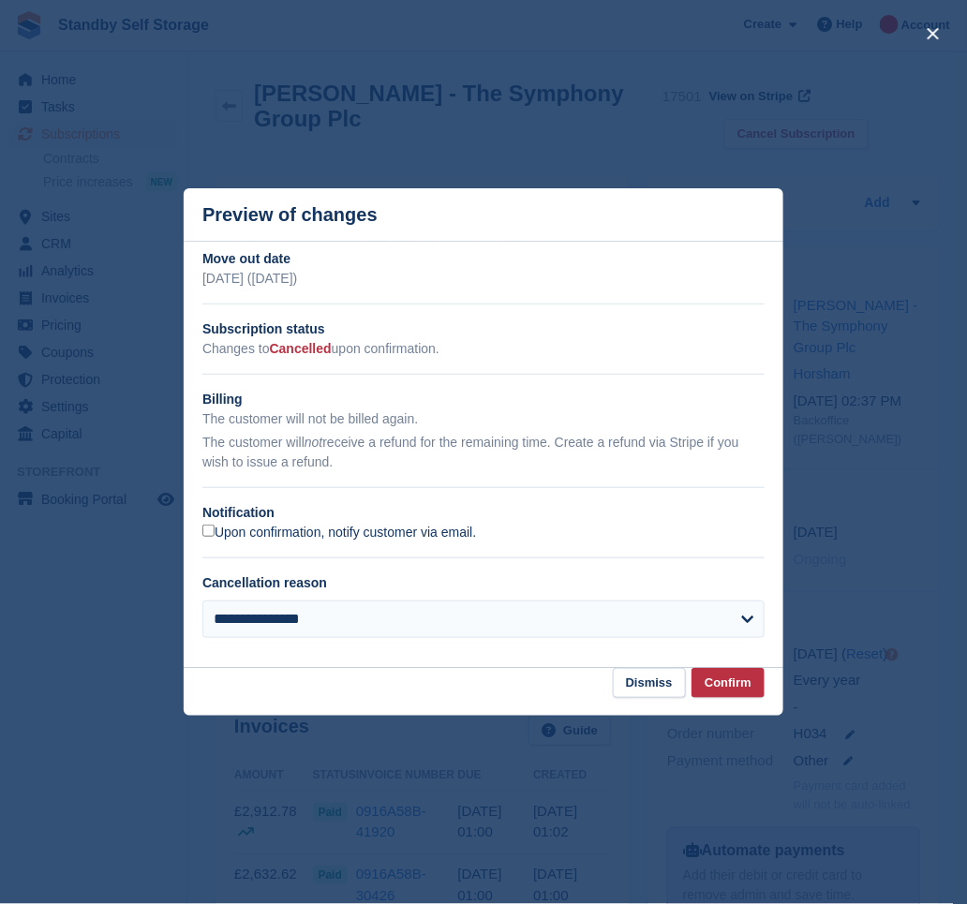
click at [220, 526] on label "Upon confirmation, notify customer via email." at bounding box center [339, 533] width 274 height 17
click at [729, 683] on button "Confirm" at bounding box center [728, 683] width 73 height 31
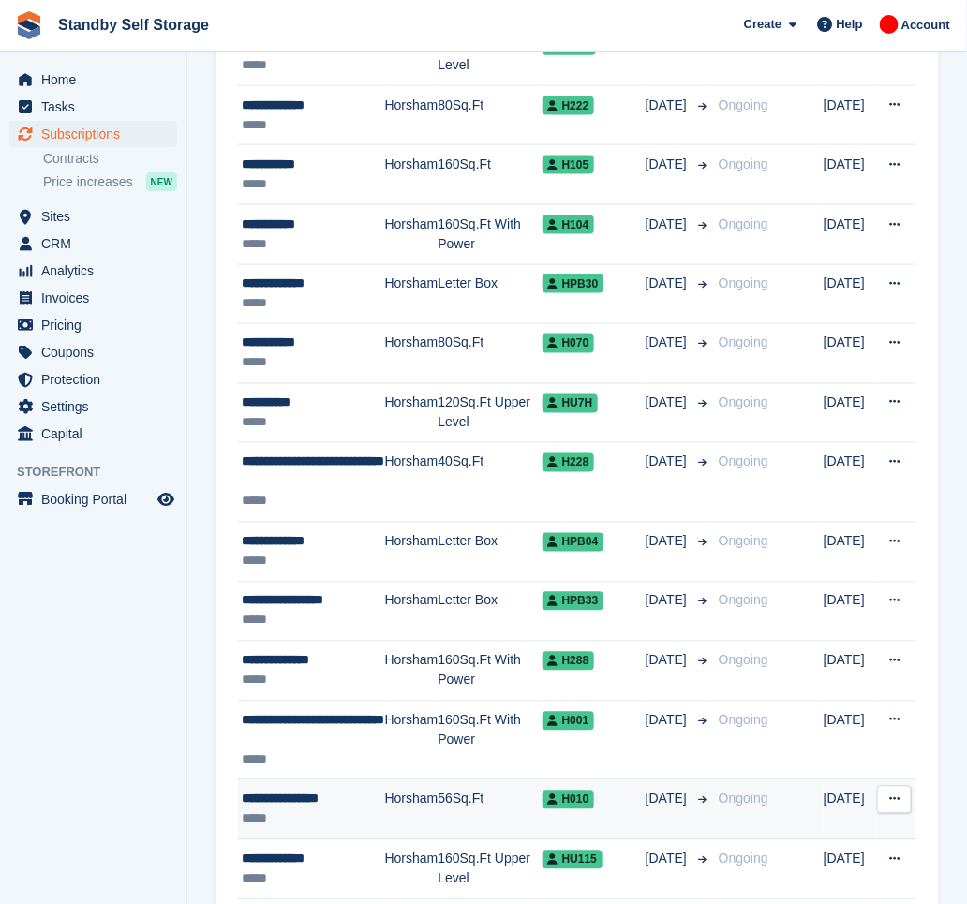
scroll to position [2708, 0]
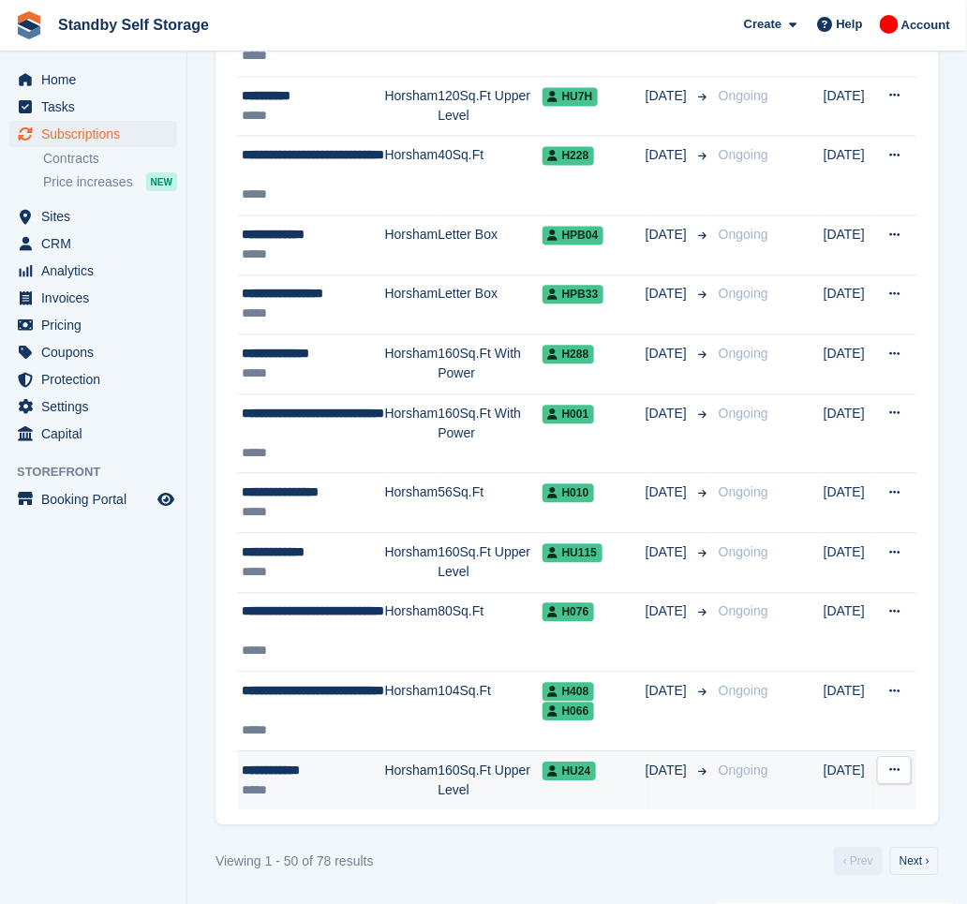
click at [316, 786] on div "*****" at bounding box center [313, 792] width 143 height 20
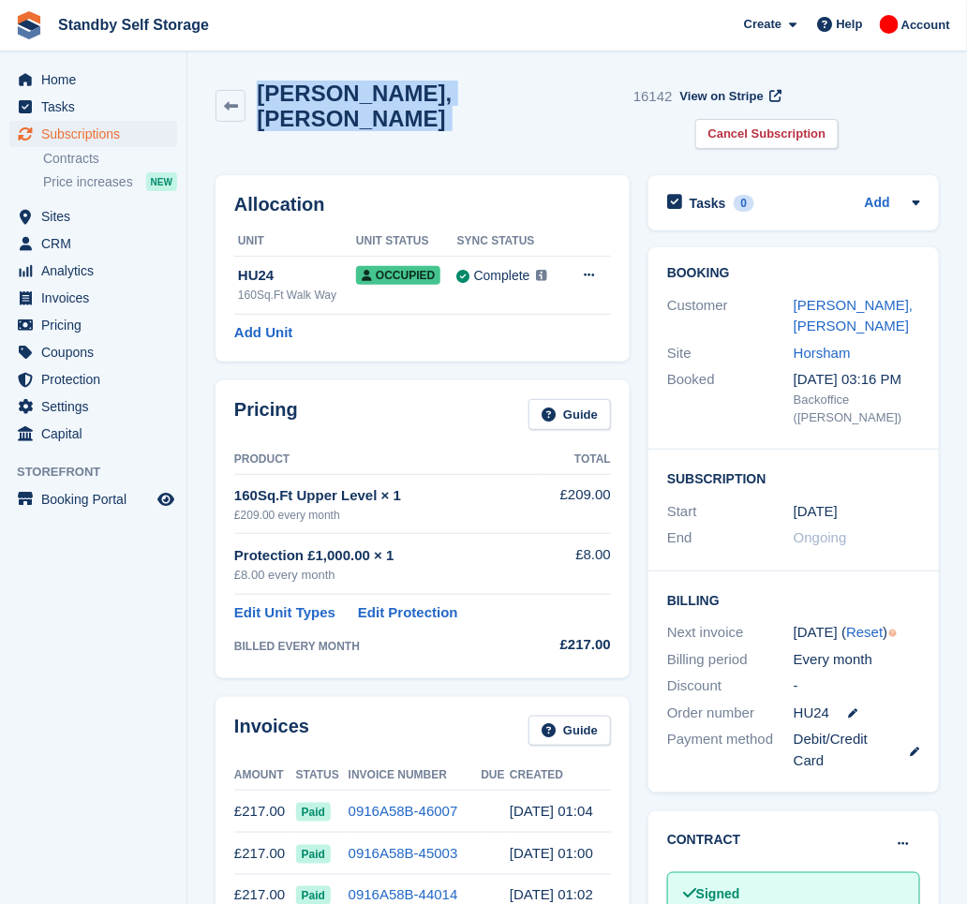
drag, startPoint x: 397, startPoint y: 97, endPoint x: 234, endPoint y: 66, distance: 166.0
click at [234, 66] on section "[PERSON_NAME], [PERSON_NAME] 16142 View on Stripe Cancel Subscription Allocatio…" at bounding box center [577, 862] width 780 height 1725
copy div "[PERSON_NAME], [PERSON_NAME]"
click at [834, 119] on link "Cancel Subscription" at bounding box center [767, 134] width 144 height 31
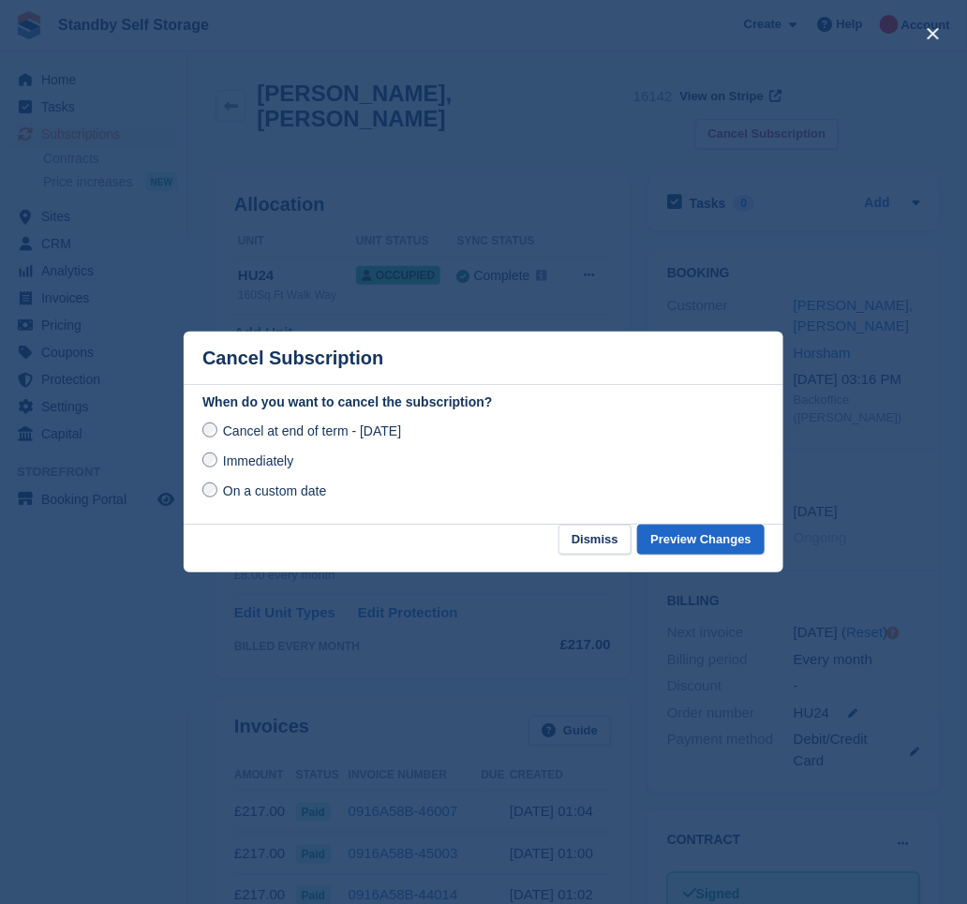
click at [232, 461] on span "Immediately" at bounding box center [258, 461] width 70 height 15
click at [691, 535] on button "Preview Changes" at bounding box center [700, 540] width 127 height 31
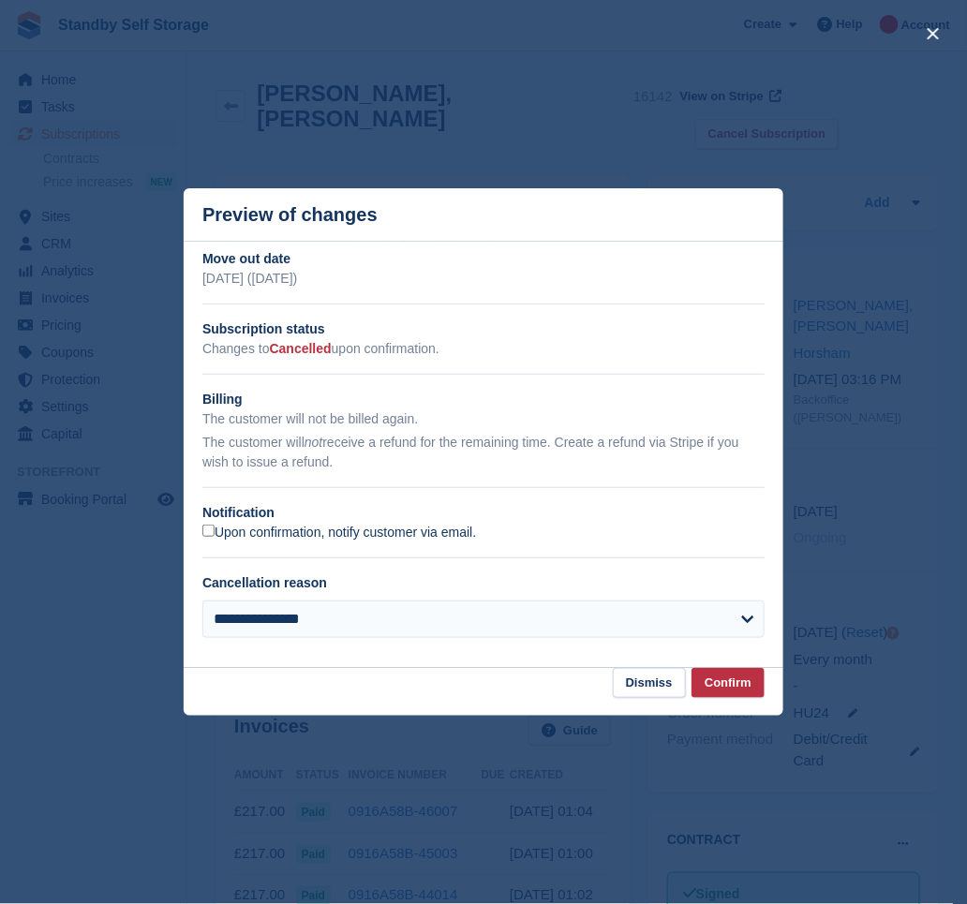
click at [242, 540] on label "Upon confirmation, notify customer via email." at bounding box center [339, 533] width 274 height 17
click at [727, 683] on button "Confirm" at bounding box center [728, 683] width 73 height 31
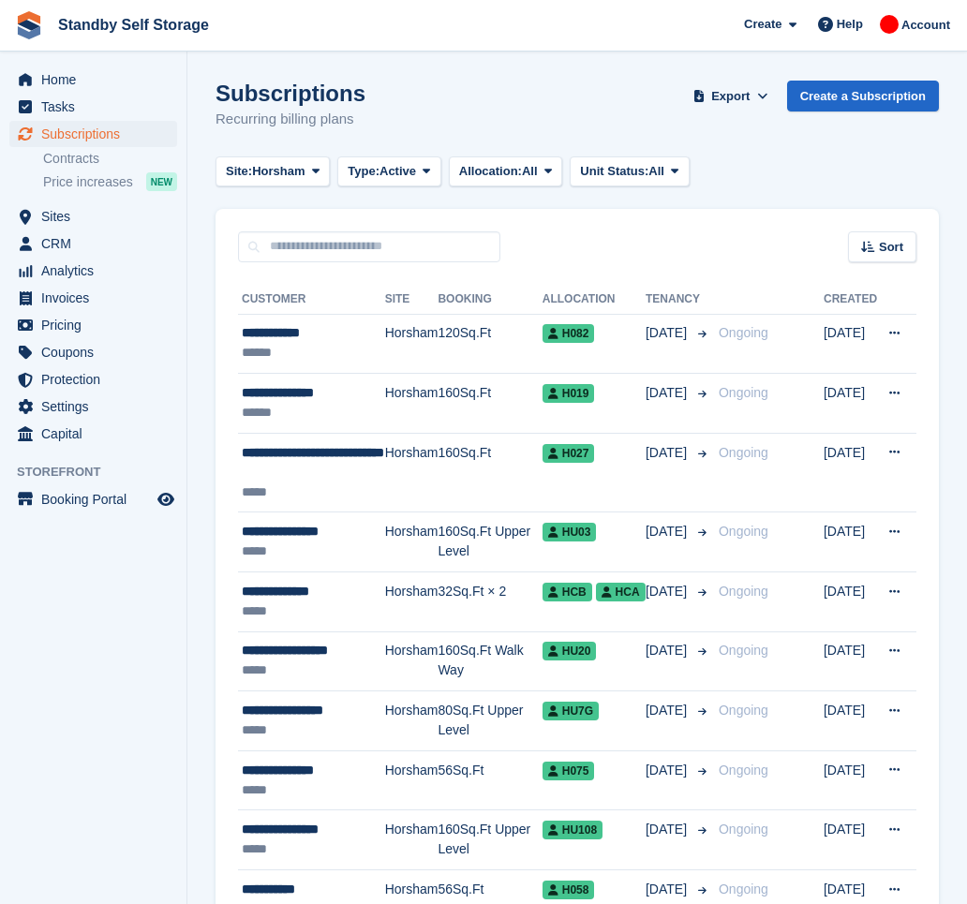
scroll to position [2708, 0]
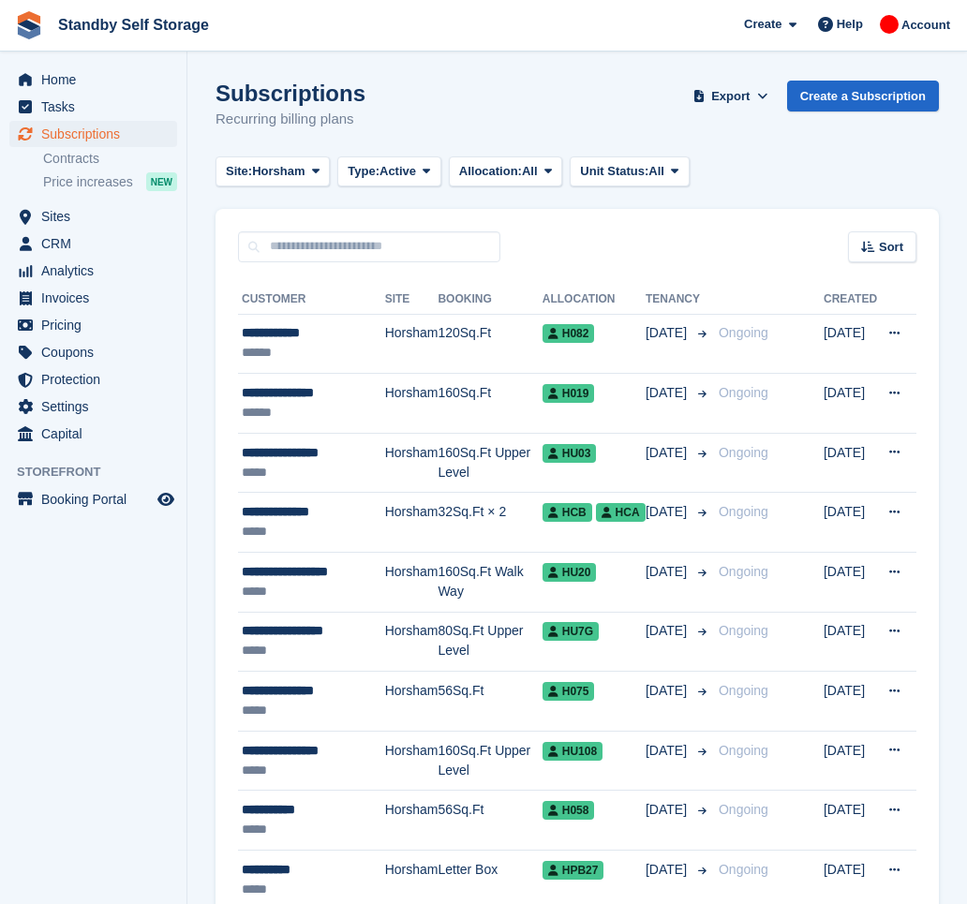
scroll to position [2687, 0]
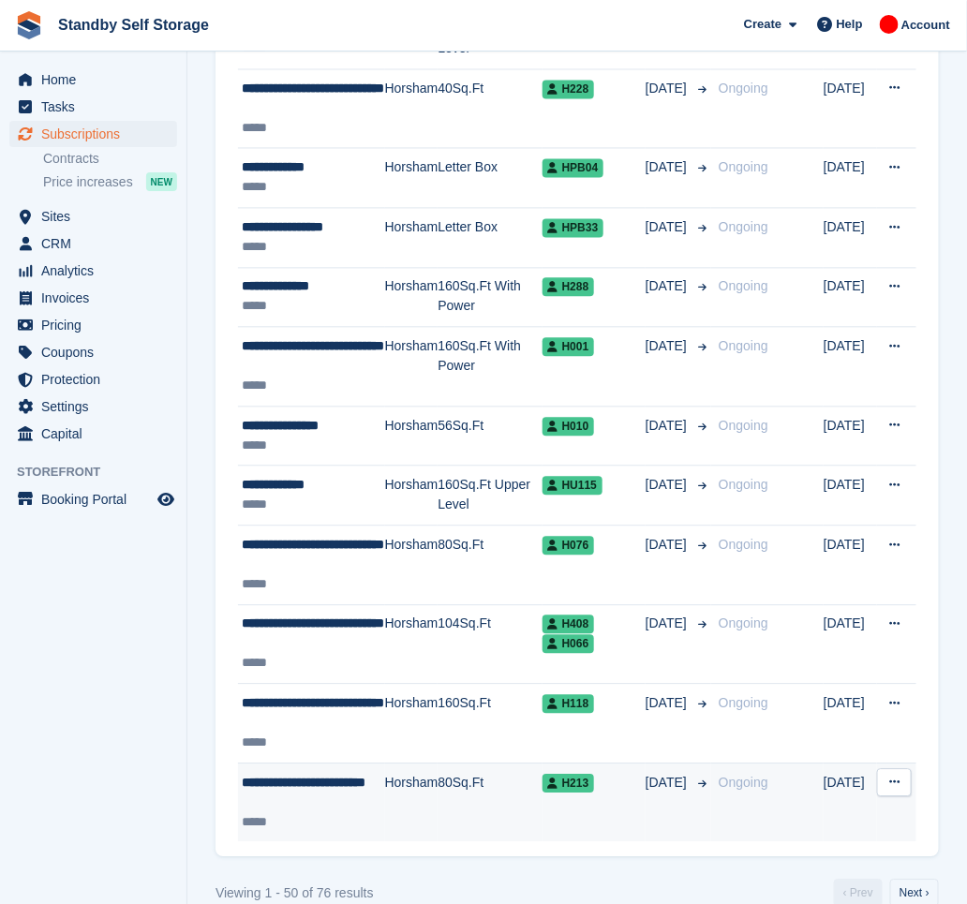
click at [409, 789] on td "Horsham" at bounding box center [411, 803] width 53 height 79
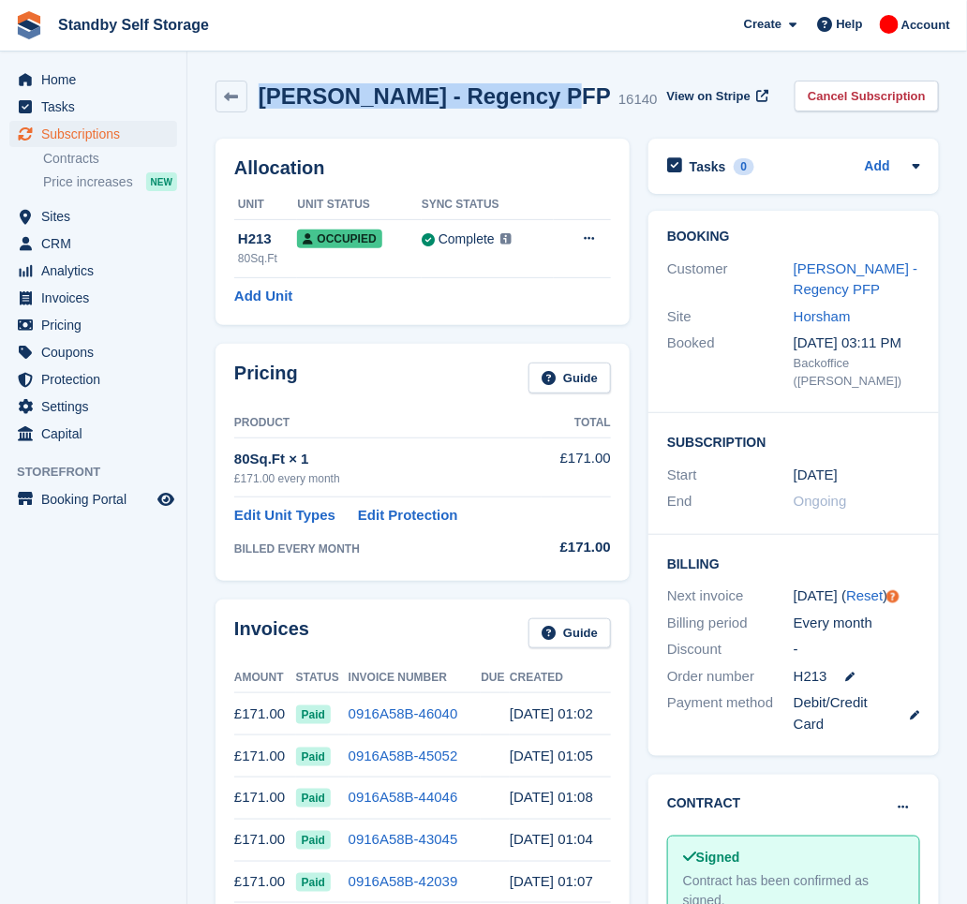
drag, startPoint x: 527, startPoint y: 92, endPoint x: 247, endPoint y: 67, distance: 280.4
click at [247, 67] on section "Karen Scott - Regency PFP 16140 View on Stripe Cancel Subscription Allocation U…" at bounding box center [577, 814] width 780 height 1628
copy div "Karen Scott - Regency PFP"
click at [852, 97] on link "Cancel Subscription" at bounding box center [867, 96] width 144 height 31
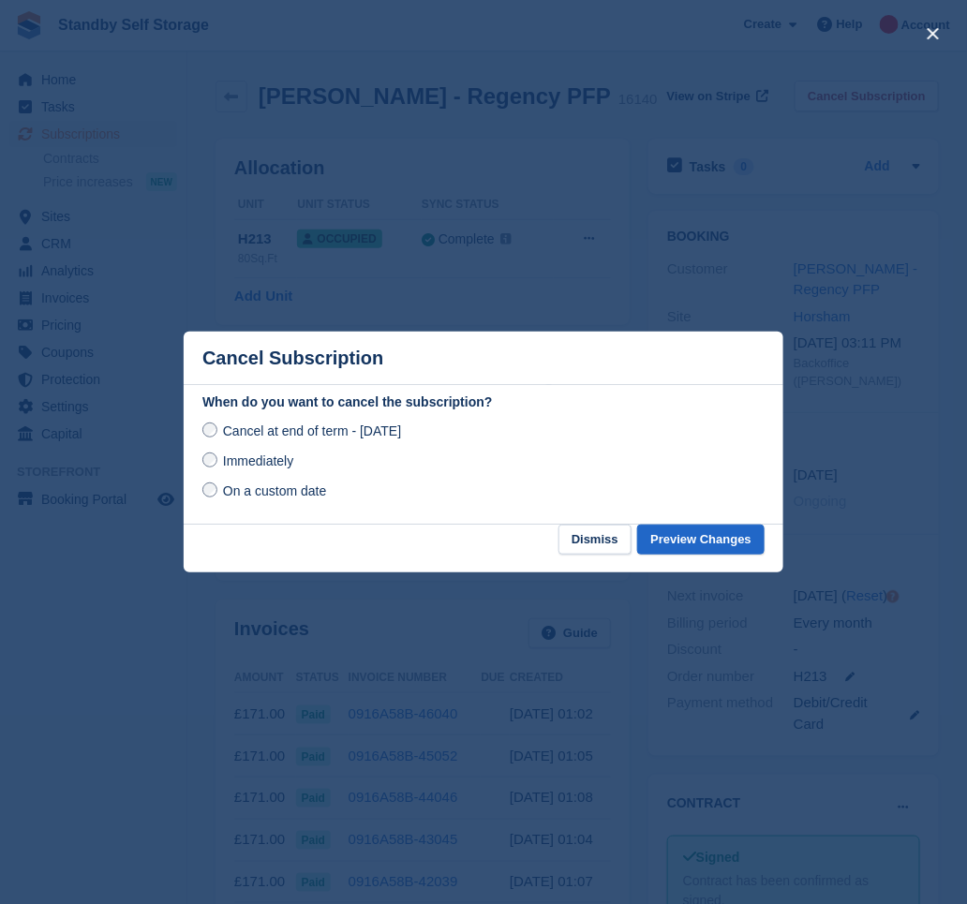
click at [280, 464] on span "Immediately" at bounding box center [258, 461] width 70 height 15
click at [686, 546] on button "Preview Changes" at bounding box center [700, 540] width 127 height 31
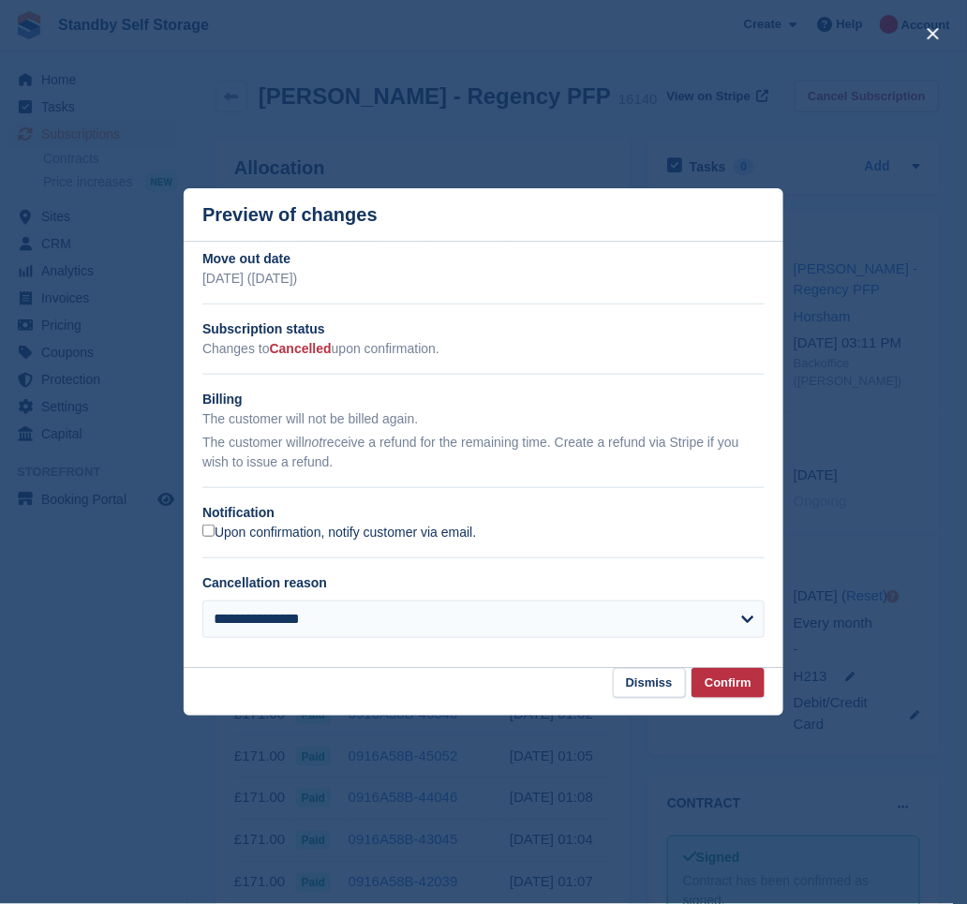
click at [252, 538] on label "Upon confirmation, notify customer via email." at bounding box center [339, 533] width 274 height 17
click at [716, 688] on button "Confirm" at bounding box center [728, 683] width 73 height 31
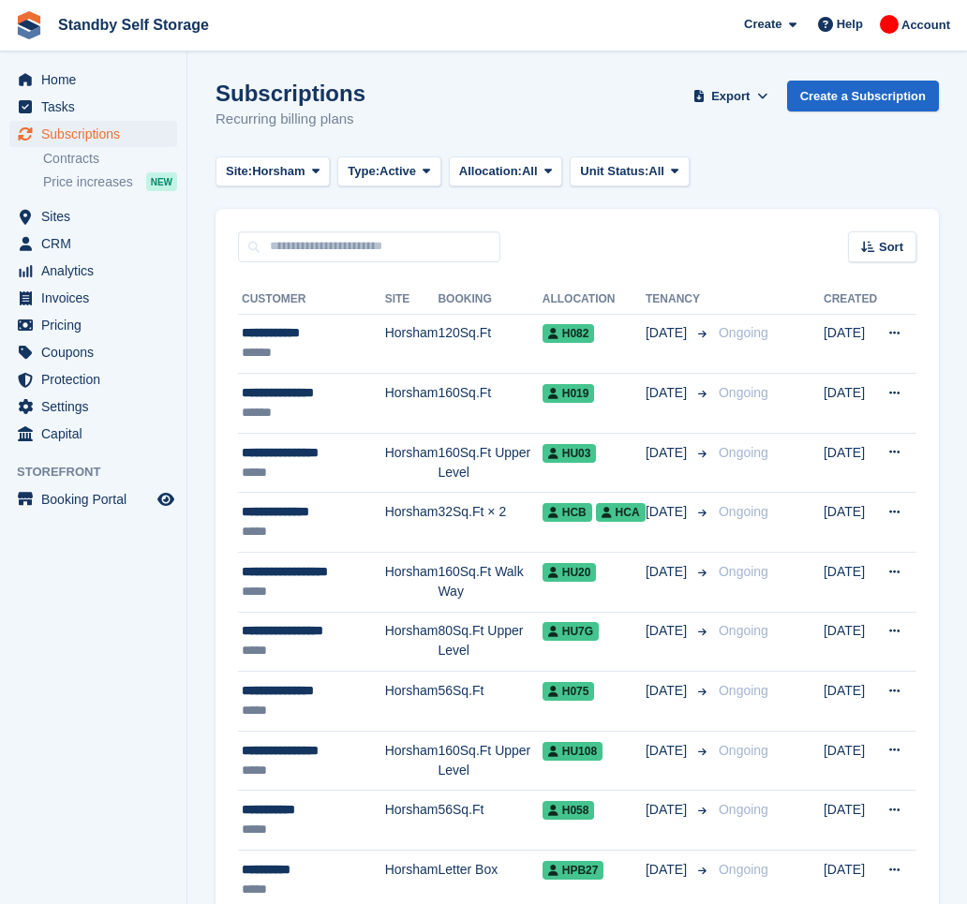
scroll to position [2687, 0]
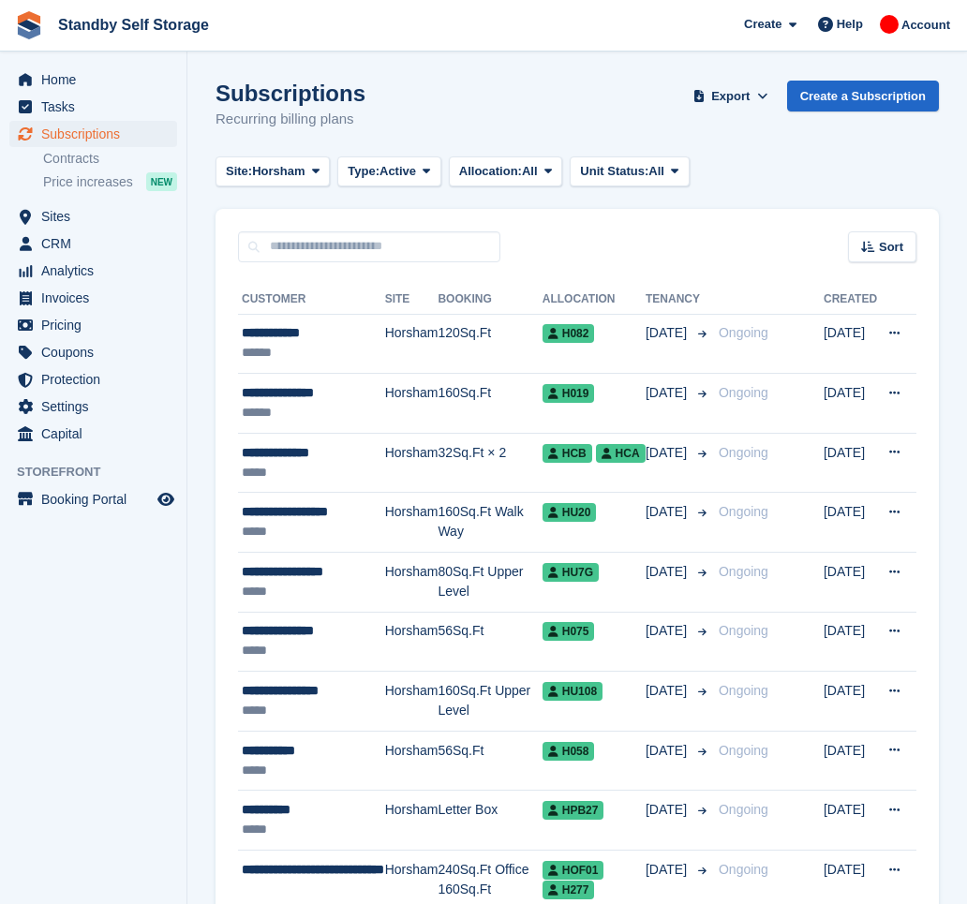
scroll to position [2708, 0]
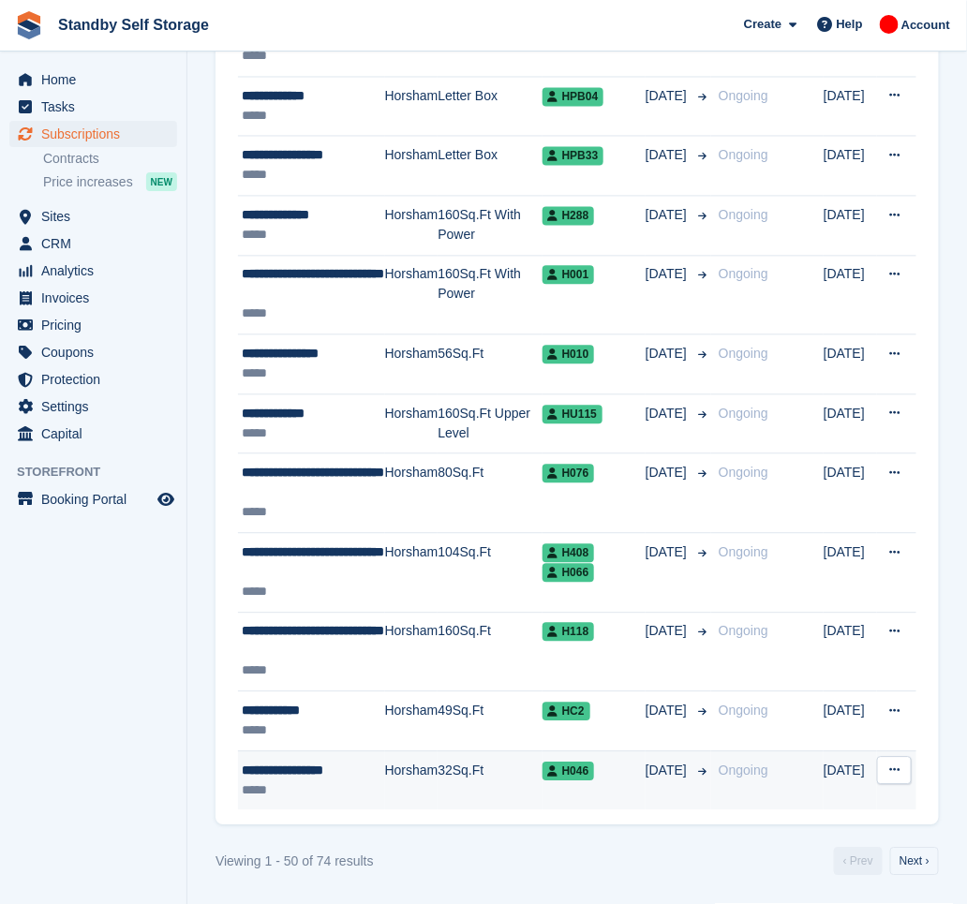
click at [351, 792] on div "*****" at bounding box center [313, 792] width 143 height 20
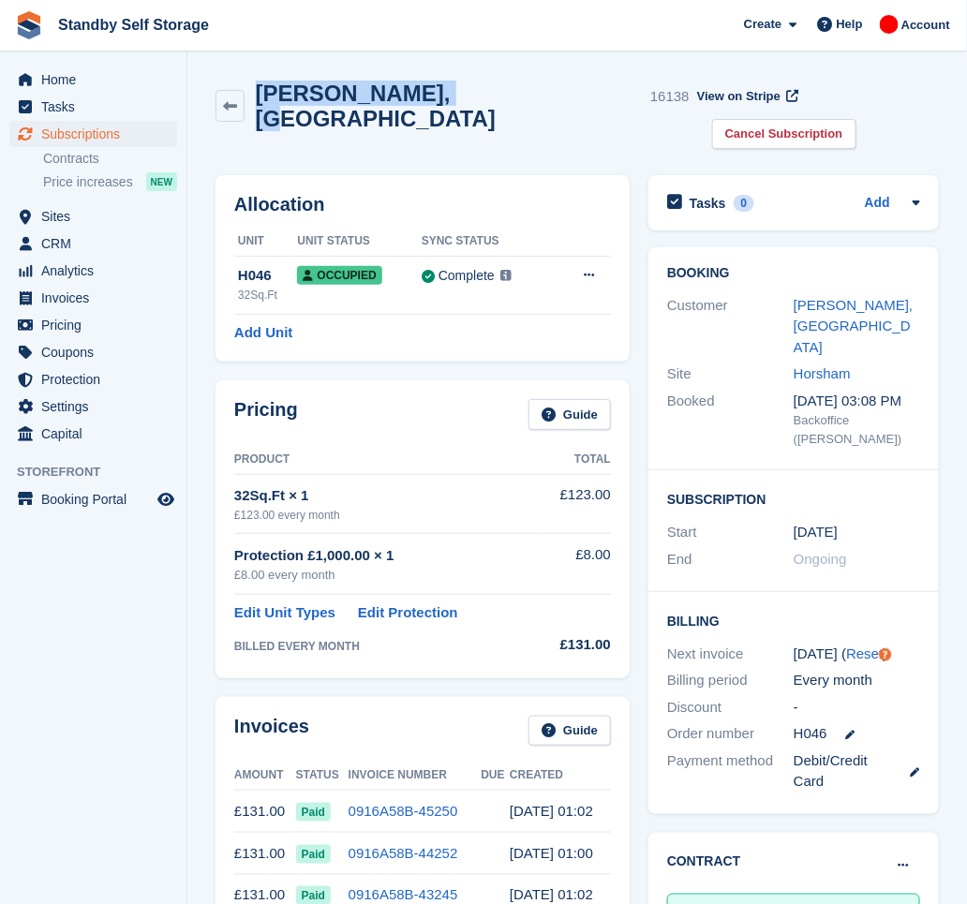
drag, startPoint x: 440, startPoint y: 96, endPoint x: 264, endPoint y: 96, distance: 175.3
click at [264, 96] on div "David, Darlington 16138" at bounding box center [467, 106] width 445 height 51
copy h2 "David, Darlington"
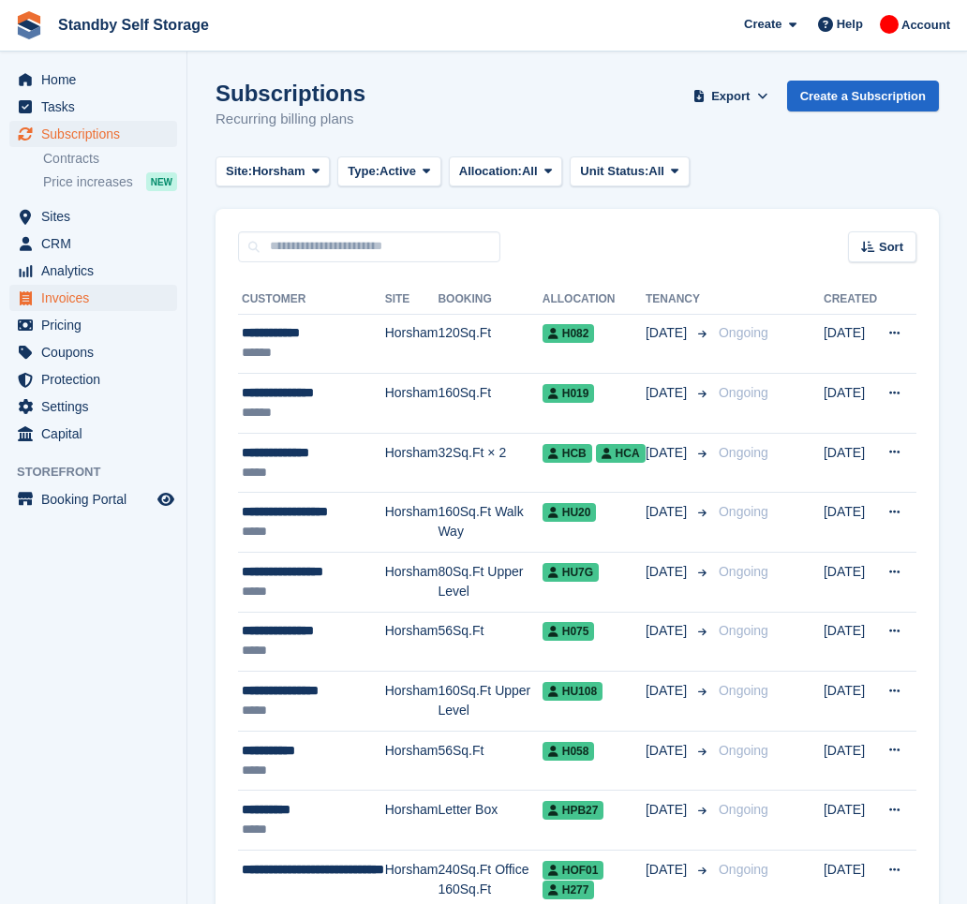
scroll to position [2708, 0]
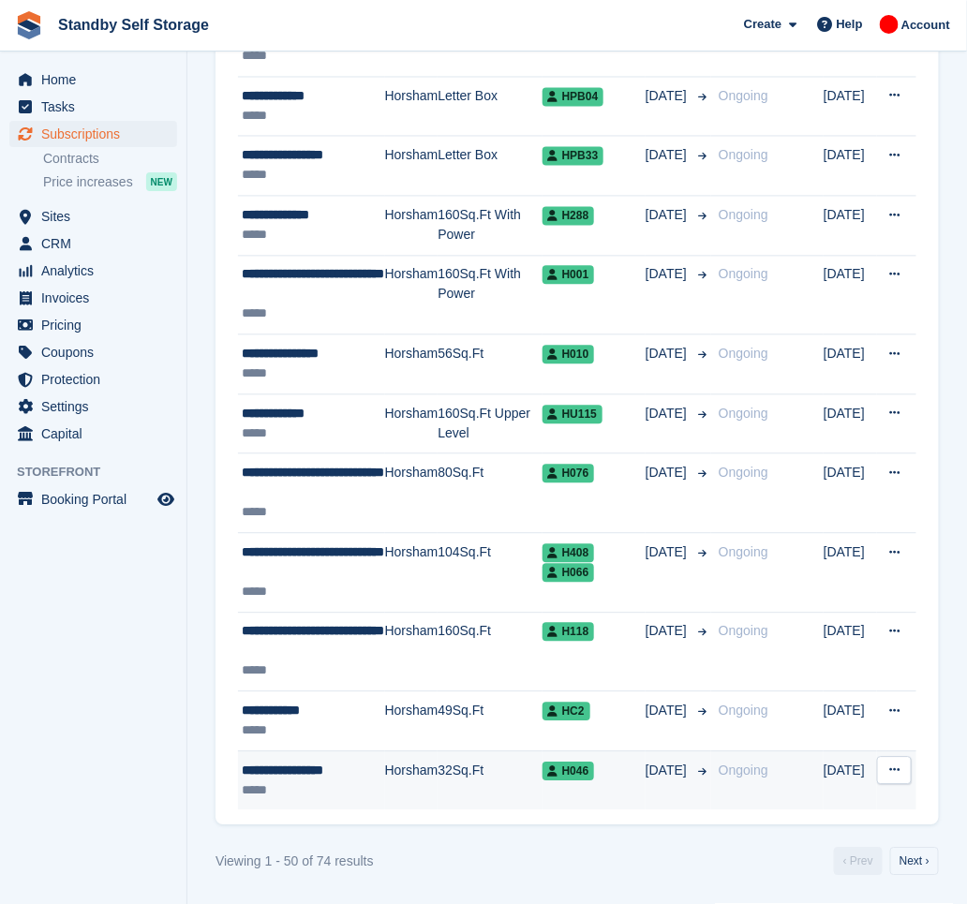
click at [424, 775] on td "Horsham" at bounding box center [411, 781] width 53 height 59
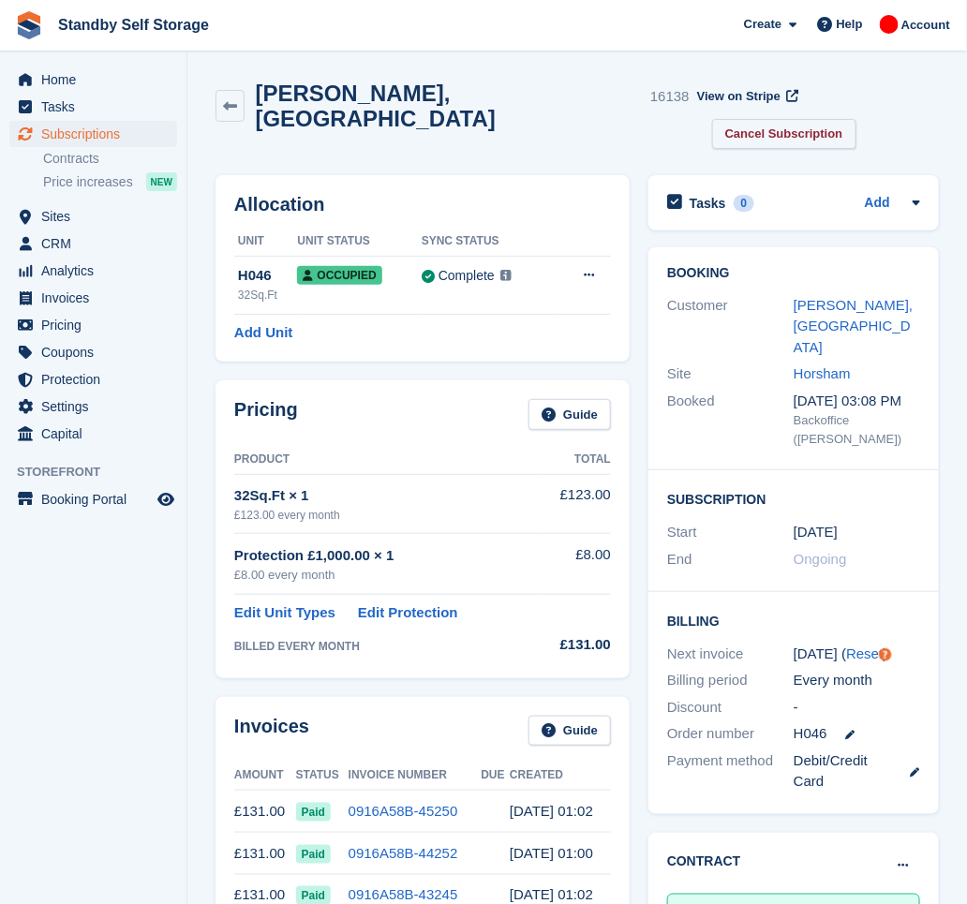
click at [848, 119] on link "Cancel Subscription" at bounding box center [784, 134] width 144 height 31
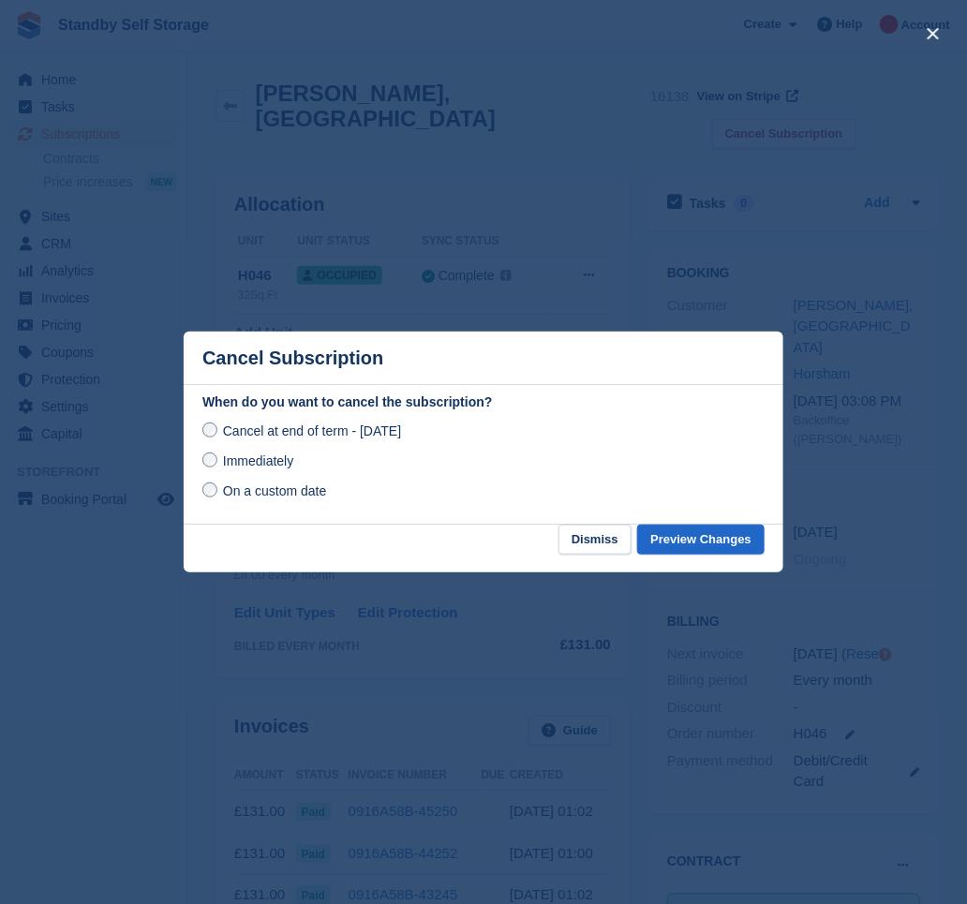
click at [275, 464] on span "Immediately" at bounding box center [258, 461] width 70 height 15
click at [694, 530] on button "Preview Changes" at bounding box center [700, 540] width 127 height 31
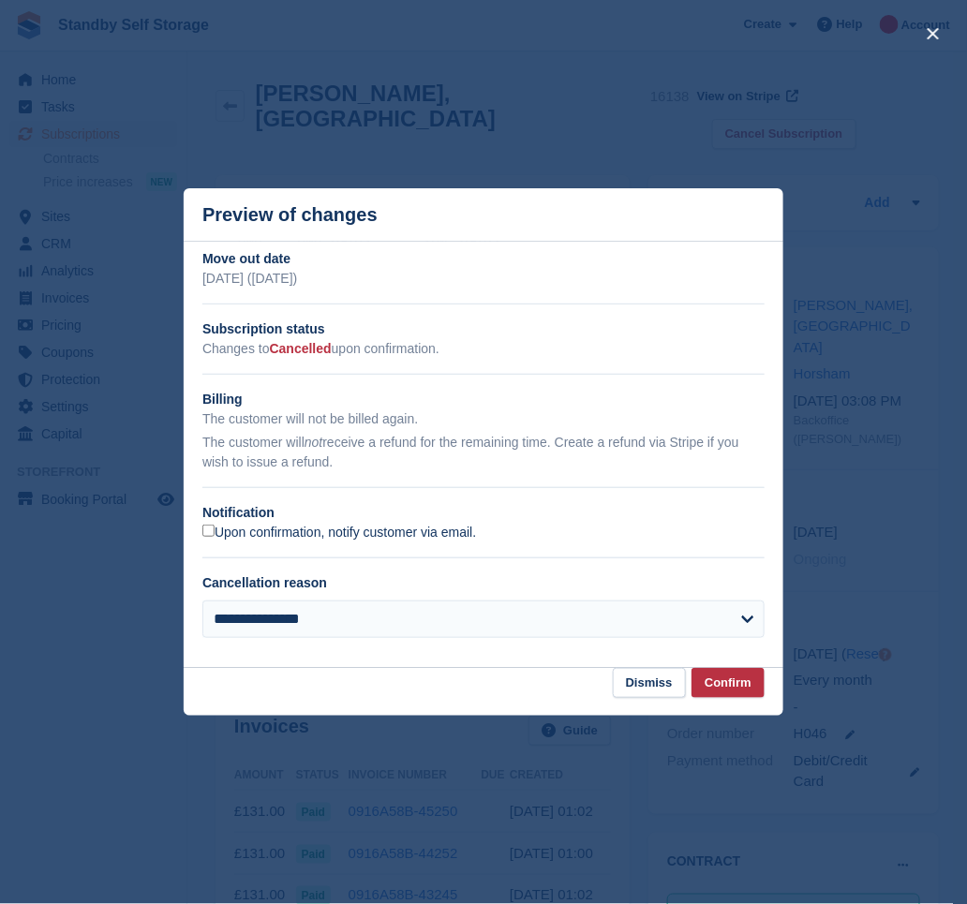
click at [237, 538] on label "Upon confirmation, notify customer via email." at bounding box center [339, 533] width 274 height 17
click at [731, 686] on button "Confirm" at bounding box center [728, 683] width 73 height 31
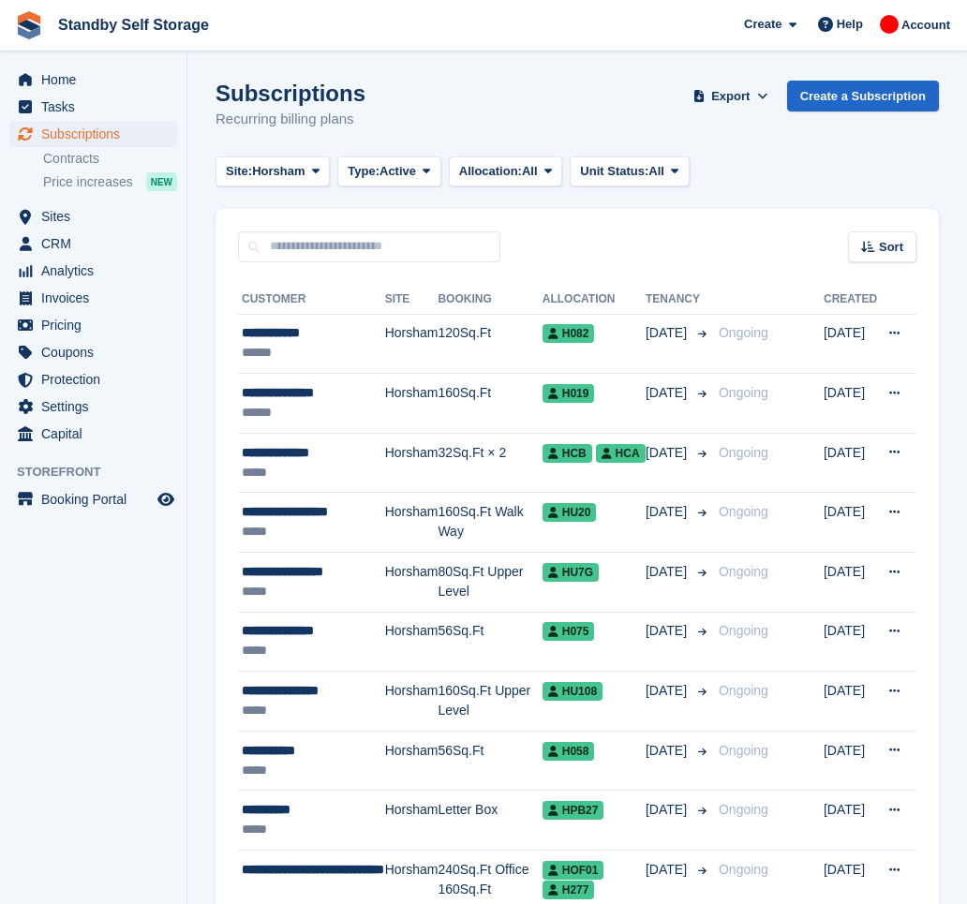
scroll to position [2707, 0]
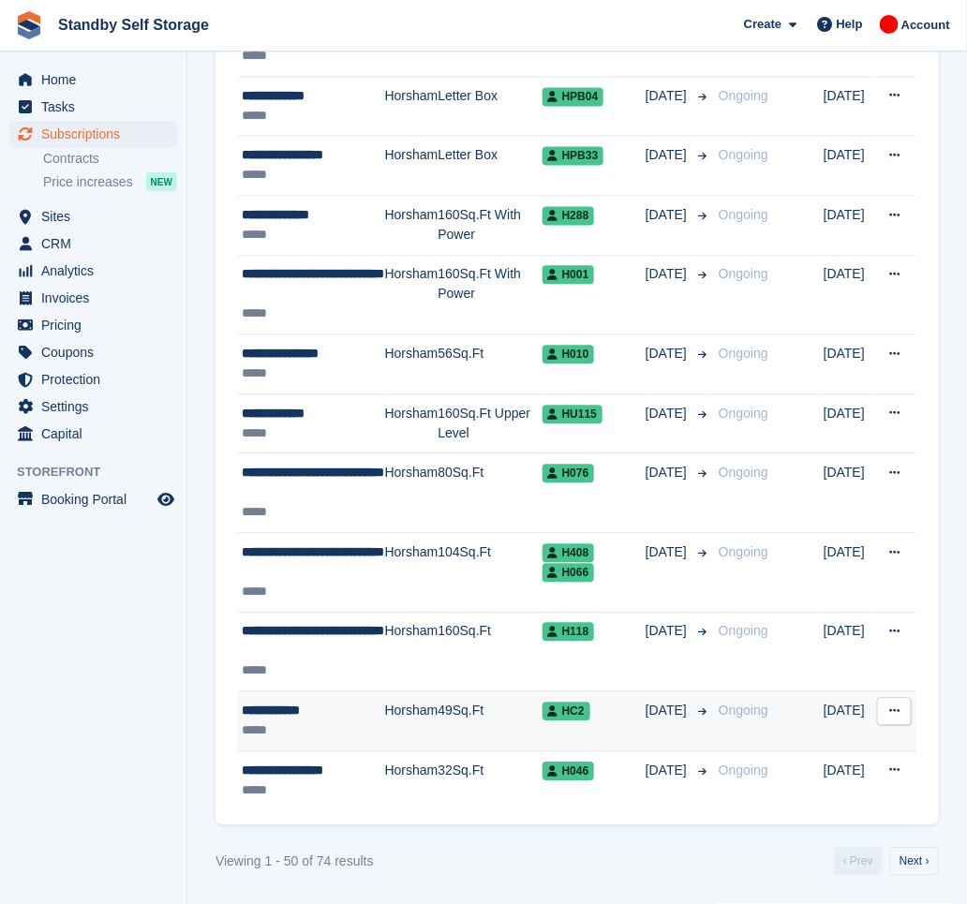
click at [350, 706] on div "**********" at bounding box center [313, 712] width 143 height 20
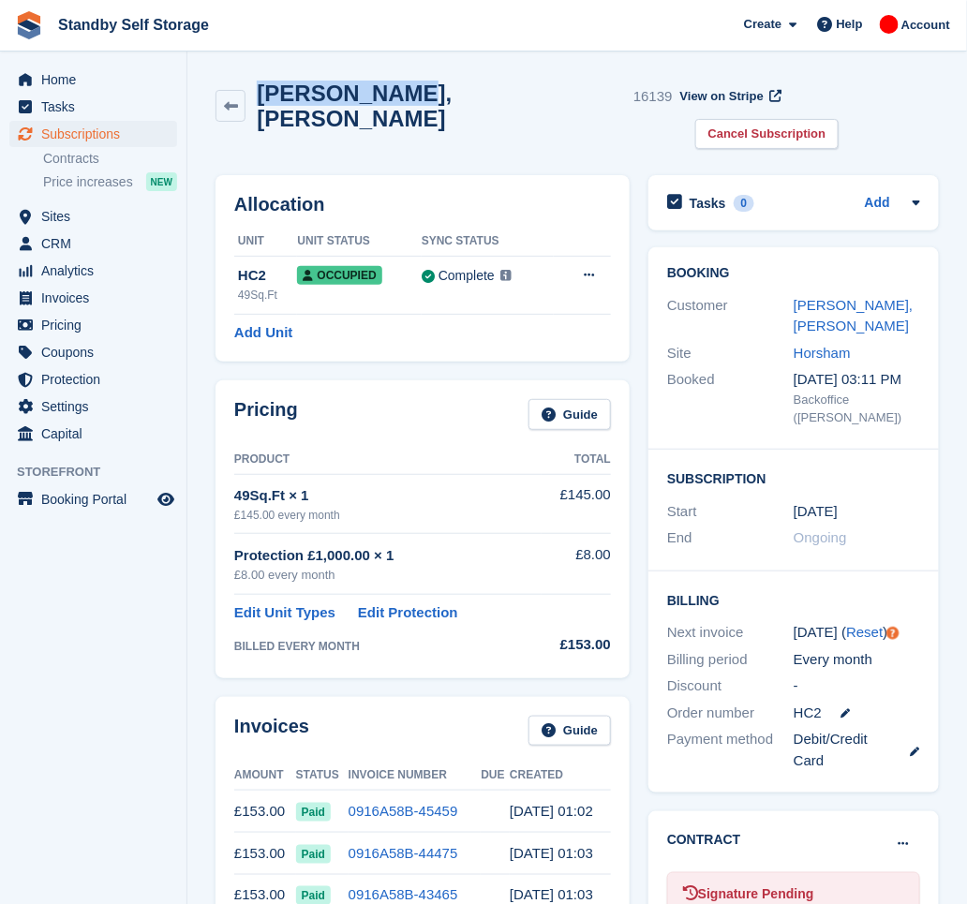
drag, startPoint x: 366, startPoint y: 99, endPoint x: 258, endPoint y: 102, distance: 107.8
click at [258, 102] on div "Ian, Wassell 16139" at bounding box center [459, 106] width 426 height 51
copy h2 "Ian, Wassell"
drag, startPoint x: 861, startPoint y: 90, endPoint x: 792, endPoint y: 110, distance: 72.1
click at [840, 119] on link "Cancel Subscription" at bounding box center [767, 134] width 144 height 31
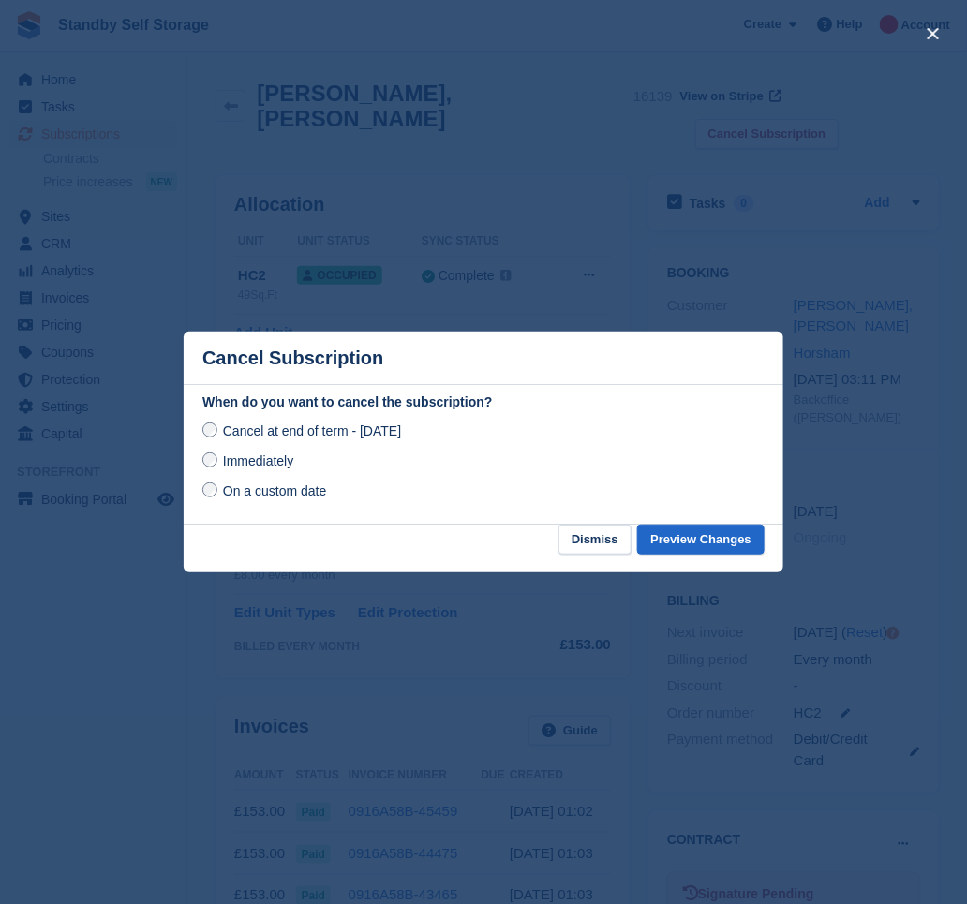
click at [232, 461] on span "Immediately" at bounding box center [258, 461] width 70 height 15
click at [741, 533] on button "Preview Changes" at bounding box center [700, 540] width 127 height 31
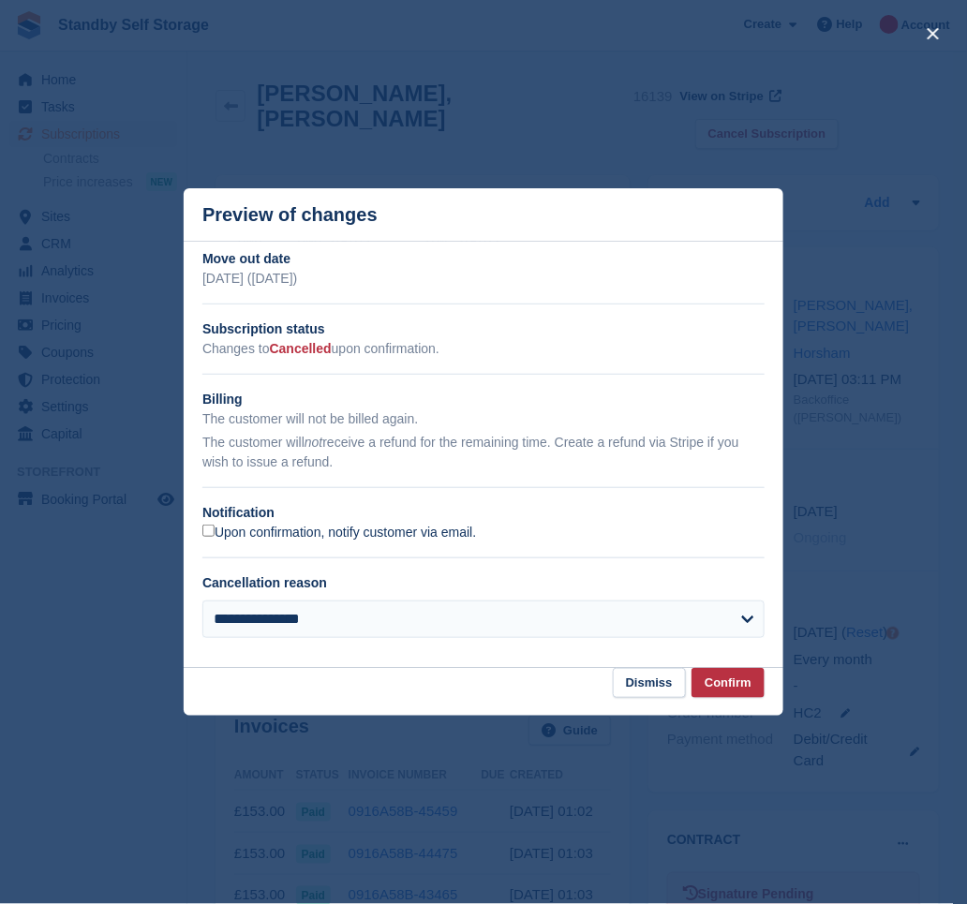
click at [296, 538] on label "Upon confirmation, notify customer via email." at bounding box center [339, 533] width 274 height 17
click at [739, 681] on button "Confirm" at bounding box center [728, 683] width 73 height 31
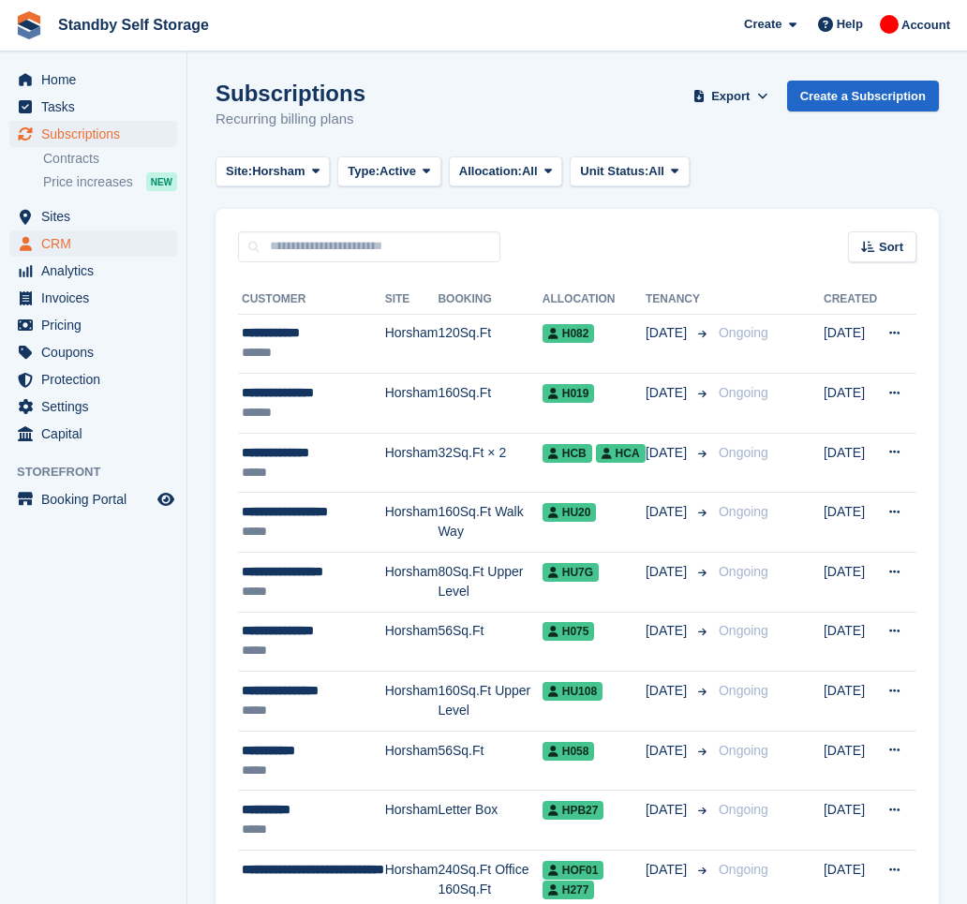
scroll to position [2707, 0]
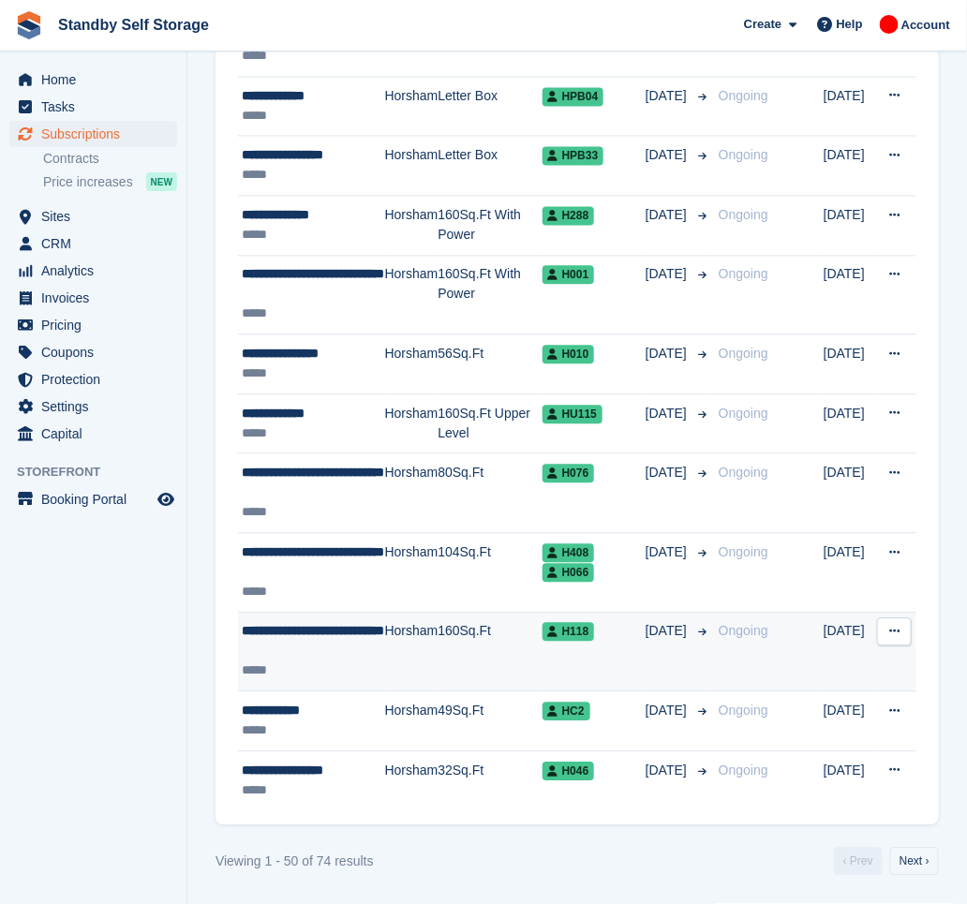
click at [364, 646] on div "**********" at bounding box center [313, 641] width 143 height 39
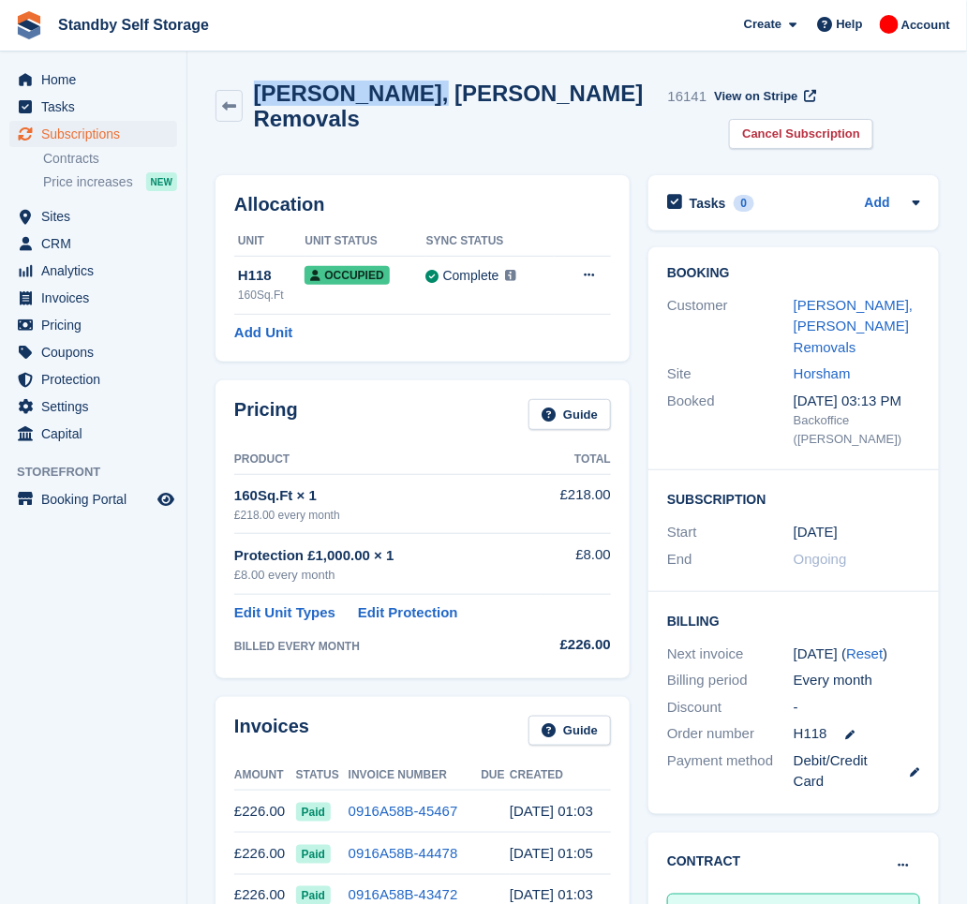
drag, startPoint x: 395, startPoint y: 98, endPoint x: 221, endPoint y: 61, distance: 177.4
click at [221, 61] on section "Bernie, Cotter - Cotters Removals 16141 View on Stripe Cancel Subscription Allo…" at bounding box center [577, 862] width 780 height 1725
copy div "Bernie, Cotter"
click at [873, 119] on link "Cancel Subscription" at bounding box center [801, 134] width 144 height 31
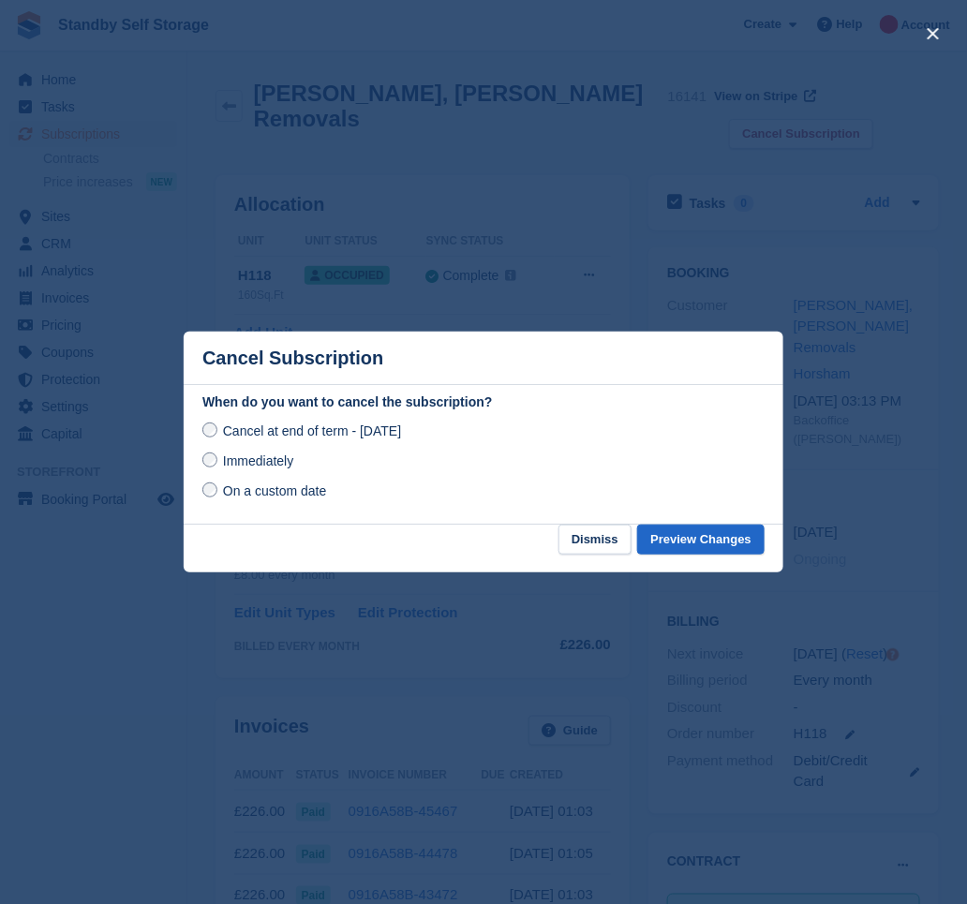
click at [255, 461] on span "Immediately" at bounding box center [258, 461] width 70 height 15
click at [693, 547] on button "Preview Changes" at bounding box center [700, 540] width 127 height 31
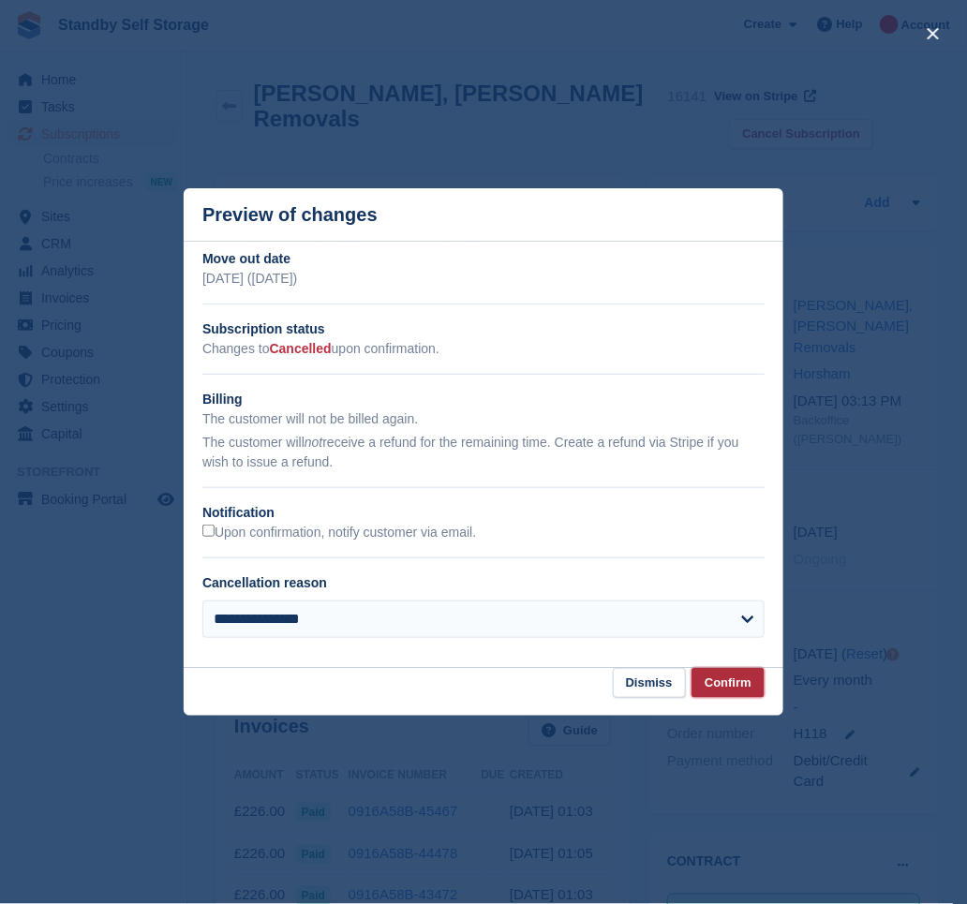
click at [752, 682] on button "Confirm" at bounding box center [728, 683] width 73 height 31
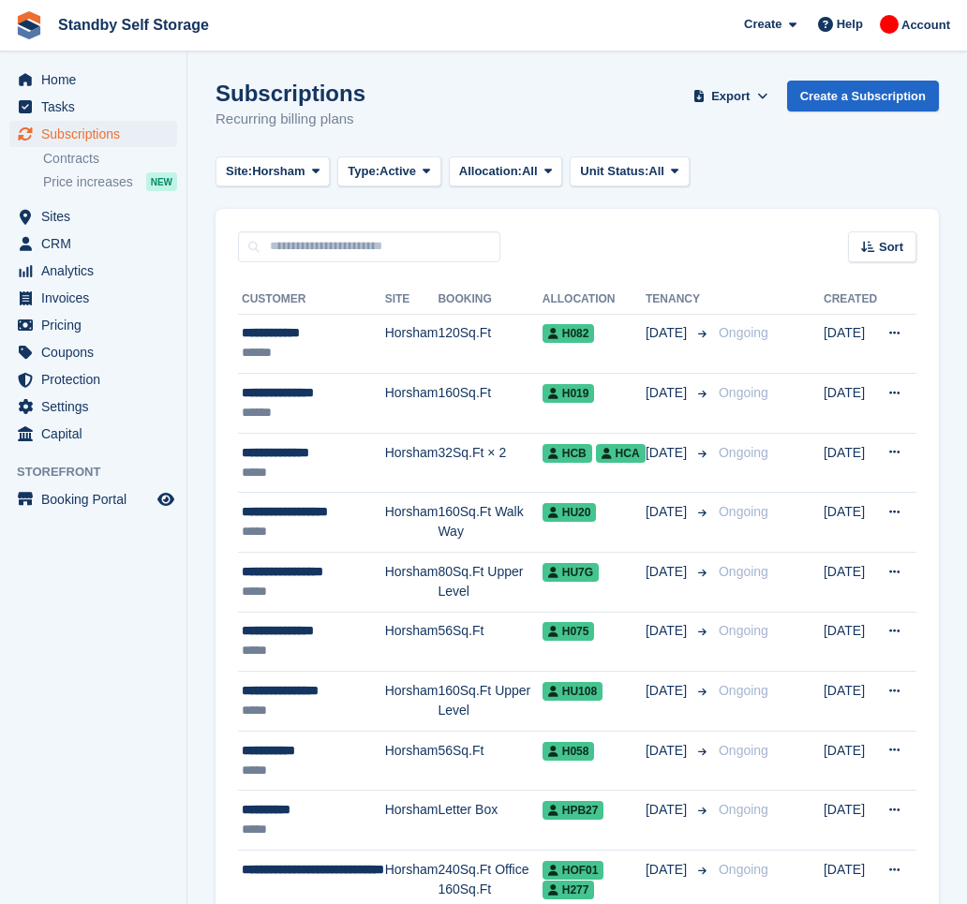
scroll to position [2707, 0]
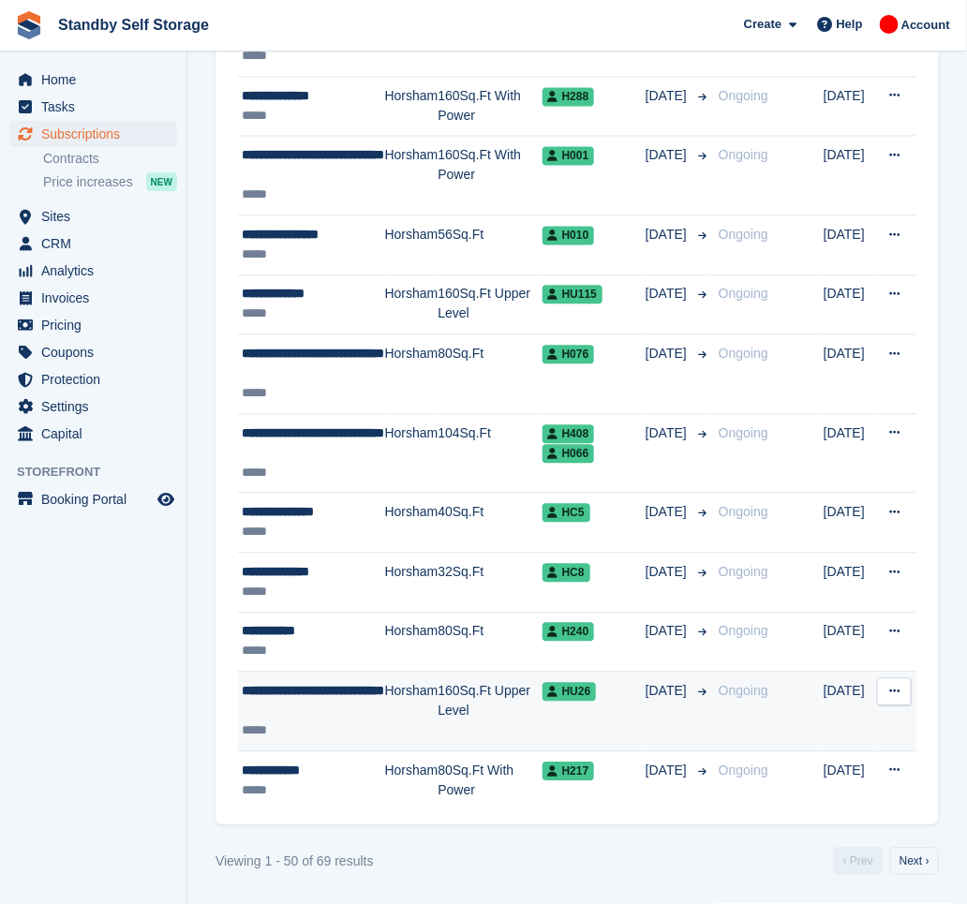
scroll to position [2705, 0]
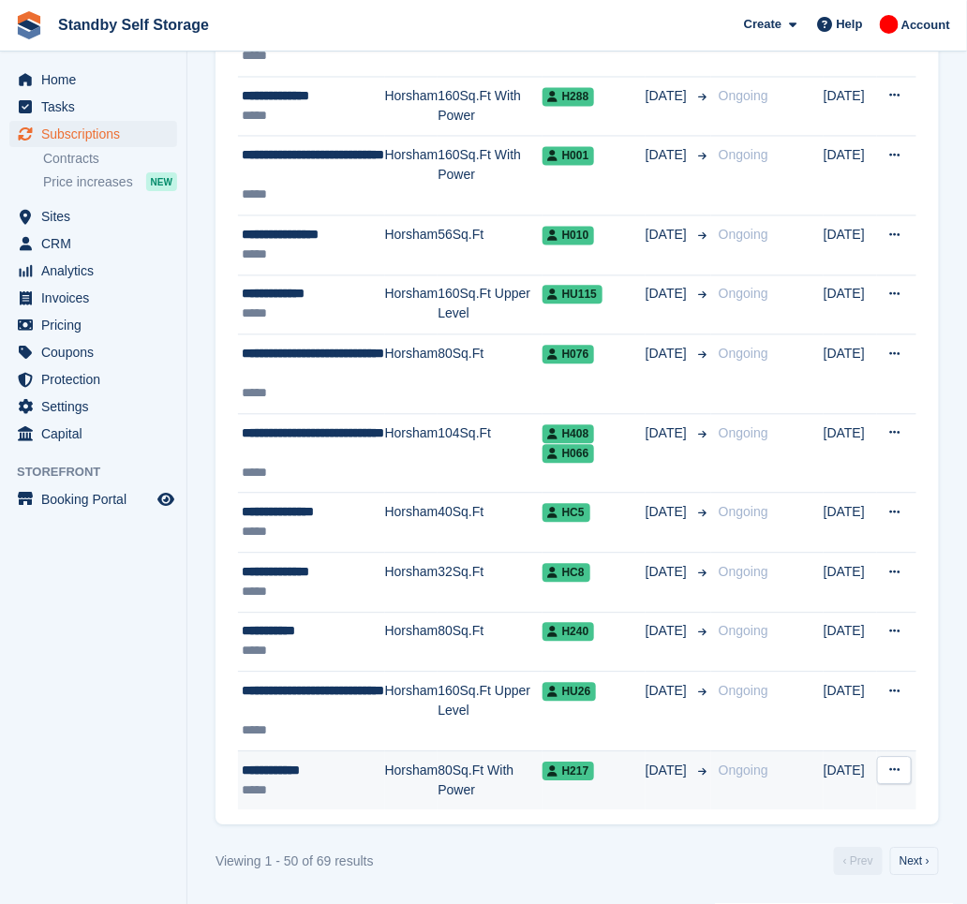
click at [310, 775] on div "**********" at bounding box center [313, 772] width 143 height 20
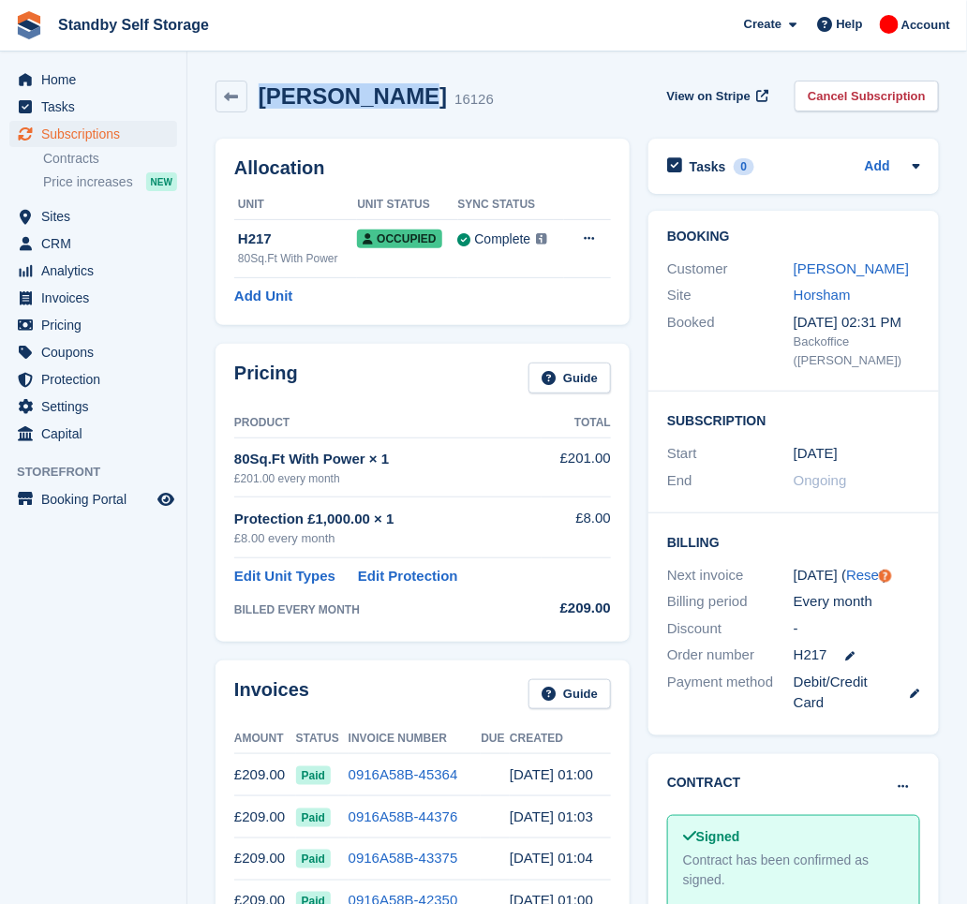
drag, startPoint x: 393, startPoint y: 100, endPoint x: 246, endPoint y: 127, distance: 149.6
click at [246, 127] on div "[PERSON_NAME] 16126 View on Stripe Cancel Subscription" at bounding box center [577, 100] width 742 height 58
copy div "[PERSON_NAME]"
click at [874, 96] on link "Cancel Subscription" at bounding box center [867, 96] width 144 height 31
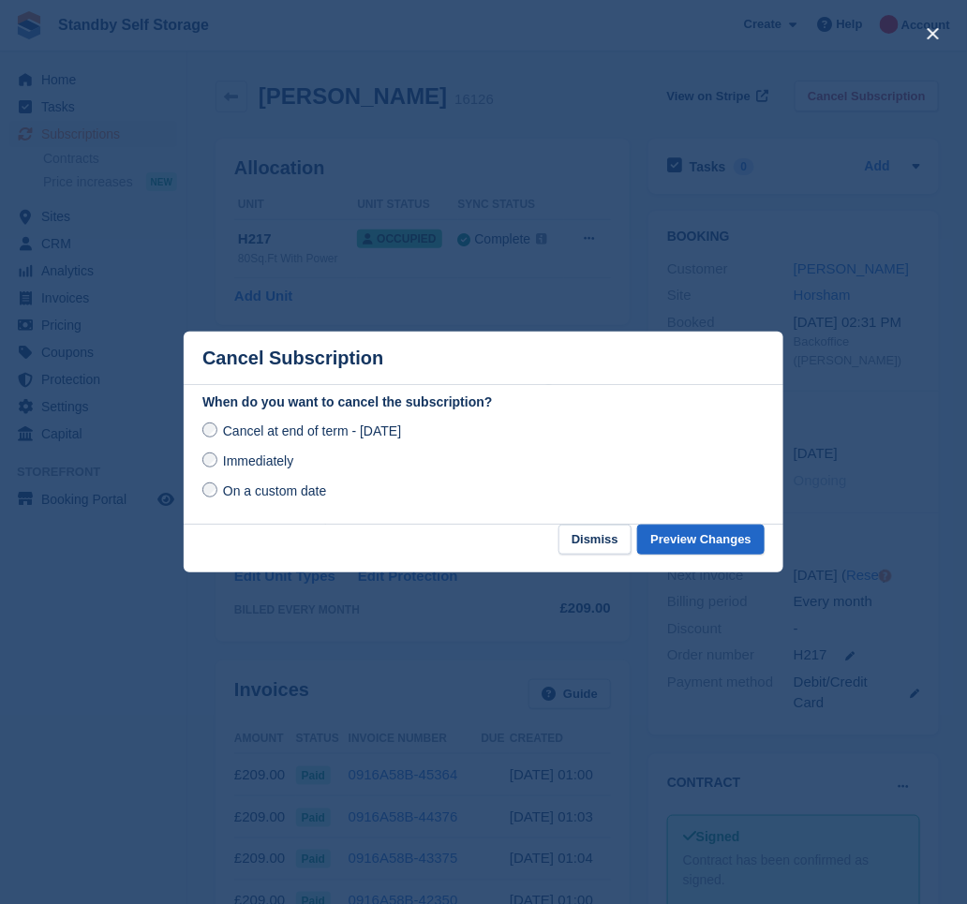
click at [242, 460] on span "Immediately" at bounding box center [258, 461] width 70 height 15
click at [698, 534] on button "Preview Changes" at bounding box center [700, 540] width 127 height 31
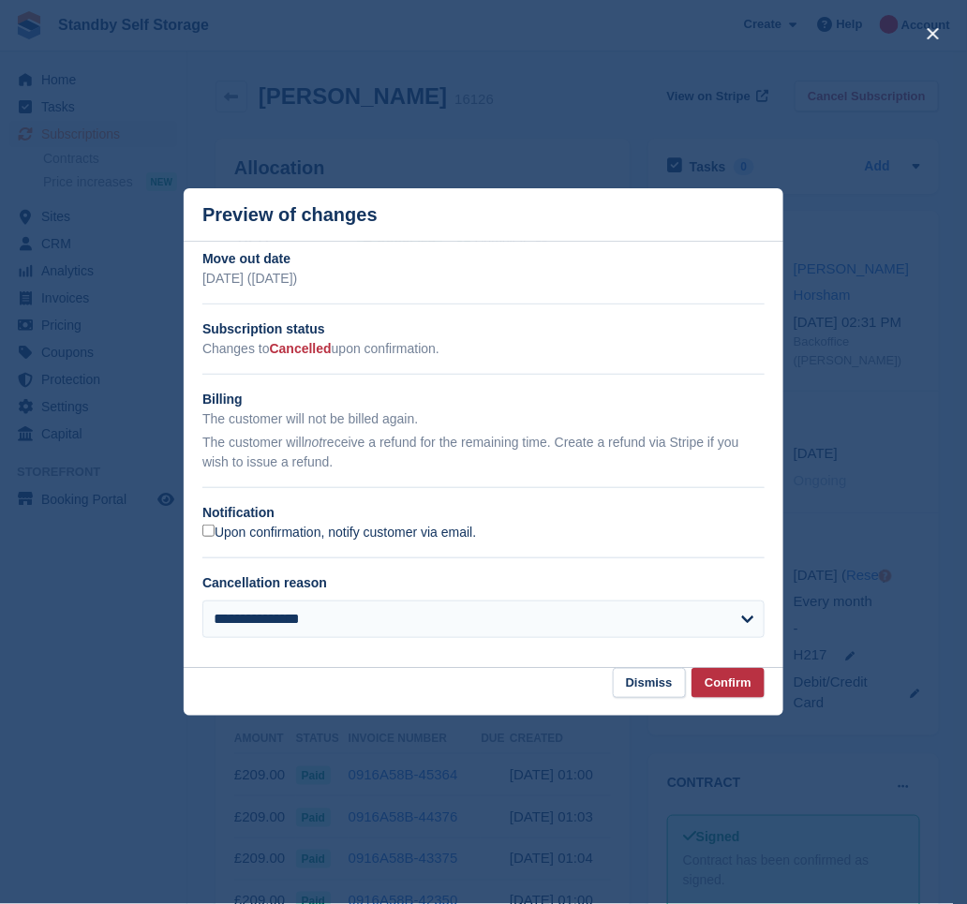
click at [312, 529] on label "Upon confirmation, notify customer via email." at bounding box center [339, 533] width 274 height 17
click at [728, 673] on button "Confirm" at bounding box center [728, 683] width 73 height 31
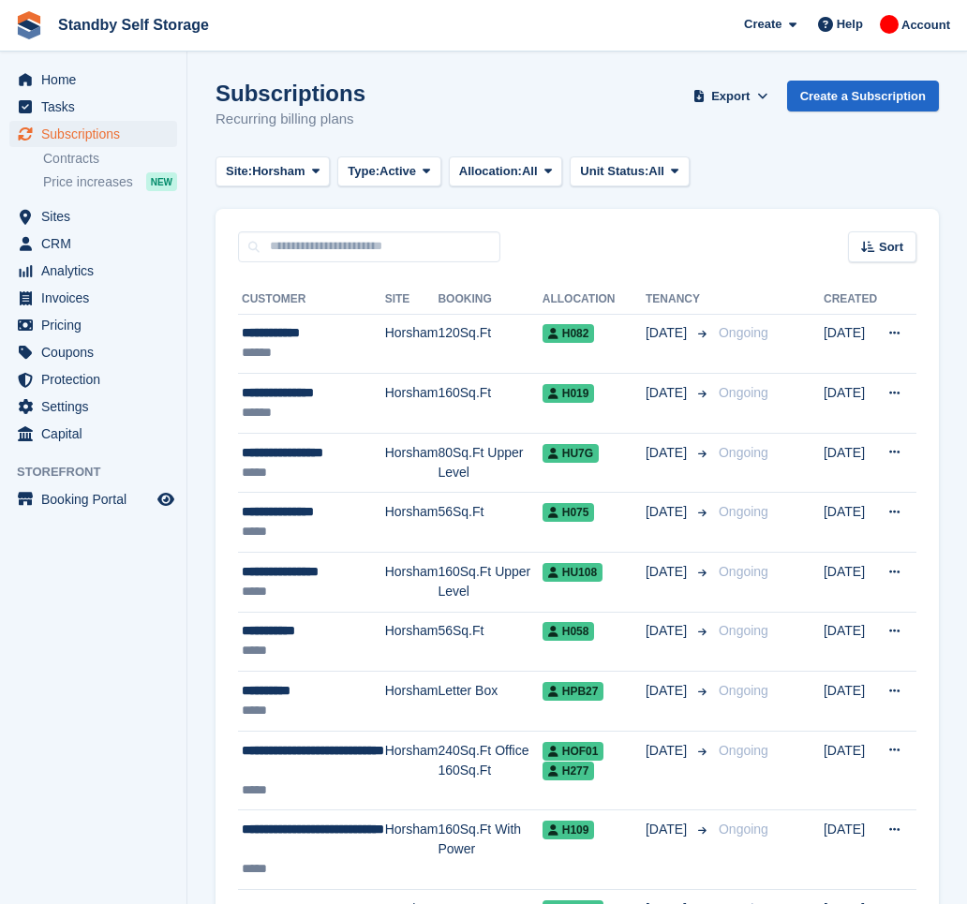
scroll to position [2705, 0]
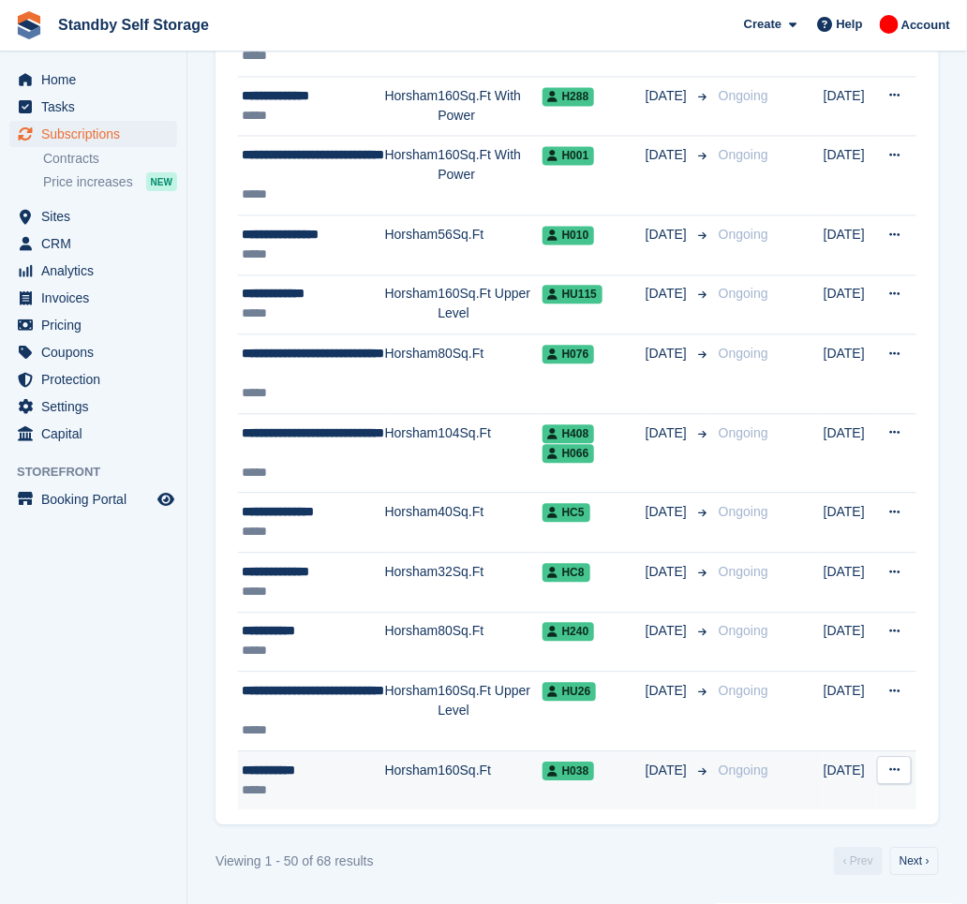
click at [420, 767] on td "Horsham" at bounding box center [411, 781] width 53 height 59
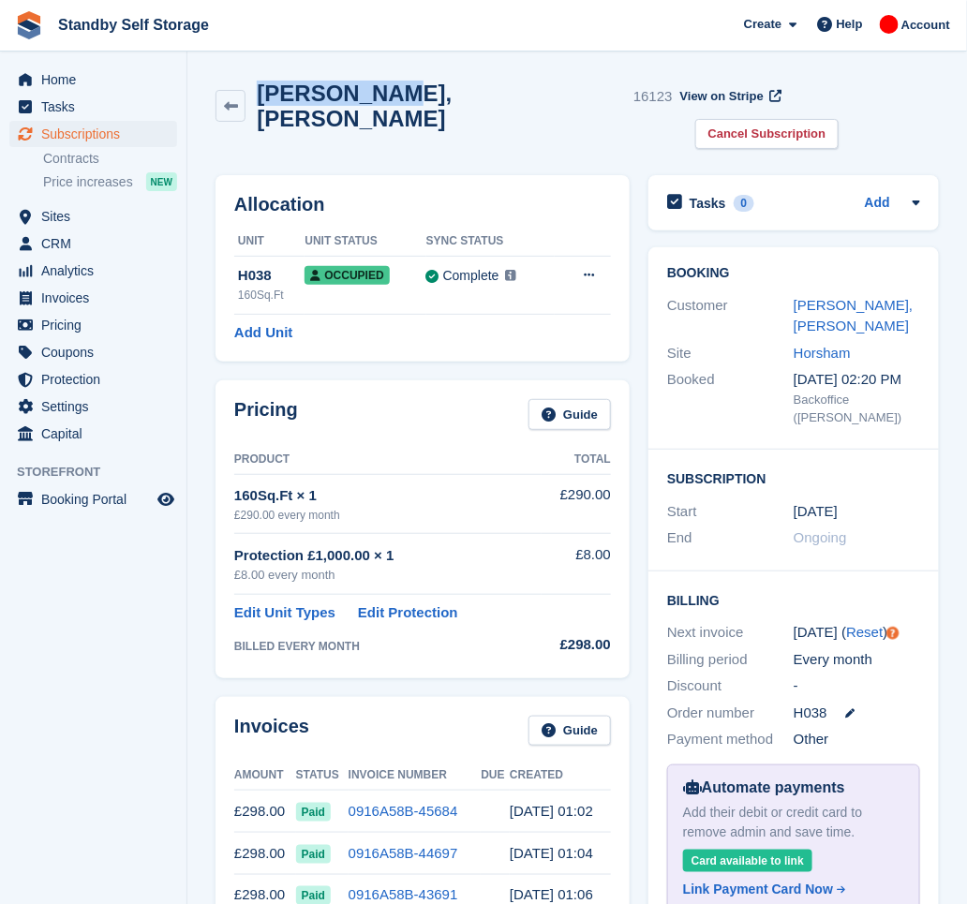
drag, startPoint x: 378, startPoint y: 95, endPoint x: 257, endPoint y: 97, distance: 120.9
click at [257, 97] on div "[PERSON_NAME], [PERSON_NAME] 16123" at bounding box center [459, 106] width 426 height 51
copy h2 "Anna, Wolff"
drag, startPoint x: 861, startPoint y: 98, endPoint x: 850, endPoint y: 106, distance: 13.5
click at [840, 119] on link "Cancel Subscription" at bounding box center [767, 134] width 144 height 31
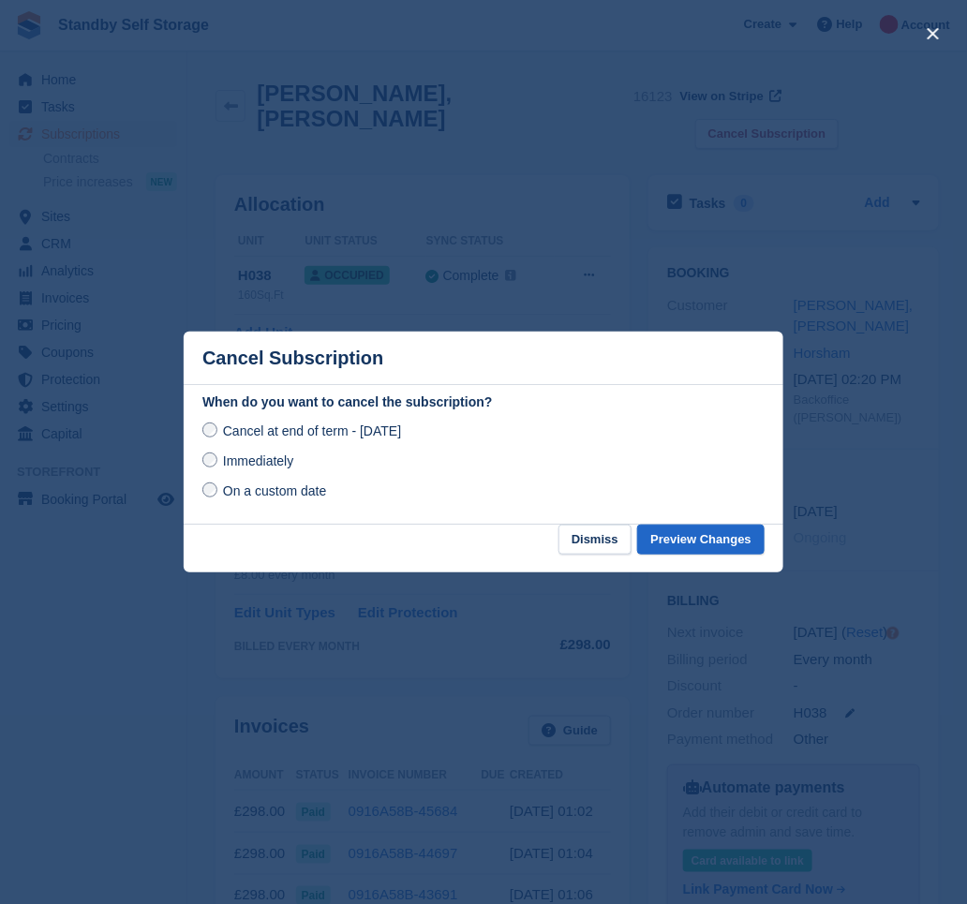
click at [261, 465] on span "Immediately" at bounding box center [258, 461] width 70 height 15
click at [708, 541] on button "Preview Changes" at bounding box center [700, 540] width 127 height 31
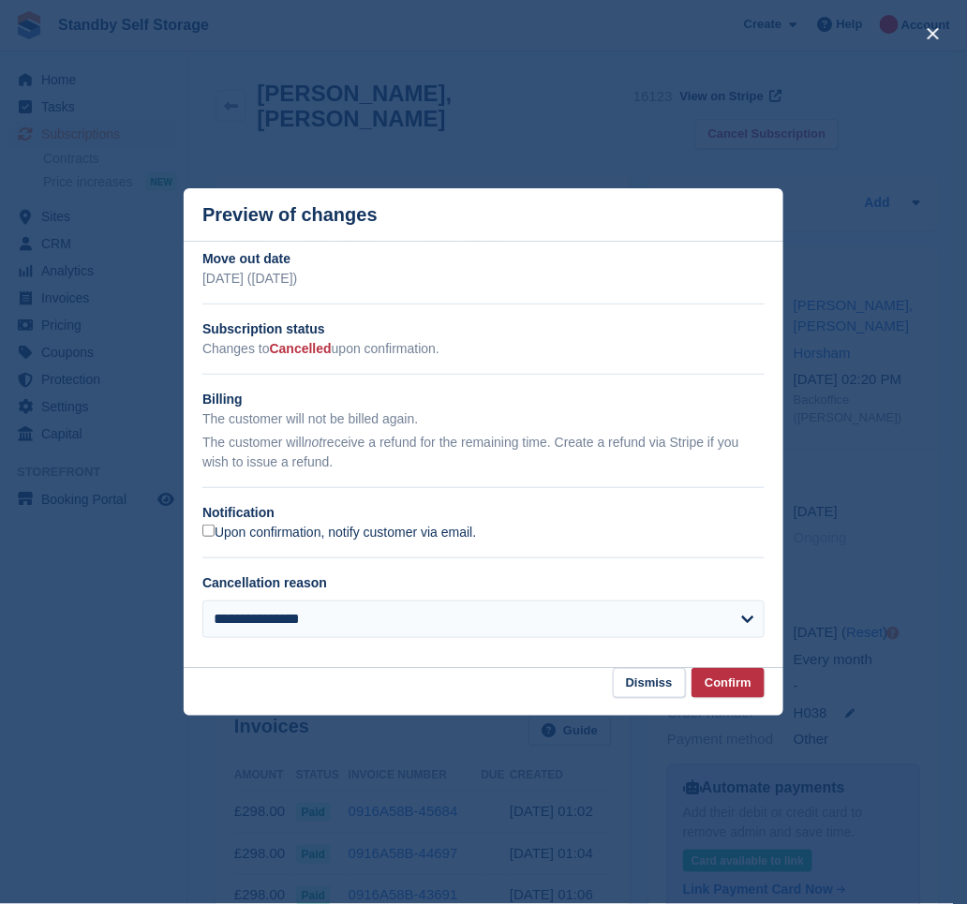
click at [277, 527] on label "Upon confirmation, notify customer via email." at bounding box center [339, 533] width 274 height 17
click at [739, 691] on button "Confirm" at bounding box center [728, 683] width 73 height 31
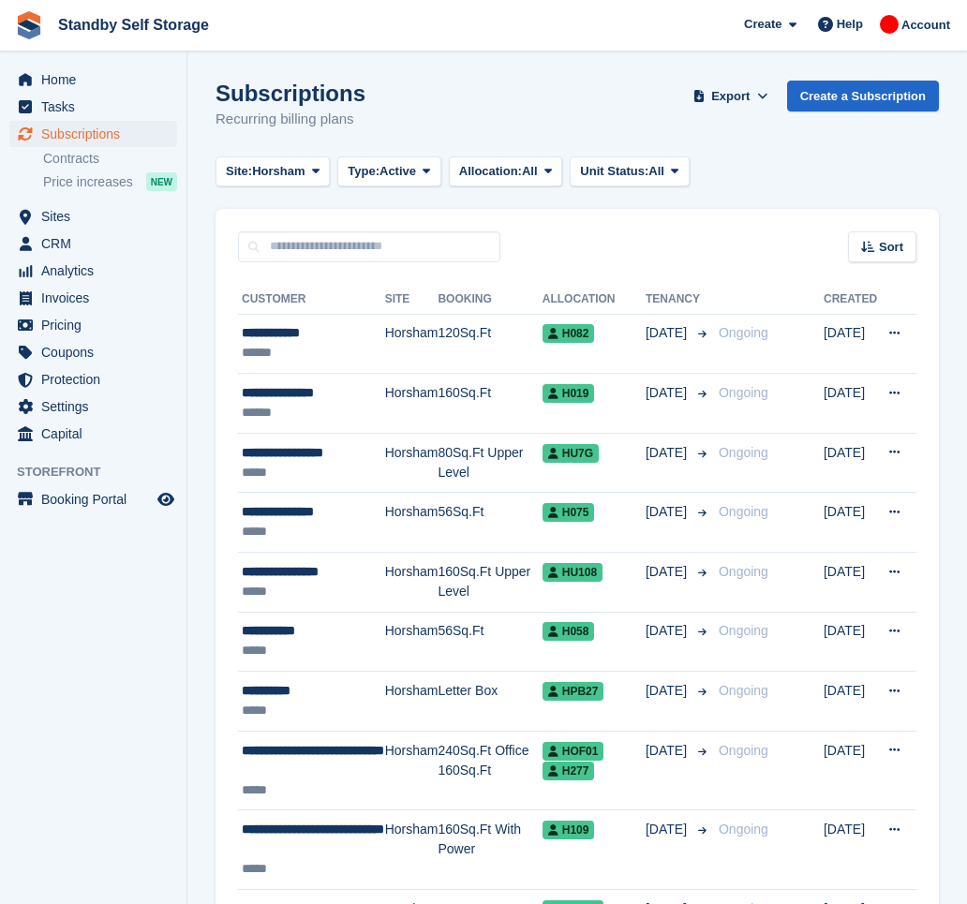
scroll to position [2704, 0]
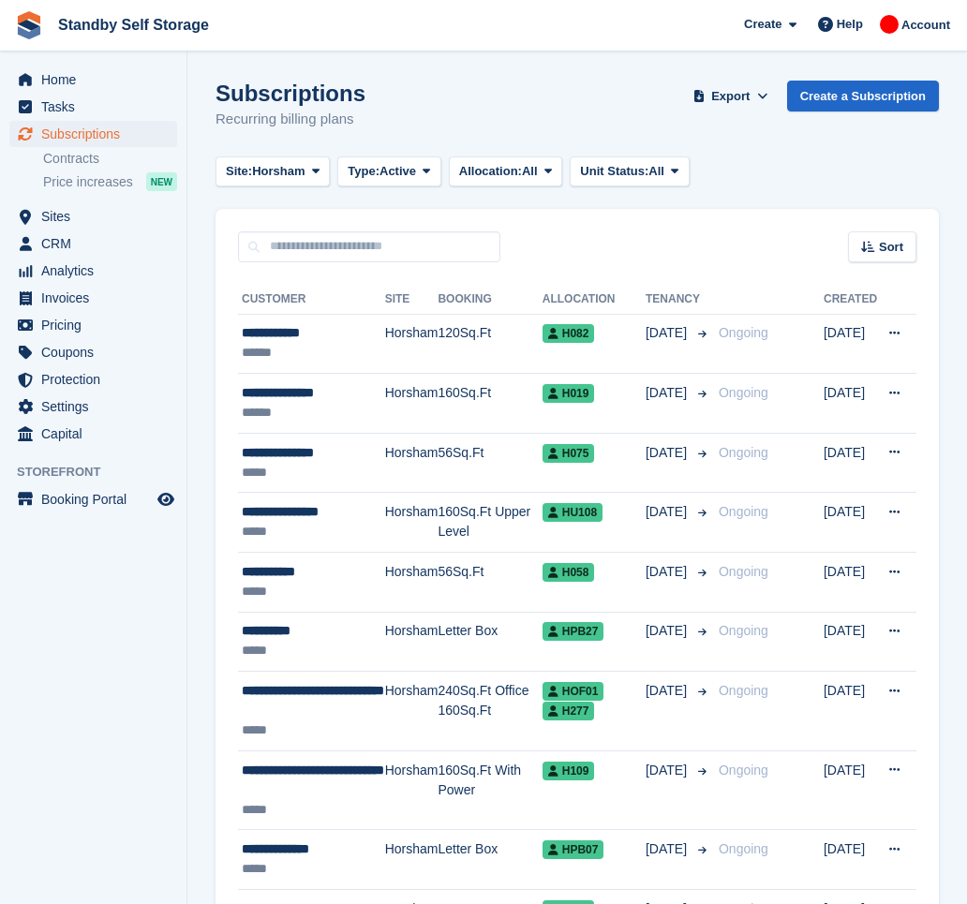
scroll to position [2703, 0]
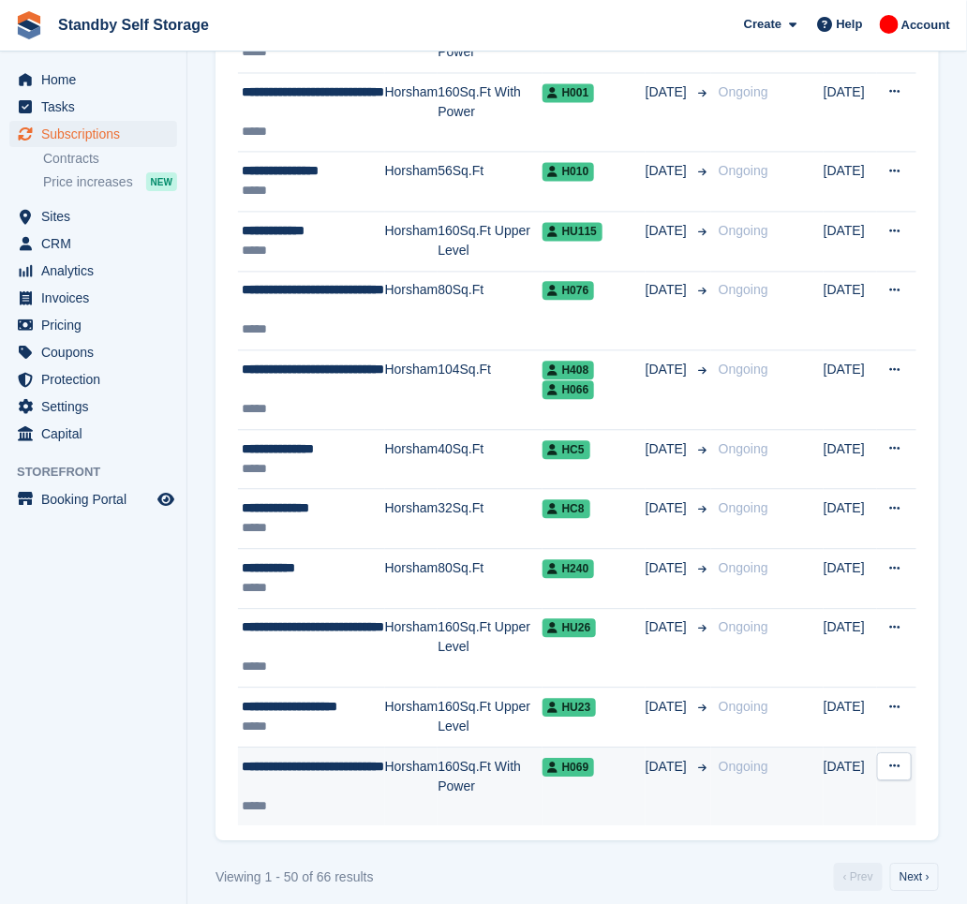
click at [351, 797] on div "**********" at bounding box center [313, 777] width 143 height 39
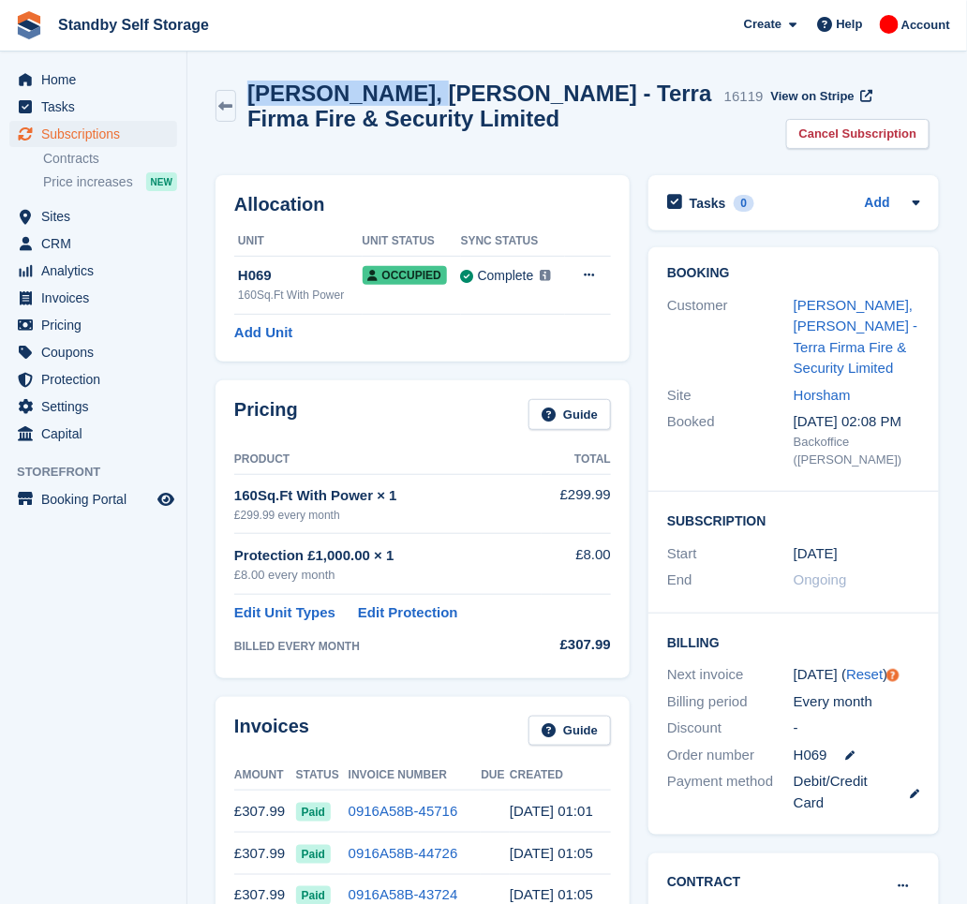
drag, startPoint x: 416, startPoint y: 96, endPoint x: 256, endPoint y: 94, distance: 160.3
click at [256, 94] on h2 "Kelly, Brockman - Terra Firma Fire & Security Limited" at bounding box center [482, 106] width 470 height 51
copy h2 "Kelly, Brockman"
click at [828, 134] on link "Cancel Subscription" at bounding box center [858, 134] width 144 height 31
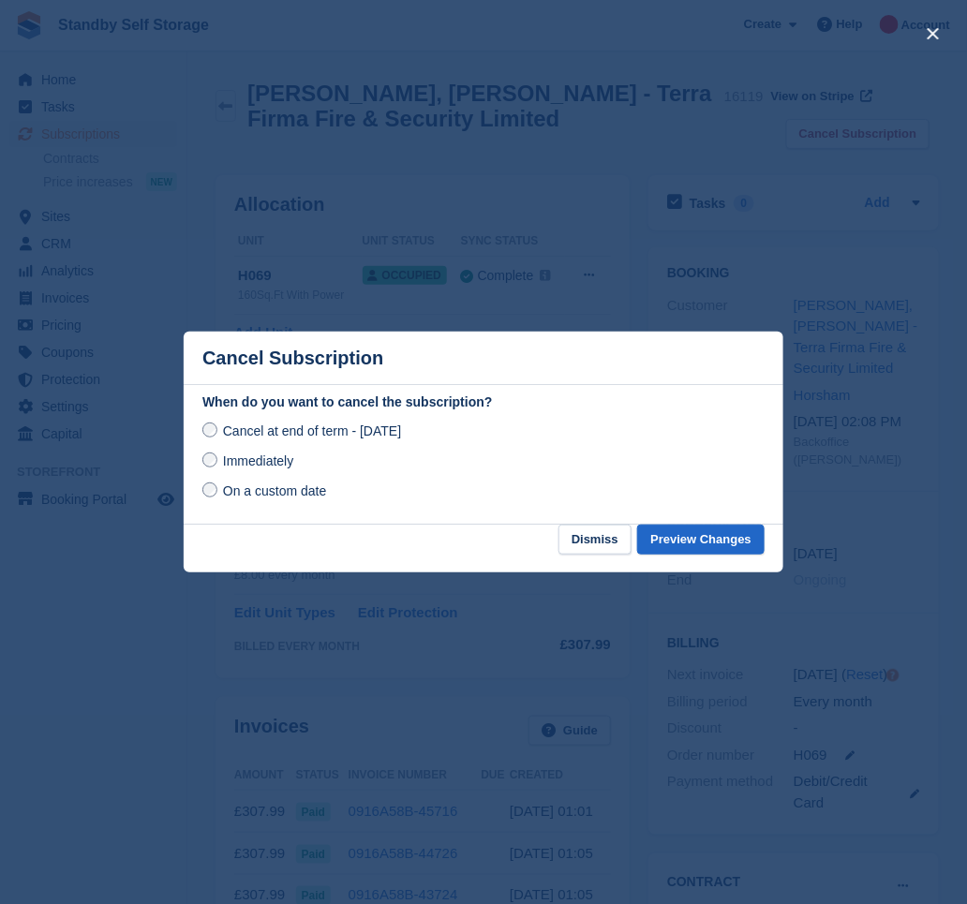
click at [276, 458] on span "Immediately" at bounding box center [258, 461] width 70 height 15
click at [679, 534] on button "Preview Changes" at bounding box center [700, 540] width 127 height 31
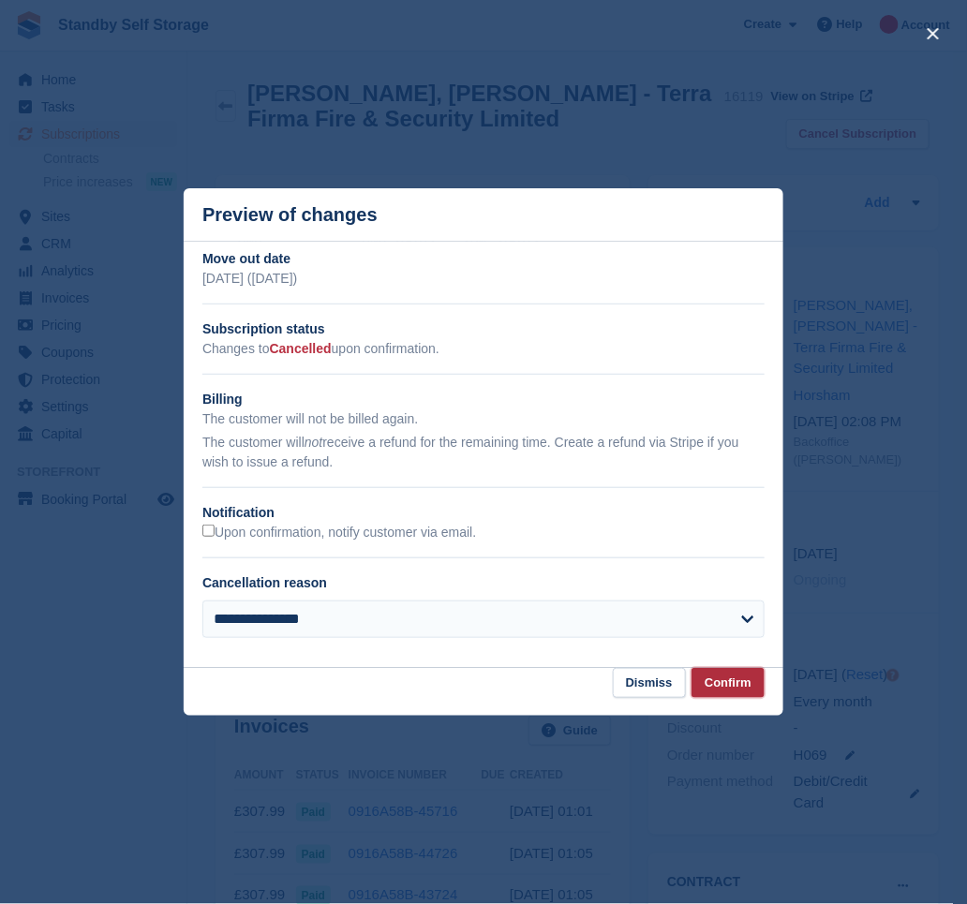
click at [725, 687] on button "Confirm" at bounding box center [728, 683] width 73 height 31
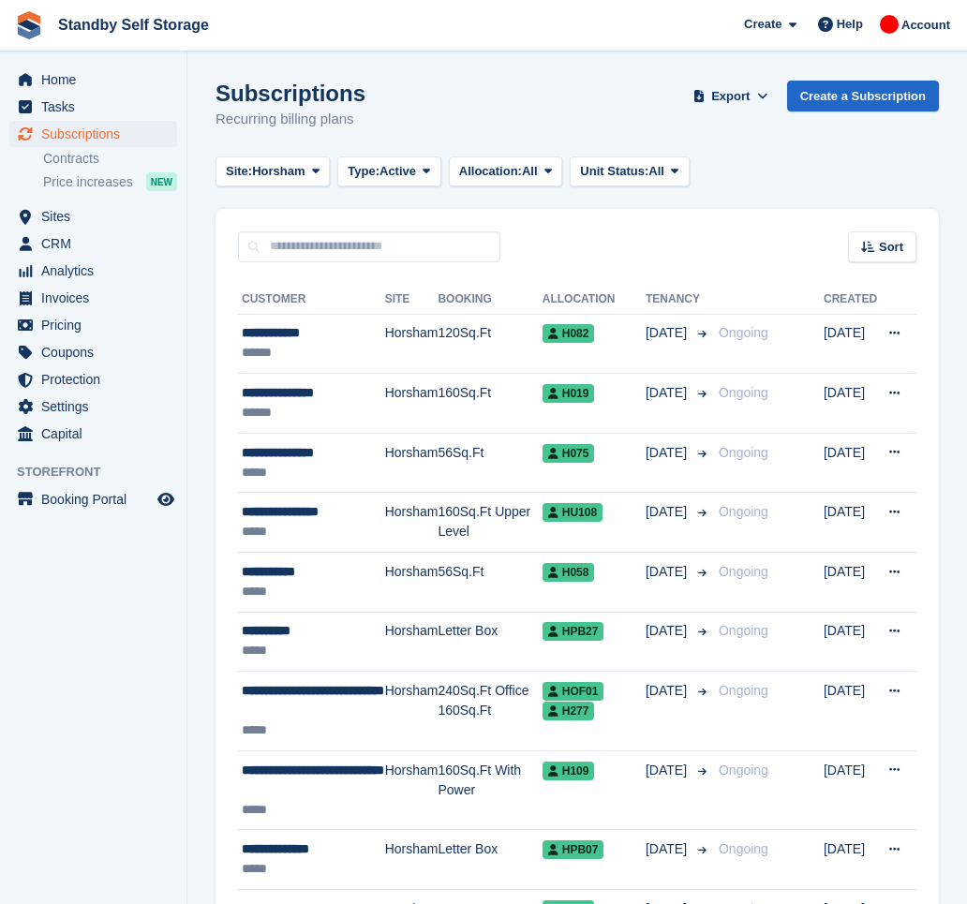
scroll to position [2703, 0]
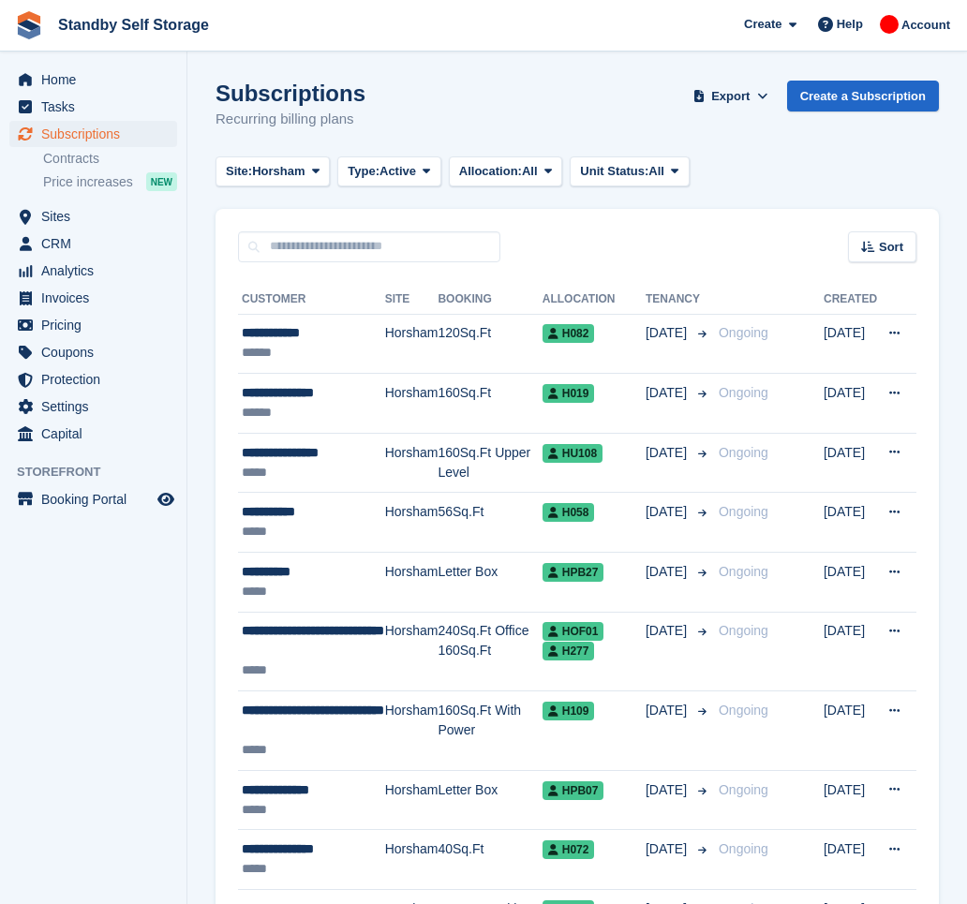
scroll to position [2722, 0]
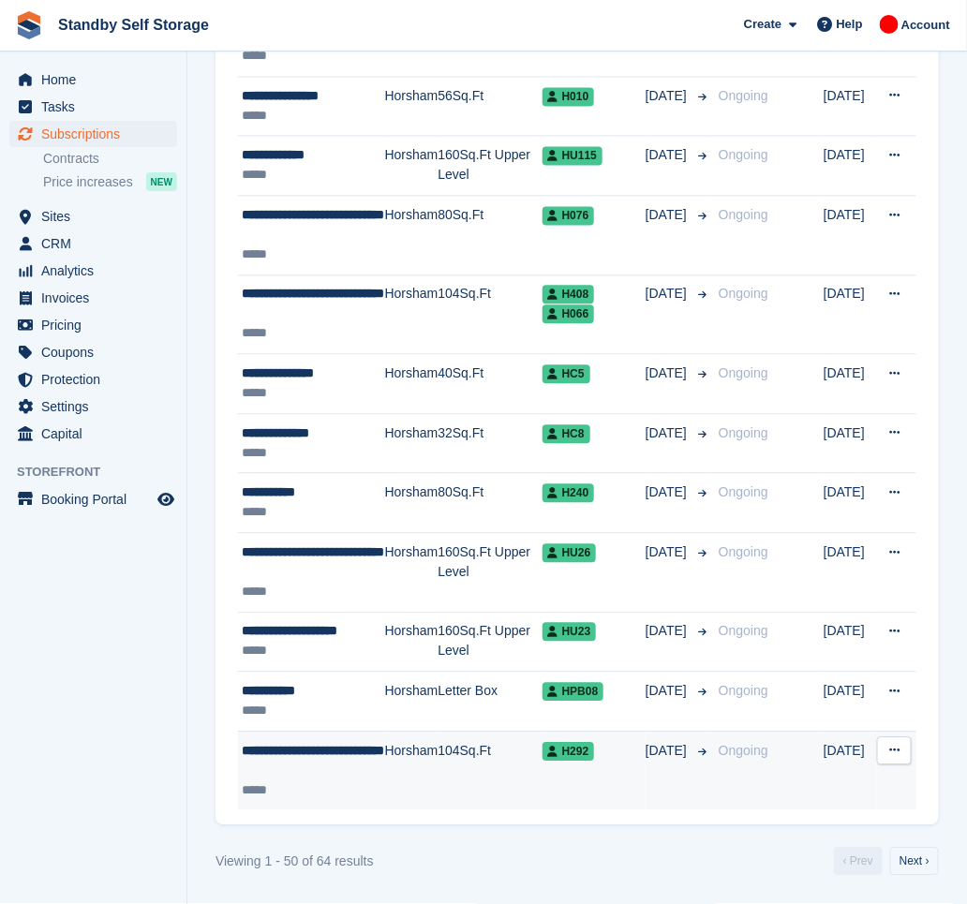
click at [372, 770] on div "**********" at bounding box center [313, 761] width 143 height 39
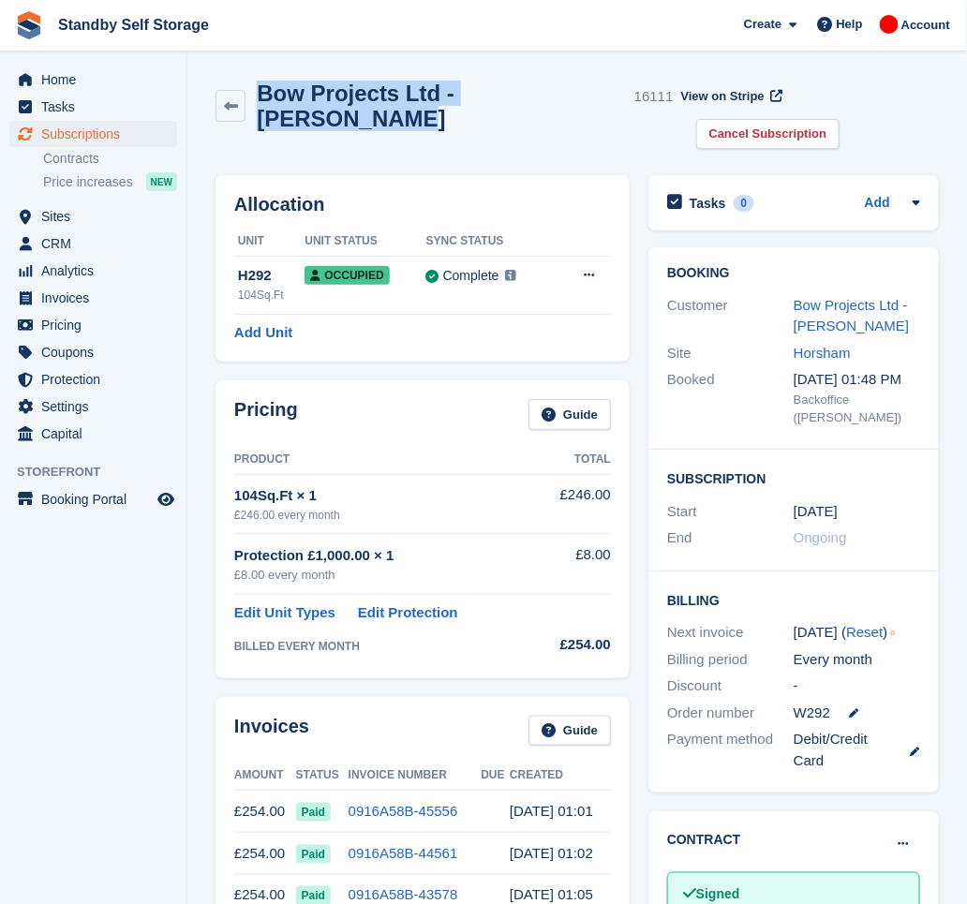
drag, startPoint x: 602, startPoint y: 95, endPoint x: 253, endPoint y: 96, distance: 348.6
click at [253, 96] on div "Bow Projects Ltd - [PERSON_NAME] 16111" at bounding box center [459, 106] width 427 height 51
copy h2 "Bow Projects Ltd - [PERSON_NAME]"
click at [841, 119] on link "Cancel Subscription" at bounding box center [768, 134] width 144 height 31
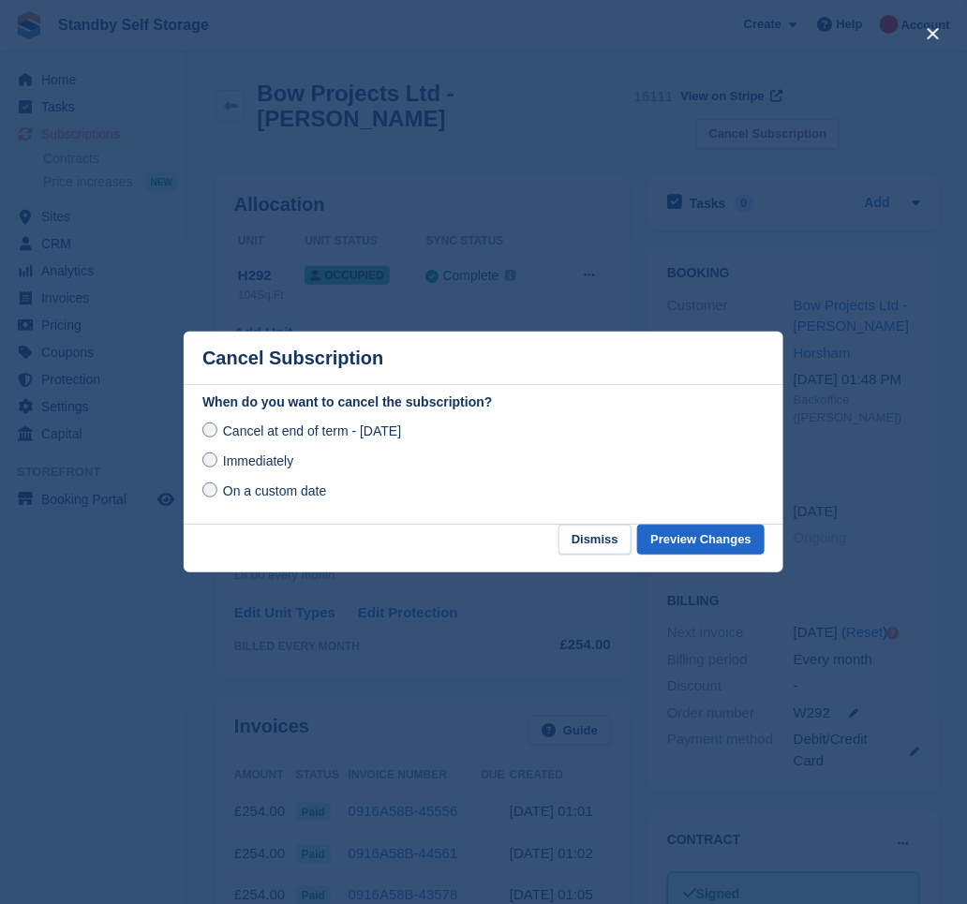
click at [274, 460] on span "Immediately" at bounding box center [258, 461] width 70 height 15
click at [682, 544] on button "Preview Changes" at bounding box center [700, 540] width 127 height 31
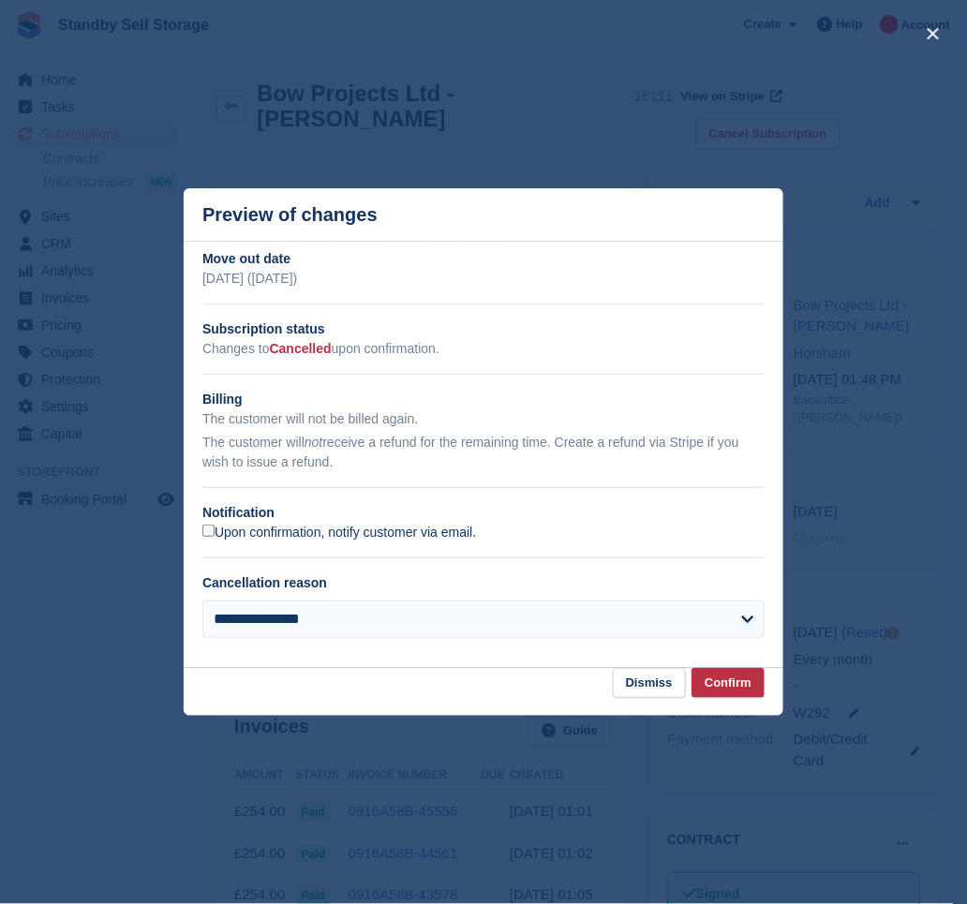
click at [242, 532] on label "Upon confirmation, notify customer via email." at bounding box center [339, 533] width 274 height 17
click at [730, 682] on button "Confirm" at bounding box center [728, 683] width 73 height 31
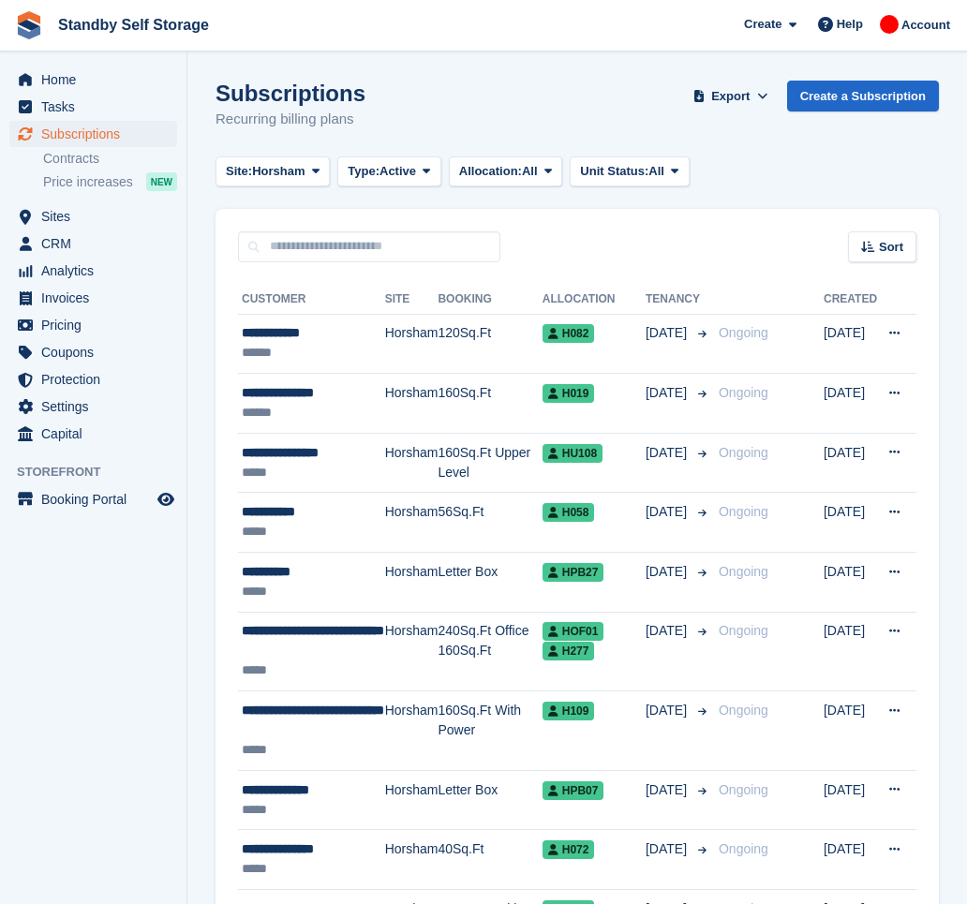
scroll to position [2722, 0]
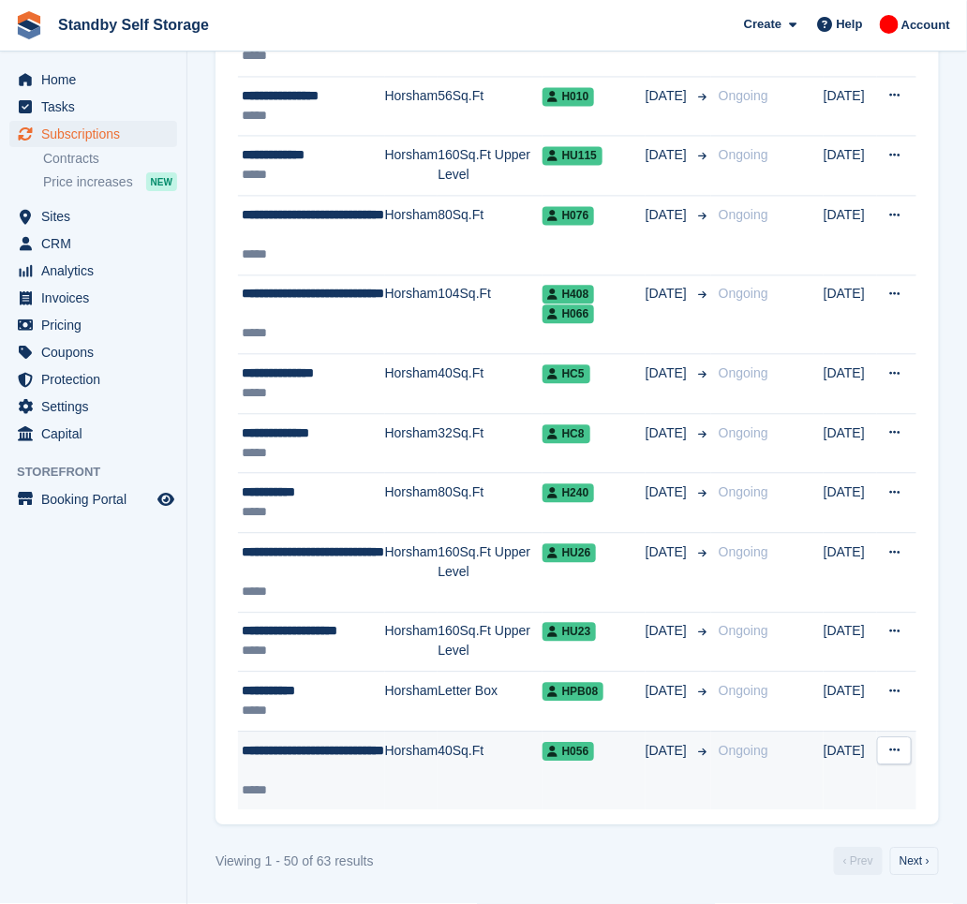
click at [451, 782] on td "40Sq.Ft" at bounding box center [490, 771] width 104 height 79
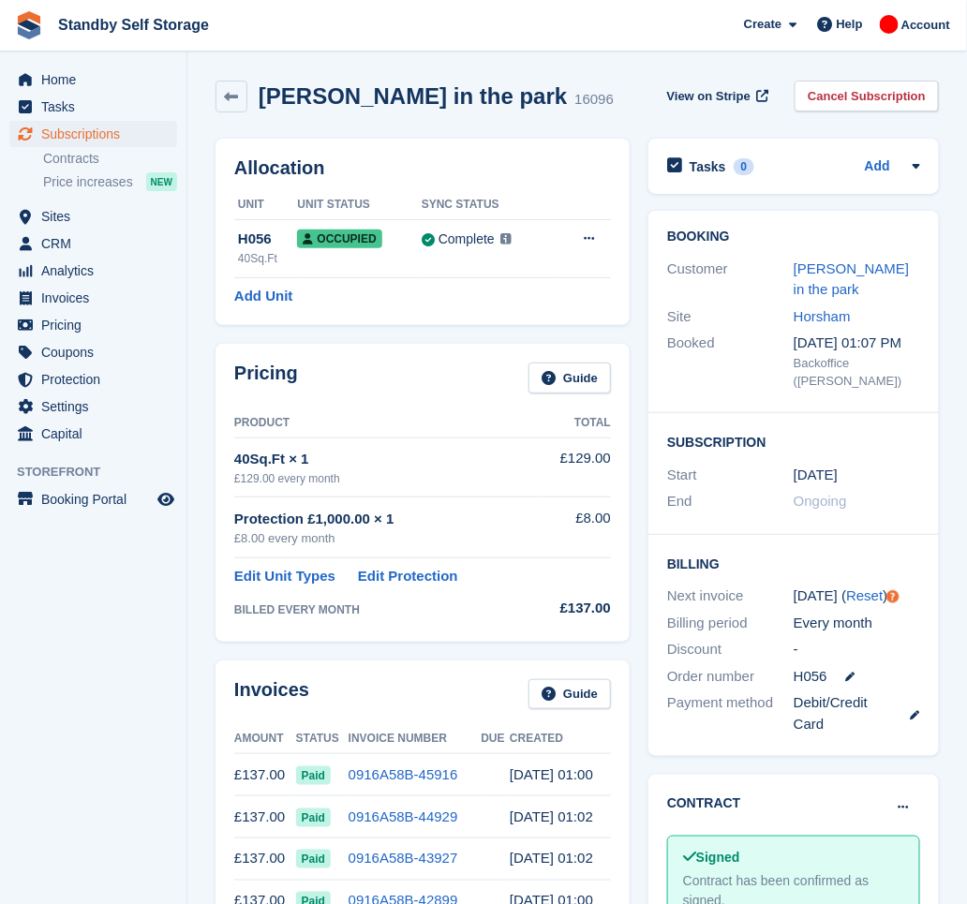
drag, startPoint x: 620, startPoint y: 94, endPoint x: 263, endPoint y: 103, distance: 357.2
click at [263, 103] on h2 "Candice Klopper - Koffie in the park" at bounding box center [413, 95] width 308 height 25
copy h2 "Candice Klopper - Koffie in the park"
drag, startPoint x: 888, startPoint y: 90, endPoint x: 788, endPoint y: 127, distance: 107.1
click at [888, 90] on link "Cancel Subscription" at bounding box center [867, 96] width 144 height 31
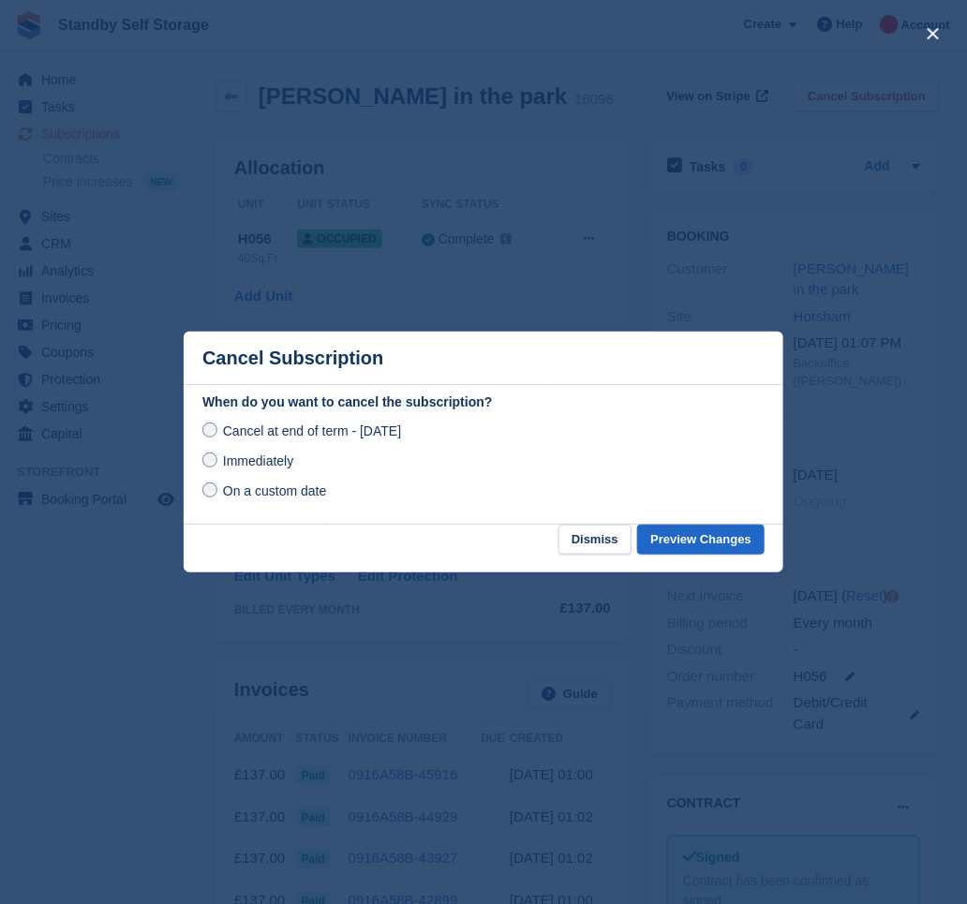
click at [270, 454] on span "Immediately" at bounding box center [258, 461] width 70 height 15
click at [713, 546] on button "Preview Changes" at bounding box center [700, 540] width 127 height 31
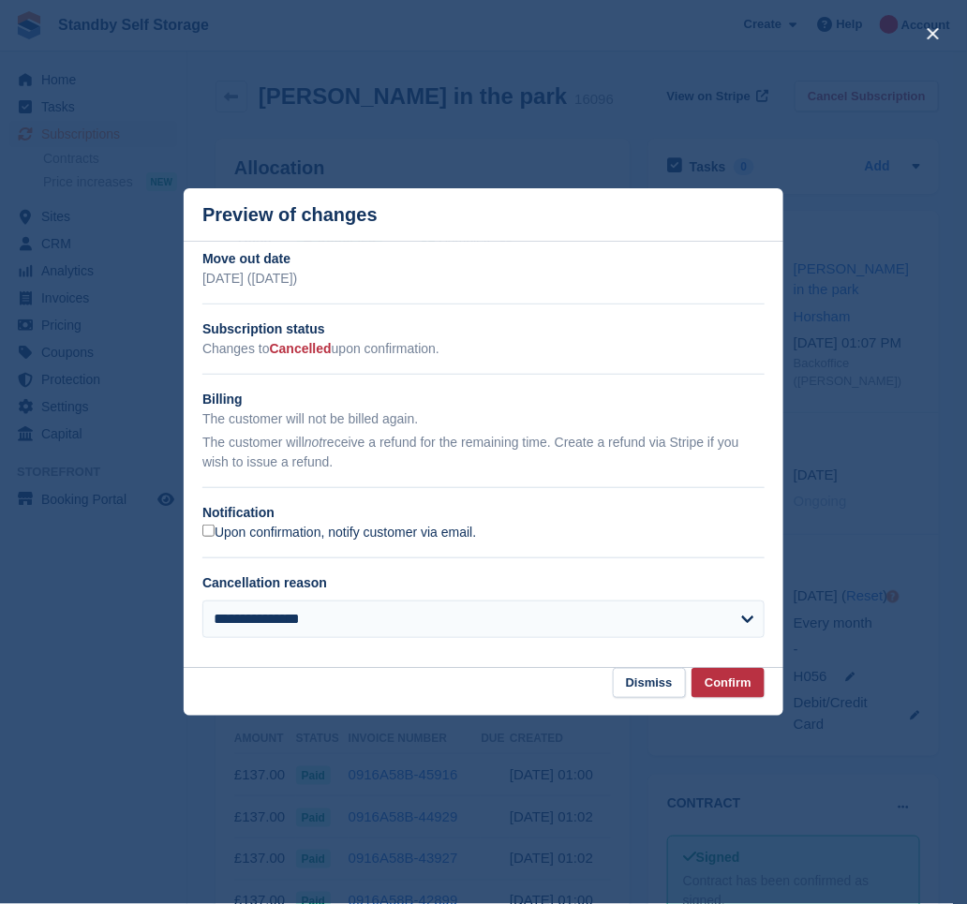
click at [268, 526] on label "Upon confirmation, notify customer via email." at bounding box center [339, 533] width 274 height 17
click at [723, 679] on button "Confirm" at bounding box center [728, 683] width 73 height 31
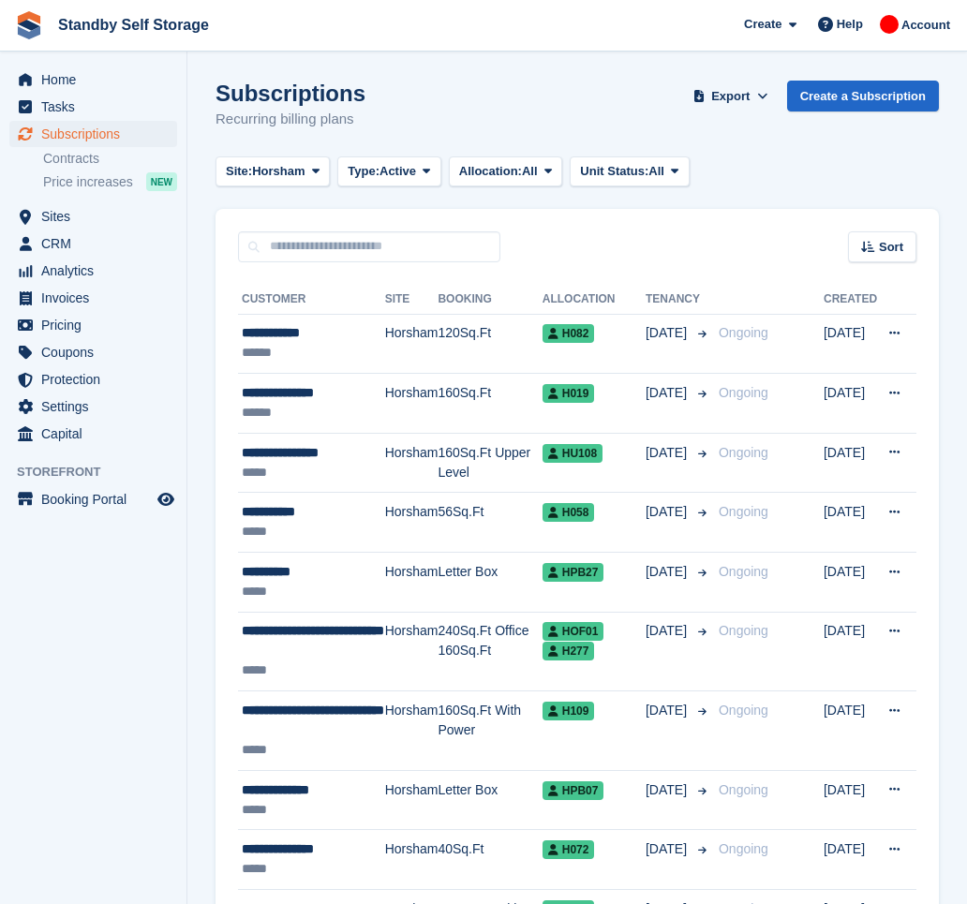
scroll to position [2721, 0]
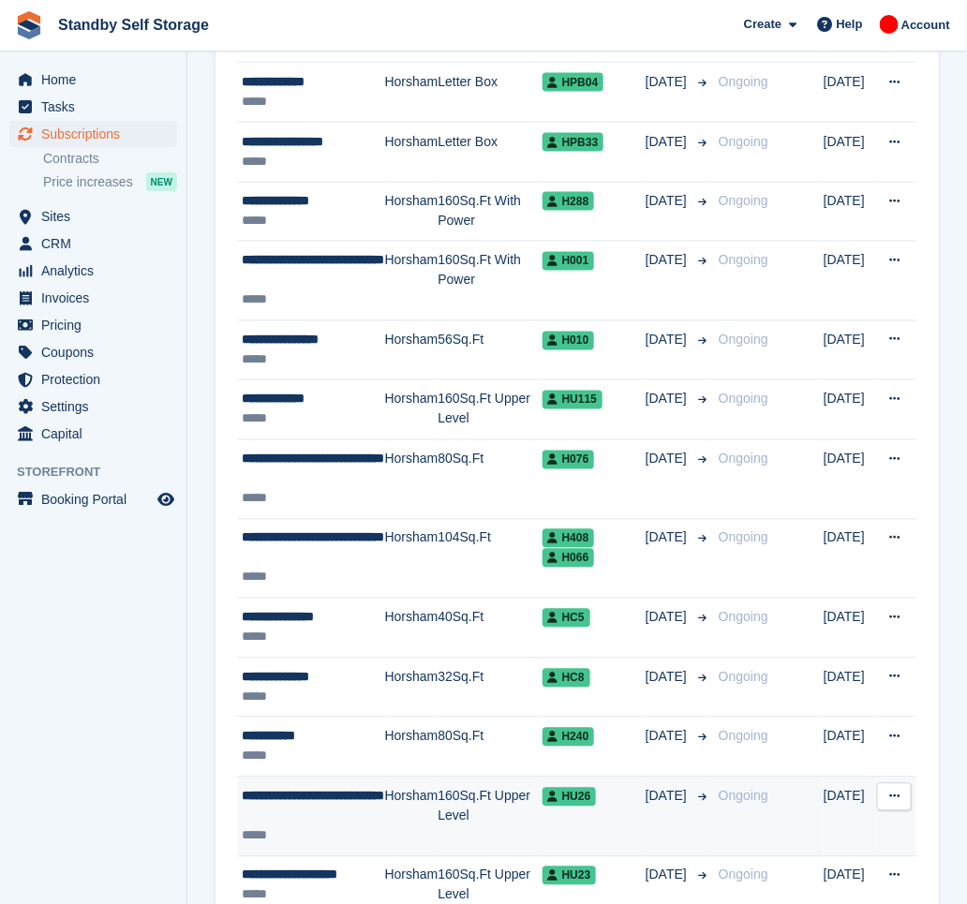
scroll to position [2705, 0]
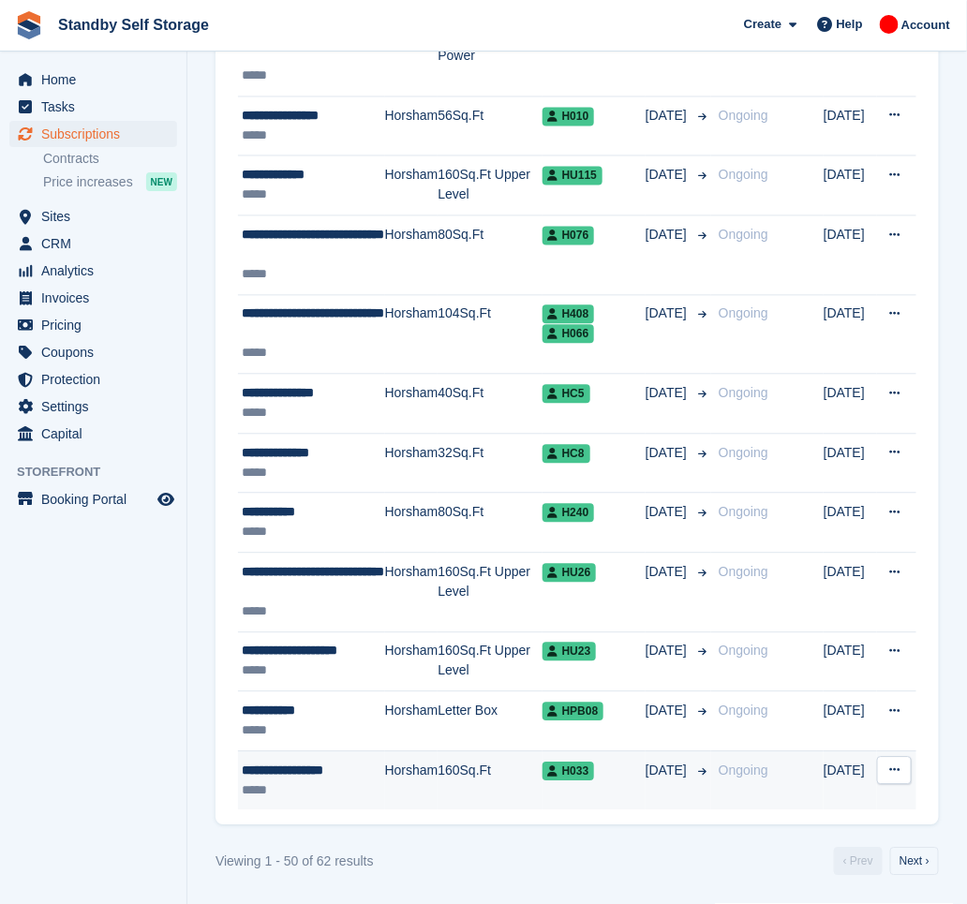
click at [356, 784] on div "*****" at bounding box center [313, 792] width 143 height 20
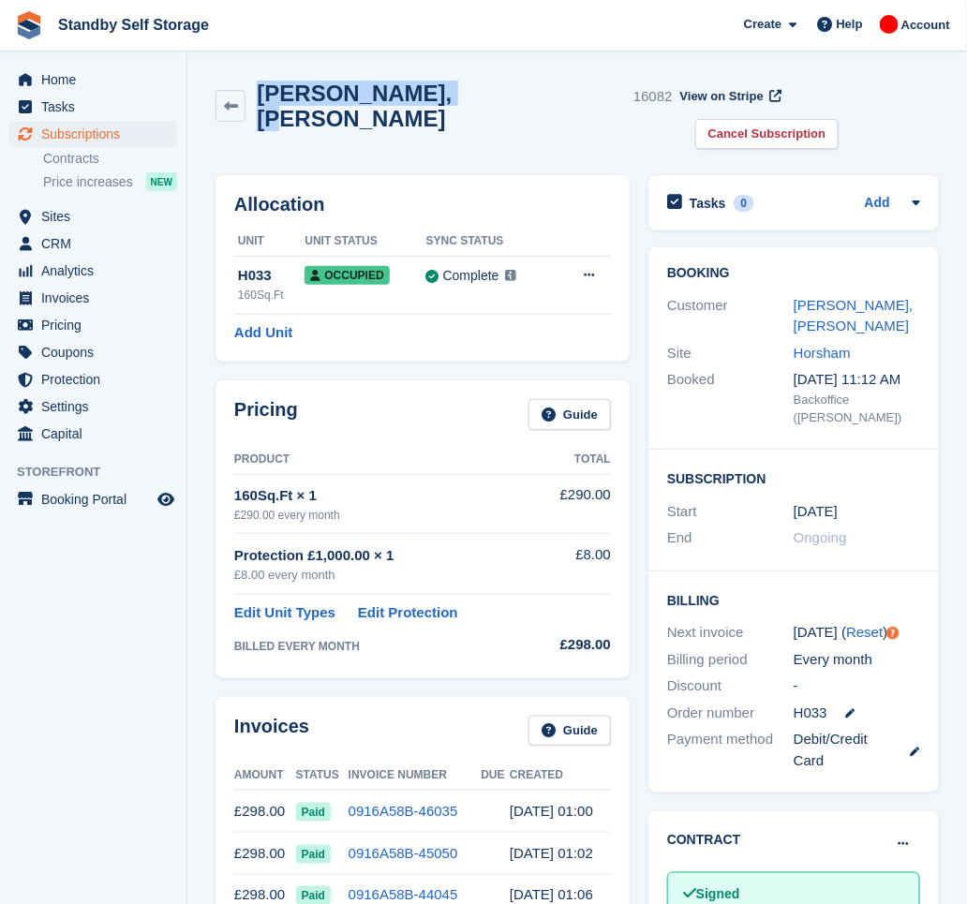
drag, startPoint x: 444, startPoint y: 104, endPoint x: 265, endPoint y: 114, distance: 179.3
click at [265, 114] on div "Nicholas, Boorman 16082 View on Stripe Cancel Subscription" at bounding box center [577, 118] width 742 height 95
copy h2 "Nicholas, Boorman"
click at [840, 119] on link "Cancel Subscription" at bounding box center [767, 134] width 144 height 31
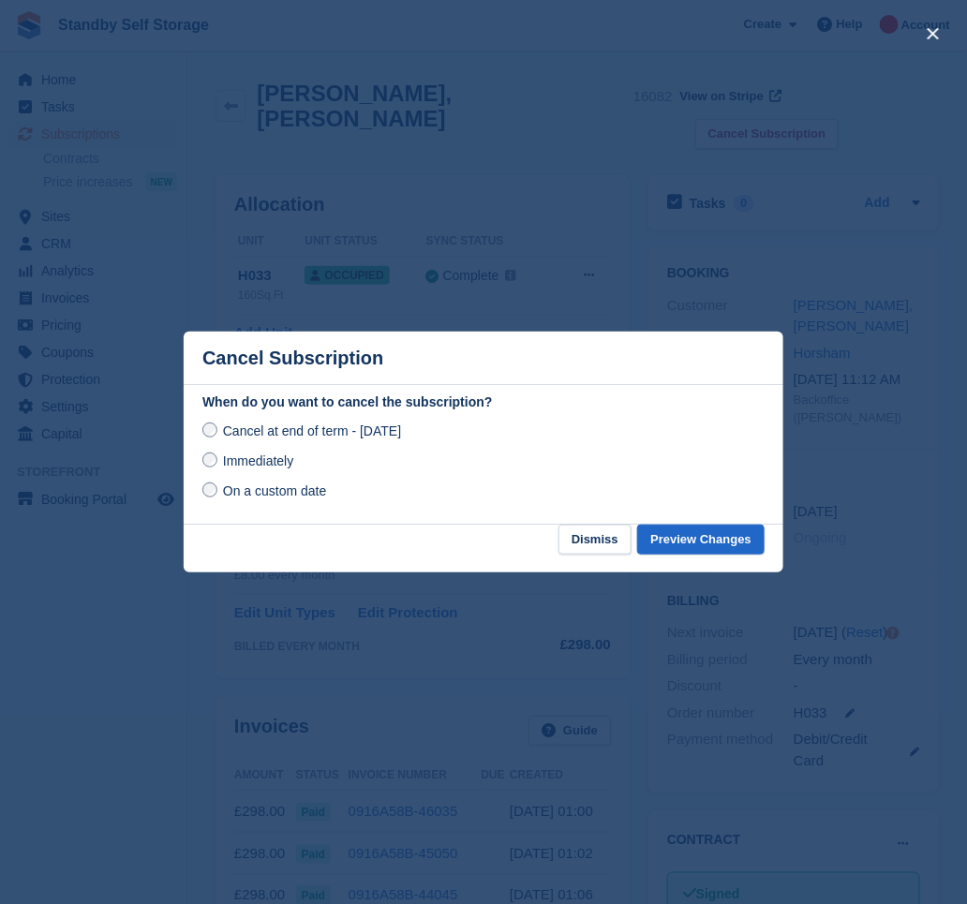
click at [271, 458] on span "Immediately" at bounding box center [258, 461] width 70 height 15
click at [688, 542] on button "Preview Changes" at bounding box center [700, 540] width 127 height 31
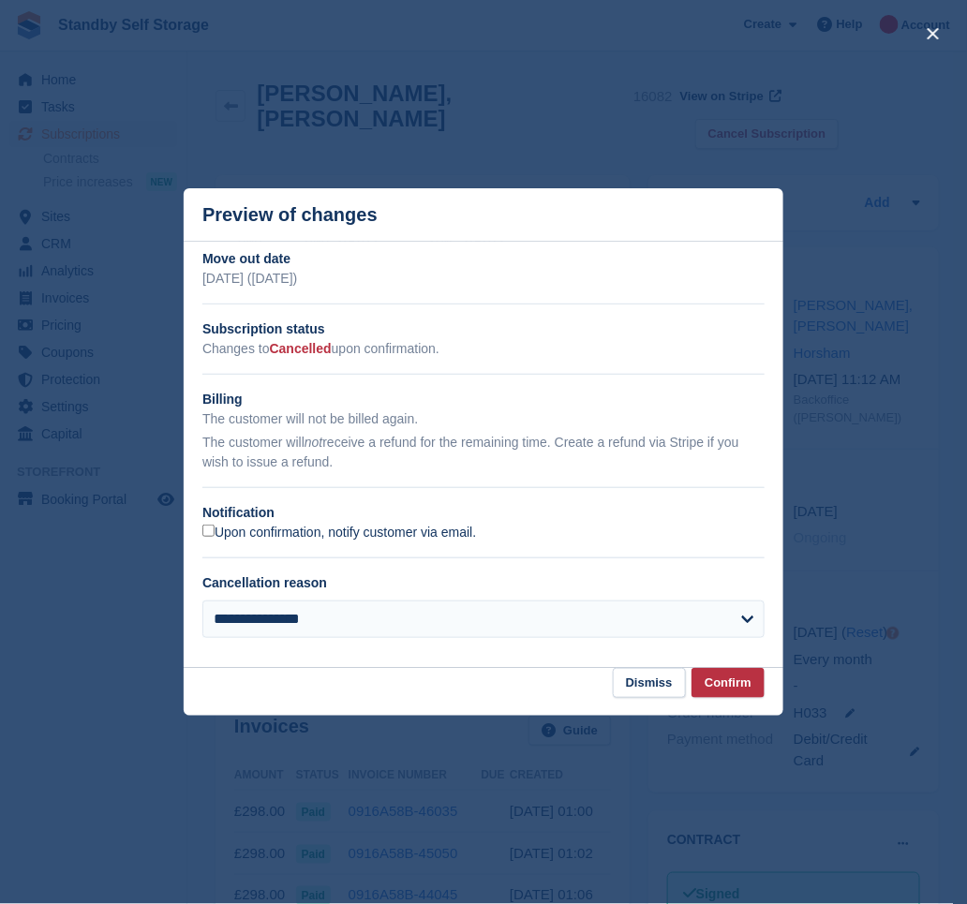
click at [343, 529] on label "Upon confirmation, notify customer via email." at bounding box center [339, 533] width 274 height 17
click at [722, 682] on button "Confirm" at bounding box center [728, 683] width 73 height 31
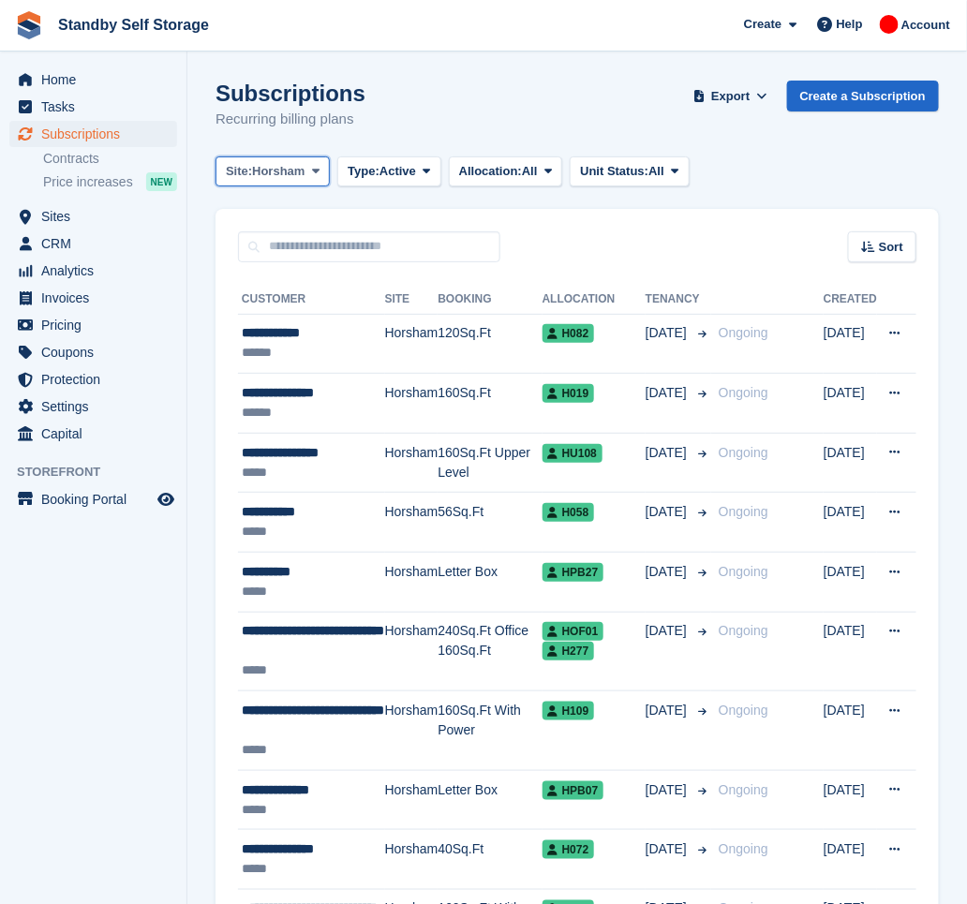
click at [274, 174] on span "Horsham" at bounding box center [278, 171] width 52 height 19
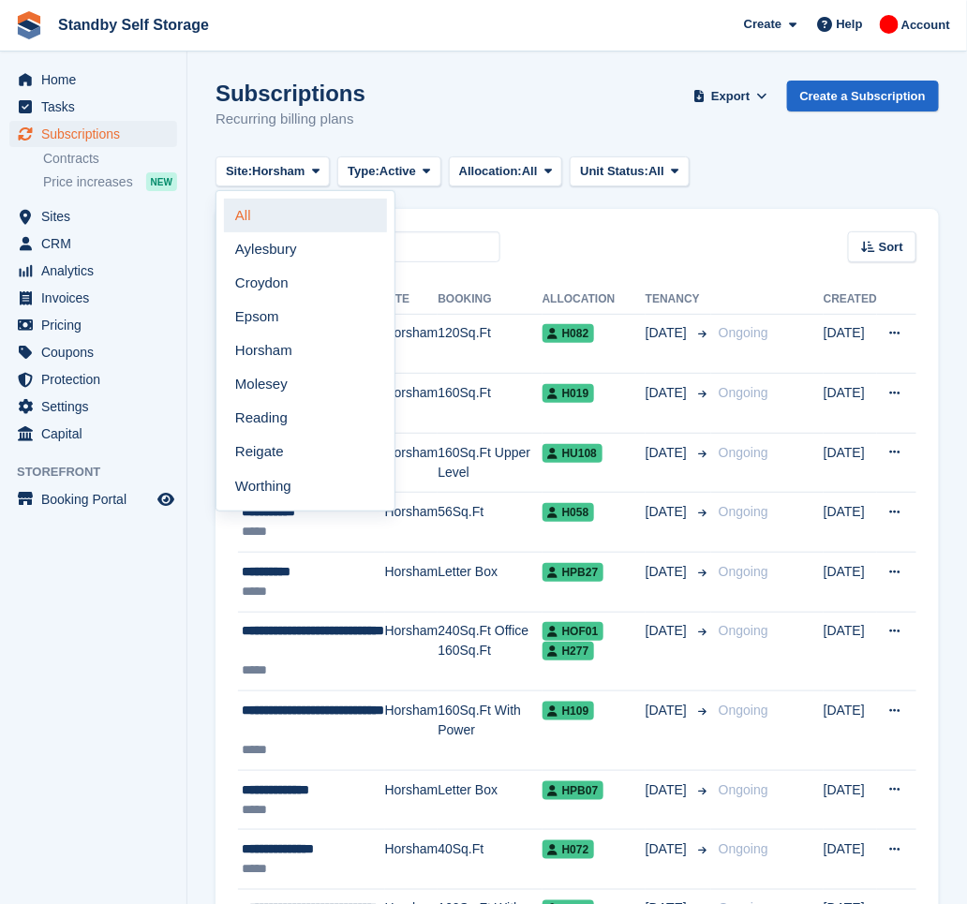
click at [279, 221] on link "All" at bounding box center [305, 216] width 163 height 34
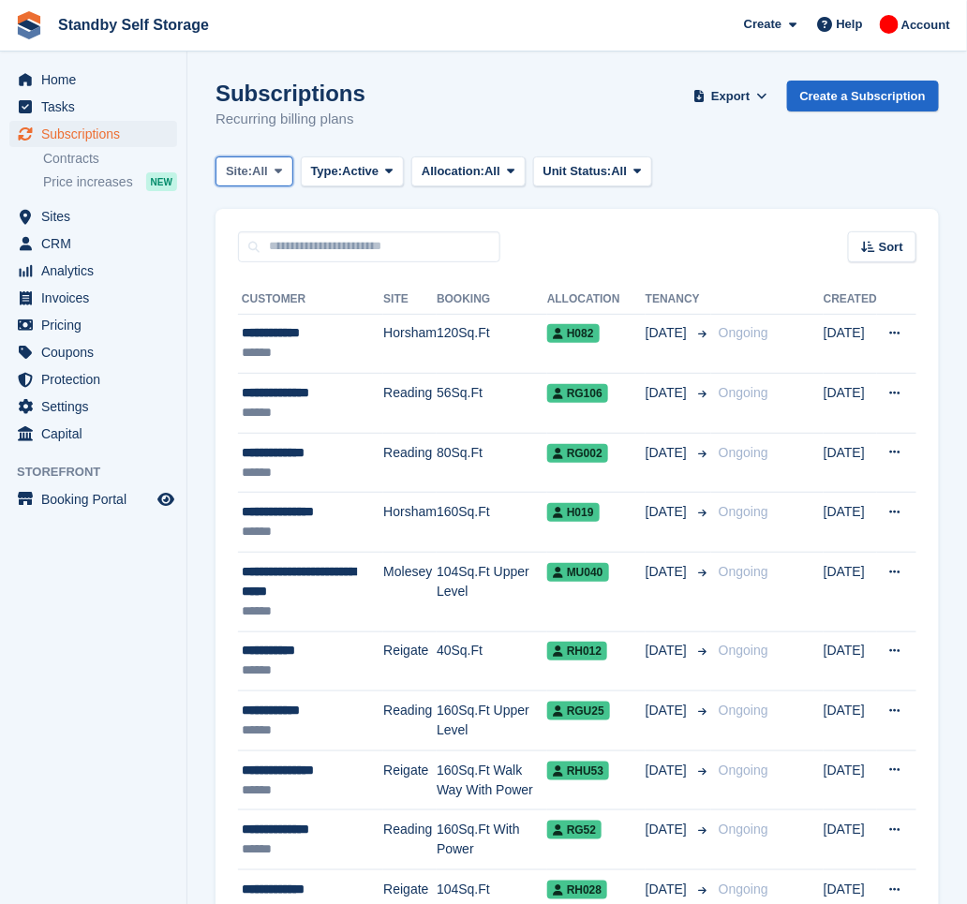
click at [271, 170] on button "Site: All" at bounding box center [255, 172] width 78 height 31
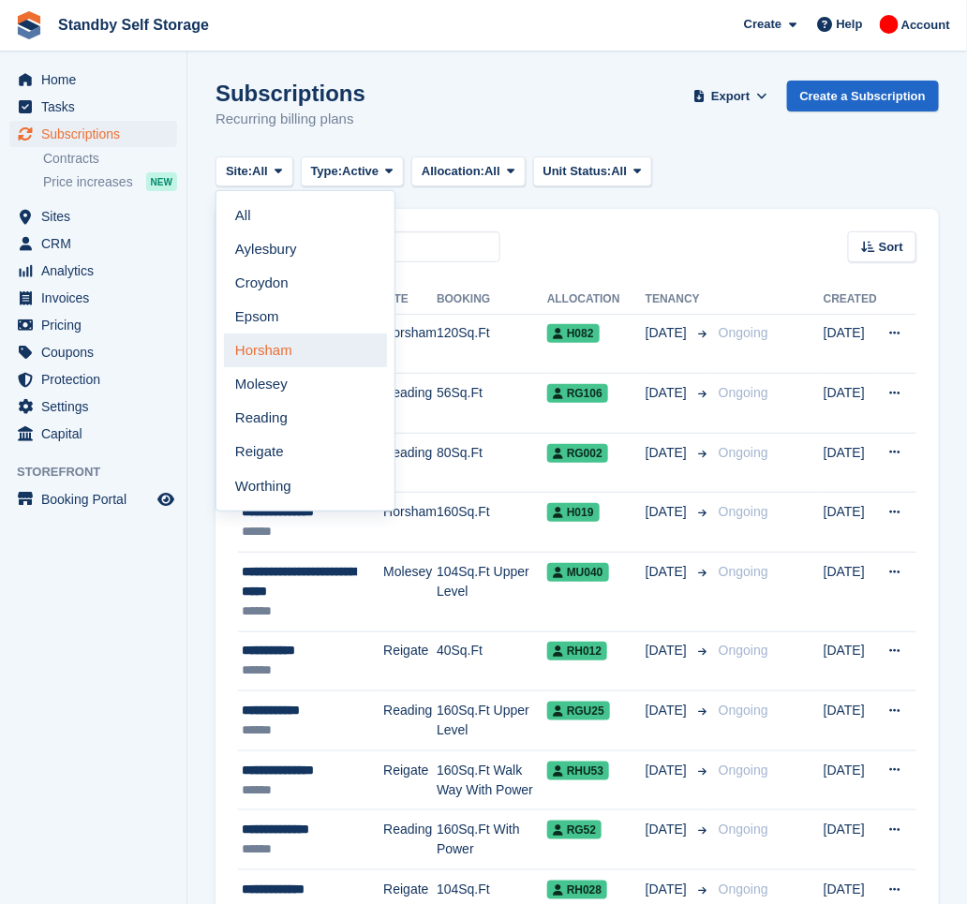
click at [286, 350] on link "Horsham" at bounding box center [305, 351] width 163 height 34
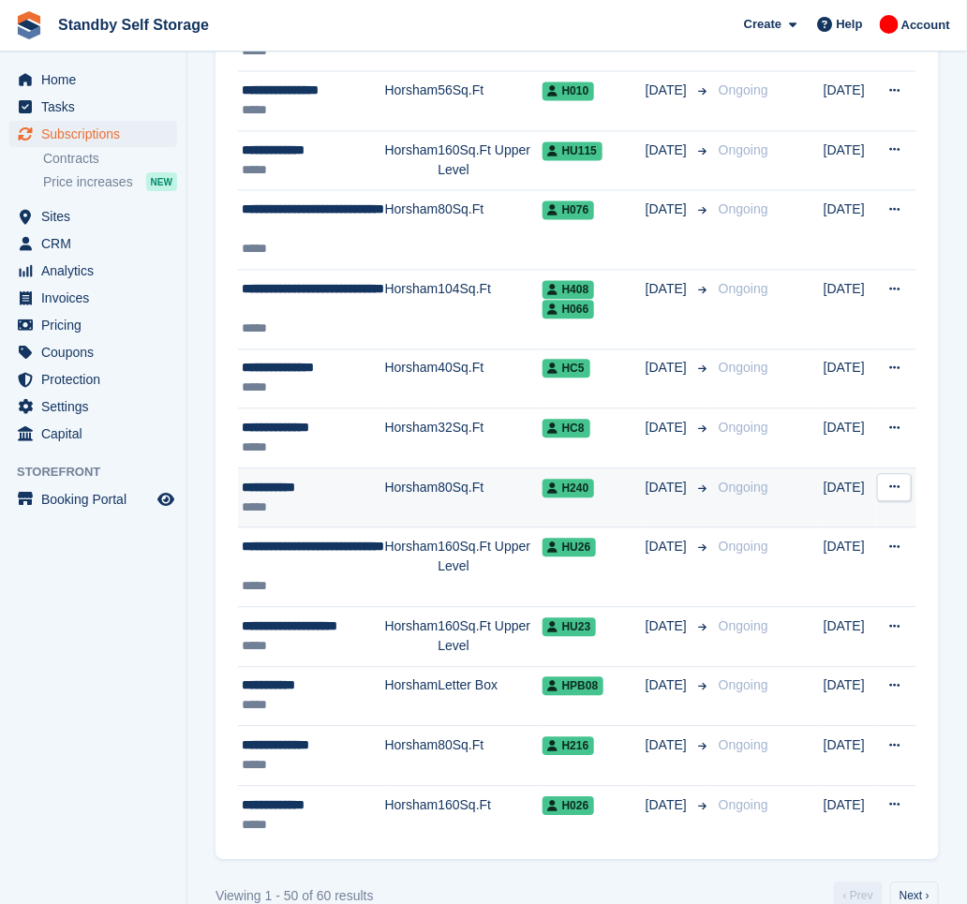
scroll to position [2705, 0]
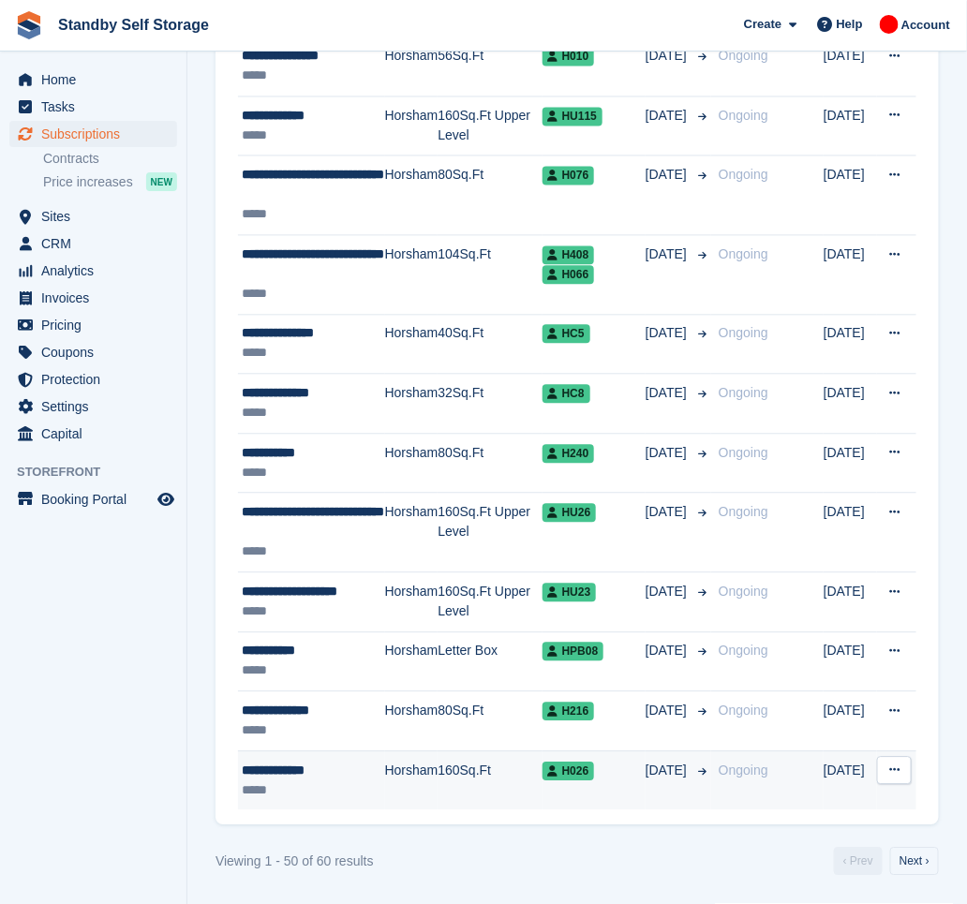
click at [307, 770] on div "**********" at bounding box center [313, 772] width 143 height 20
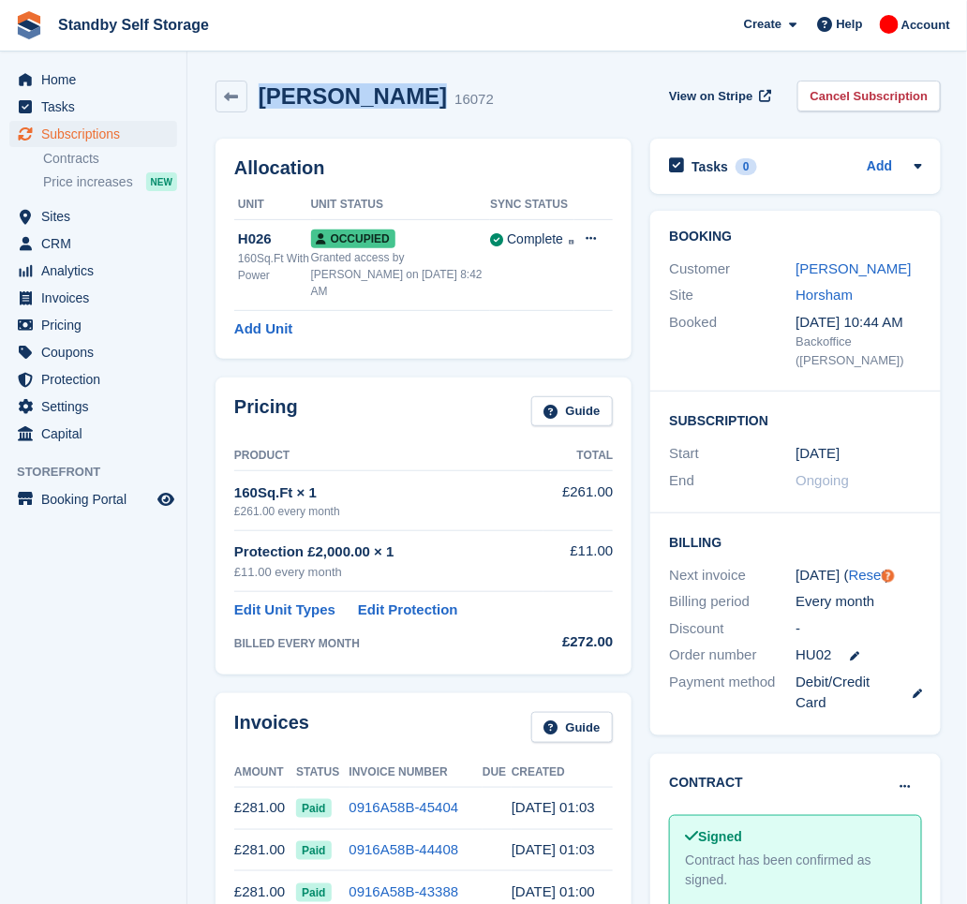
drag, startPoint x: 403, startPoint y: 98, endPoint x: 255, endPoint y: 86, distance: 148.6
click at [255, 86] on div "Adam Bartlett 16072" at bounding box center [370, 96] width 246 height 27
copy h2 "Adam Bartlett"
click at [504, 86] on div "Adam Bartlett 16072 View on Stripe Cancel Subscription" at bounding box center [578, 97] width 725 height 32
click at [868, 97] on link "Cancel Subscription" at bounding box center [870, 96] width 144 height 31
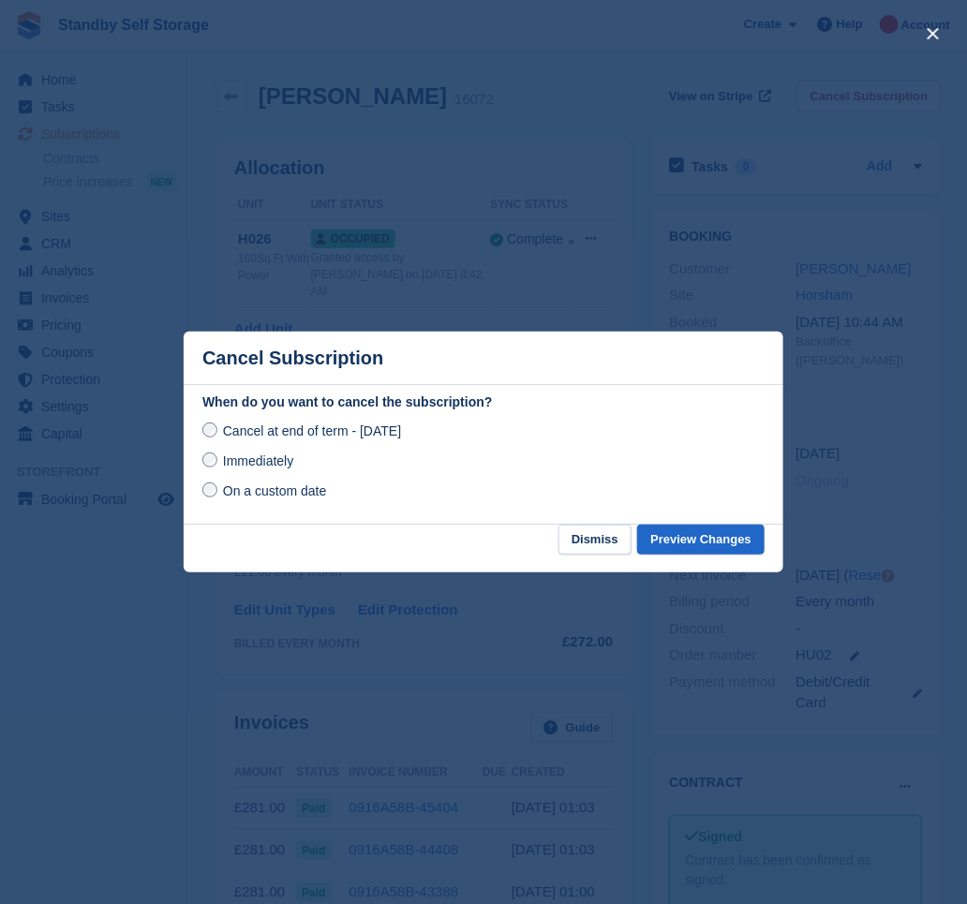
click at [253, 462] on span "Immediately" at bounding box center [258, 461] width 70 height 15
click at [696, 531] on button "Preview Changes" at bounding box center [700, 540] width 127 height 31
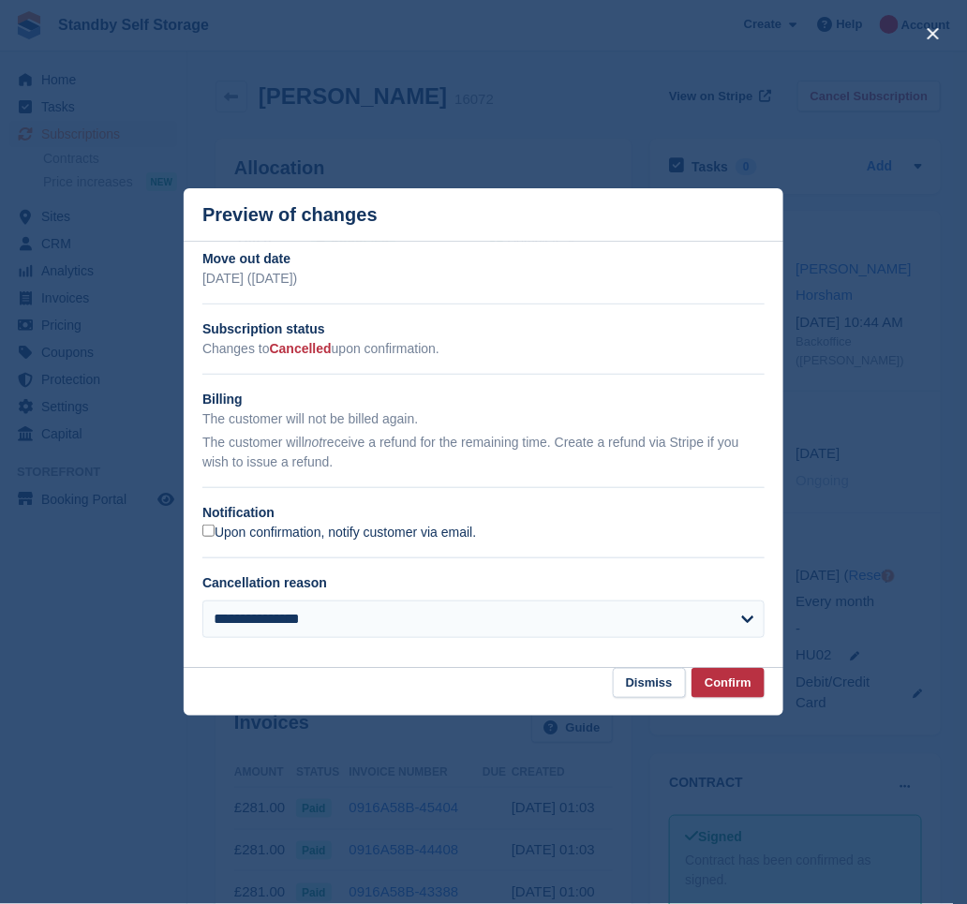
click at [293, 534] on label "Upon confirmation, notify customer via email." at bounding box center [339, 533] width 274 height 17
click at [748, 689] on button "Confirm" at bounding box center [728, 683] width 73 height 31
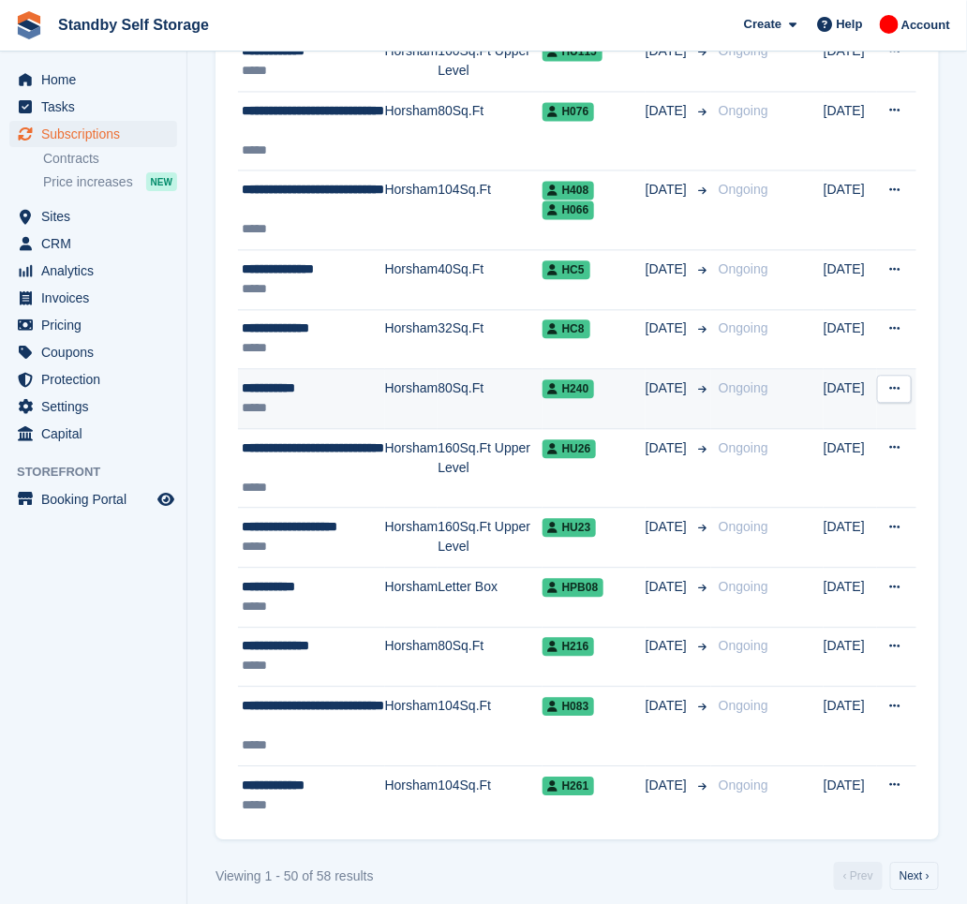
scroll to position [2704, 0]
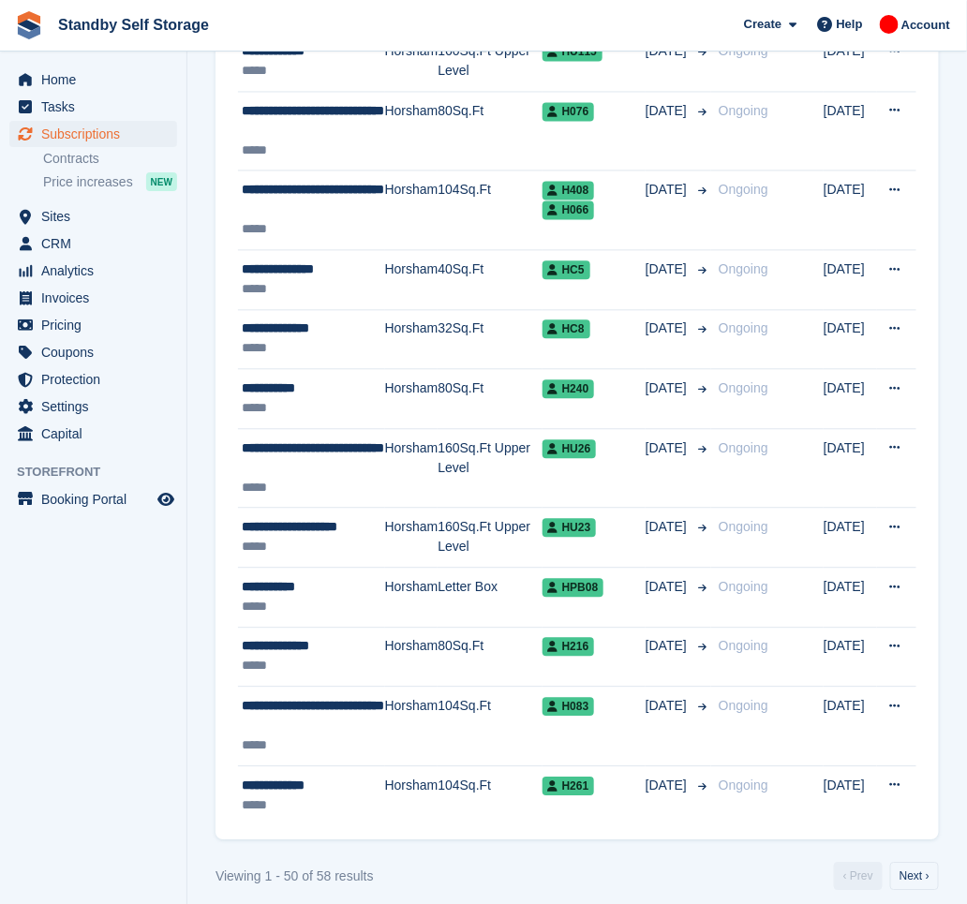
click at [162, 614] on aside "Home Tasks Subscriptions Subscriptions Subscriptions Contracts Price increases …" at bounding box center [93, 457] width 187 height 811
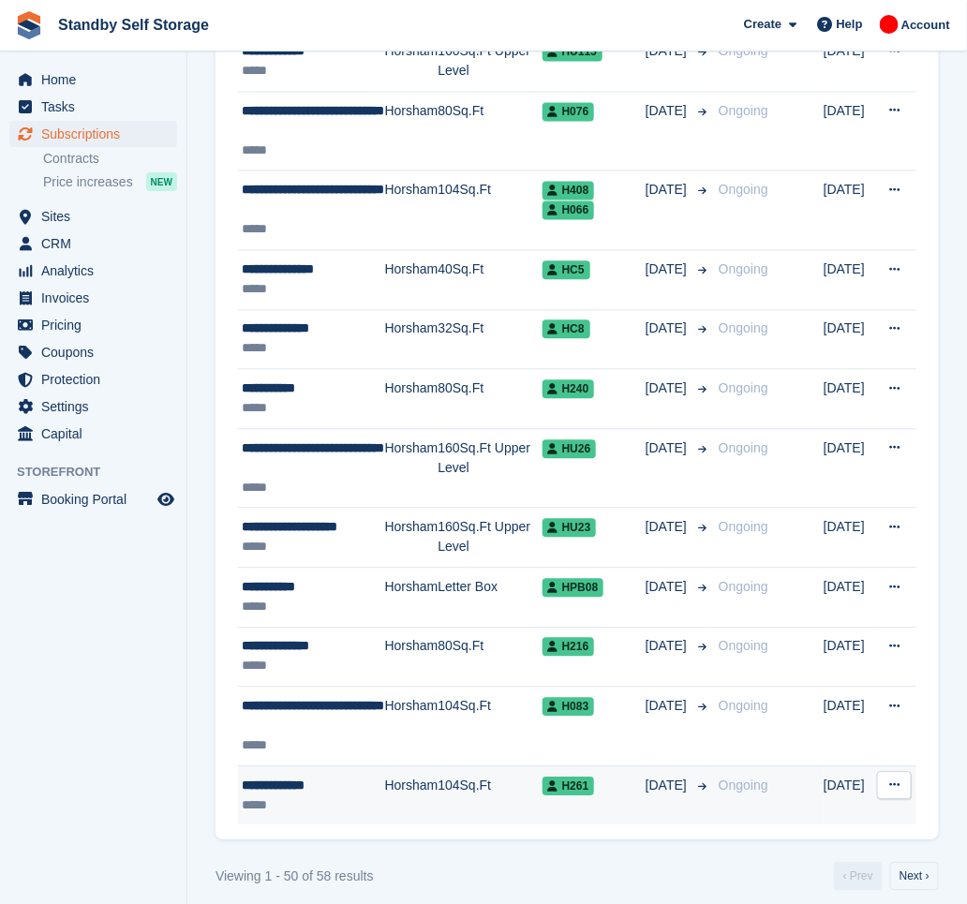
click at [356, 795] on div "**********" at bounding box center [313, 787] width 143 height 20
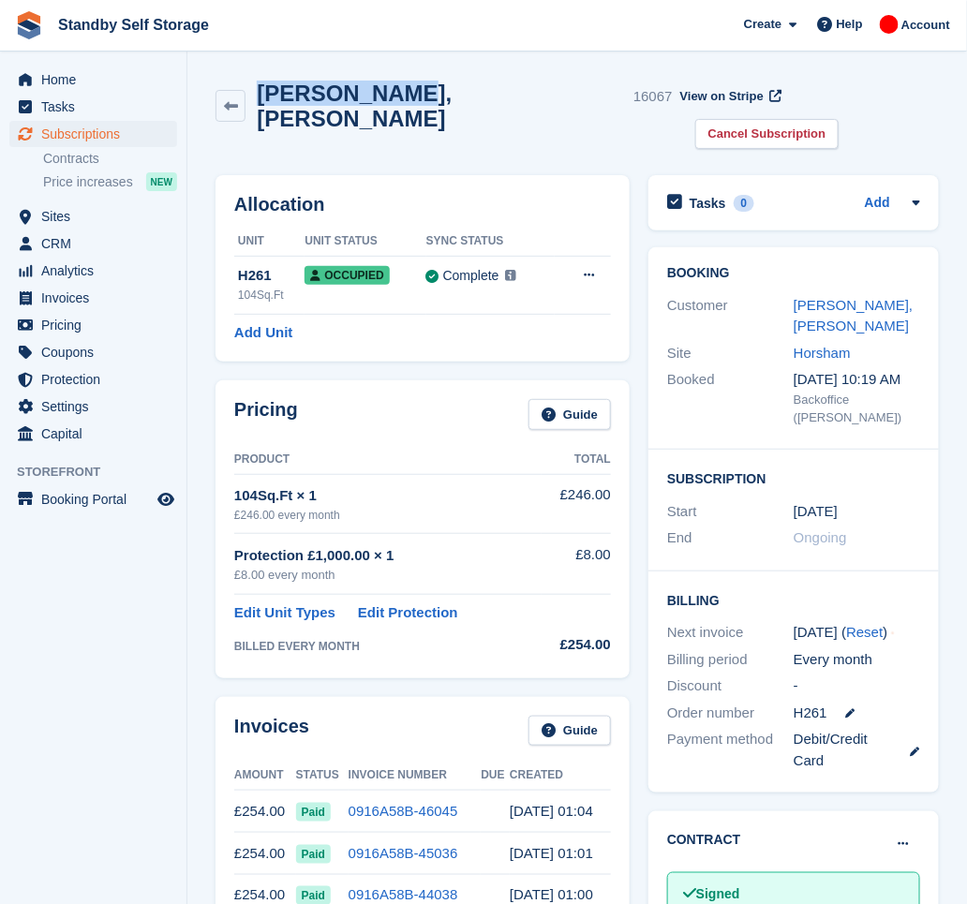
drag, startPoint x: 381, startPoint y: 96, endPoint x: 262, endPoint y: 99, distance: 118.1
click at [262, 99] on h2 "[PERSON_NAME], [PERSON_NAME]" at bounding box center [441, 106] width 369 height 51
copy h2 "[PERSON_NAME], [PERSON_NAME]"
click at [838, 119] on link "Cancel Subscription" at bounding box center [767, 134] width 144 height 31
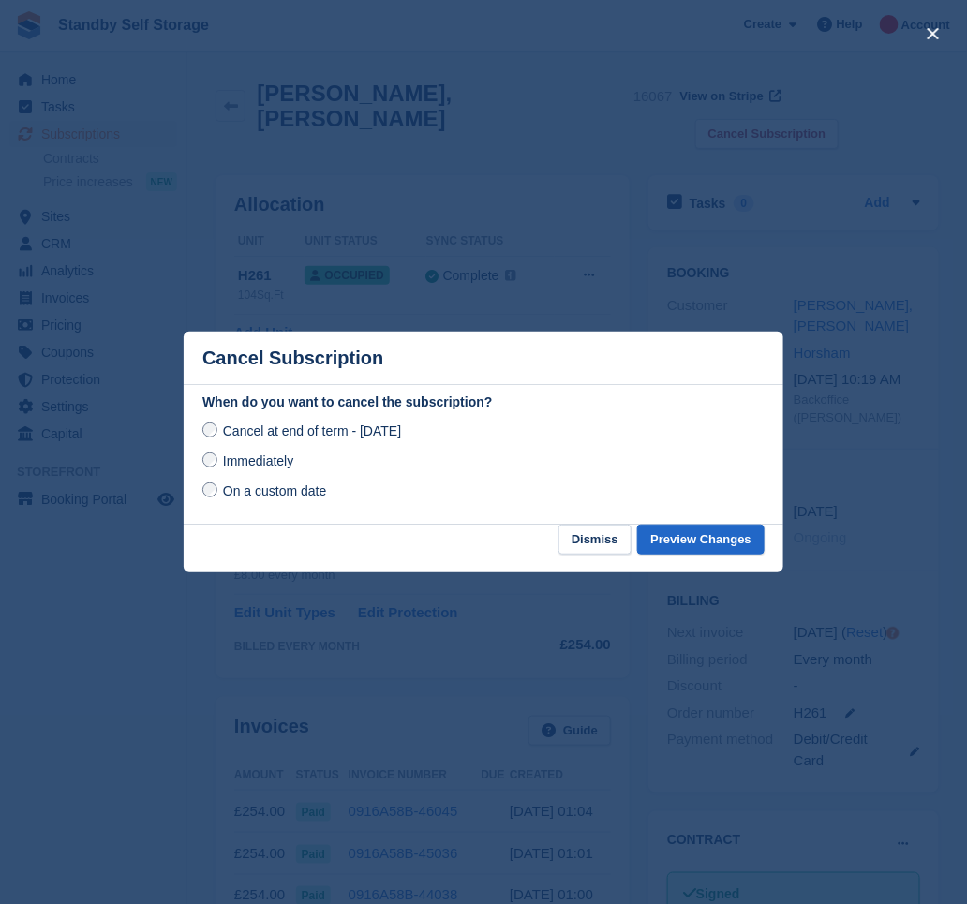
click at [271, 460] on span "Immediately" at bounding box center [258, 461] width 70 height 15
click at [725, 545] on button "Preview Changes" at bounding box center [700, 540] width 127 height 31
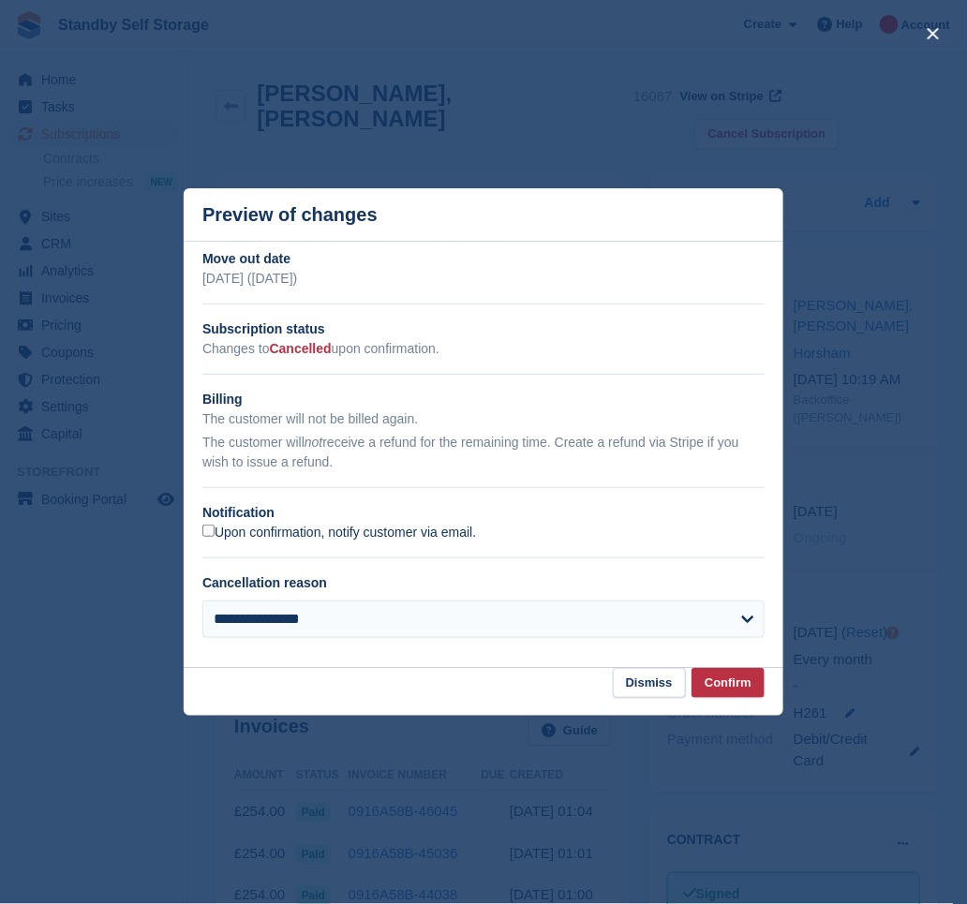
click at [225, 530] on label "Upon confirmation, notify customer via email." at bounding box center [339, 533] width 274 height 17
click at [715, 677] on button "Confirm" at bounding box center [728, 683] width 73 height 31
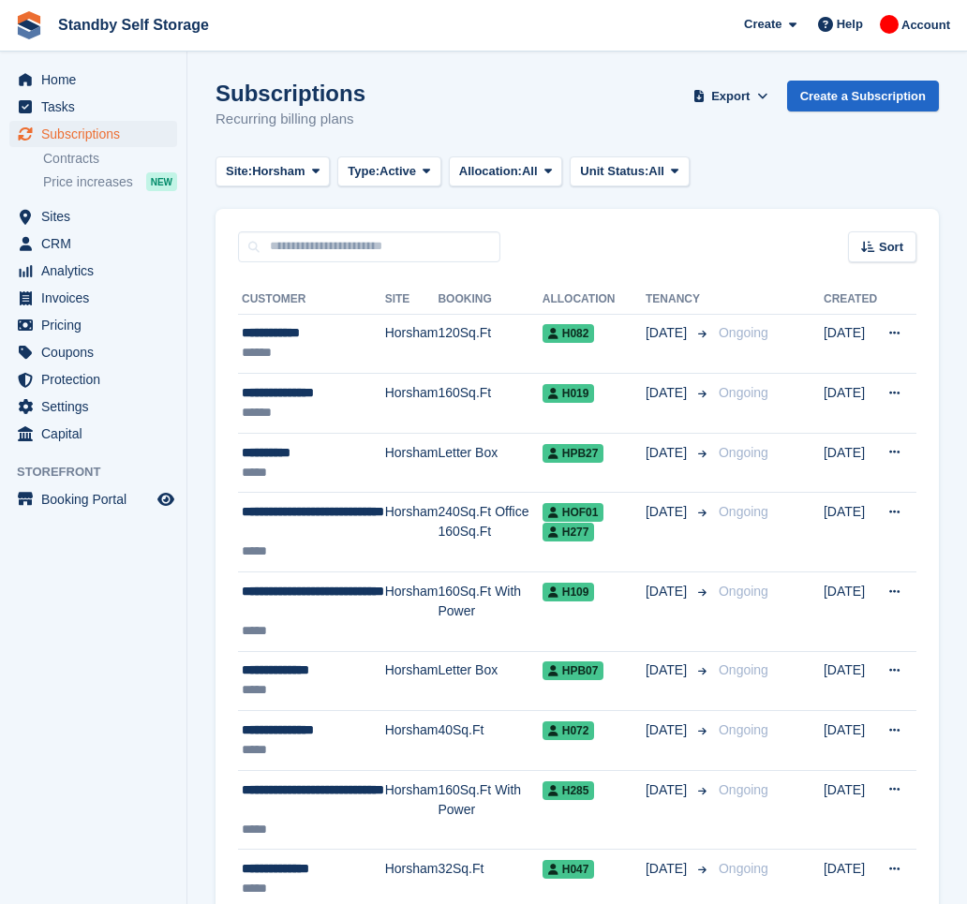
scroll to position [2704, 0]
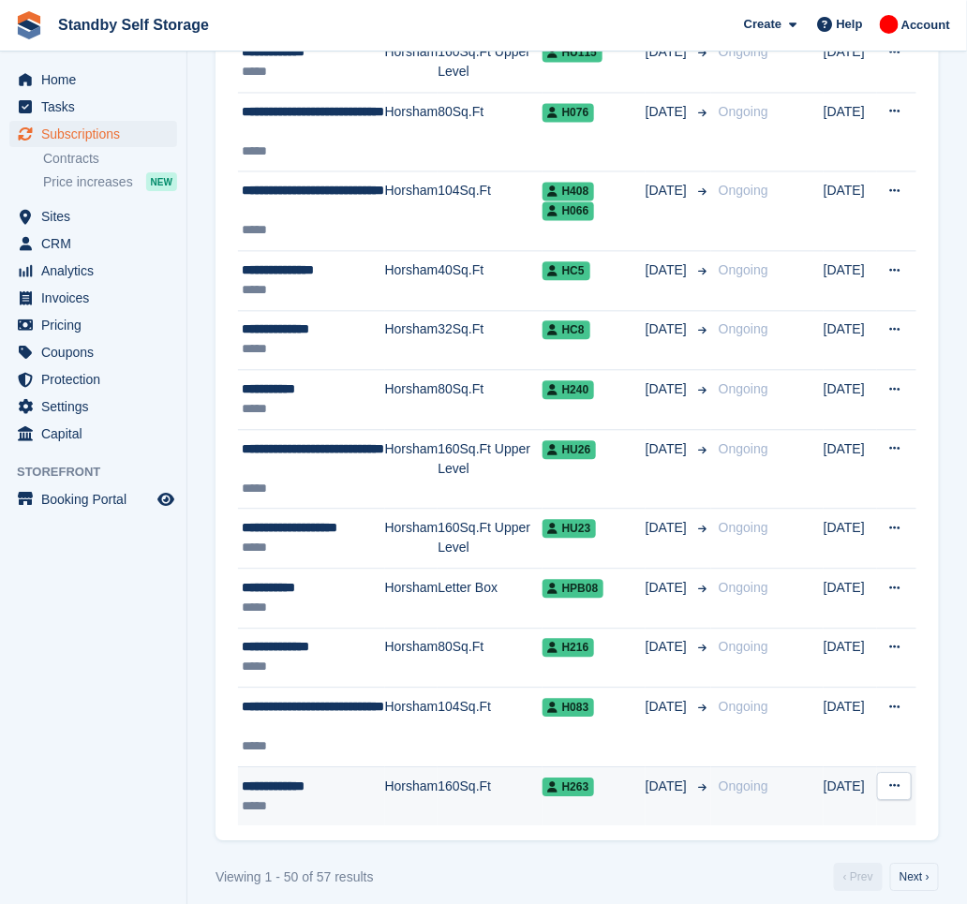
click at [423, 801] on td "Horsham" at bounding box center [411, 797] width 53 height 59
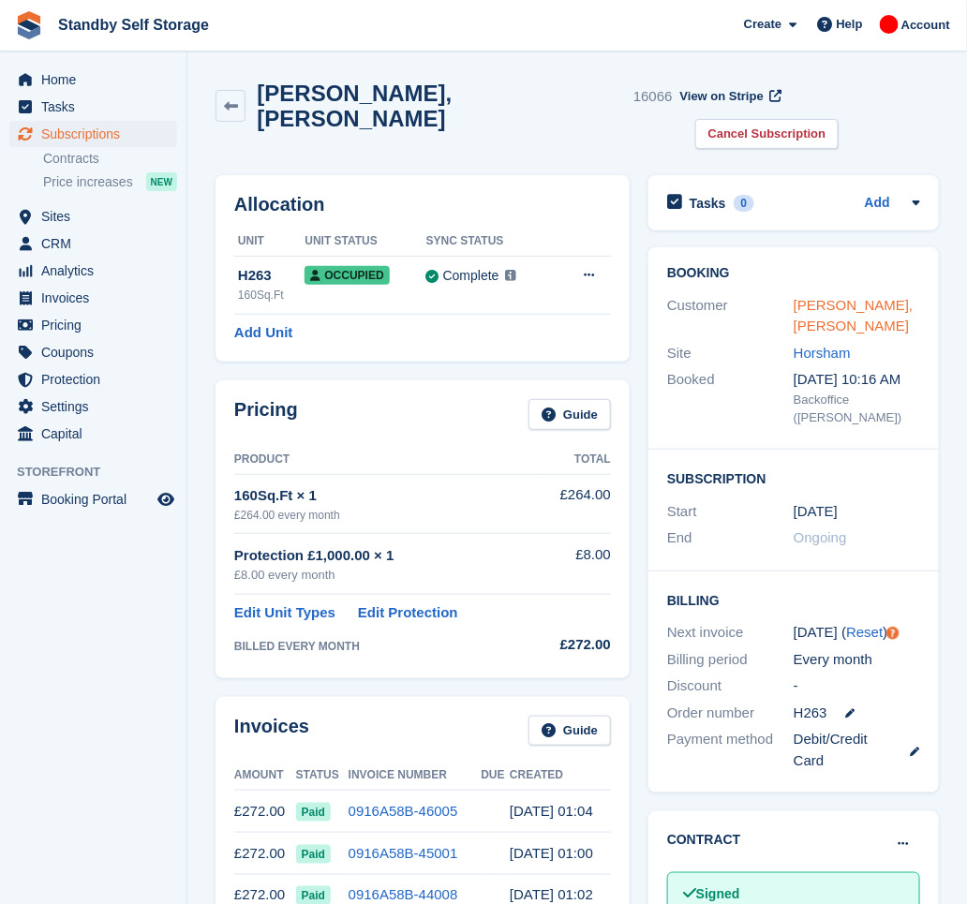
click at [810, 297] on link "Colin, Barker" at bounding box center [854, 315] width 120 height 37
click at [836, 119] on link "Cancel Subscription" at bounding box center [767, 134] width 144 height 31
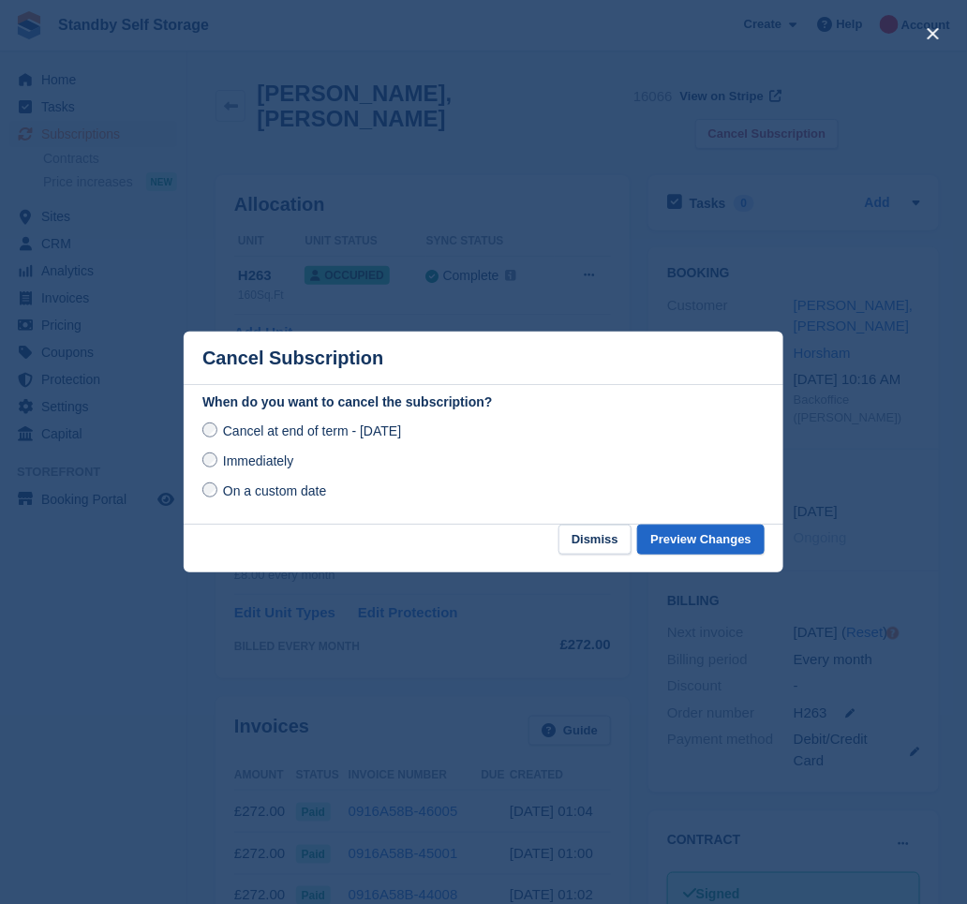
click at [244, 463] on span "Immediately" at bounding box center [258, 461] width 70 height 15
click at [716, 532] on button "Preview Changes" at bounding box center [700, 540] width 127 height 31
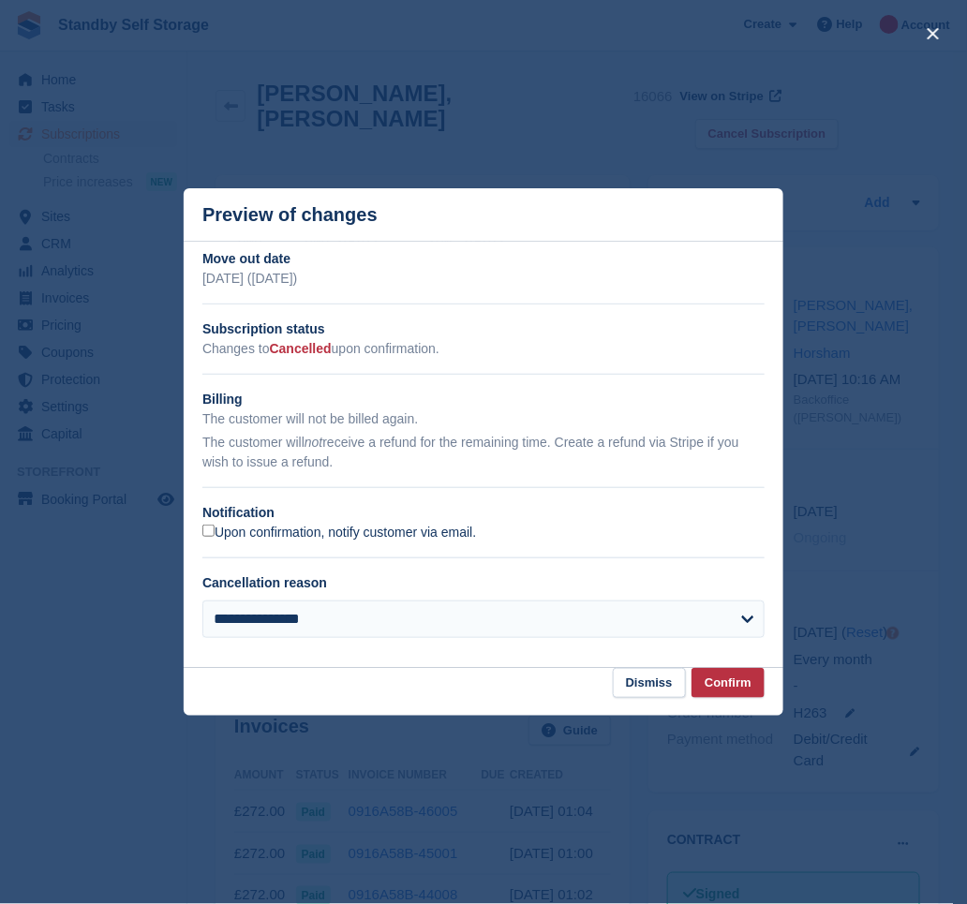
click at [216, 531] on label "Upon confirmation, notify customer via email." at bounding box center [339, 533] width 274 height 17
click at [736, 686] on button "Confirm" at bounding box center [728, 683] width 73 height 31
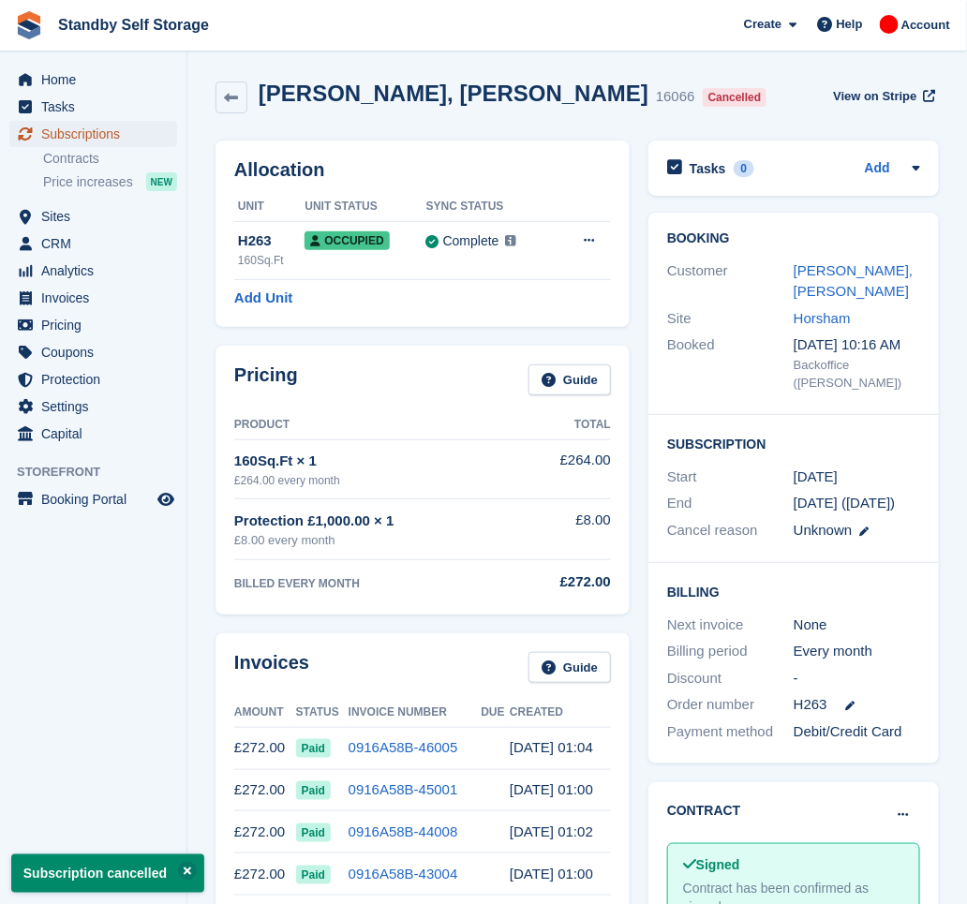
click at [81, 132] on span "Subscriptions" at bounding box center [97, 134] width 112 height 26
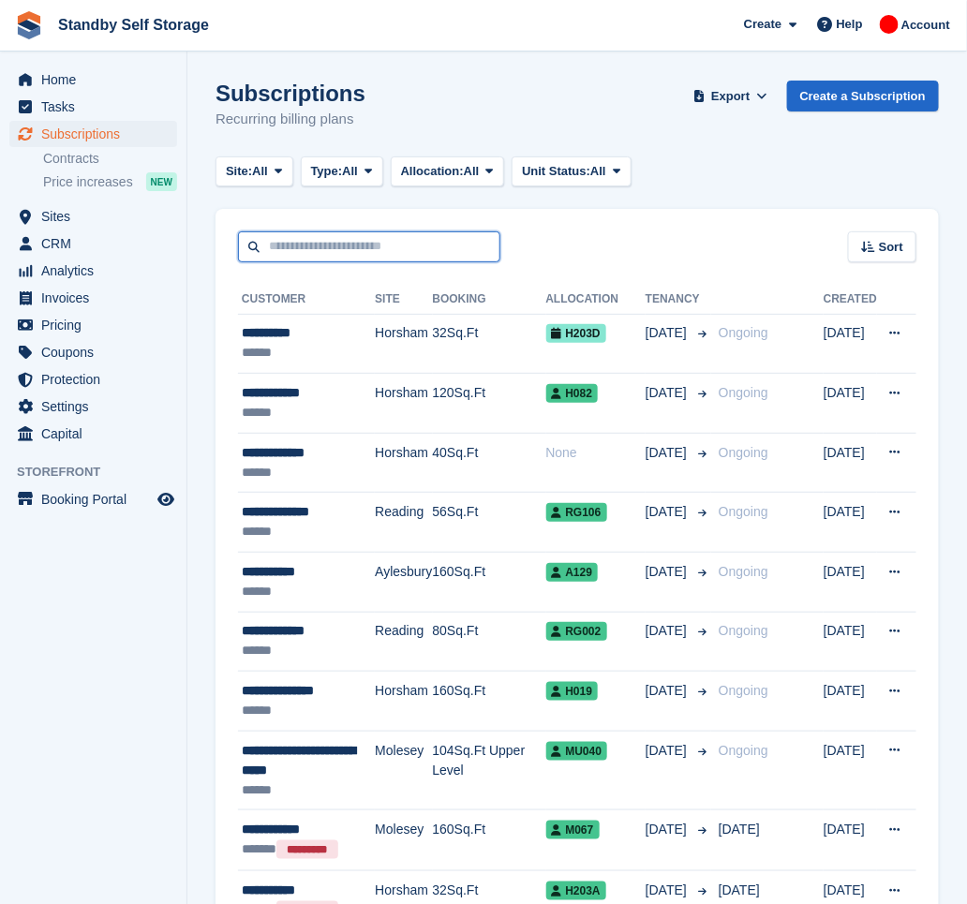
click at [379, 250] on input "text" at bounding box center [369, 246] width 262 height 31
type input "******"
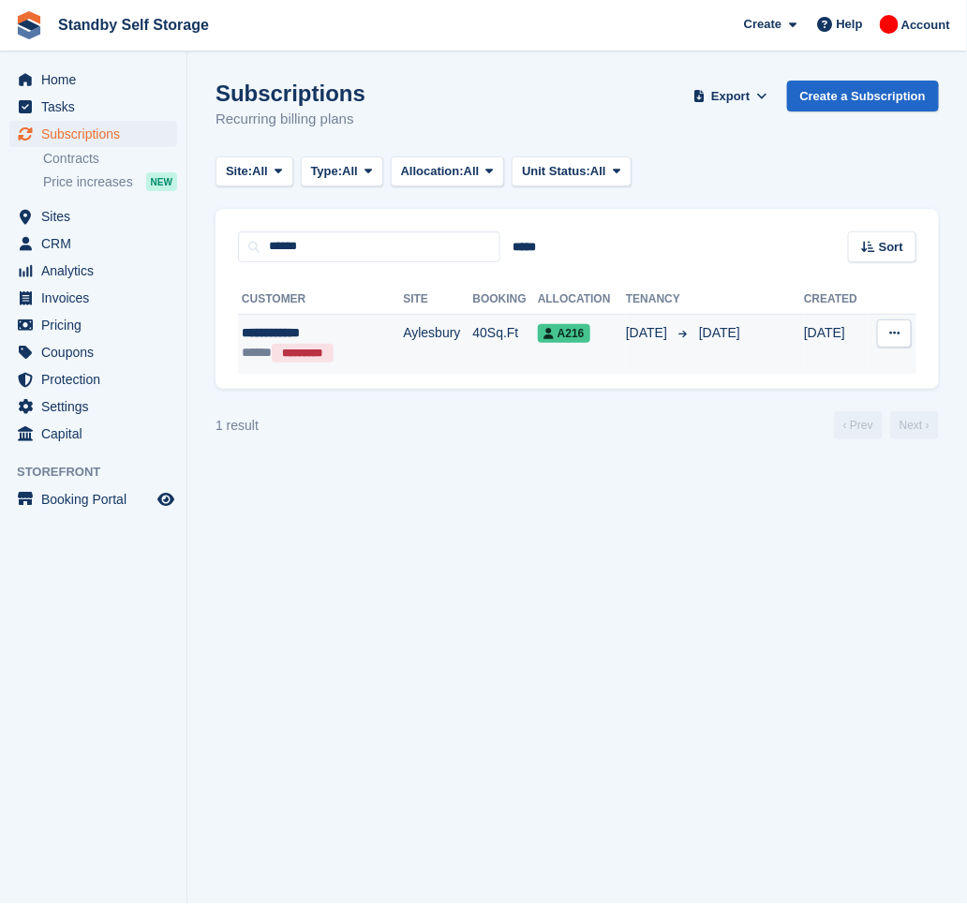
click at [367, 349] on div "***** *********" at bounding box center [308, 353] width 133 height 21
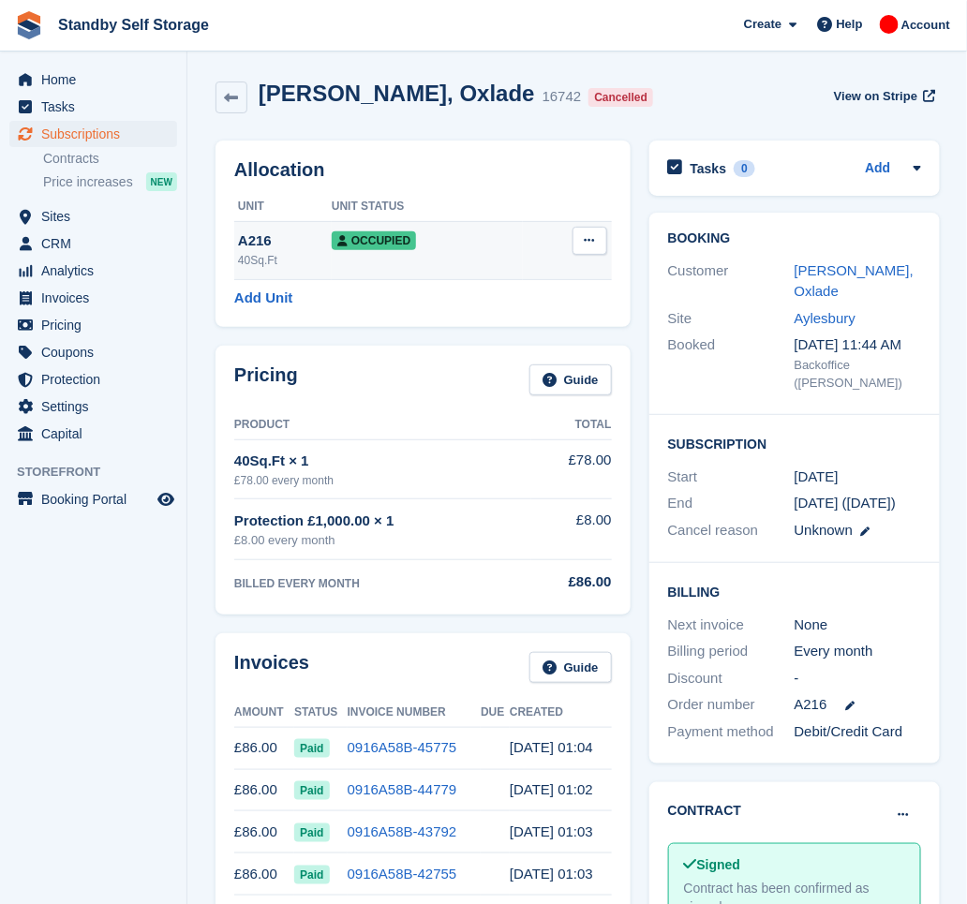
click at [261, 251] on div "A216" at bounding box center [285, 242] width 94 height 22
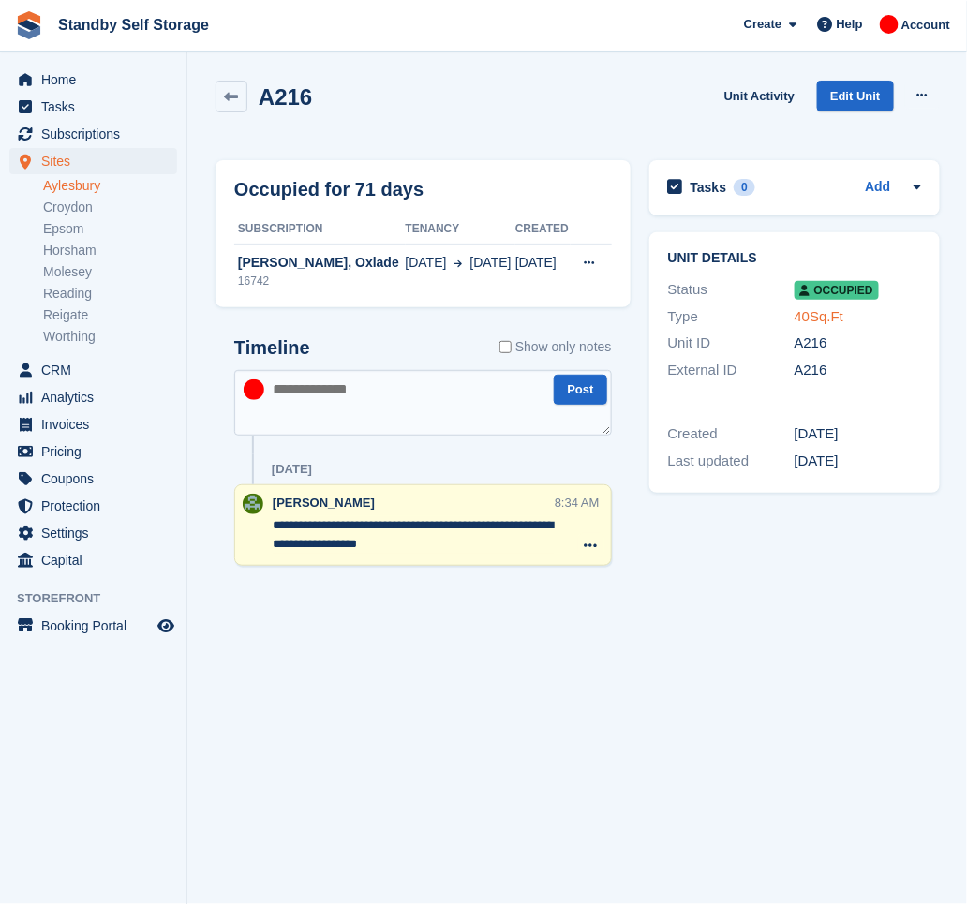
click at [800, 314] on link "40Sq.Ft" at bounding box center [820, 316] width 50 height 16
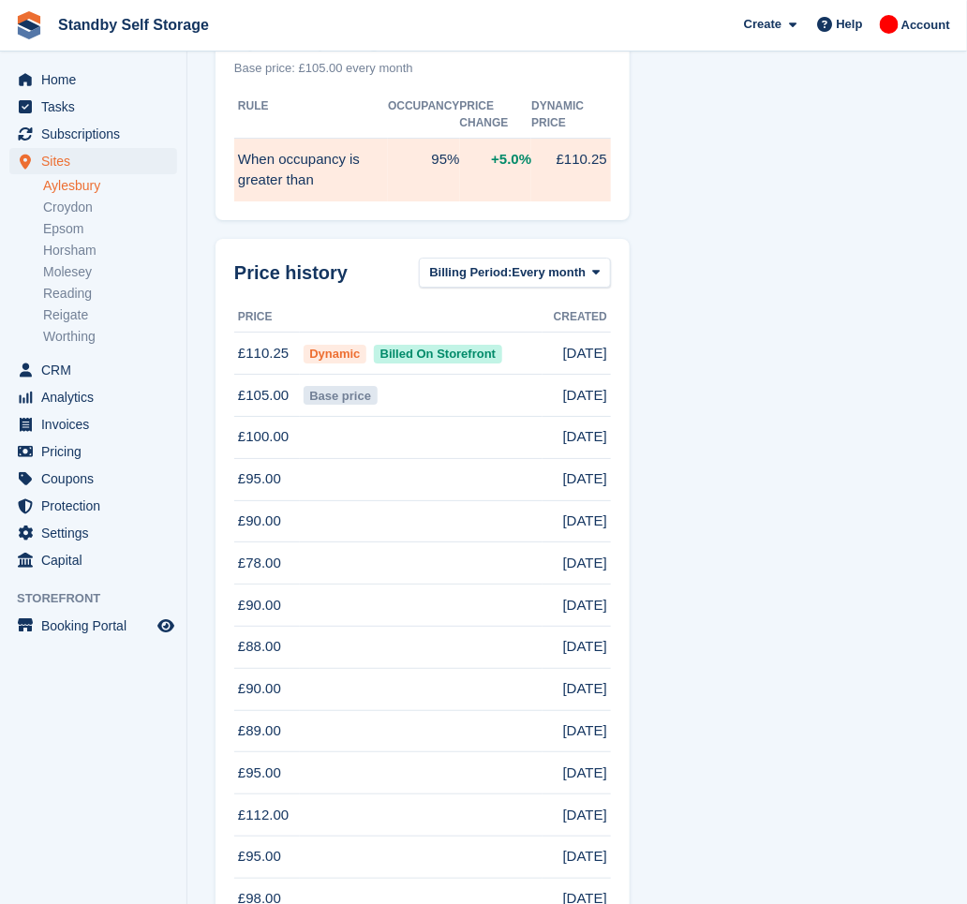
scroll to position [1500, 0]
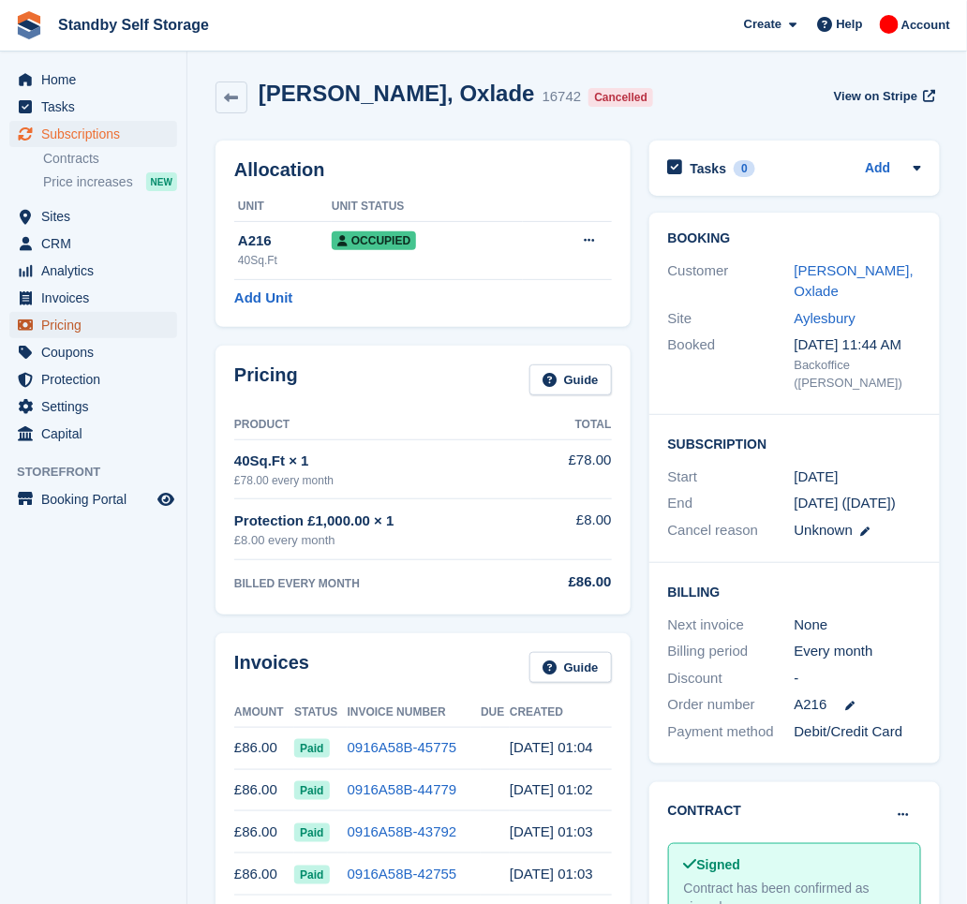
click at [85, 322] on span "Pricing" at bounding box center [97, 325] width 112 height 26
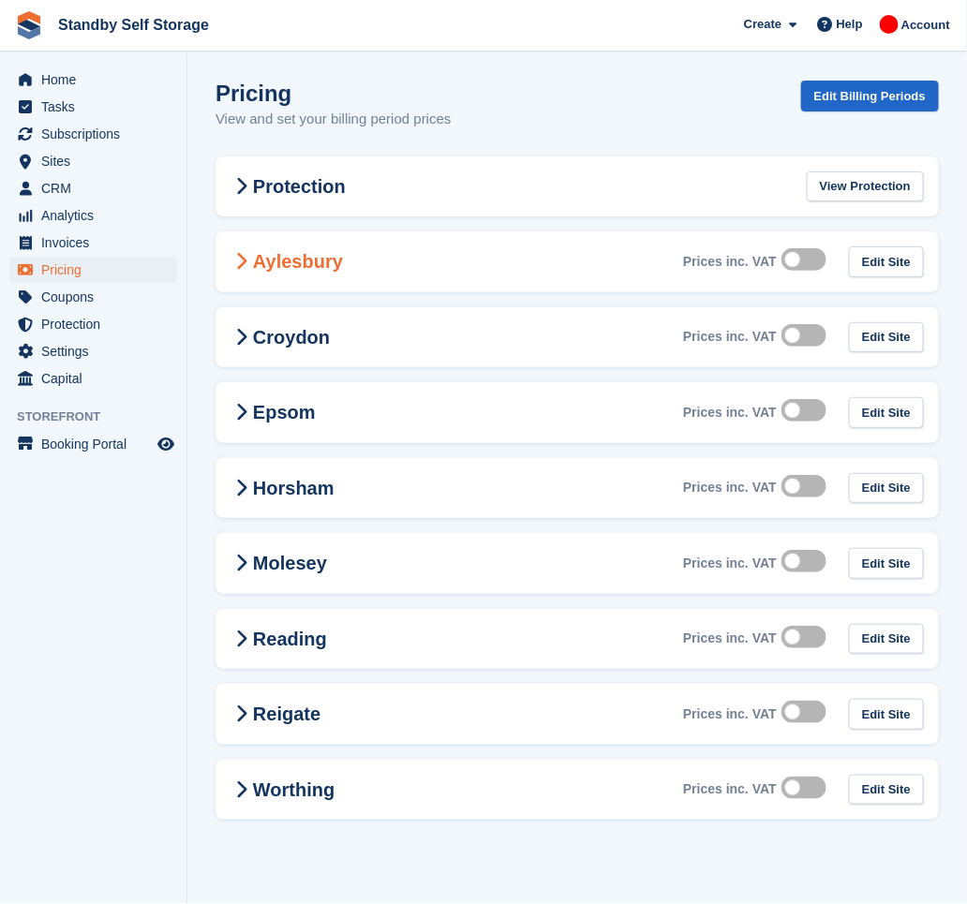
click at [236, 259] on icon at bounding box center [242, 261] width 12 height 19
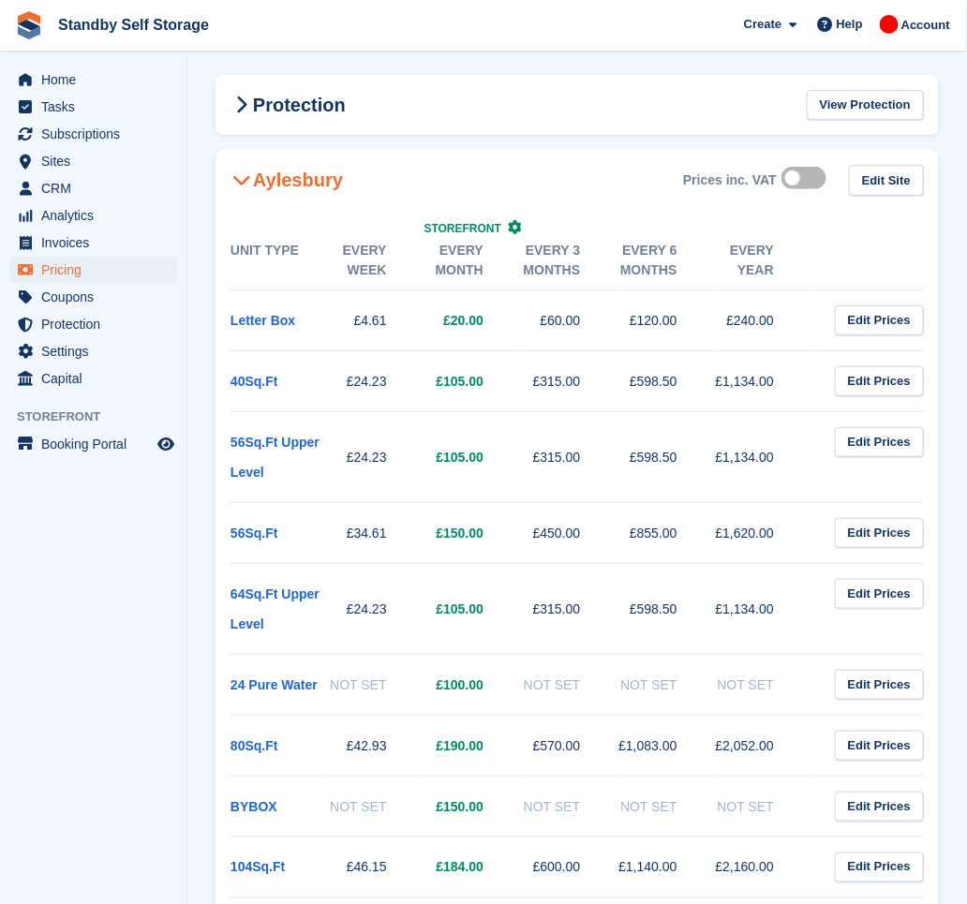
scroll to position [125, 0]
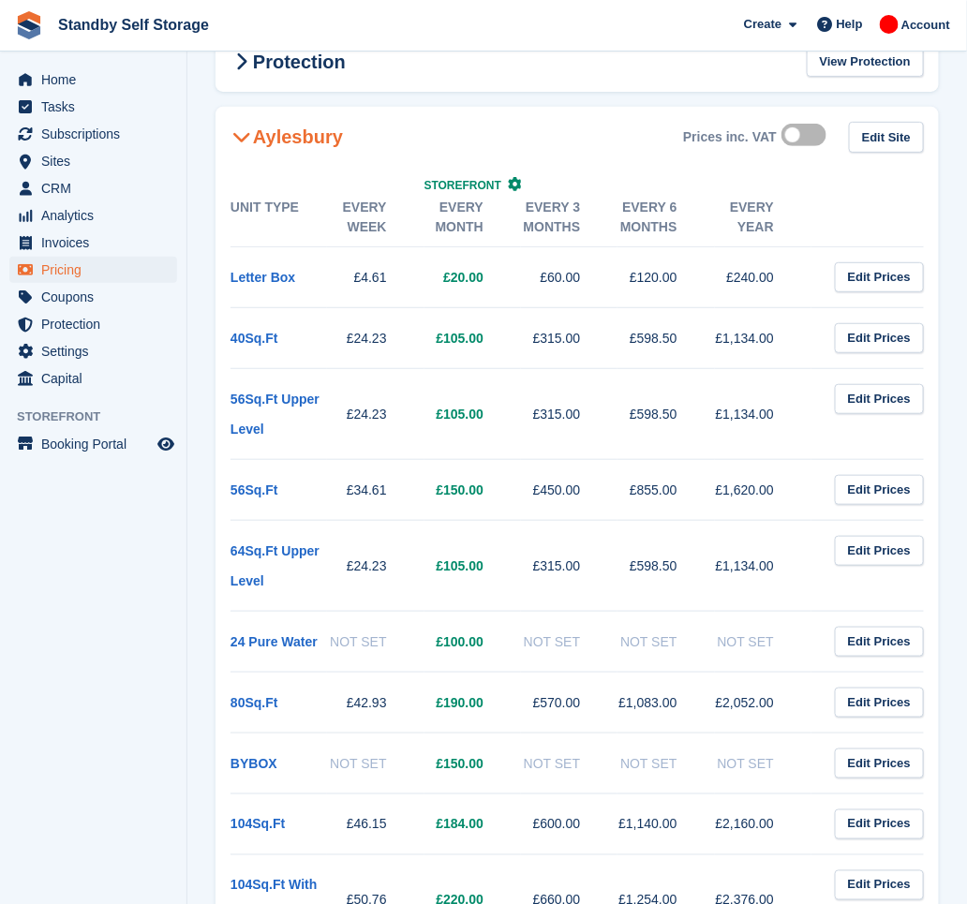
drag, startPoint x: 489, startPoint y: 487, endPoint x: 439, endPoint y: 504, distance: 53.3
click at [439, 504] on td "£150.00" at bounding box center [473, 489] width 97 height 61
drag, startPoint x: 439, startPoint y: 504, endPoint x: 439, endPoint y: 720, distance: 215.6
click at [439, 720] on td "£190.00" at bounding box center [473, 702] width 97 height 61
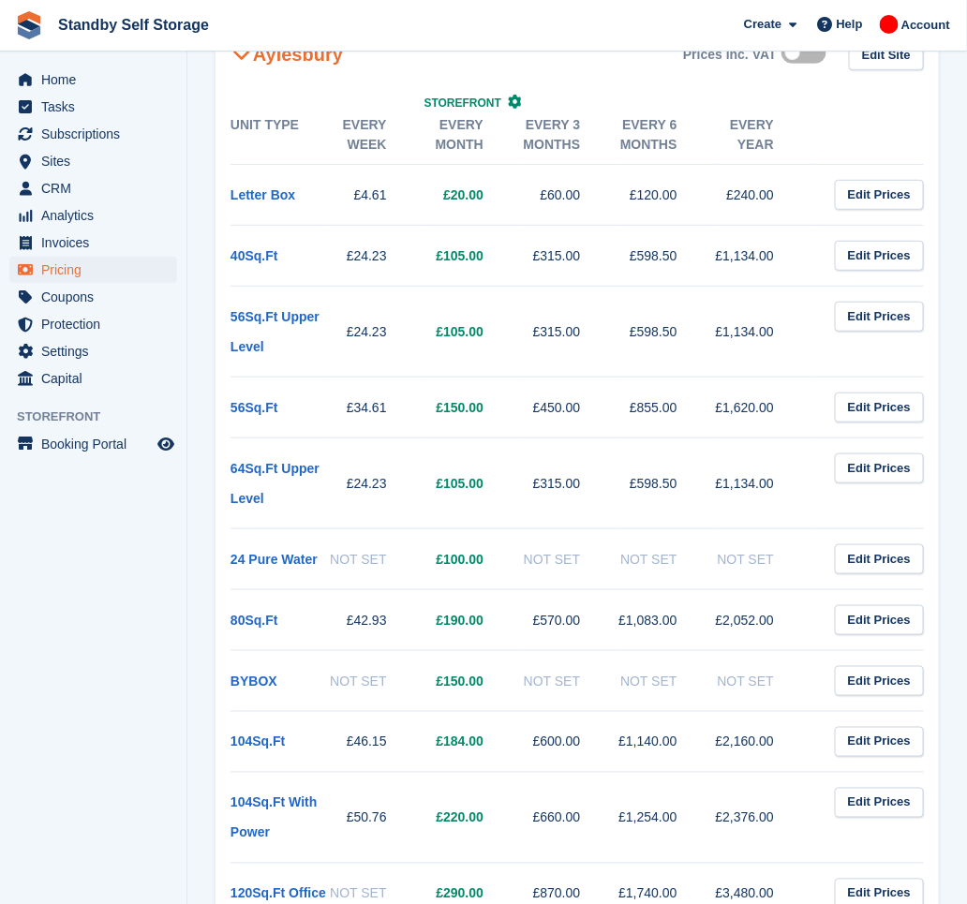
scroll to position [249, 0]
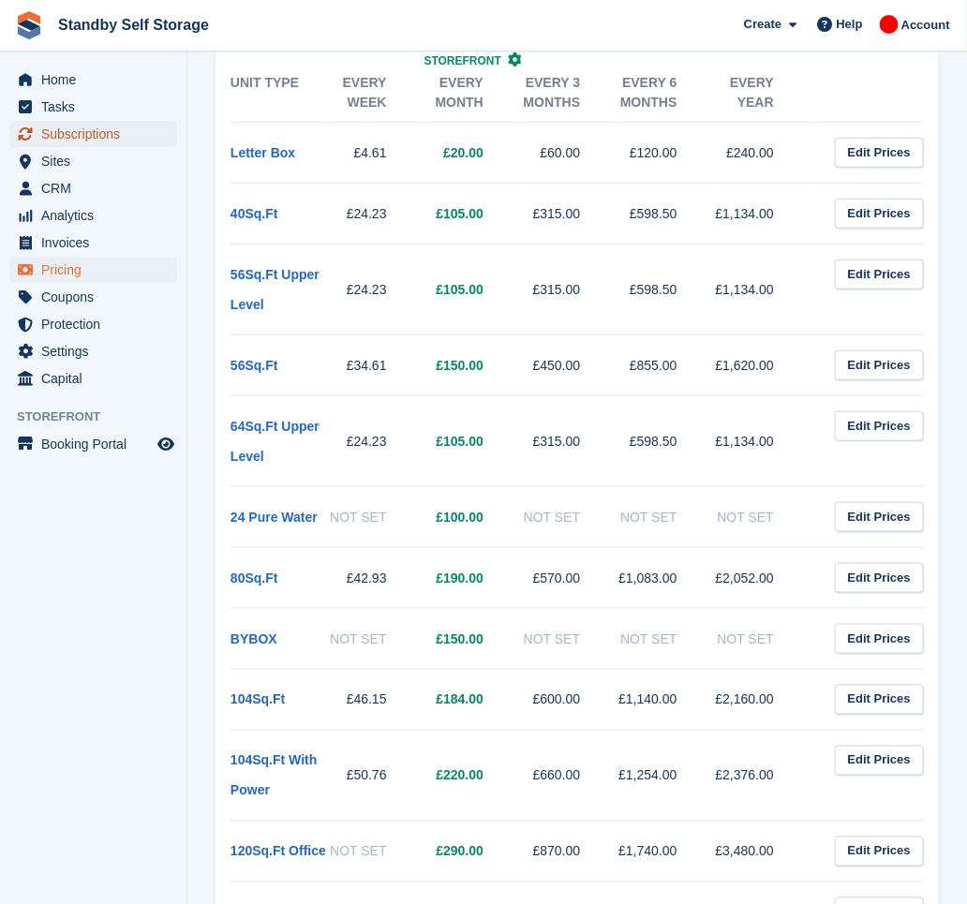
click at [92, 132] on span "Subscriptions" at bounding box center [97, 134] width 112 height 26
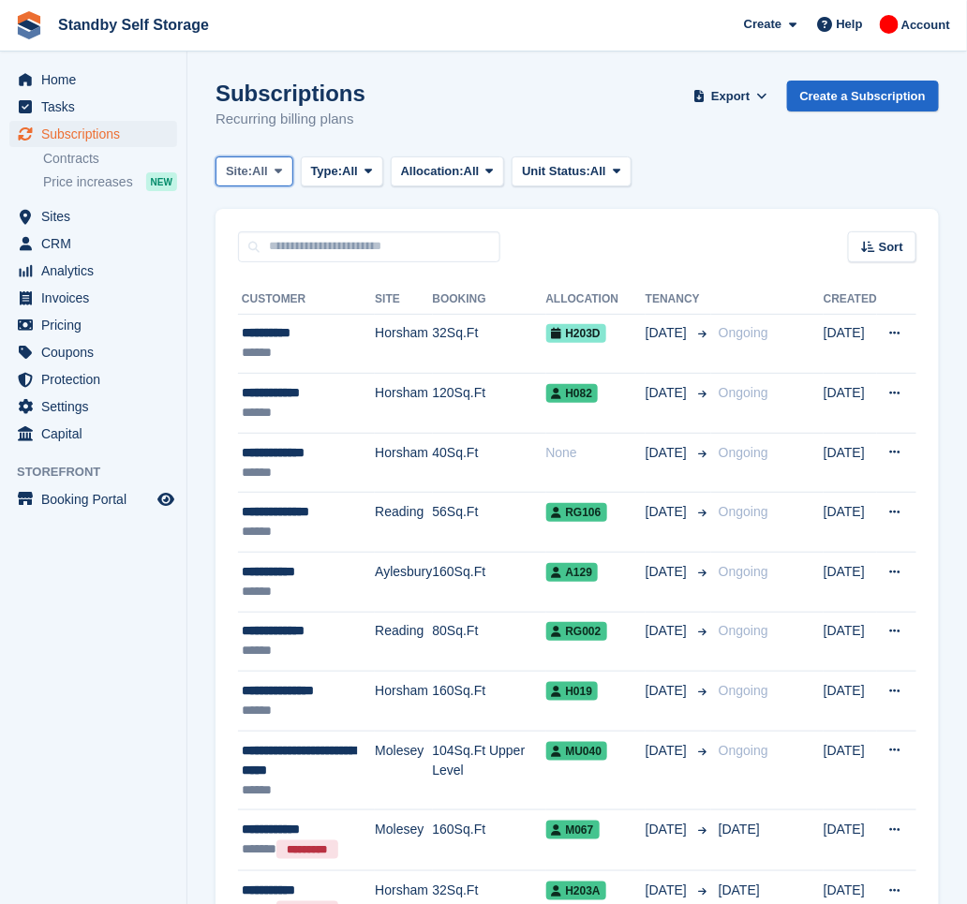
click at [282, 172] on icon at bounding box center [278, 171] width 7 height 12
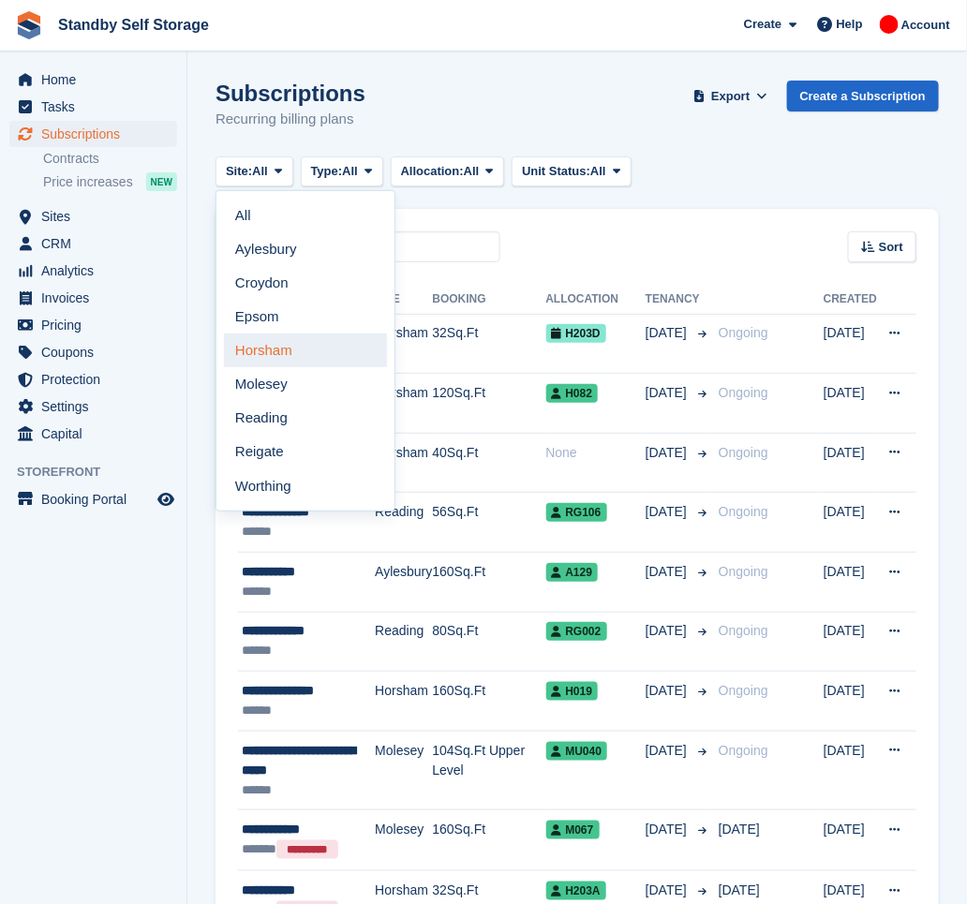
click at [304, 340] on link "Horsham" at bounding box center [305, 351] width 163 height 34
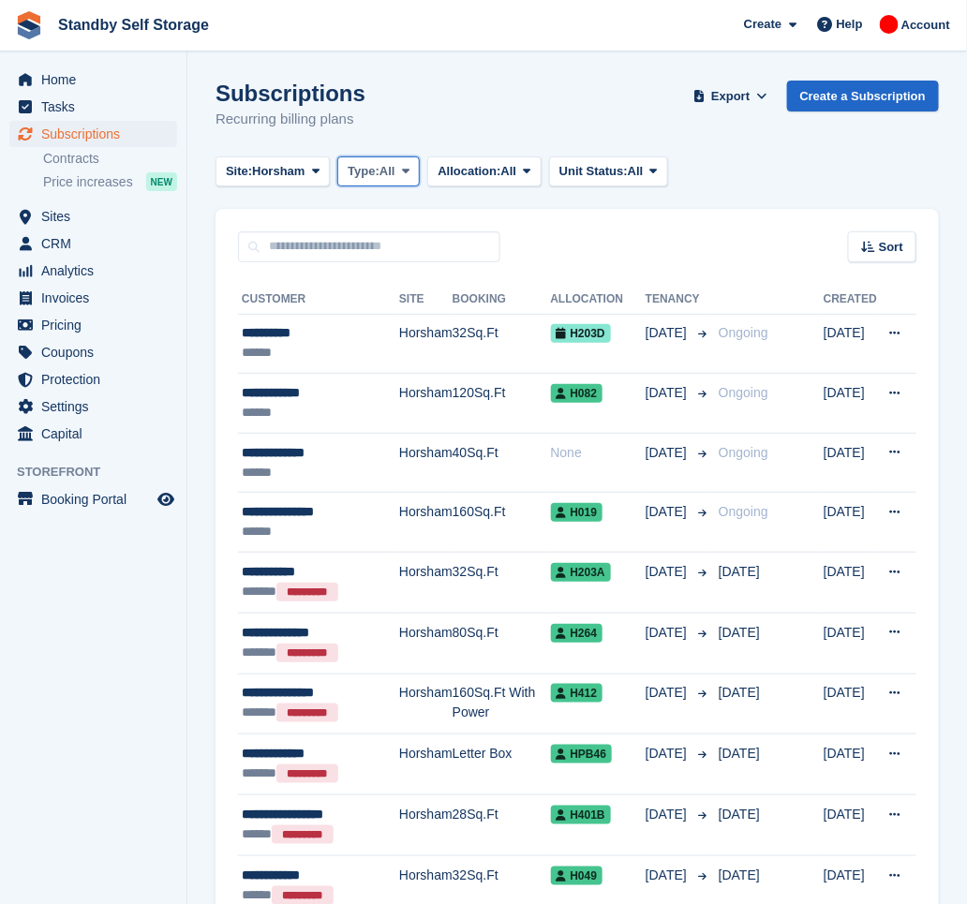
click at [366, 184] on button "Type: All" at bounding box center [378, 172] width 82 height 31
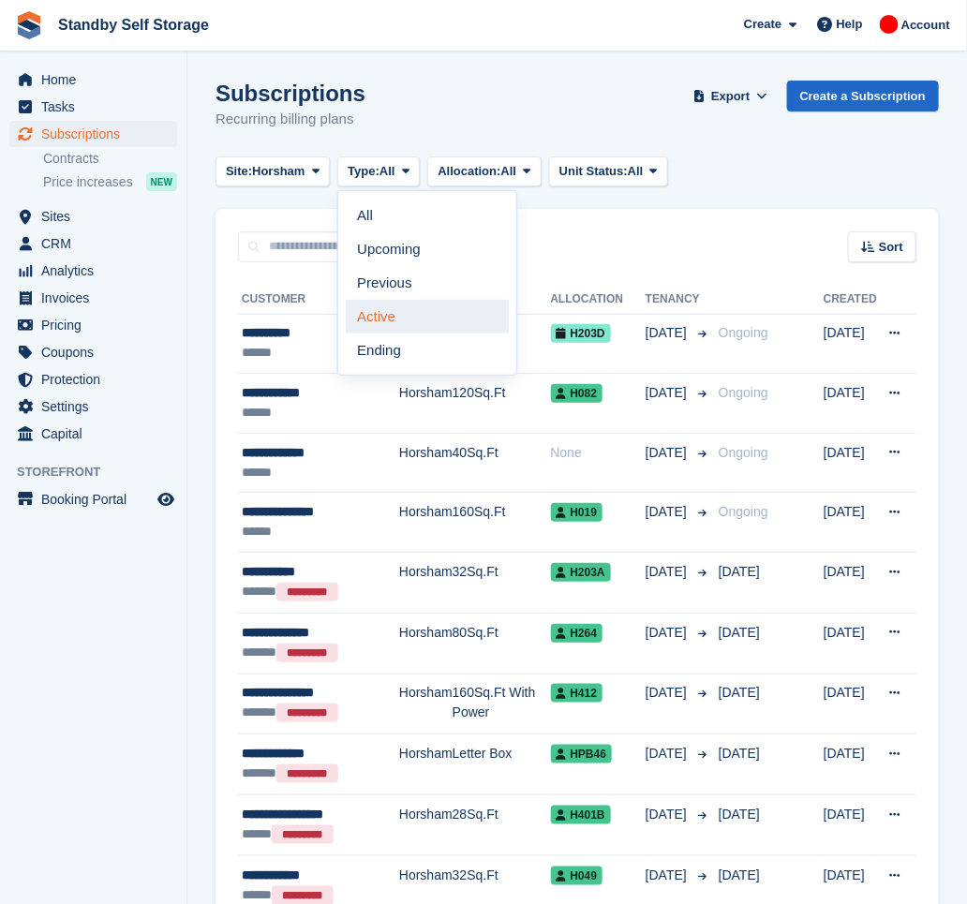
click at [418, 306] on link "Active" at bounding box center [427, 317] width 163 height 34
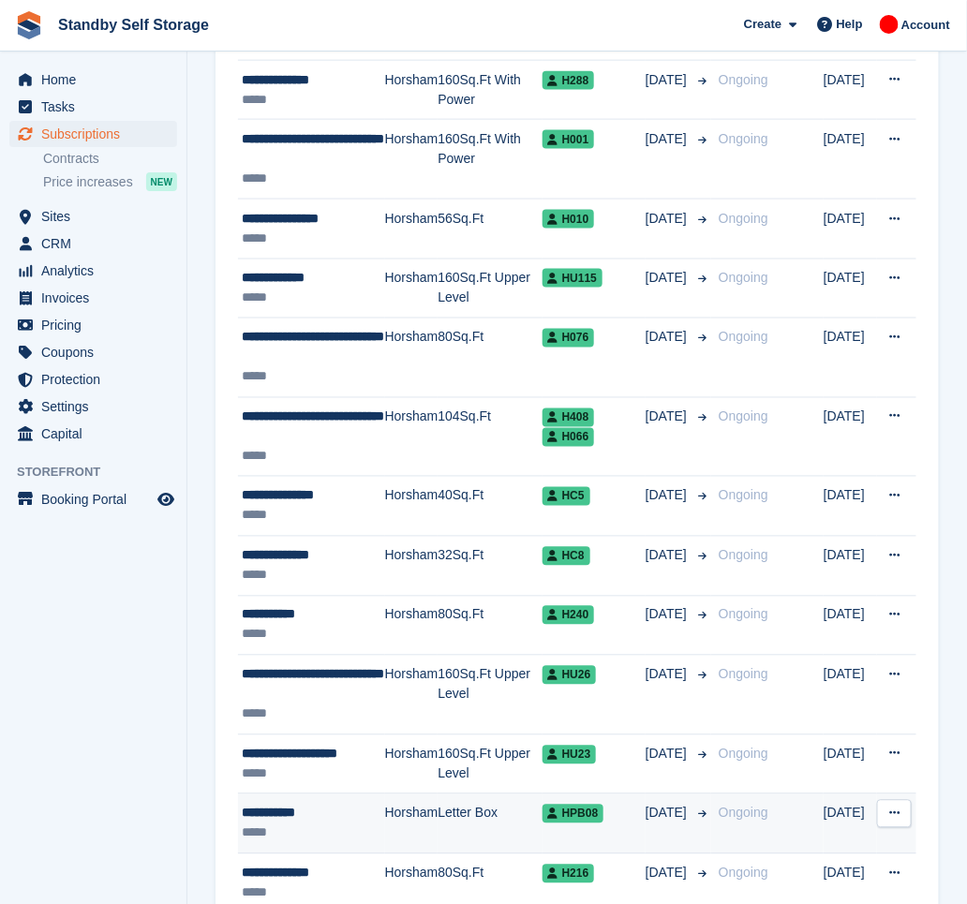
scroll to position [2744, 0]
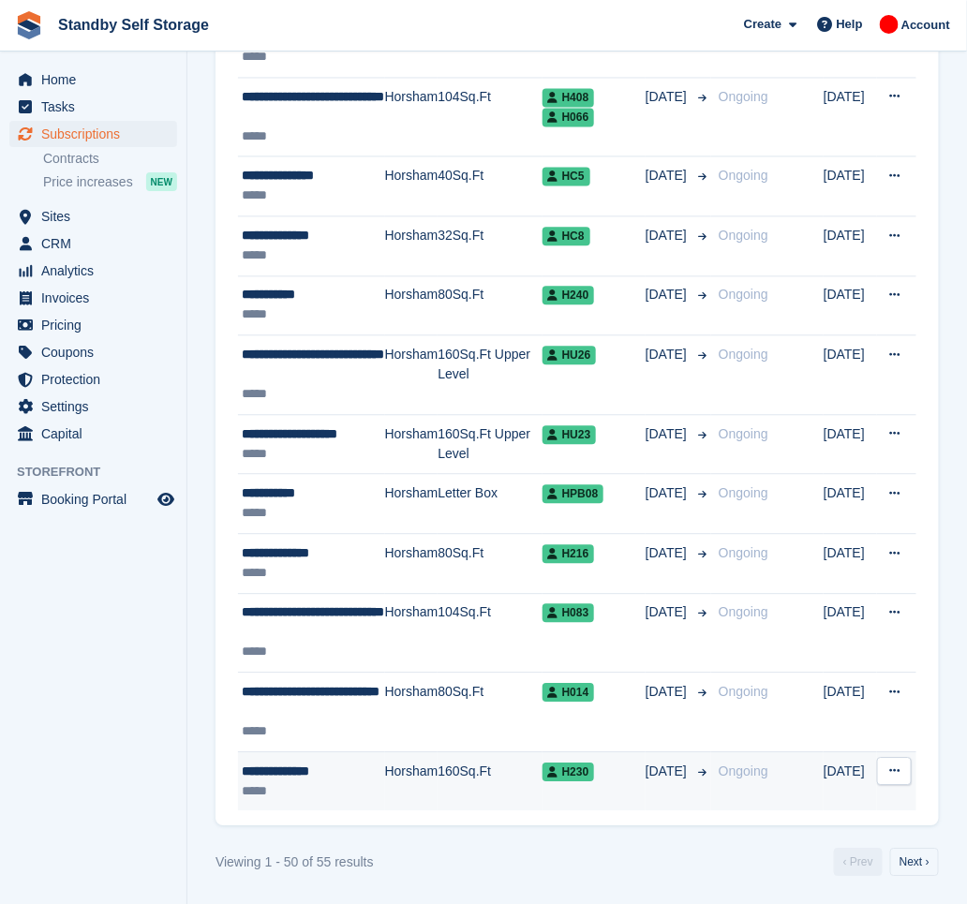
click at [351, 769] on div "**********" at bounding box center [313, 772] width 143 height 20
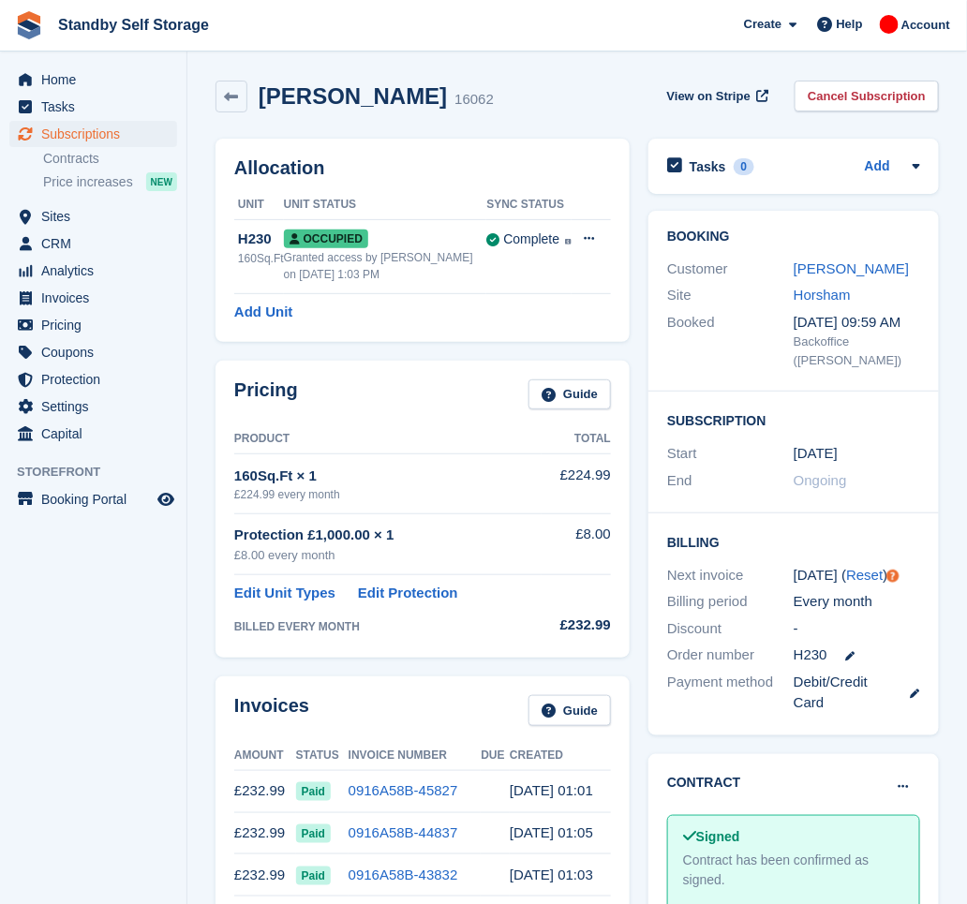
drag, startPoint x: 414, startPoint y: 96, endPoint x: 257, endPoint y: 122, distance: 159.6
click at [257, 122] on div "[PERSON_NAME] 16062 View on Stripe Cancel Subscription" at bounding box center [577, 100] width 742 height 58
copy h2 "[PERSON_NAME]"
click at [858, 94] on link "Cancel Subscription" at bounding box center [867, 96] width 144 height 31
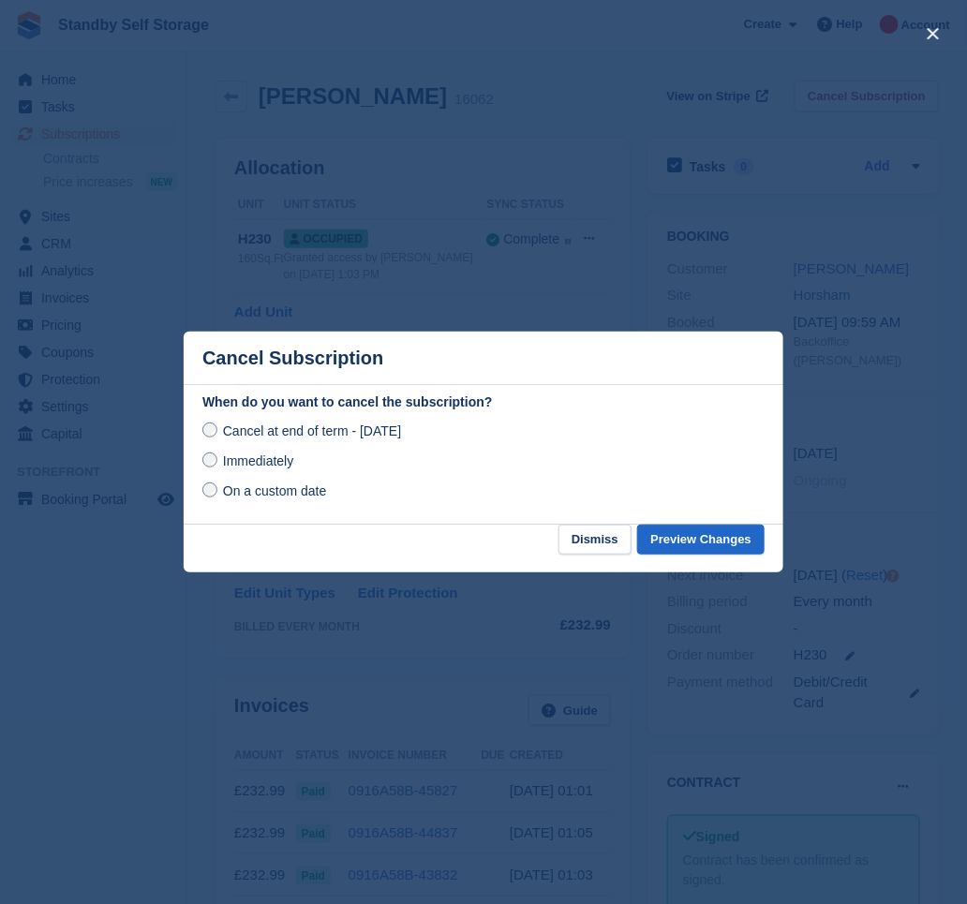
drag, startPoint x: 295, startPoint y: 461, endPoint x: 251, endPoint y: 455, distance: 44.4
click at [294, 462] on div "Immediately" at bounding box center [483, 461] width 562 height 22
click at [236, 455] on span "Immediately" at bounding box center [258, 461] width 70 height 15
click at [698, 544] on button "Preview Changes" at bounding box center [700, 540] width 127 height 31
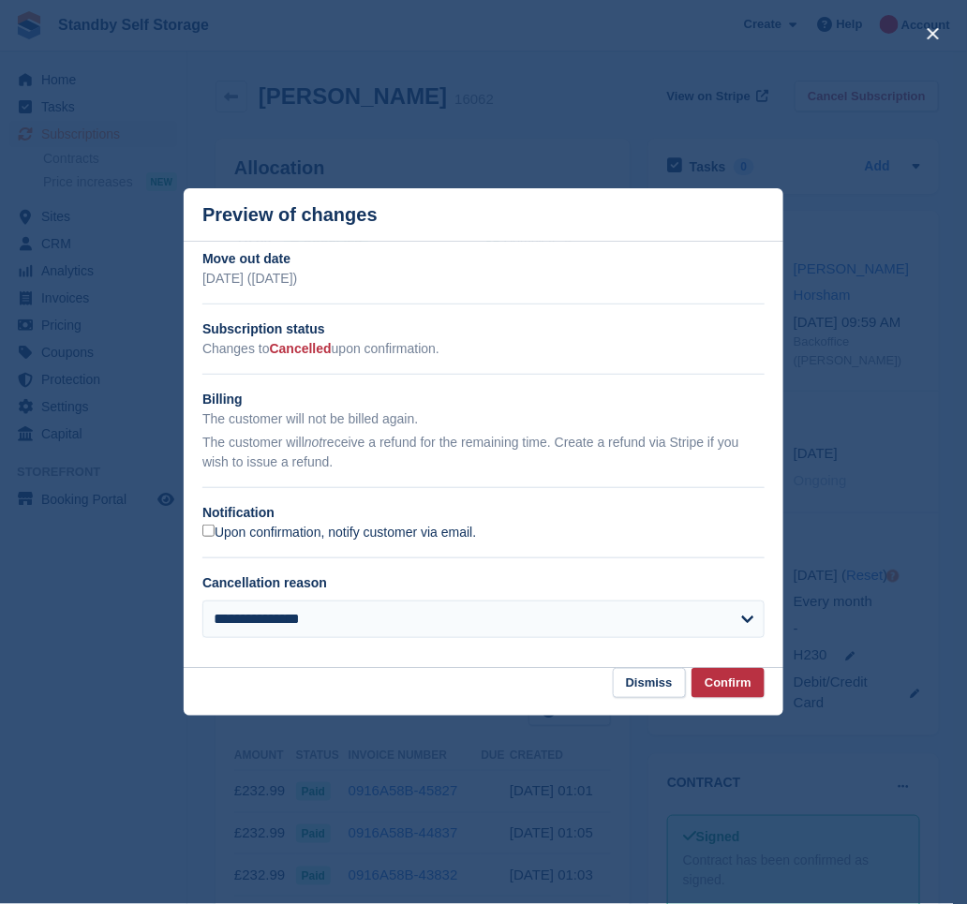
click at [219, 537] on label "Upon confirmation, notify customer via email." at bounding box center [339, 533] width 274 height 17
click at [728, 689] on button "Confirm" at bounding box center [728, 683] width 73 height 31
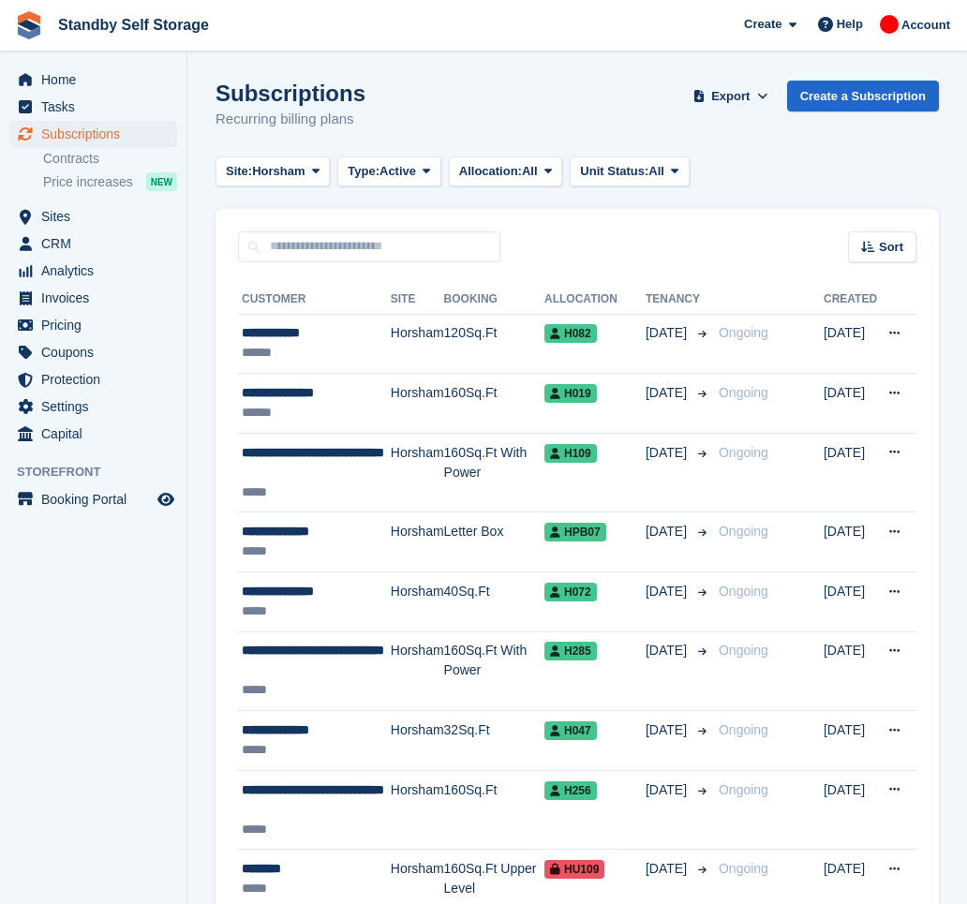
scroll to position [2744, 0]
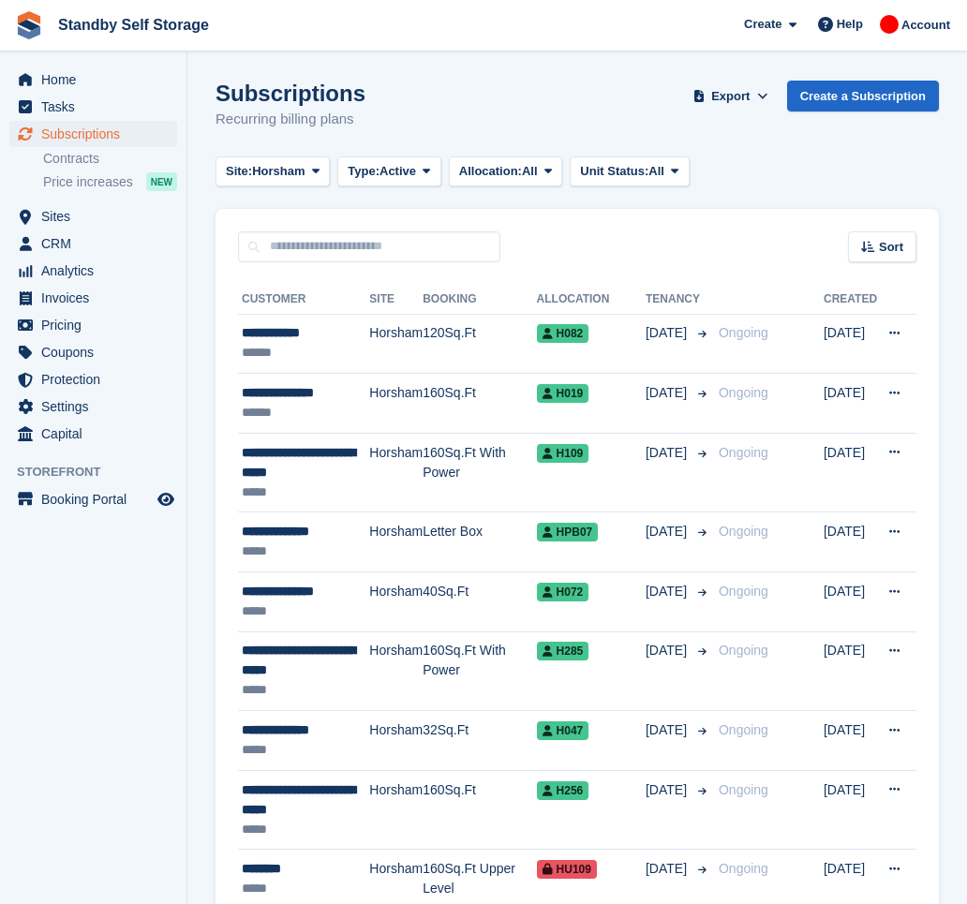
scroll to position [2742, 0]
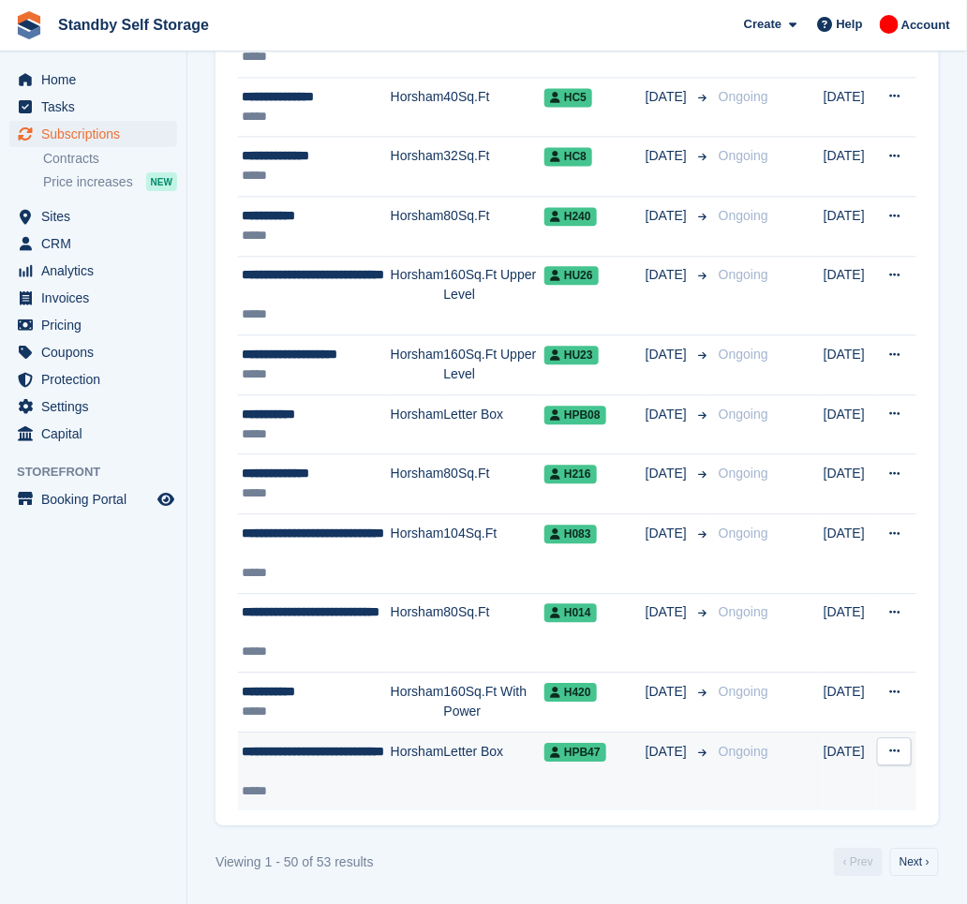
click at [327, 781] on div "**********" at bounding box center [316, 761] width 149 height 39
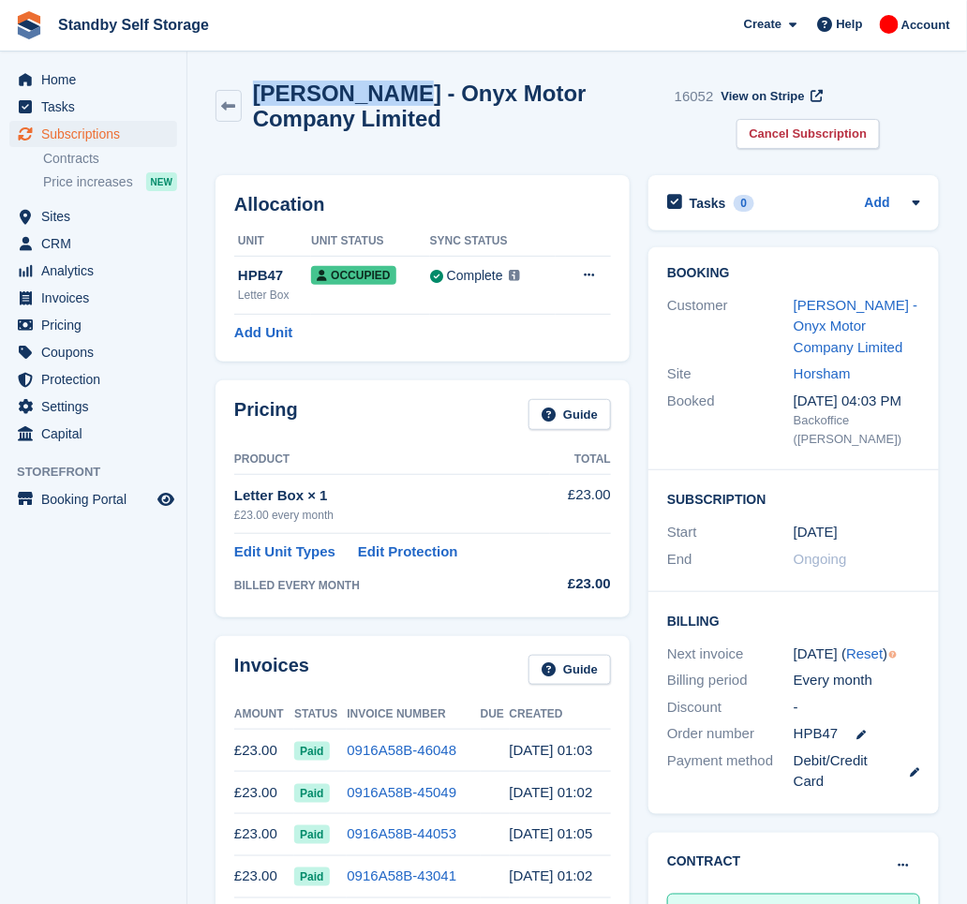
drag, startPoint x: 414, startPoint y: 85, endPoint x: 259, endPoint y: 86, distance: 155.6
click at [259, 86] on h2 "[PERSON_NAME] - Onyx Motor Company Limited" at bounding box center [460, 106] width 414 height 51
copy h2 "Mohammed Ali"
drag, startPoint x: 808, startPoint y: 116, endPoint x: 806, endPoint y: 127, distance: 10.5
click at [808, 116] on div "View on Stripe" at bounding box center [770, 100] width 113 height 38
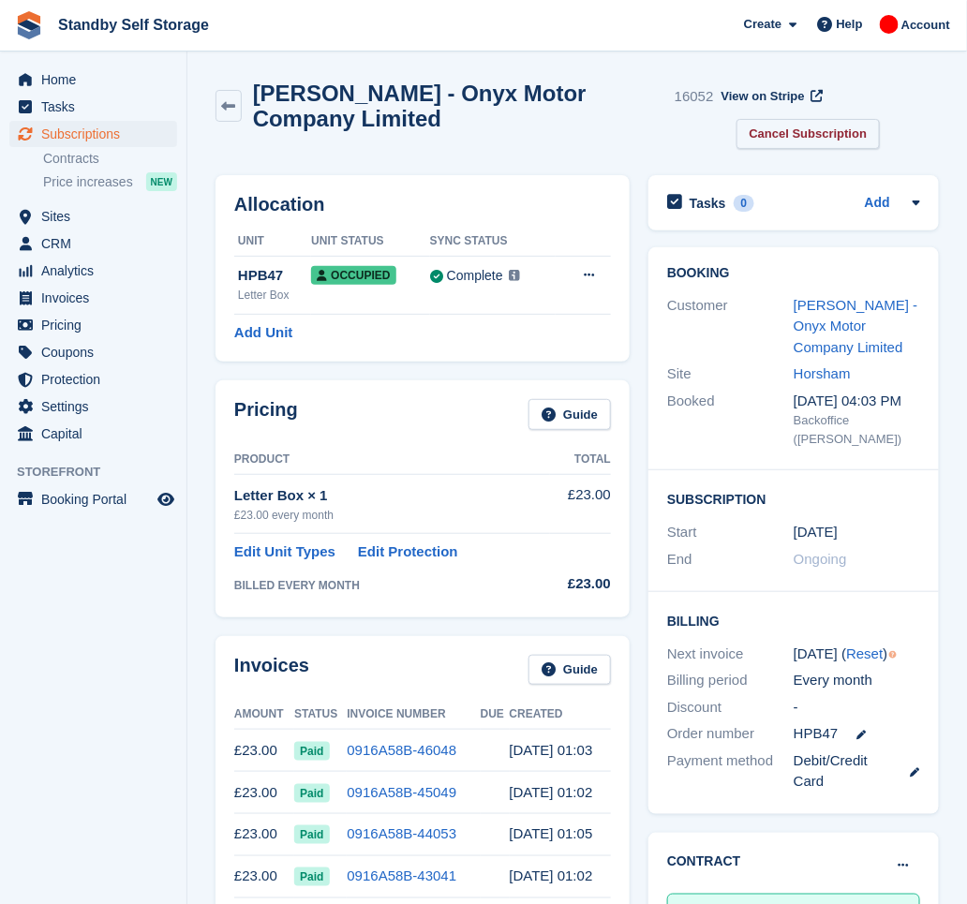
click at [806, 137] on link "Cancel Subscription" at bounding box center [809, 134] width 144 height 31
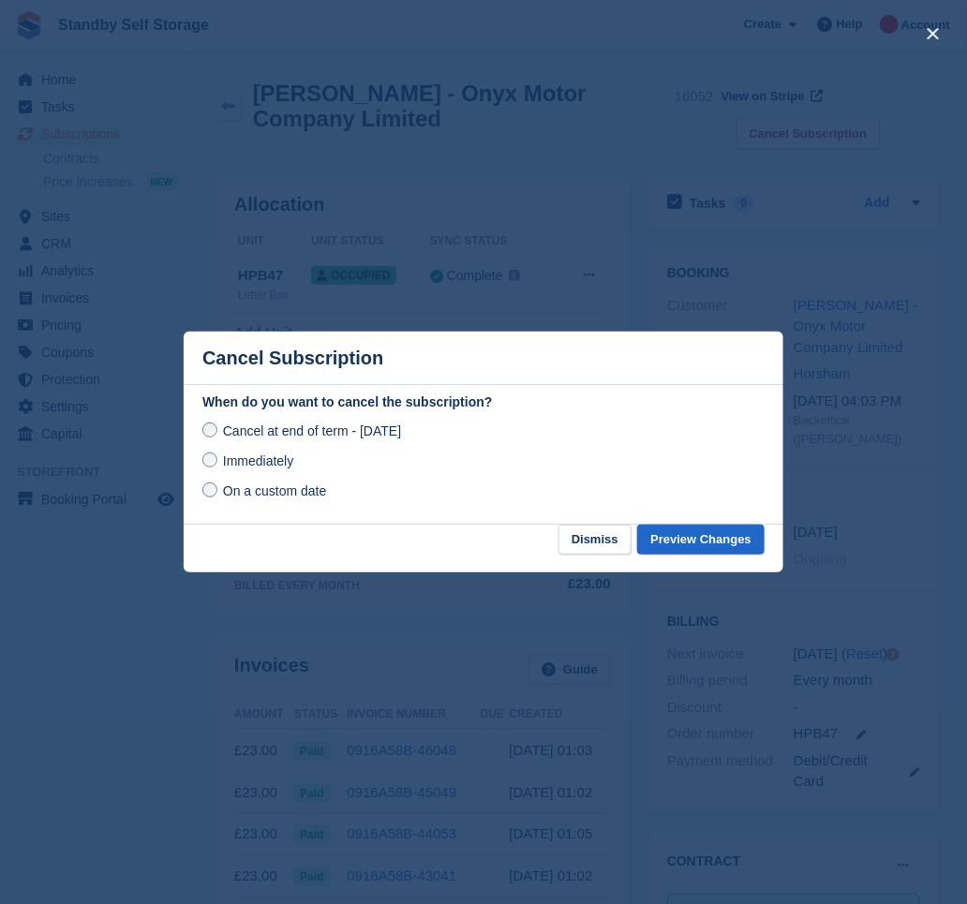
click at [285, 455] on span "Immediately" at bounding box center [258, 461] width 70 height 15
click at [683, 545] on button "Preview Changes" at bounding box center [700, 540] width 127 height 31
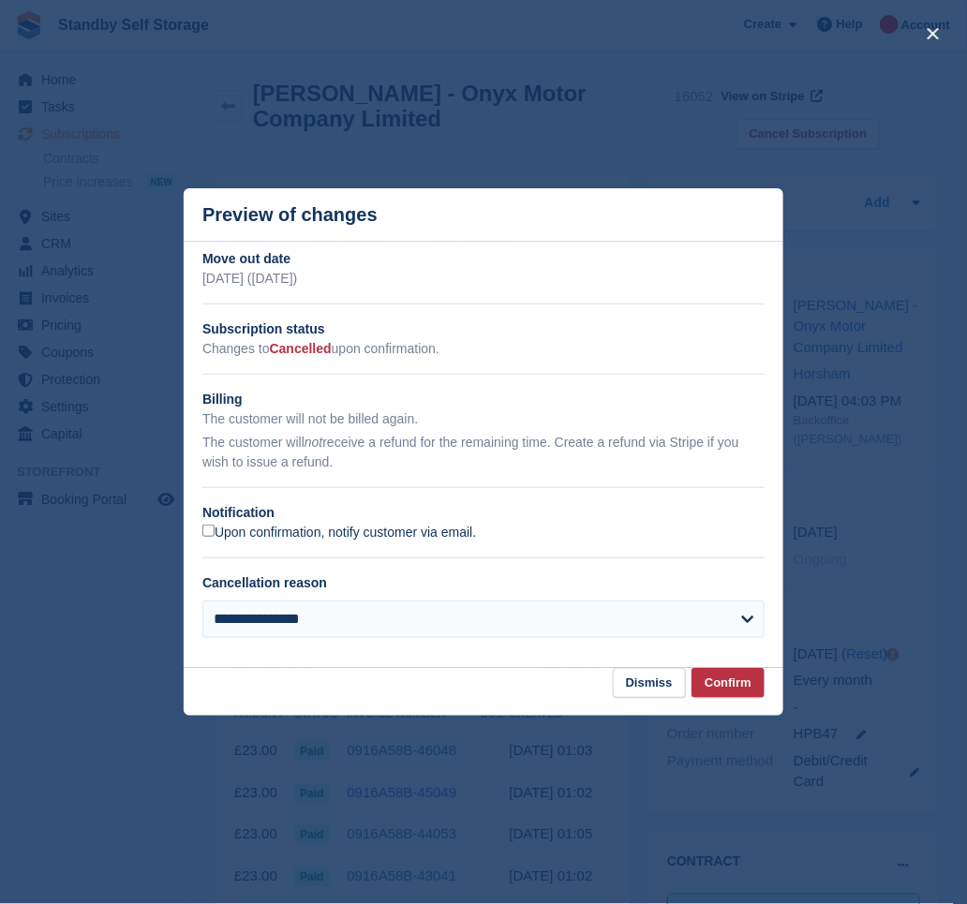
click at [233, 533] on label "Upon confirmation, notify customer via email." at bounding box center [339, 533] width 274 height 17
click at [724, 685] on button "Confirm" at bounding box center [728, 683] width 73 height 31
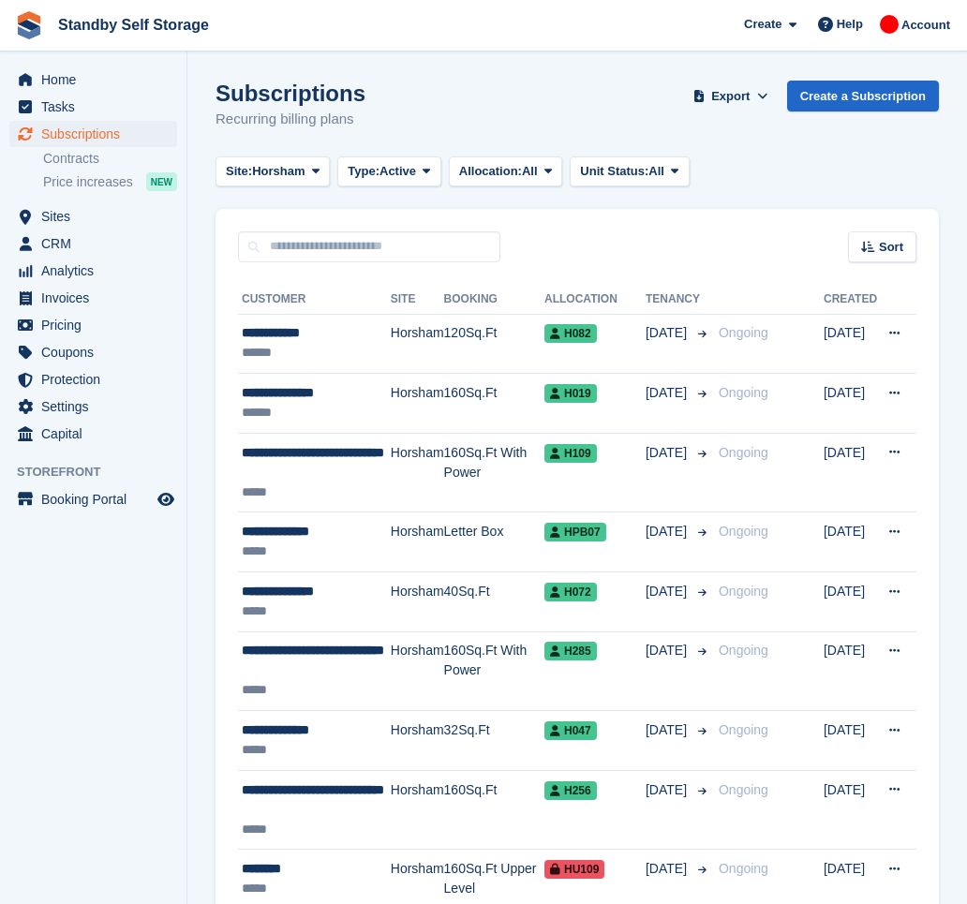
scroll to position [2742, 0]
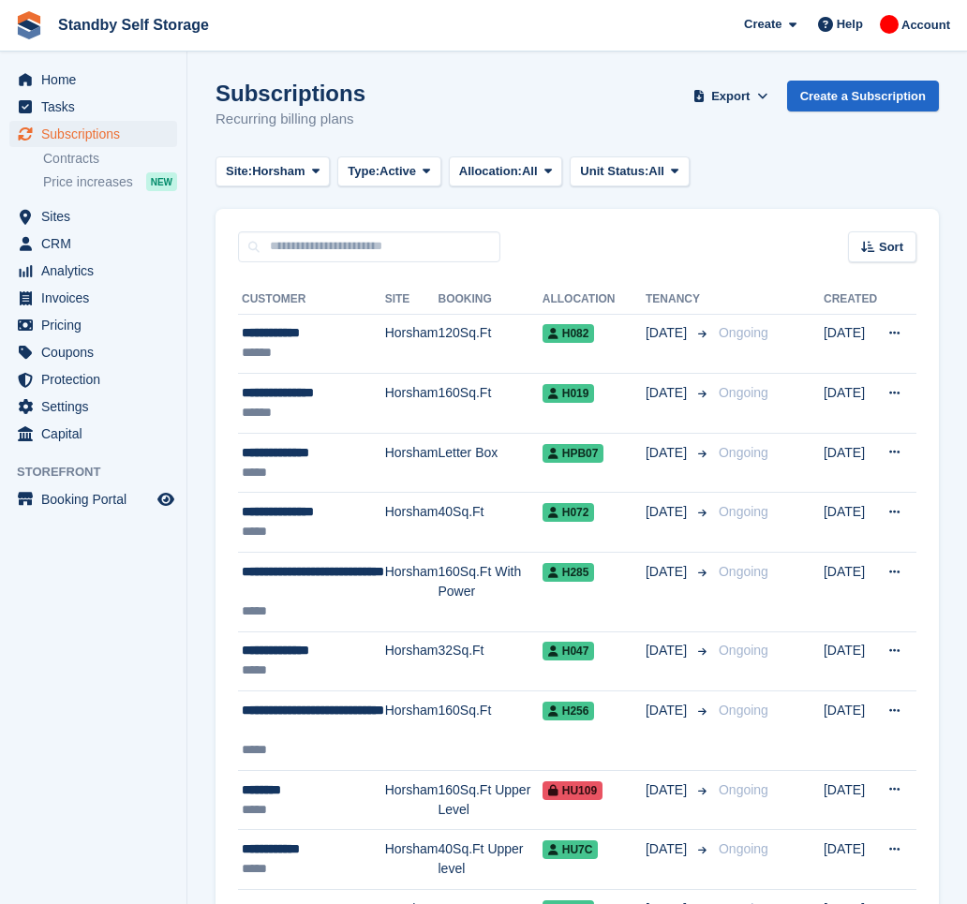
scroll to position [2705, 0]
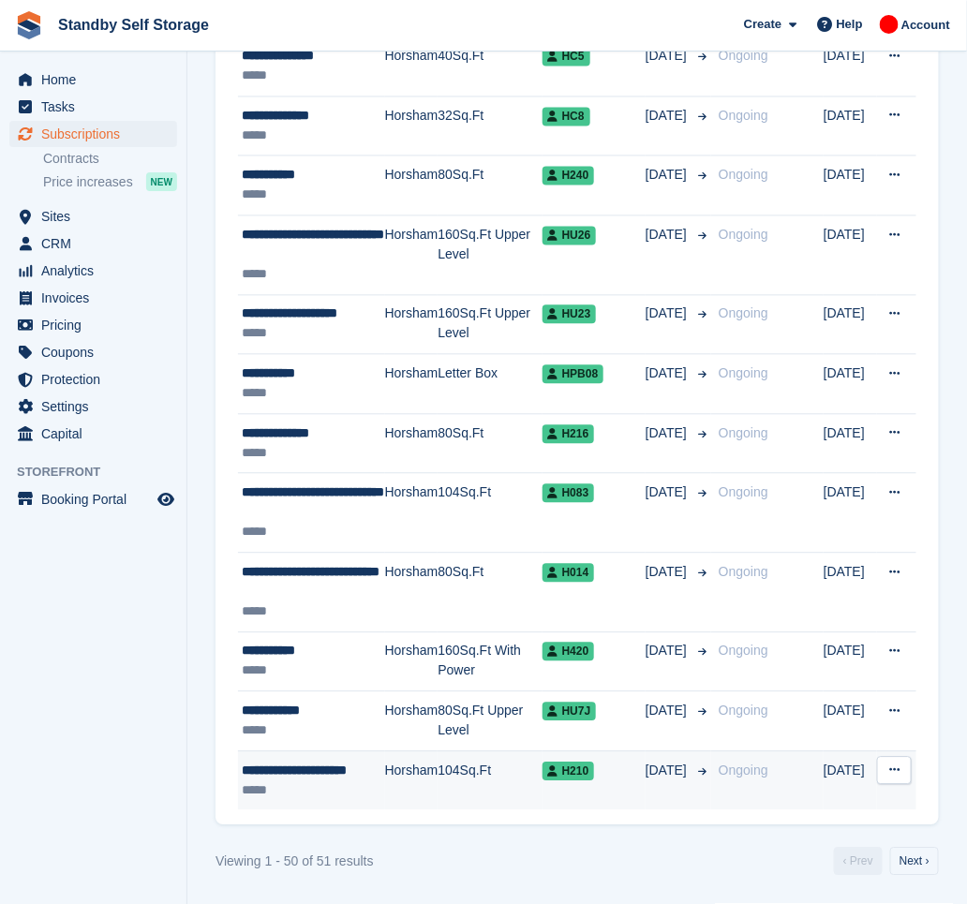
click at [372, 785] on div "*****" at bounding box center [313, 792] width 143 height 20
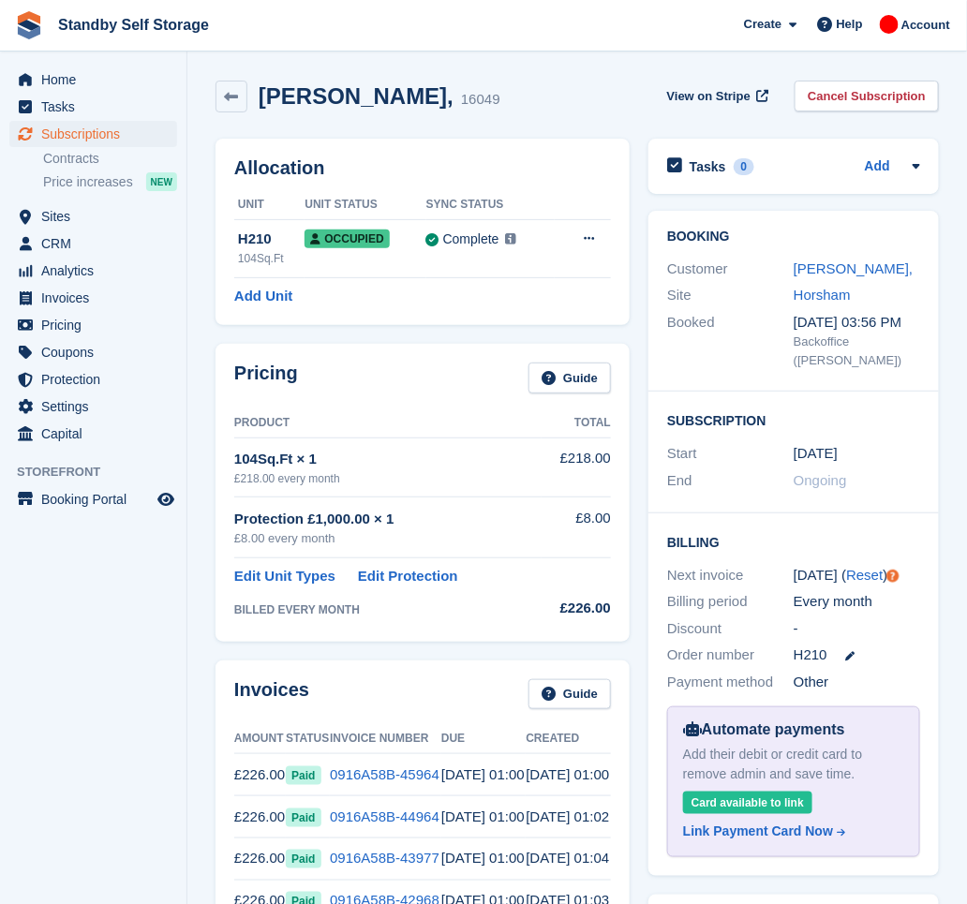
drag, startPoint x: 477, startPoint y: 100, endPoint x: 258, endPoint y: 110, distance: 219.5
click at [258, 110] on div "[PERSON_NAME], 16049" at bounding box center [358, 97] width 285 height 32
copy h2 "Antony Spencer Aires"
click at [851, 90] on link "Cancel Subscription" at bounding box center [867, 96] width 144 height 31
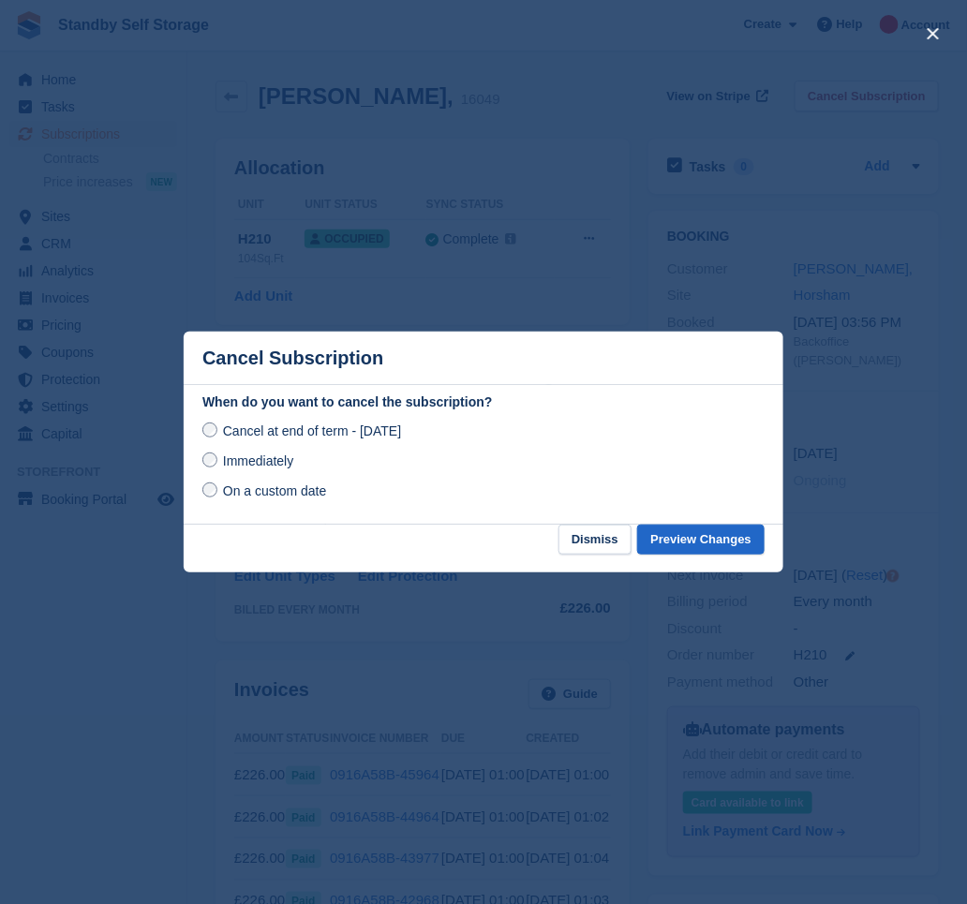
click at [276, 459] on span "Immediately" at bounding box center [258, 461] width 70 height 15
click at [699, 535] on button "Preview Changes" at bounding box center [700, 540] width 127 height 31
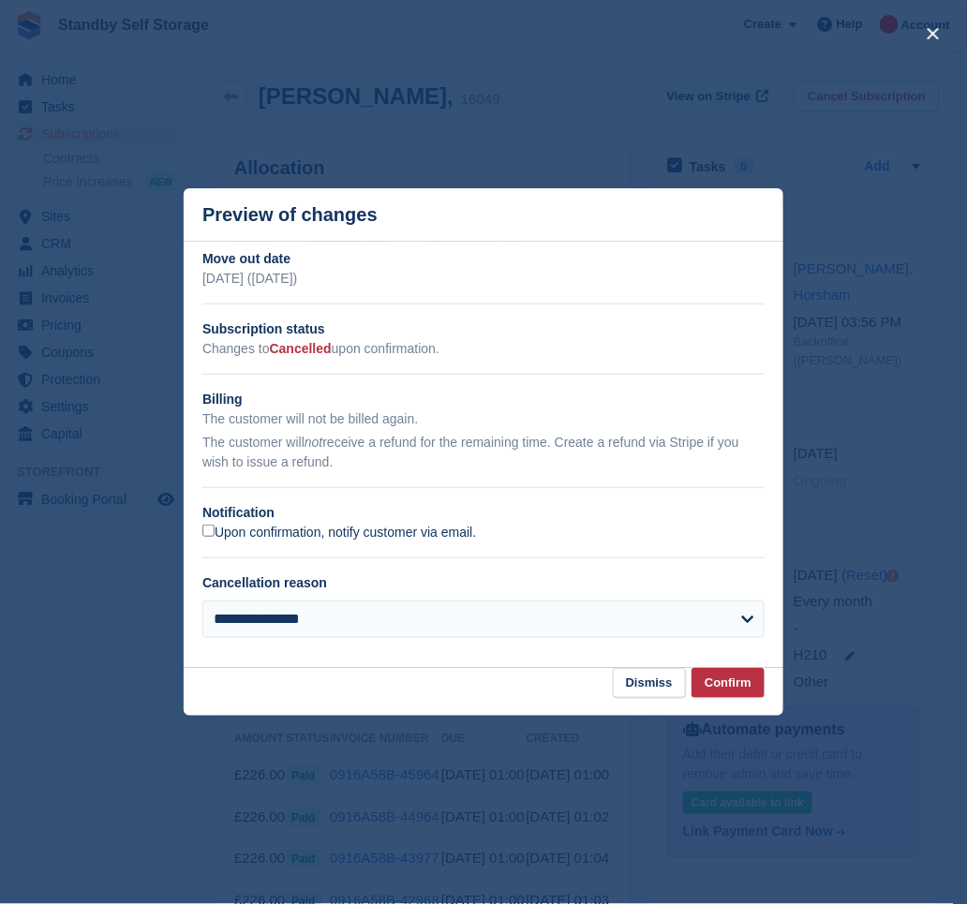
click at [272, 534] on label "Upon confirmation, notify customer via email." at bounding box center [339, 533] width 274 height 17
click at [724, 687] on button "Confirm" at bounding box center [728, 683] width 73 height 31
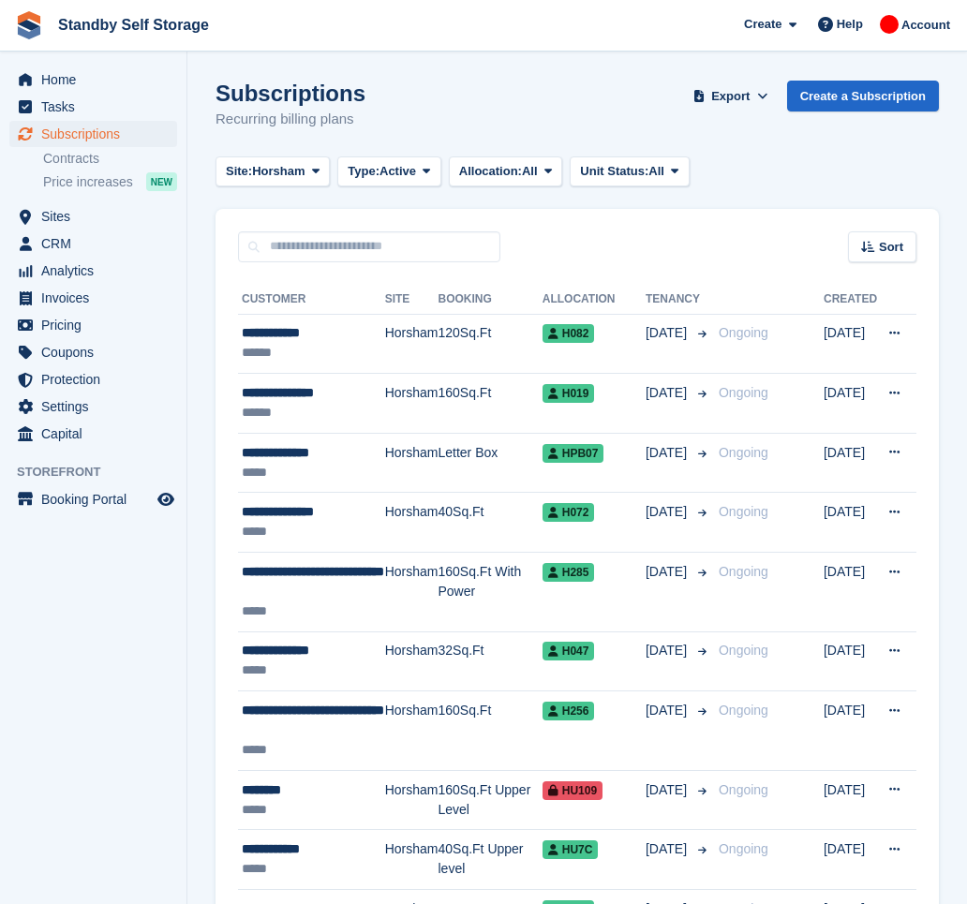
scroll to position [2705, 0]
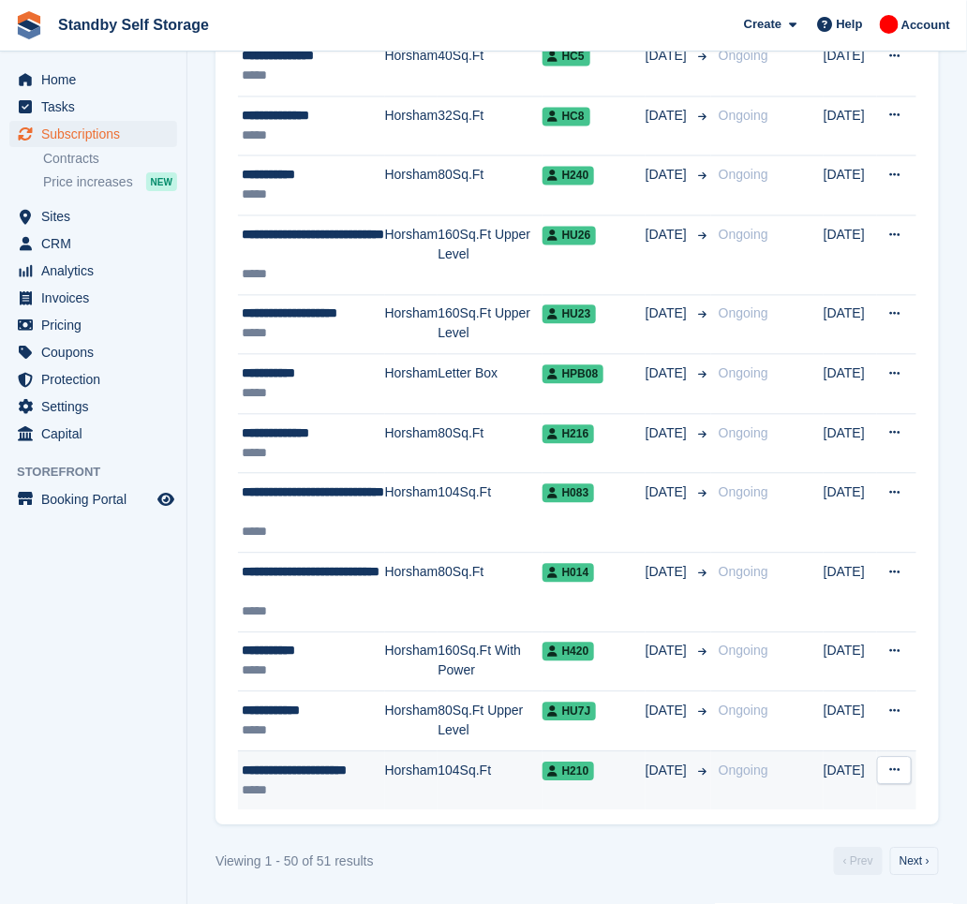
click at [360, 769] on div "**********" at bounding box center [313, 772] width 143 height 20
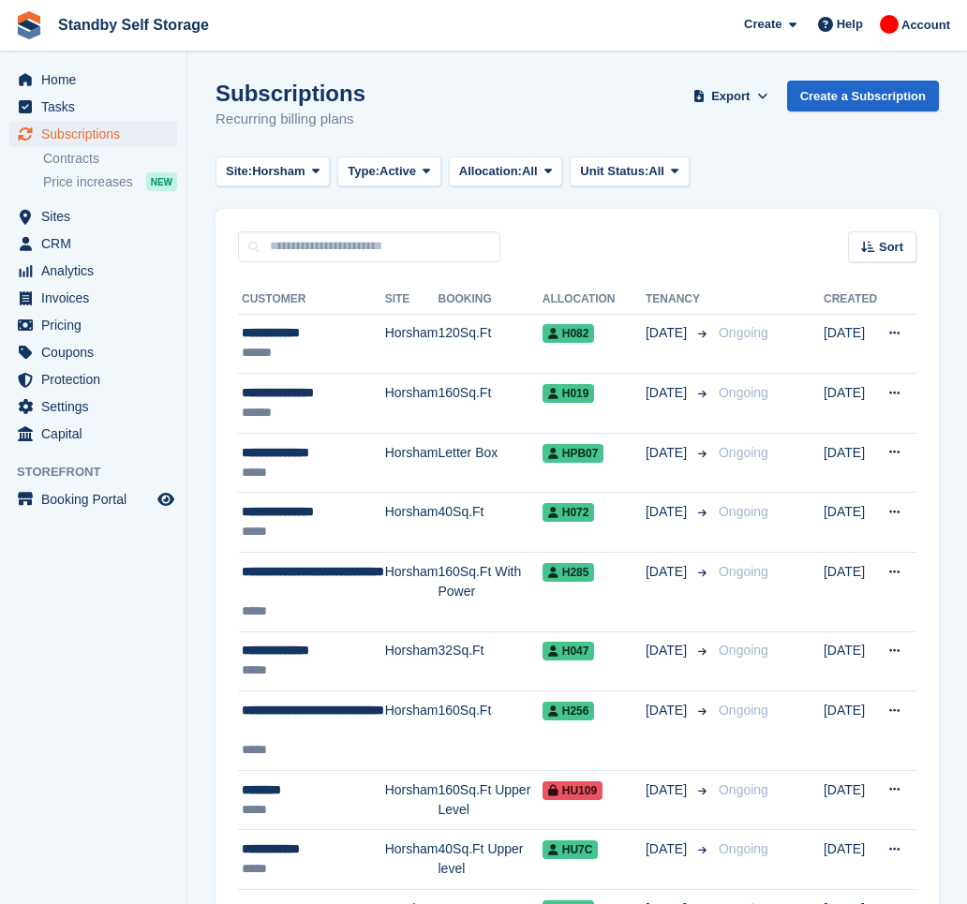
scroll to position [2705, 0]
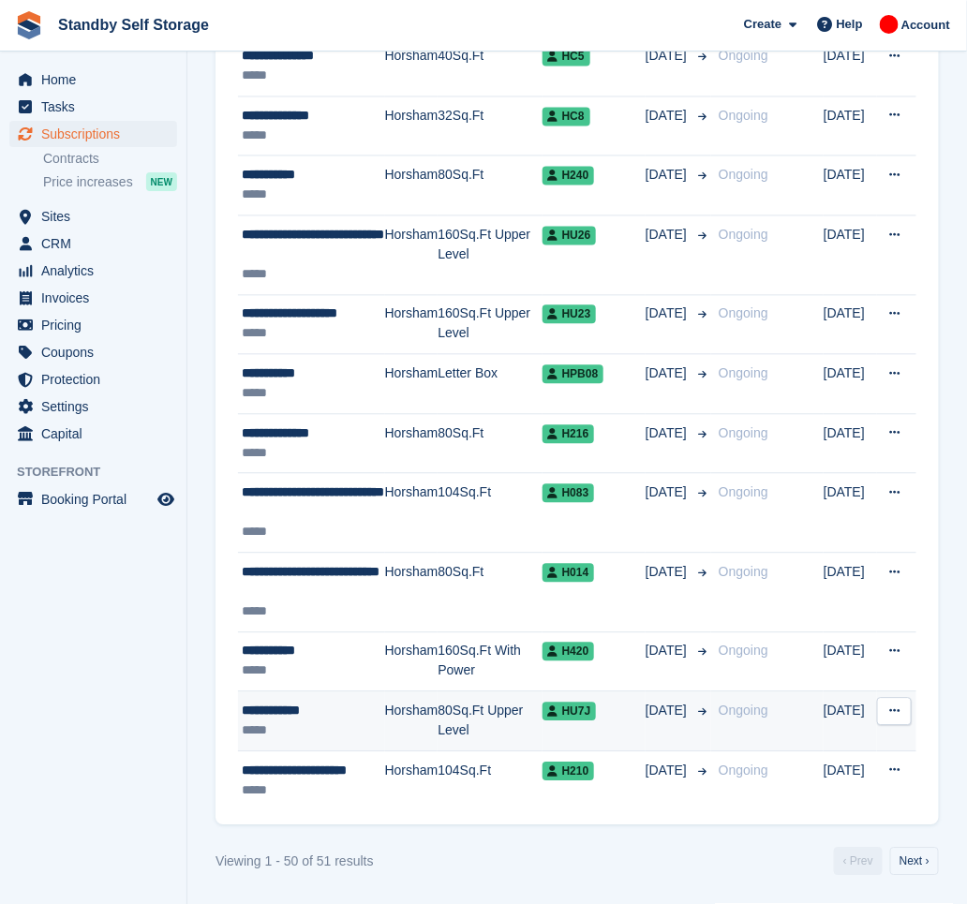
click at [369, 715] on div "**********" at bounding box center [313, 712] width 143 height 20
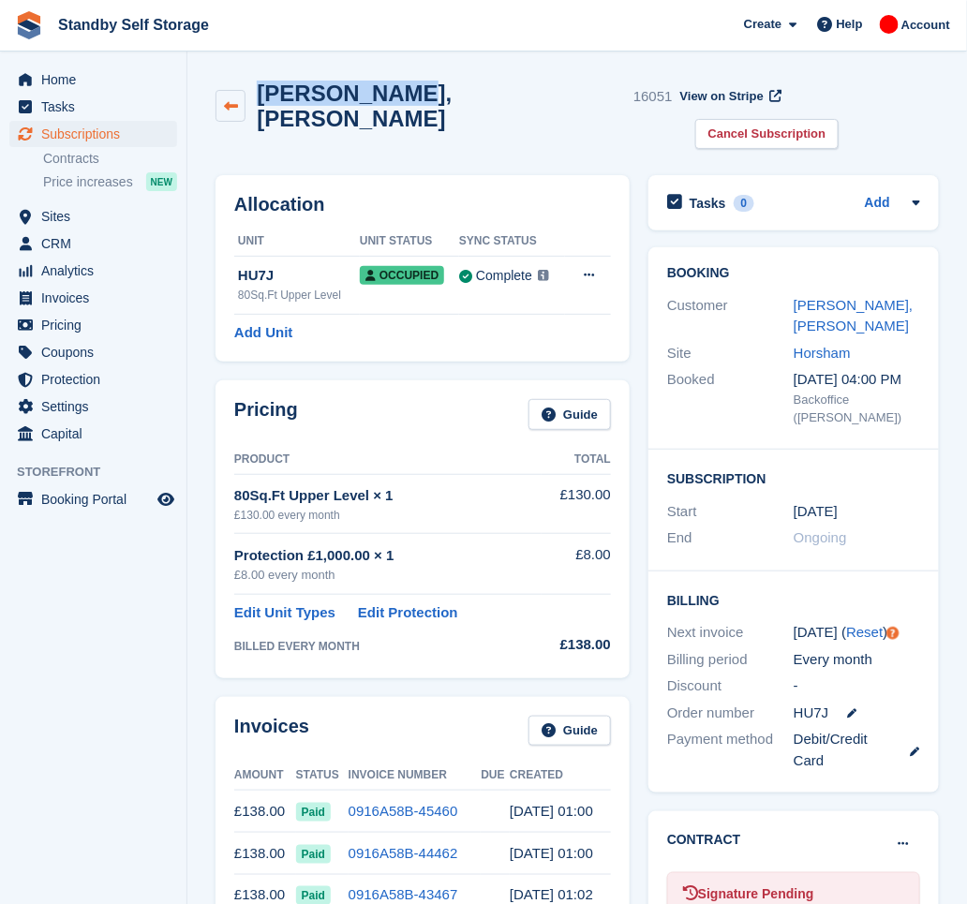
drag, startPoint x: 373, startPoint y: 91, endPoint x: 229, endPoint y: 82, distance: 144.6
click at [229, 82] on div "Justin, Akin 16051" at bounding box center [444, 106] width 457 height 51
copy div "Justin, Akin"
click at [835, 119] on link "Cancel Subscription" at bounding box center [767, 134] width 144 height 31
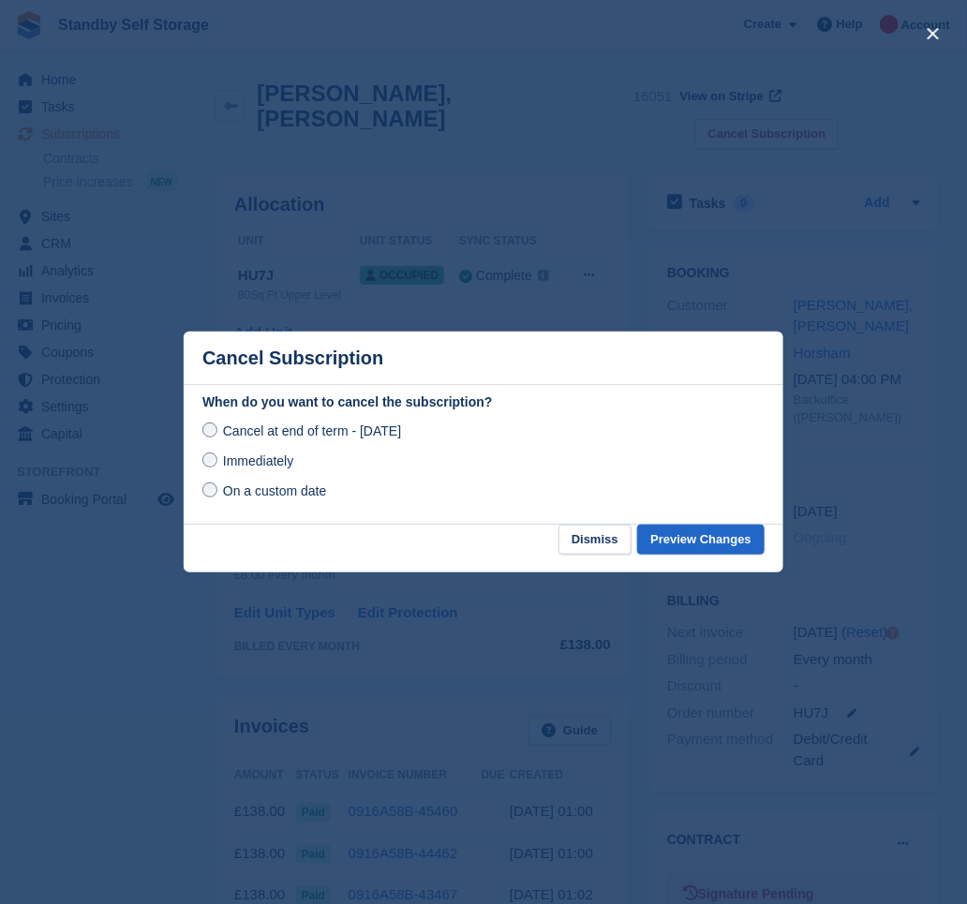
click at [242, 463] on span "Immediately" at bounding box center [258, 461] width 70 height 15
click at [708, 538] on button "Preview Changes" at bounding box center [700, 540] width 127 height 31
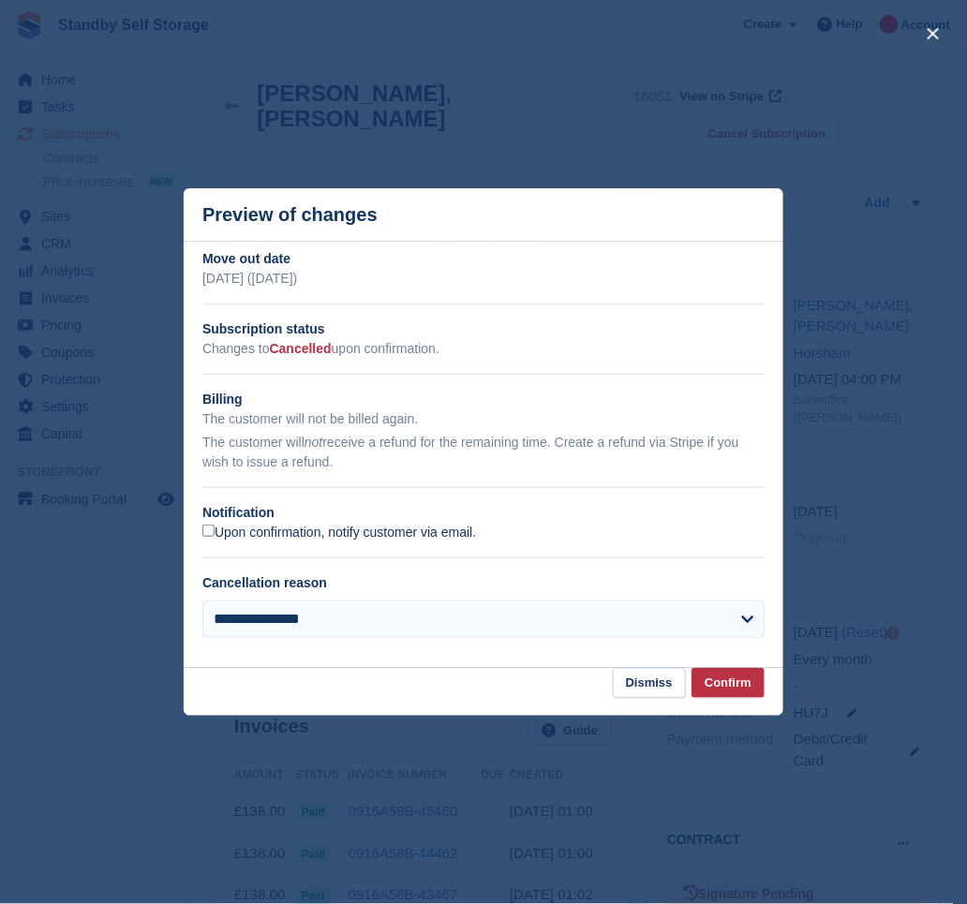
click at [292, 531] on label "Upon confirmation, notify customer via email." at bounding box center [339, 533] width 274 height 17
click at [710, 684] on button "Confirm" at bounding box center [728, 683] width 73 height 31
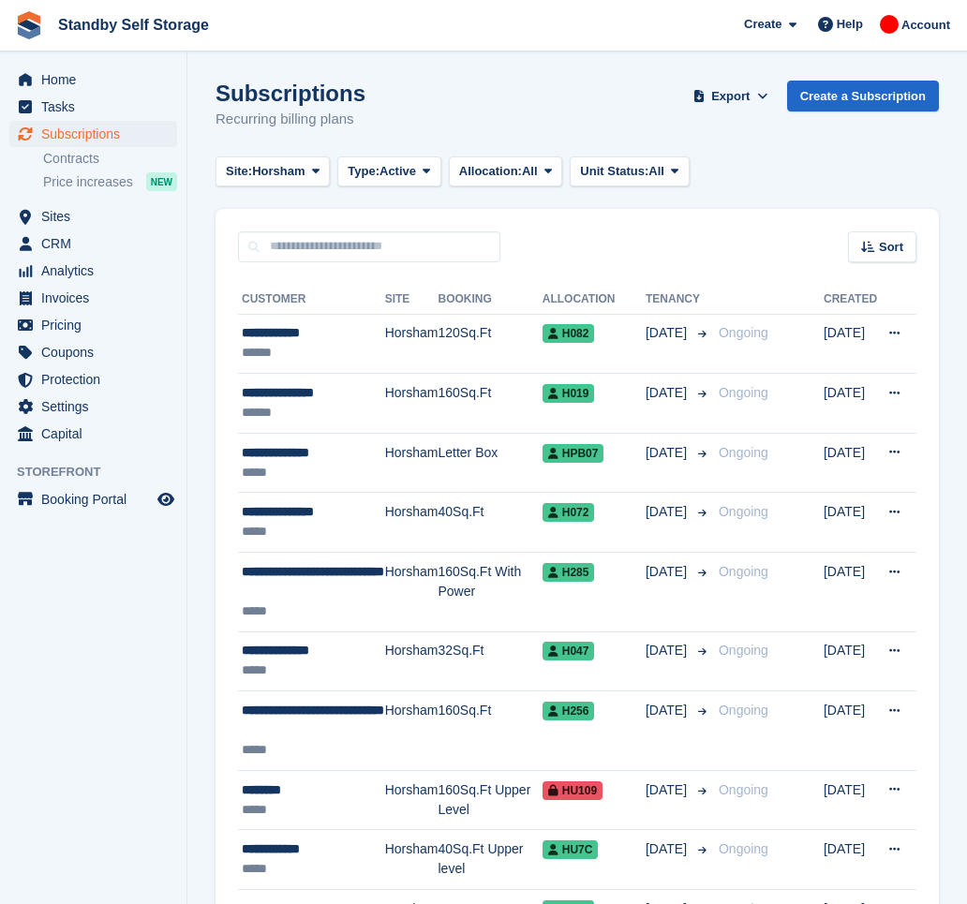
scroll to position [2705, 0]
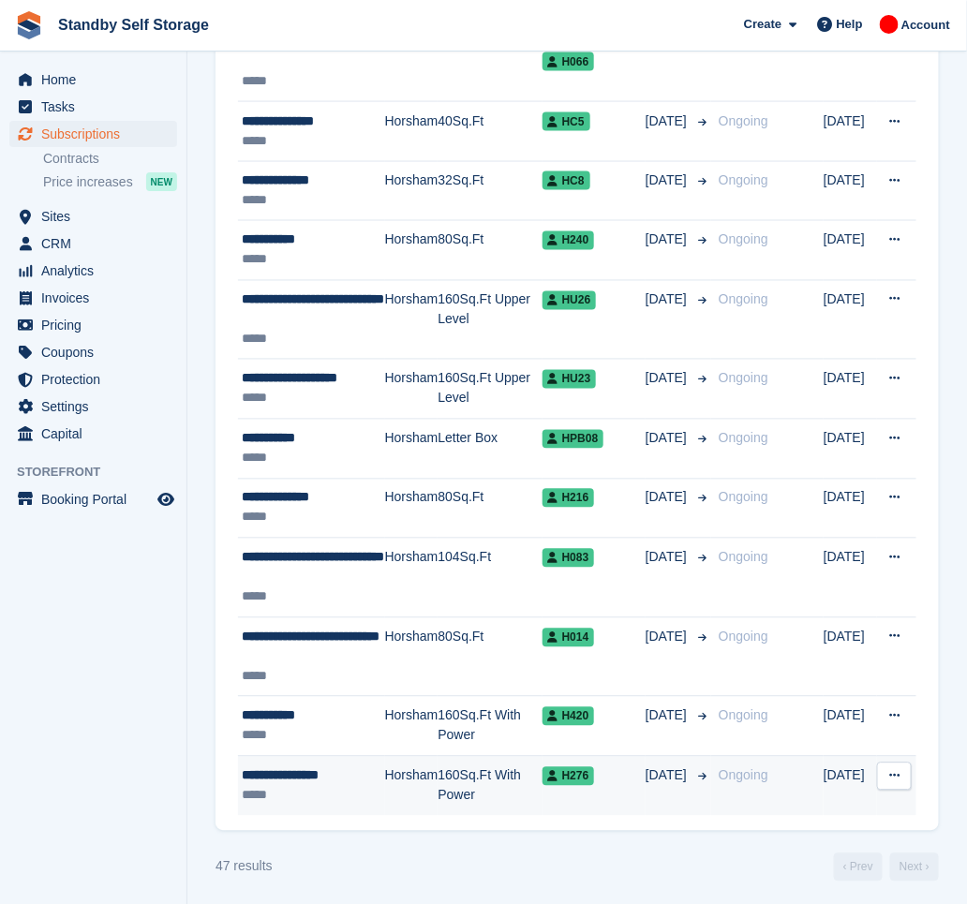
scroll to position [2526, 0]
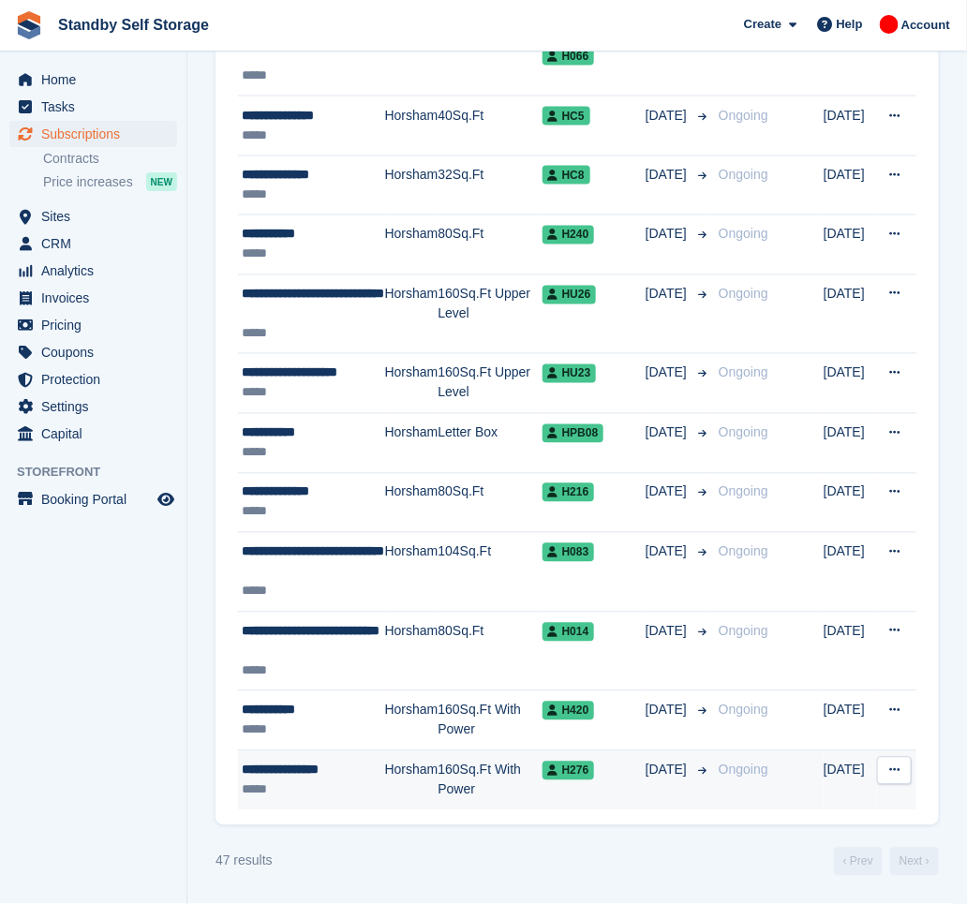
click at [295, 780] on div "**********" at bounding box center [313, 771] width 143 height 20
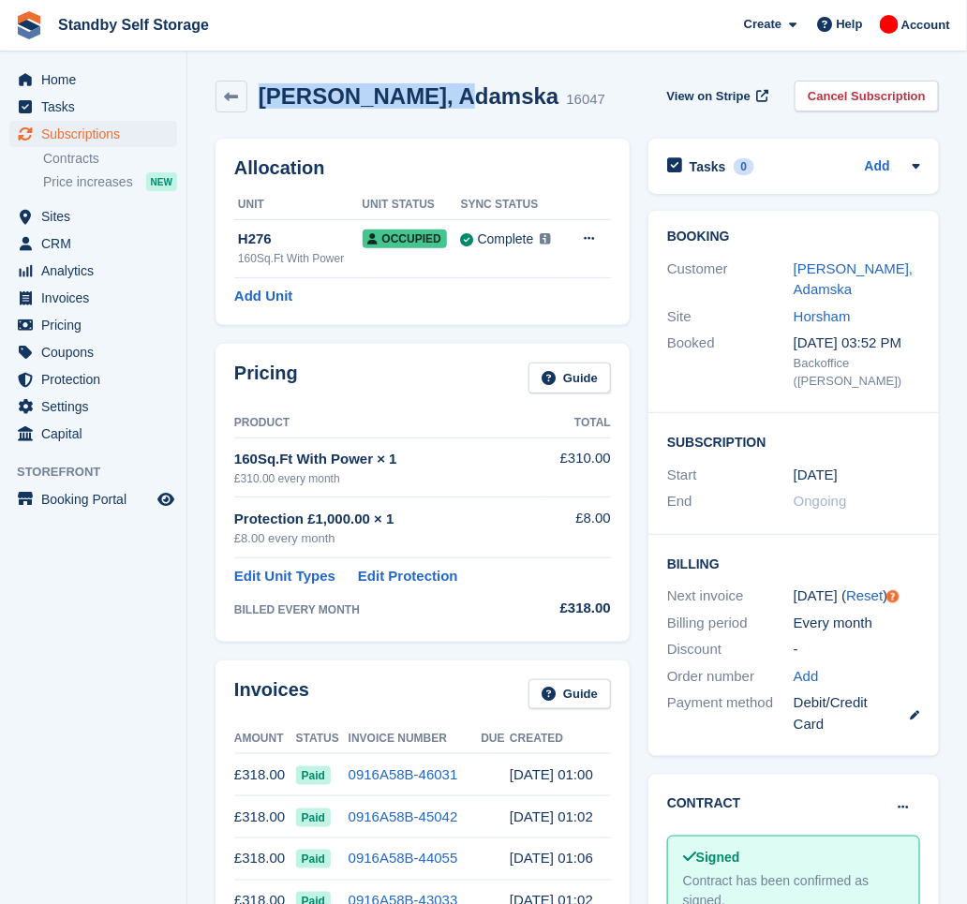
drag, startPoint x: 444, startPoint y: 91, endPoint x: 256, endPoint y: 96, distance: 188.4
click at [256, 96] on div "Wieslaw, Adamska 16047" at bounding box center [426, 96] width 358 height 27
copy h2 "Wieslaw, Adamska"
drag, startPoint x: 838, startPoint y: 97, endPoint x: 781, endPoint y: 121, distance: 62.1
click at [838, 97] on link "Cancel Subscription" at bounding box center [867, 96] width 144 height 31
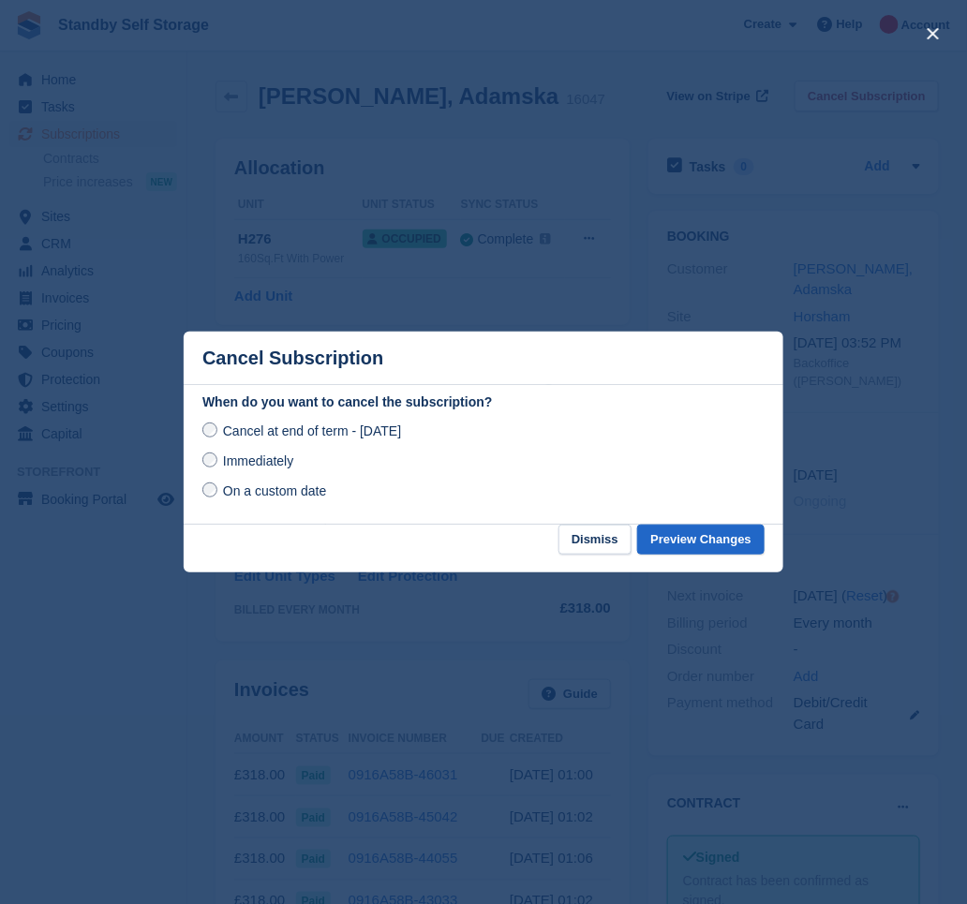
click at [250, 462] on span "Immediately" at bounding box center [258, 461] width 70 height 15
click at [725, 545] on button "Preview Changes" at bounding box center [700, 540] width 127 height 31
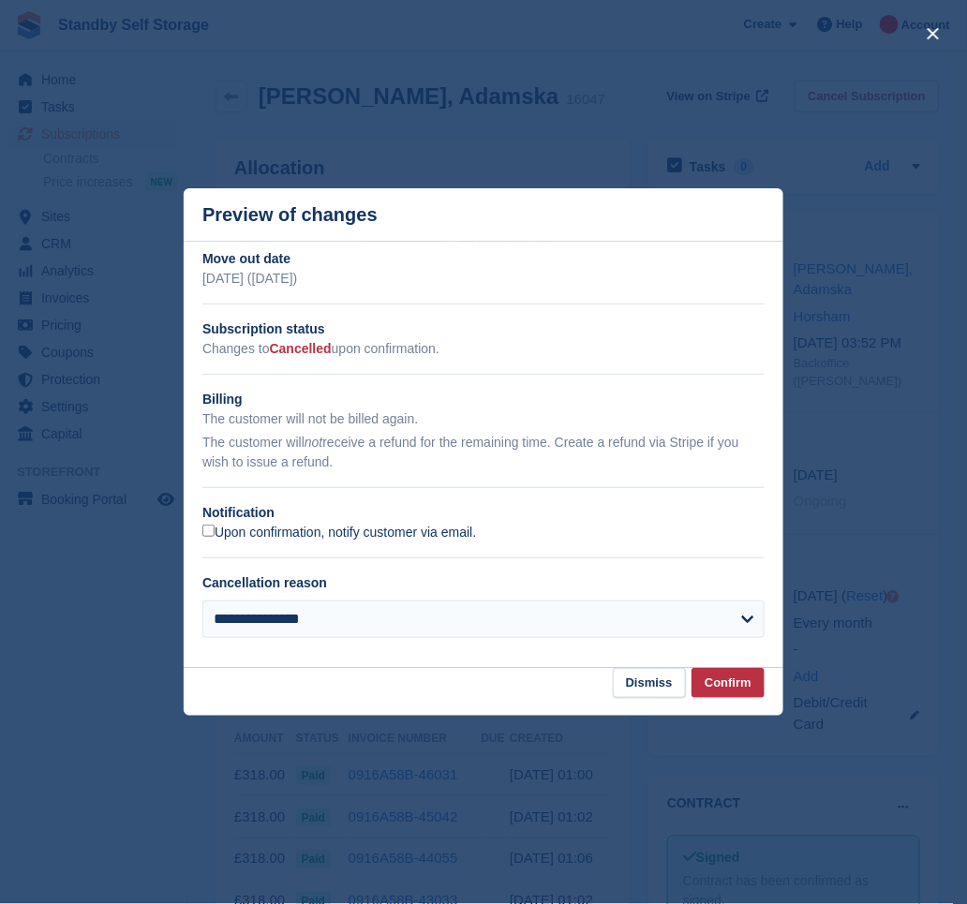
click at [280, 525] on label "Upon confirmation, notify customer via email." at bounding box center [339, 533] width 274 height 17
click at [729, 685] on button "Confirm" at bounding box center [728, 683] width 73 height 31
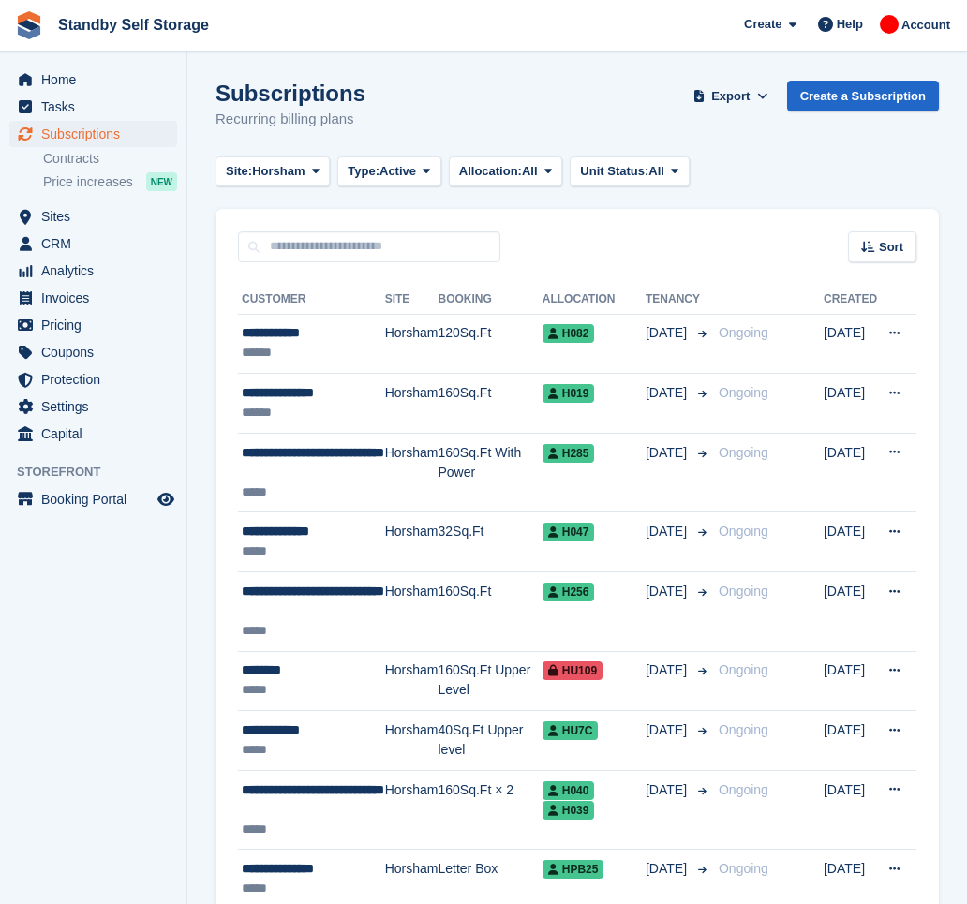
scroll to position [2526, 0]
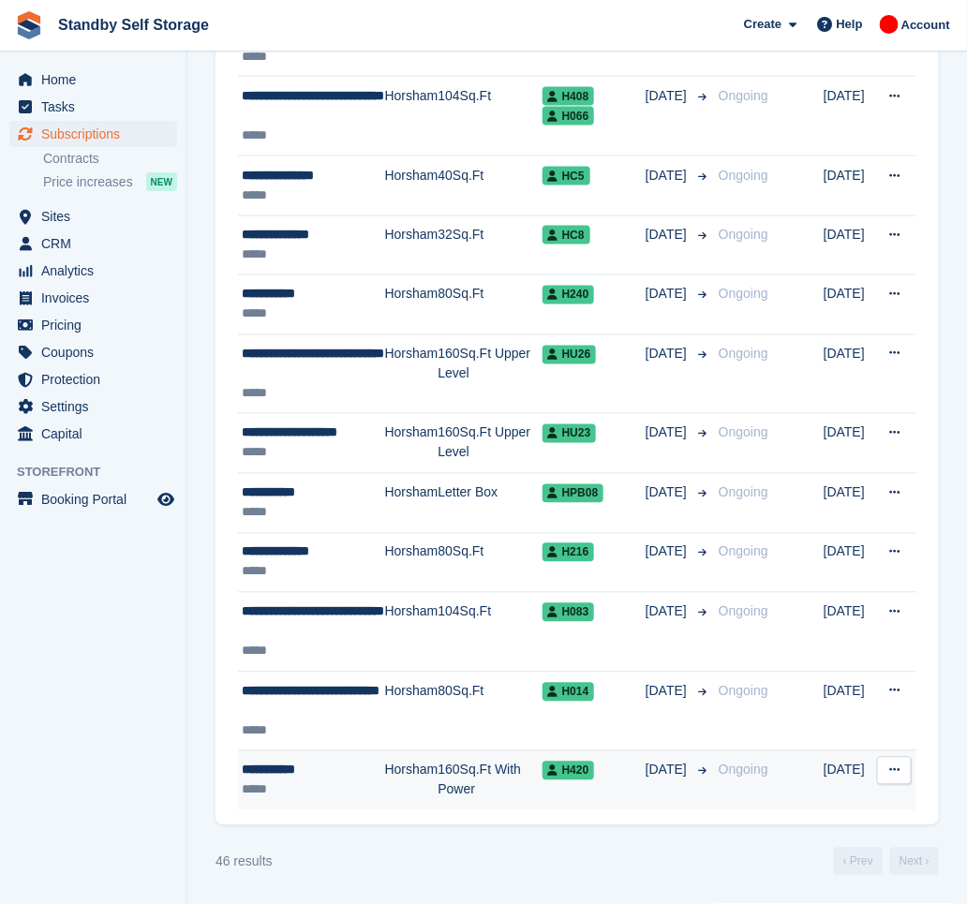
click at [403, 793] on td "Horsham" at bounding box center [411, 781] width 53 height 59
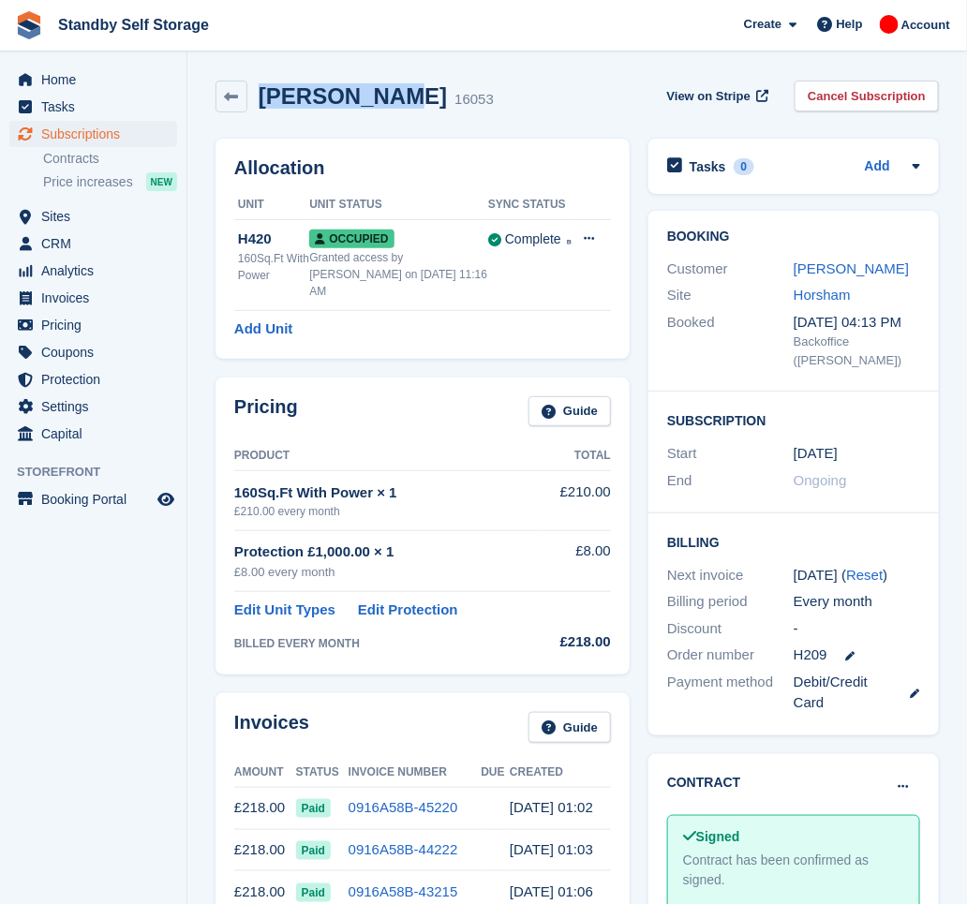
drag, startPoint x: 368, startPoint y: 91, endPoint x: 246, endPoint y: 113, distance: 124.8
click at [246, 113] on div "[PERSON_NAME] 16053 View on Stripe Cancel Subscription" at bounding box center [577, 100] width 742 height 58
copy div "[PERSON_NAME]"
drag, startPoint x: 888, startPoint y: 92, endPoint x: 864, endPoint y: 110, distance: 29.4
click at [888, 92] on link "Cancel Subscription" at bounding box center [867, 96] width 144 height 31
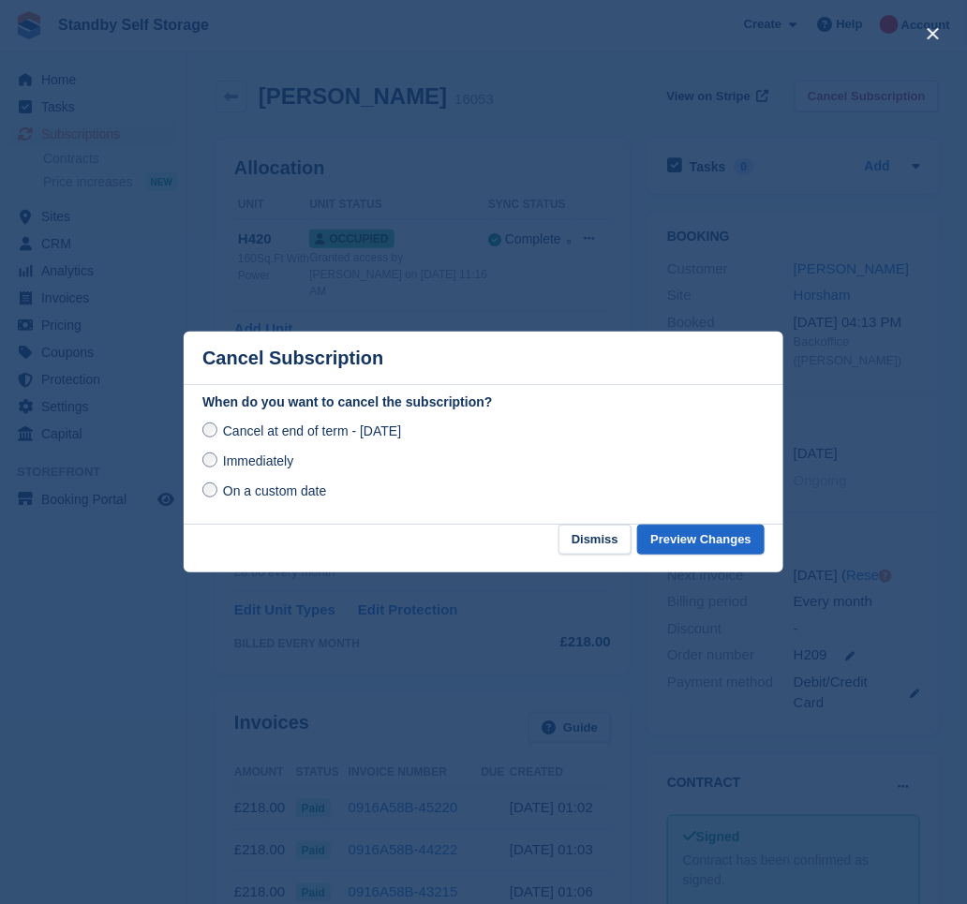
click at [278, 469] on span "Immediately" at bounding box center [258, 461] width 70 height 15
click at [714, 542] on button "Preview Changes" at bounding box center [700, 540] width 127 height 31
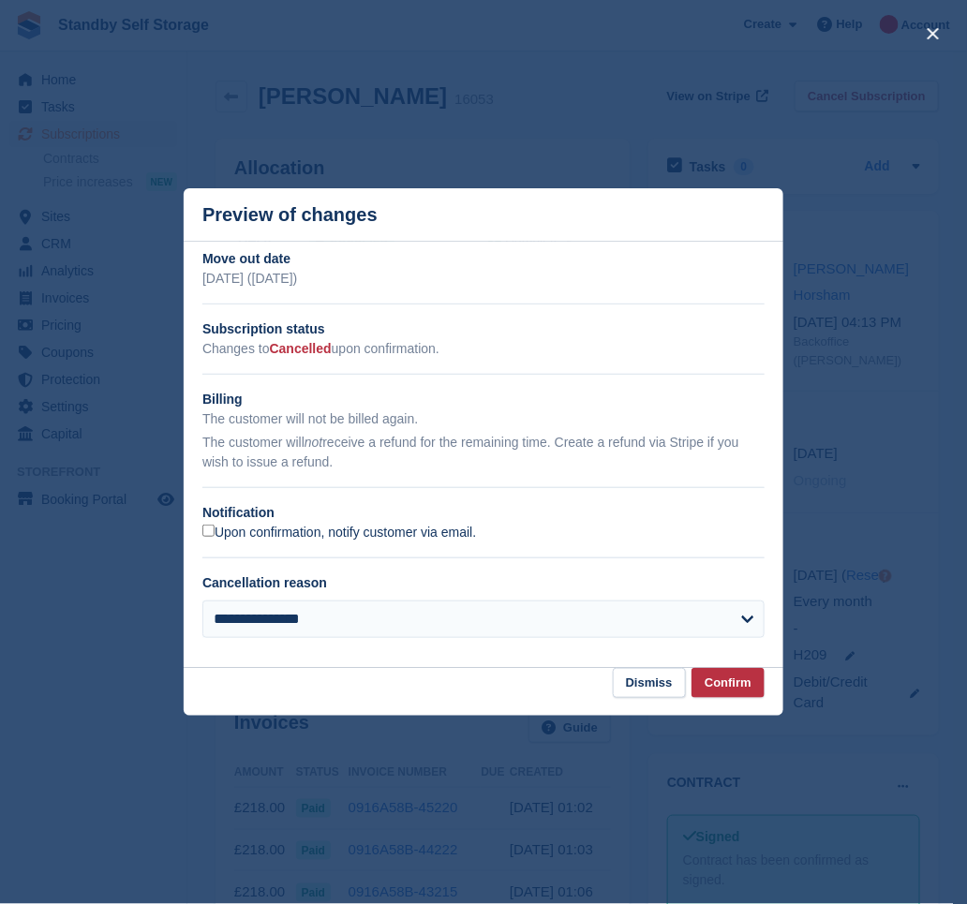
click at [246, 531] on label "Upon confirmation, notify customer via email." at bounding box center [339, 533] width 274 height 17
click at [751, 688] on button "Confirm" at bounding box center [728, 683] width 73 height 31
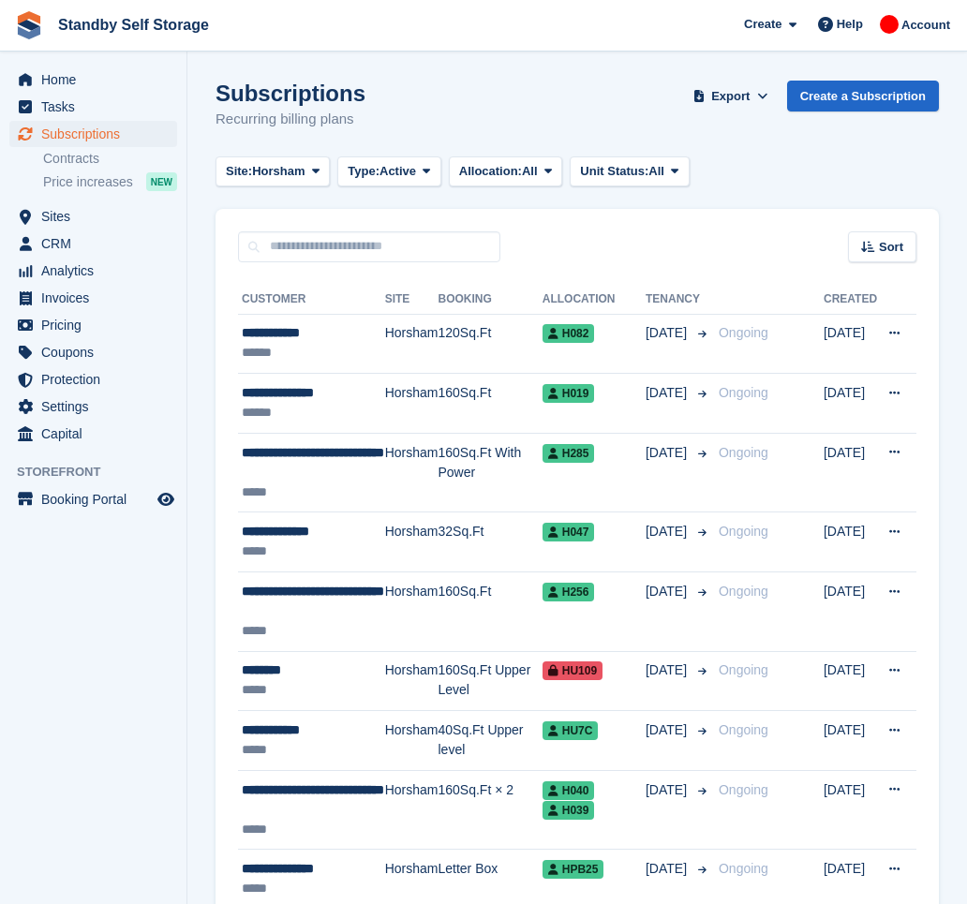
scroll to position [2466, 0]
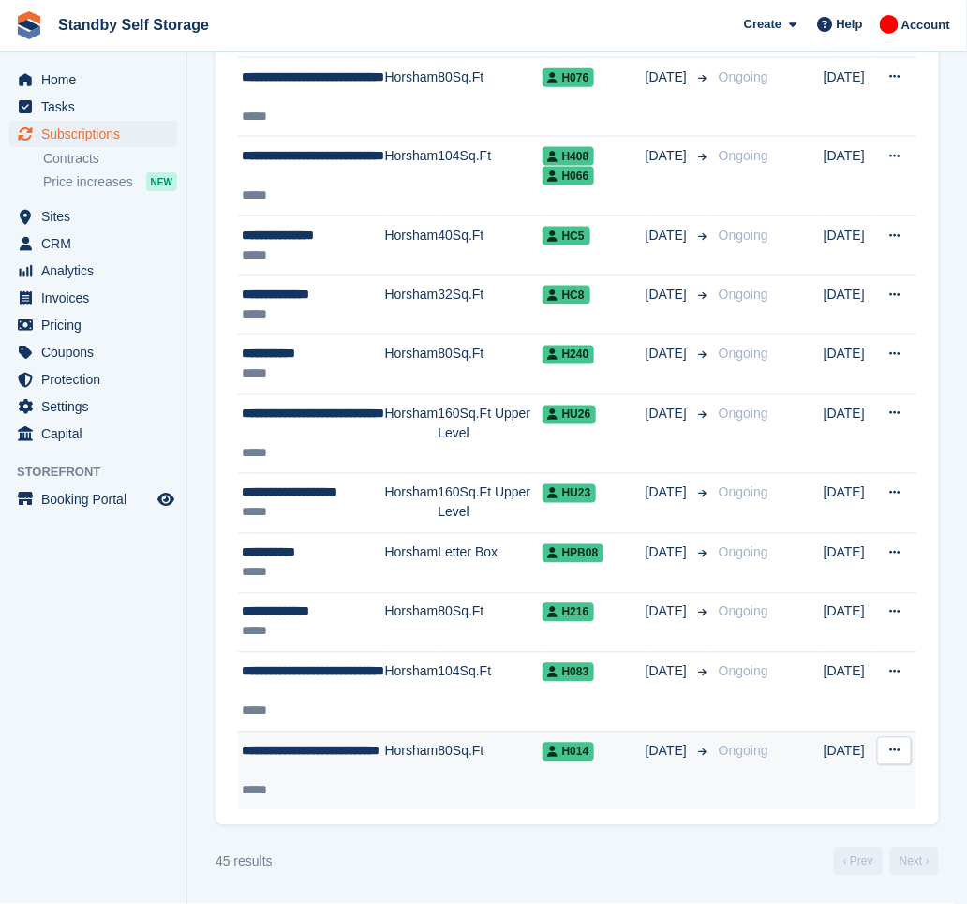
click at [326, 776] on div "**********" at bounding box center [313, 761] width 143 height 39
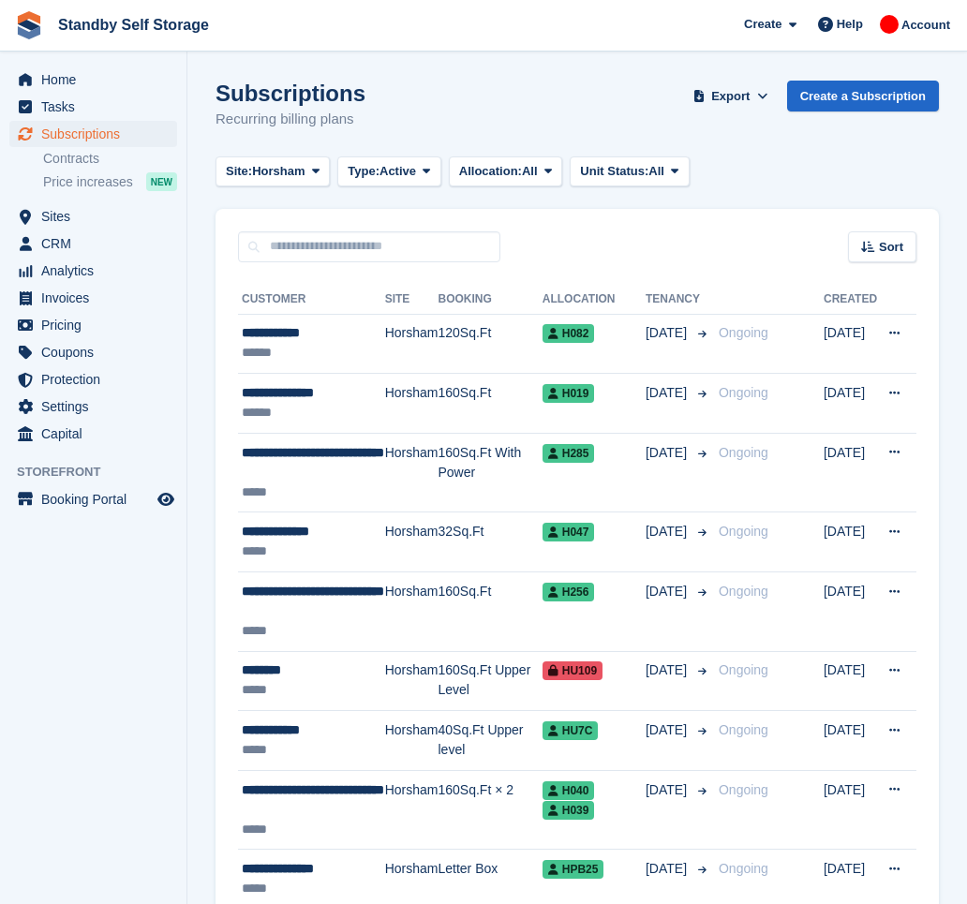
scroll to position [2407, 0]
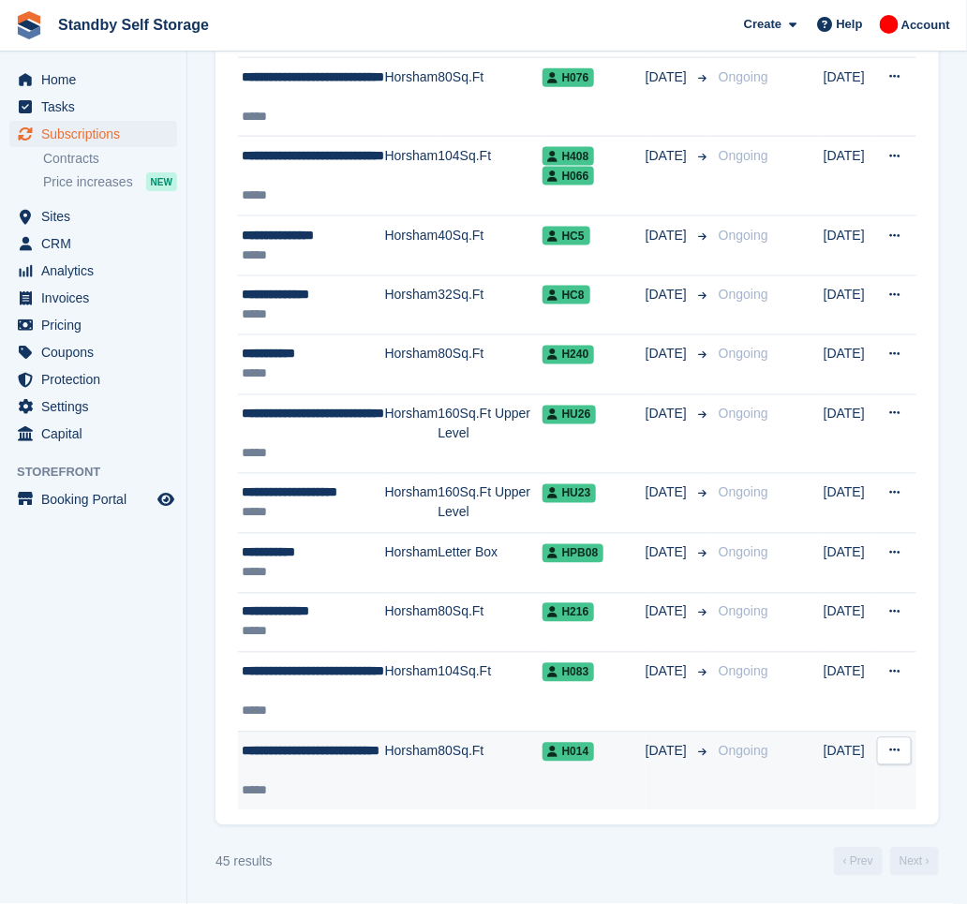
click at [364, 739] on td "**********" at bounding box center [311, 771] width 147 height 79
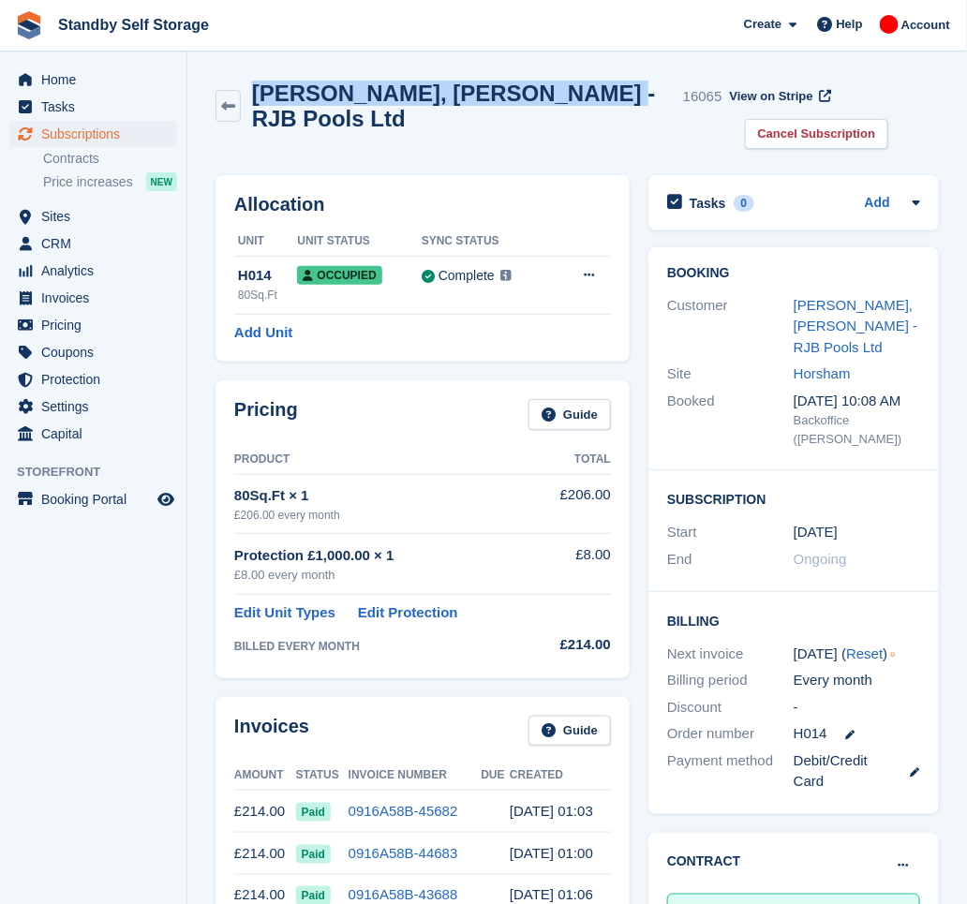
drag, startPoint x: 541, startPoint y: 103, endPoint x: 256, endPoint y: 97, distance: 285.0
click at [256, 97] on div "Richie, Baker - RJB Pools Ltd 16065" at bounding box center [482, 106] width 482 height 51
drag, startPoint x: 858, startPoint y: 99, endPoint x: 834, endPoint y: 110, distance: 25.6
click at [858, 119] on link "Cancel Subscription" at bounding box center [817, 134] width 144 height 31
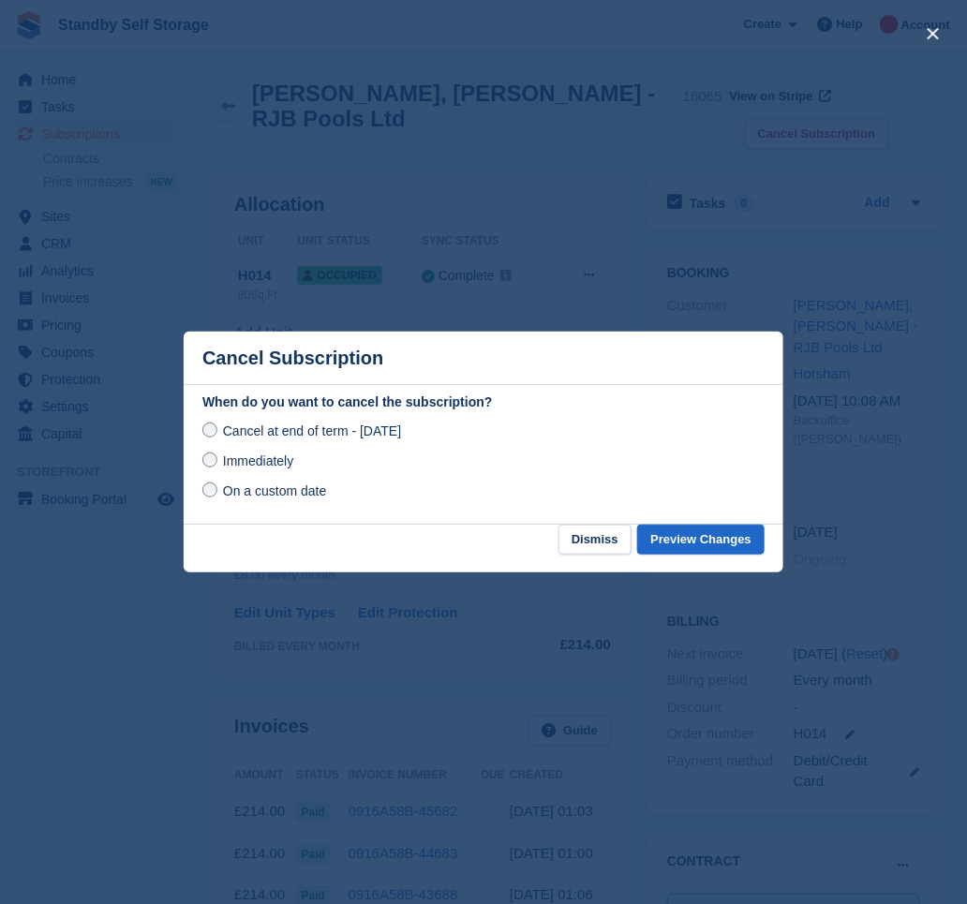
click at [195, 471] on div "When do you want to cancel the subscription? Cancel at end of term - Thursday, …" at bounding box center [484, 459] width 600 height 132
click at [229, 466] on span "Immediately" at bounding box center [258, 461] width 70 height 15
click at [710, 545] on button "Preview Changes" at bounding box center [700, 540] width 127 height 31
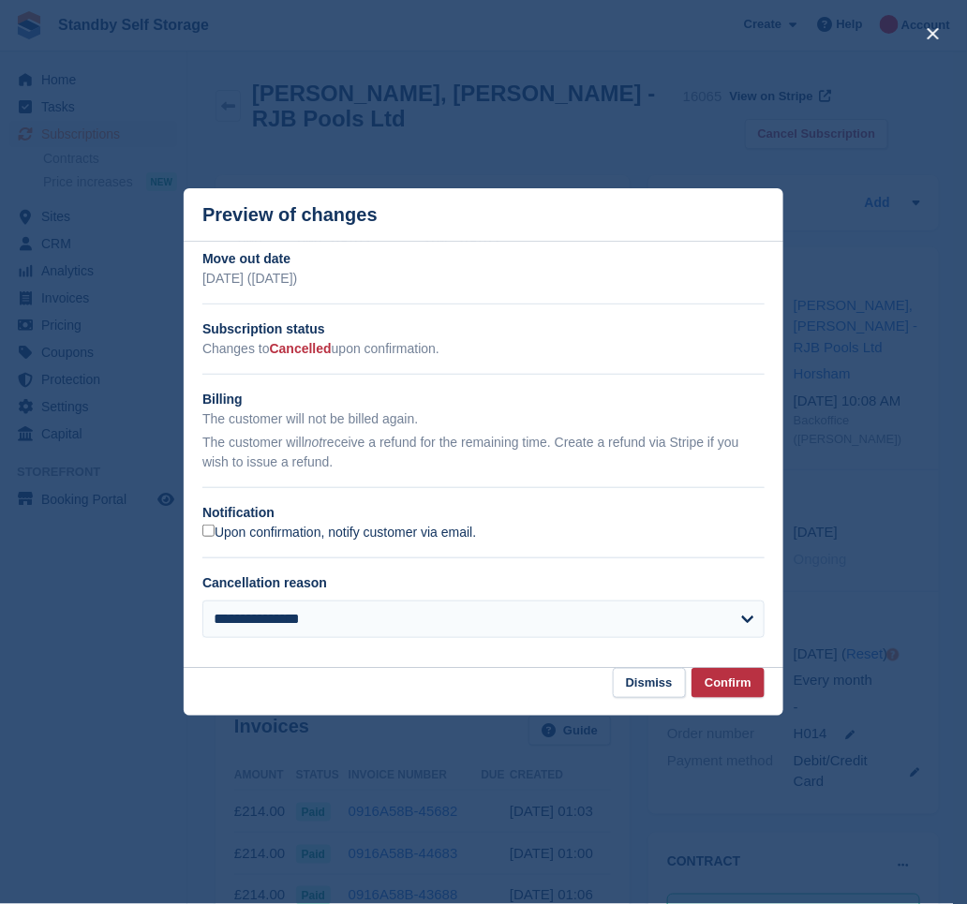
click at [426, 537] on label "Upon confirmation, notify customer via email." at bounding box center [339, 533] width 274 height 17
click at [724, 686] on button "Confirm" at bounding box center [728, 683] width 73 height 31
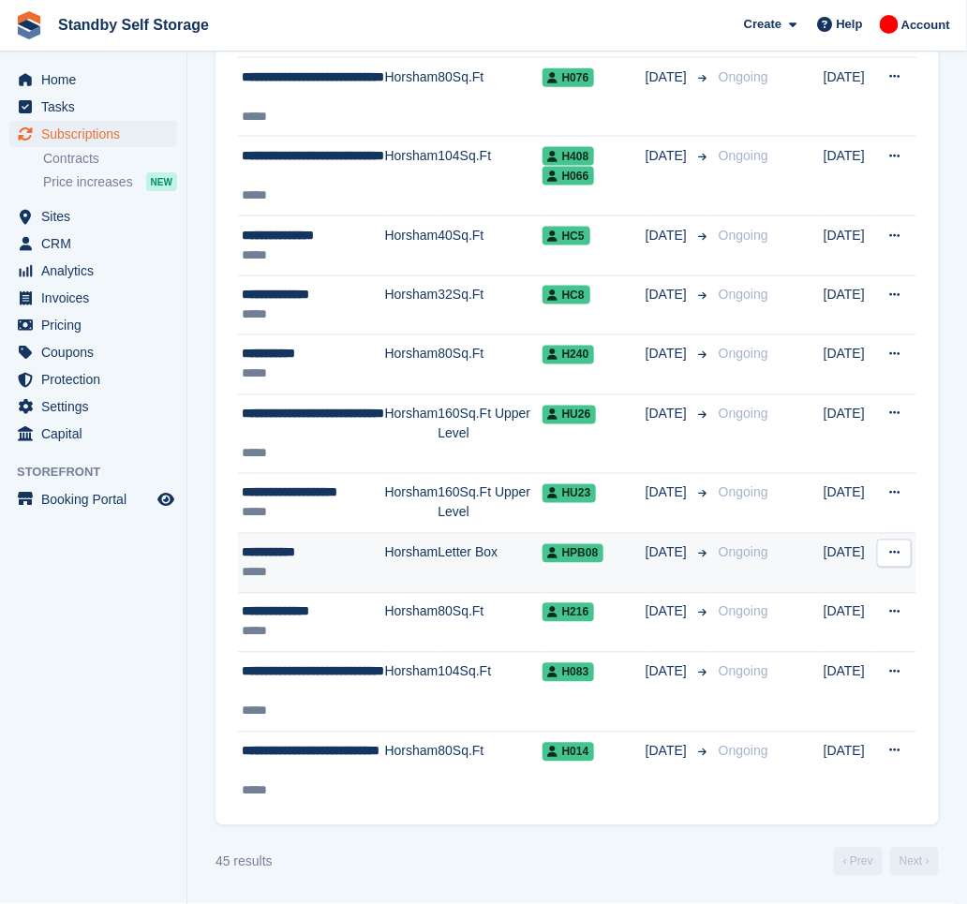
scroll to position [2407, 0]
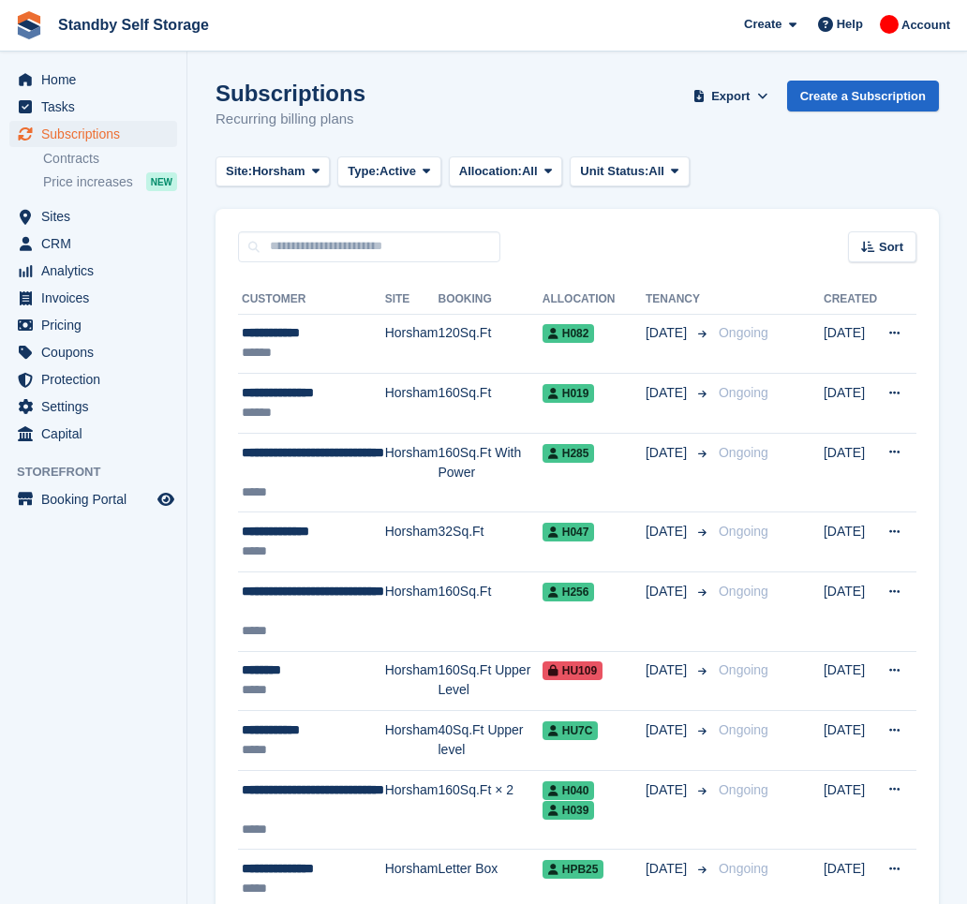
scroll to position [2327, 0]
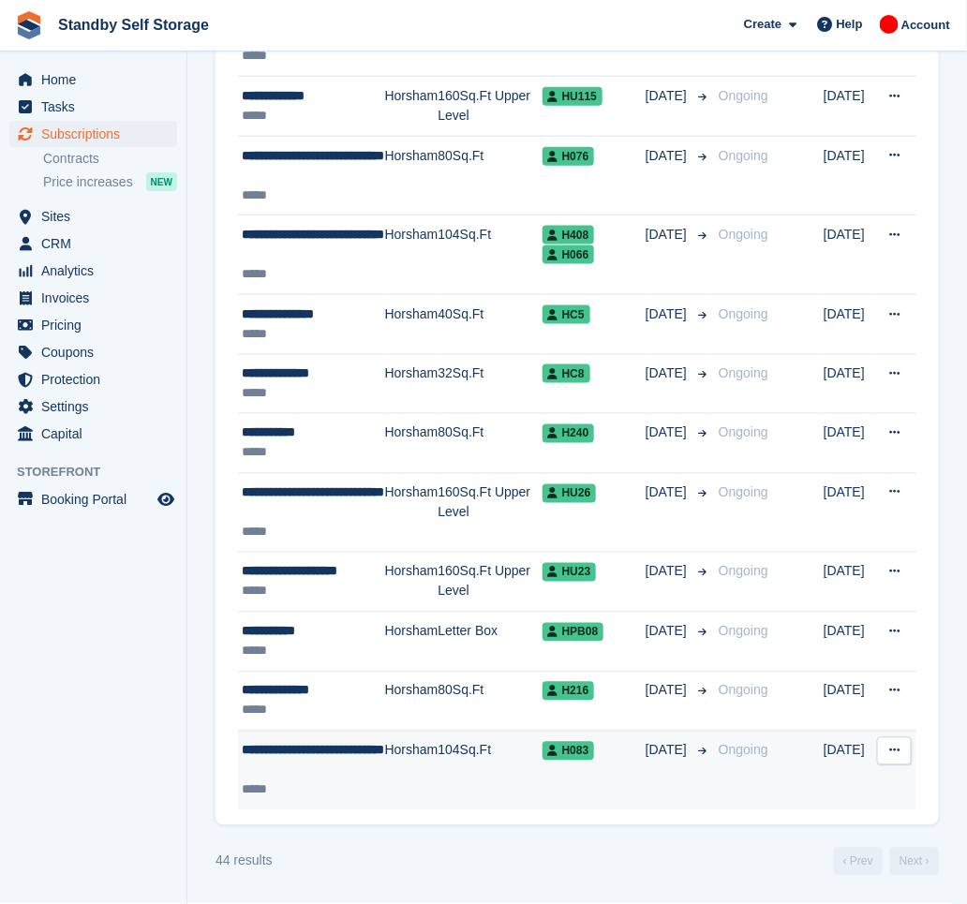
click at [399, 757] on td "Horsham" at bounding box center [411, 771] width 53 height 79
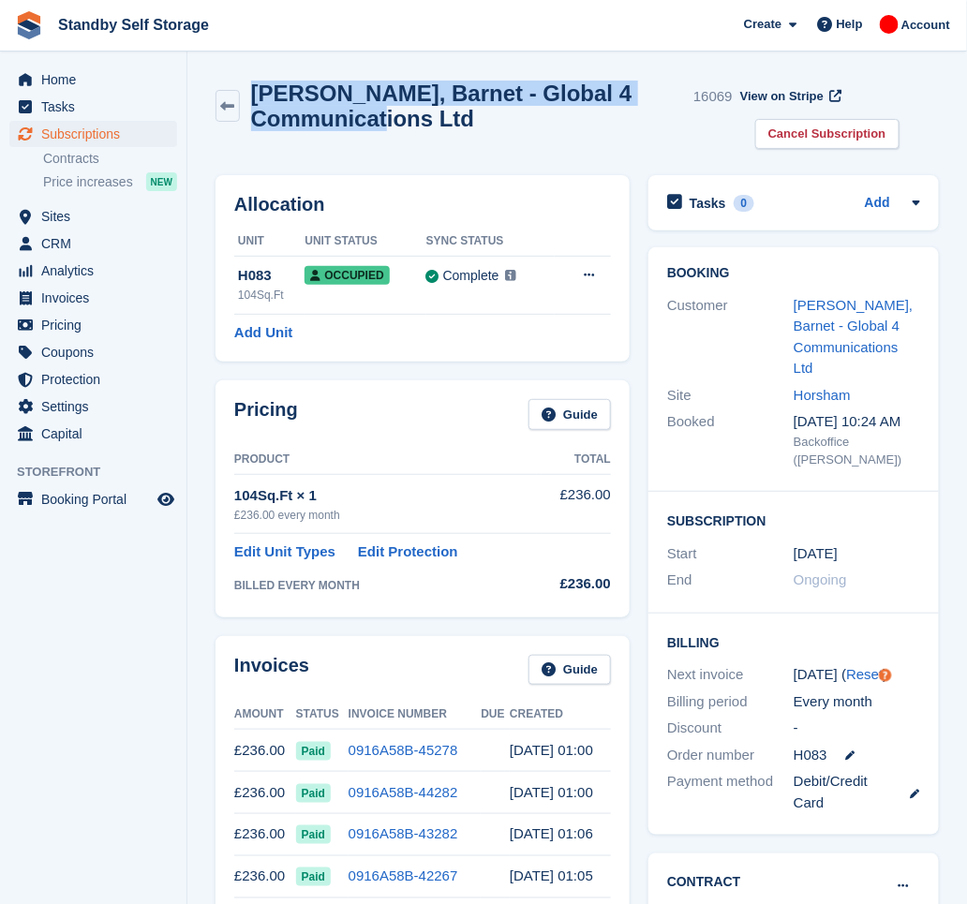
drag, startPoint x: 483, startPoint y: 116, endPoint x: 260, endPoint y: 102, distance: 223.5
click at [260, 102] on h2 "Nigel, Barnet - Global 4 Communications Ltd" at bounding box center [469, 106] width 436 height 51
copy h2 "Nigel, Barnet - Global 4 Communications Ltd"
click at [780, 132] on link "Cancel Subscription" at bounding box center [827, 134] width 144 height 31
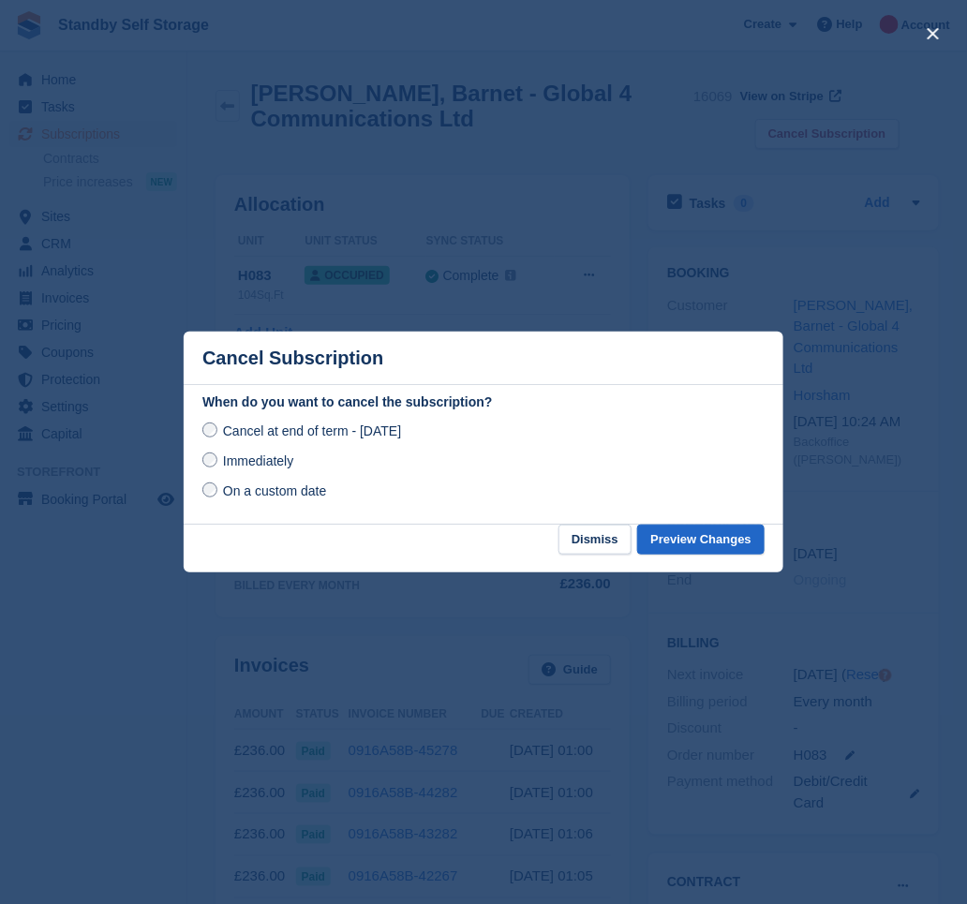
click at [257, 472] on div "Immediately" at bounding box center [483, 461] width 562 height 22
click at [273, 461] on span "Immediately" at bounding box center [258, 461] width 70 height 15
click at [694, 540] on button "Preview Changes" at bounding box center [700, 540] width 127 height 31
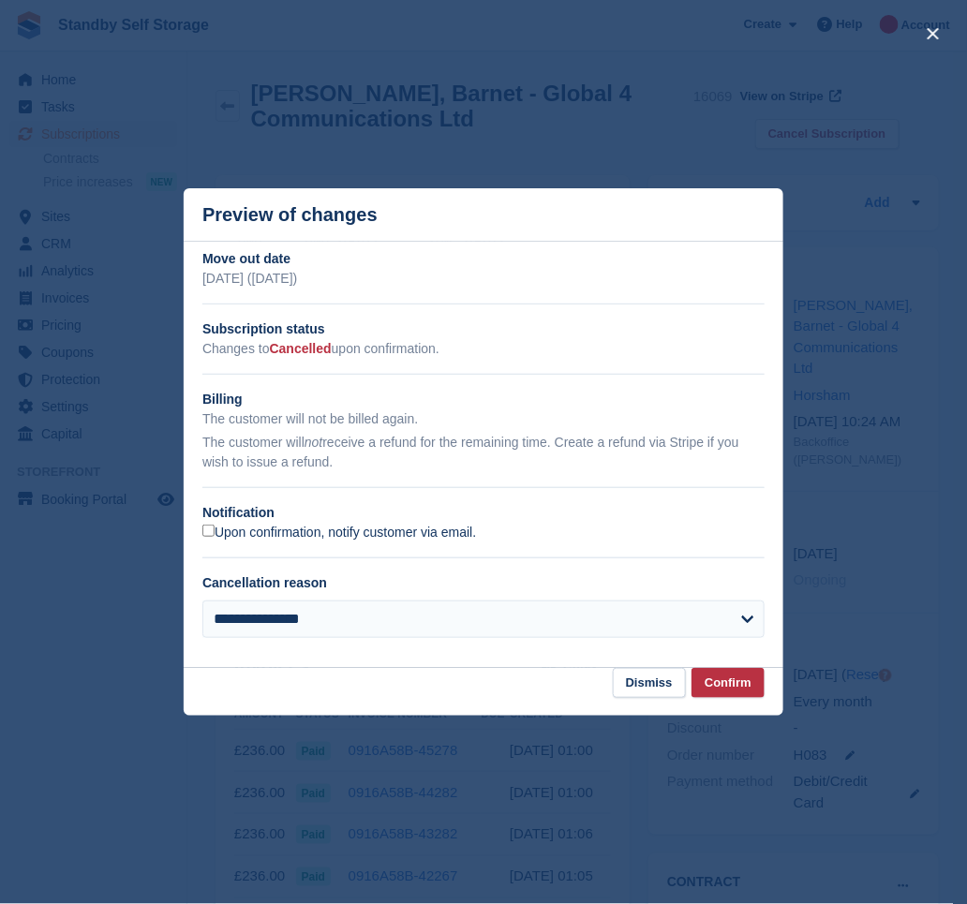
click at [331, 531] on label "Upon confirmation, notify customer via email." at bounding box center [339, 533] width 274 height 17
click at [737, 677] on button "Confirm" at bounding box center [728, 683] width 73 height 31
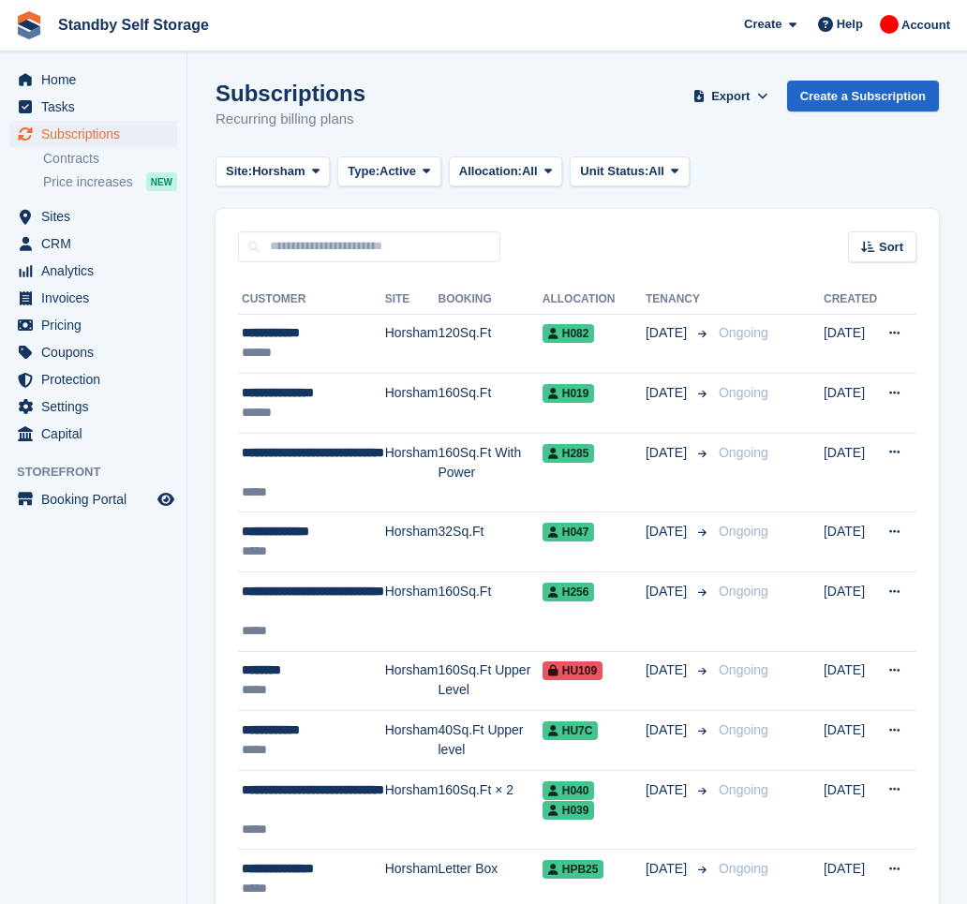
scroll to position [2327, 0]
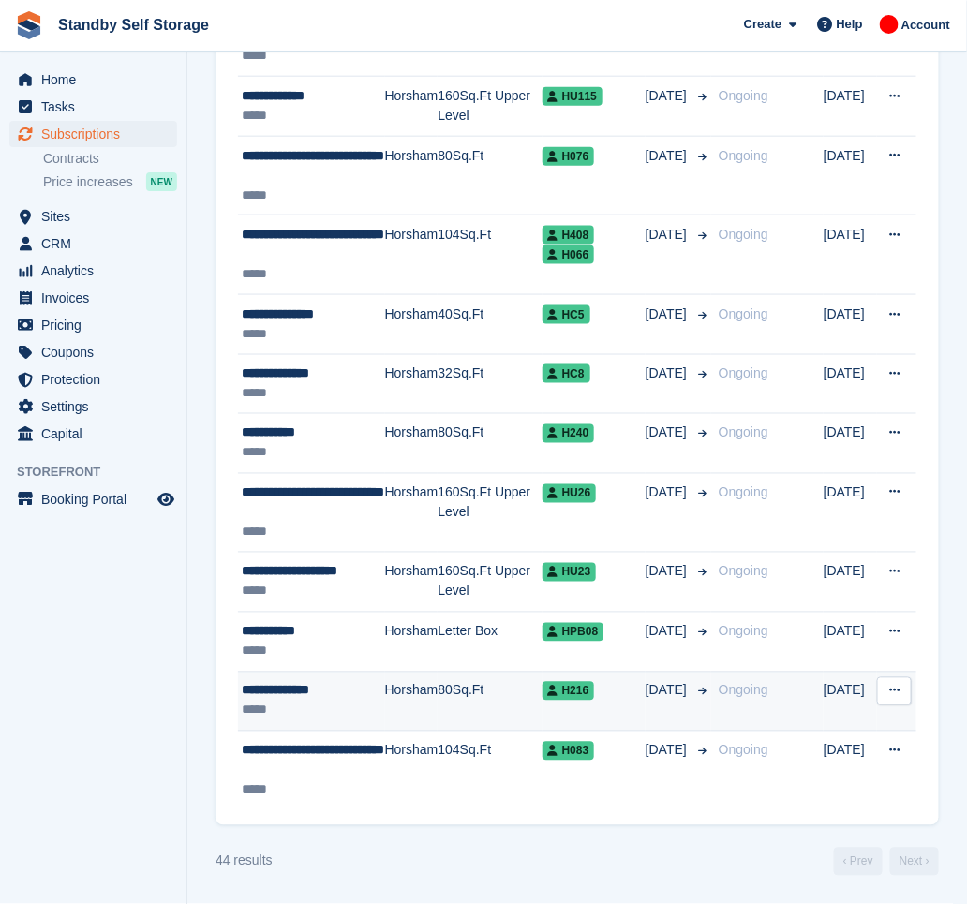
click at [381, 691] on div "**********" at bounding box center [313, 691] width 143 height 20
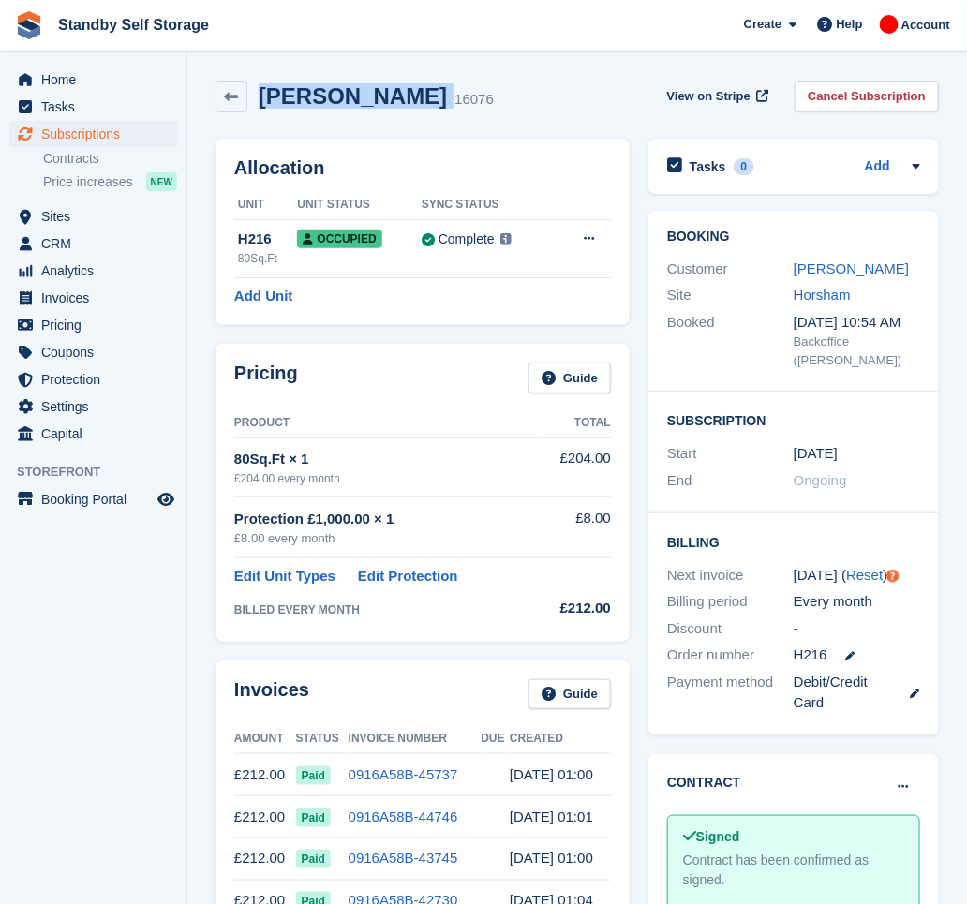
drag, startPoint x: 398, startPoint y: 99, endPoint x: 244, endPoint y: 119, distance: 155.9
click at [244, 119] on div "Elliot, Benton 16076 View on Stripe Cancel Subscription" at bounding box center [577, 100] width 742 height 58
copy div "Elliot, Benton"
drag, startPoint x: 843, startPoint y: 87, endPoint x: 810, endPoint y: 141, distance: 63.2
click at [843, 87] on link "Cancel Subscription" at bounding box center [867, 96] width 144 height 31
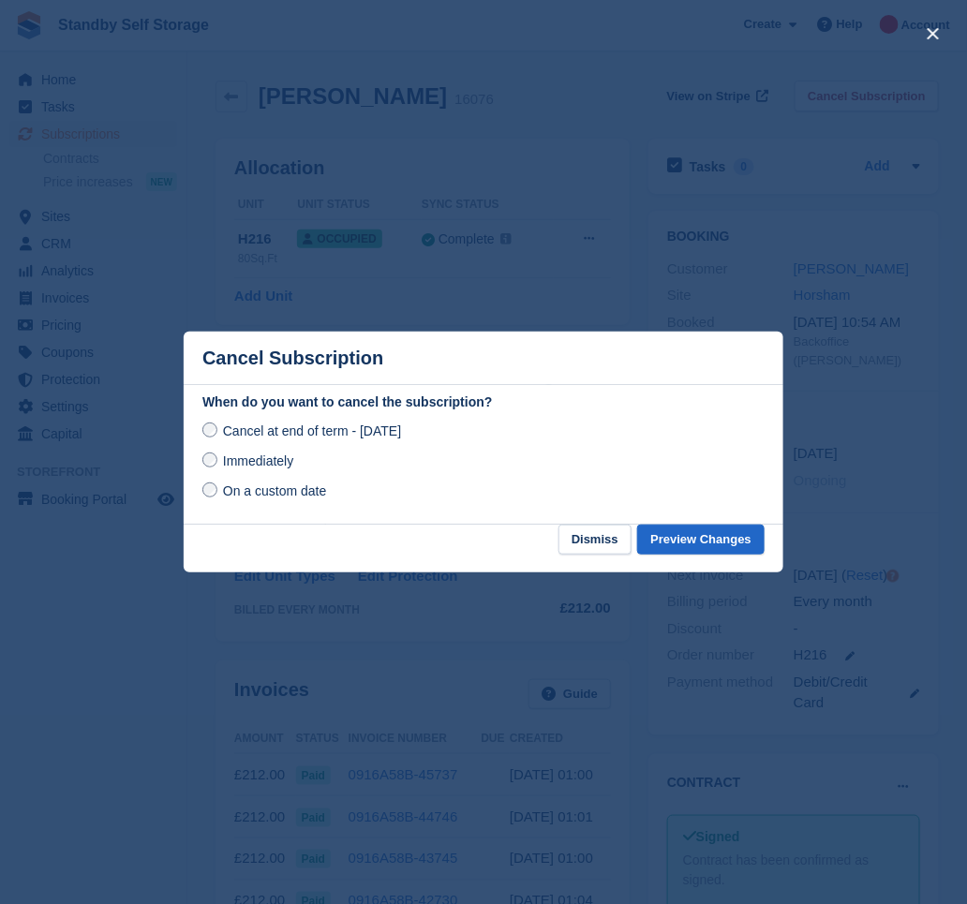
click at [272, 454] on label "Immediately" at bounding box center [247, 461] width 91 height 20
drag, startPoint x: 272, startPoint y: 454, endPoint x: 259, endPoint y: 460, distance: 14.7
click at [259, 460] on span "Immediately" at bounding box center [258, 461] width 70 height 15
click at [686, 534] on button "Preview Changes" at bounding box center [700, 540] width 127 height 31
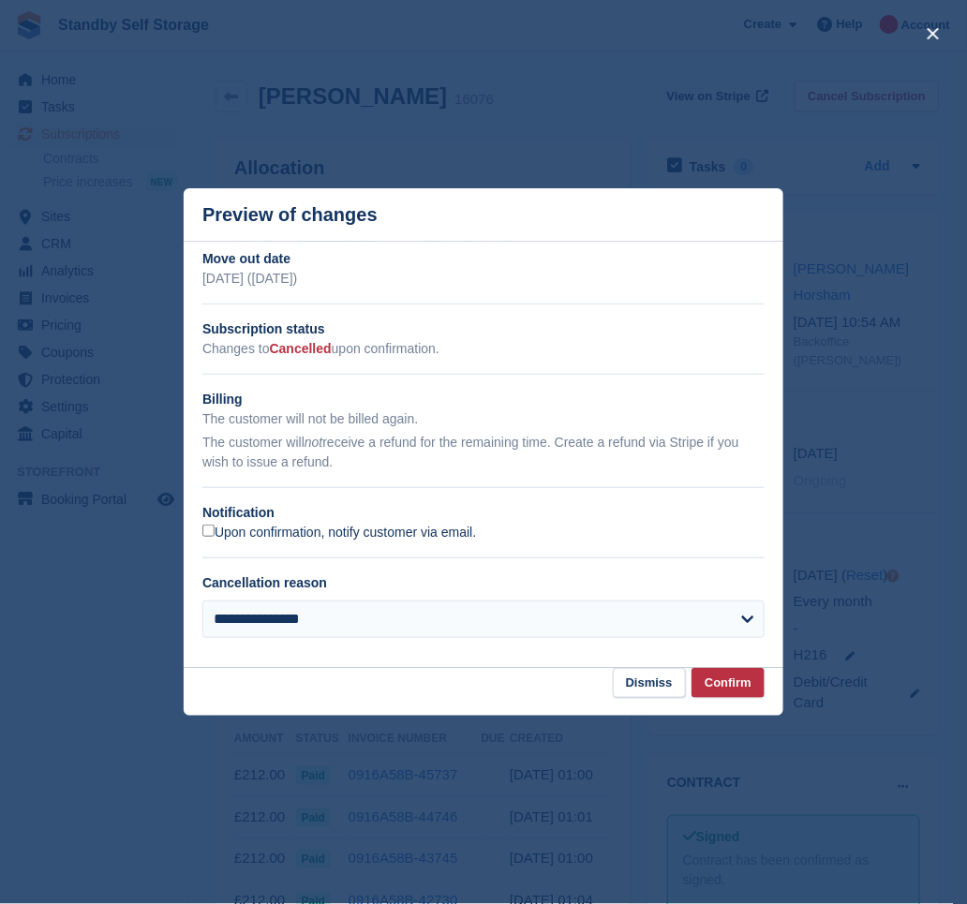
click at [338, 527] on label "Upon confirmation, notify customer via email." at bounding box center [339, 533] width 274 height 17
click at [699, 681] on button "Confirm" at bounding box center [728, 683] width 73 height 31
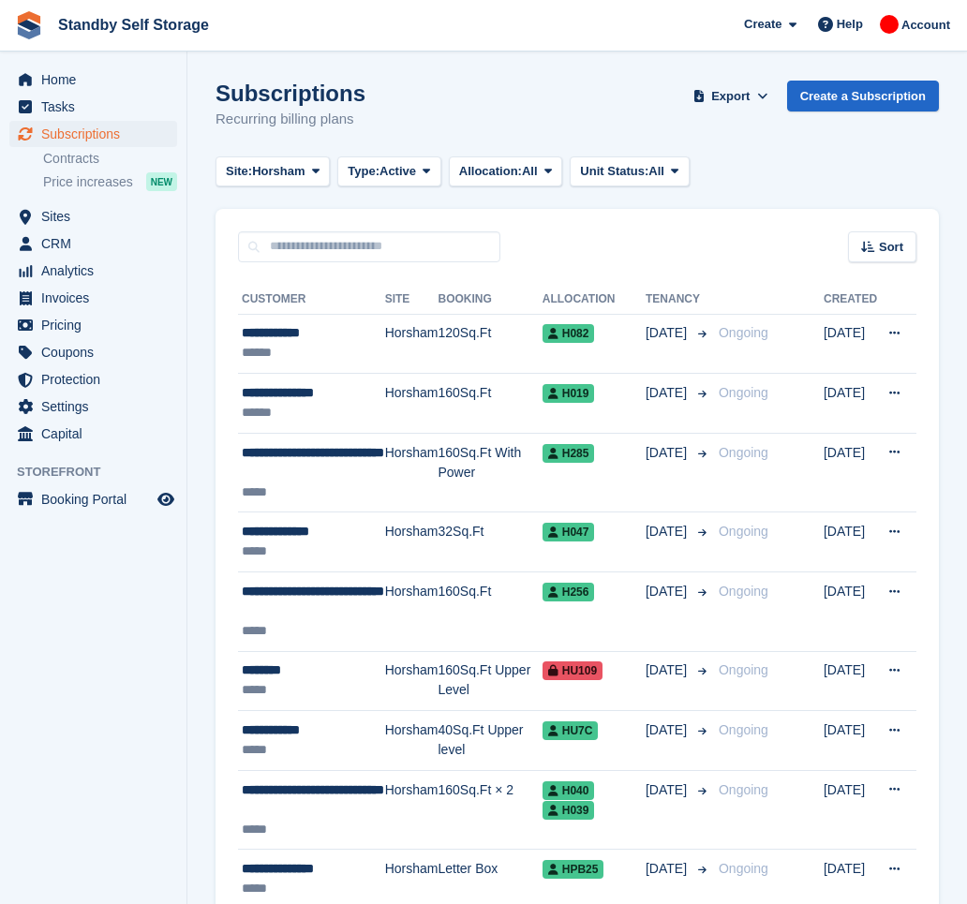
scroll to position [2327, 0]
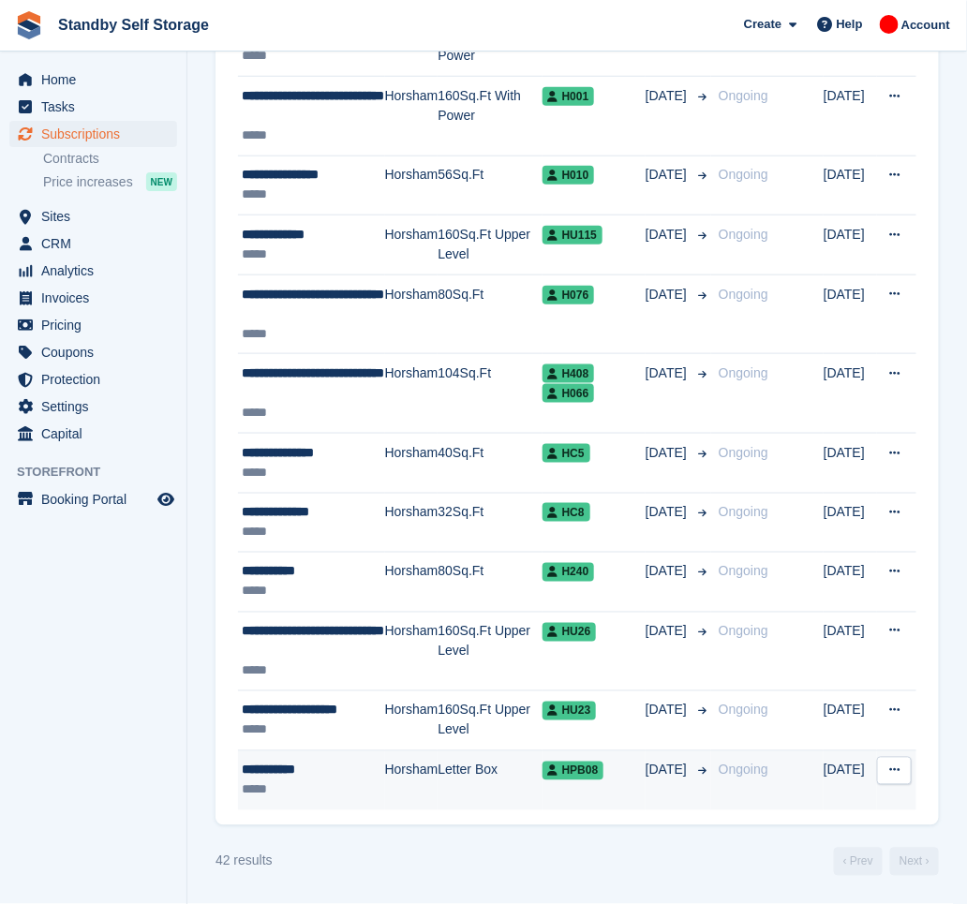
click at [452, 776] on td "Letter Box" at bounding box center [490, 781] width 104 height 59
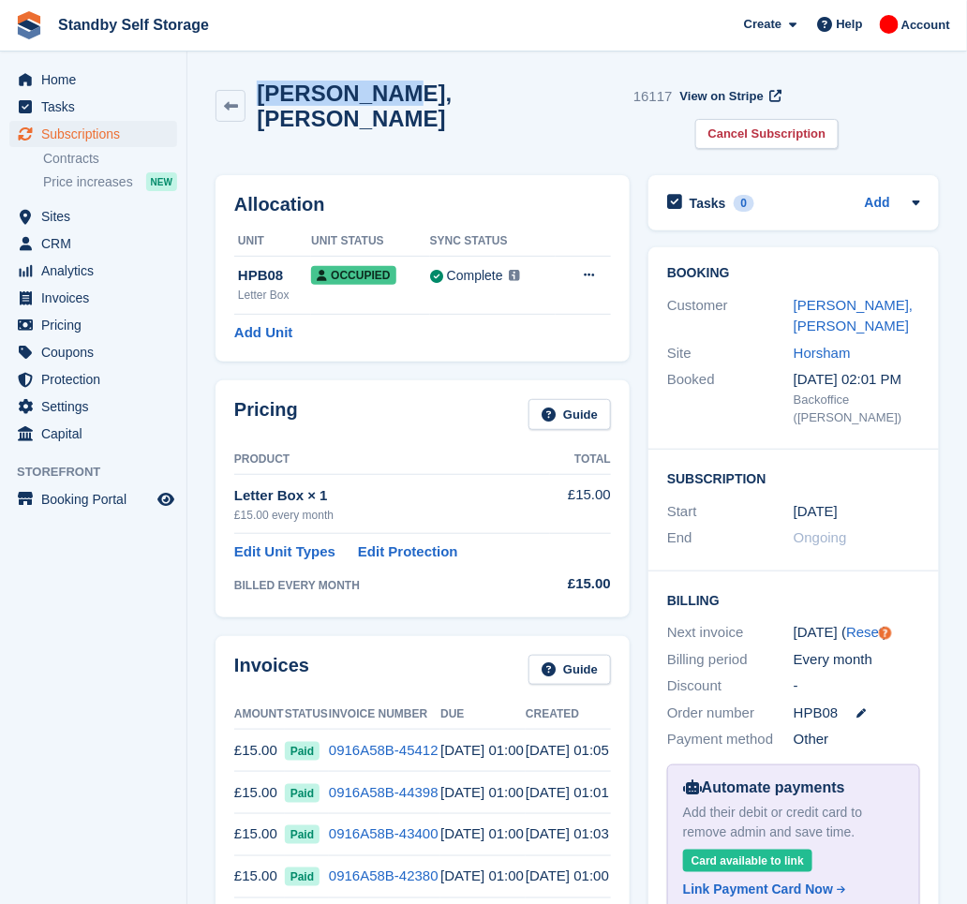
drag, startPoint x: 377, startPoint y: 100, endPoint x: 255, endPoint y: 112, distance: 122.4
click at [255, 112] on div "[PERSON_NAME], [PERSON_NAME] 16117 View on Stripe Cancel Subscription" at bounding box center [577, 118] width 742 height 95
copy h2 "[PERSON_NAME], [PERSON_NAME]"
click at [840, 119] on link "Cancel Subscription" at bounding box center [767, 134] width 144 height 31
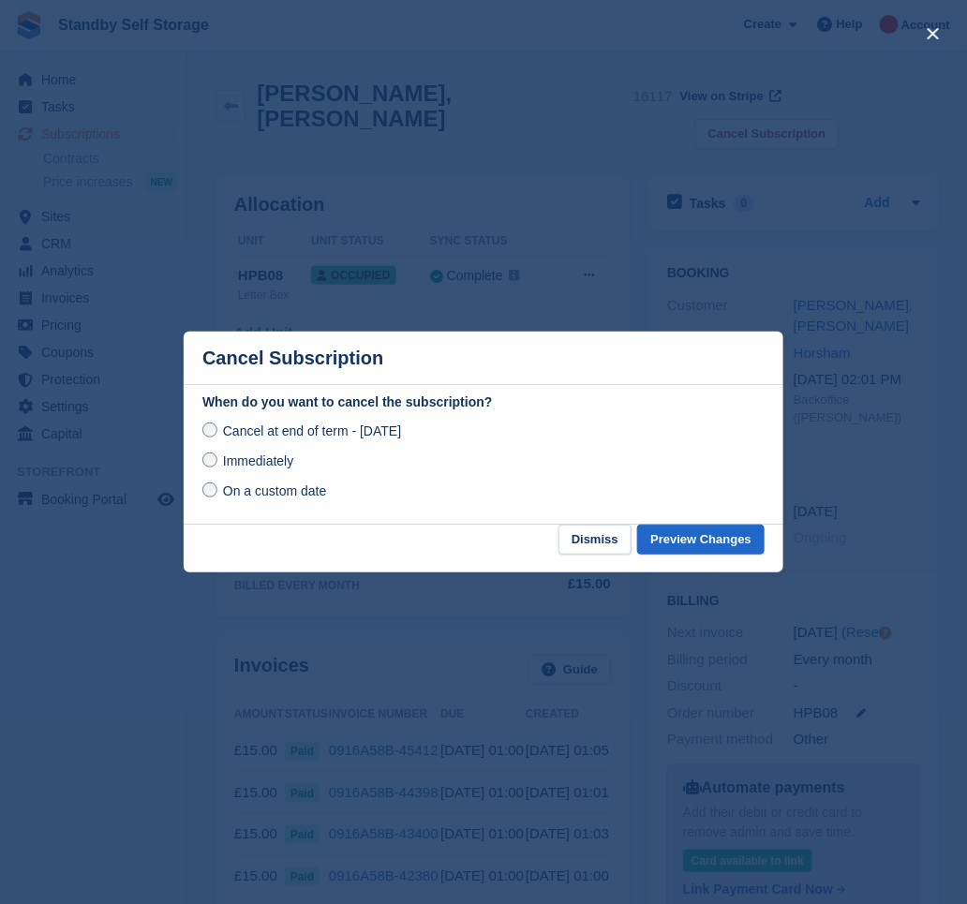
click at [226, 469] on span "Immediately" at bounding box center [258, 461] width 70 height 15
click at [710, 541] on button "Preview Changes" at bounding box center [700, 540] width 127 height 31
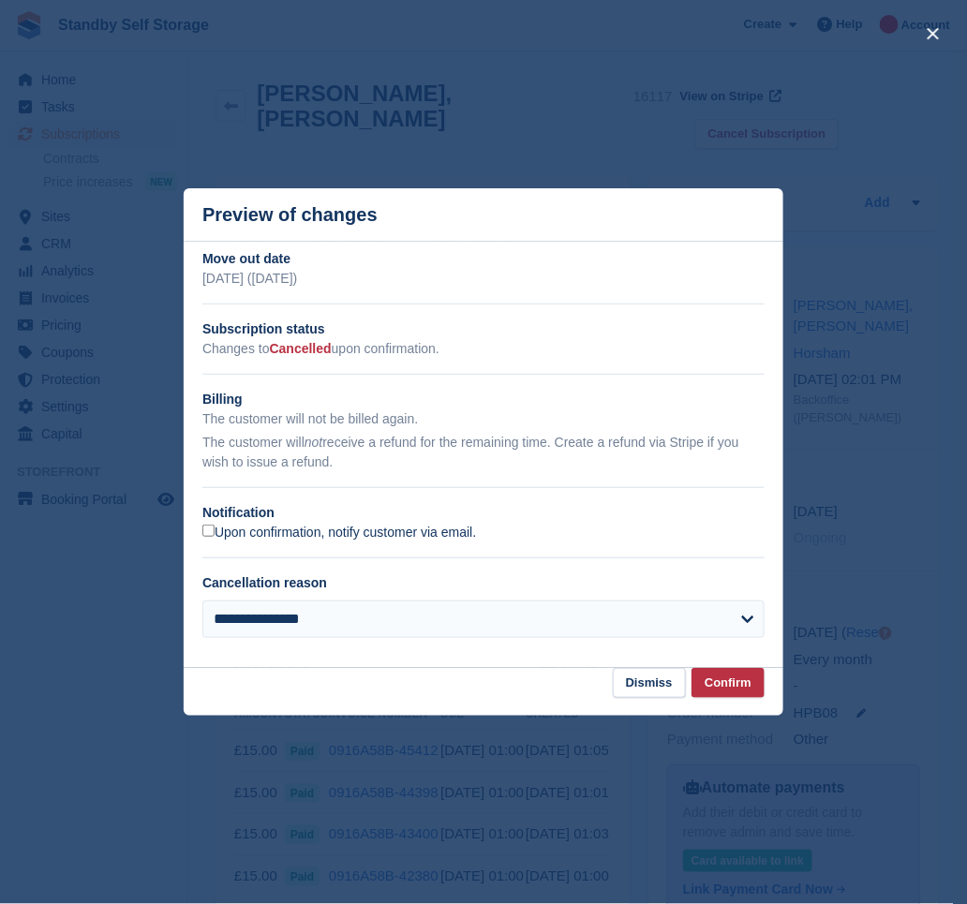
click at [249, 536] on label "Upon confirmation, notify customer via email." at bounding box center [339, 533] width 274 height 17
click at [740, 676] on button "Confirm" at bounding box center [728, 683] width 73 height 31
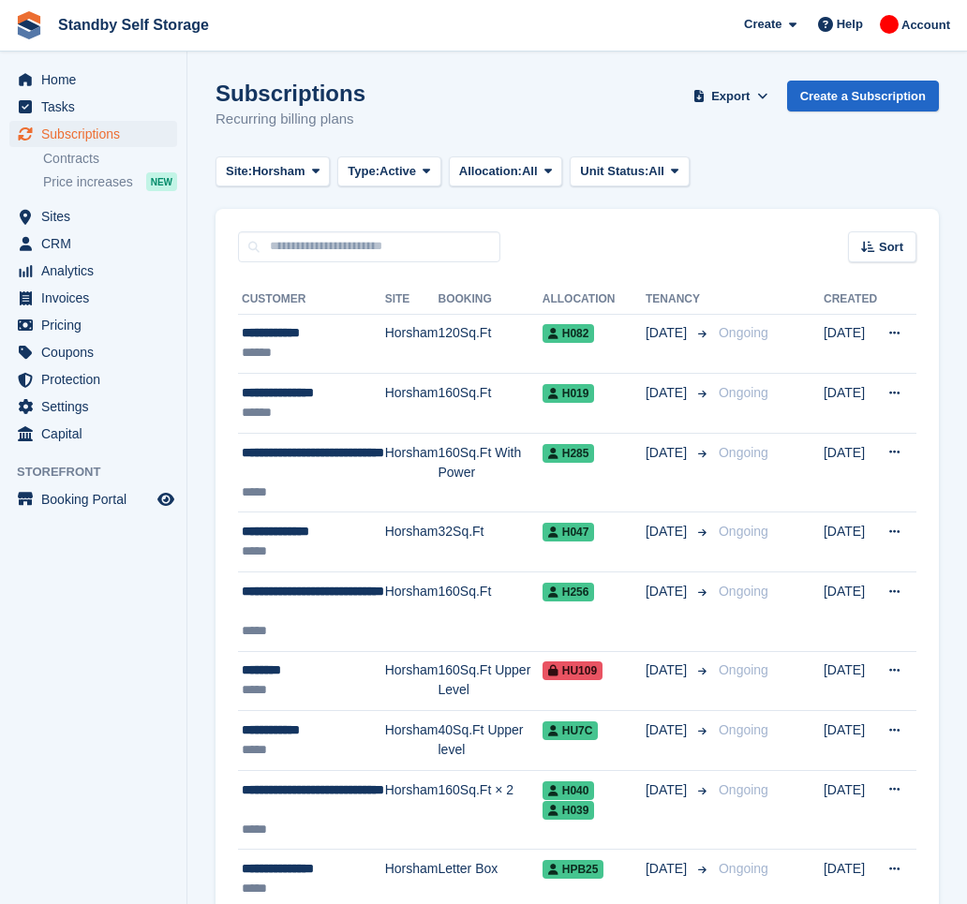
scroll to position [2187, 0]
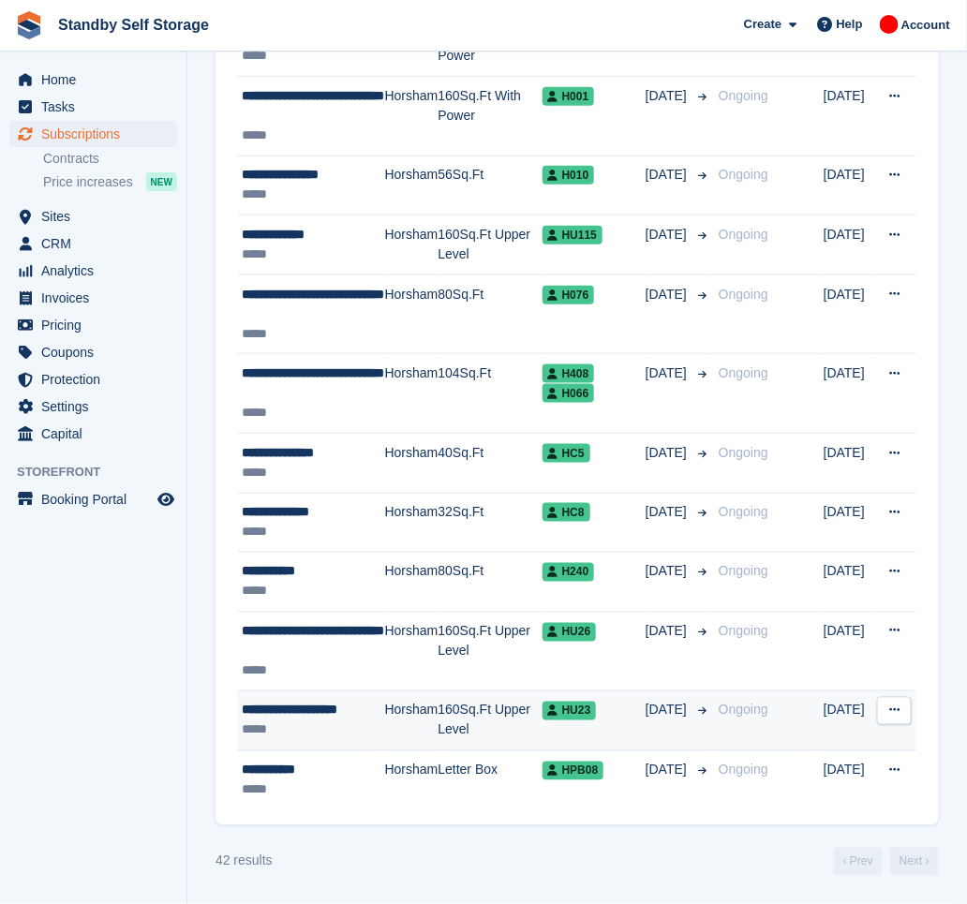
click at [405, 716] on td "Horsham" at bounding box center [411, 722] width 53 height 60
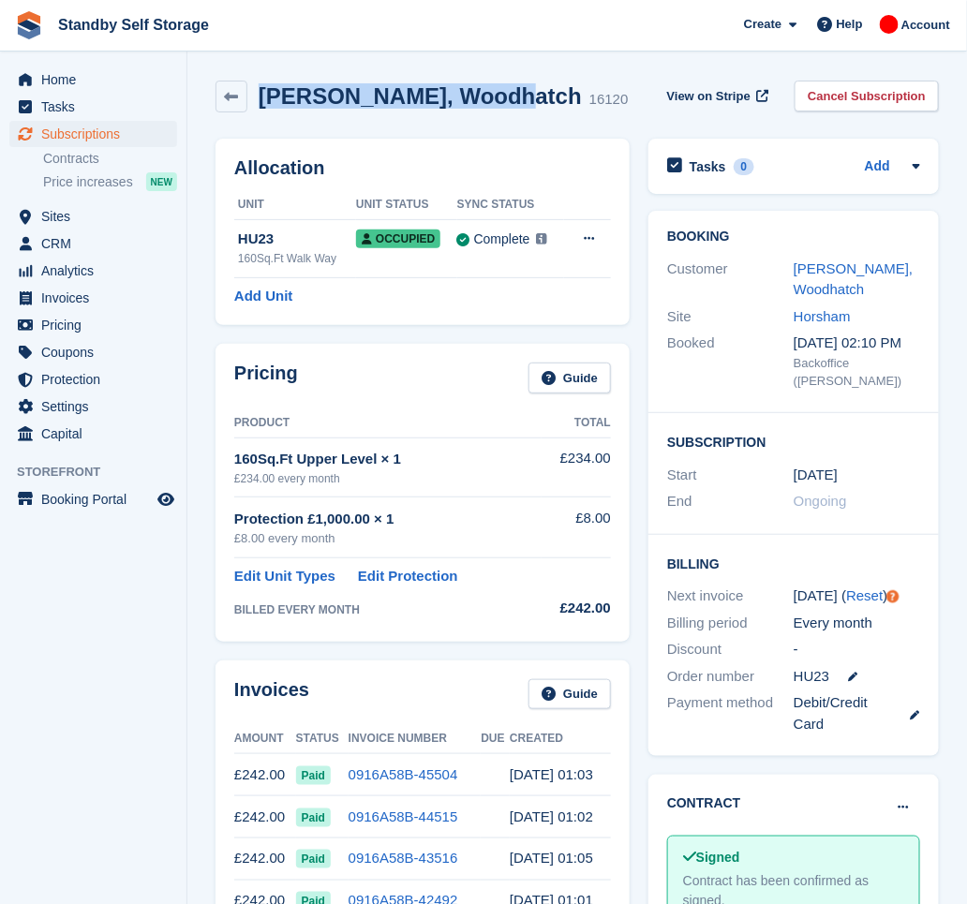
drag, startPoint x: 485, startPoint y: 96, endPoint x: 256, endPoint y: 103, distance: 229.7
click at [256, 103] on div "[PERSON_NAME], Woodhatch 16120" at bounding box center [437, 96] width 381 height 27
copy h2 "[PERSON_NAME], Woodhatch"
drag, startPoint x: 846, startPoint y: 92, endPoint x: 702, endPoint y: 187, distance: 173.1
click at [846, 92] on link "Cancel Subscription" at bounding box center [867, 96] width 144 height 31
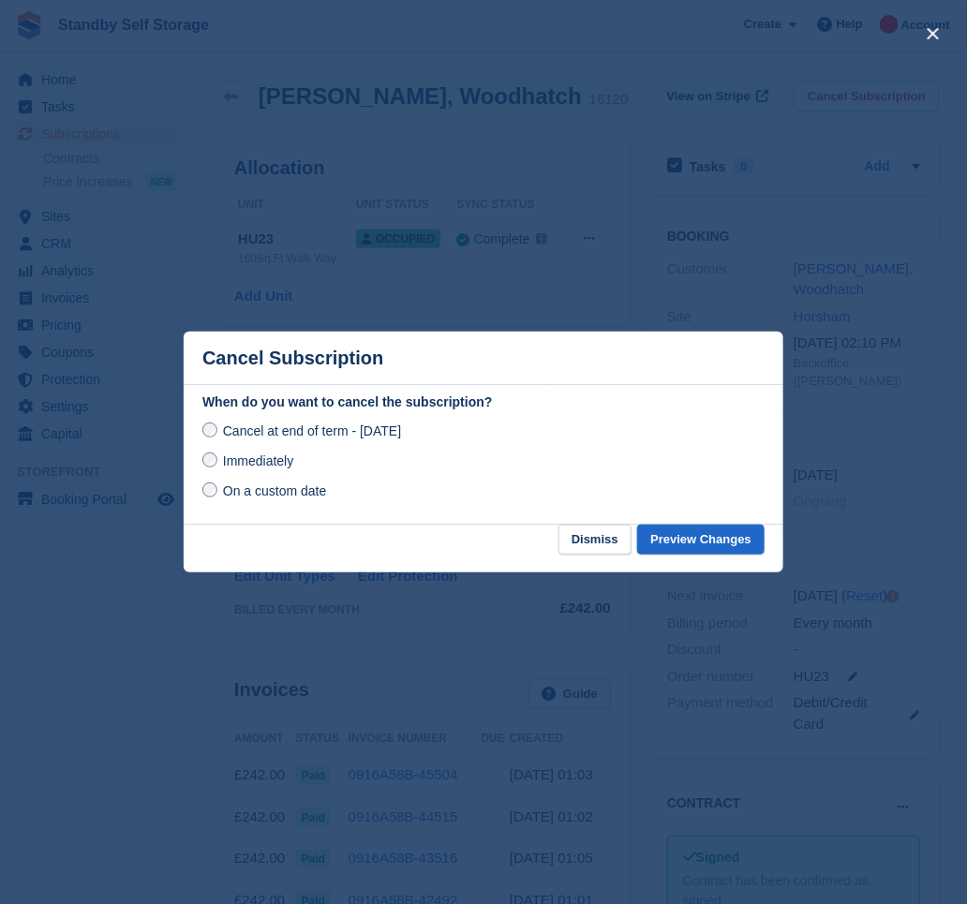
click at [274, 460] on span "Immediately" at bounding box center [258, 461] width 70 height 15
click at [693, 532] on button "Preview Changes" at bounding box center [700, 540] width 127 height 31
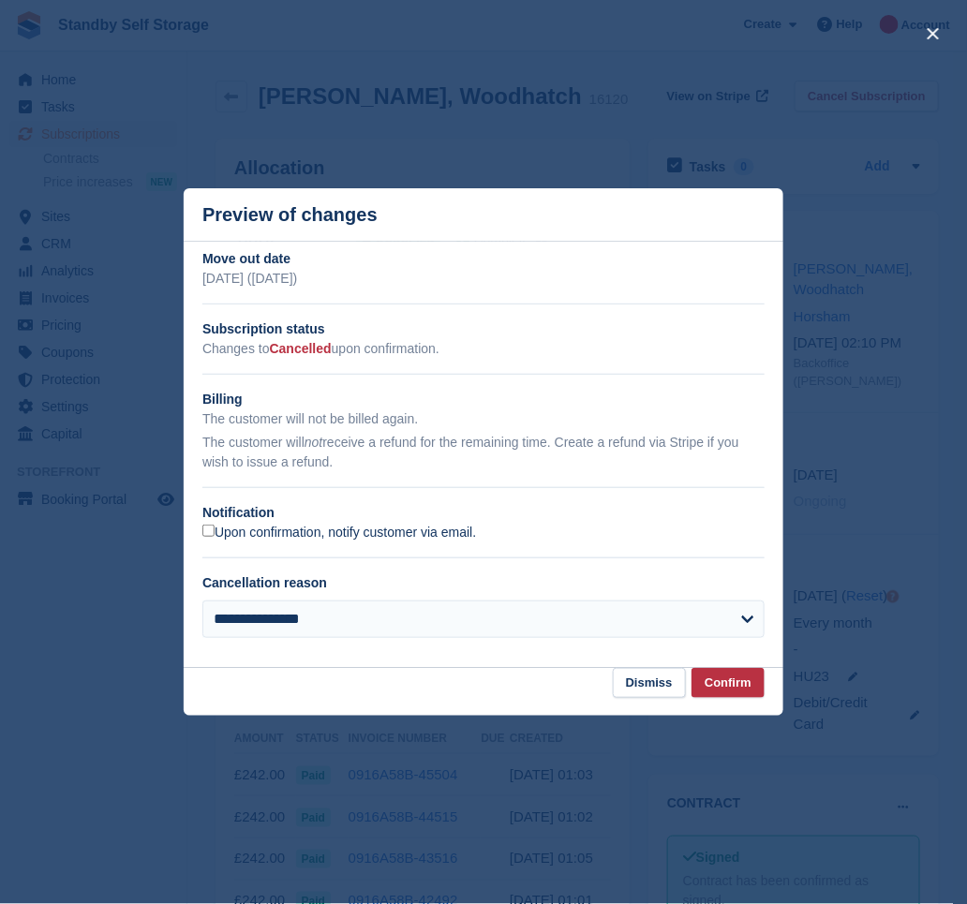
click at [282, 534] on label "Upon confirmation, notify customer via email." at bounding box center [339, 533] width 274 height 17
click at [737, 688] on button "Confirm" at bounding box center [728, 683] width 73 height 31
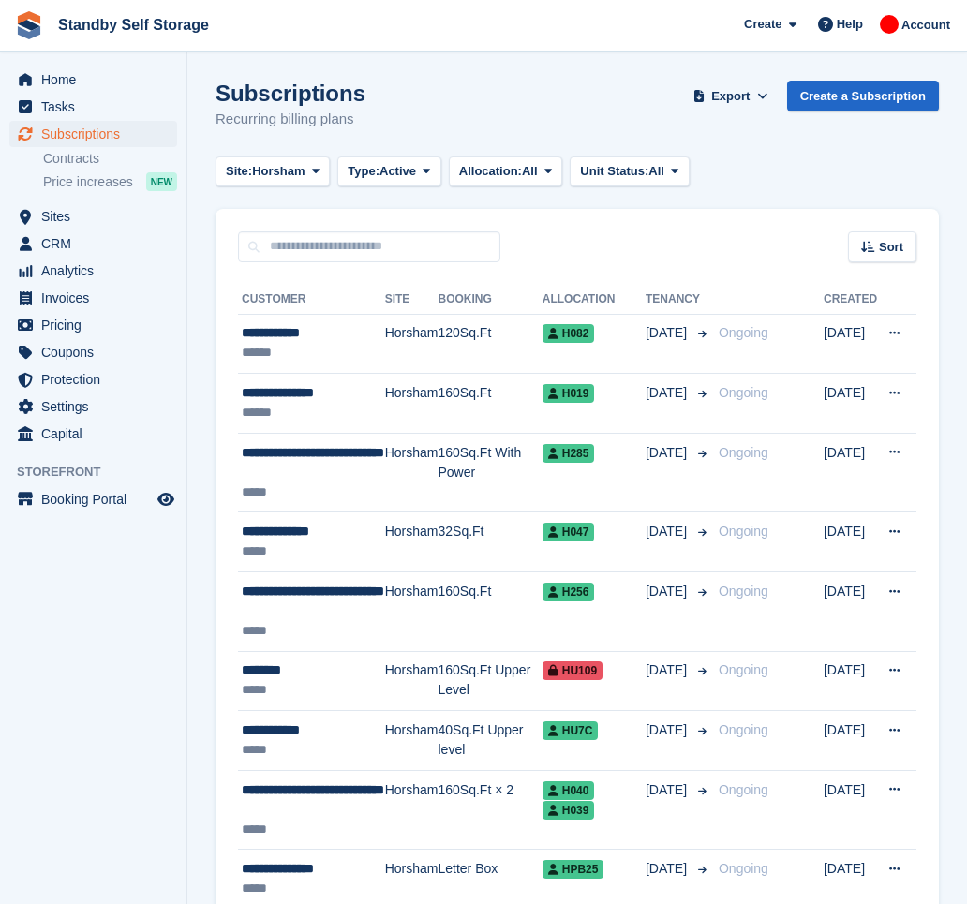
scroll to position [2187, 0]
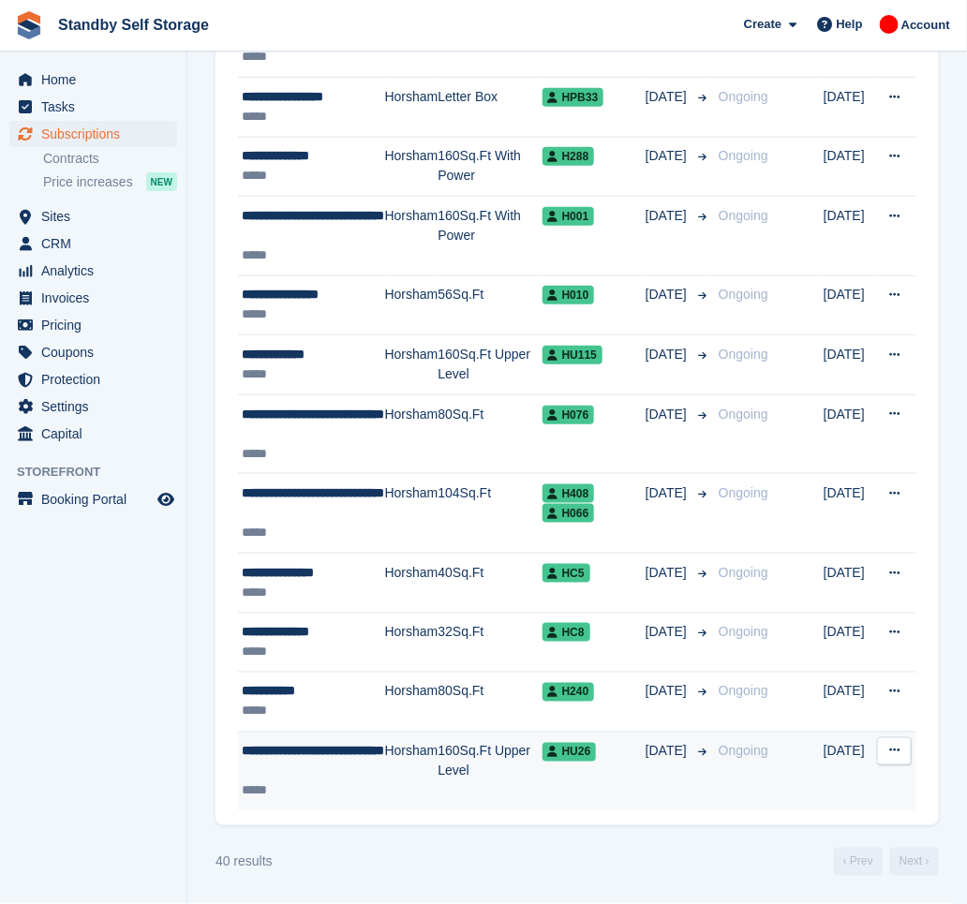
click at [334, 757] on span "**********" at bounding box center [313, 751] width 142 height 13
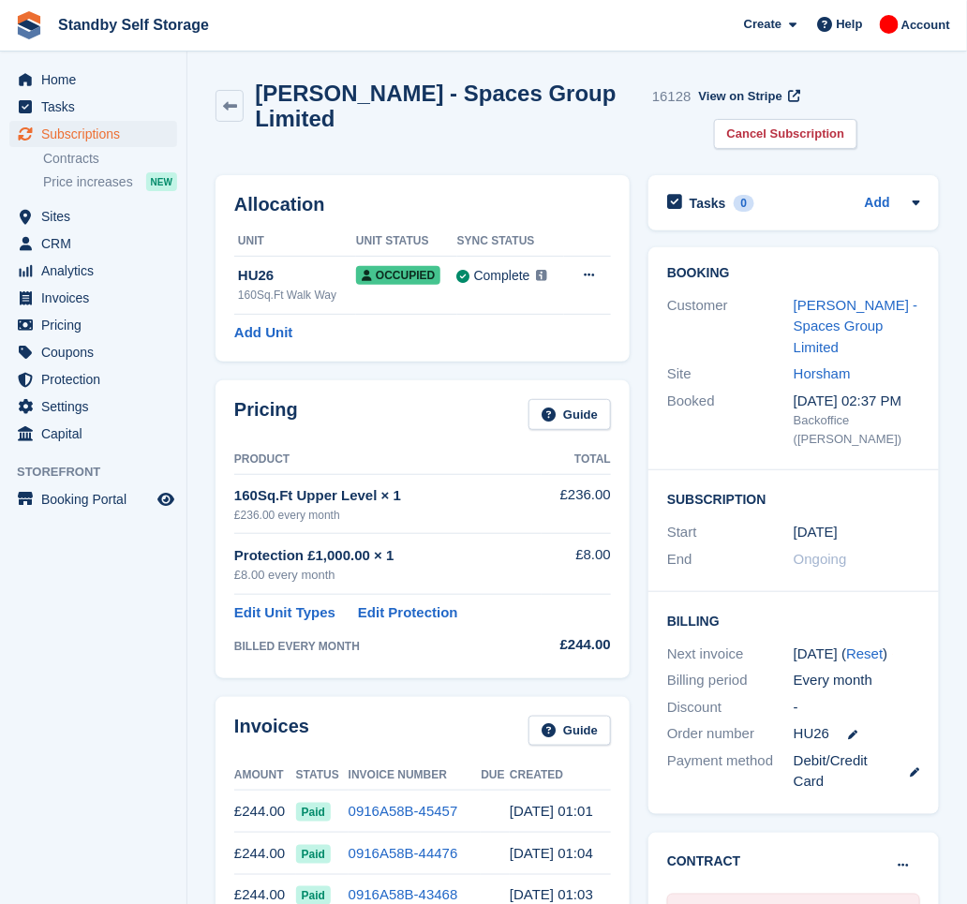
drag, startPoint x: 362, startPoint y: 107, endPoint x: 277, endPoint y: 99, distance: 84.7
click at [276, 99] on h2 "Elizabeth Windsor - Spaces Group Limited" at bounding box center [450, 106] width 390 height 51
drag, startPoint x: 311, startPoint y: 124, endPoint x: 253, endPoint y: 76, distance: 75.2
click at [253, 76] on div "Elizabeth Windsor - Spaces Group Limited 16128 View on Stripe Cancel Subscripti…" at bounding box center [577, 118] width 742 height 95
copy h2 "Elizabeth Windsor - Spaces Group Limited"
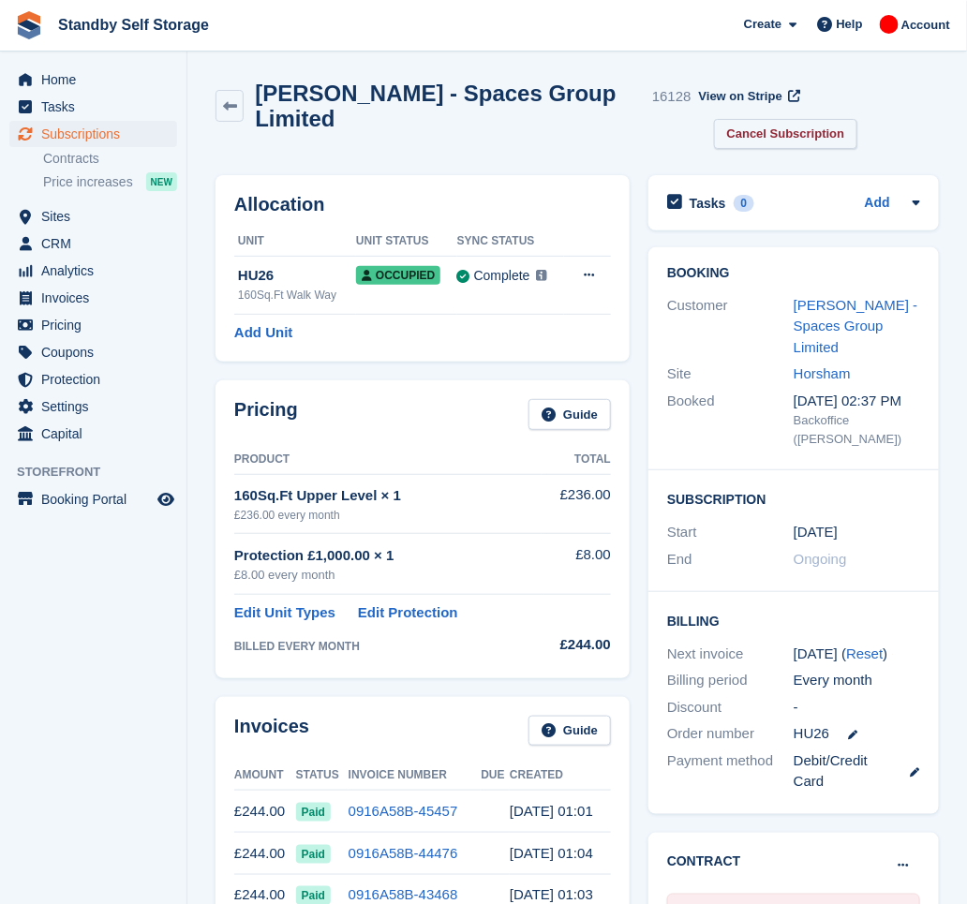
click at [775, 128] on link "Cancel Subscription" at bounding box center [786, 134] width 144 height 31
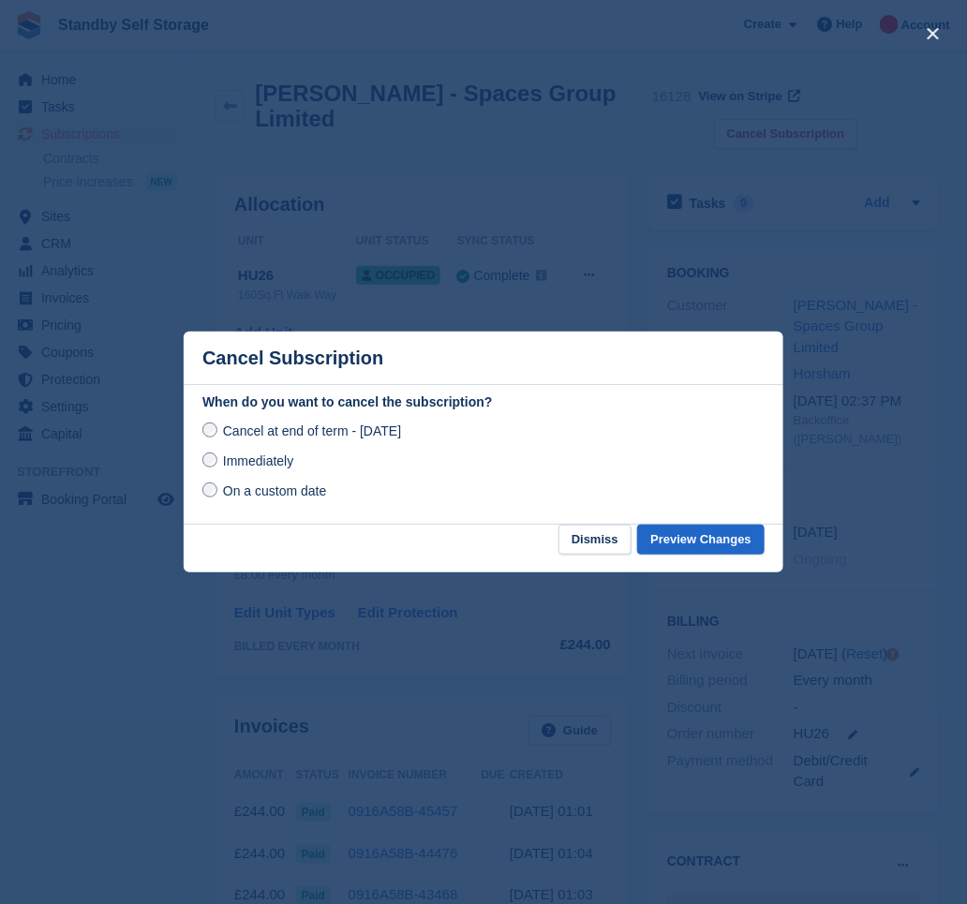
click at [273, 465] on span "Immediately" at bounding box center [258, 461] width 70 height 15
click at [709, 536] on button "Preview Changes" at bounding box center [700, 540] width 127 height 31
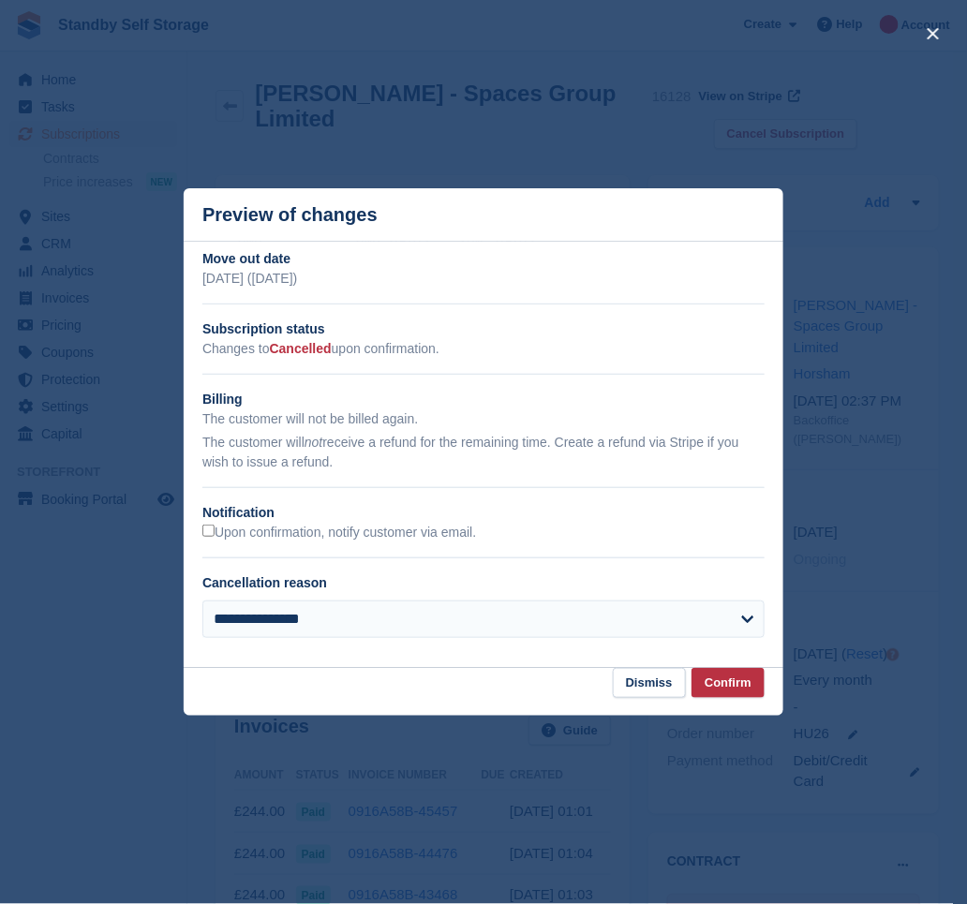
click at [285, 523] on h2 "Notification" at bounding box center [483, 513] width 562 height 20
click at [328, 524] on div "Upon confirmation, notify customer via email." at bounding box center [483, 533] width 562 height 20
click at [357, 533] on label "Upon confirmation, notify customer via email." at bounding box center [339, 533] width 274 height 17
click at [727, 677] on button "Confirm" at bounding box center [728, 683] width 73 height 31
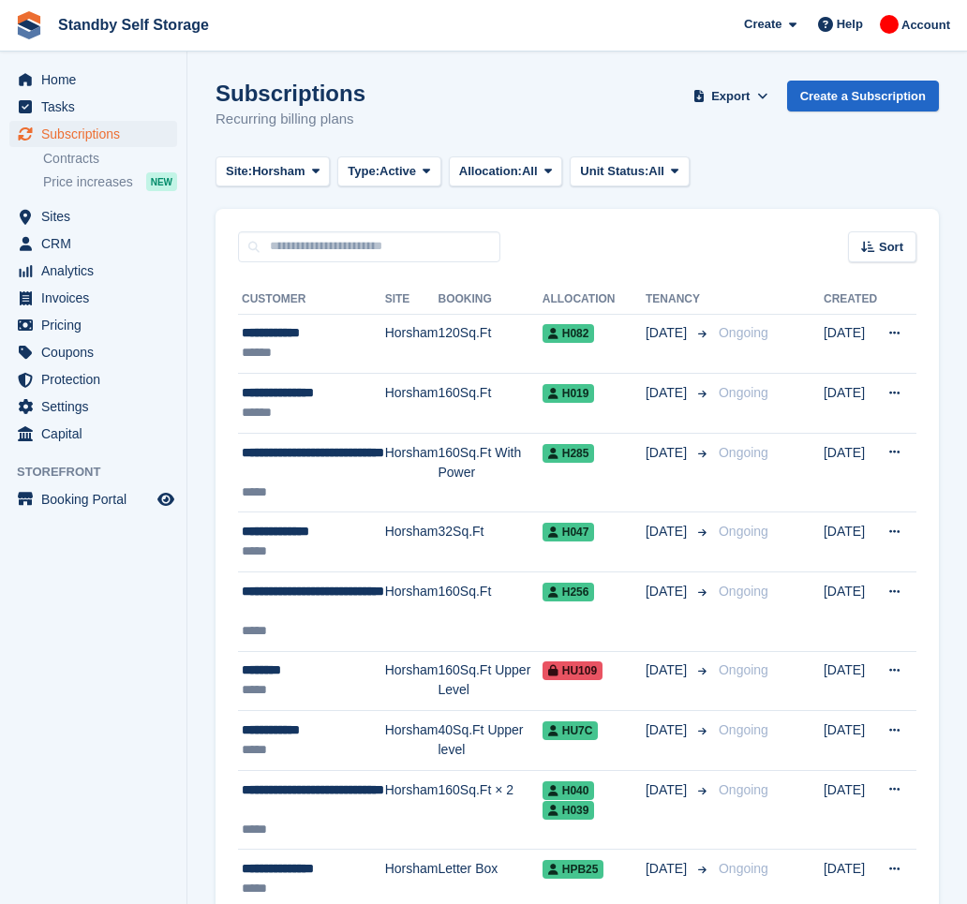
scroll to position [1989, 0]
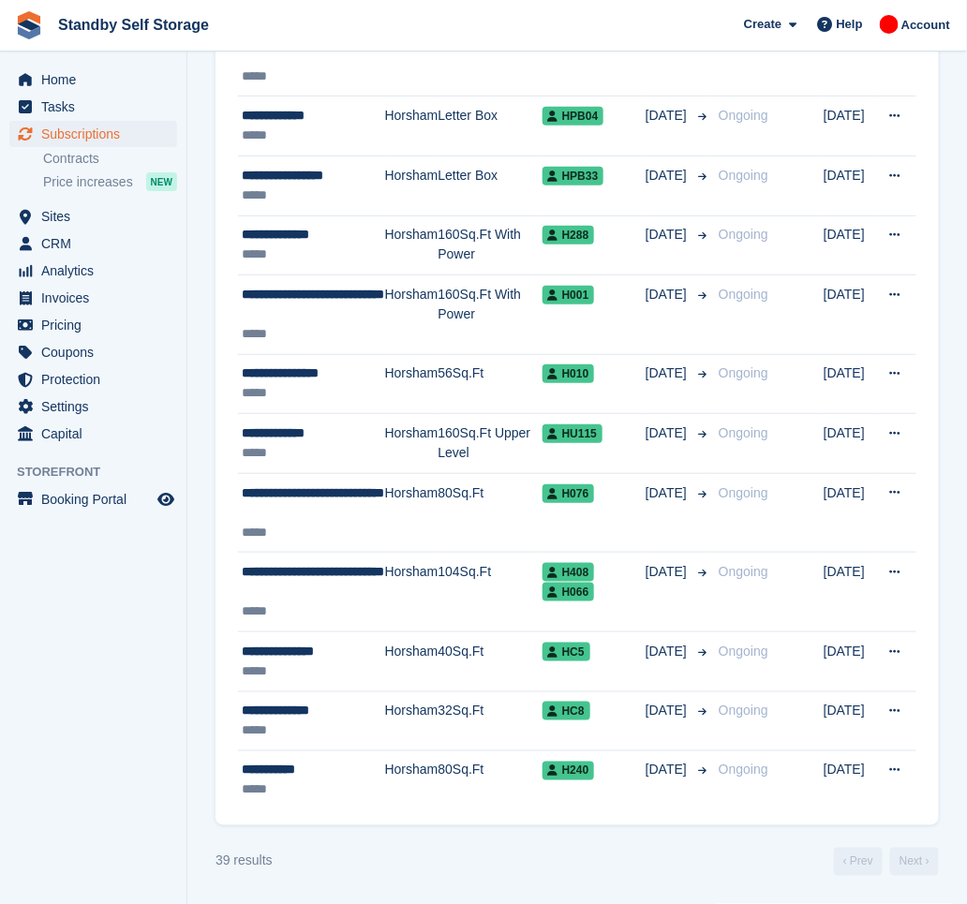
click at [358, 765] on div "**********" at bounding box center [313, 771] width 143 height 20
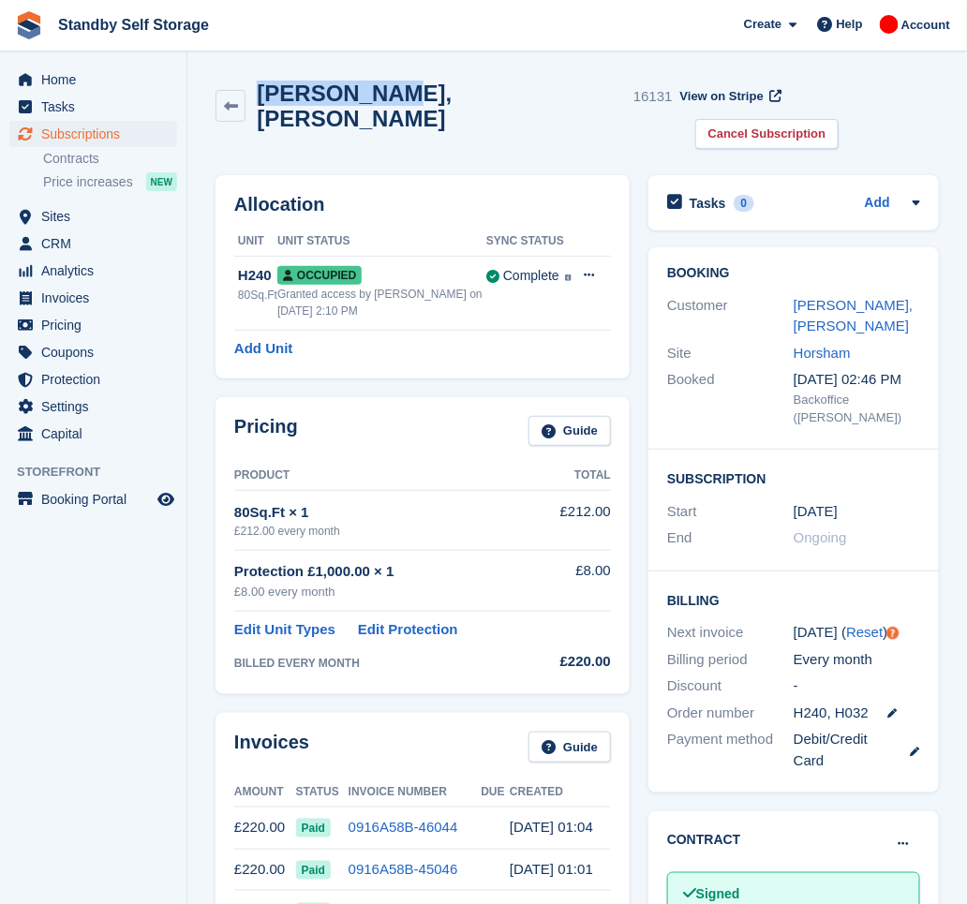
drag, startPoint x: 372, startPoint y: 97, endPoint x: 257, endPoint y: 115, distance: 116.6
click at [257, 115] on div "[PERSON_NAME], [PERSON_NAME] 16131 View on Stripe Cancel Subscription" at bounding box center [577, 118] width 742 height 95
copy h2 "[PERSON_NAME], [PERSON_NAME]"
drag, startPoint x: 880, startPoint y: 104, endPoint x: 845, endPoint y: 122, distance: 39.0
click at [840, 119] on link "Cancel Subscription" at bounding box center [767, 134] width 144 height 31
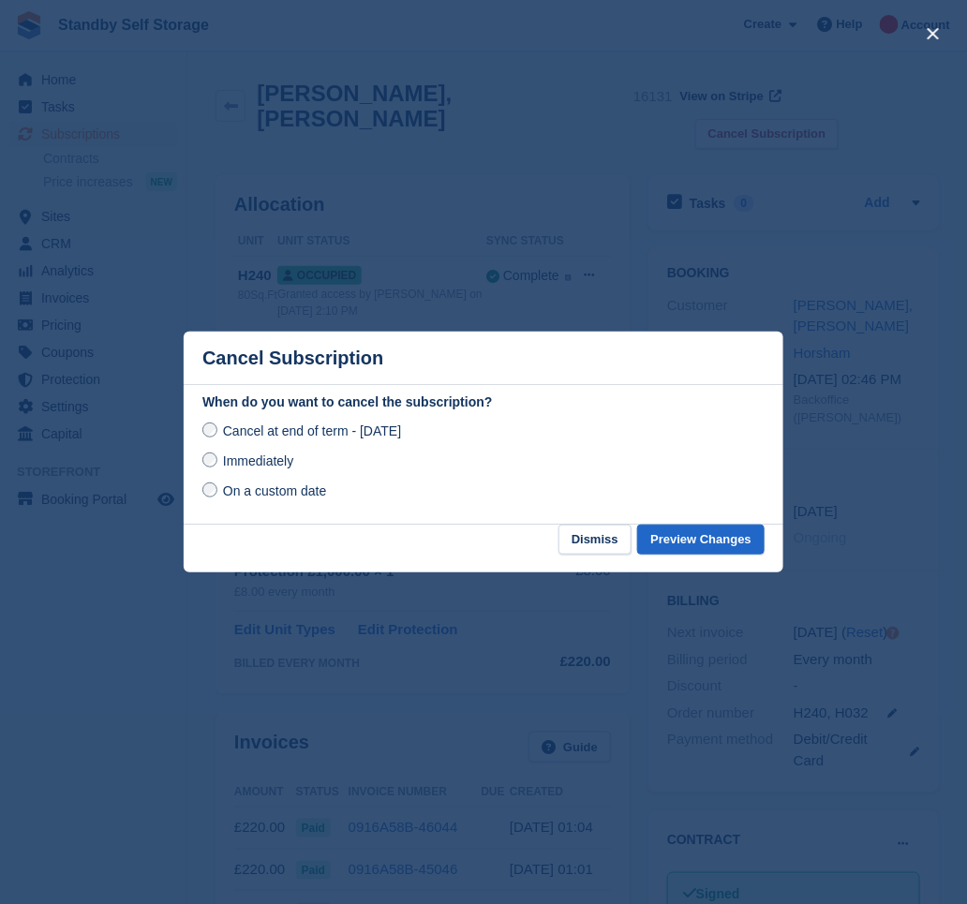
click at [282, 457] on span "Immediately" at bounding box center [258, 461] width 70 height 15
click at [690, 547] on button "Preview Changes" at bounding box center [700, 540] width 127 height 31
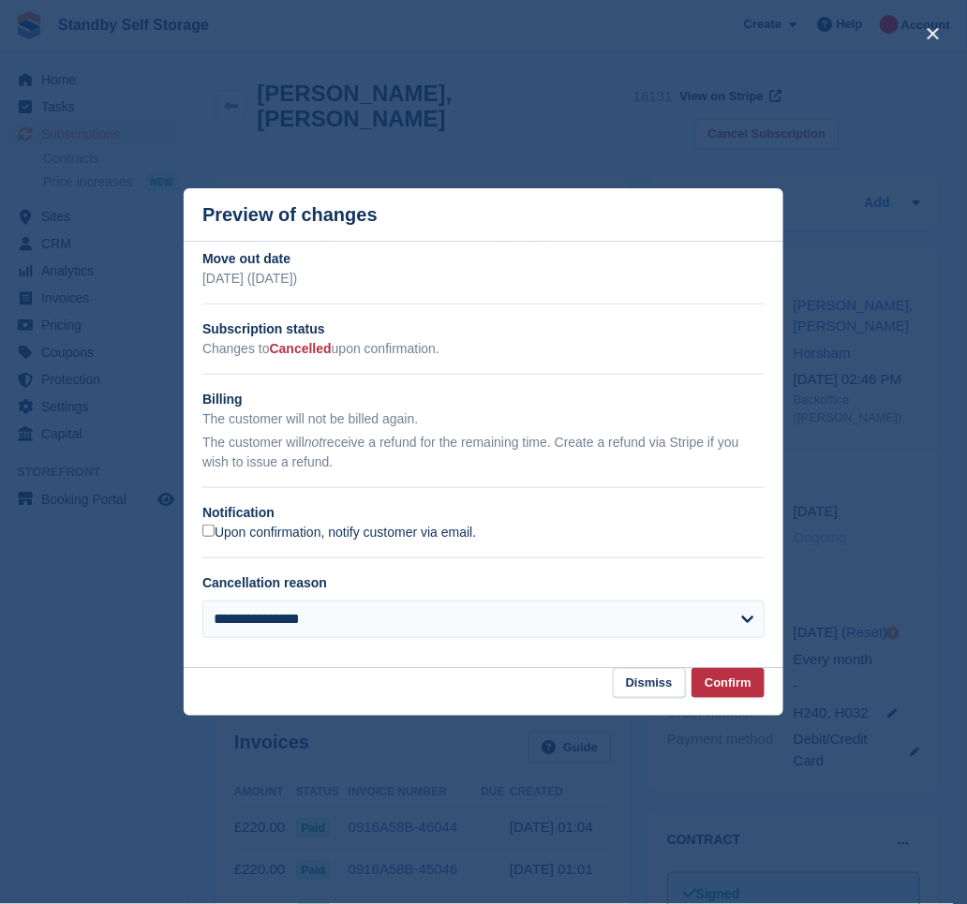
click at [276, 534] on label "Upon confirmation, notify customer via email." at bounding box center [339, 533] width 274 height 17
click at [729, 674] on button "Confirm" at bounding box center [728, 683] width 73 height 31
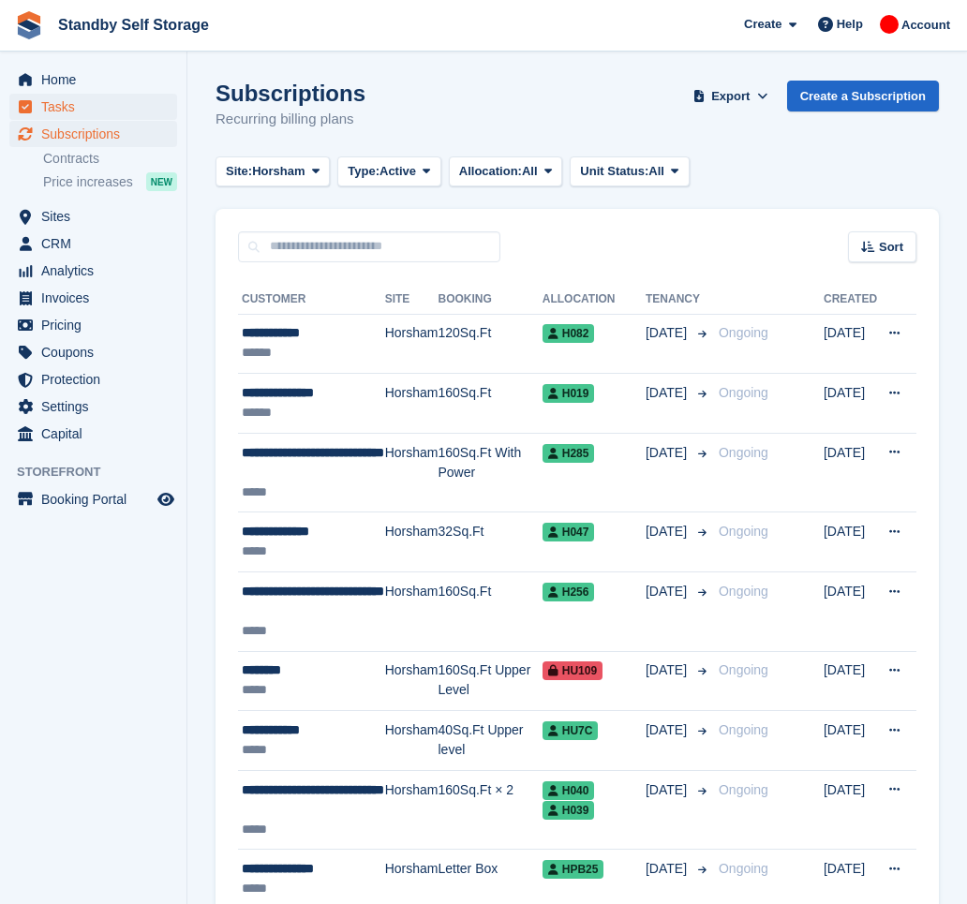
scroll to position [1989, 0]
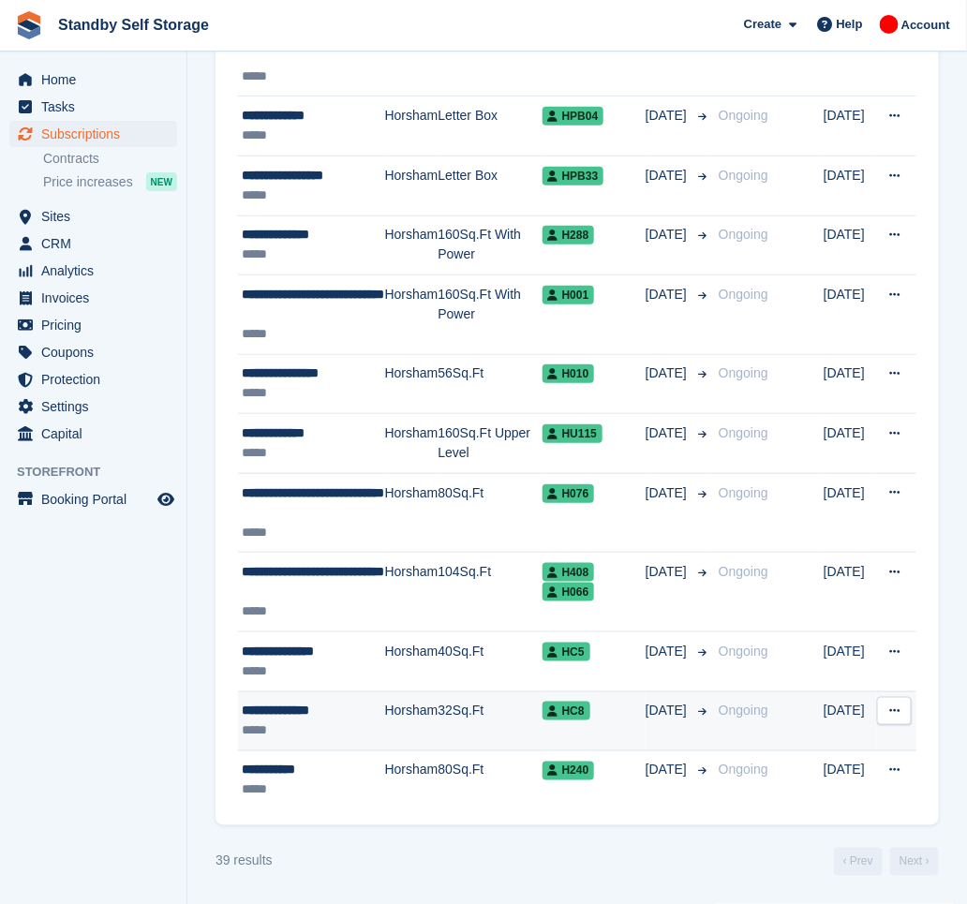
click at [337, 718] on div "**********" at bounding box center [313, 711] width 143 height 20
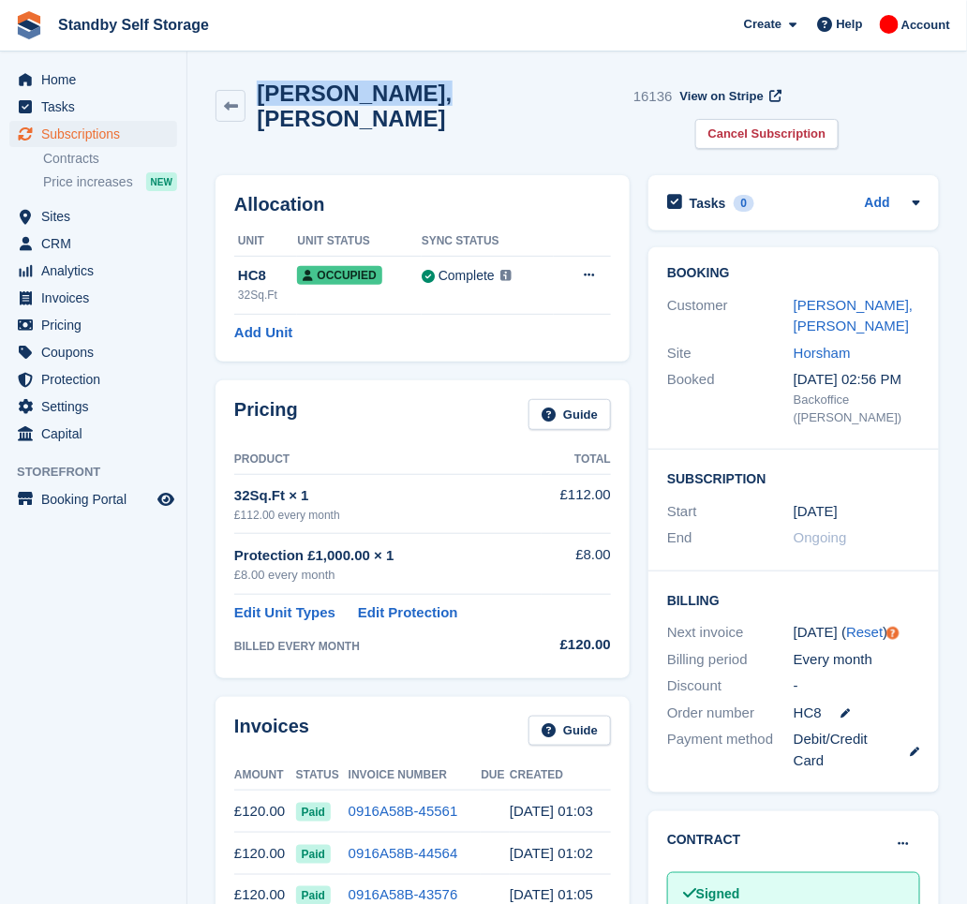
drag, startPoint x: 418, startPoint y: 92, endPoint x: 262, endPoint y: 106, distance: 156.2
click at [262, 106] on div "Thomas, Weller 16136" at bounding box center [459, 106] width 426 height 51
copy h2 "Thomas, Weller"
click at [840, 119] on link "Cancel Subscription" at bounding box center [767, 134] width 144 height 31
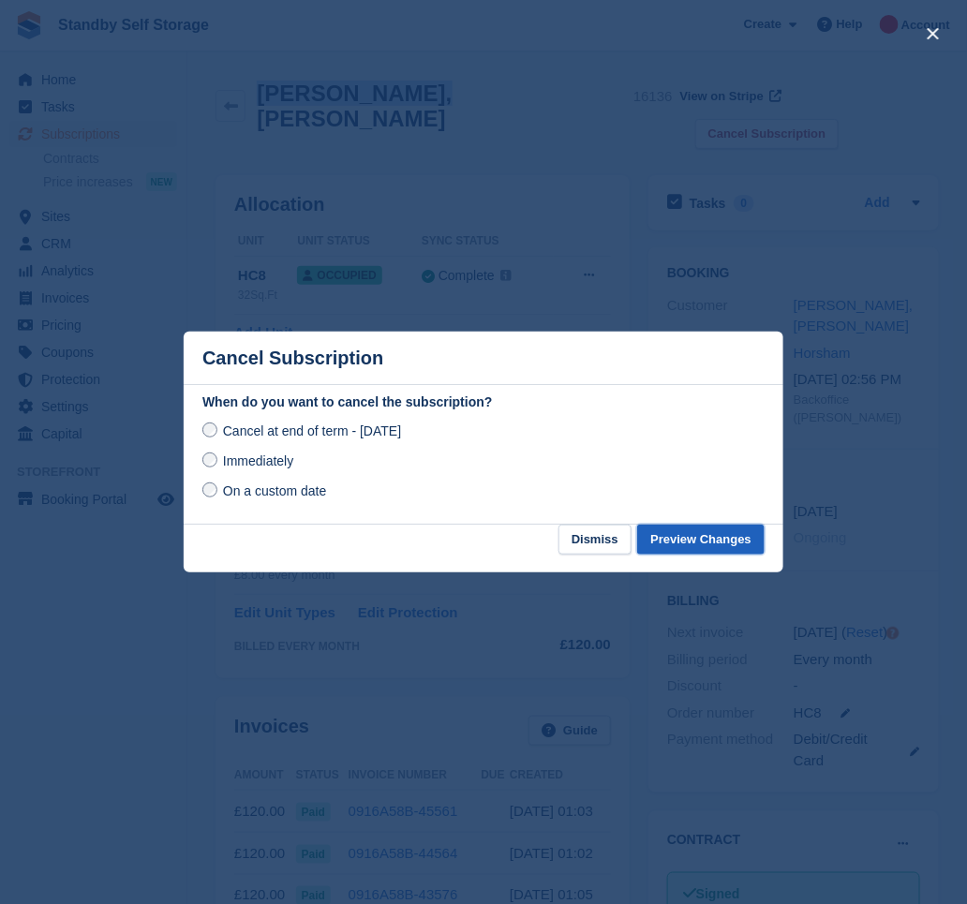
click at [690, 549] on button "Preview Changes" at bounding box center [700, 540] width 127 height 31
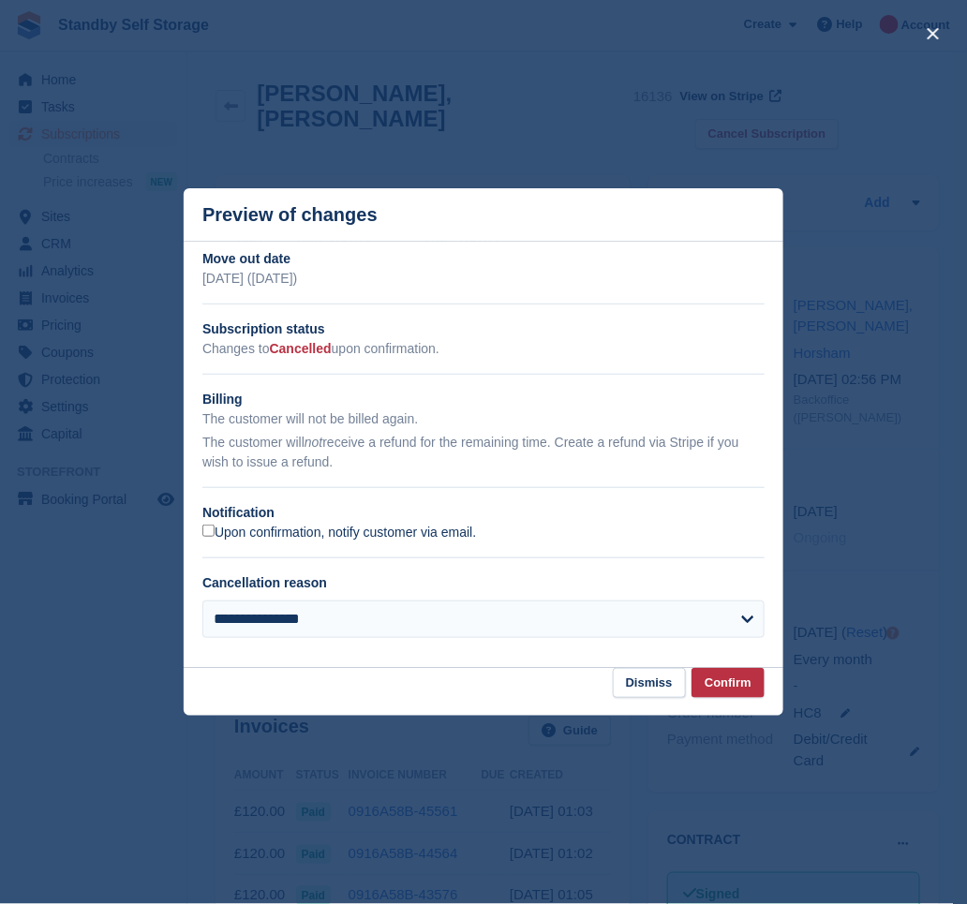
click at [261, 531] on label "Upon confirmation, notify customer via email." at bounding box center [339, 533] width 274 height 17
click at [731, 672] on button "Confirm" at bounding box center [728, 683] width 73 height 31
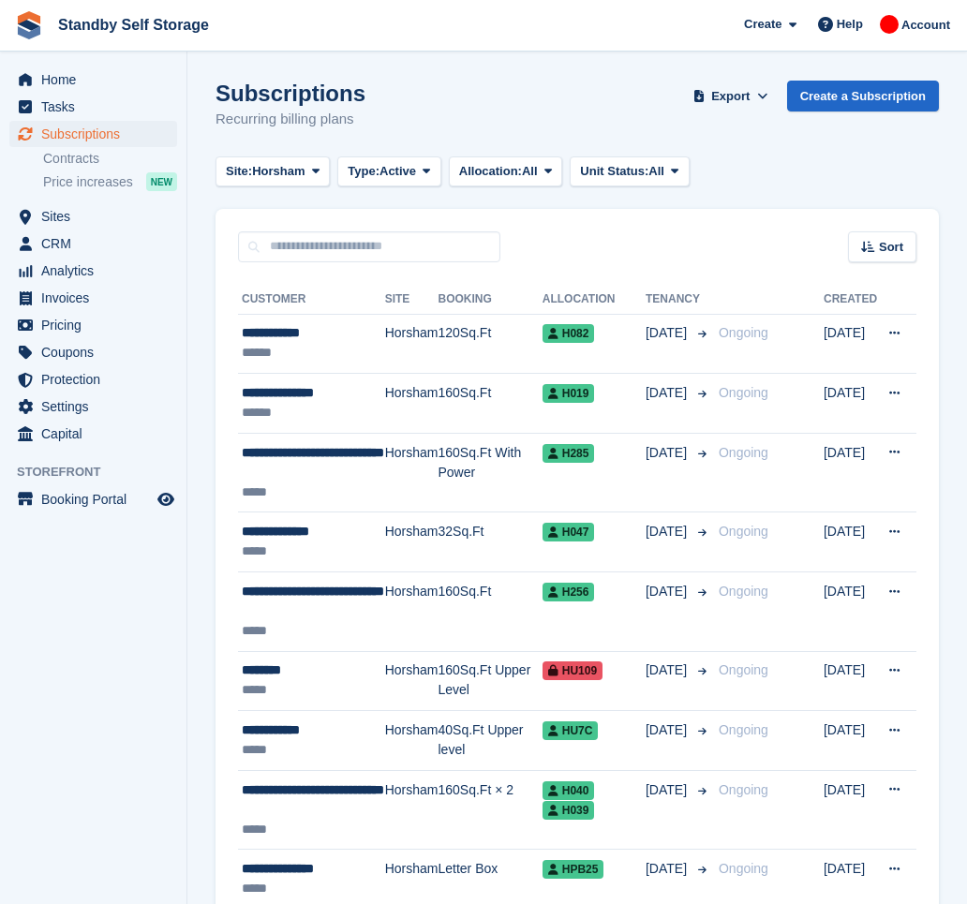
scroll to position [1989, 0]
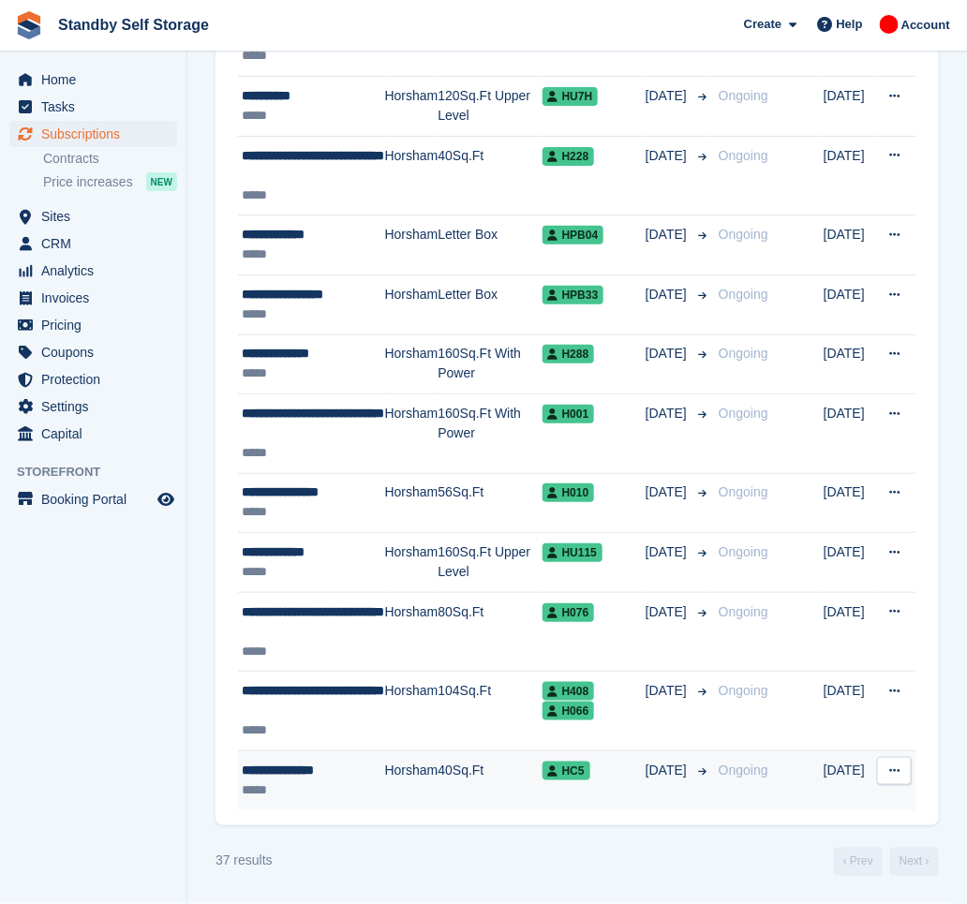
click at [421, 777] on td "Horsham" at bounding box center [411, 781] width 53 height 59
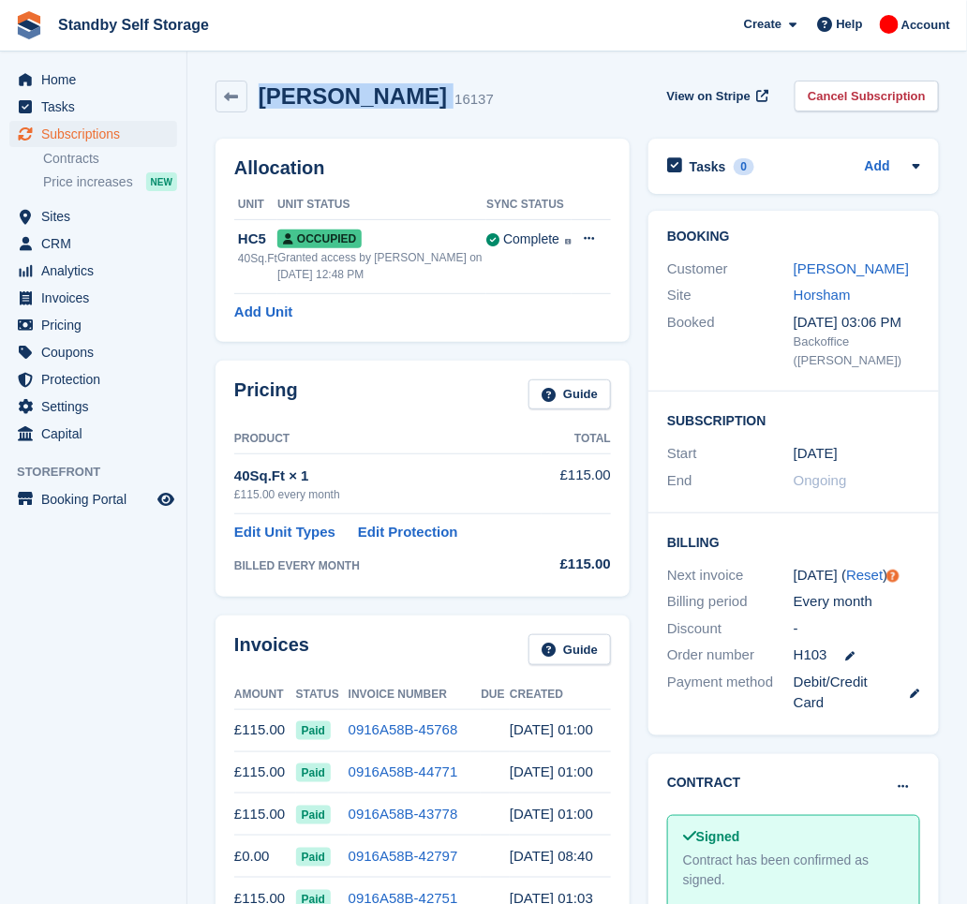
drag, startPoint x: 415, startPoint y: 105, endPoint x: 259, endPoint y: 112, distance: 156.7
click at [259, 112] on div "[PERSON_NAME] 16137 View on Stripe Cancel Subscription" at bounding box center [577, 100] width 742 height 58
click at [830, 107] on link "Cancel Subscription" at bounding box center [867, 96] width 144 height 31
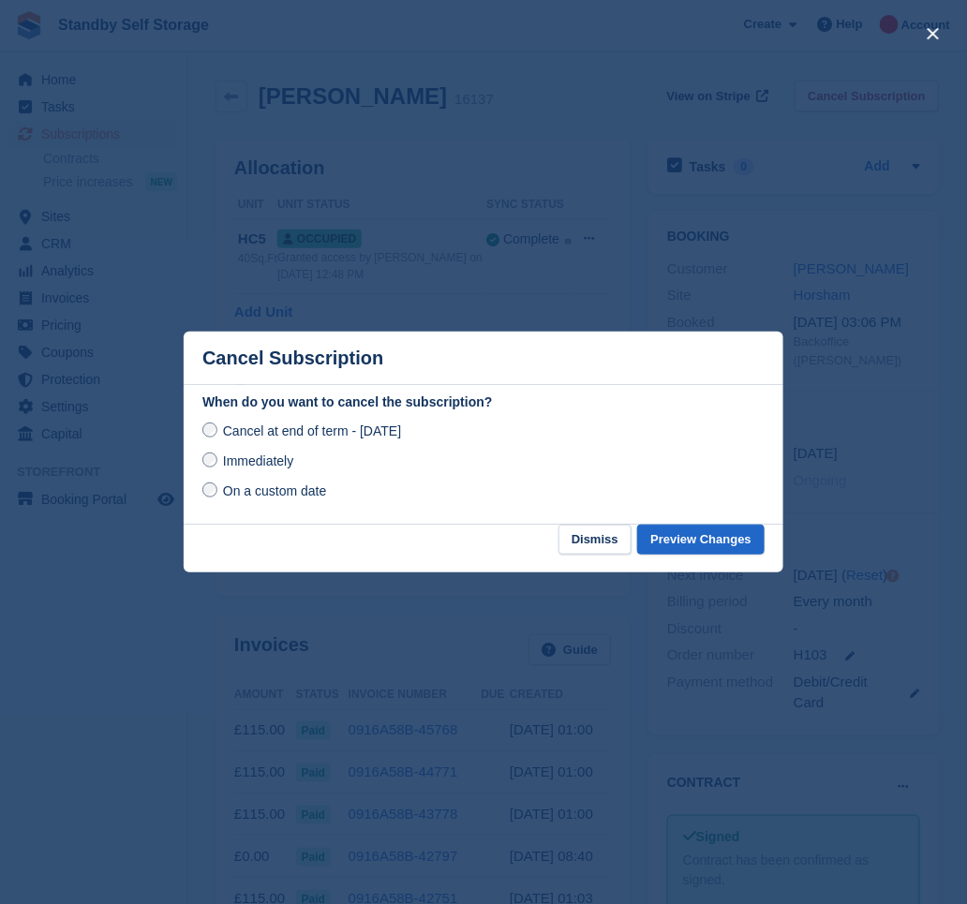
click at [260, 464] on span "Immediately" at bounding box center [258, 461] width 70 height 15
click at [746, 532] on button "Preview Changes" at bounding box center [700, 540] width 127 height 31
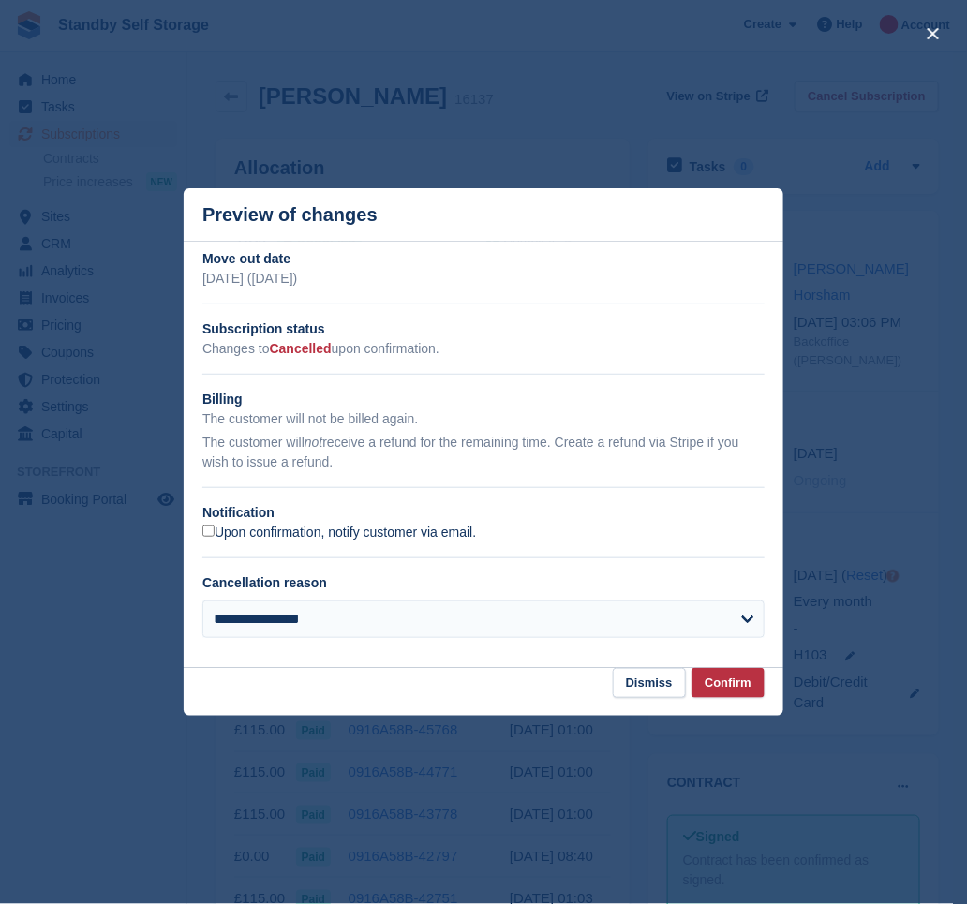
click at [249, 533] on label "Upon confirmation, notify customer via email." at bounding box center [339, 533] width 274 height 17
click at [723, 695] on button "Confirm" at bounding box center [728, 683] width 73 height 31
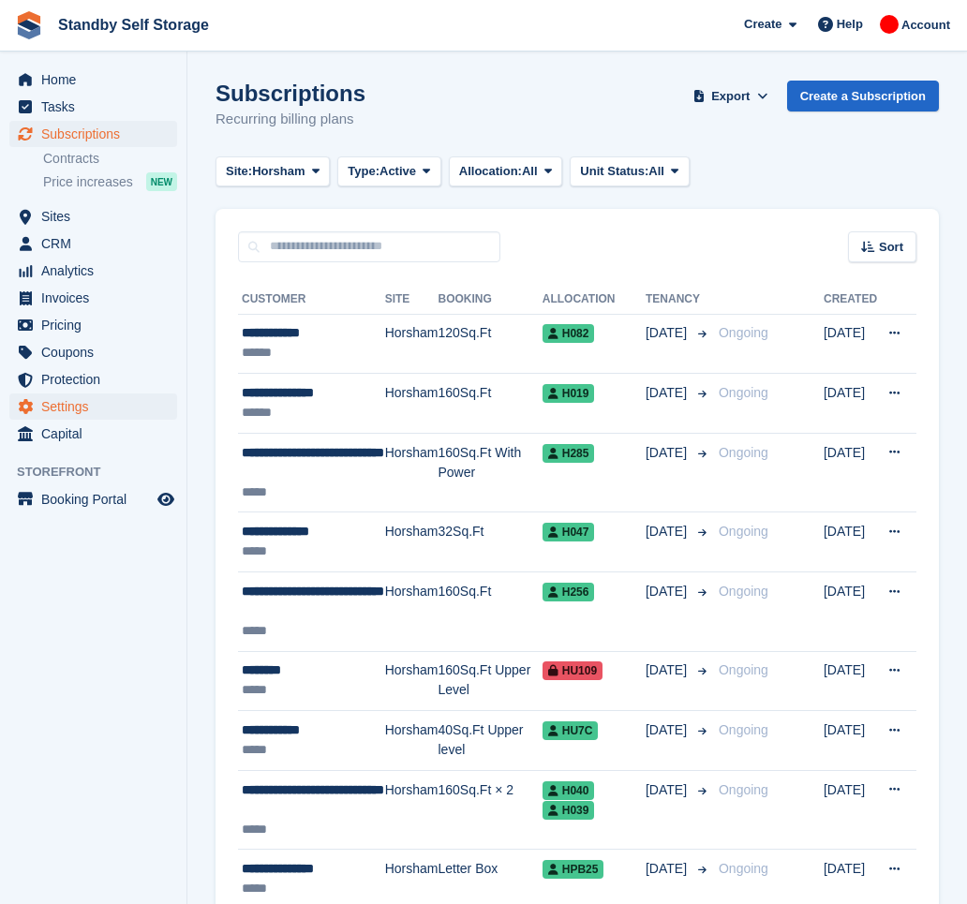
scroll to position [1870, 0]
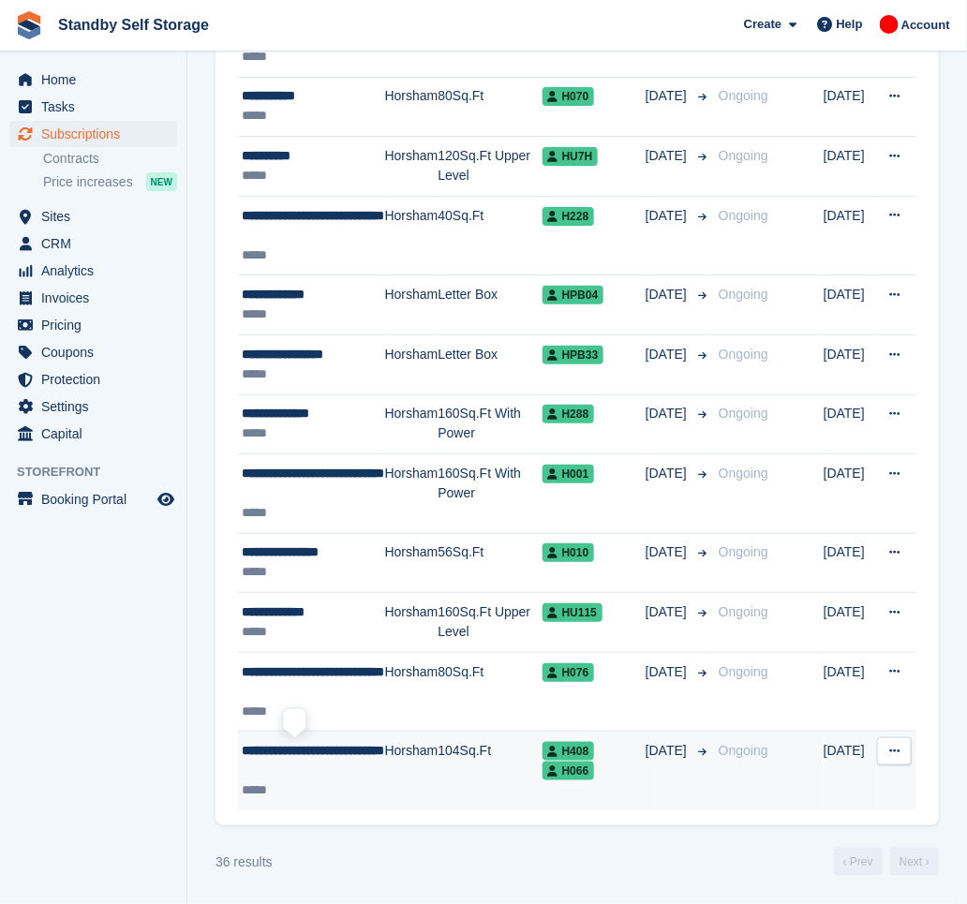
click at [324, 769] on div "**********" at bounding box center [313, 760] width 143 height 39
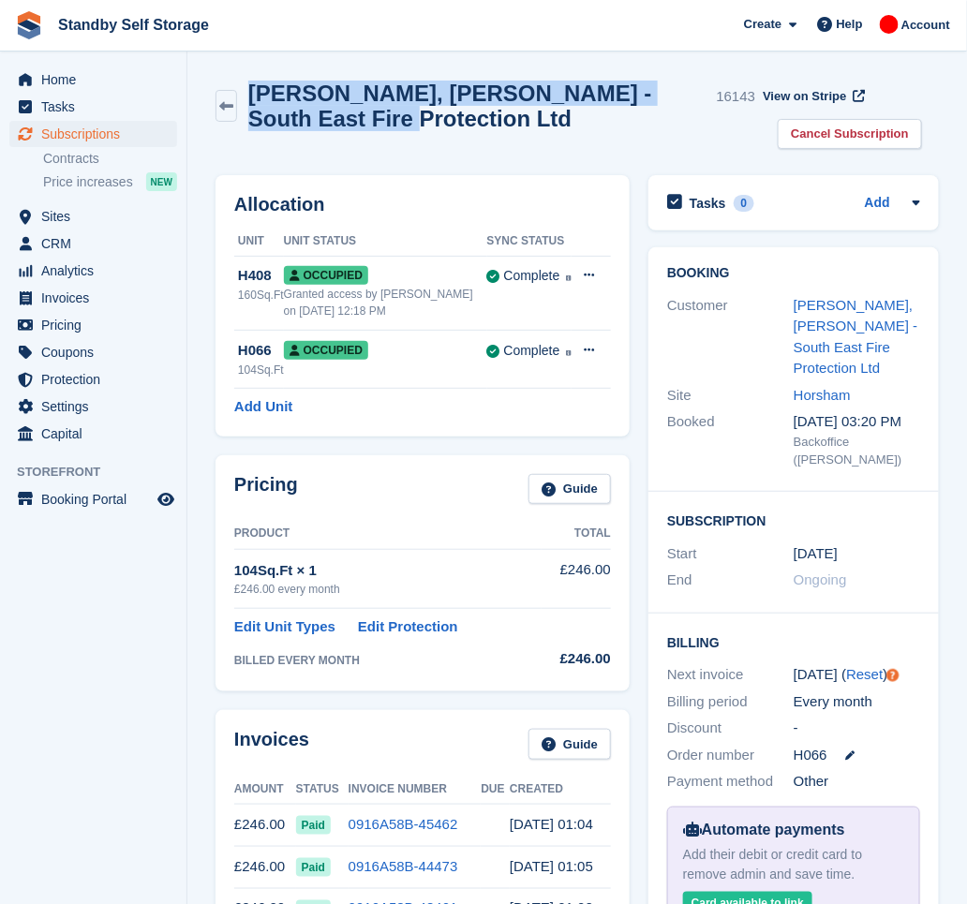
drag, startPoint x: 405, startPoint y: 110, endPoint x: 251, endPoint y: 87, distance: 155.3
click at [251, 87] on div "[PERSON_NAME], [PERSON_NAME] - South East Fire Protection Ltd 16143" at bounding box center [496, 106] width 518 height 51
copy h2 "[PERSON_NAME], [PERSON_NAME] - South East Fire Protection Ltd"
click at [778, 128] on link "Cancel Subscription" at bounding box center [850, 134] width 144 height 31
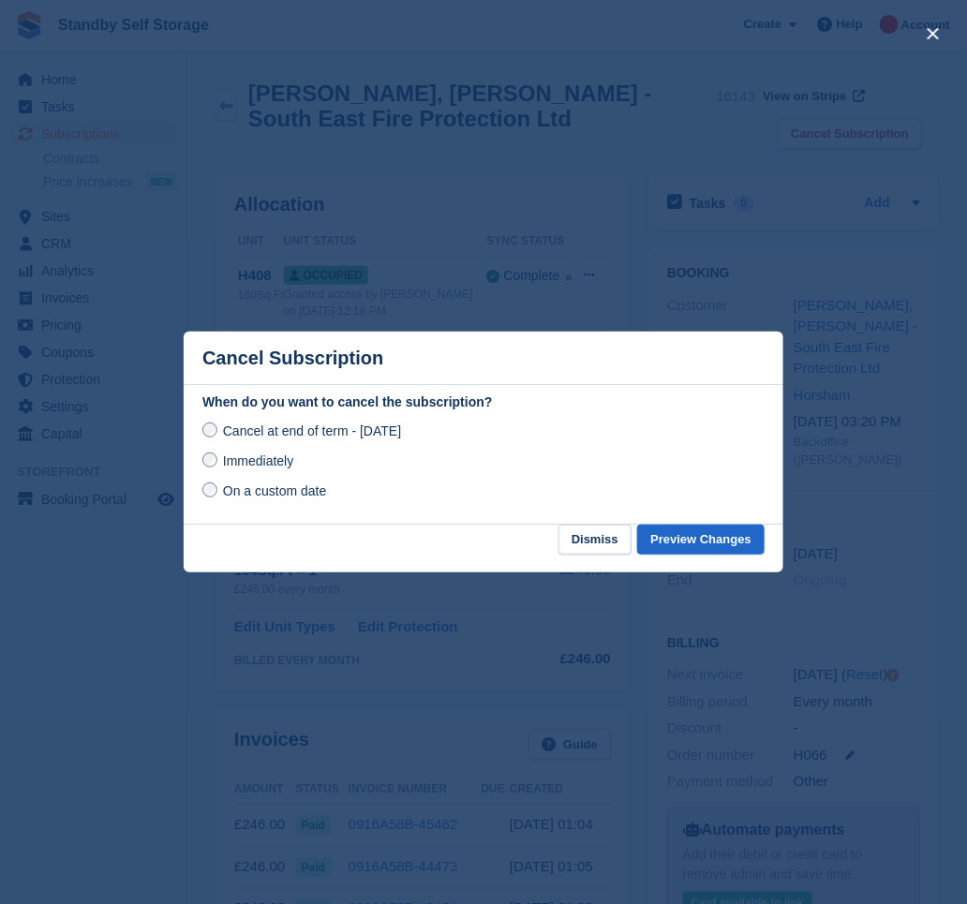
click at [291, 463] on span "Immediately" at bounding box center [258, 461] width 70 height 15
click at [740, 546] on button "Preview Changes" at bounding box center [700, 540] width 127 height 31
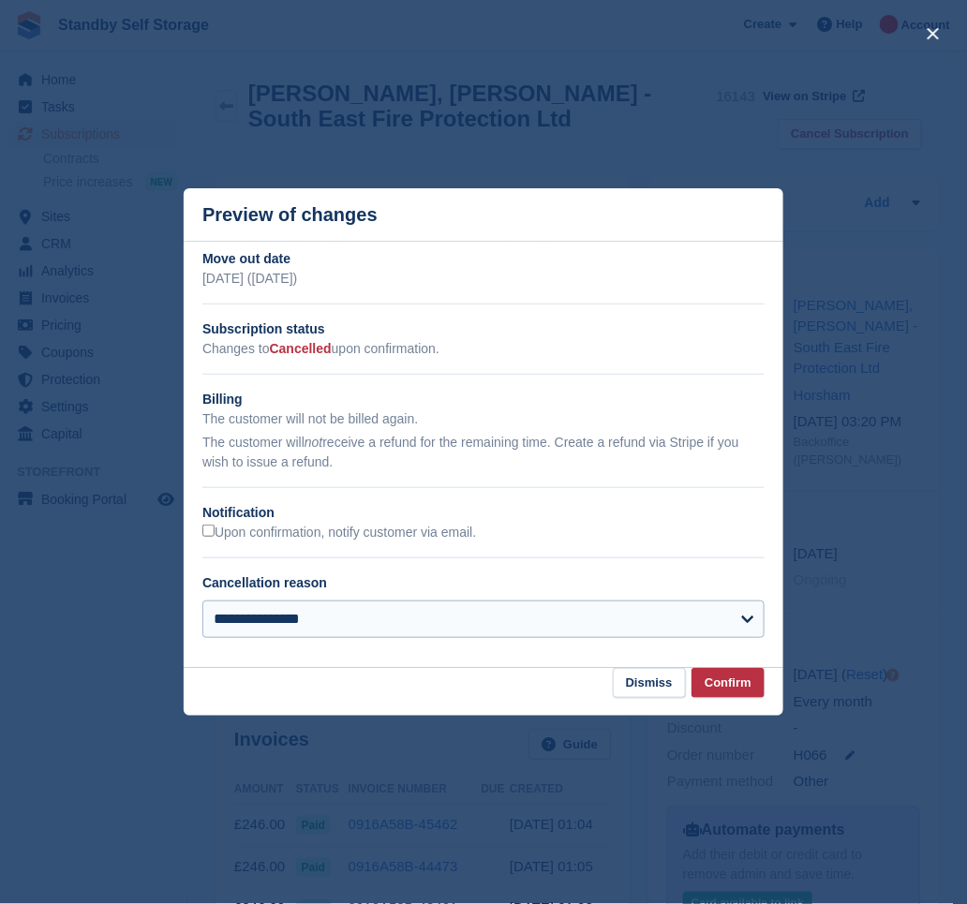
drag, startPoint x: 252, startPoint y: 540, endPoint x: 590, endPoint y: 612, distance: 345.0
click at [252, 539] on label "Upon confirmation, notify customer via email." at bounding box center [339, 533] width 274 height 17
click at [728, 677] on button "Confirm" at bounding box center [728, 683] width 73 height 31
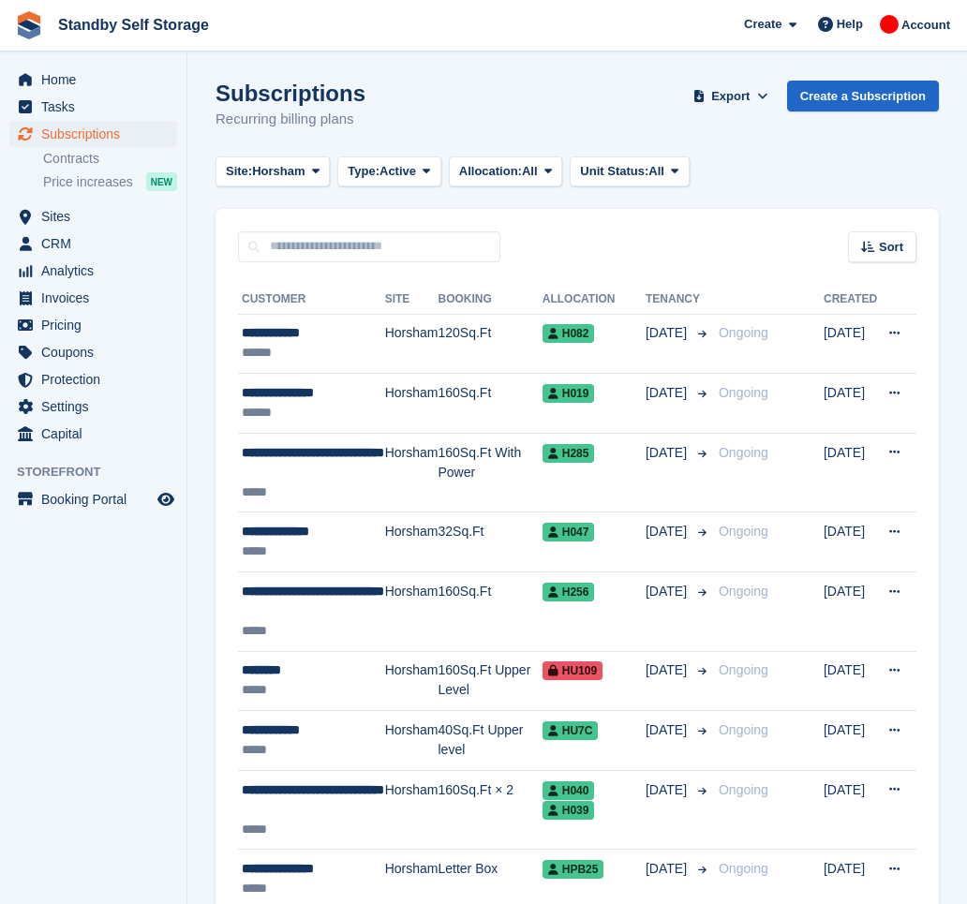
scroll to position [1810, 0]
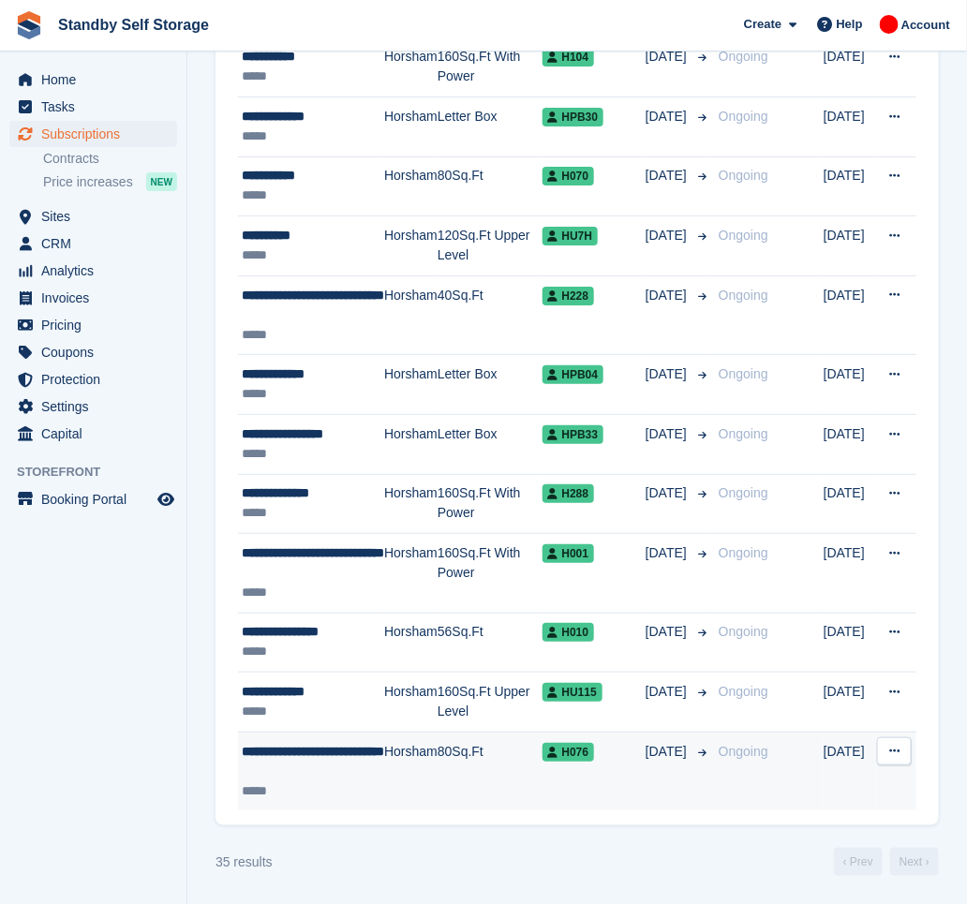
click at [397, 757] on td "Horsham" at bounding box center [410, 771] width 53 height 79
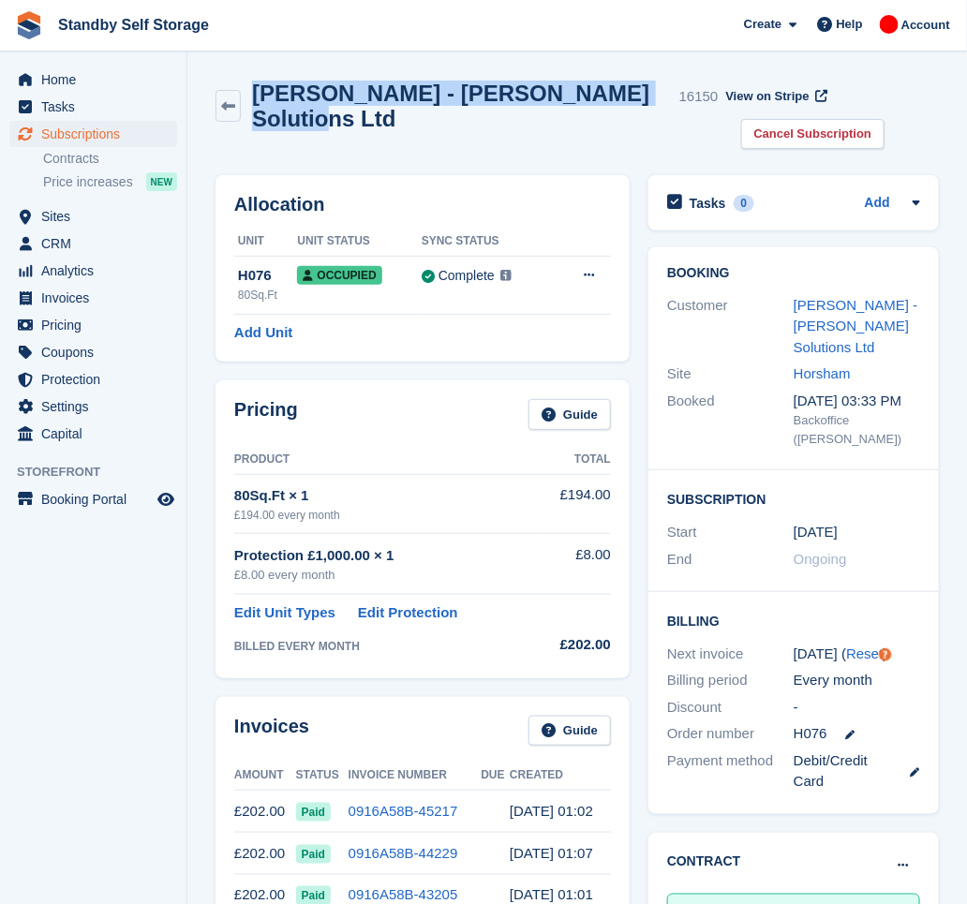
drag, startPoint x: 623, startPoint y: 98, endPoint x: 259, endPoint y: 113, distance: 364.9
click at [259, 113] on div "James, Craig - JL Craig Solutions Ltd 16150 View on Stripe Cancel Subscription" at bounding box center [577, 118] width 742 height 95
copy h2 "James, Craig - JL Craig Solutions Ltd"
click at [871, 119] on link "Cancel Subscription" at bounding box center [813, 134] width 144 height 31
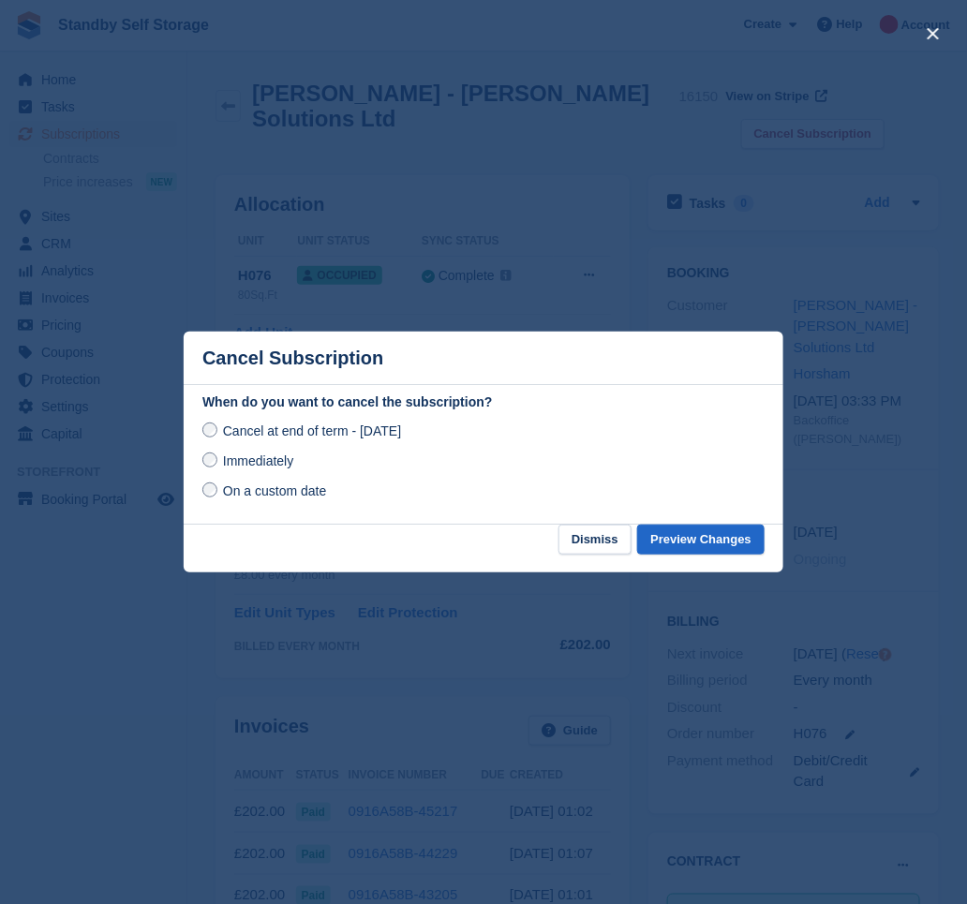
click at [272, 466] on span "Immediately" at bounding box center [258, 461] width 70 height 15
click at [679, 533] on button "Preview Changes" at bounding box center [700, 540] width 127 height 31
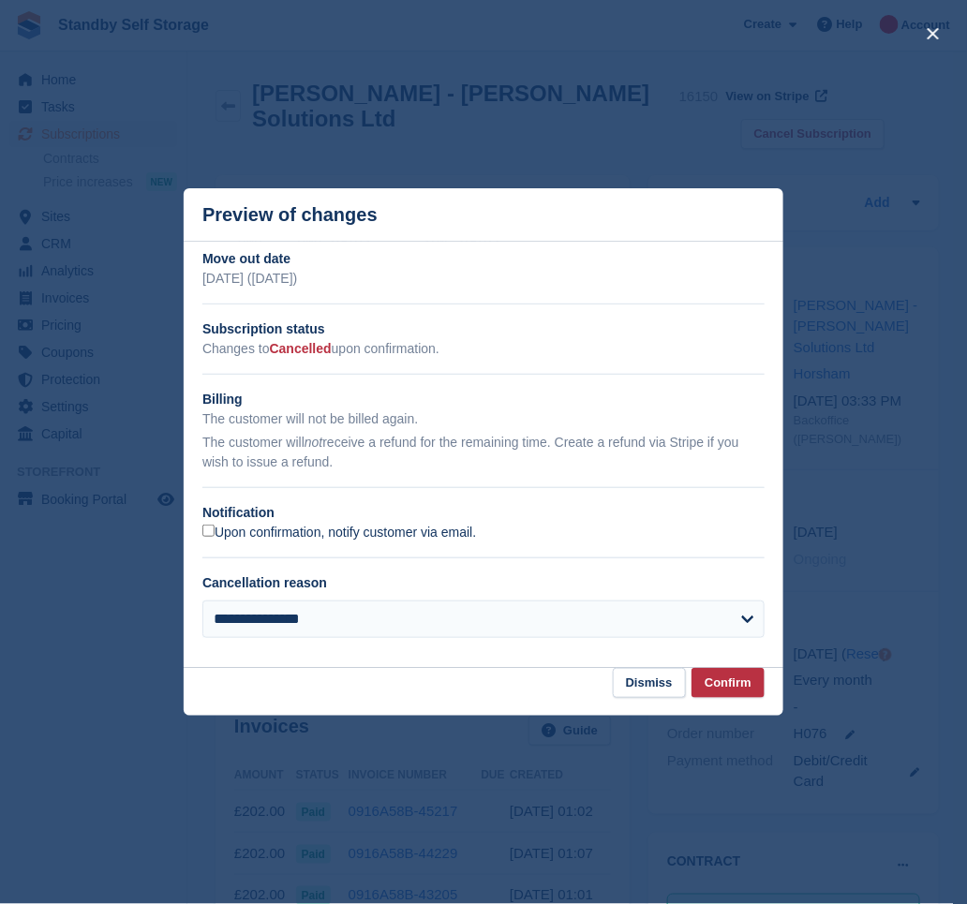
click at [283, 536] on label "Upon confirmation, notify customer via email." at bounding box center [339, 533] width 274 height 17
click at [710, 680] on button "Confirm" at bounding box center [728, 683] width 73 height 31
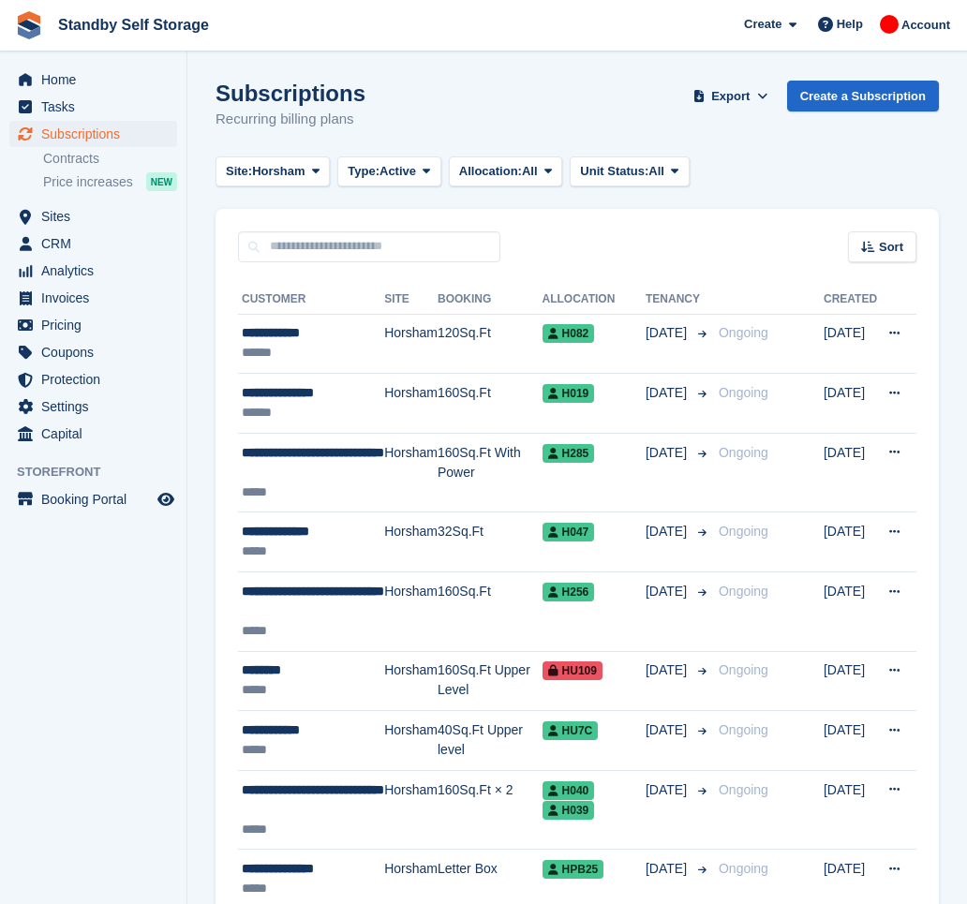
scroll to position [1730, 0]
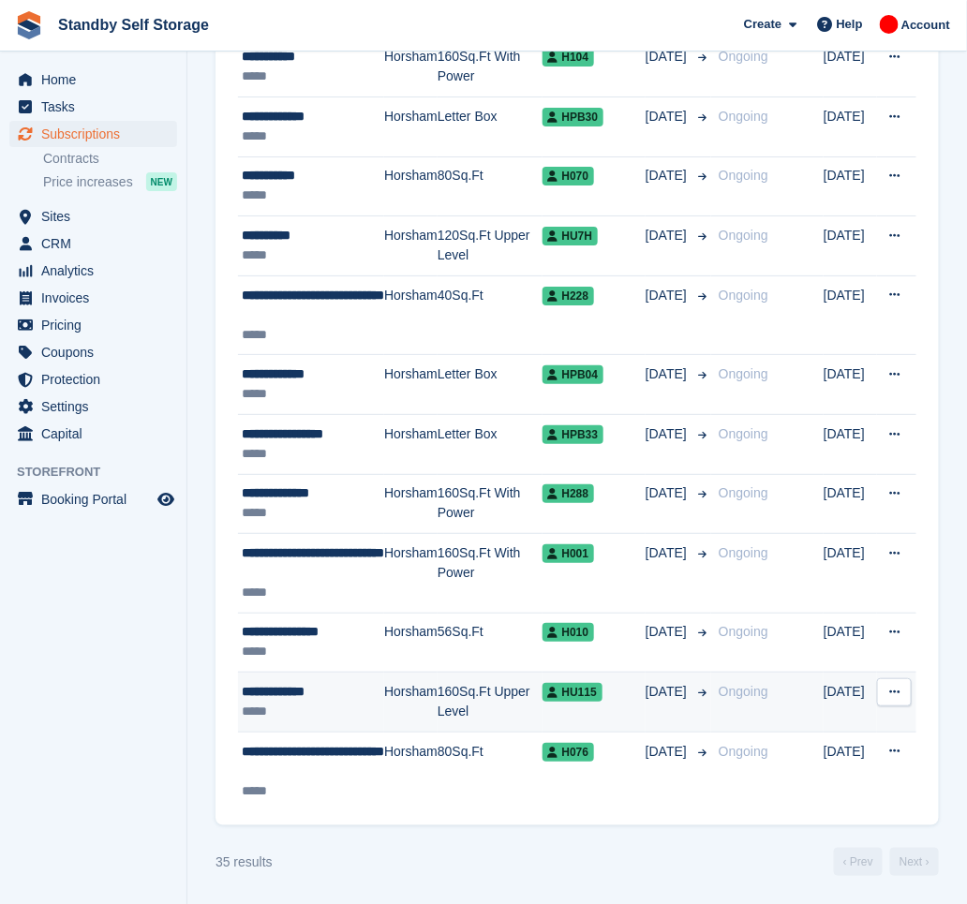
click at [381, 699] on div "**********" at bounding box center [313, 692] width 142 height 20
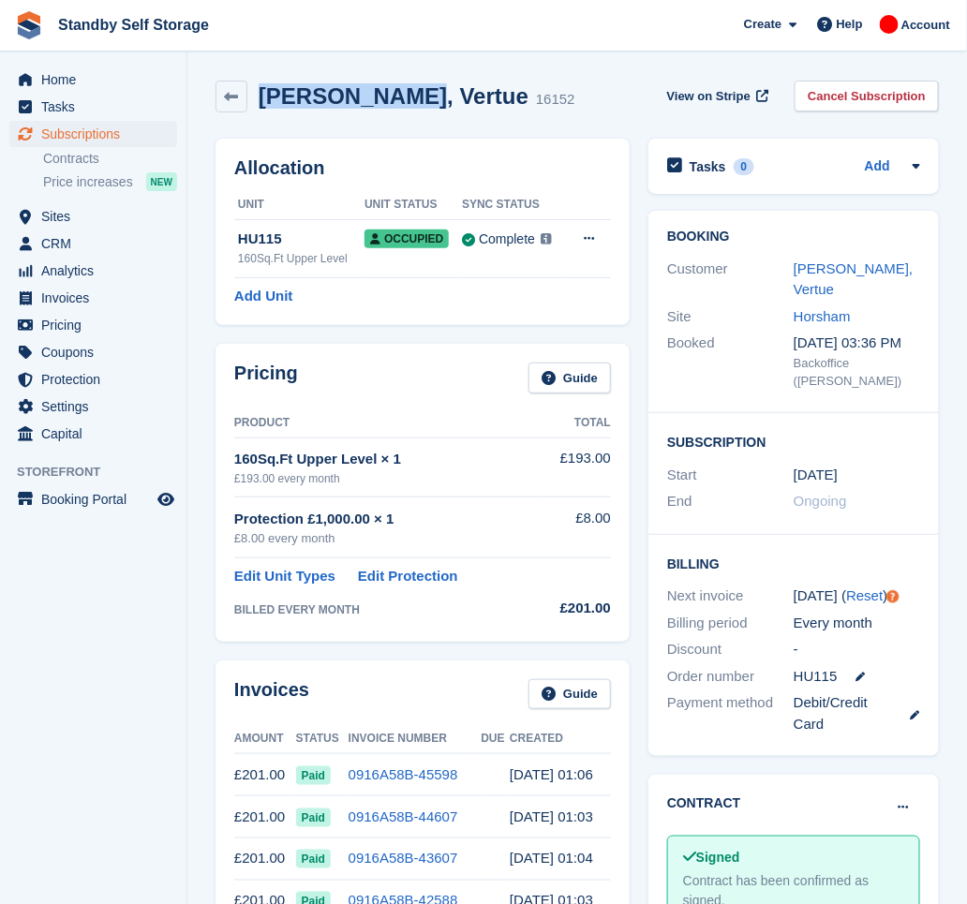
drag, startPoint x: 394, startPoint y: 106, endPoint x: 260, endPoint y: 113, distance: 134.2
click at [260, 113] on div "Tanya, Vertue 16152 View on Stripe Cancel Subscription" at bounding box center [577, 100] width 742 height 58
copy h2 "Tanya, Vertue"
drag, startPoint x: 864, startPoint y: 95, endPoint x: 752, endPoint y: 159, distance: 129.7
click at [865, 94] on link "Cancel Subscription" at bounding box center [867, 96] width 144 height 31
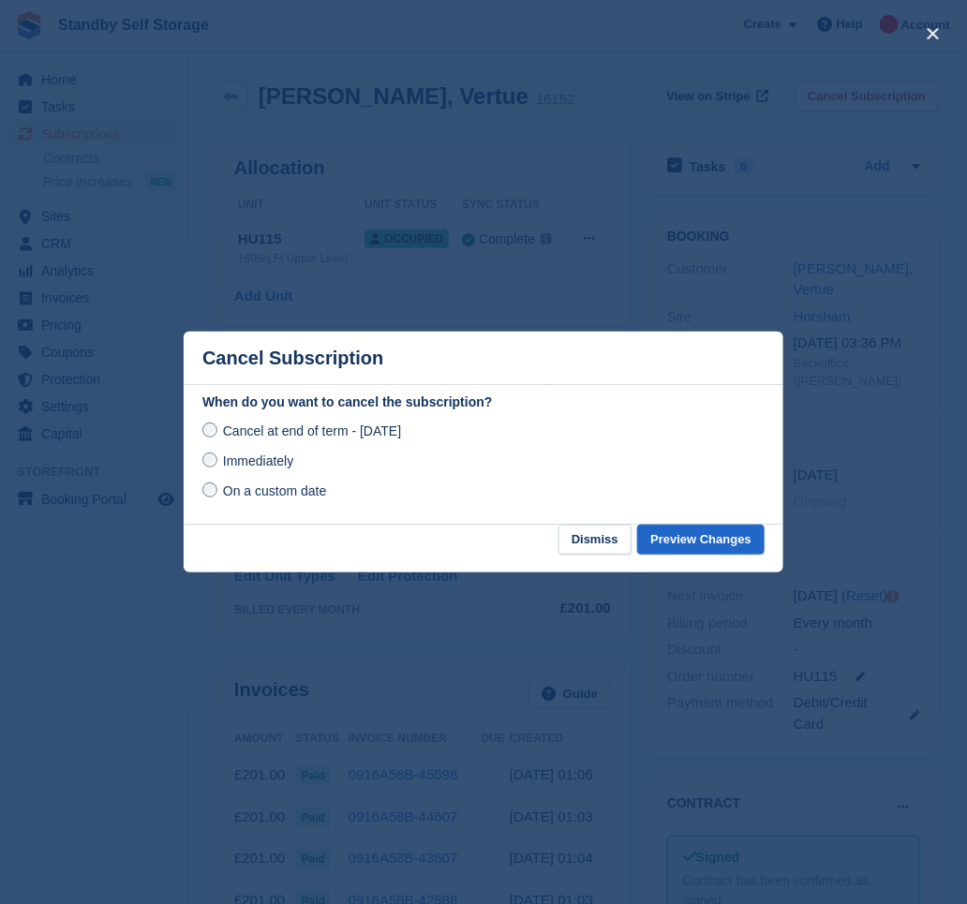
click at [280, 469] on span "Immediately" at bounding box center [258, 461] width 70 height 15
click at [237, 456] on span "Immediately" at bounding box center [258, 461] width 70 height 15
click at [665, 540] on button "Preview Changes" at bounding box center [700, 540] width 127 height 31
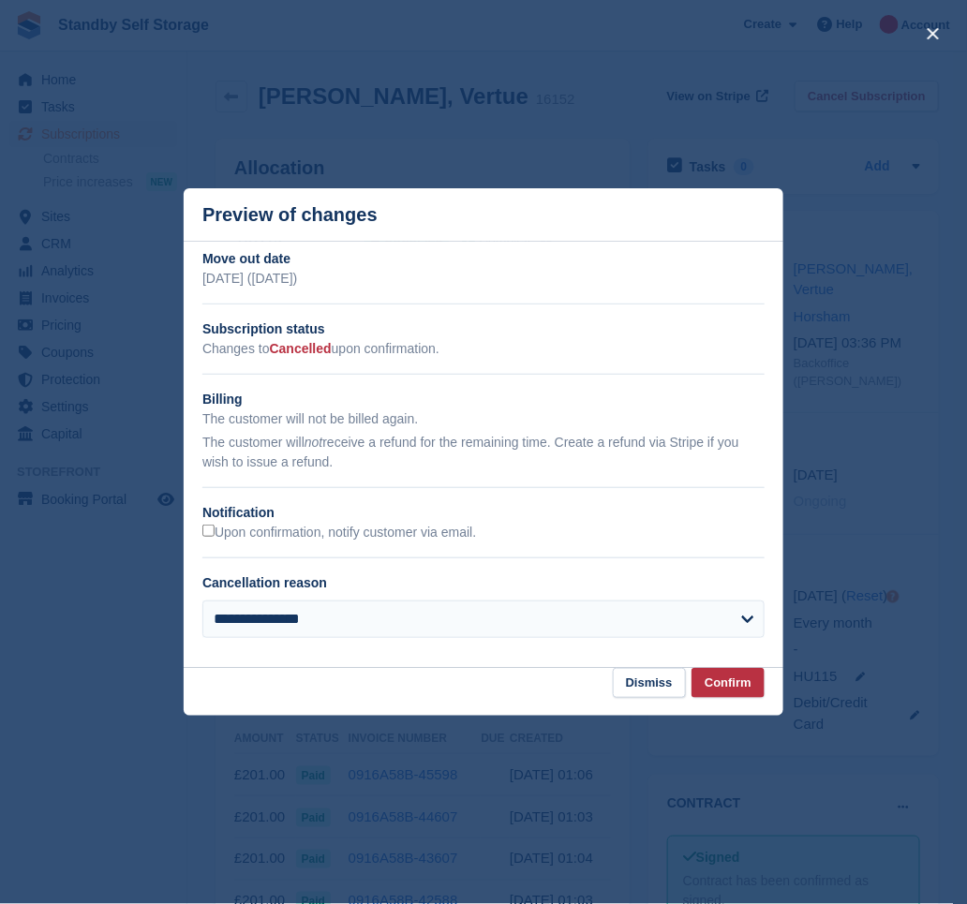
click at [261, 521] on h2 "Notification" at bounding box center [483, 513] width 562 height 20
click at [278, 538] on label "Upon confirmation, notify customer via email." at bounding box center [339, 533] width 274 height 17
click at [725, 685] on button "Confirm" at bounding box center [728, 683] width 73 height 31
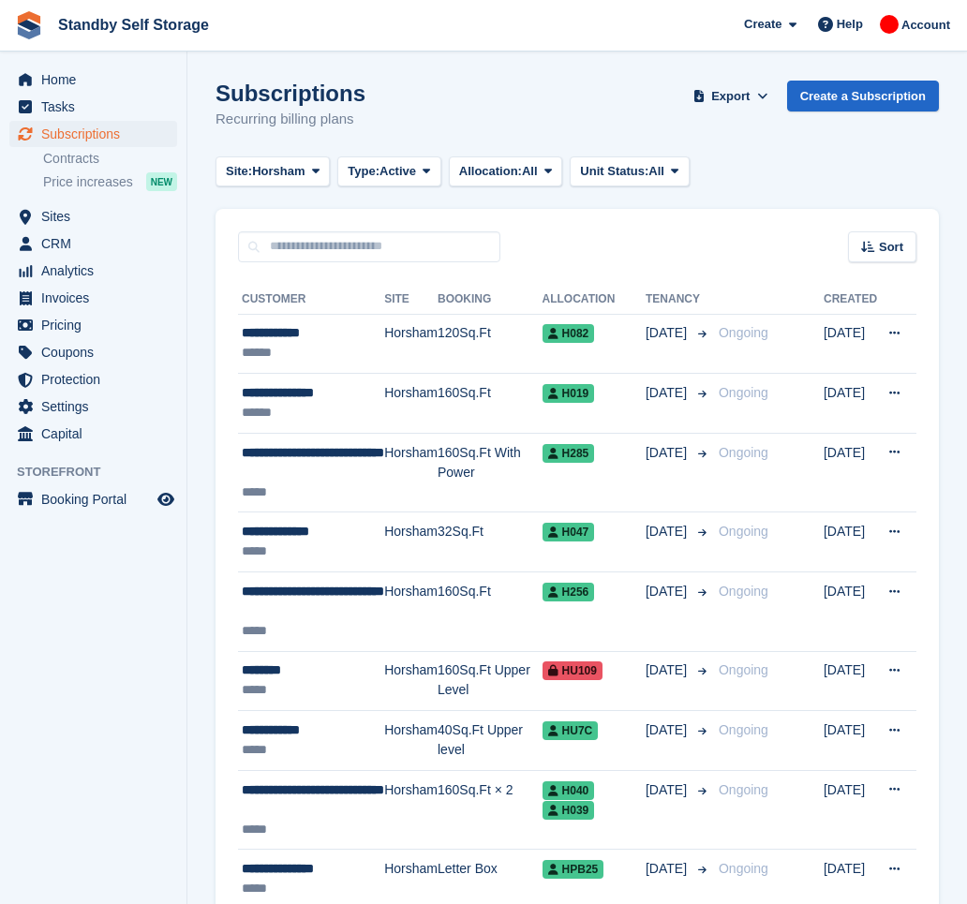
scroll to position [1730, 0]
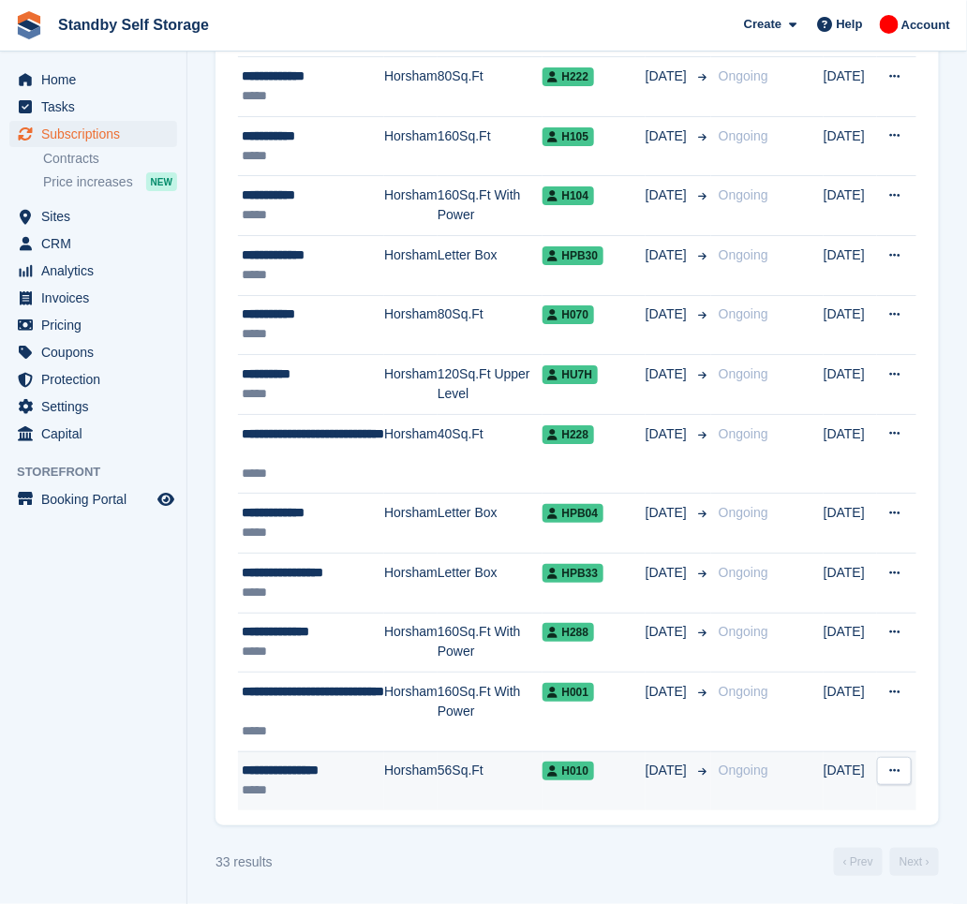
click at [367, 784] on div "*****" at bounding box center [313, 791] width 142 height 20
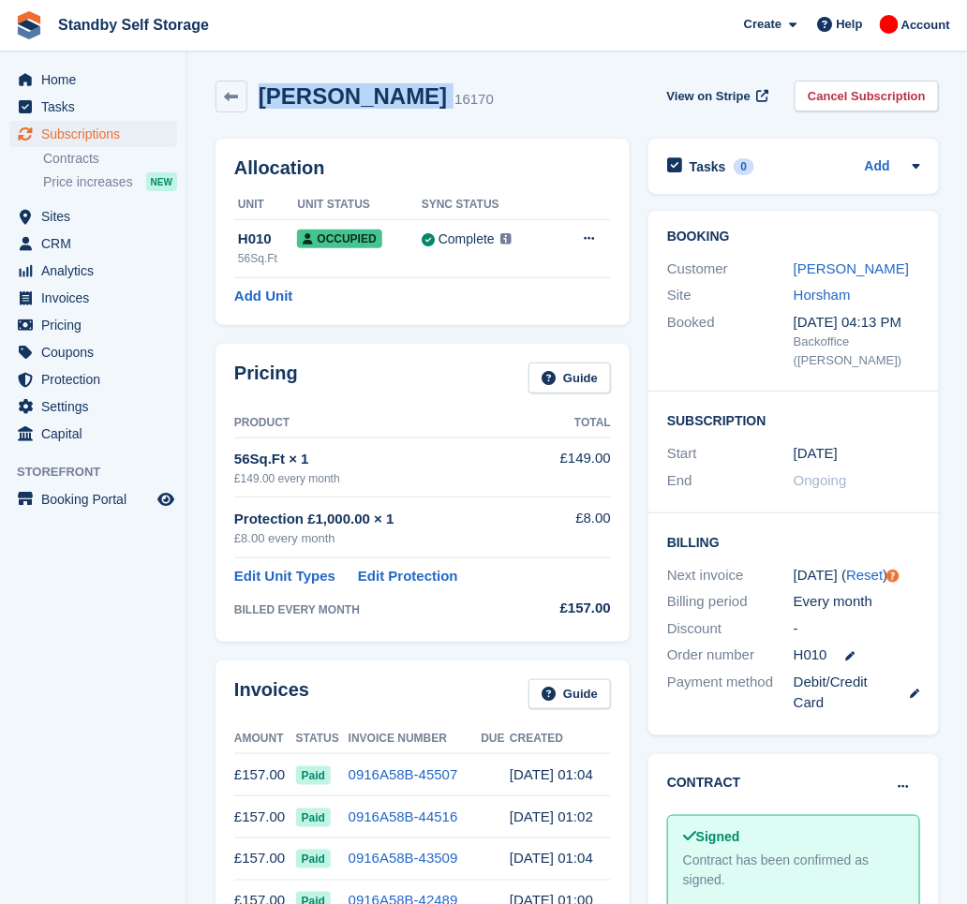
drag, startPoint x: 414, startPoint y: 98, endPoint x: 261, endPoint y: 113, distance: 153.5
click at [261, 113] on div "Stuart, Christie 16170 View on Stripe Cancel Subscription" at bounding box center [577, 100] width 742 height 58
copy div "Stuart, Christie"
click at [836, 97] on link "Cancel Subscription" at bounding box center [867, 96] width 144 height 31
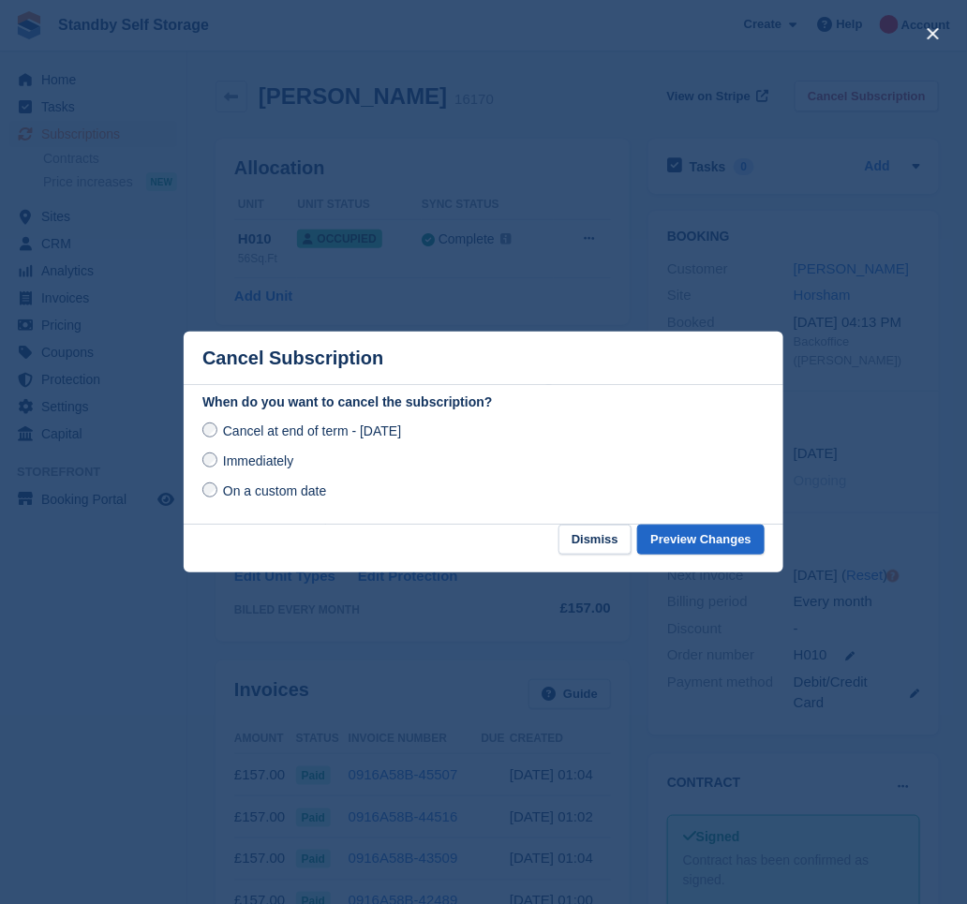
click at [282, 462] on span "Immediately" at bounding box center [258, 461] width 70 height 15
click at [710, 544] on button "Preview Changes" at bounding box center [700, 540] width 127 height 31
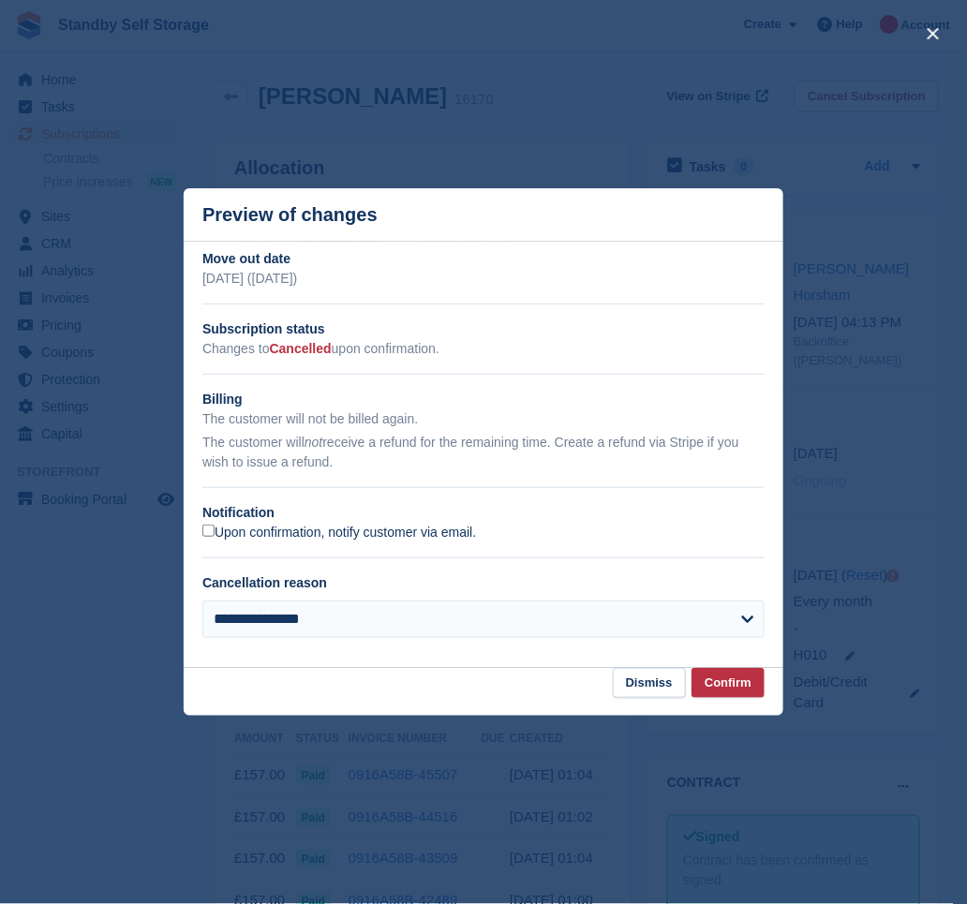
click at [244, 540] on label "Upon confirmation, notify customer via email." at bounding box center [339, 533] width 274 height 17
click at [706, 664] on section "**********" at bounding box center [484, 455] width 600 height 426
click at [727, 682] on button "Confirm" at bounding box center [728, 683] width 73 height 31
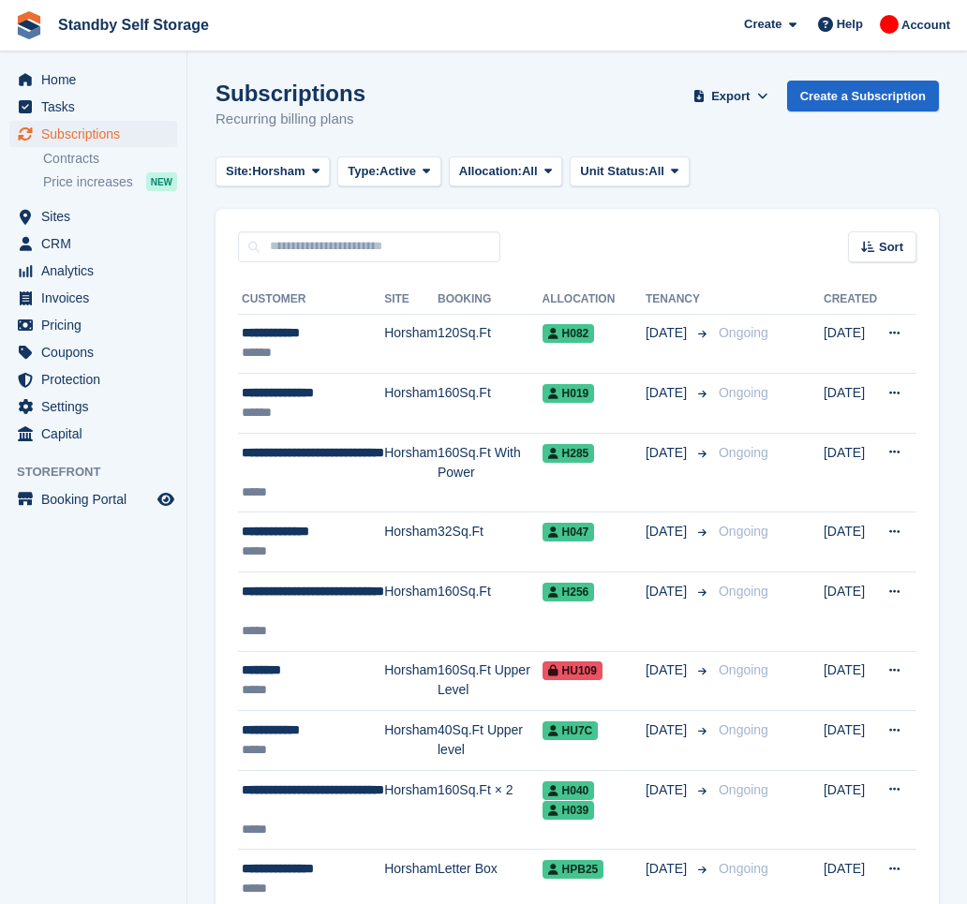
scroll to position [1592, 0]
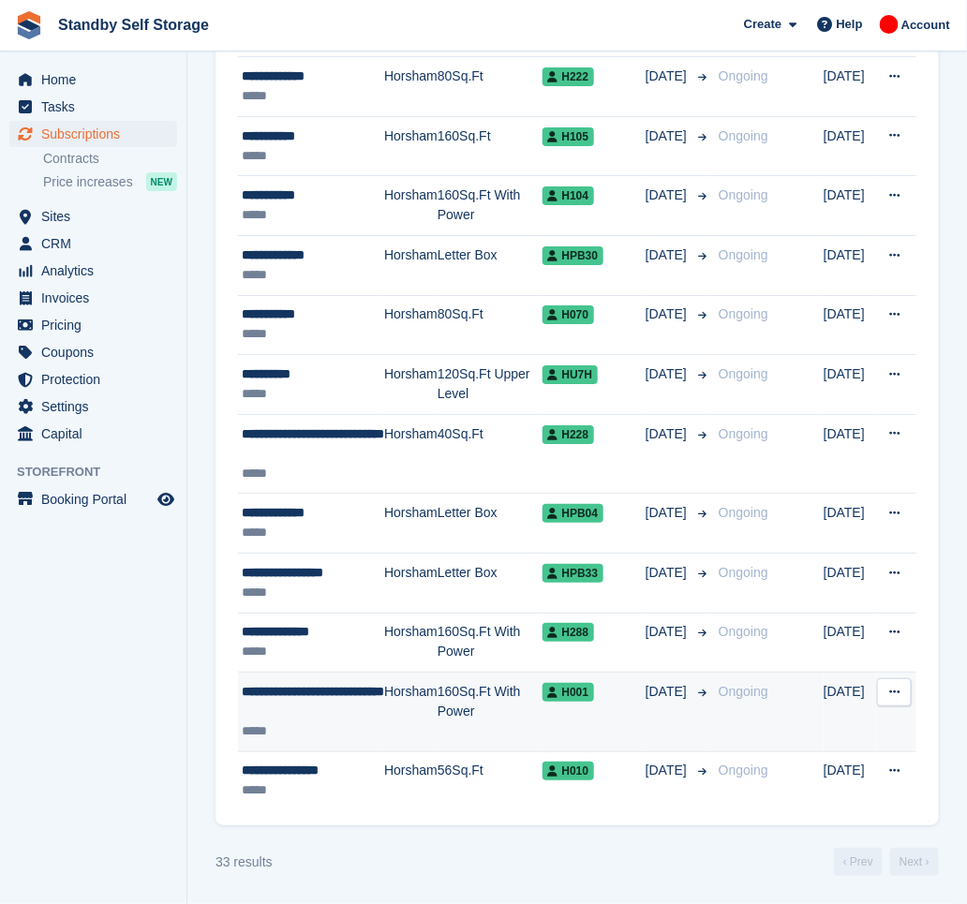
click at [367, 699] on div "**********" at bounding box center [313, 701] width 142 height 39
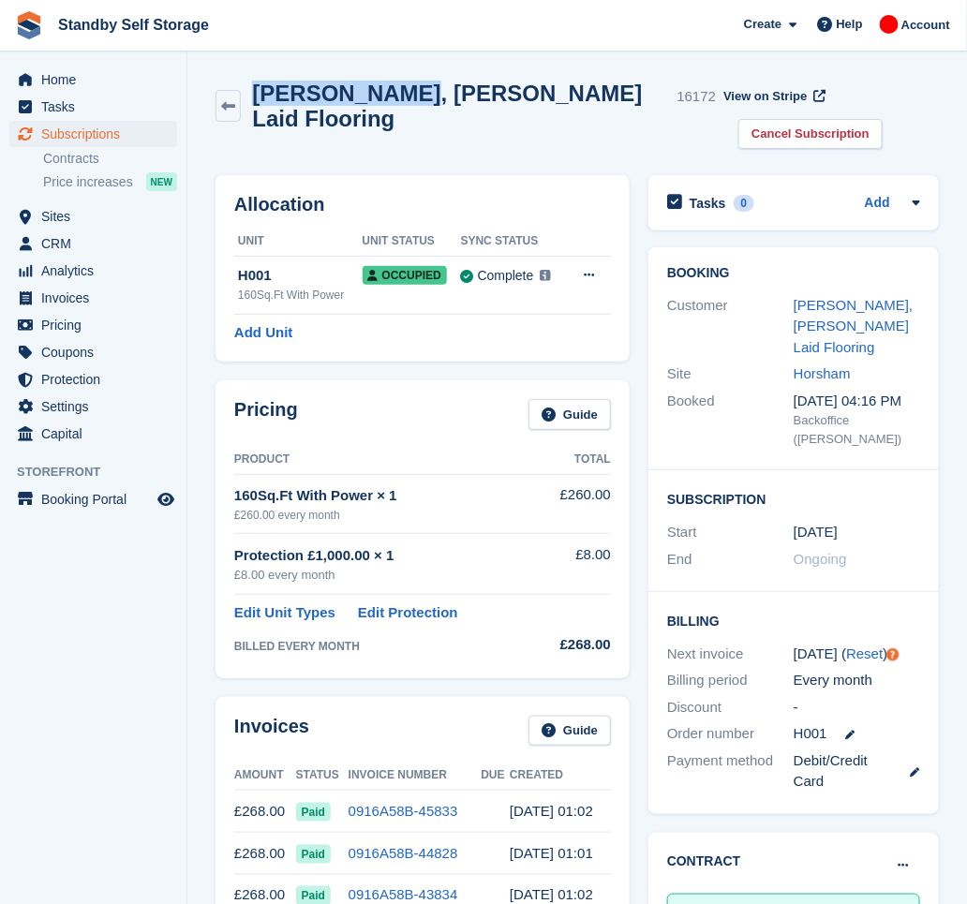
drag, startPoint x: 387, startPoint y: 101, endPoint x: 258, endPoint y: 61, distance: 135.5
copy h2 "[PERSON_NAME], [PERSON_NAME]"
drag, startPoint x: 844, startPoint y: 87, endPoint x: 761, endPoint y: 158, distance: 109.7
click at [844, 119] on link "Cancel Subscription" at bounding box center [811, 134] width 144 height 31
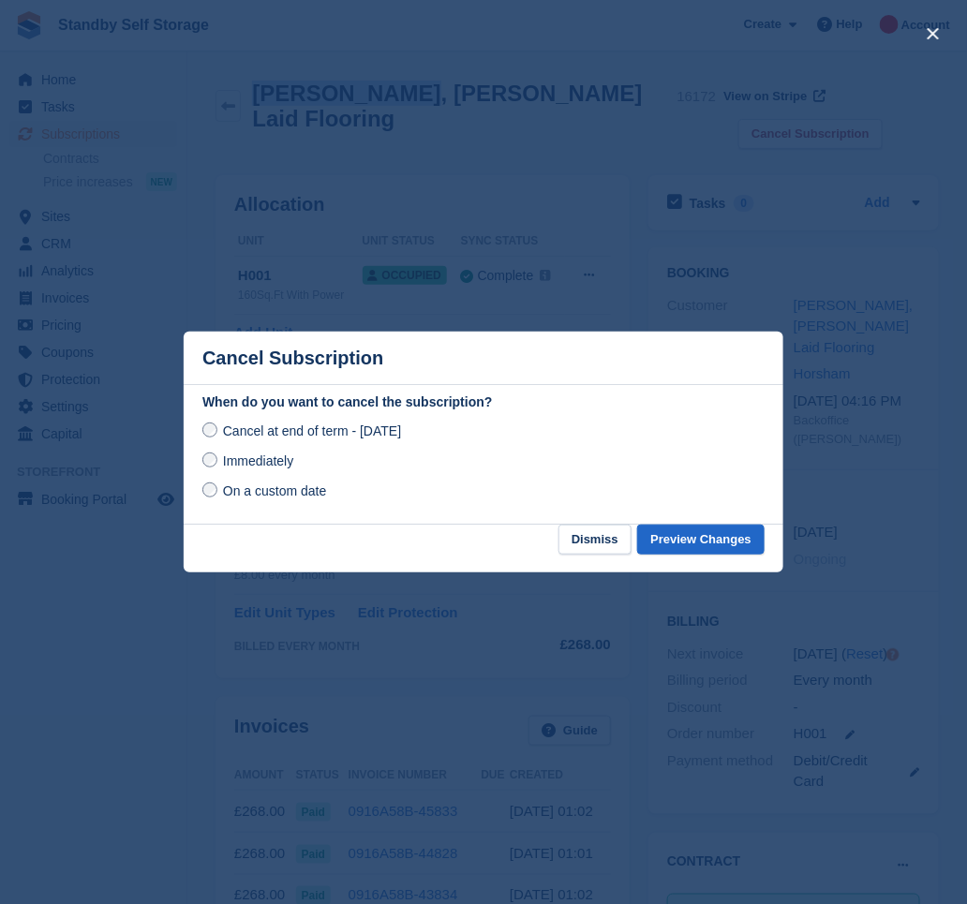
click at [277, 466] on span "Immediately" at bounding box center [258, 461] width 70 height 15
click at [690, 538] on button "Preview Changes" at bounding box center [700, 540] width 127 height 31
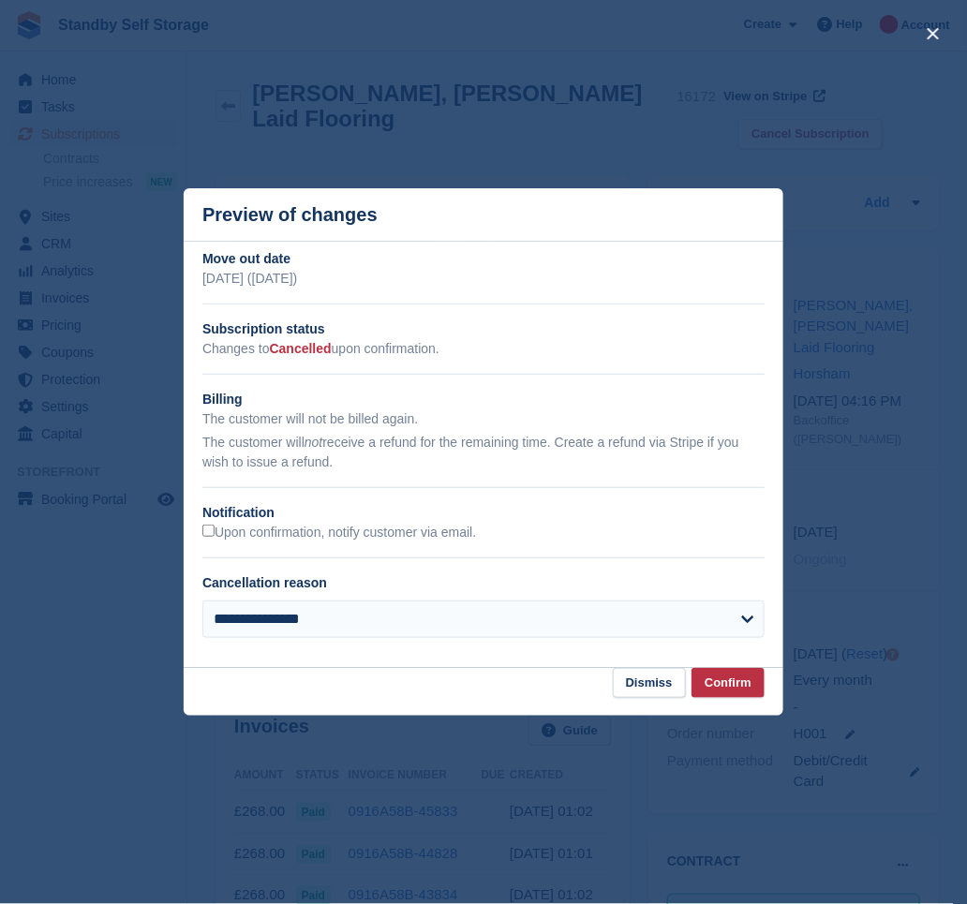
click at [366, 523] on h2 "Notification" at bounding box center [483, 513] width 562 height 20
click at [371, 533] on label "Upon confirmation, notify customer via email." at bounding box center [339, 533] width 274 height 17
click at [708, 679] on button "Confirm" at bounding box center [728, 683] width 73 height 31
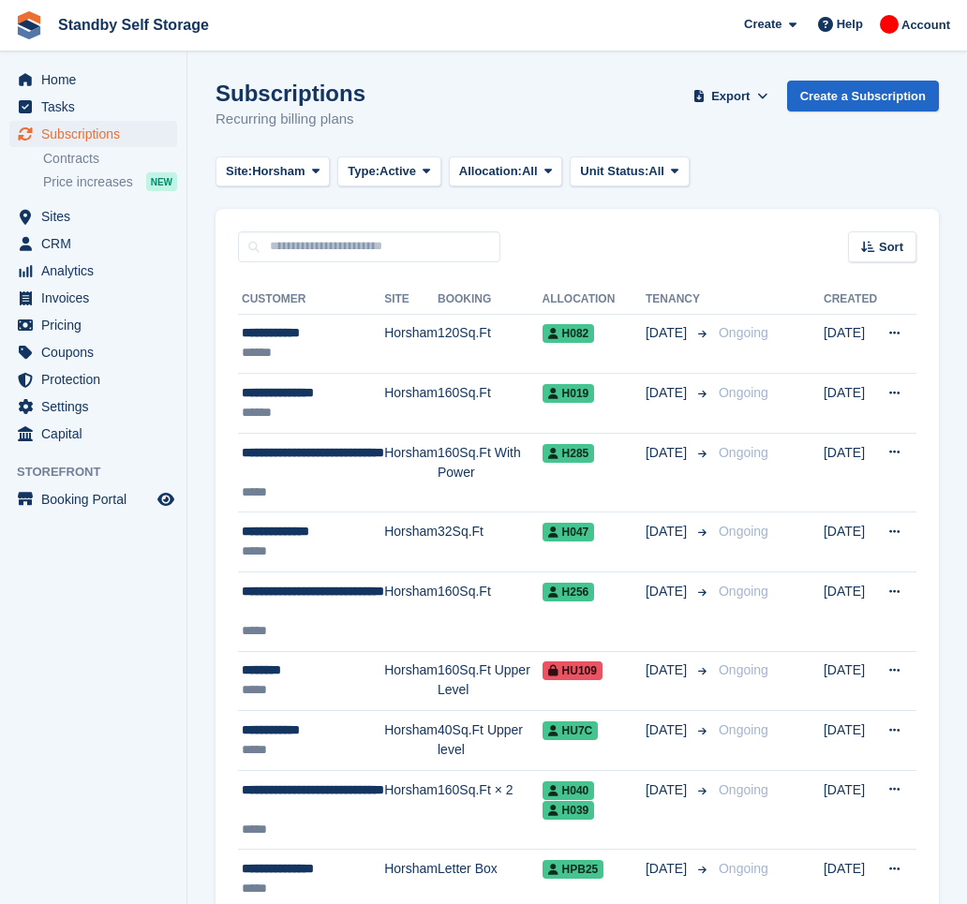
scroll to position [1592, 0]
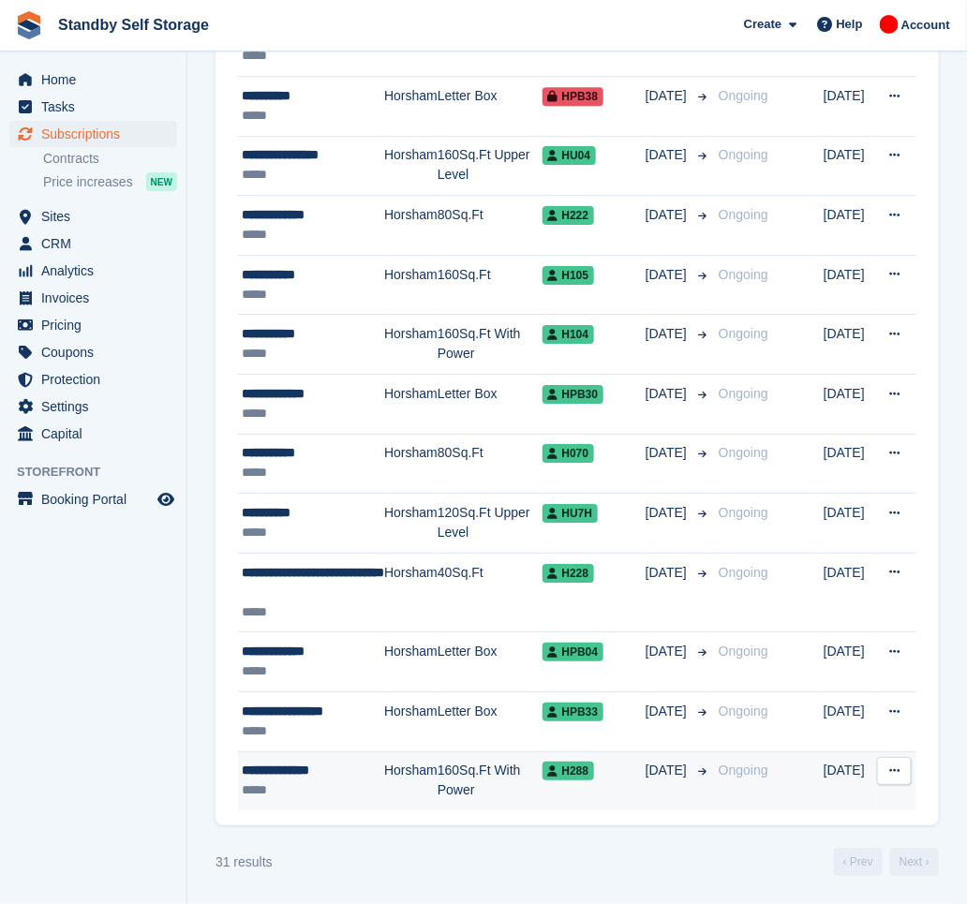
click at [379, 784] on div "*****" at bounding box center [313, 791] width 142 height 20
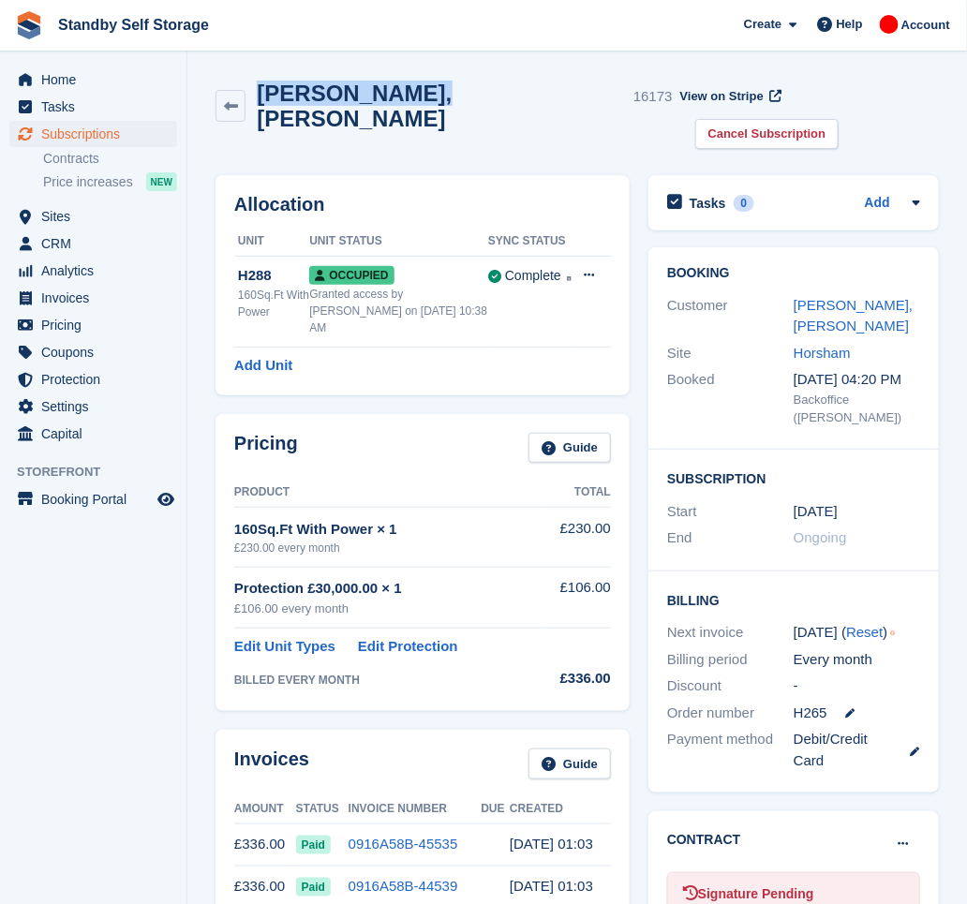
drag, startPoint x: 398, startPoint y: 103, endPoint x: 259, endPoint y: 112, distance: 139.9
click at [259, 112] on div "[PERSON_NAME], [PERSON_NAME] 16173" at bounding box center [444, 106] width 457 height 51
copy h2 "[PERSON_NAME], [PERSON_NAME]"
drag, startPoint x: 833, startPoint y: 92, endPoint x: 773, endPoint y: 125, distance: 68.4
click at [833, 119] on link "Cancel Subscription" at bounding box center [767, 134] width 144 height 31
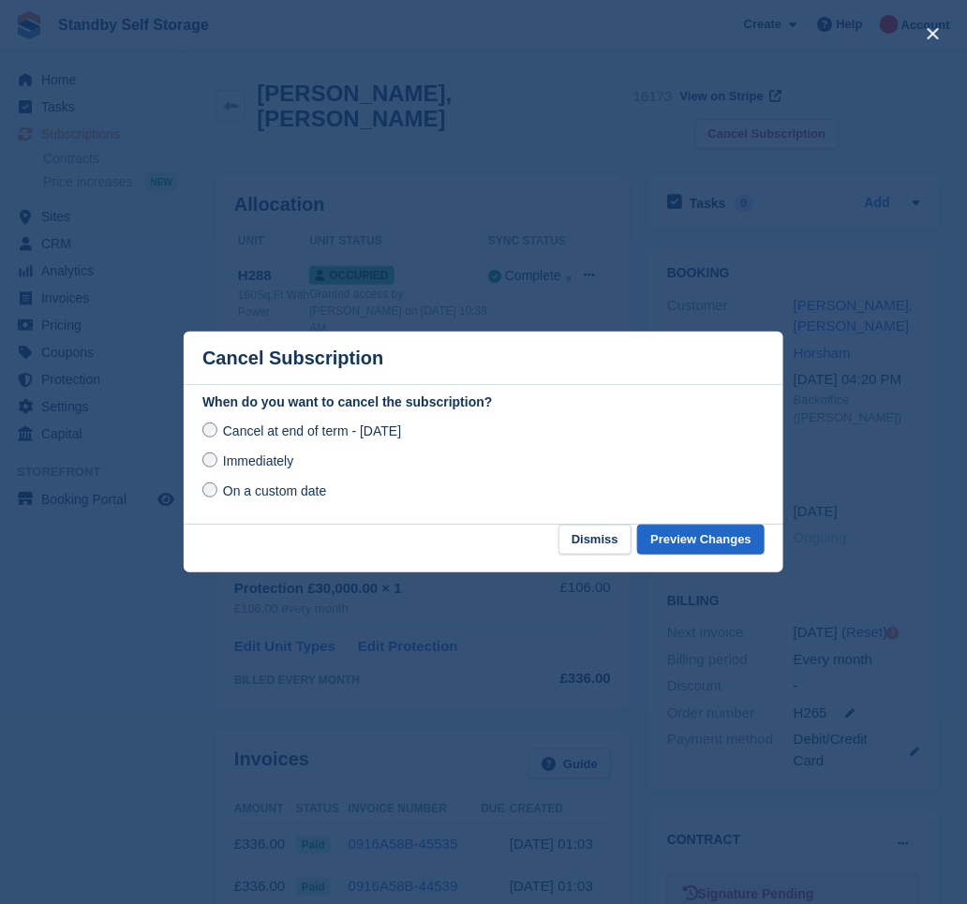
click at [240, 458] on span "Immediately" at bounding box center [258, 461] width 70 height 15
click at [666, 535] on button "Preview Changes" at bounding box center [700, 540] width 127 height 31
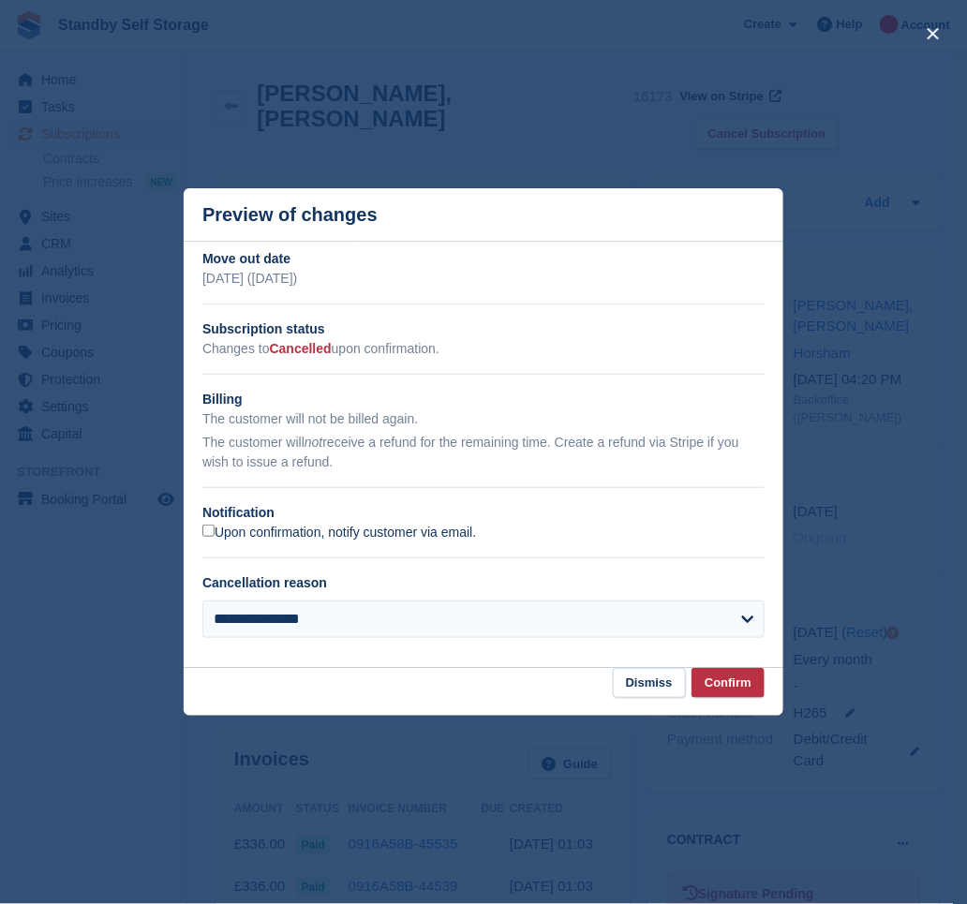
click at [300, 533] on label "Upon confirmation, notify customer via email." at bounding box center [339, 533] width 274 height 17
click at [733, 680] on button "Confirm" at bounding box center [728, 683] width 73 height 31
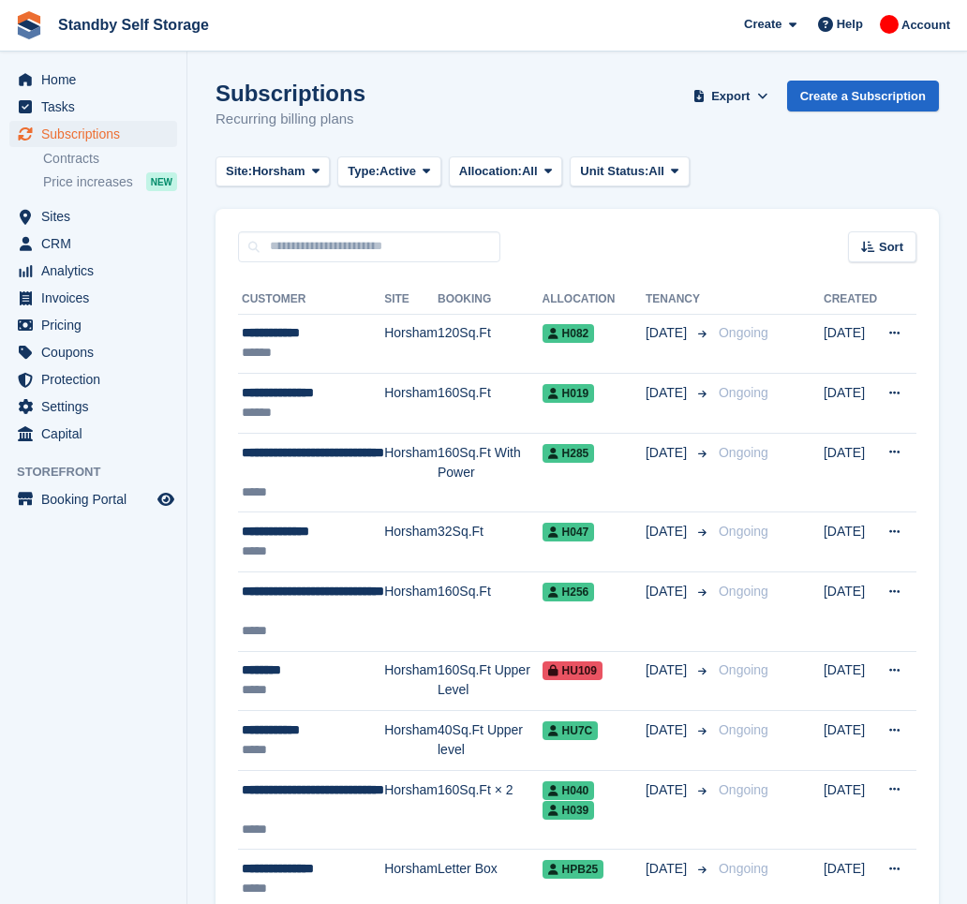
scroll to position [1453, 0]
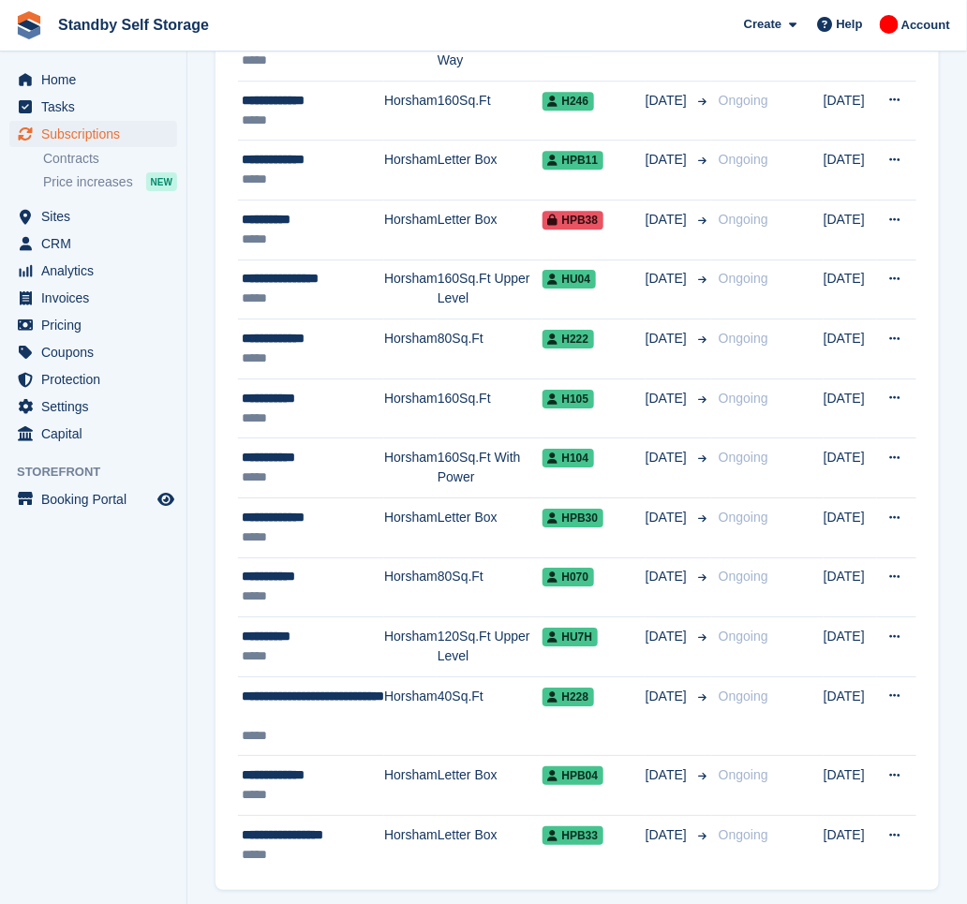
scroll to position [1393, 0]
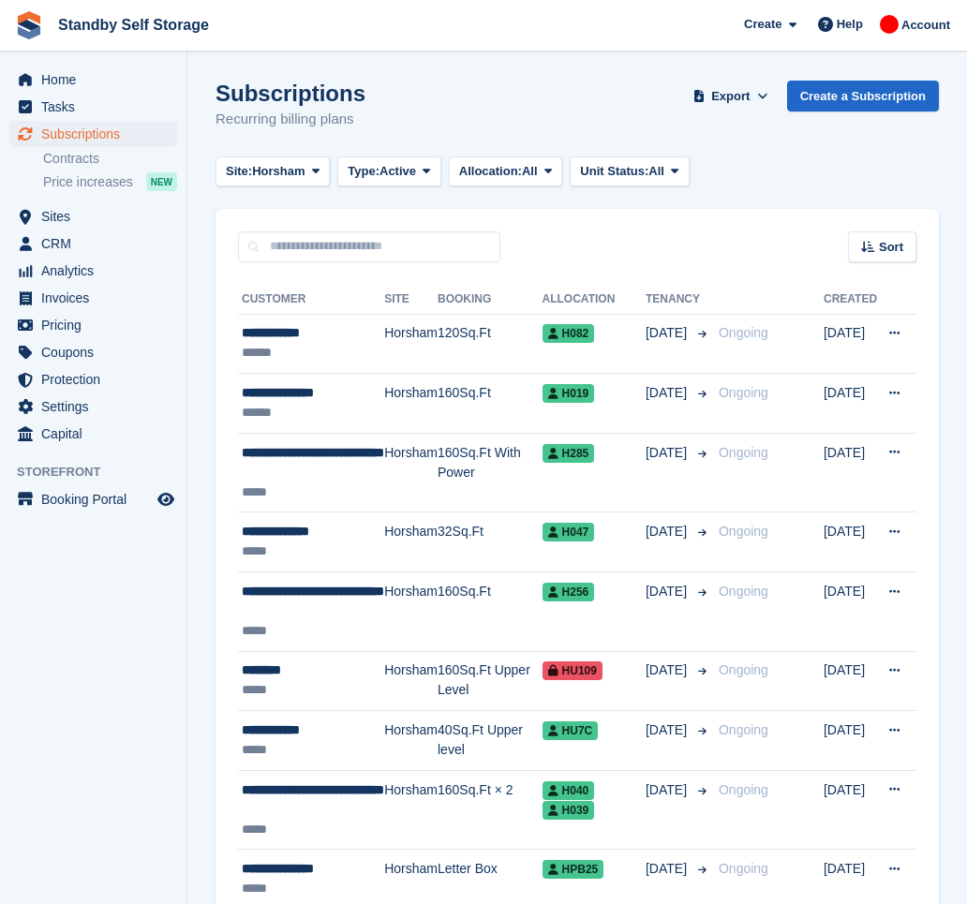
scroll to position [1392, 0]
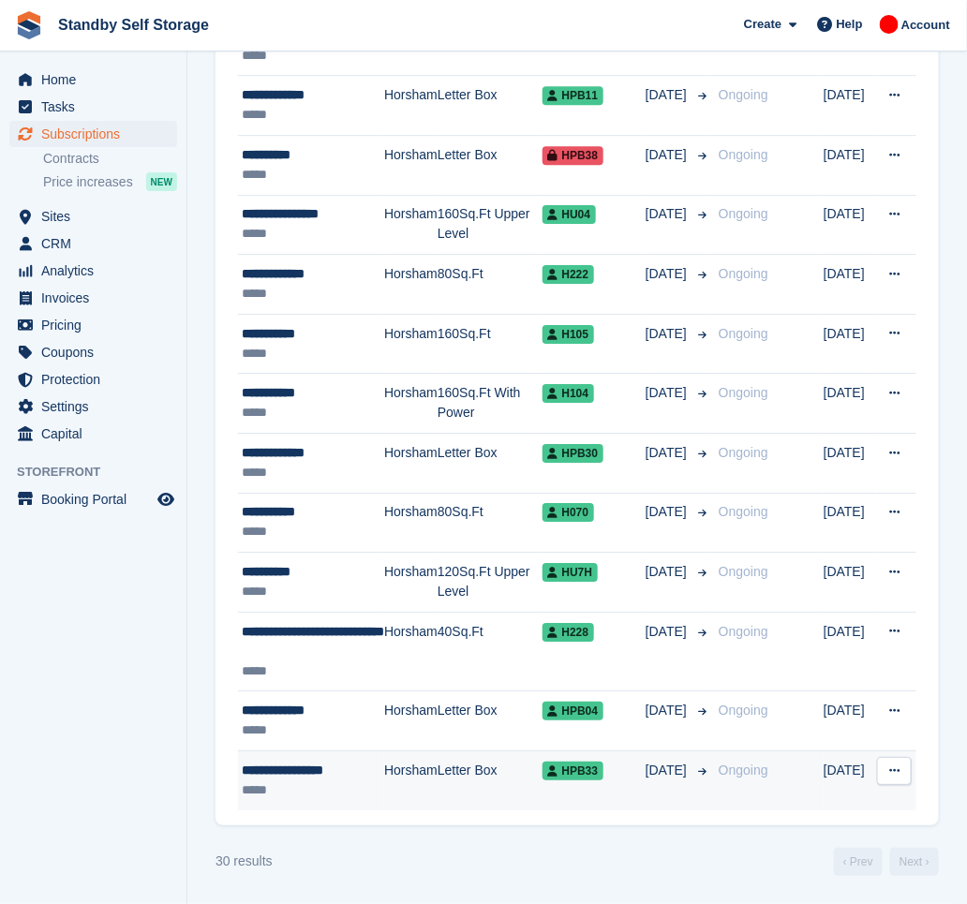
click at [376, 776] on div "**********" at bounding box center [313, 771] width 142 height 20
